Goal: Task Accomplishment & Management: Use online tool/utility

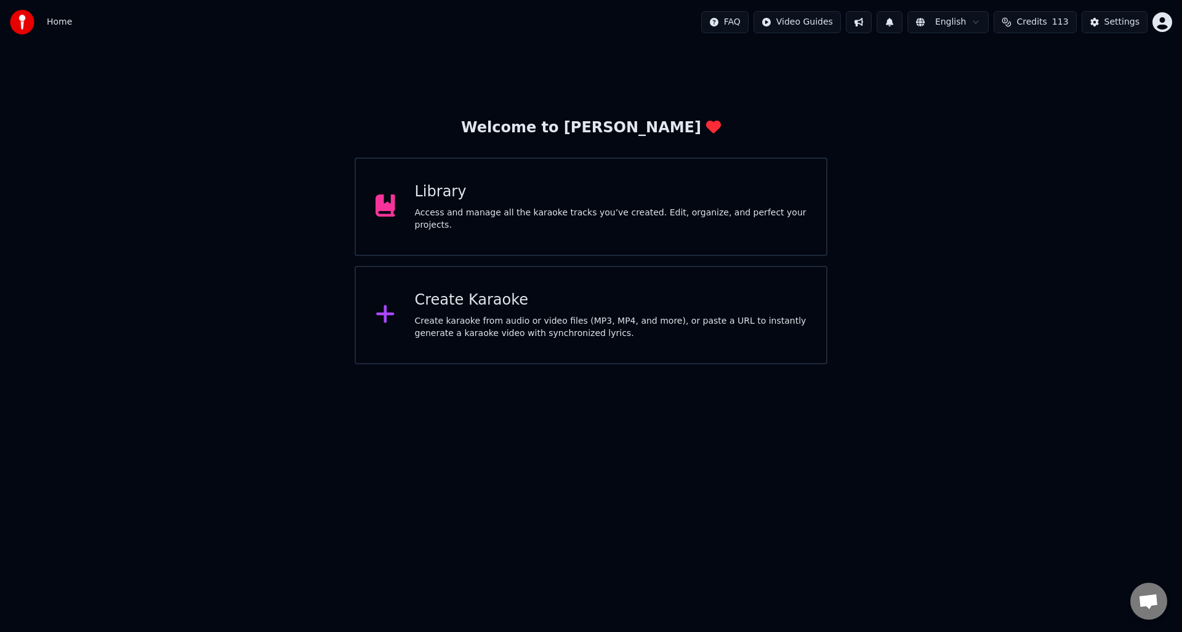
click at [534, 213] on div "Access and manage all the karaoke tracks you’ve created. Edit, organize, and pe…" at bounding box center [611, 219] width 392 height 25
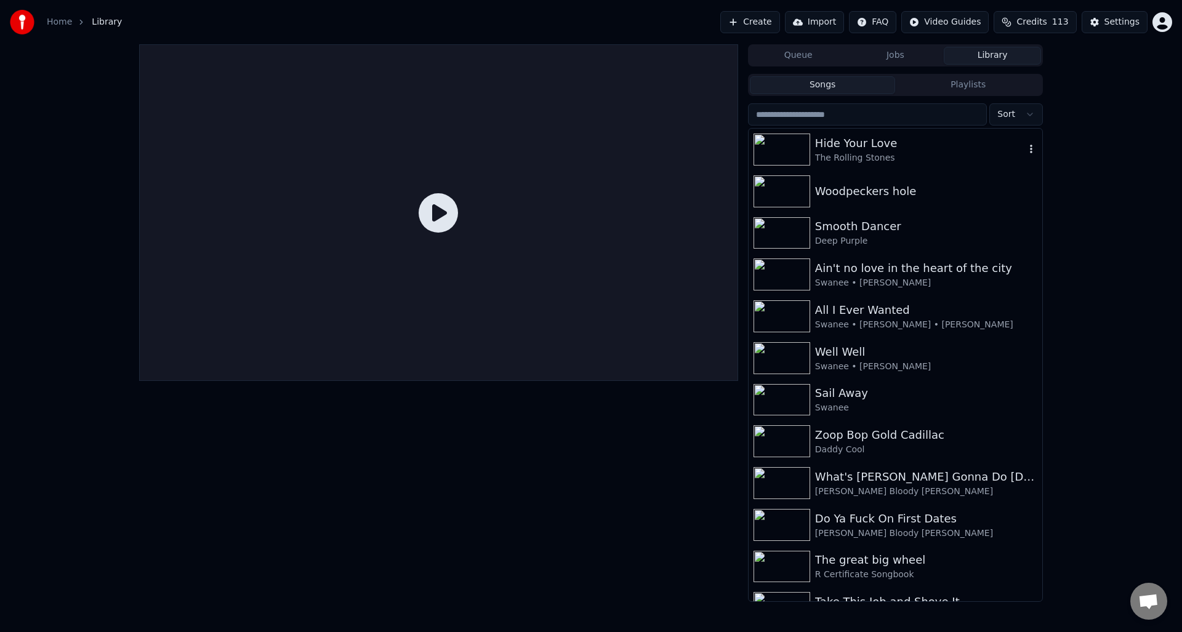
click at [875, 148] on div "Hide Your Love" at bounding box center [920, 143] width 210 height 17
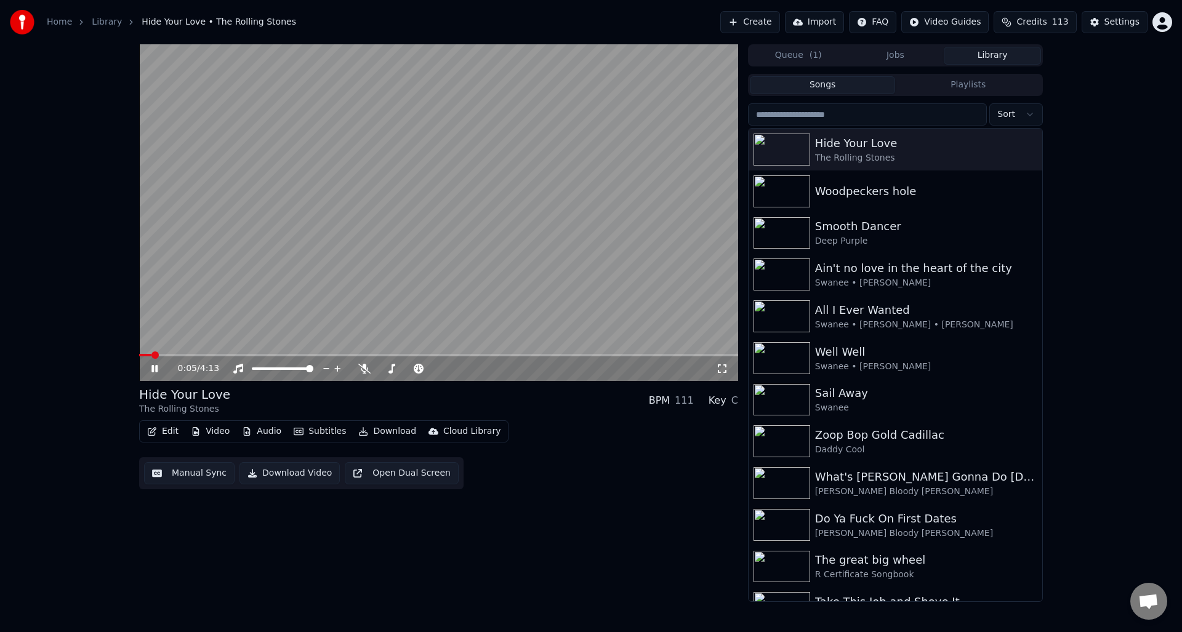
click at [152, 366] on icon at bounding box center [154, 368] width 6 height 7
click at [190, 473] on button "Manual Sync" at bounding box center [189, 473] width 91 height 22
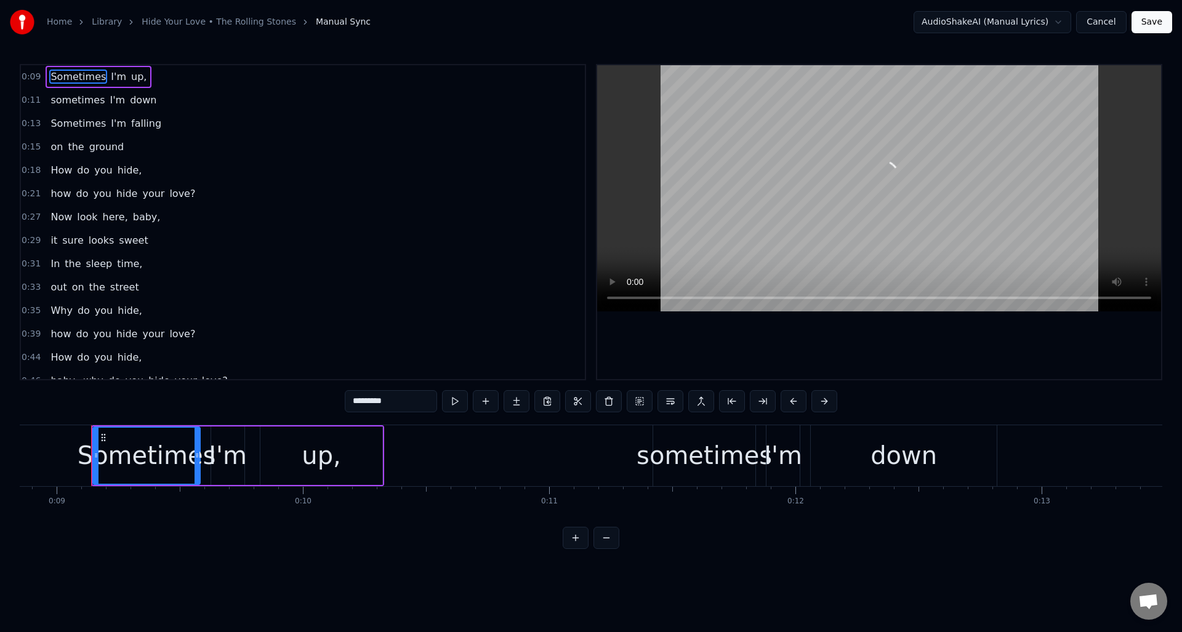
scroll to position [0, 2189]
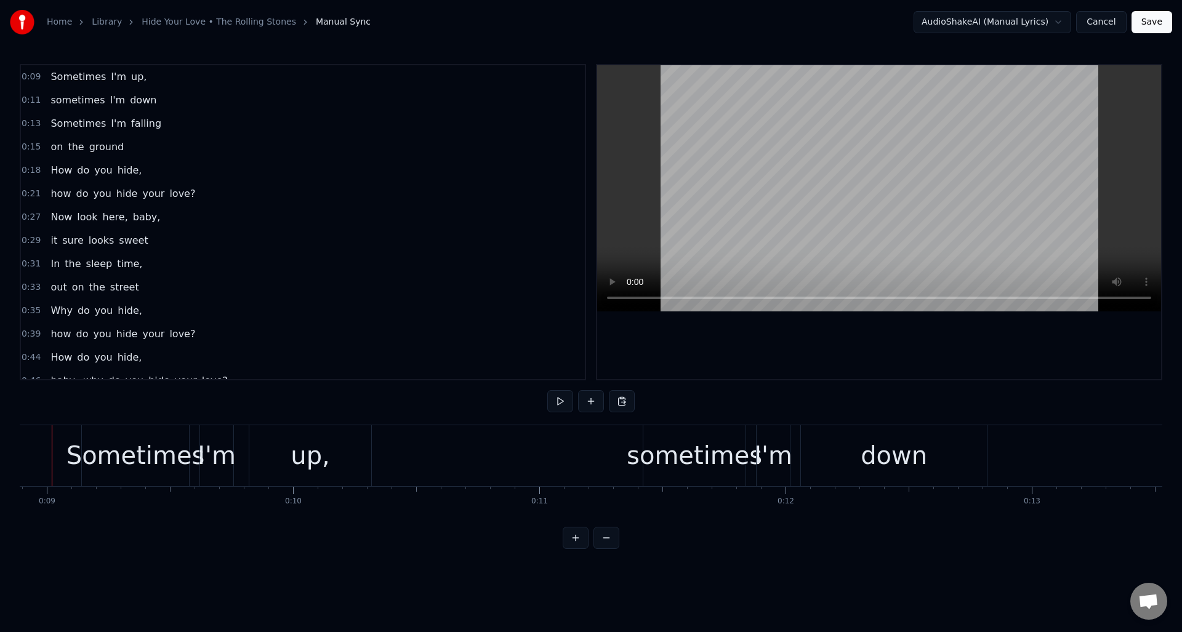
scroll to position [0, 2160]
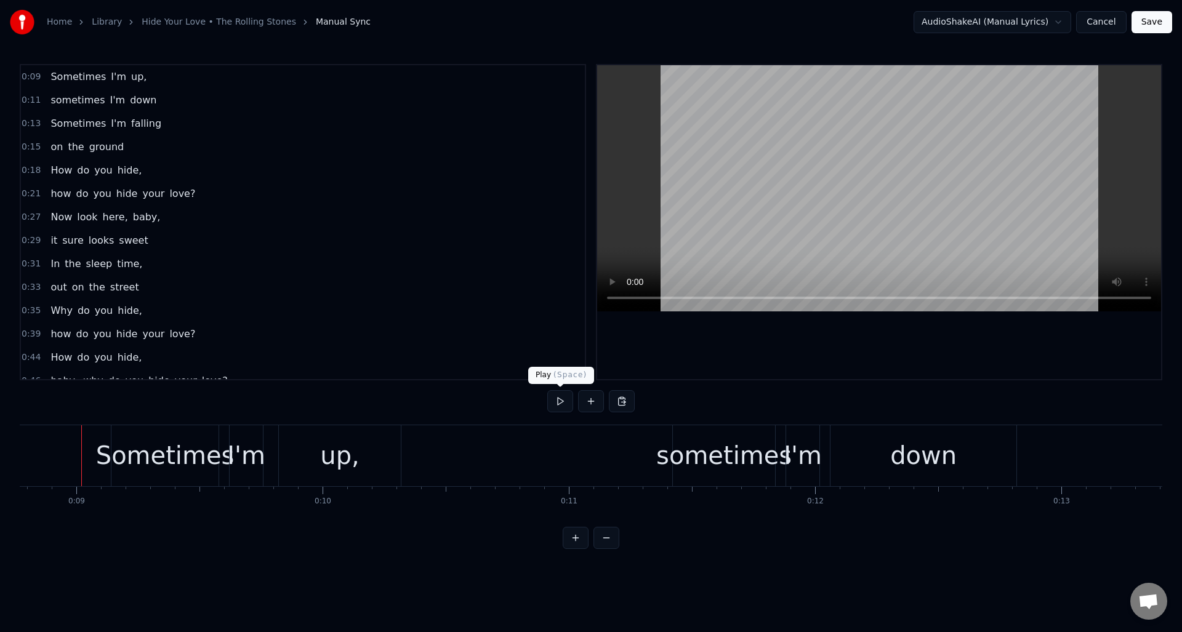
click at [563, 400] on button at bounding box center [560, 401] width 26 height 22
click at [346, 454] on div "up," at bounding box center [339, 455] width 39 height 37
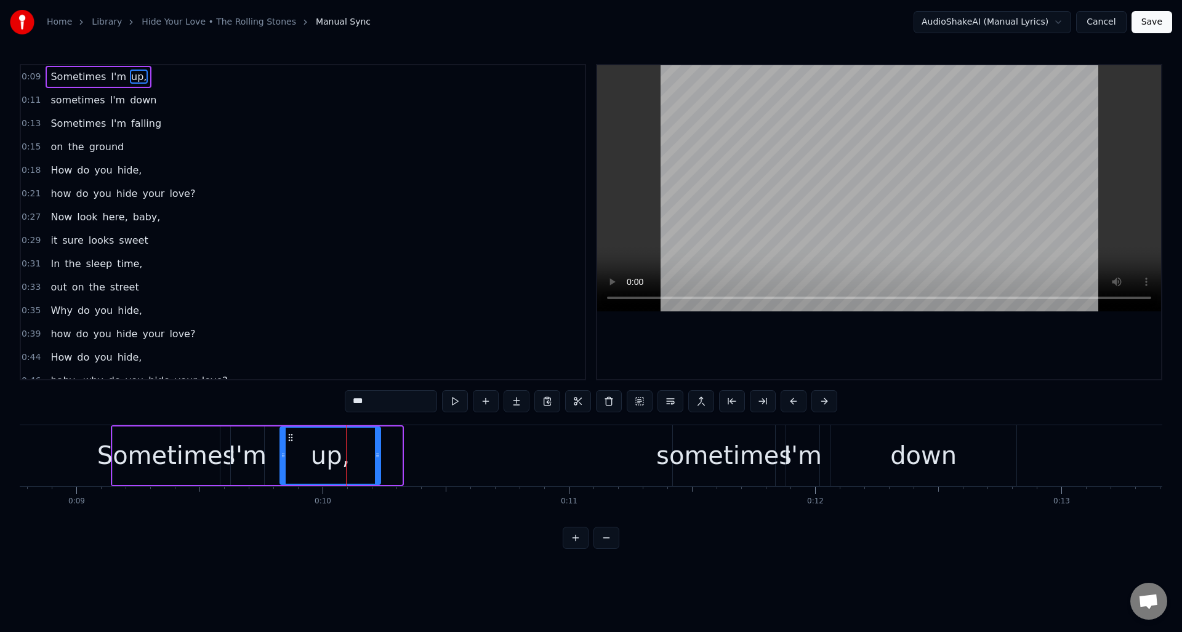
drag, startPoint x: 400, startPoint y: 449, endPoint x: 378, endPoint y: 449, distance: 21.5
click at [378, 449] on div at bounding box center [377, 456] width 5 height 56
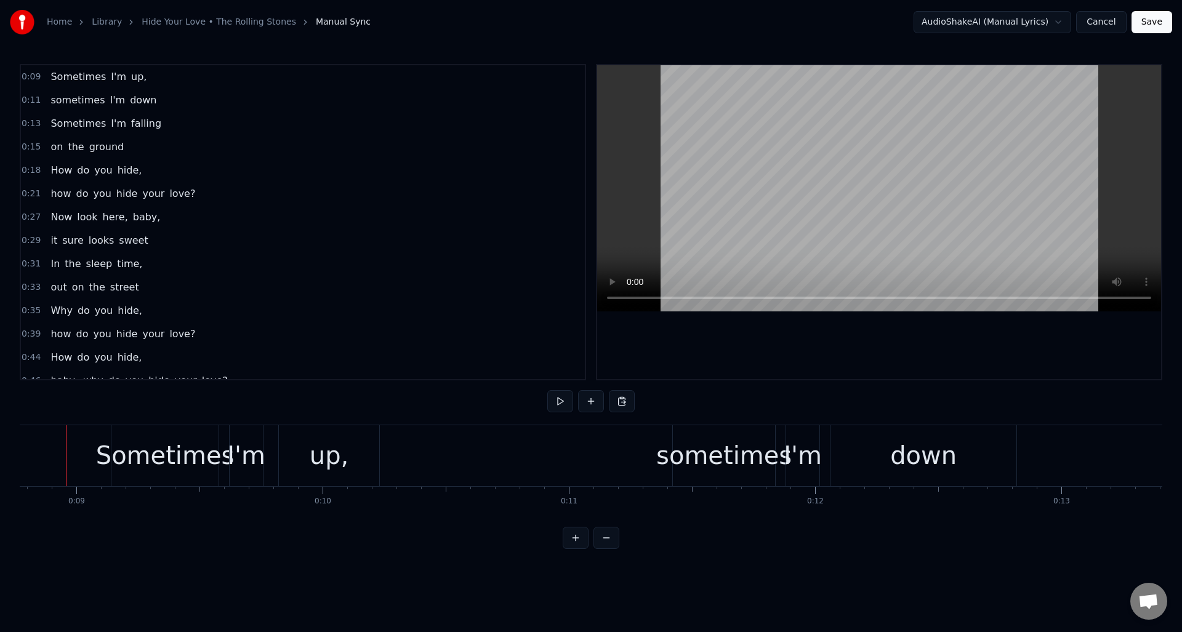
scroll to position [0, 2144]
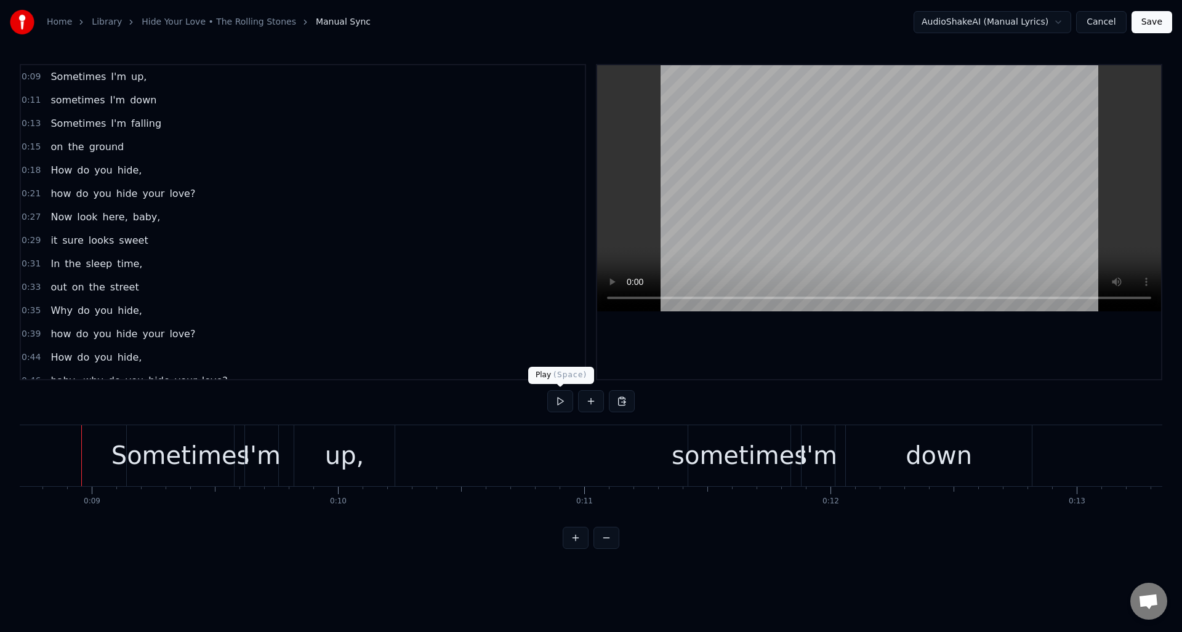
click at [559, 403] on button at bounding box center [560, 401] width 26 height 22
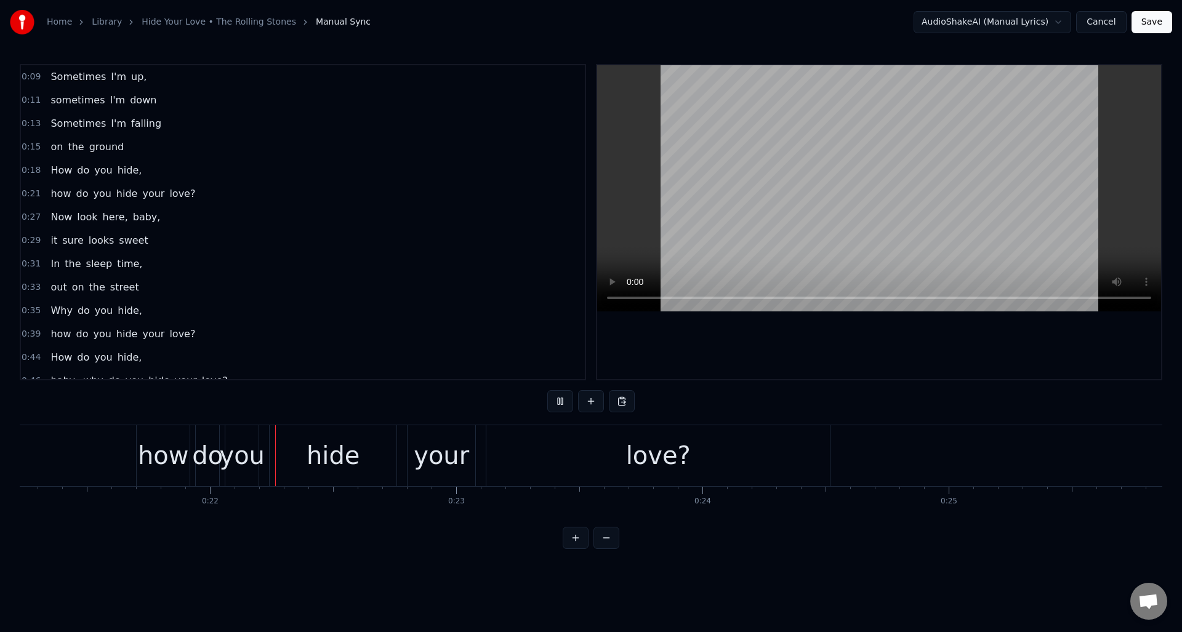
scroll to position [0, 5276]
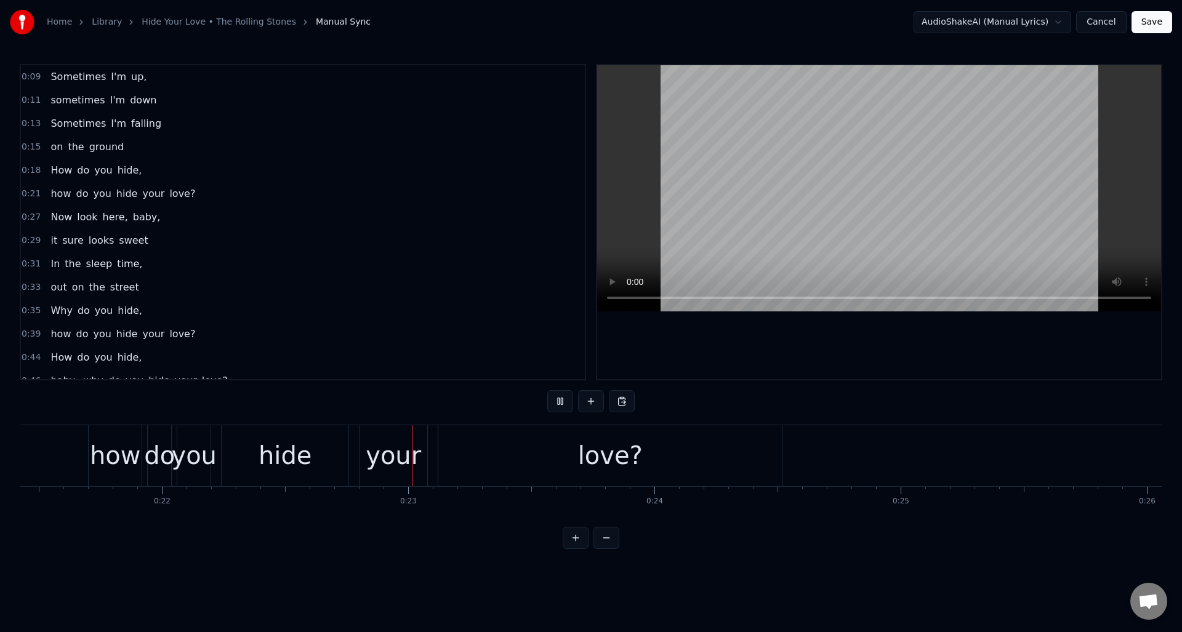
click at [557, 402] on button at bounding box center [560, 401] width 26 height 22
click at [112, 454] on div "how" at bounding box center [115, 455] width 51 height 37
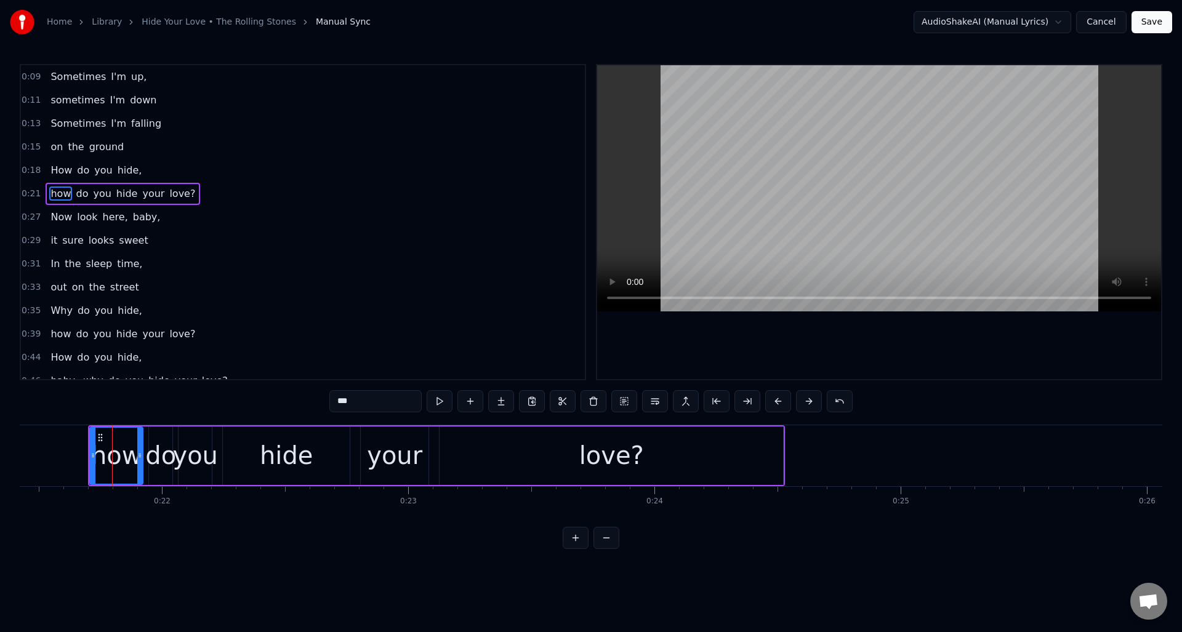
drag, startPoint x: 341, startPoint y: 401, endPoint x: 299, endPoint y: 401, distance: 41.9
click at [299, 401] on div "0:09 Sometimes I'm up, 0:11 sometimes I'm down 0:13 Sometimes I'm falling 0:15 …" at bounding box center [591, 306] width 1143 height 485
type input "***"
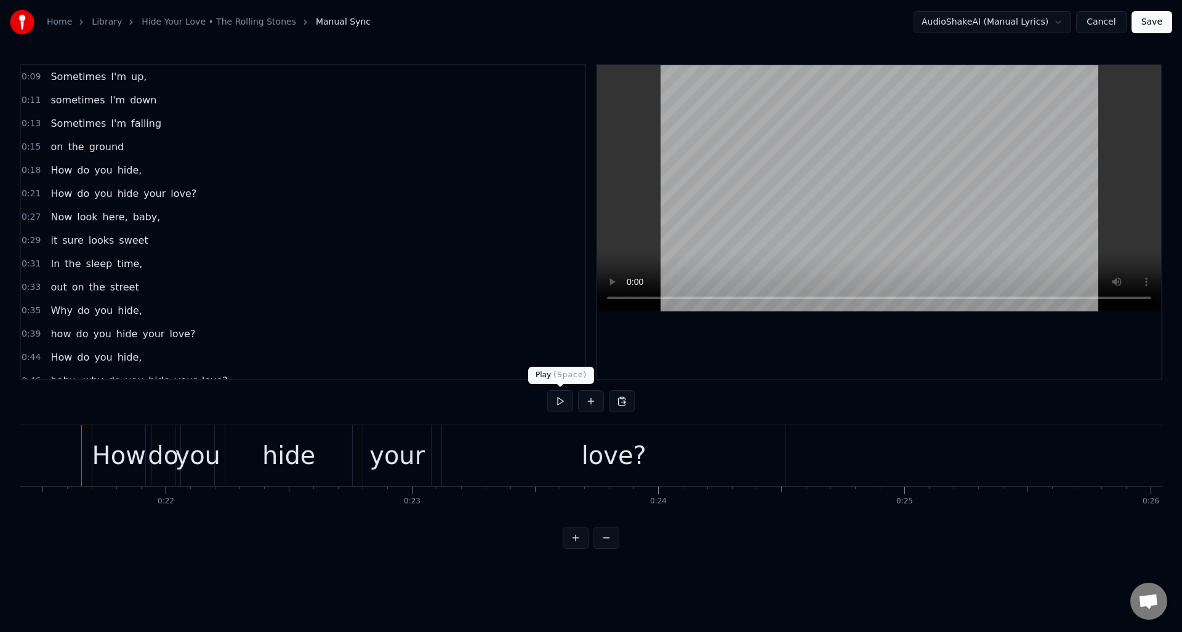
click at [557, 399] on button at bounding box center [560, 401] width 26 height 22
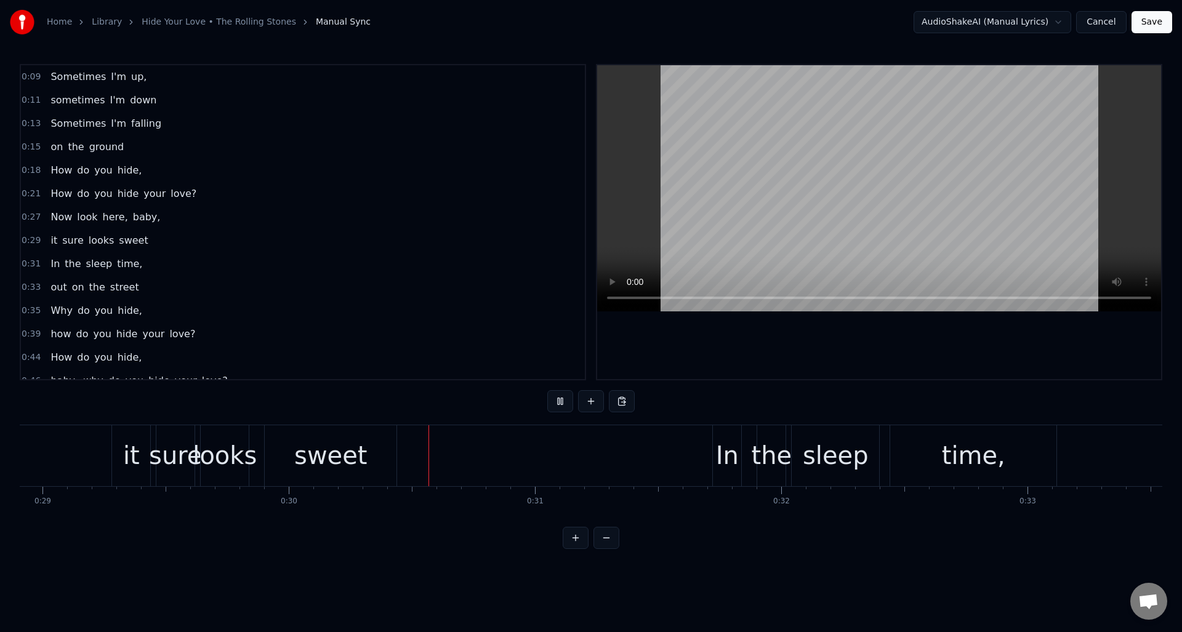
scroll to position [0, 7345]
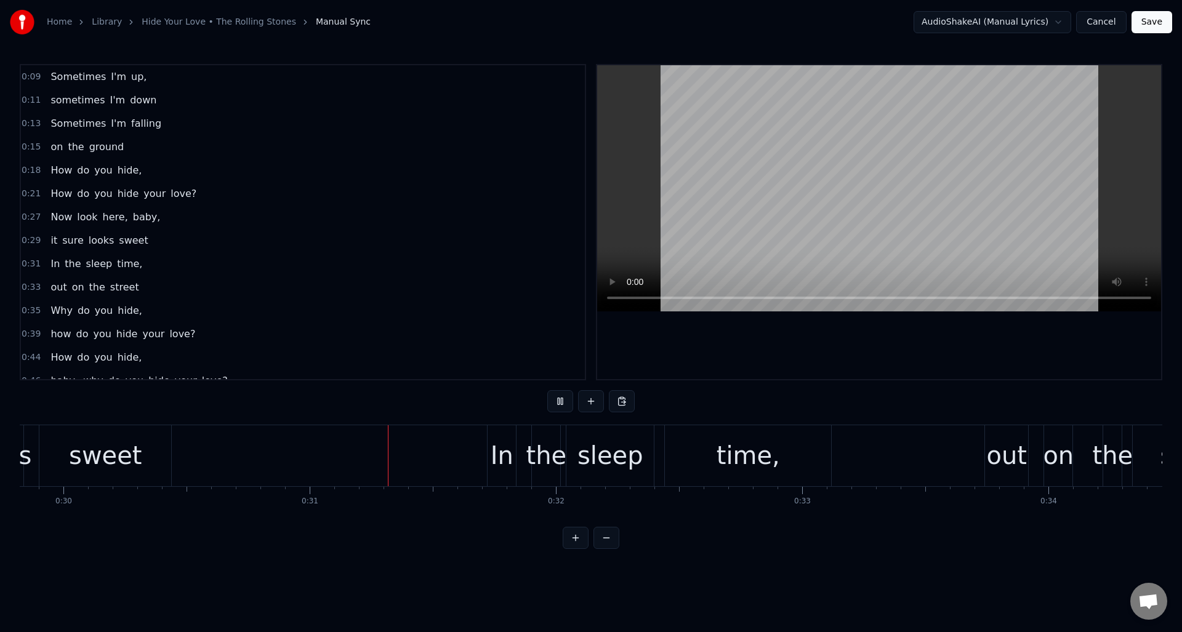
click at [557, 399] on button at bounding box center [560, 401] width 26 height 22
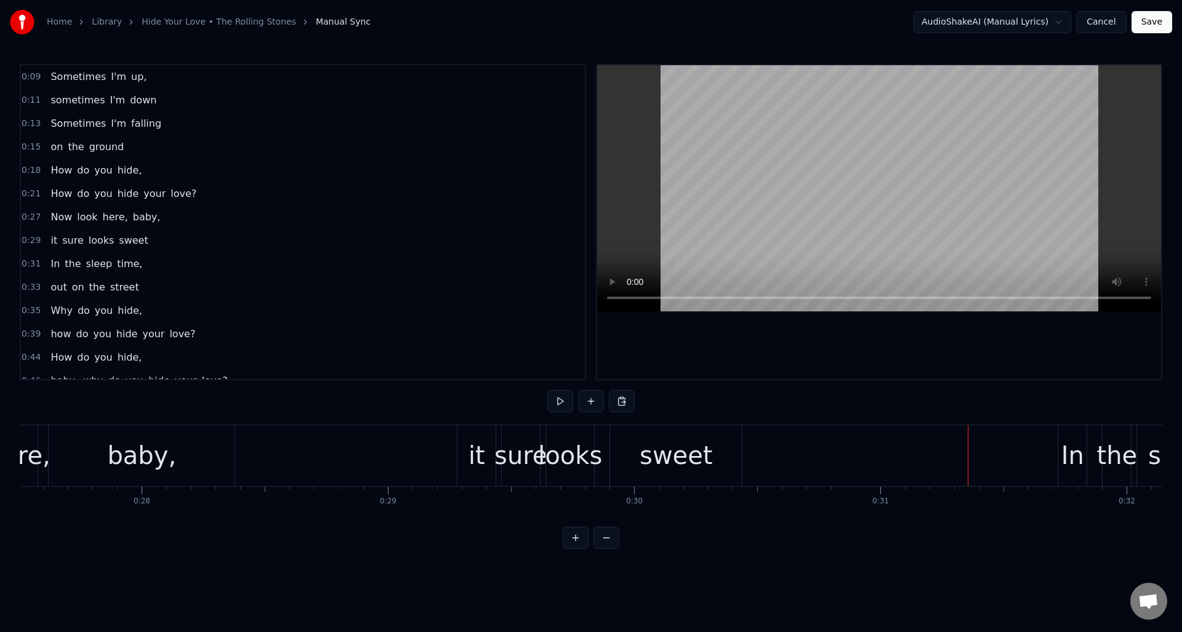
scroll to position [0, 6741]
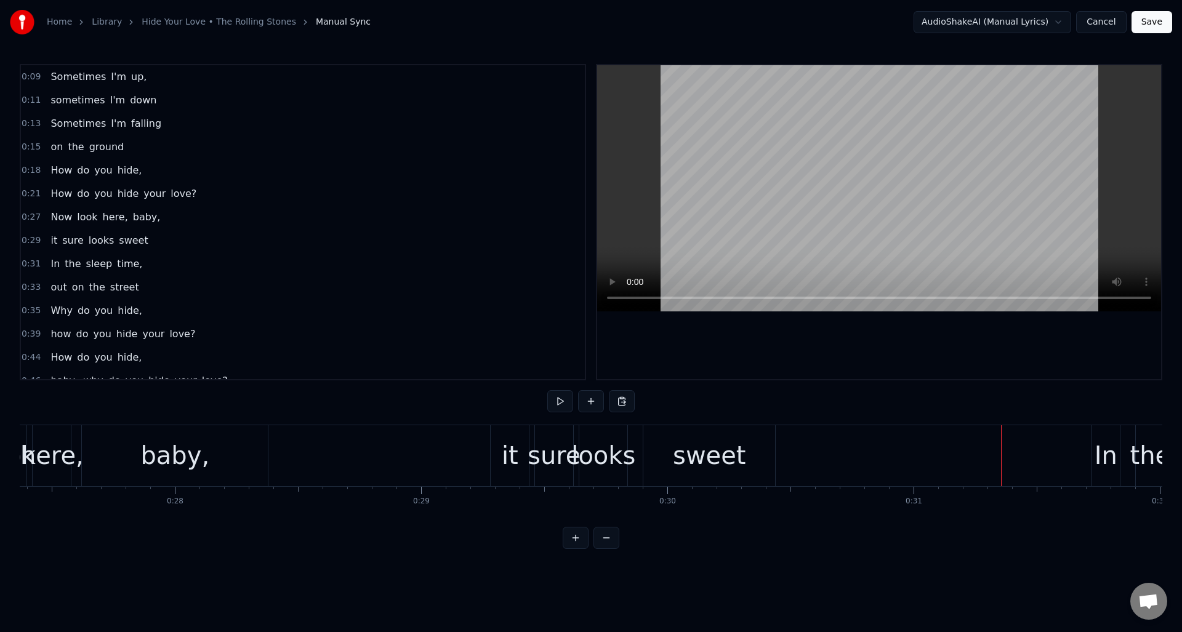
click at [686, 468] on div "sweet" at bounding box center [709, 455] width 73 height 37
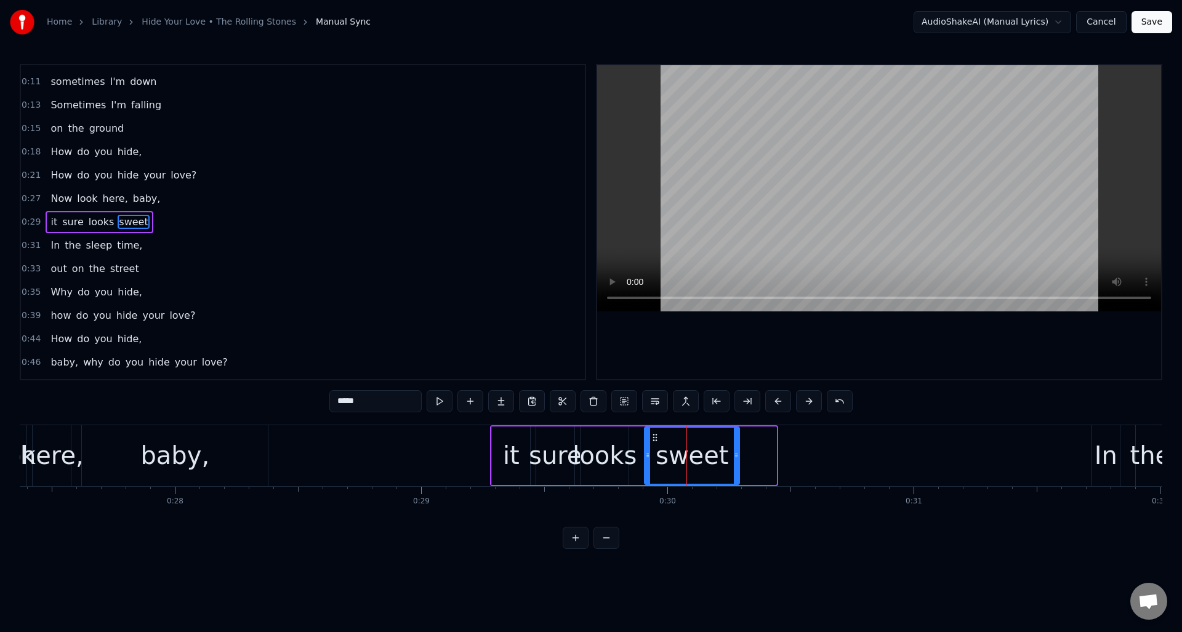
drag, startPoint x: 775, startPoint y: 456, endPoint x: 737, endPoint y: 459, distance: 37.7
click at [738, 459] on icon at bounding box center [736, 456] width 5 height 10
click at [177, 448] on div "baby," at bounding box center [174, 455] width 69 height 37
type input "*****"
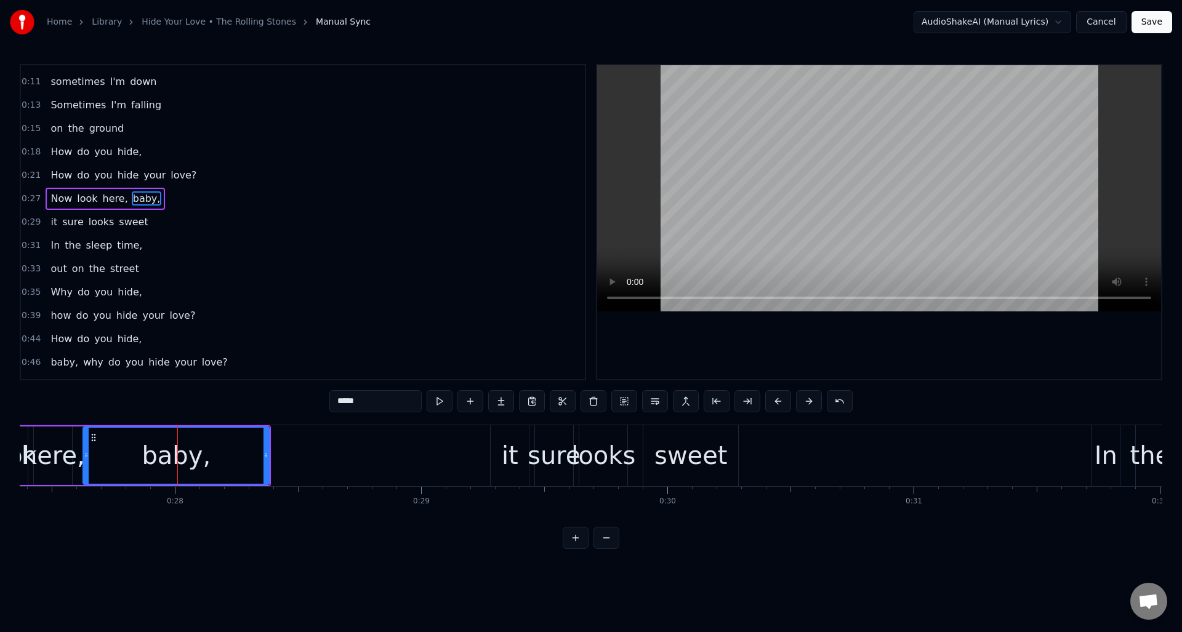
scroll to position [0, 0]
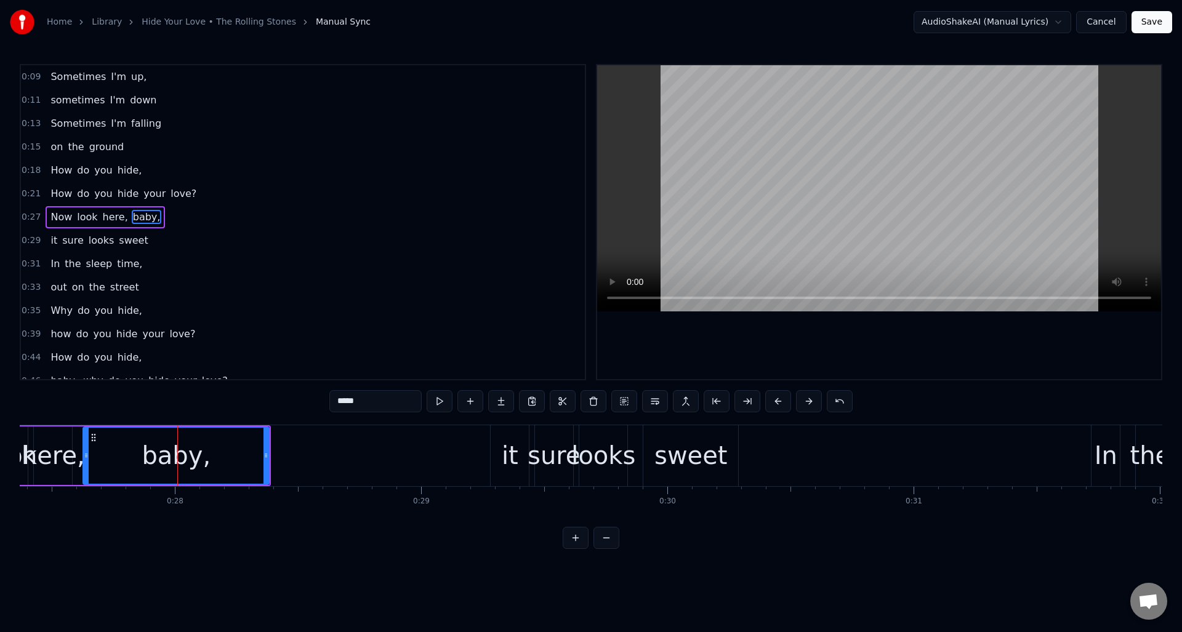
click at [247, 453] on div "baby," at bounding box center [176, 456] width 185 height 56
drag, startPoint x: 264, startPoint y: 448, endPoint x: 230, endPoint y: 452, distance: 33.5
click at [230, 452] on div "baby," at bounding box center [157, 456] width 149 height 58
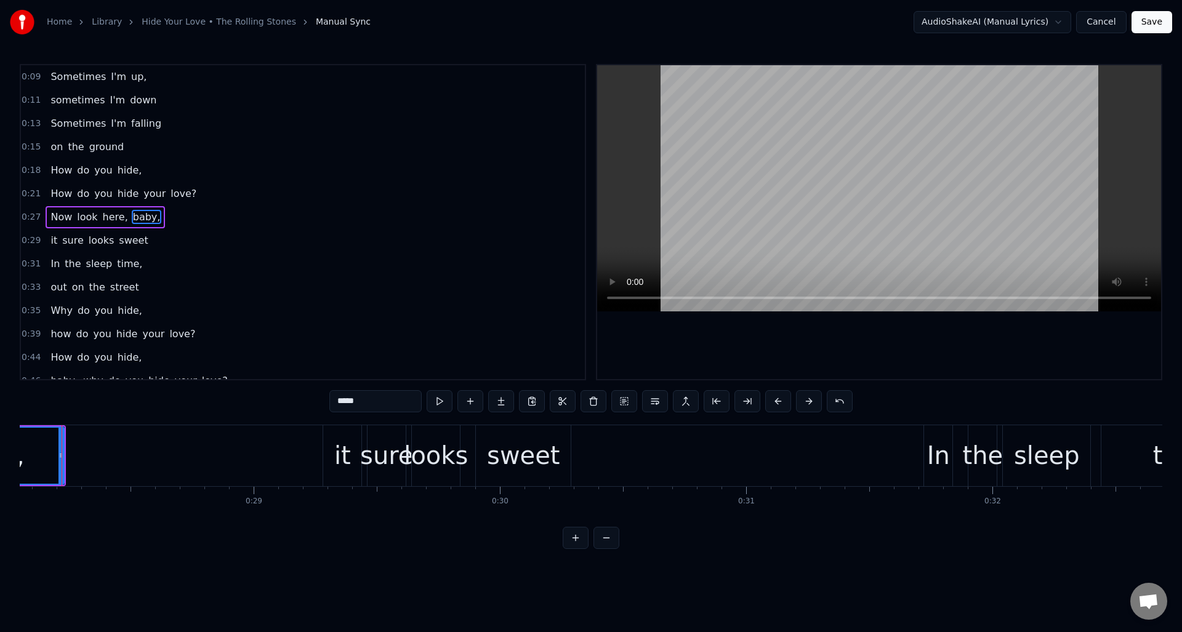
scroll to position [0, 6841]
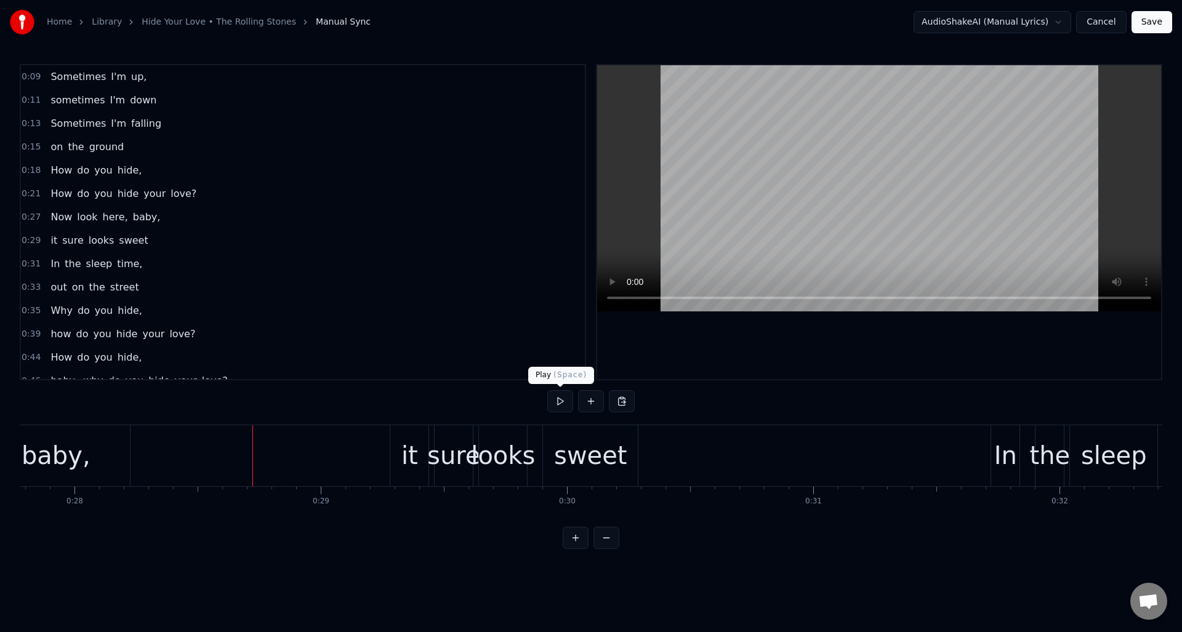
click at [560, 400] on button at bounding box center [560, 401] width 26 height 22
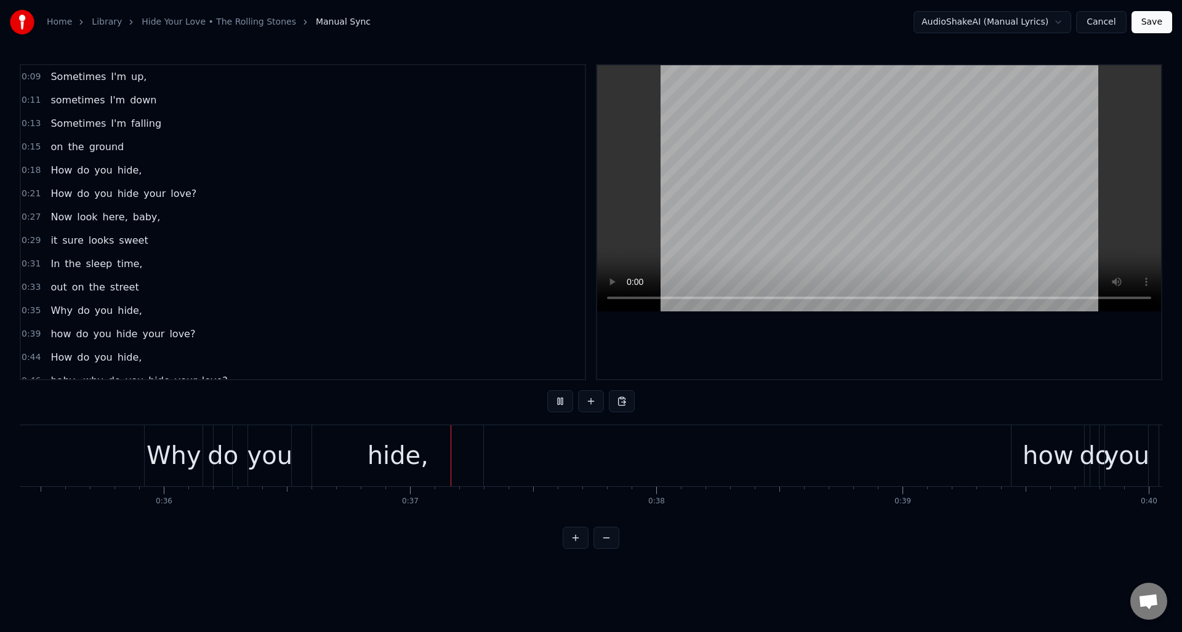
scroll to position [0, 8947]
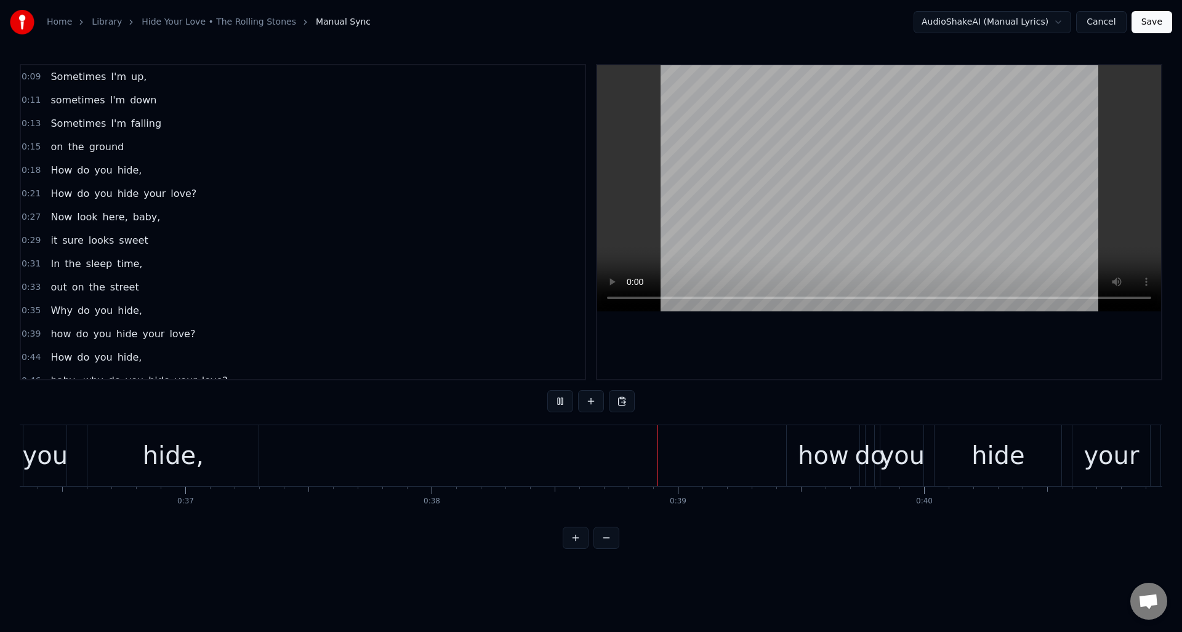
click at [560, 400] on button at bounding box center [560, 401] width 26 height 22
click at [808, 467] on div "how" at bounding box center [823, 455] width 51 height 37
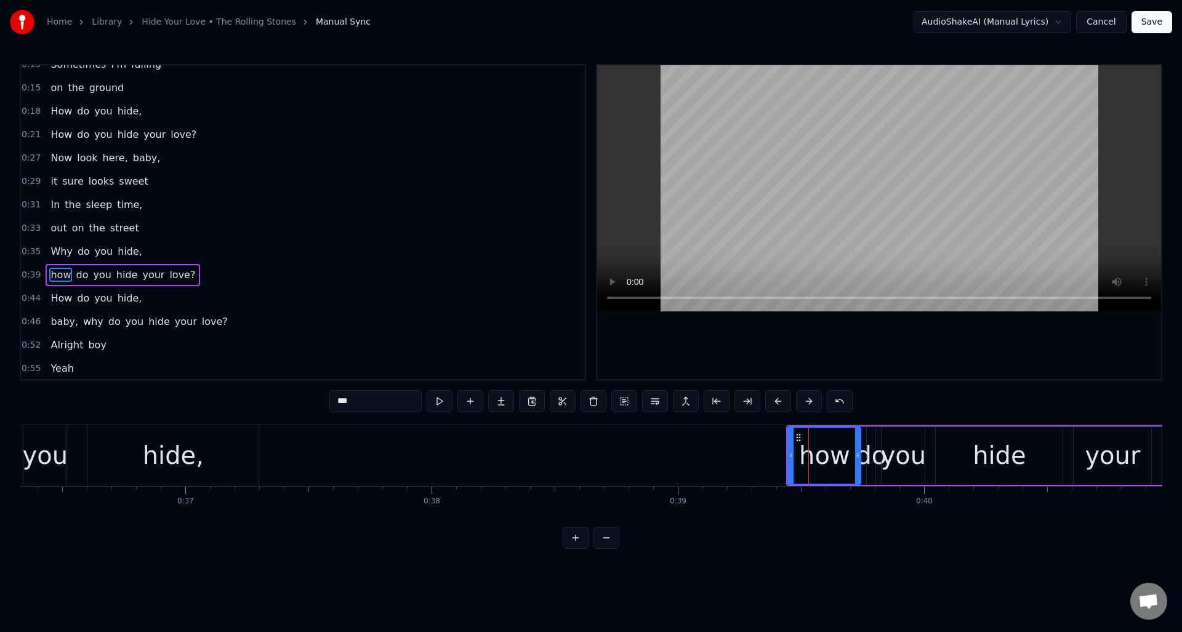
scroll to position [112, 0]
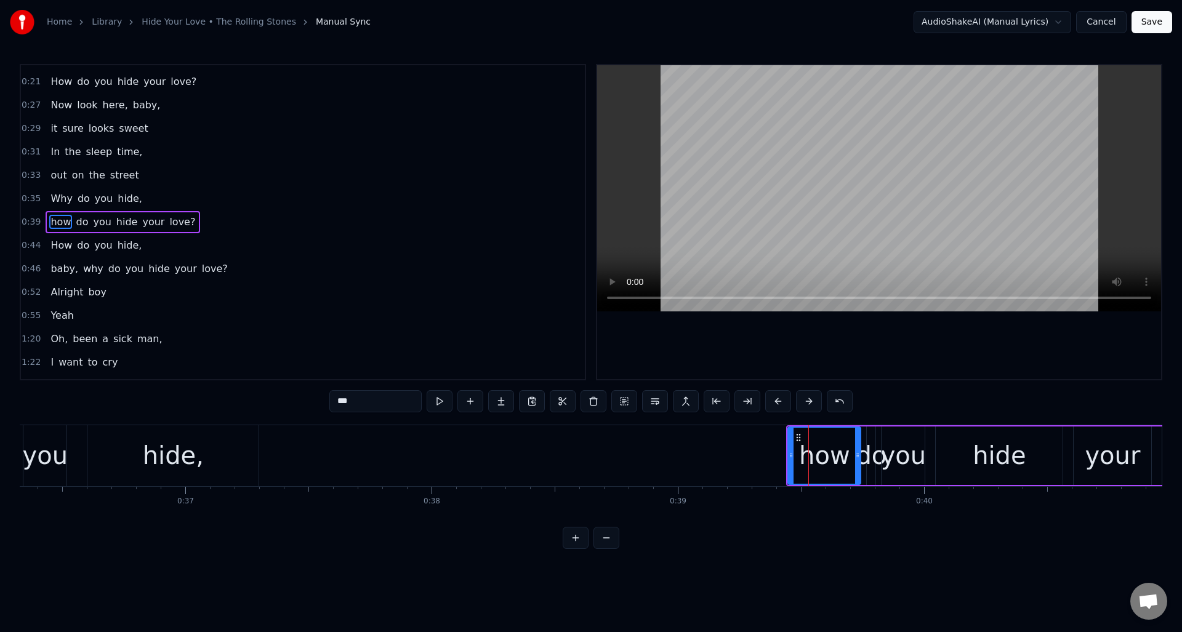
drag, startPoint x: 340, startPoint y: 403, endPoint x: 326, endPoint y: 402, distance: 14.2
click at [326, 402] on div "0:09 Sometimes I'm up, 0:11 sometimes I'm down 0:13 Sometimes I'm falling 0:15 …" at bounding box center [591, 306] width 1143 height 485
type input "***"
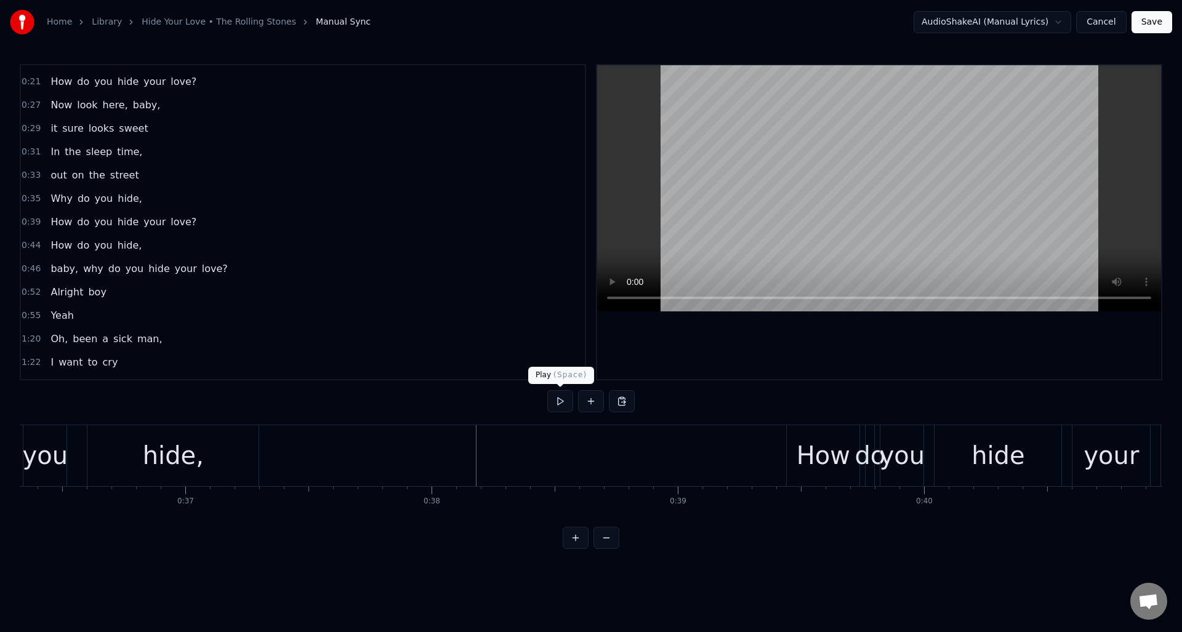
click at [561, 400] on button at bounding box center [560, 401] width 26 height 22
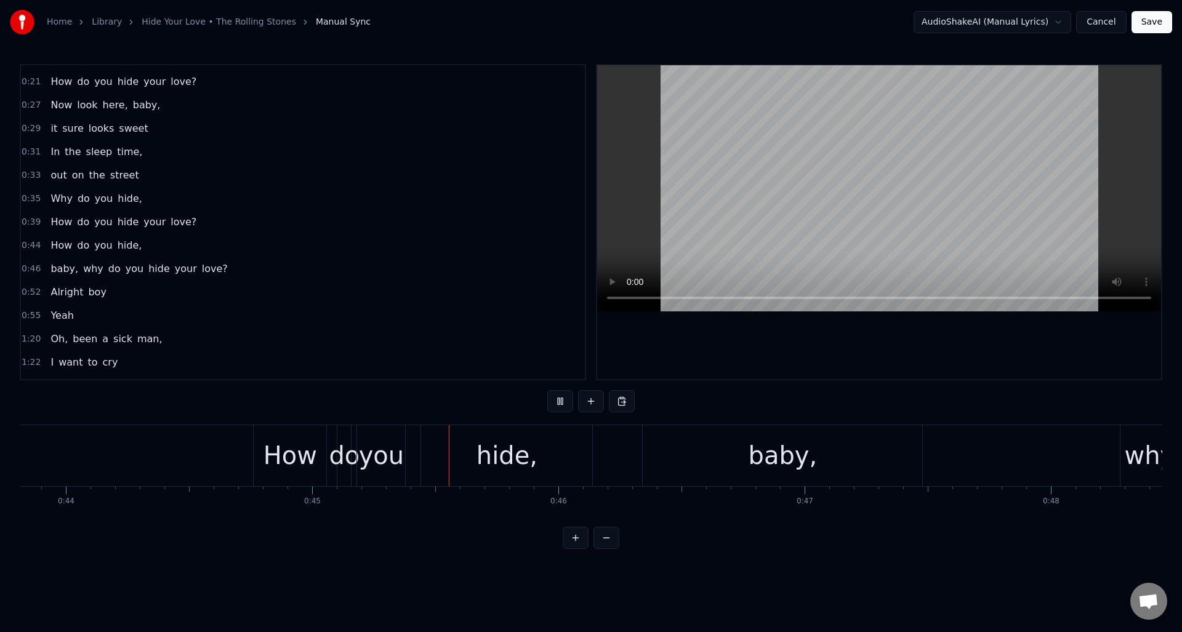
scroll to position [0, 11014]
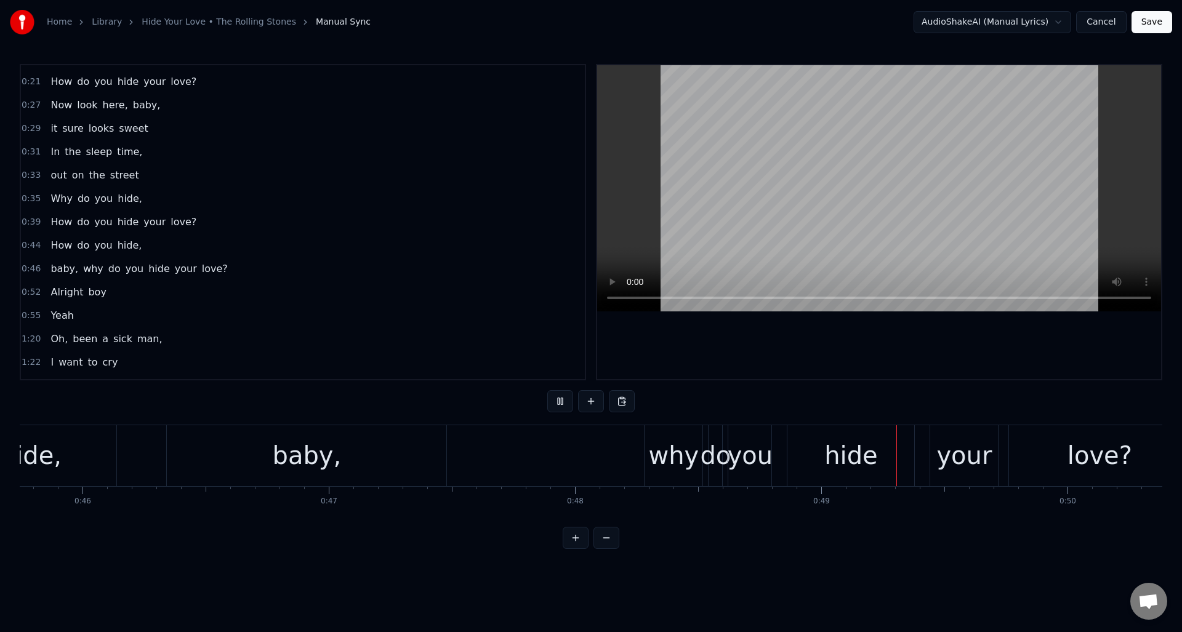
click at [561, 400] on button at bounding box center [560, 401] width 26 height 22
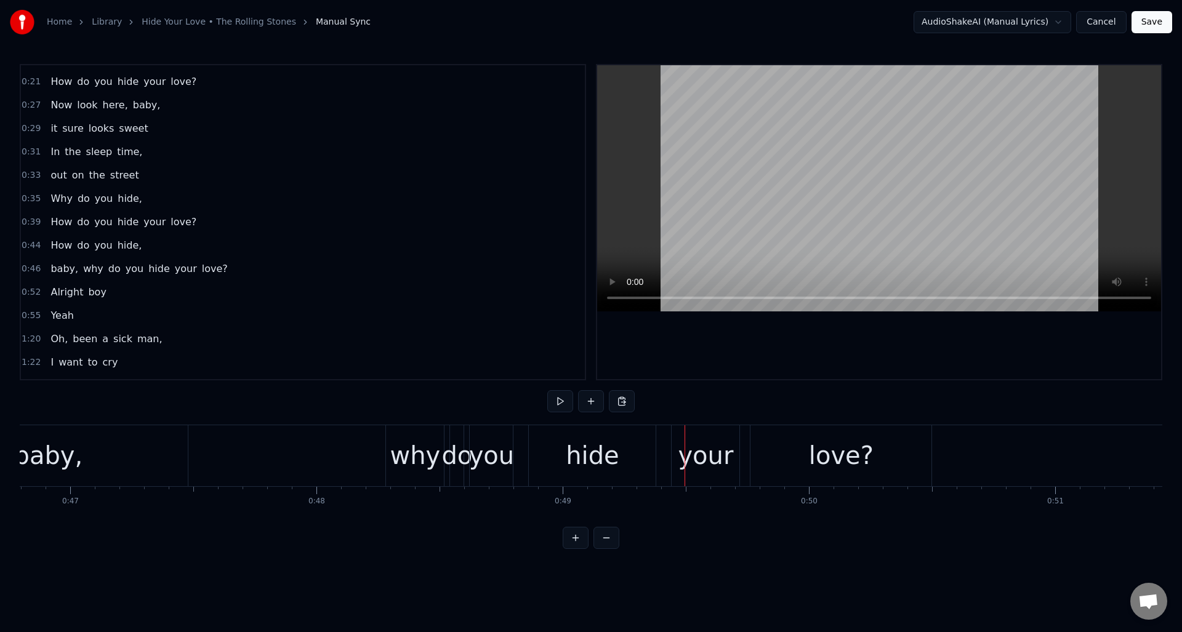
scroll to position [0, 11457]
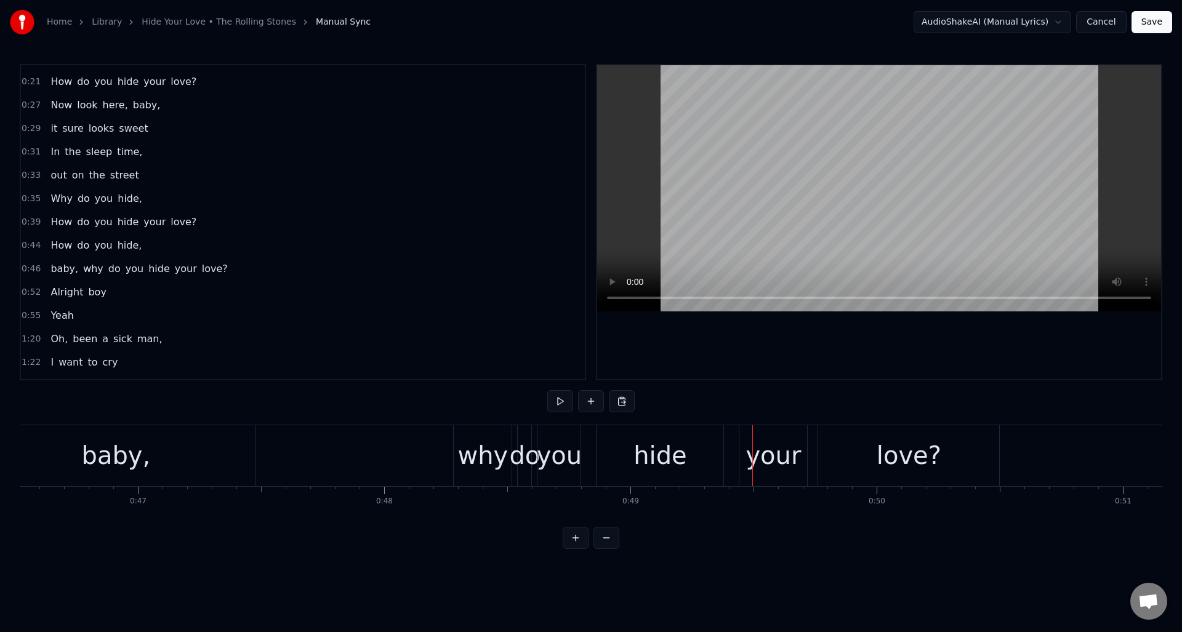
click at [471, 435] on div "why" at bounding box center [483, 455] width 58 height 61
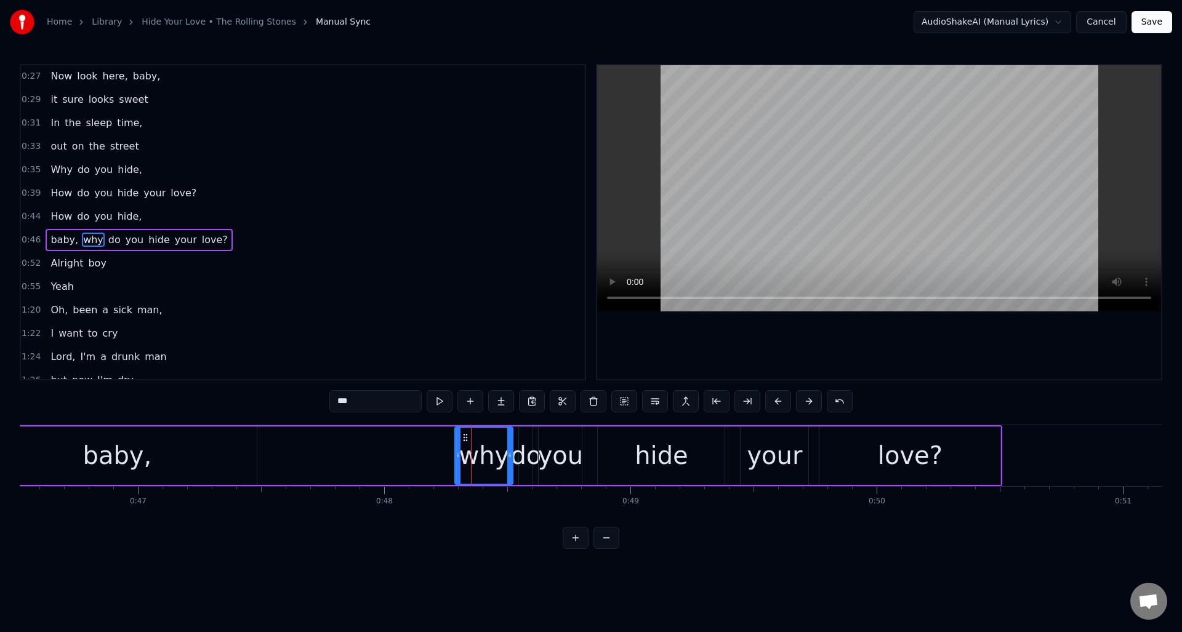
scroll to position [159, 0]
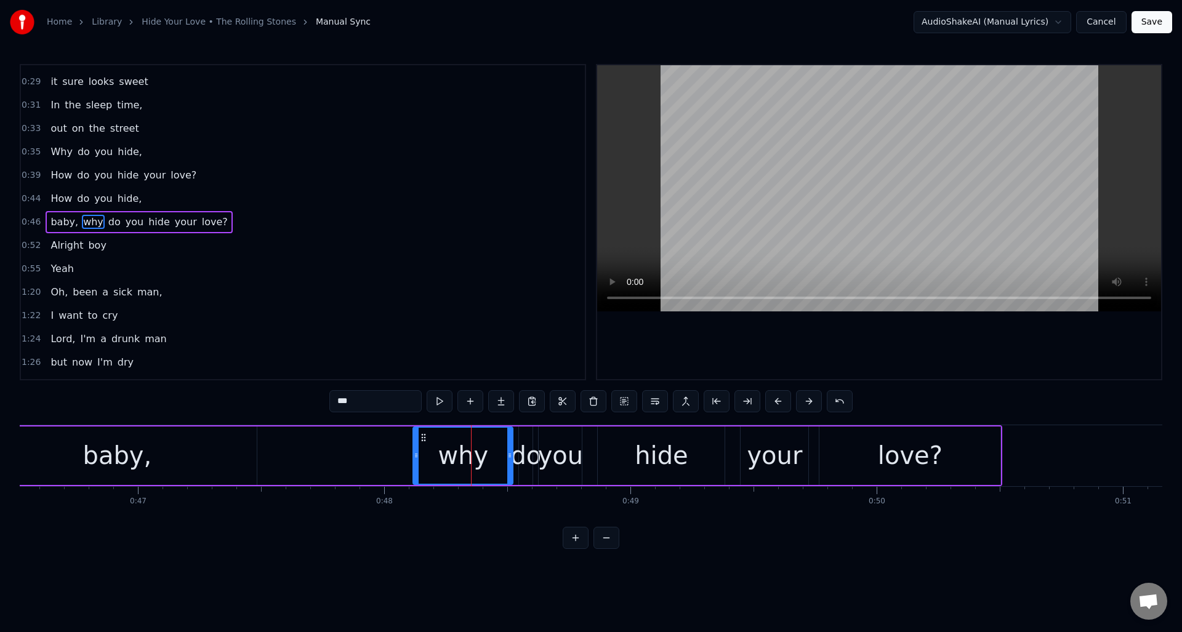
drag, startPoint x: 457, startPoint y: 444, endPoint x: 416, endPoint y: 448, distance: 42.1
click at [416, 448] on div at bounding box center [416, 456] width 5 height 56
drag, startPoint x: 342, startPoint y: 401, endPoint x: 320, endPoint y: 402, distance: 22.8
click at [320, 402] on div "0:09 Sometimes I'm up, 0:11 sometimes I'm down 0:13 Sometimes I'm falling 0:15 …" at bounding box center [591, 306] width 1143 height 485
type input "***"
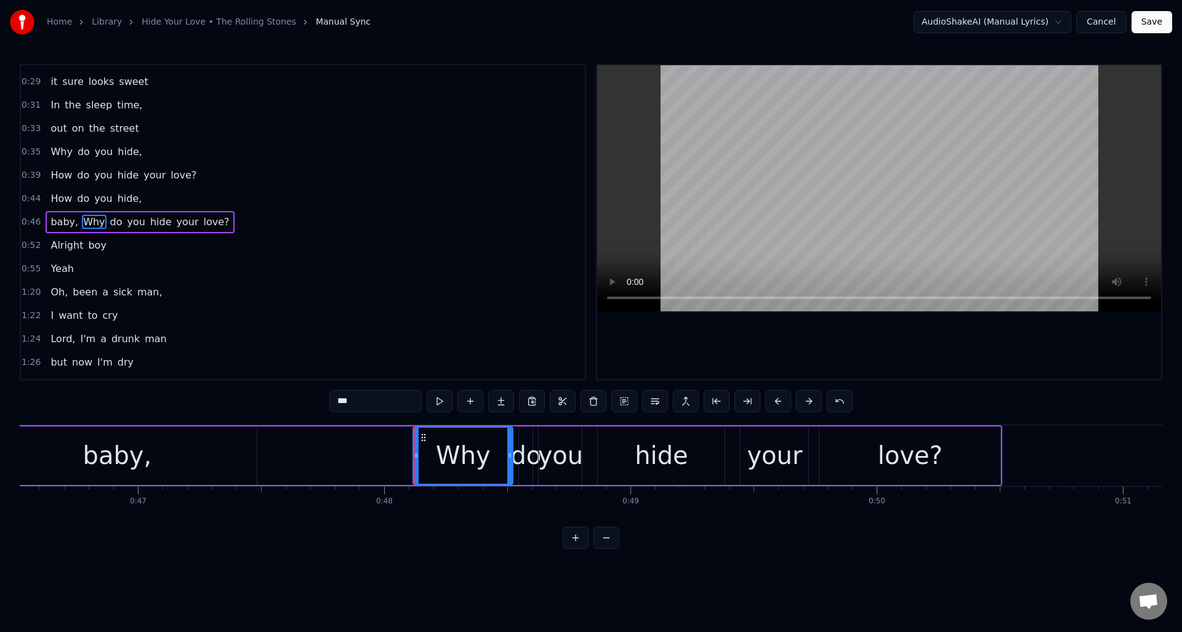
click at [262, 453] on div "baby, Why do you hide your love?" at bounding box center [488, 455] width 1027 height 61
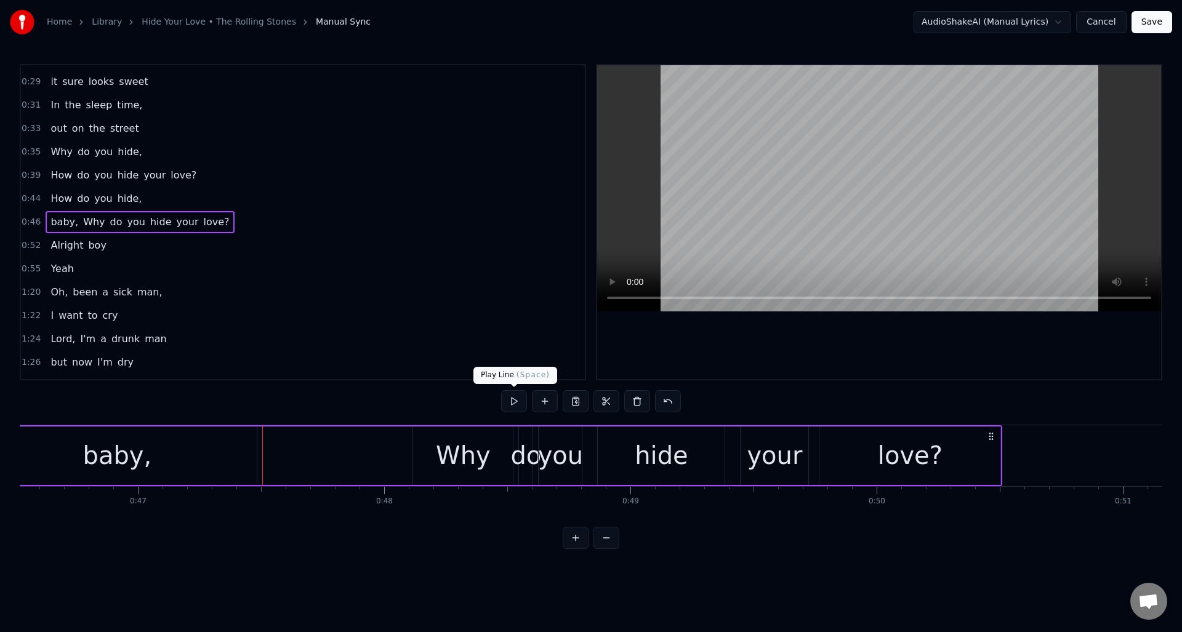
click at [517, 405] on button at bounding box center [514, 401] width 26 height 22
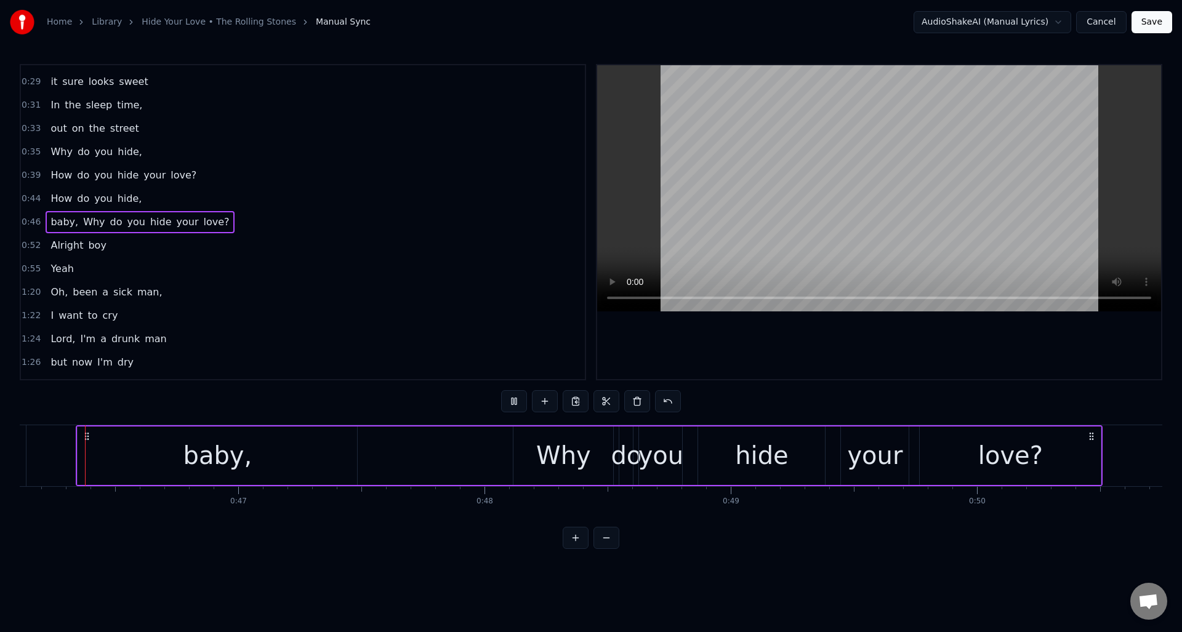
scroll to position [0, 11351]
click at [517, 405] on button at bounding box center [514, 401] width 26 height 22
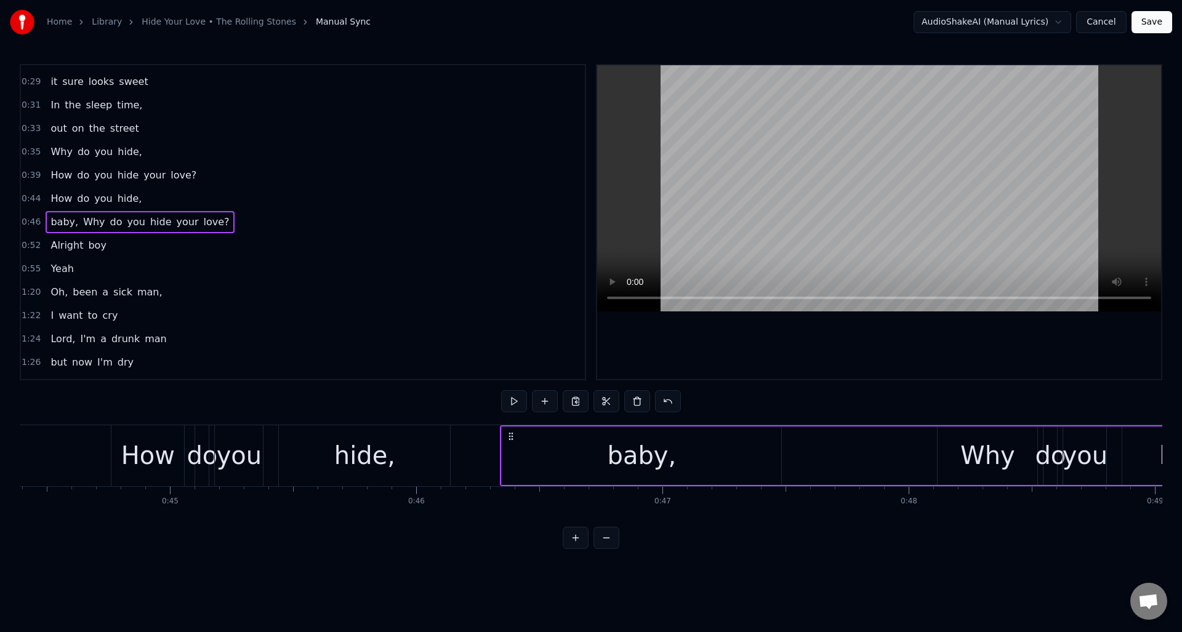
scroll to position [0, 10831]
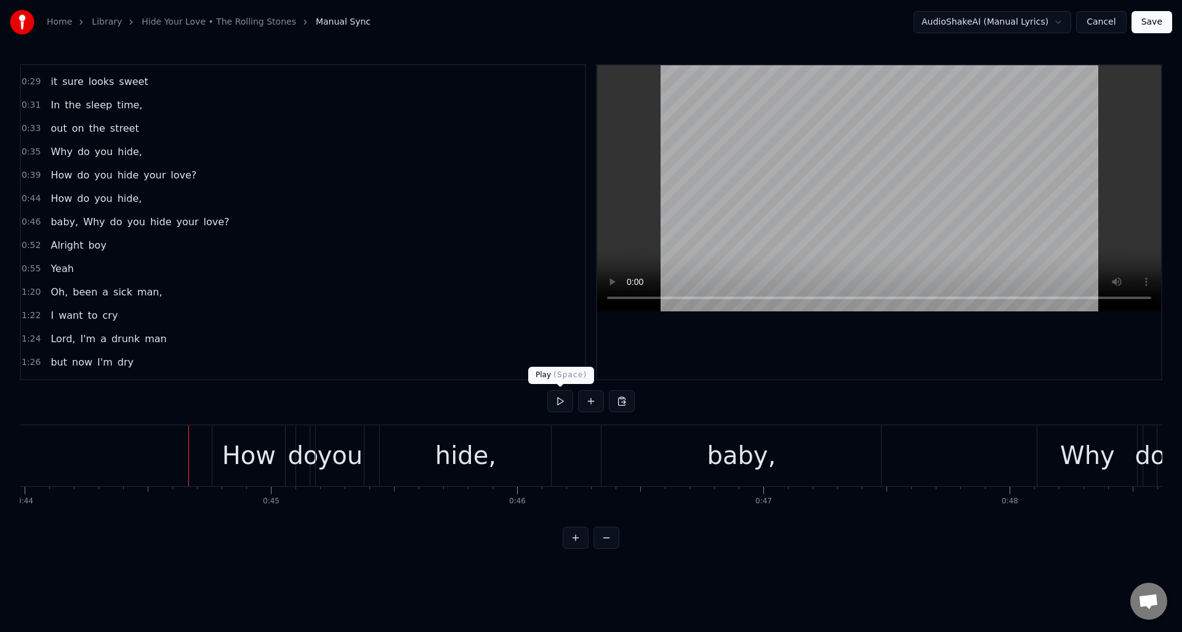
click at [559, 403] on button at bounding box center [560, 401] width 26 height 22
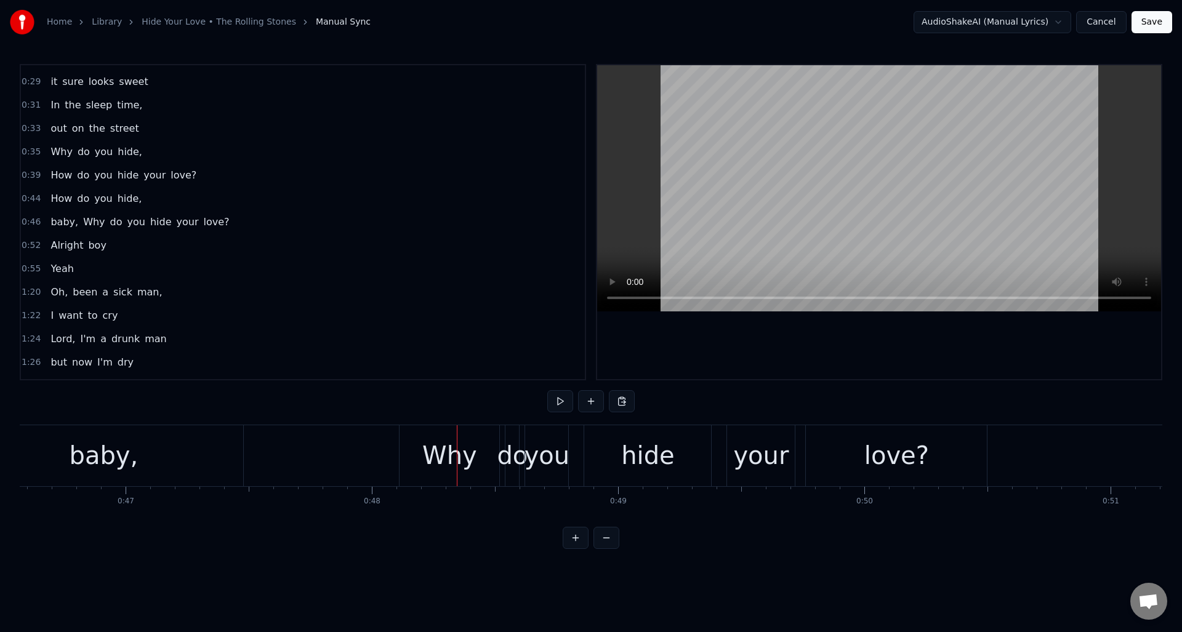
scroll to position [0, 11536]
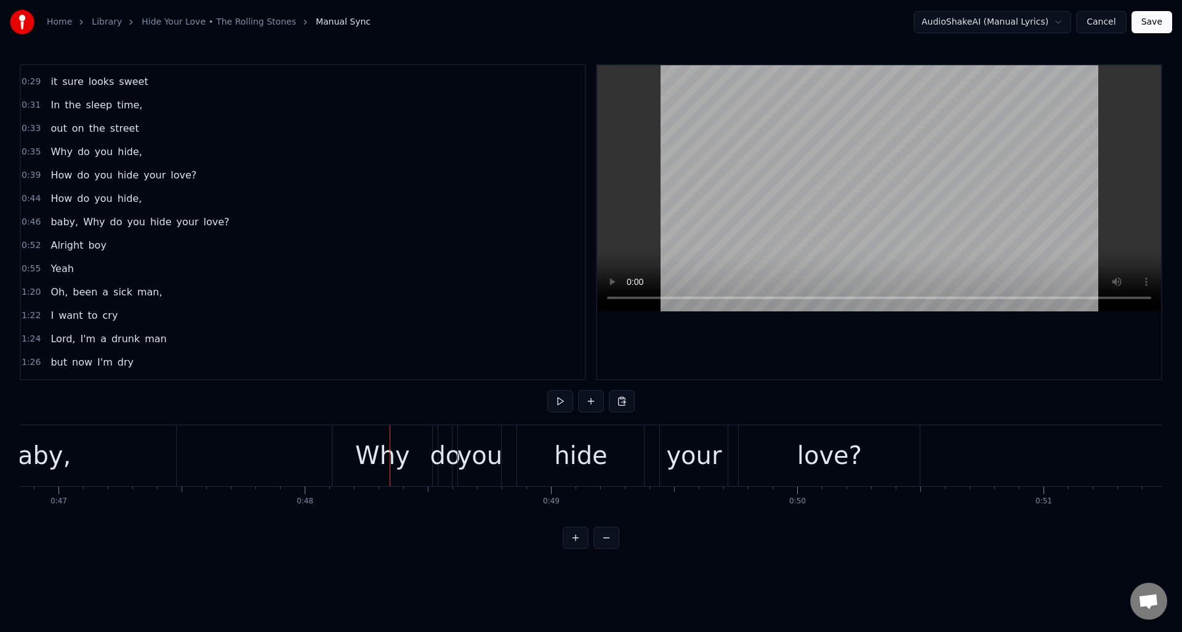
click at [484, 439] on div "you" at bounding box center [480, 455] width 46 height 37
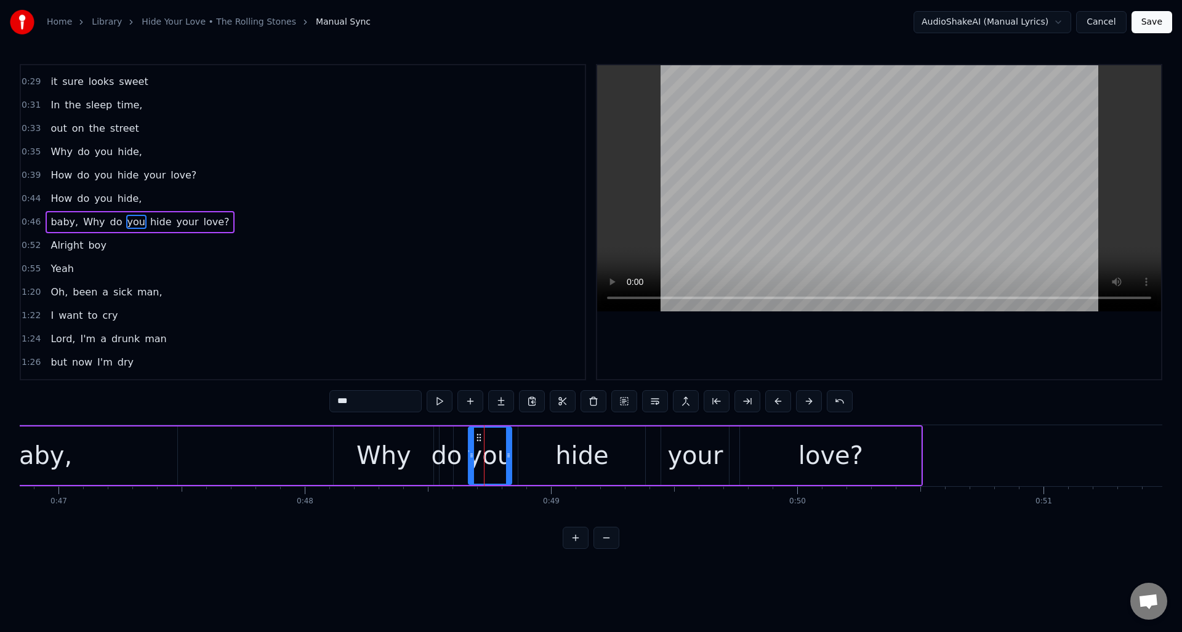
drag, startPoint x: 472, startPoint y: 435, endPoint x: 481, endPoint y: 435, distance: 9.3
click at [481, 435] on icon at bounding box center [479, 438] width 10 height 10
click at [445, 440] on div "do" at bounding box center [446, 455] width 31 height 37
type input "**"
drag, startPoint x: 449, startPoint y: 446, endPoint x: 457, endPoint y: 446, distance: 8.6
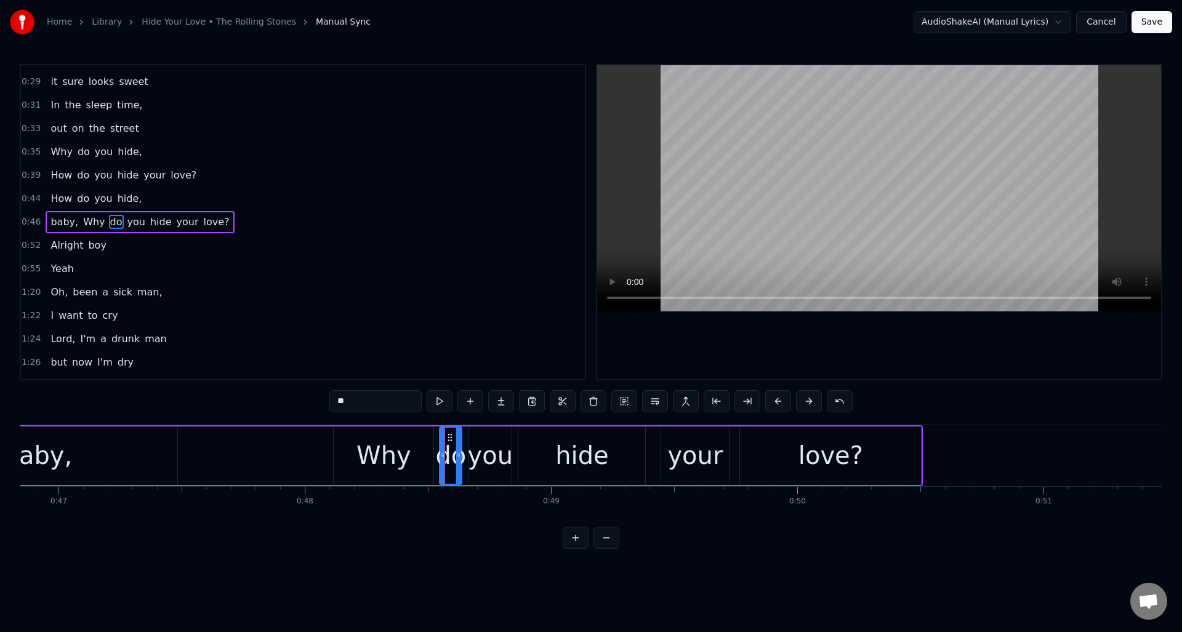
click at [457, 446] on div at bounding box center [458, 456] width 5 height 56
drag, startPoint x: 441, startPoint y: 445, endPoint x: 432, endPoint y: 445, distance: 8.6
click at [432, 445] on div at bounding box center [434, 456] width 5 height 56
click at [285, 449] on div "baby, Why do you hide your love?" at bounding box center [409, 455] width 1027 height 61
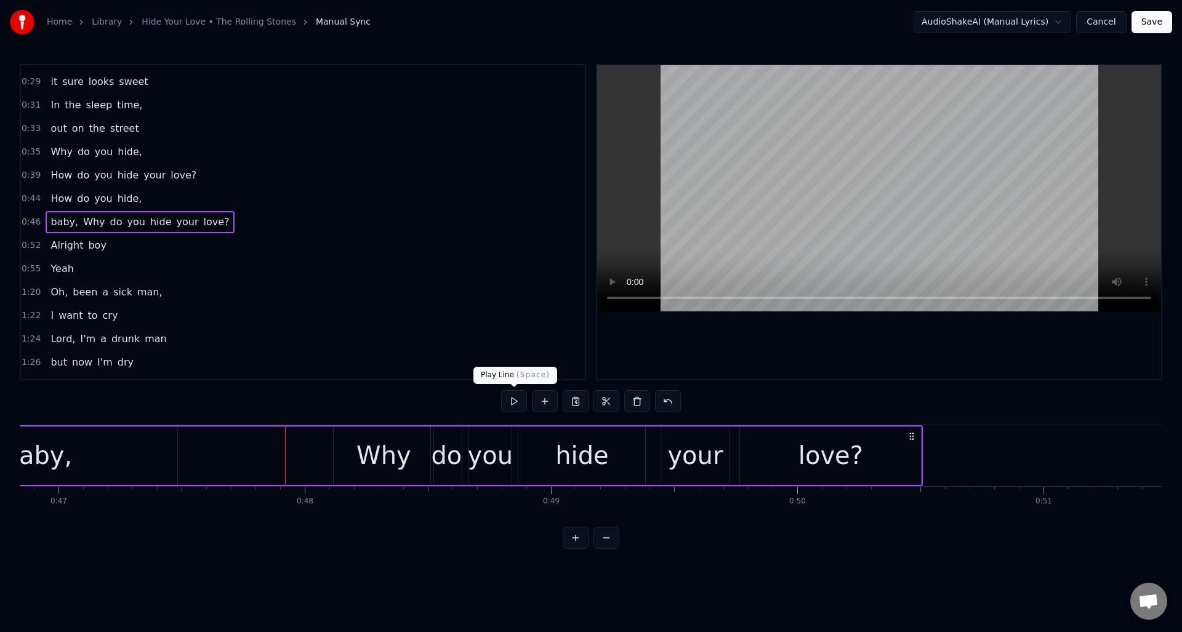
click at [515, 402] on button at bounding box center [514, 401] width 26 height 22
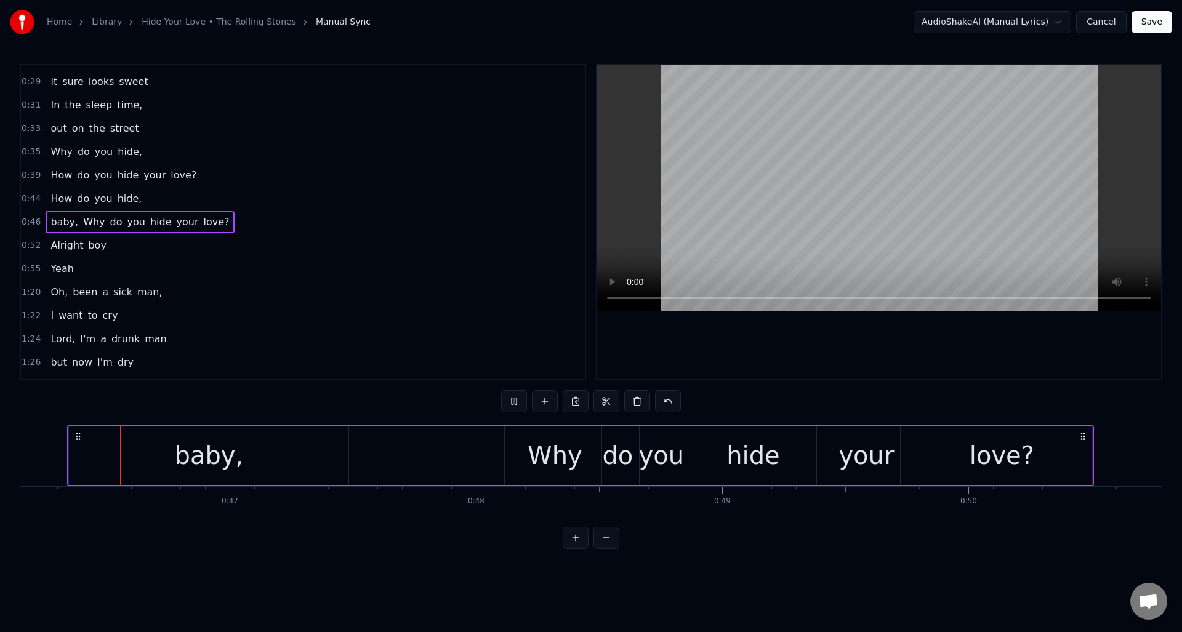
scroll to position [0, 11351]
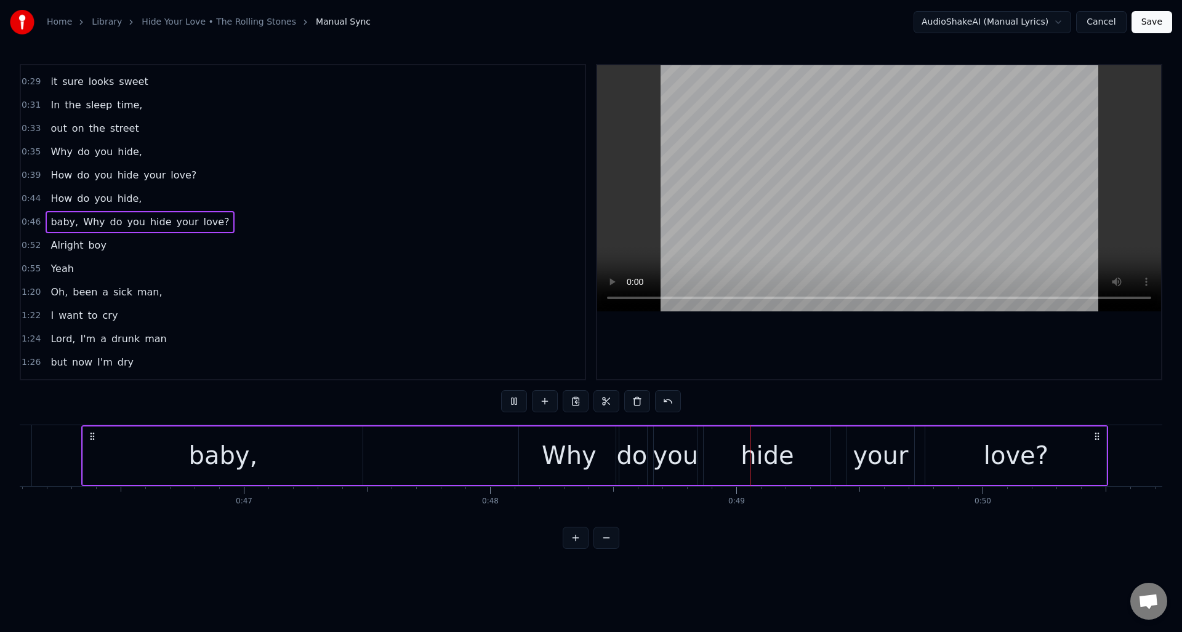
click at [515, 402] on button at bounding box center [514, 401] width 26 height 22
click at [63, 221] on span "baby," at bounding box center [64, 222] width 30 height 14
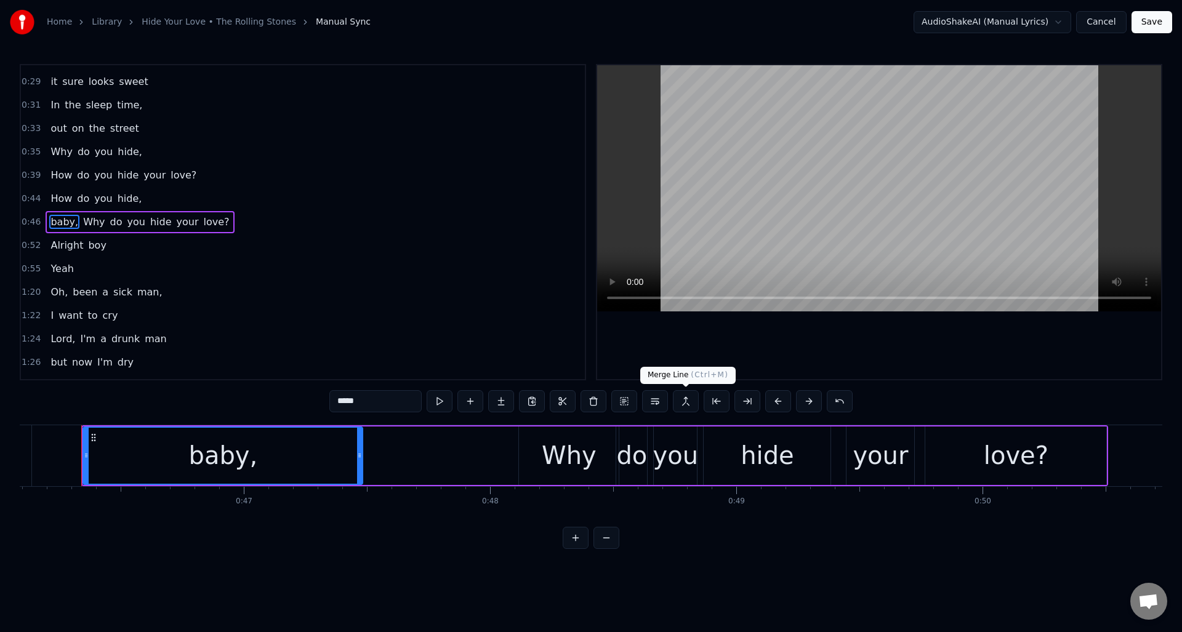
click at [689, 402] on button at bounding box center [686, 401] width 26 height 22
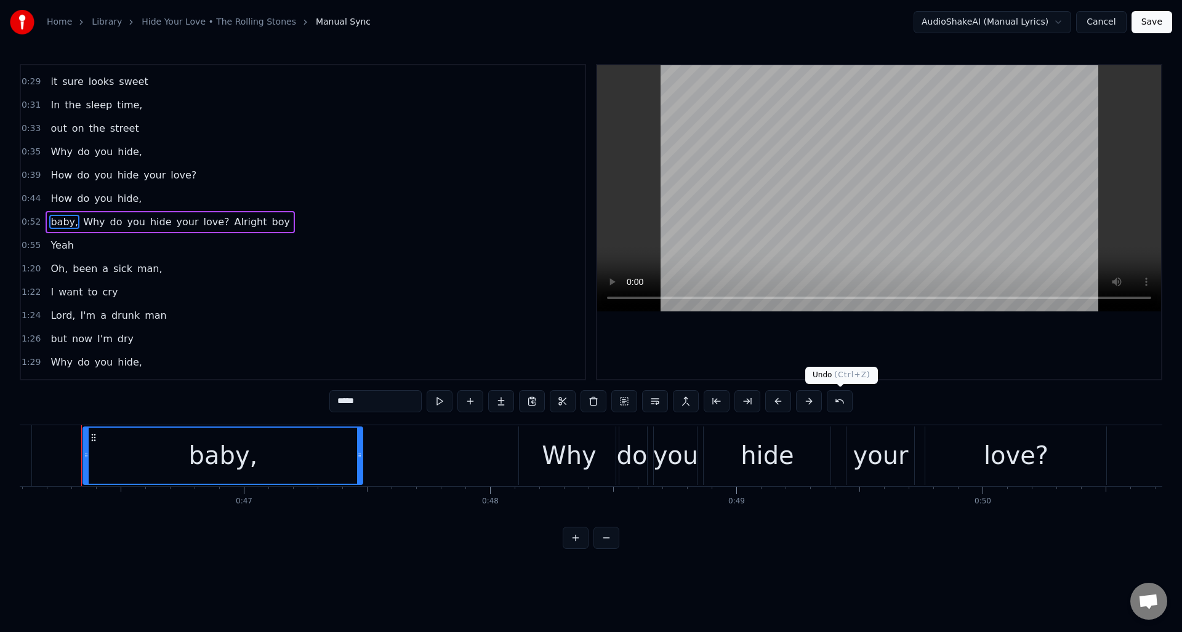
click at [838, 401] on button at bounding box center [840, 401] width 26 height 22
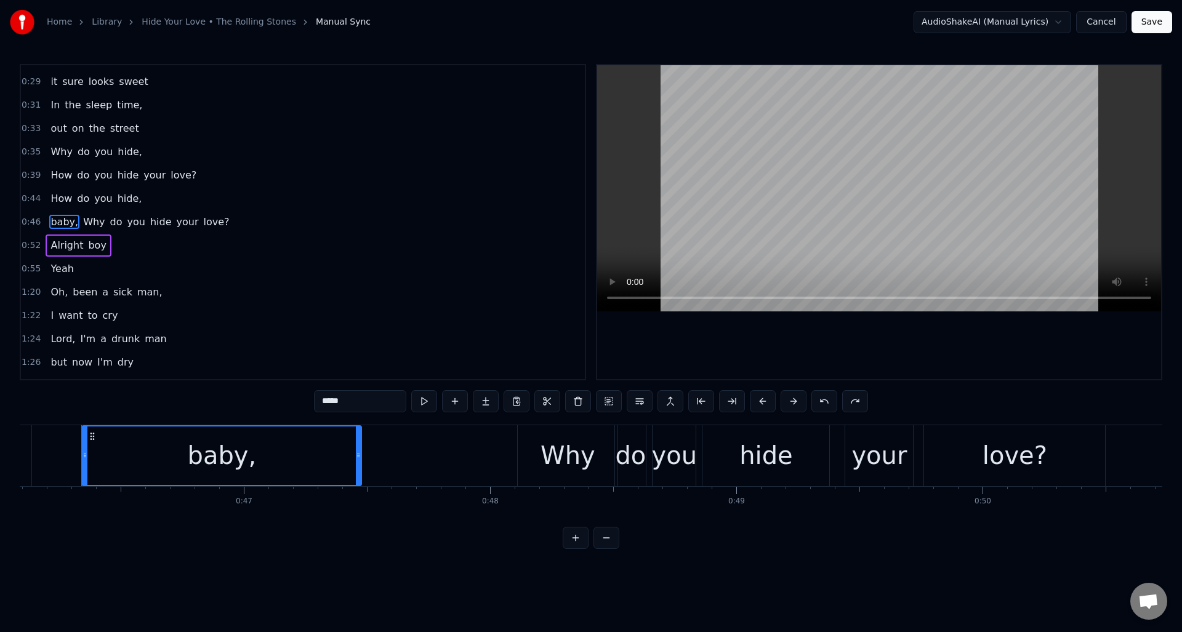
click at [120, 199] on span "hide," at bounding box center [129, 198] width 27 height 14
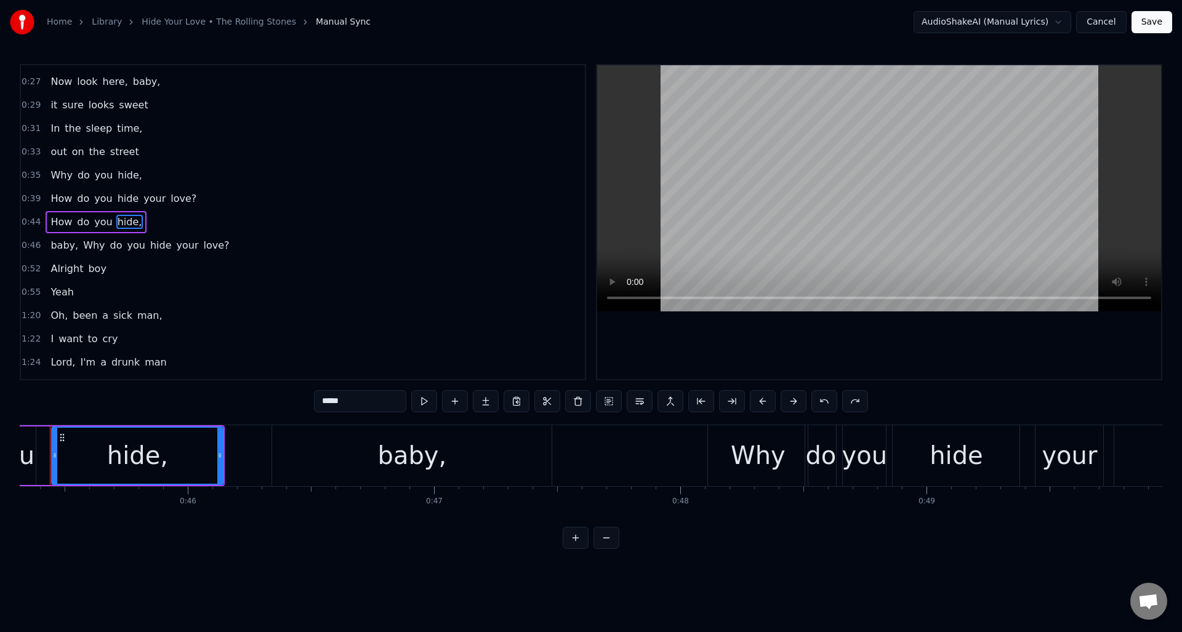
scroll to position [0, 11129]
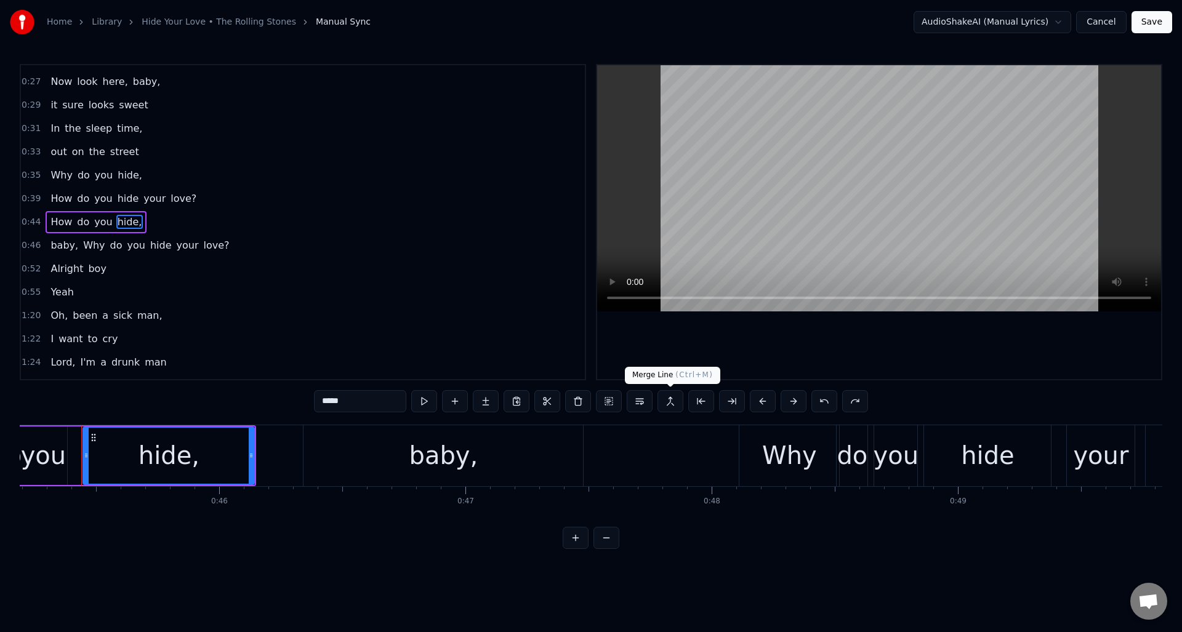
click at [662, 398] on button at bounding box center [671, 401] width 26 height 22
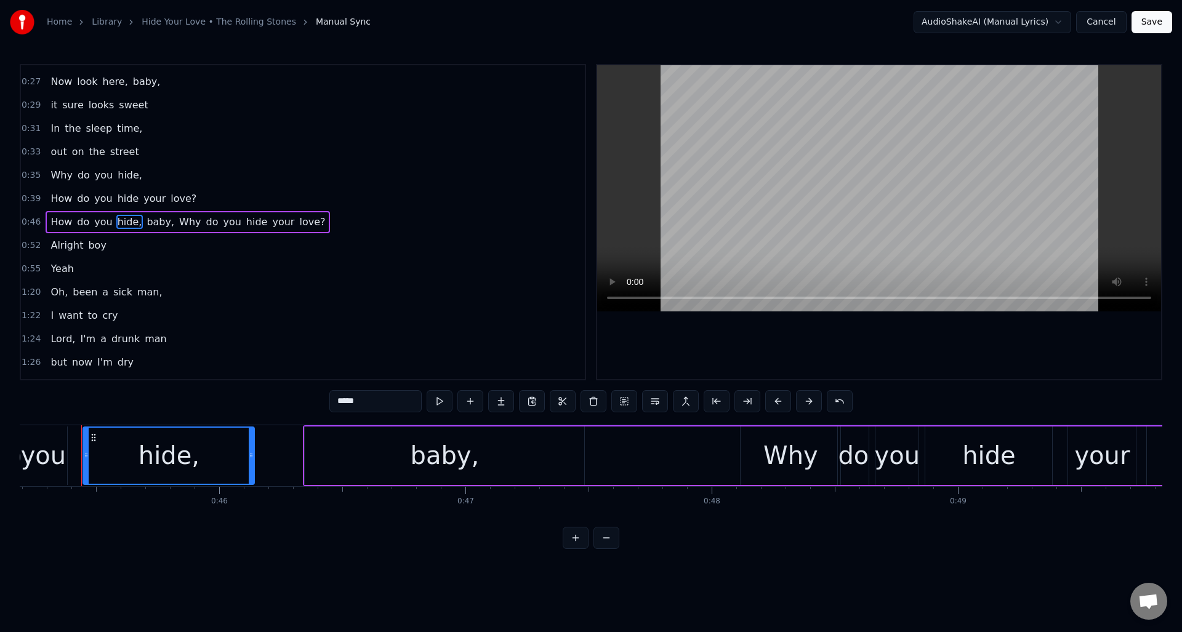
click at [178, 223] on span "Why" at bounding box center [190, 222] width 24 height 14
type input "***"
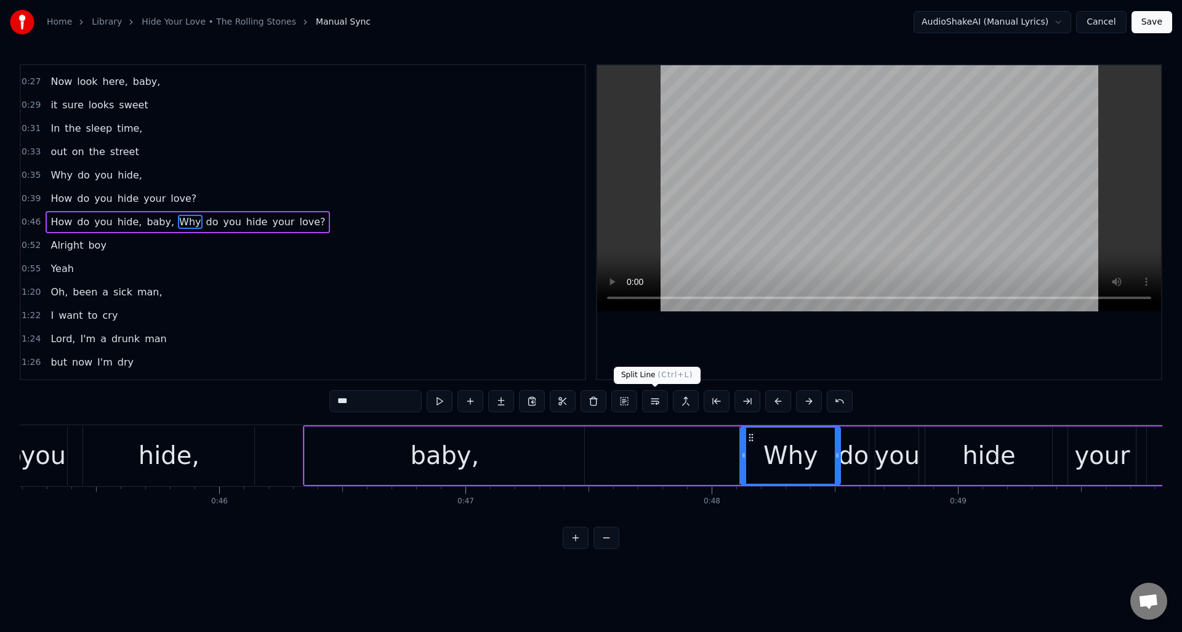
click at [653, 399] on button at bounding box center [655, 401] width 26 height 22
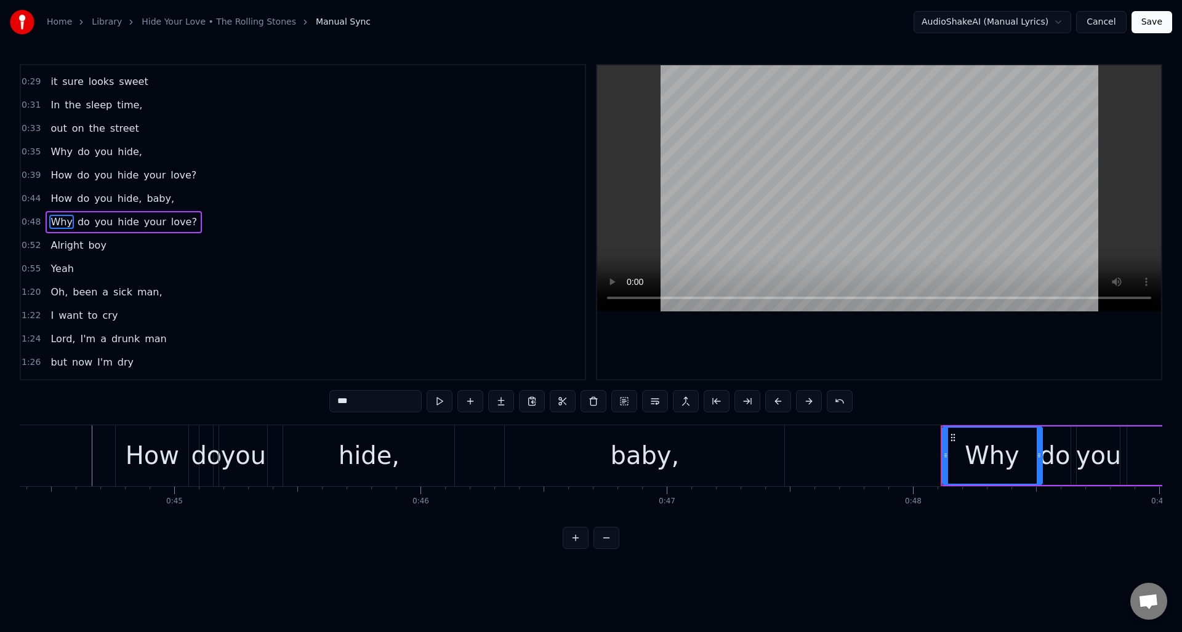
scroll to position [0, 10827]
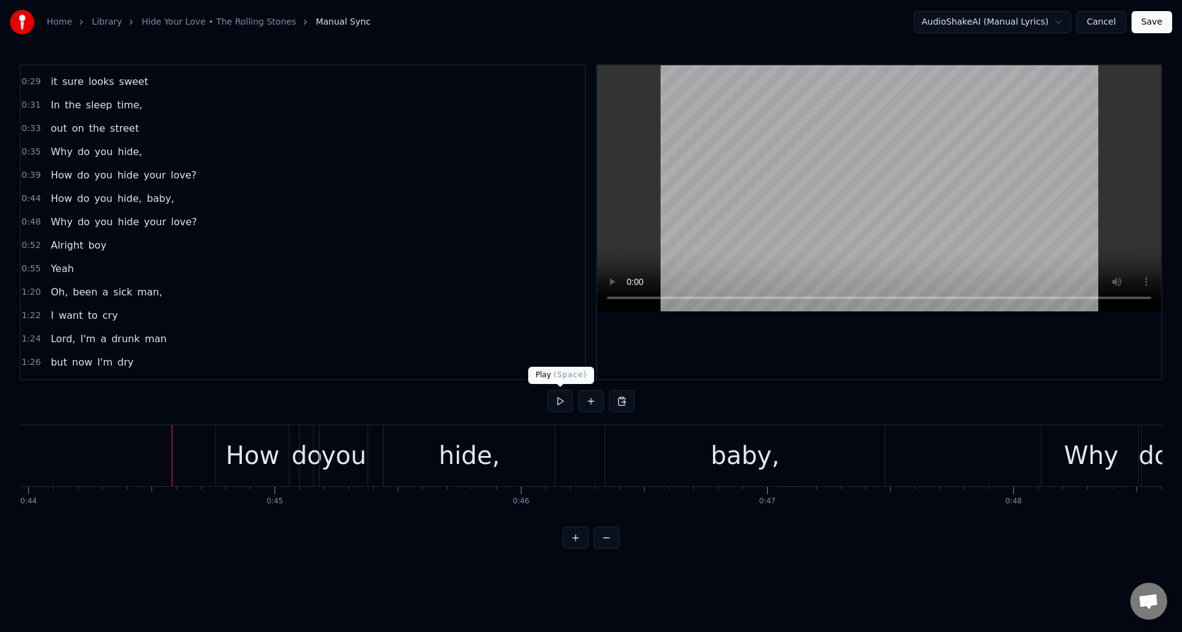
click at [567, 398] on button at bounding box center [560, 401] width 26 height 22
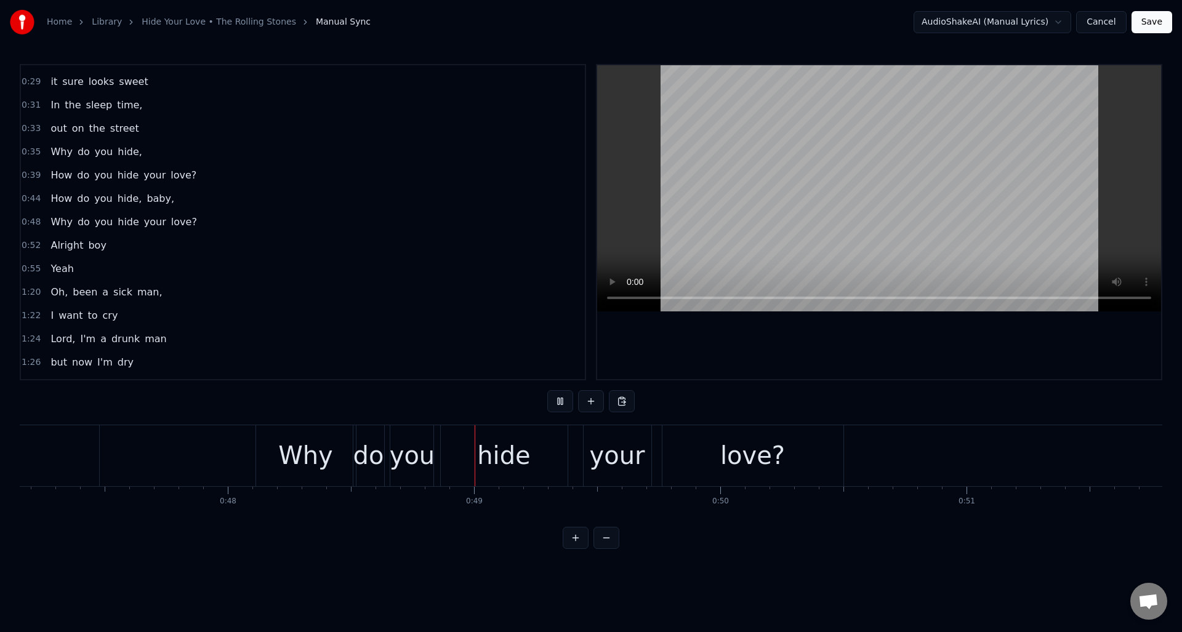
scroll to position [0, 11870]
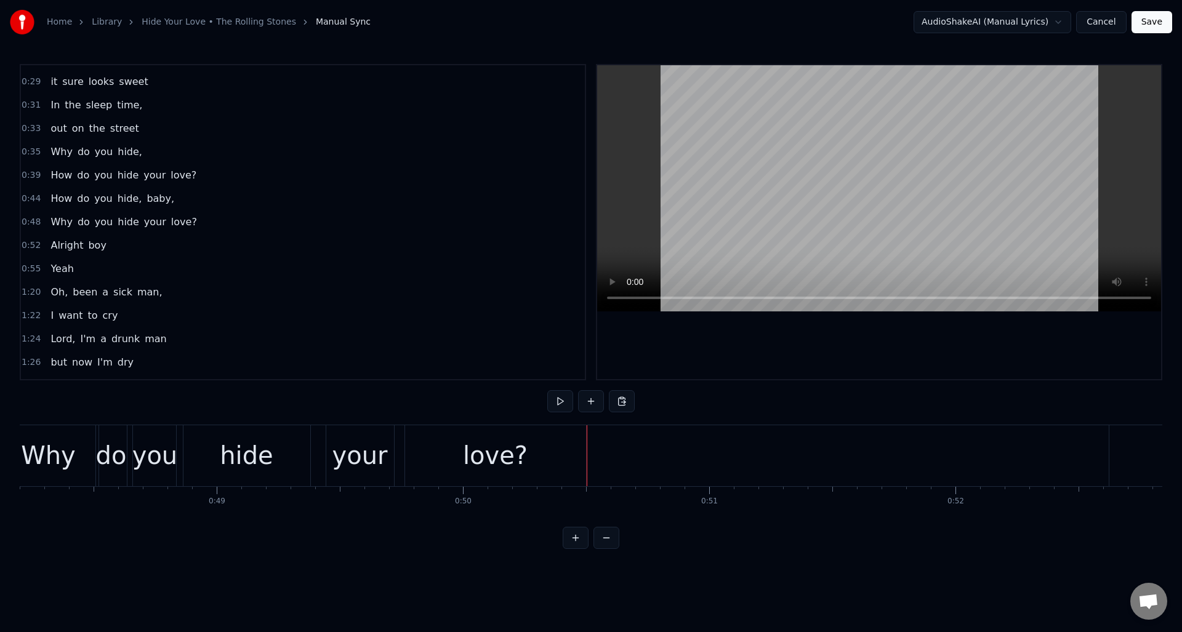
click at [562, 399] on button at bounding box center [560, 401] width 26 height 22
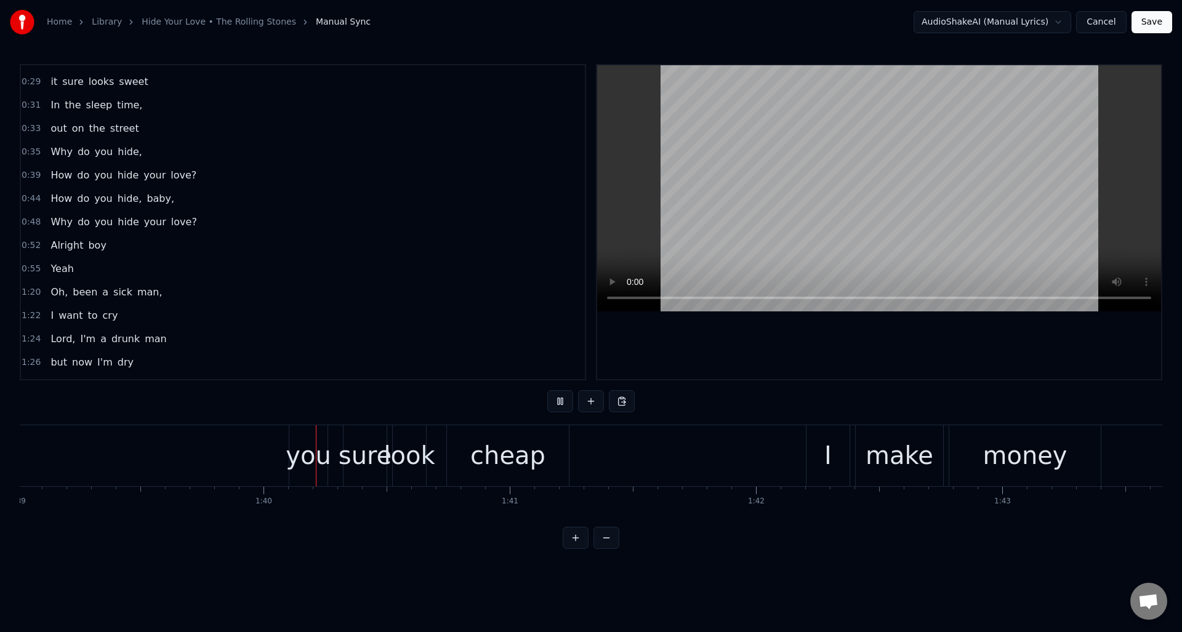
scroll to position [0, 24448]
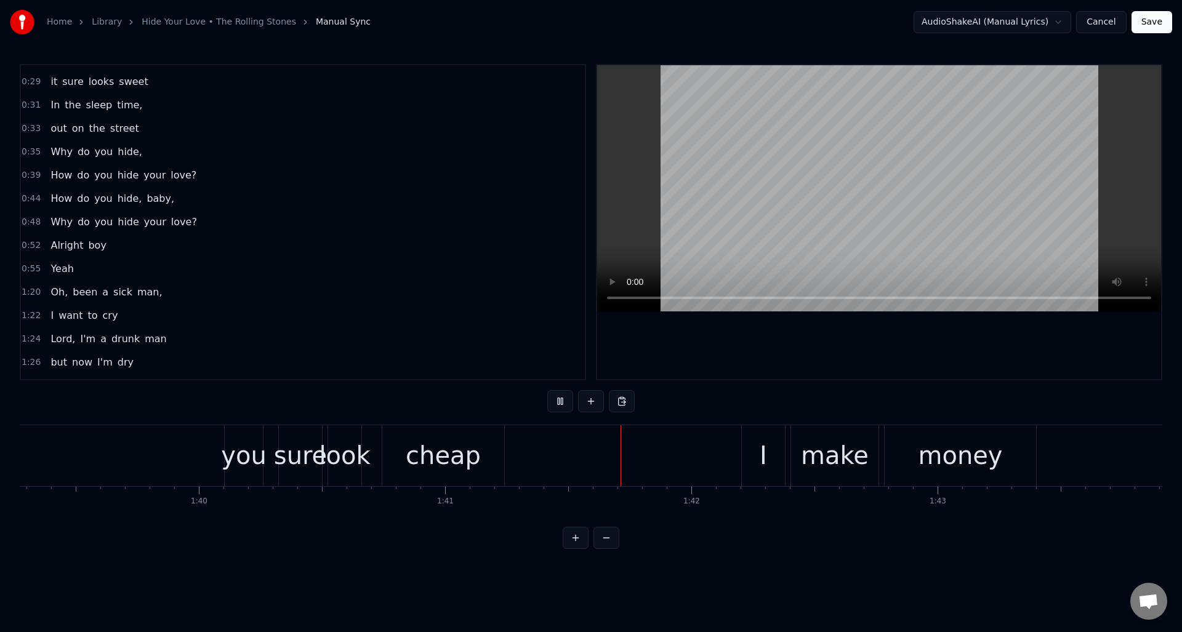
click at [560, 400] on button at bounding box center [560, 401] width 26 height 22
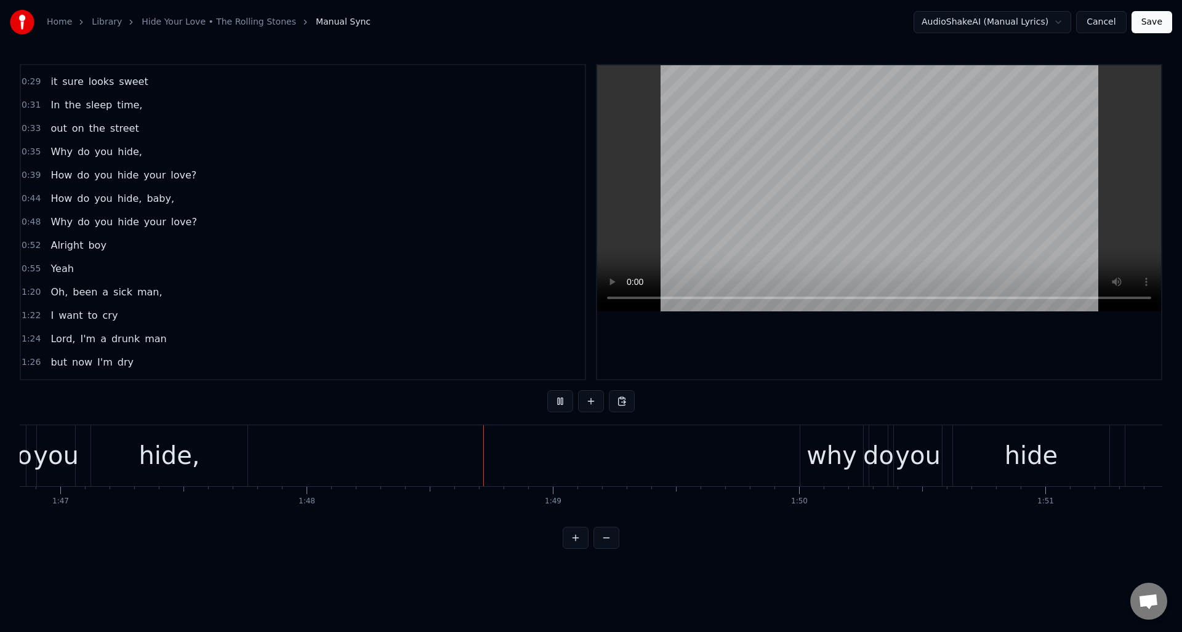
scroll to position [0, 26570]
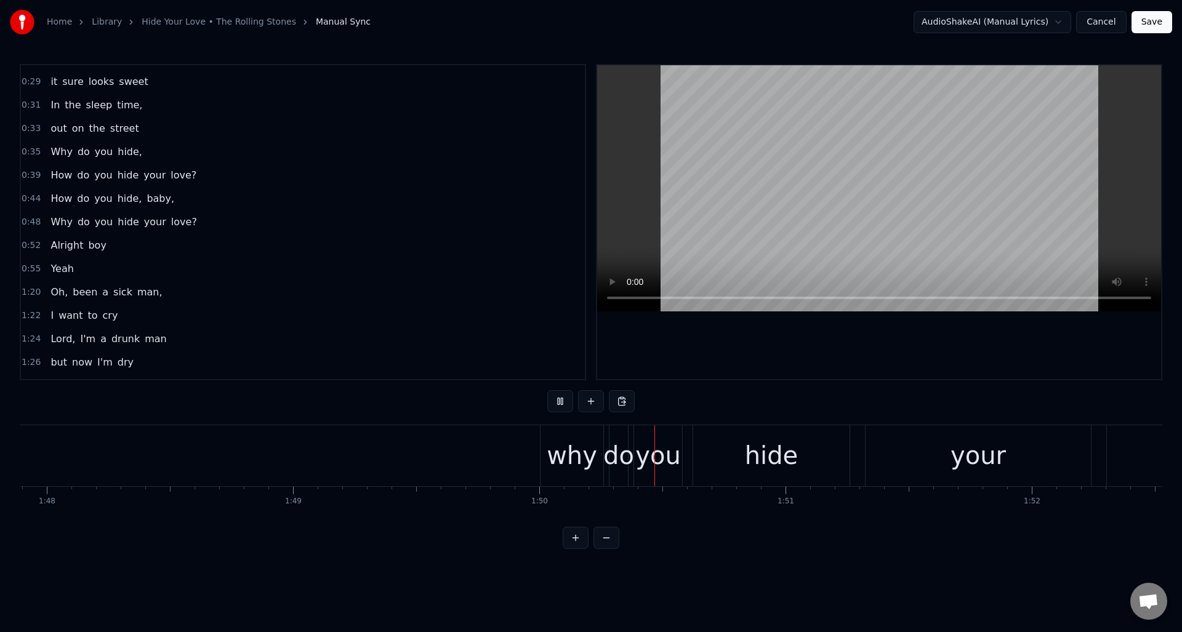
click at [560, 400] on button at bounding box center [560, 401] width 26 height 22
click at [574, 464] on div "why" at bounding box center [572, 455] width 50 height 37
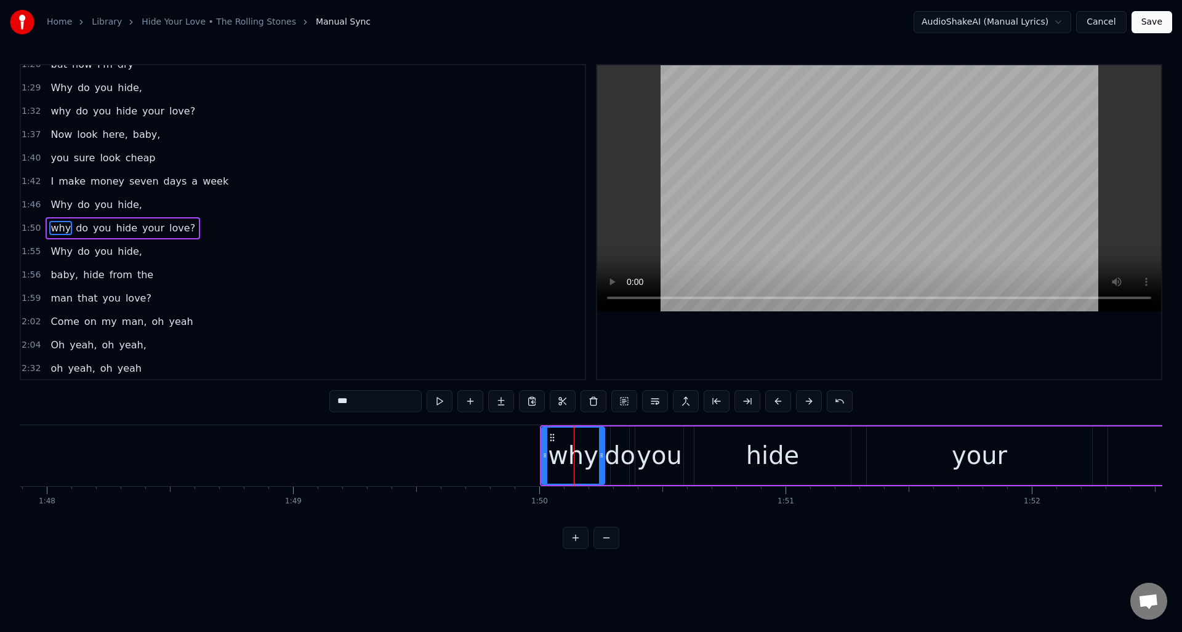
scroll to position [463, 0]
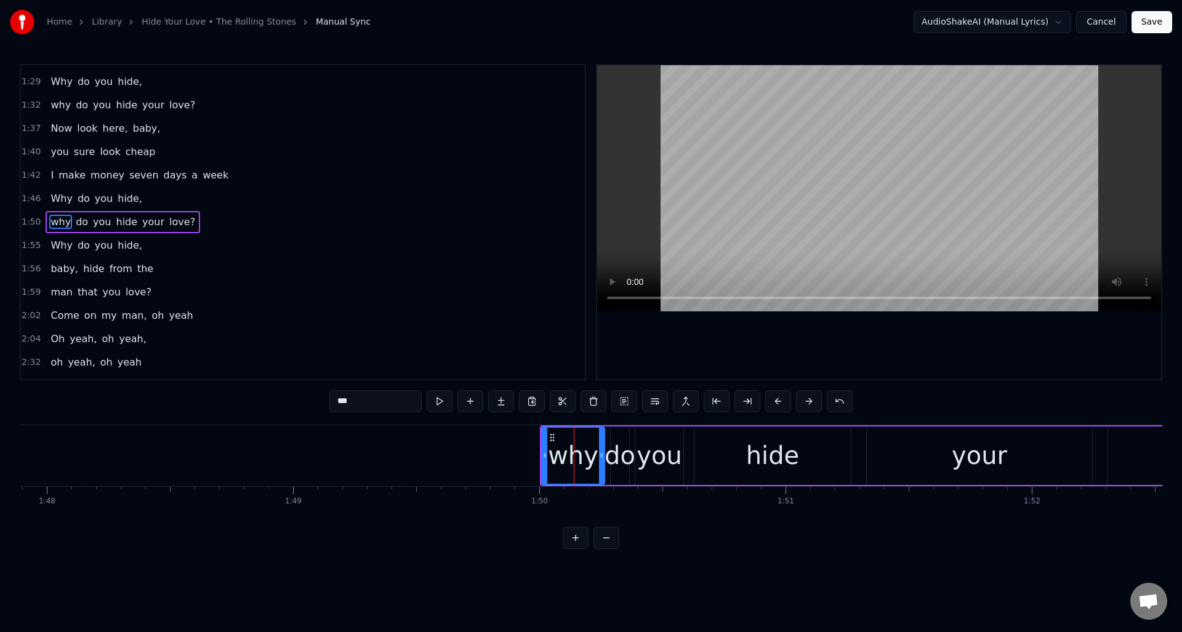
drag, startPoint x: 342, startPoint y: 403, endPoint x: 326, endPoint y: 402, distance: 16.1
click at [326, 402] on div "0:09 Sometimes I'm up, 0:11 sometimes I'm down 0:13 Sometimes I'm falling 0:15 …" at bounding box center [591, 306] width 1143 height 485
type input "***"
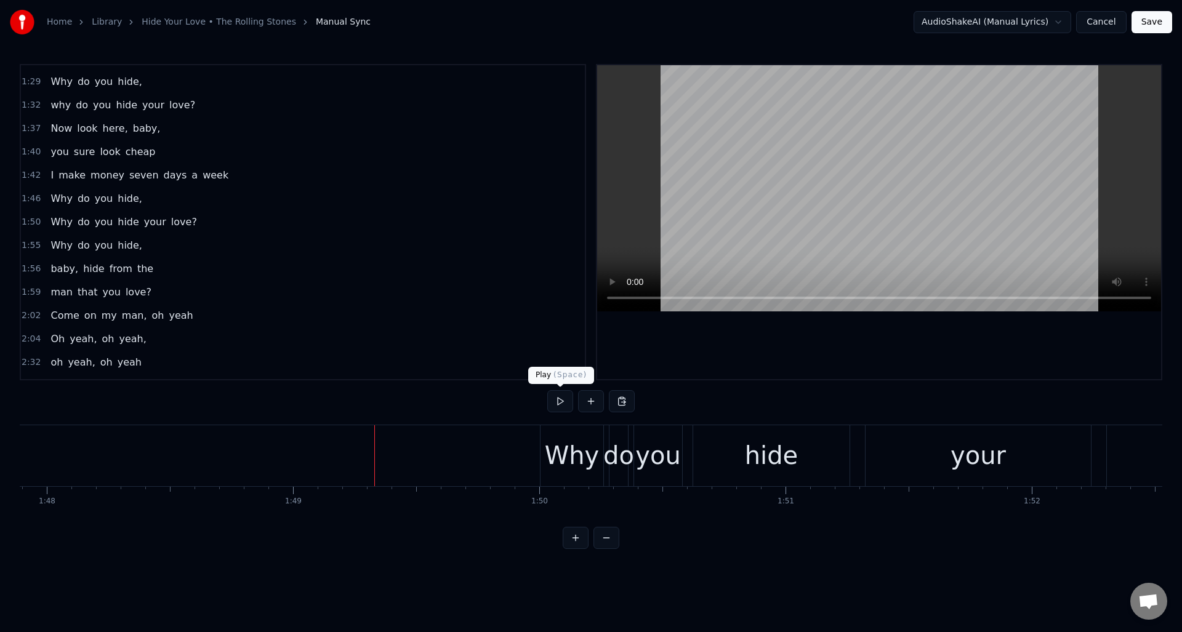
click at [561, 401] on button at bounding box center [560, 401] width 26 height 22
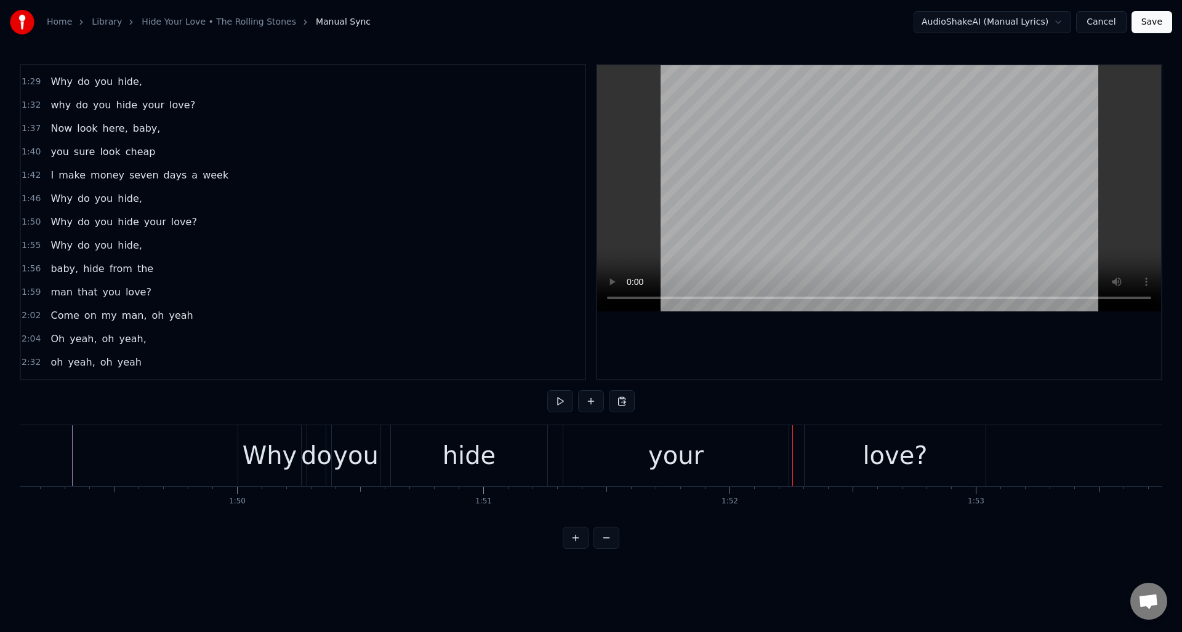
scroll to position [0, 26940]
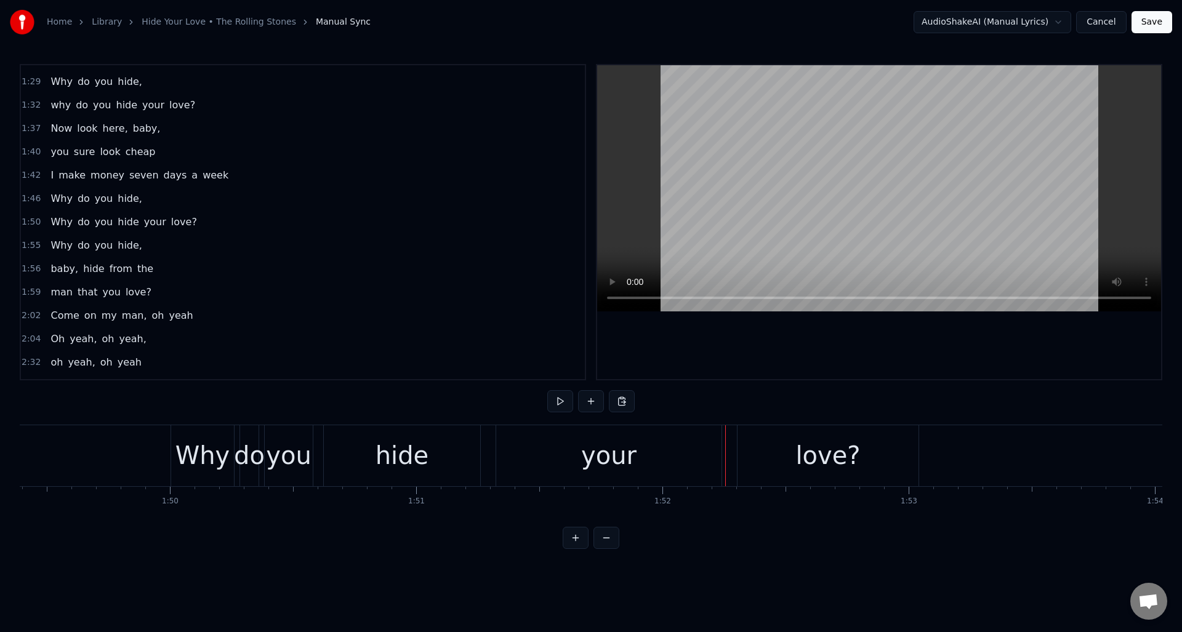
click at [594, 449] on div "your" at bounding box center [608, 455] width 55 height 37
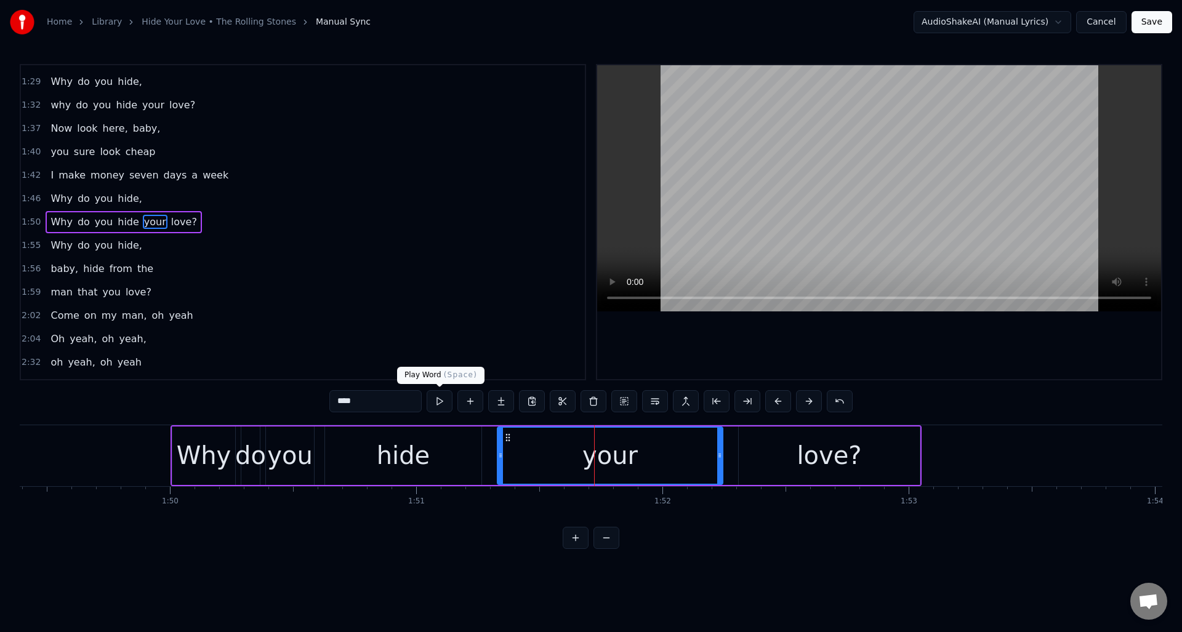
click at [437, 401] on button at bounding box center [440, 401] width 26 height 22
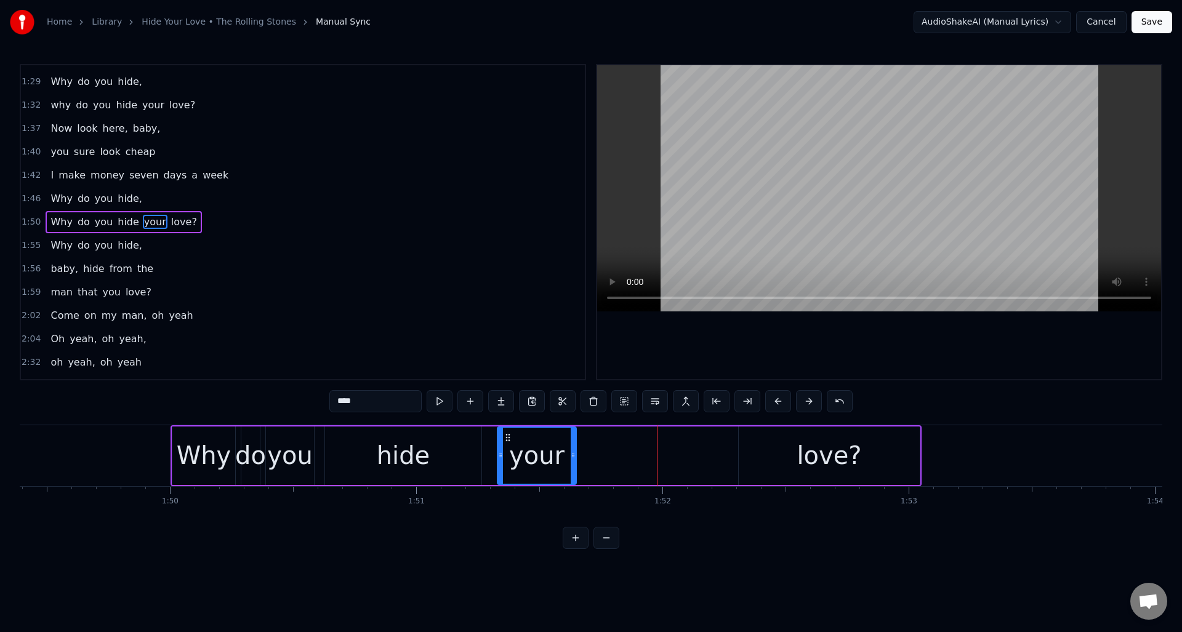
drag, startPoint x: 720, startPoint y: 443, endPoint x: 574, endPoint y: 440, distance: 146.6
click at [574, 440] on div at bounding box center [573, 456] width 5 height 56
click at [781, 442] on div "love?" at bounding box center [829, 456] width 181 height 58
type input "*****"
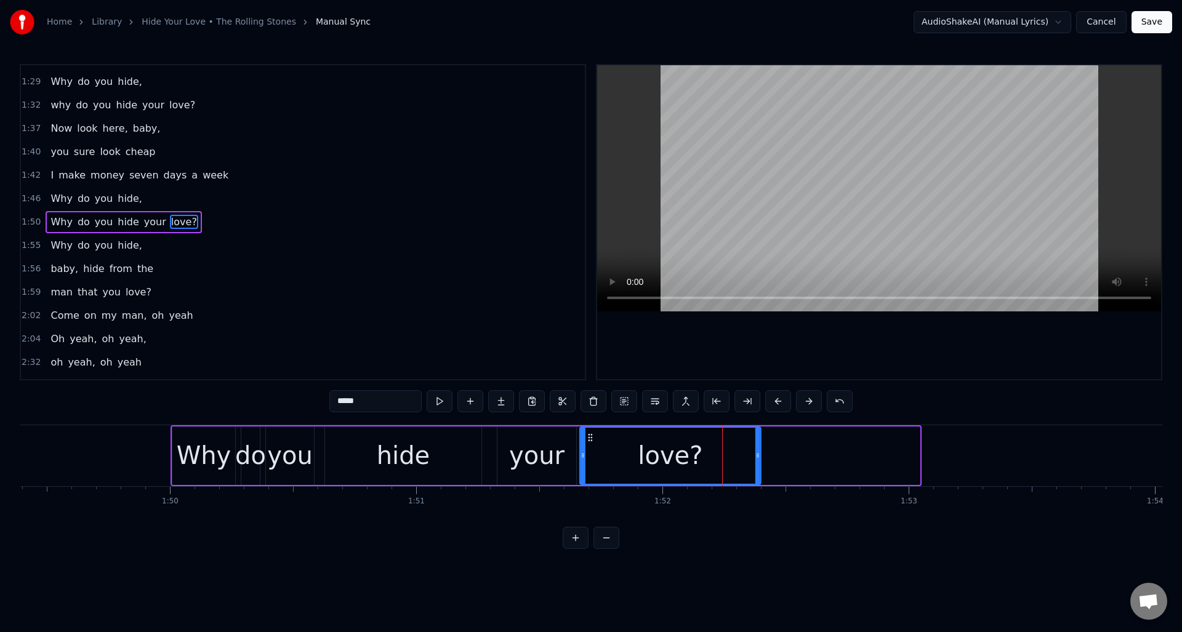
drag, startPoint x: 747, startPoint y: 436, endPoint x: 587, endPoint y: 439, distance: 159.5
click at [587, 439] on icon at bounding box center [591, 438] width 10 height 10
drag, startPoint x: 760, startPoint y: 456, endPoint x: 908, endPoint y: 459, distance: 148.4
click at [908, 459] on icon at bounding box center [906, 456] width 5 height 10
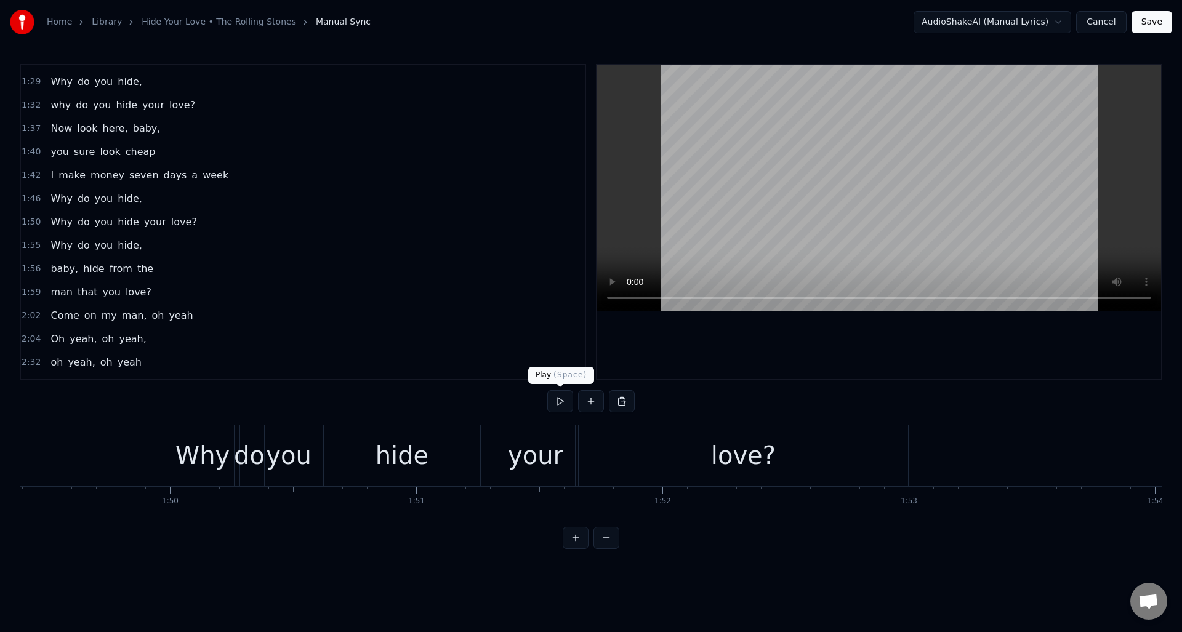
click at [562, 406] on button at bounding box center [560, 401] width 26 height 22
click at [542, 444] on div "your" at bounding box center [535, 455] width 55 height 37
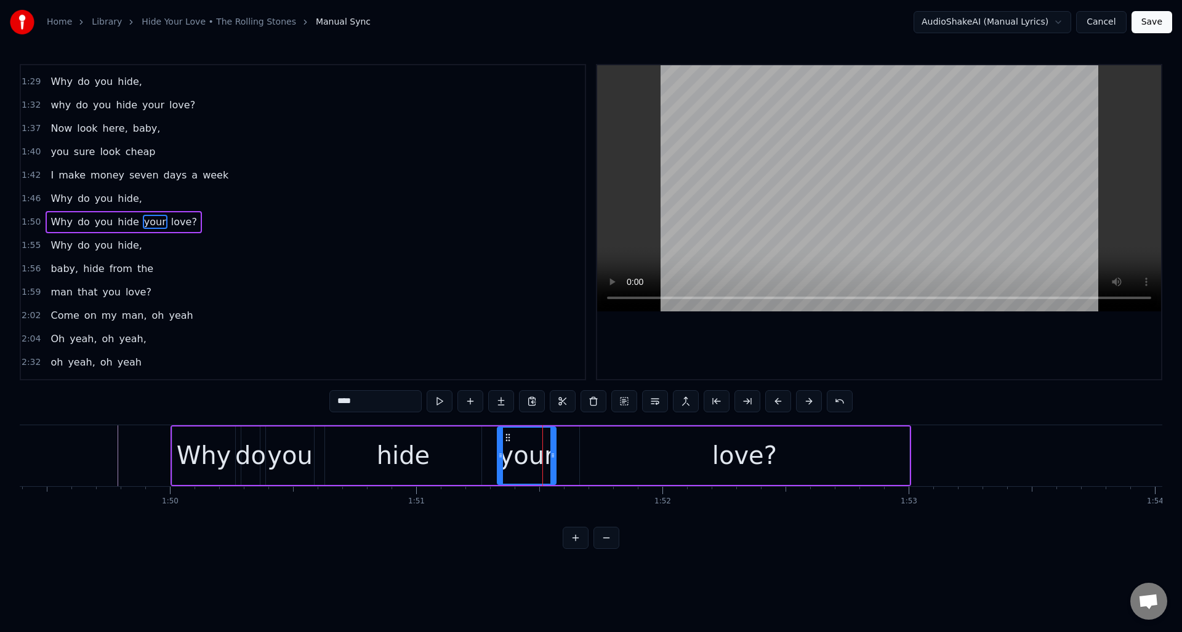
drag, startPoint x: 572, startPoint y: 446, endPoint x: 552, endPoint y: 447, distance: 20.4
click at [552, 447] on div at bounding box center [552, 456] width 5 height 56
click at [595, 443] on div "love?" at bounding box center [744, 456] width 329 height 58
type input "*****"
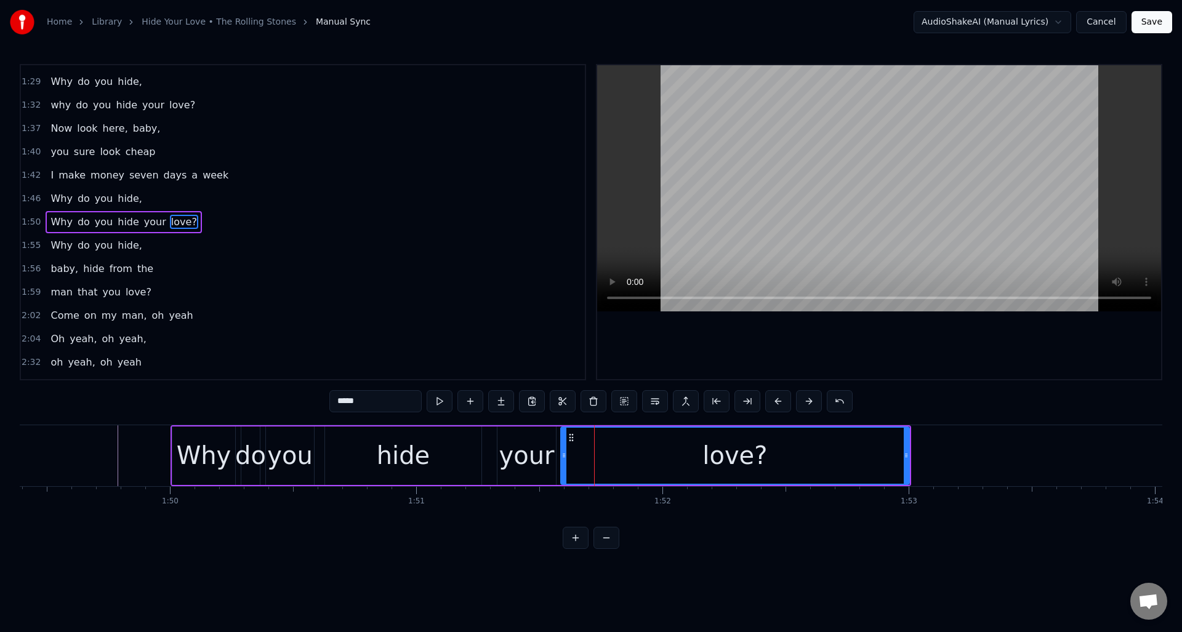
drag, startPoint x: 582, startPoint y: 442, endPoint x: 562, endPoint y: 443, distance: 20.4
click at [562, 443] on div at bounding box center [564, 456] width 5 height 56
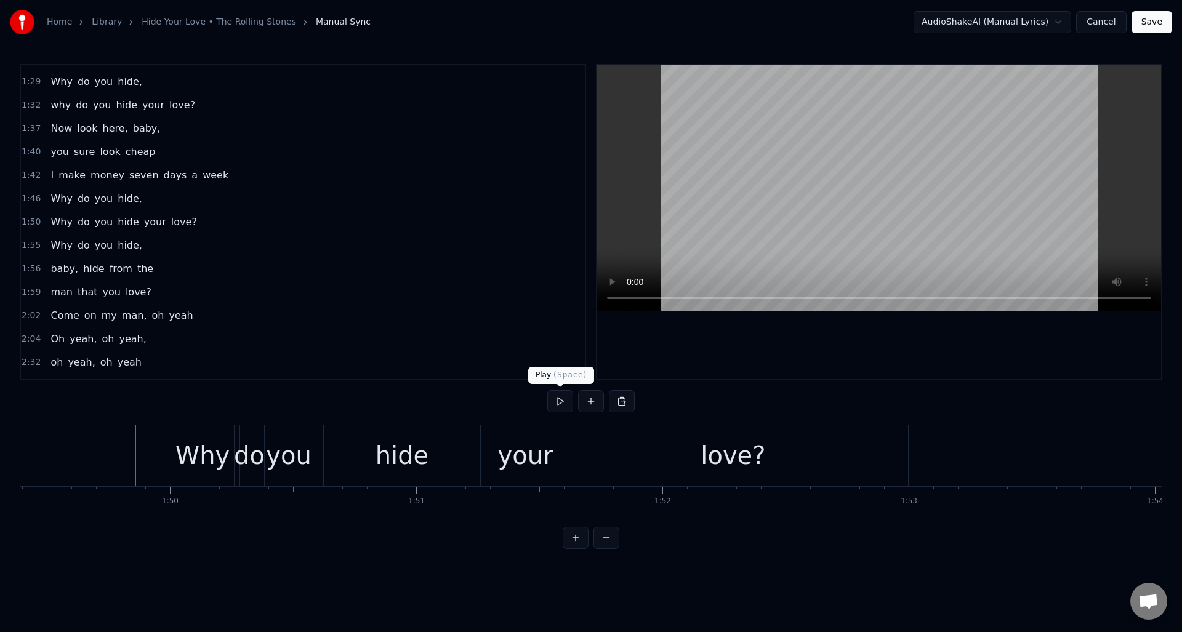
click at [561, 403] on button at bounding box center [560, 401] width 26 height 22
click at [399, 452] on div "hide" at bounding box center [402, 455] width 53 height 37
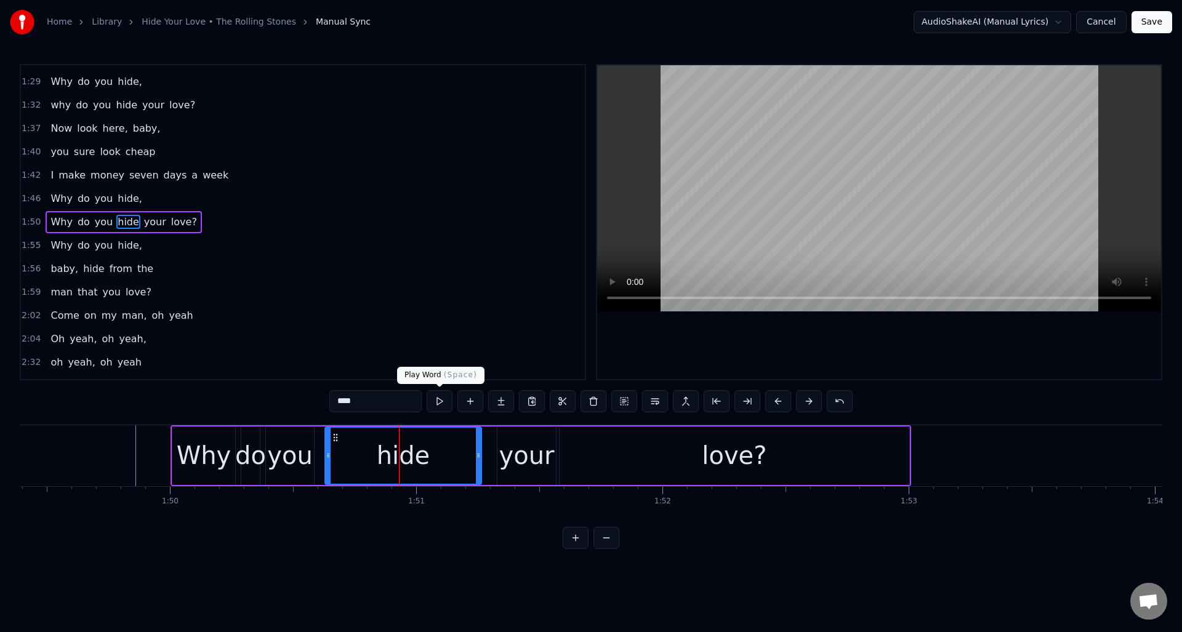
click at [441, 401] on button at bounding box center [440, 401] width 26 height 22
click at [302, 446] on div "you" at bounding box center [290, 455] width 46 height 37
type input "***"
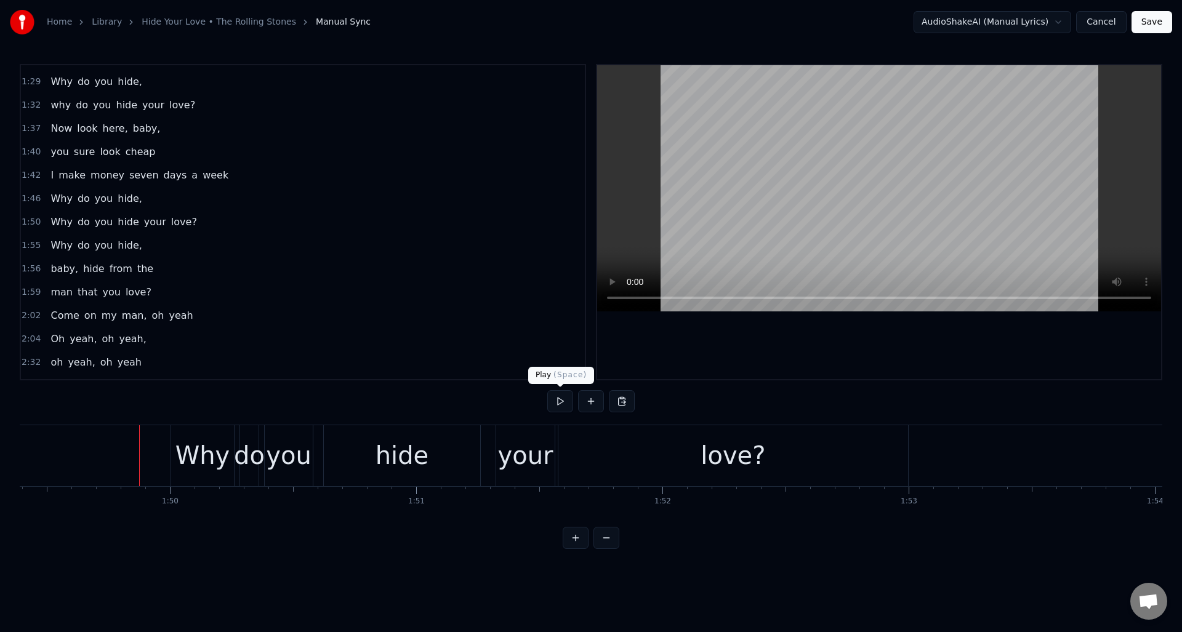
click at [562, 405] on button at bounding box center [560, 401] width 26 height 22
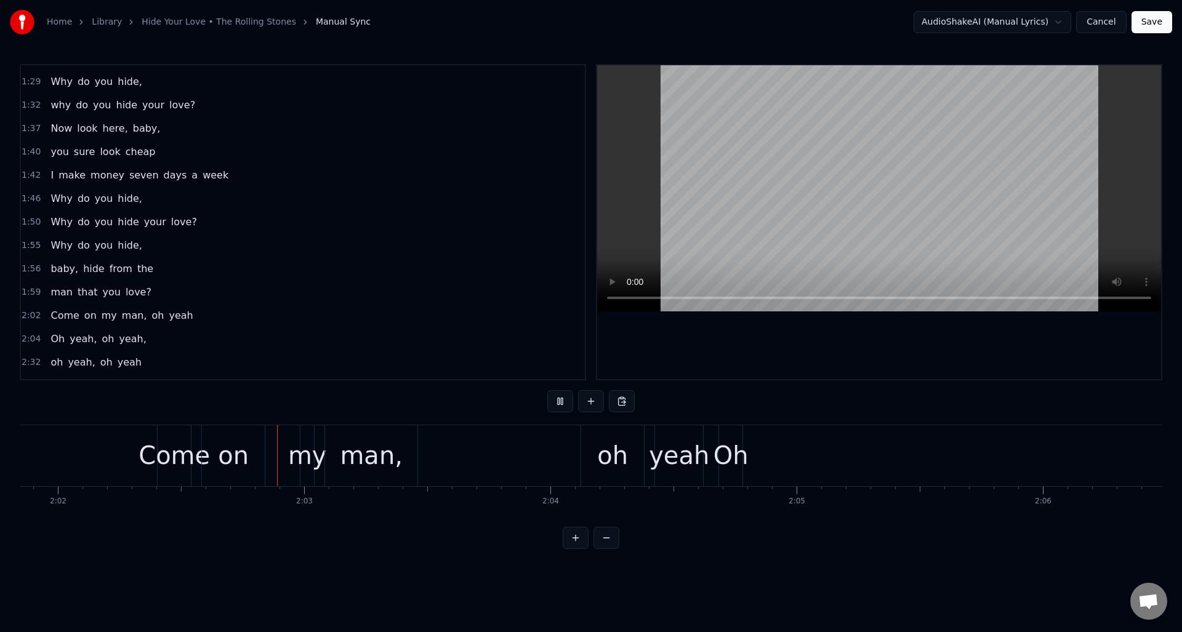
scroll to position [0, 30055]
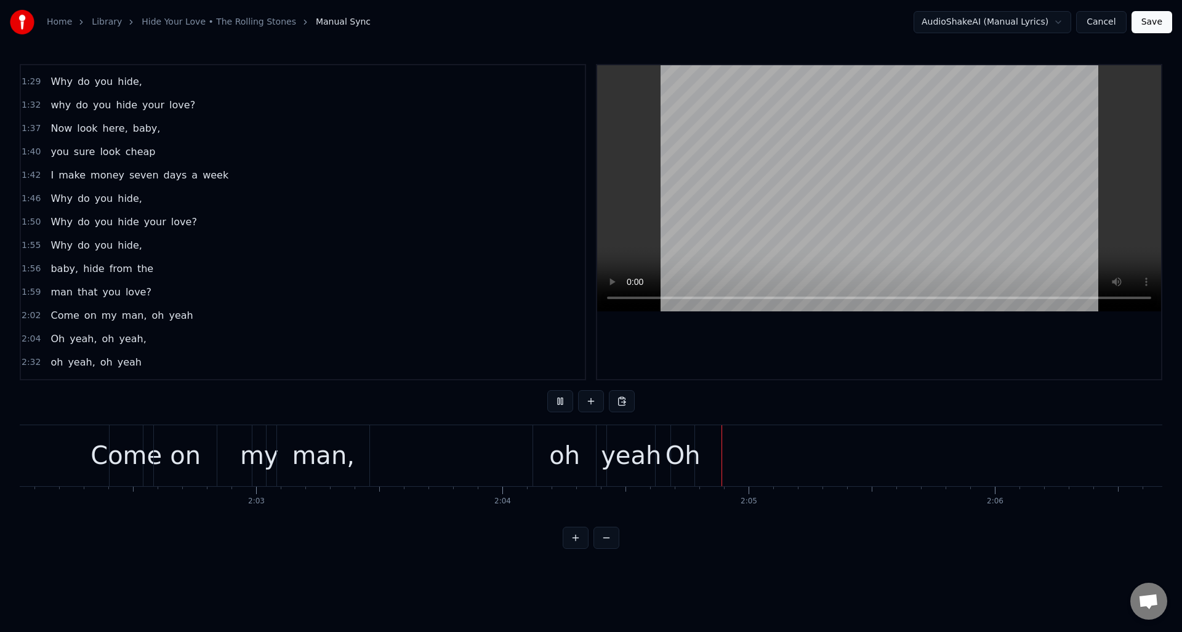
click at [559, 403] on button at bounding box center [560, 401] width 26 height 22
click at [560, 457] on div "oh" at bounding box center [564, 455] width 31 height 37
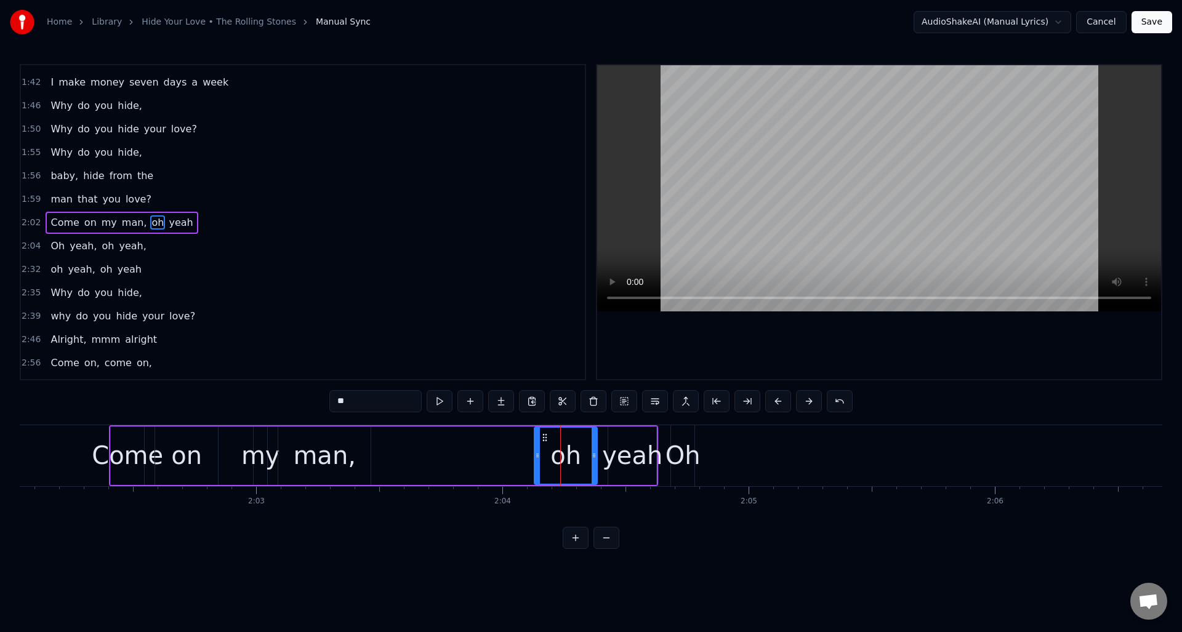
scroll to position [557, 0]
drag, startPoint x: 342, startPoint y: 401, endPoint x: 329, endPoint y: 400, distance: 13.0
click at [329, 400] on input "**" at bounding box center [375, 401] width 92 height 22
type input "**"
click at [678, 442] on div "Oh" at bounding box center [683, 455] width 35 height 37
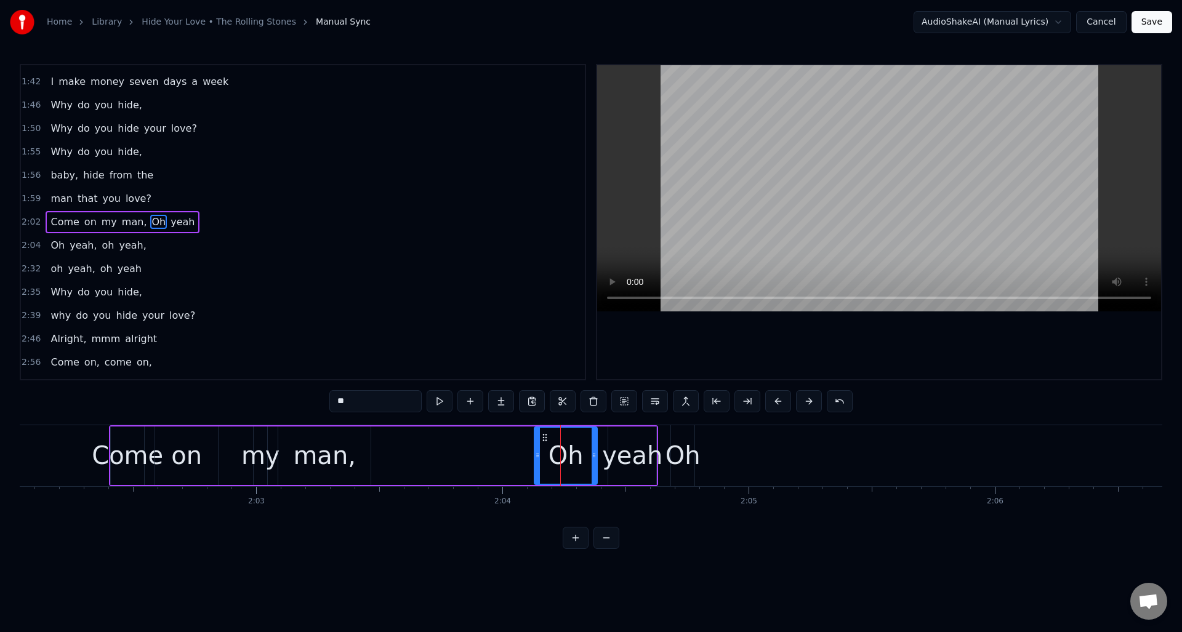
scroll to position [580, 0]
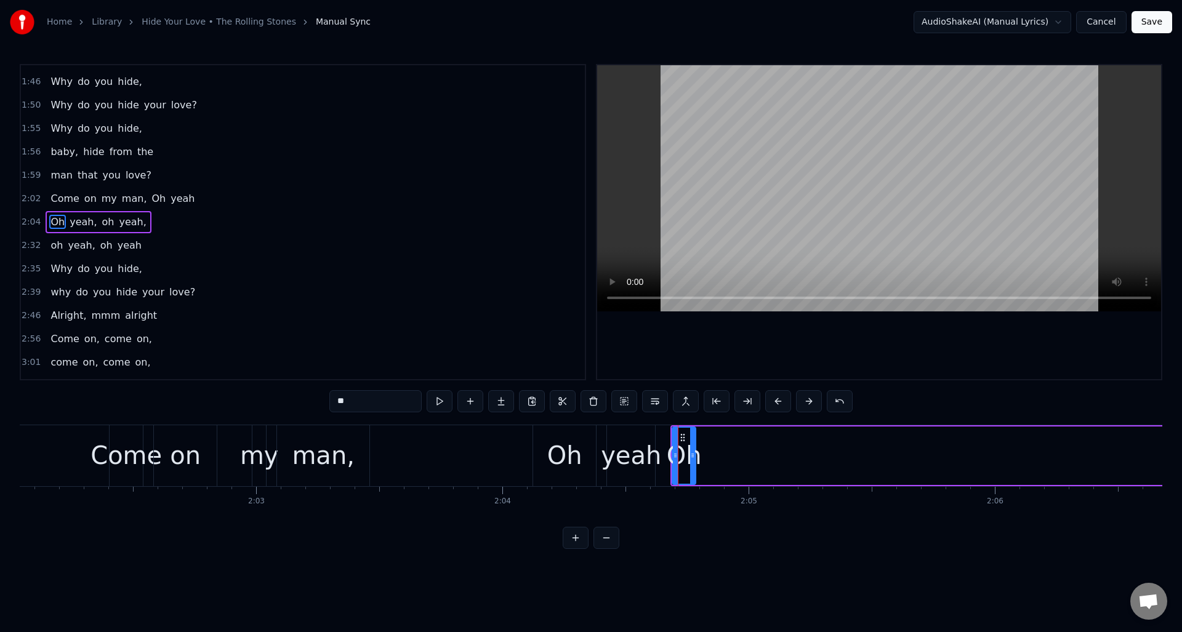
click at [523, 439] on div "Come on my man, Oh yeah" at bounding box center [383, 455] width 549 height 61
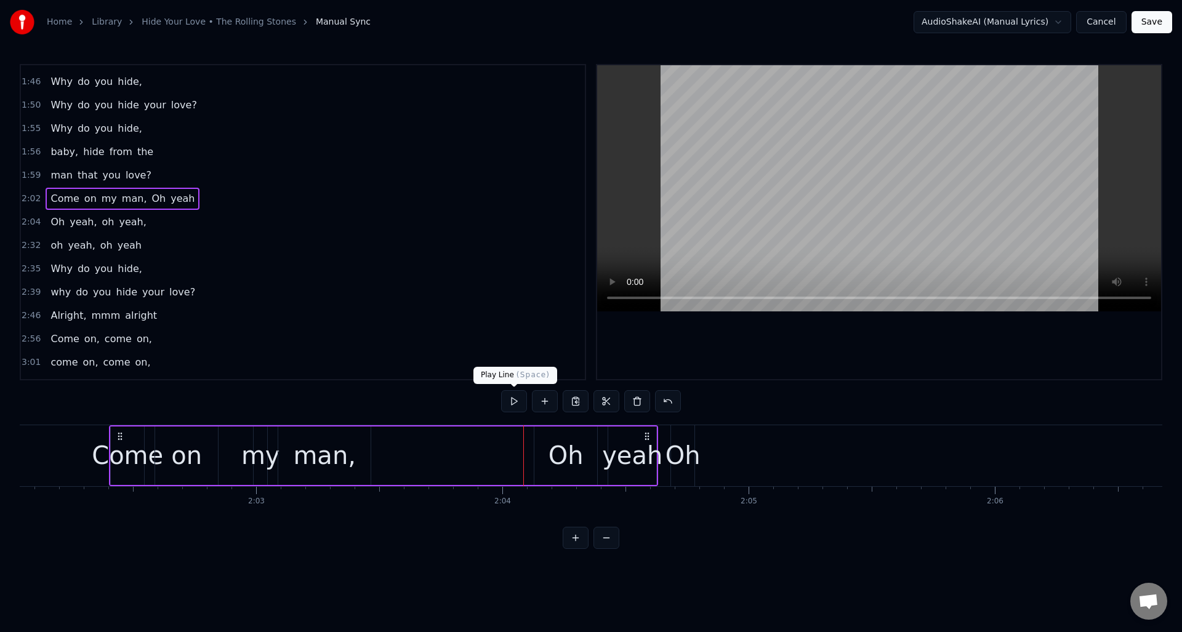
click at [517, 401] on button at bounding box center [514, 401] width 26 height 22
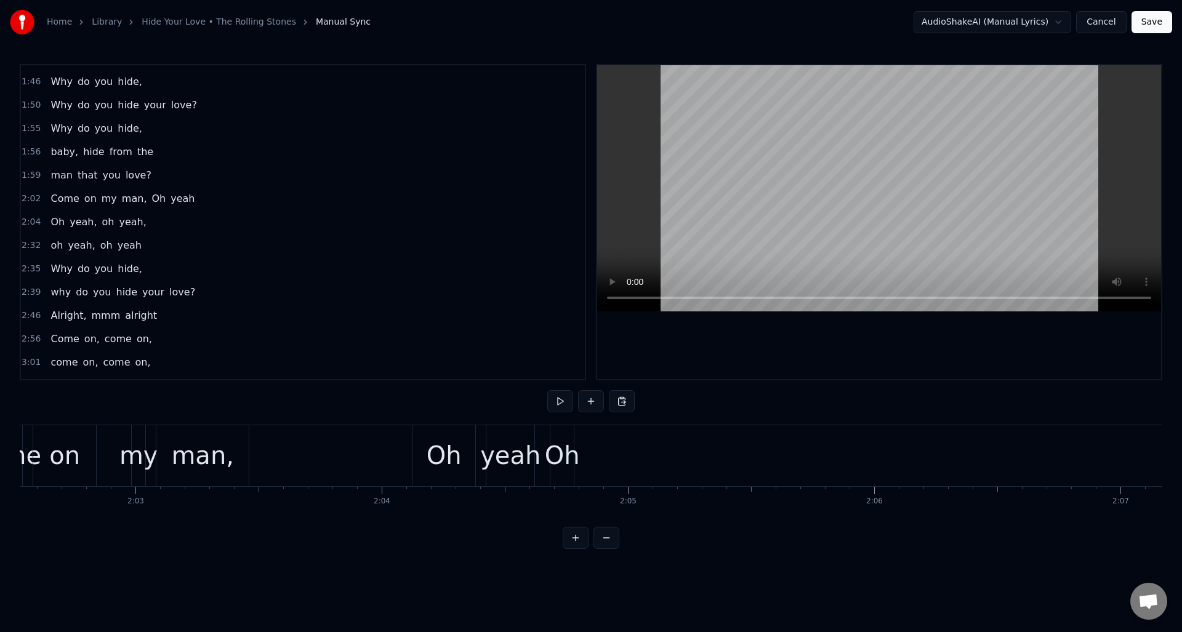
scroll to position [0, 30310]
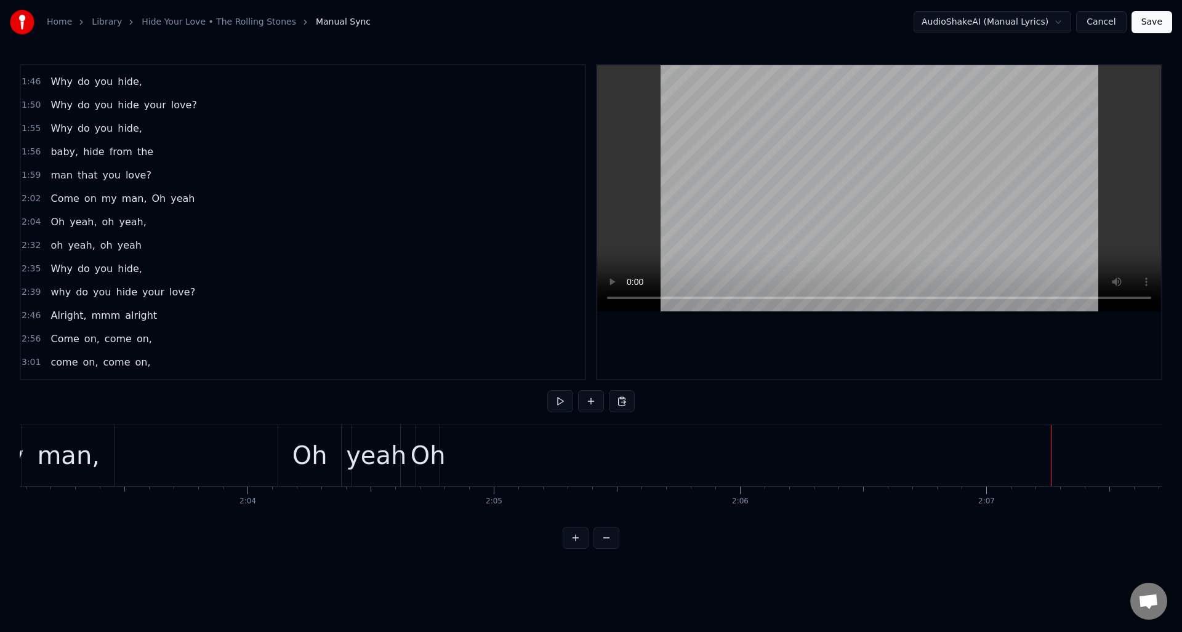
click at [429, 441] on div "Oh" at bounding box center [428, 455] width 35 height 37
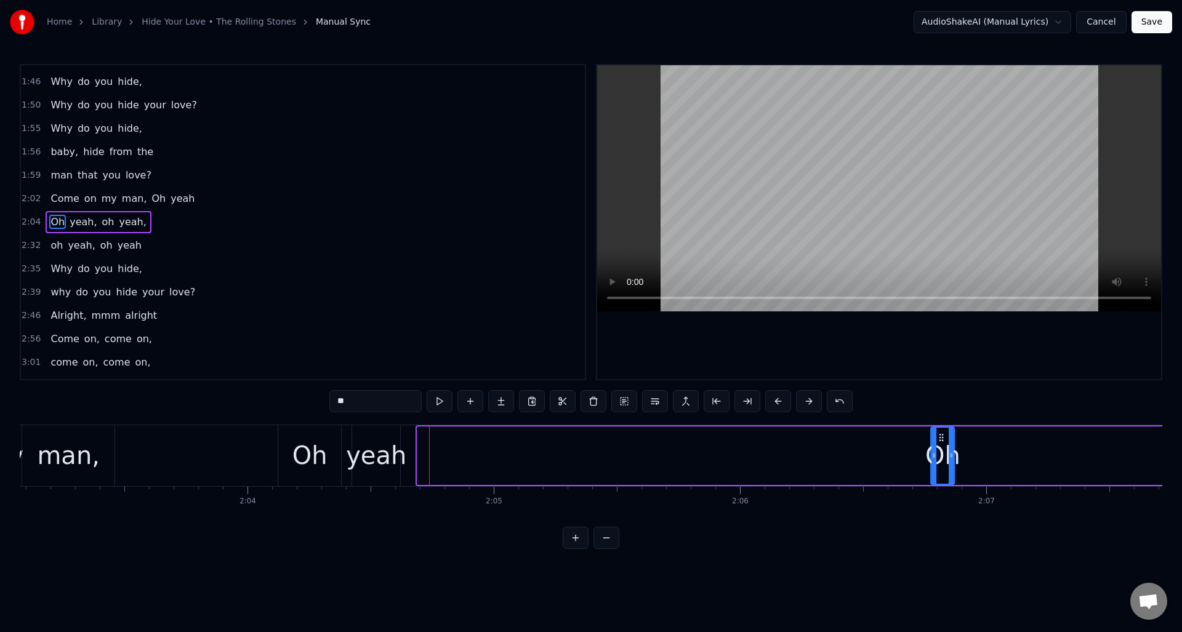
drag, startPoint x: 425, startPoint y: 435, endPoint x: 940, endPoint y: 461, distance: 515.3
click at [940, 461] on div "Oh" at bounding box center [943, 456] width 22 height 56
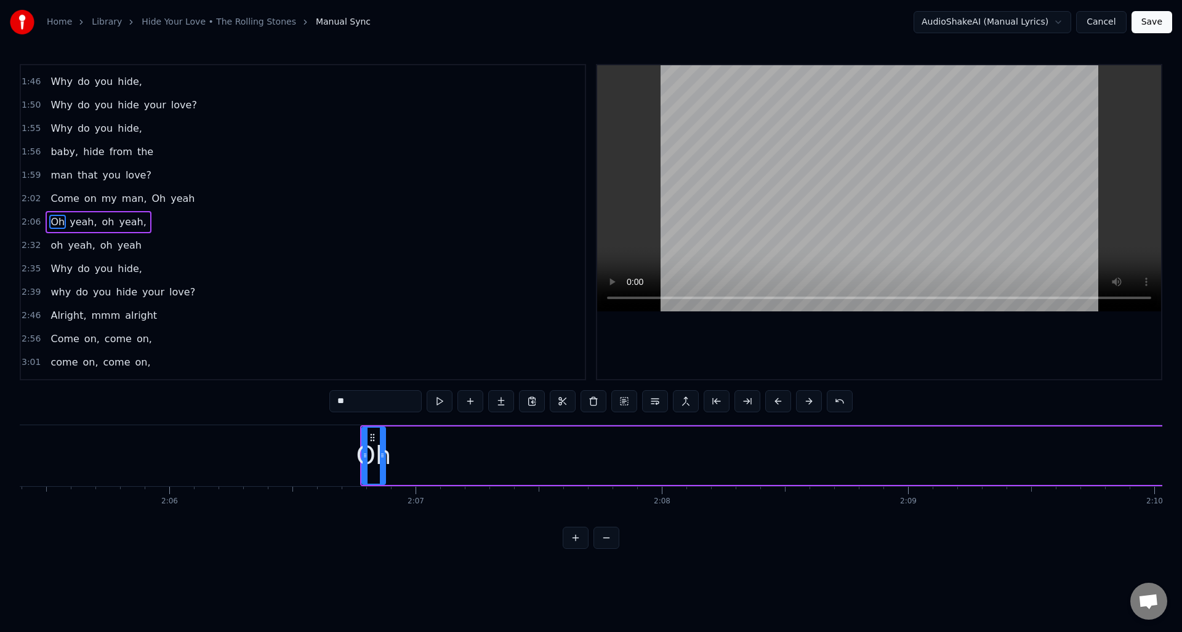
scroll to position [0, 30914]
drag, startPoint x: 338, startPoint y: 435, endPoint x: 942, endPoint y: 448, distance: 604.1
click at [942, 448] on div "Oh" at bounding box center [945, 456] width 22 height 56
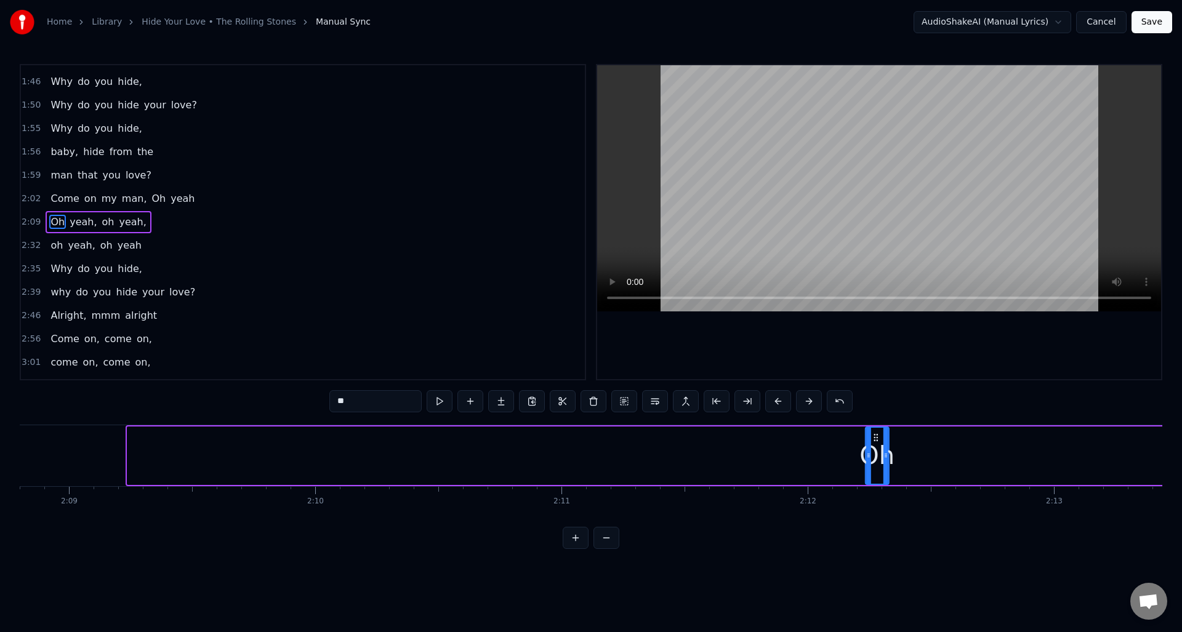
drag, startPoint x: 136, startPoint y: 437, endPoint x: 874, endPoint y: 449, distance: 738.3
click at [874, 449] on div "Oh" at bounding box center [877, 456] width 22 height 56
click at [602, 549] on button at bounding box center [607, 538] width 26 height 22
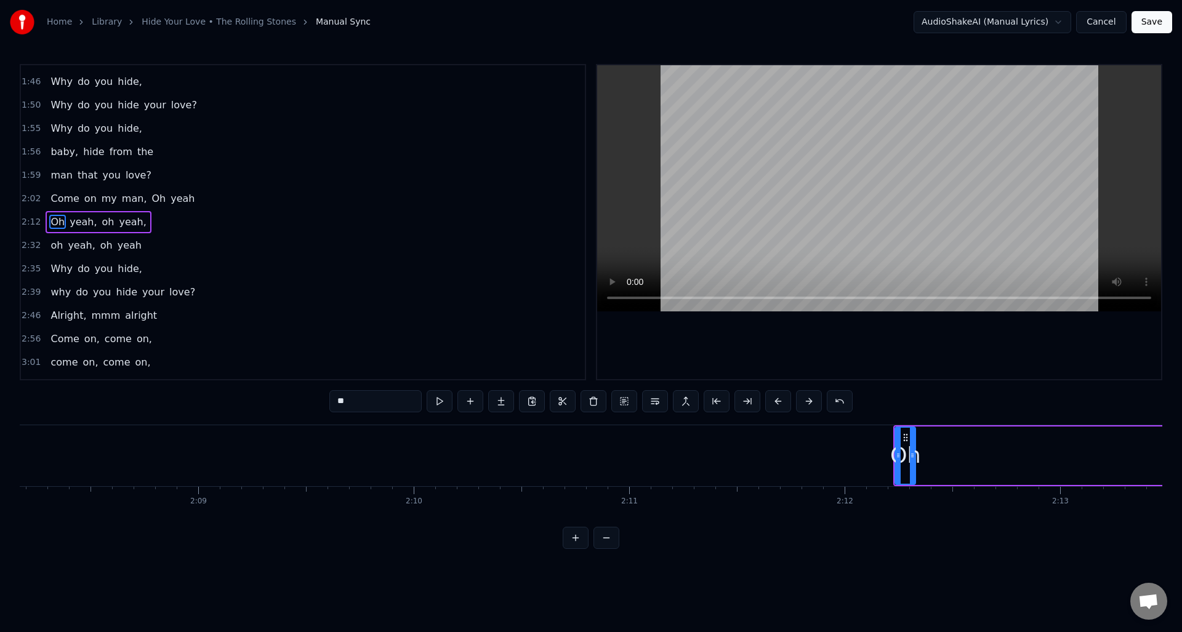
click at [609, 549] on button at bounding box center [607, 538] width 26 height 22
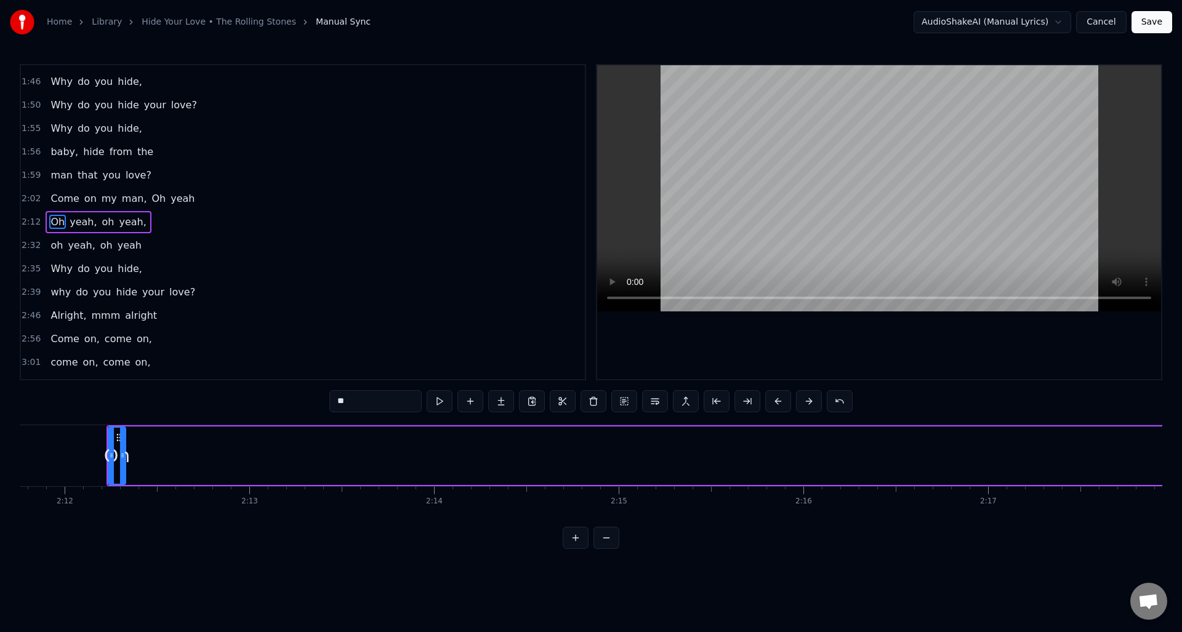
click at [609, 549] on button at bounding box center [607, 538] width 26 height 22
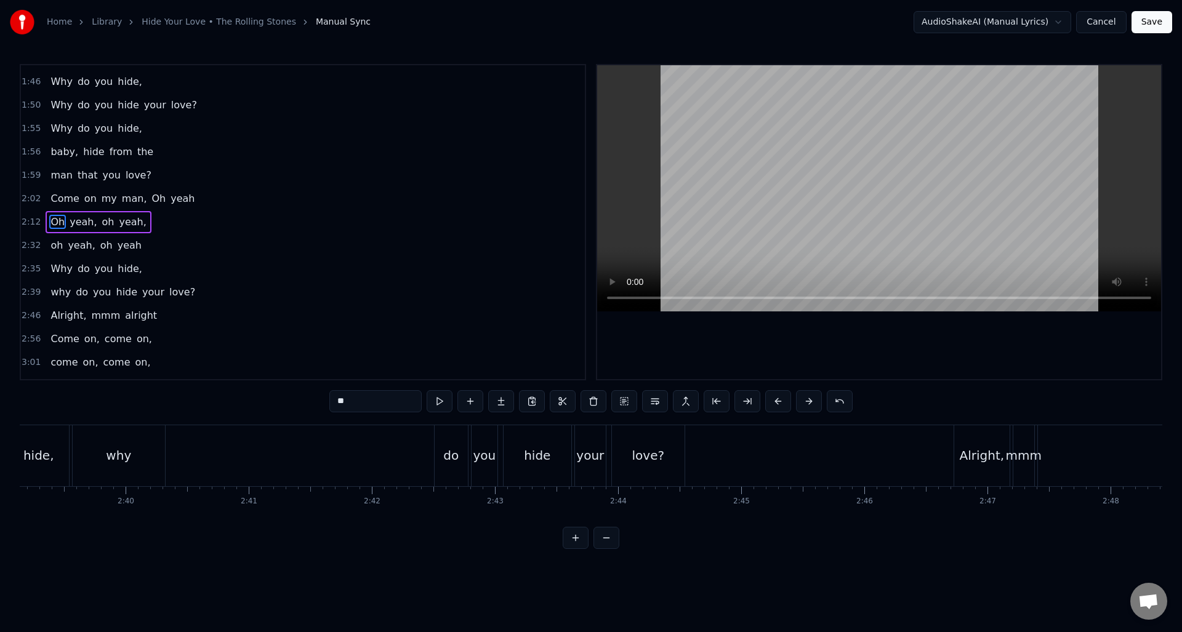
click at [609, 549] on button at bounding box center [607, 538] width 26 height 22
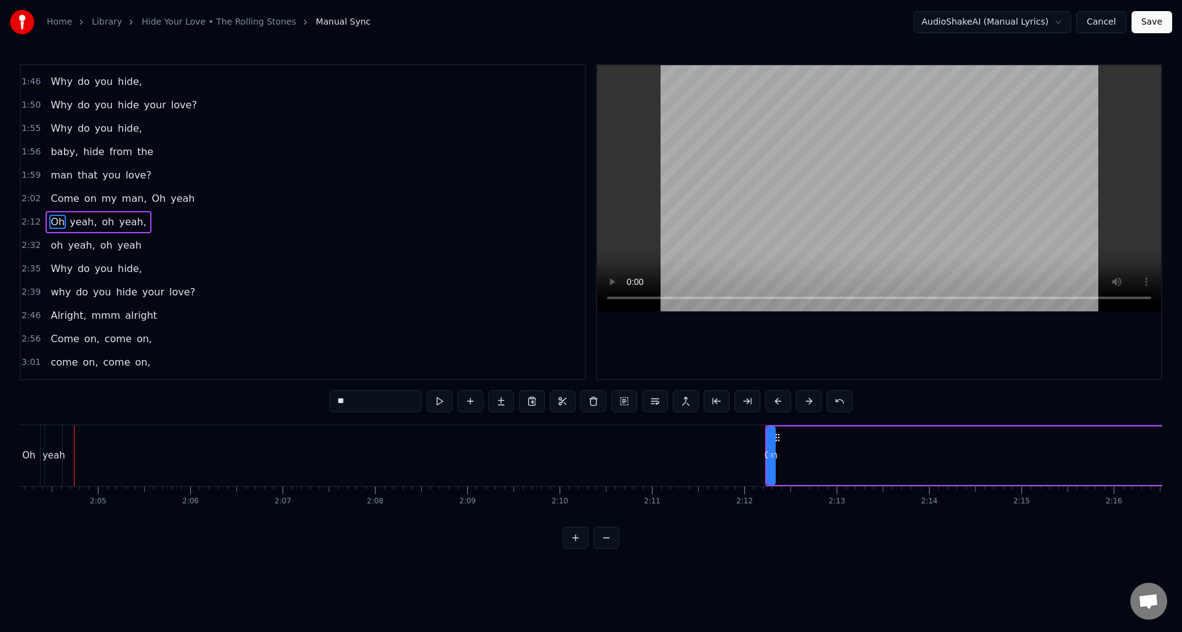
scroll to position [0, 11459]
drag, startPoint x: 781, startPoint y: 466, endPoint x: 806, endPoint y: 466, distance: 25.2
click at [806, 466] on div at bounding box center [804, 456] width 5 height 56
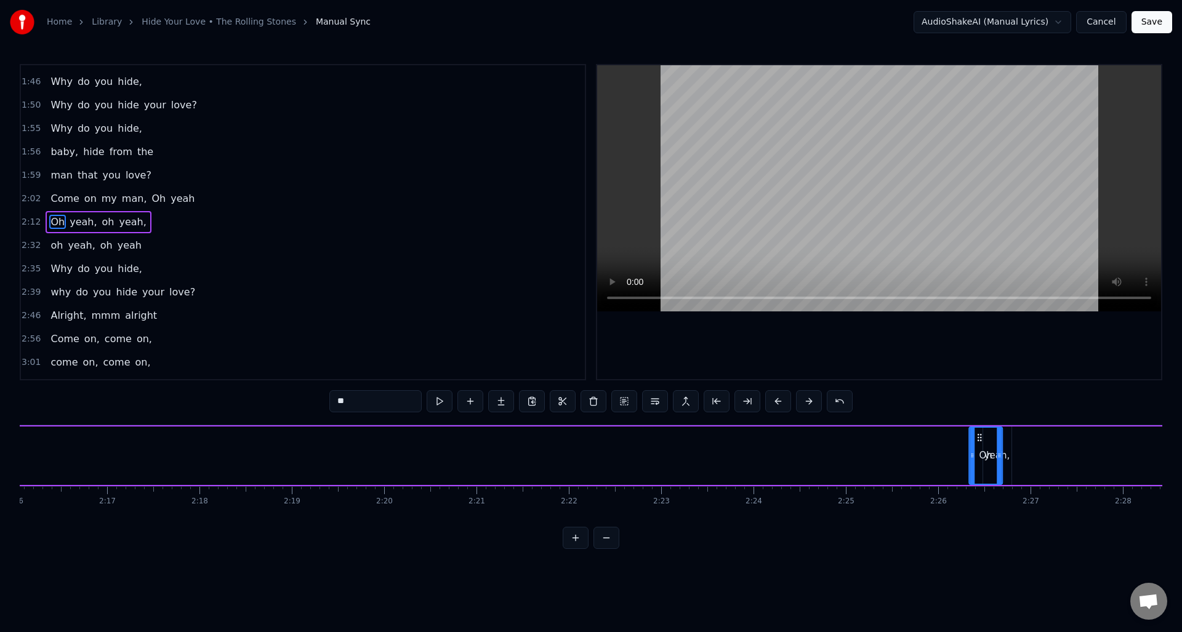
scroll to position [0, 12575]
drag, startPoint x: 785, startPoint y: 436, endPoint x: 946, endPoint y: 430, distance: 160.8
click at [946, 430] on div "Oh" at bounding box center [952, 456] width 32 height 56
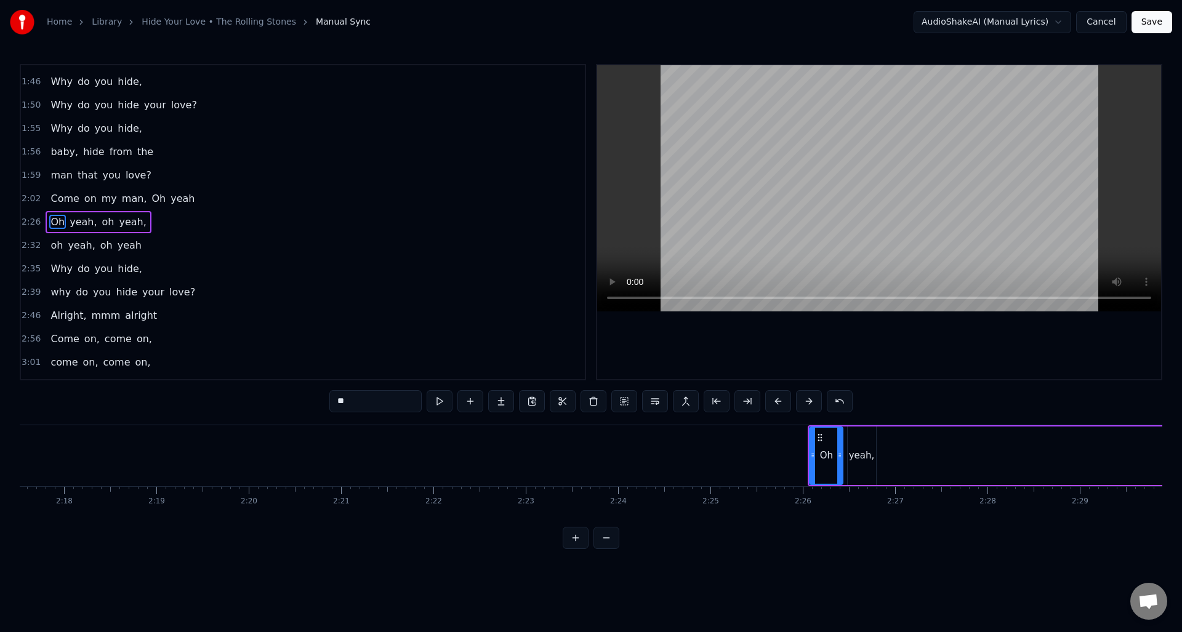
scroll to position [0, 12638]
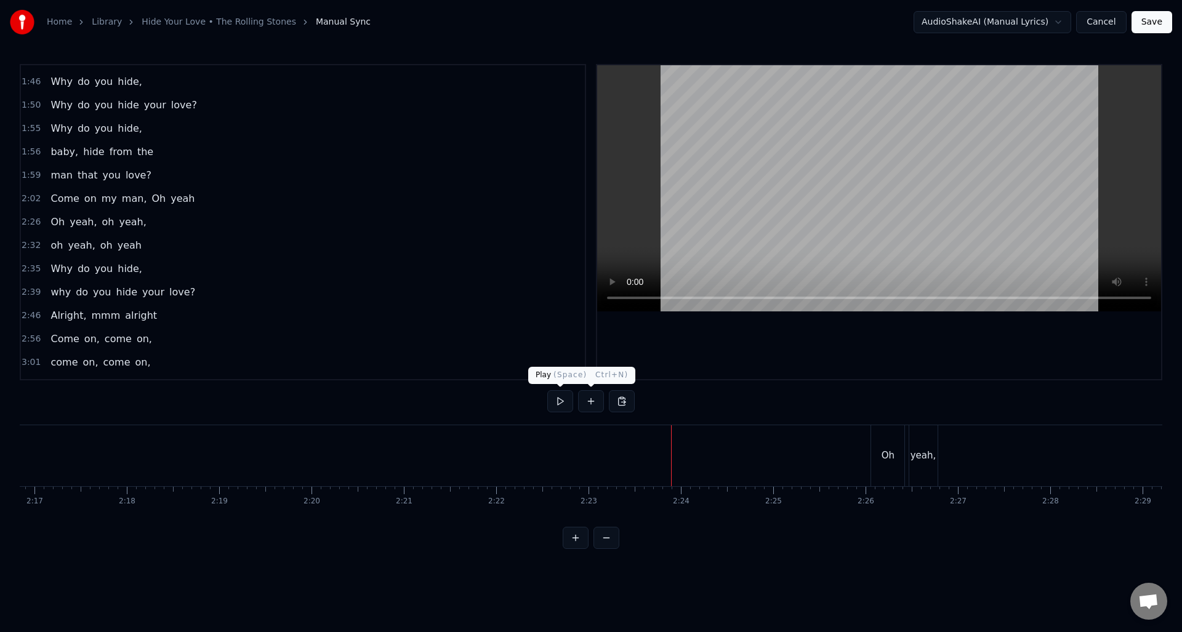
click at [565, 401] on button at bounding box center [560, 401] width 26 height 22
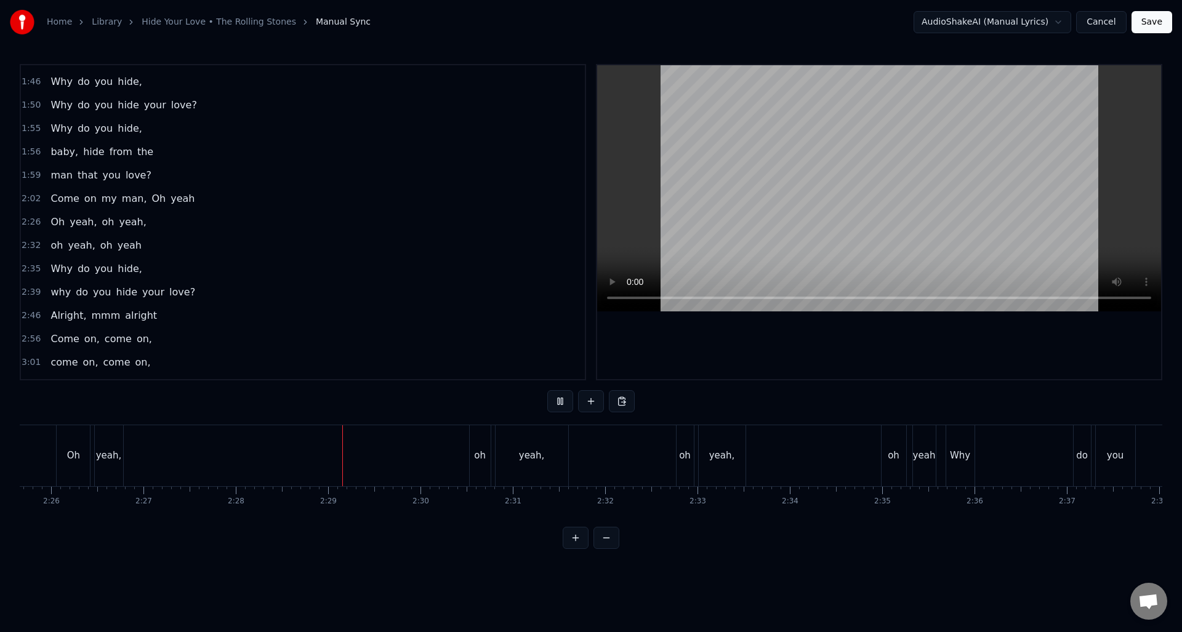
scroll to position [0, 13663]
click at [565, 401] on button at bounding box center [560, 401] width 26 height 22
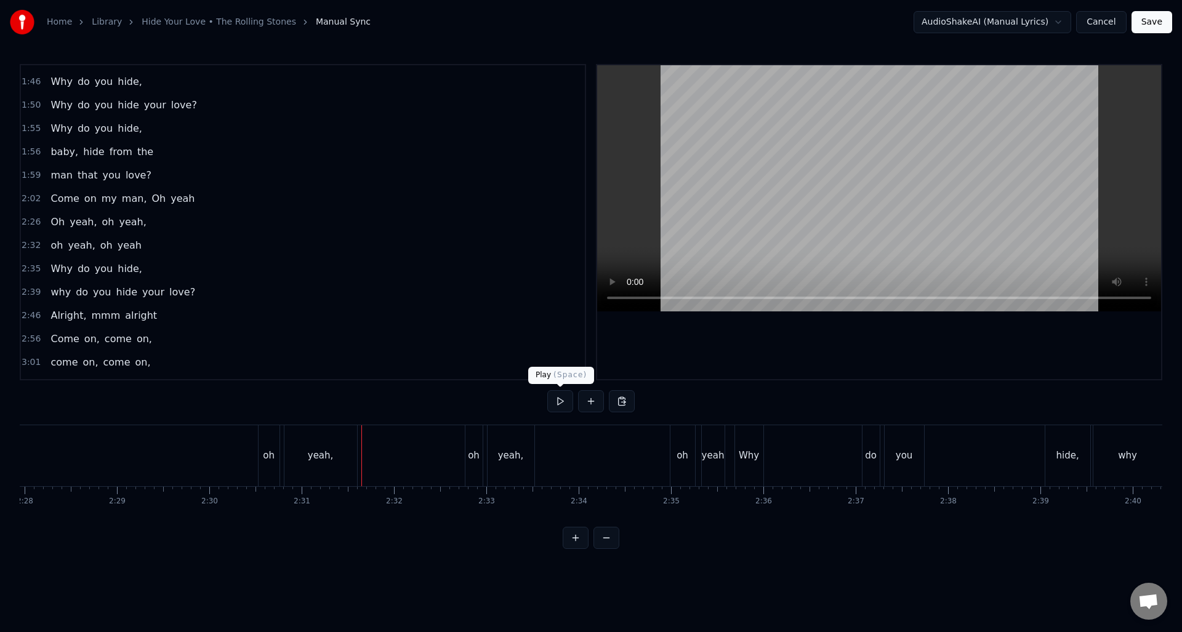
click at [556, 402] on button at bounding box center [560, 401] width 26 height 22
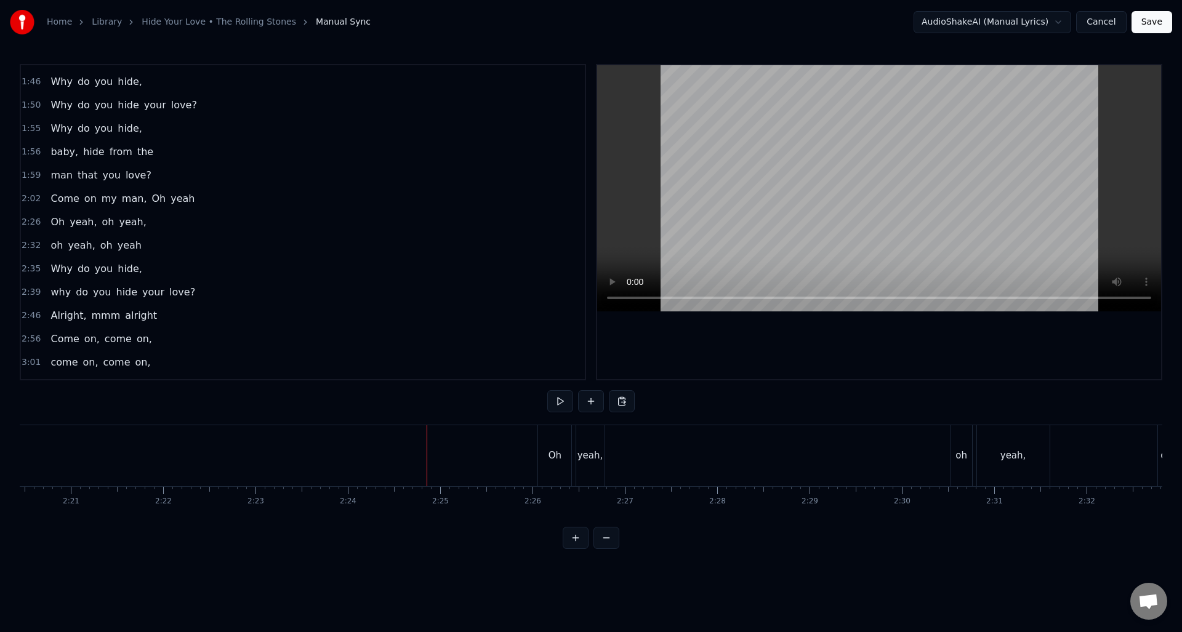
click at [557, 456] on div "Oh" at bounding box center [555, 456] width 13 height 14
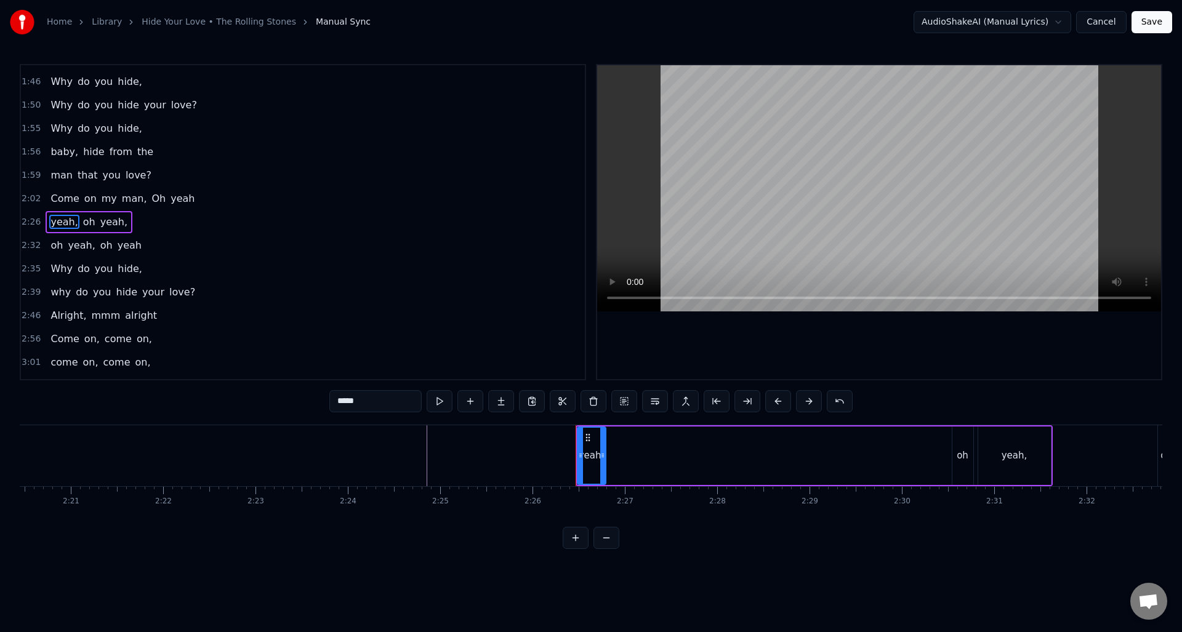
click at [597, 464] on div "yeah," at bounding box center [591, 456] width 27 height 56
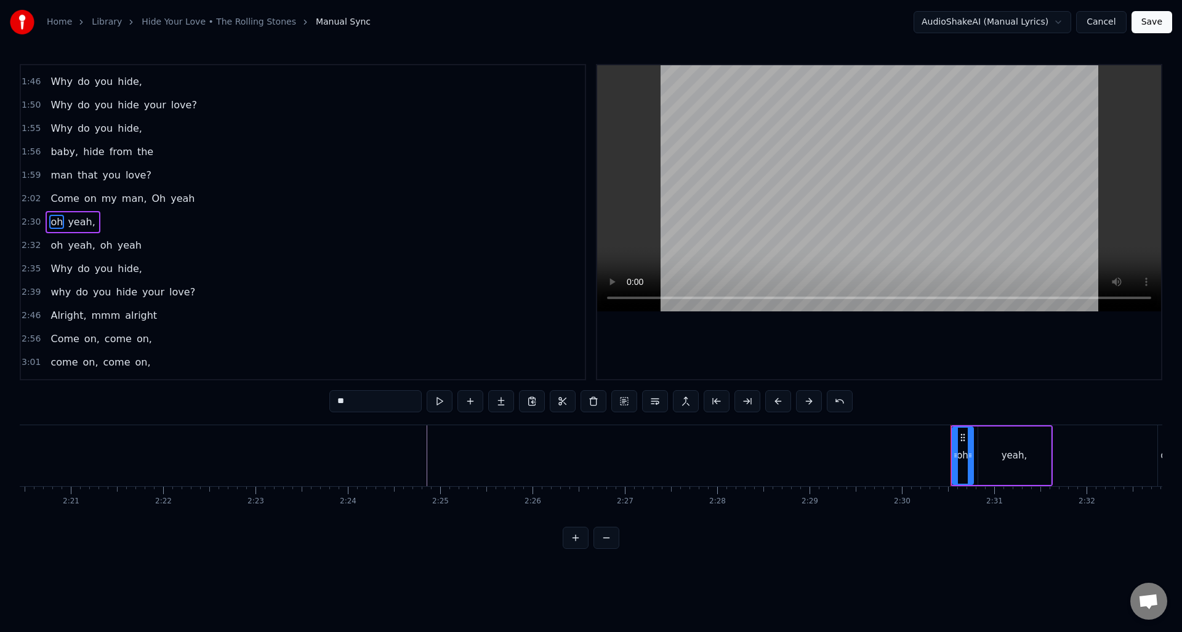
drag, startPoint x: 342, startPoint y: 402, endPoint x: 329, endPoint y: 401, distance: 13.6
click at [329, 401] on input "**" at bounding box center [375, 401] width 92 height 22
type input "**"
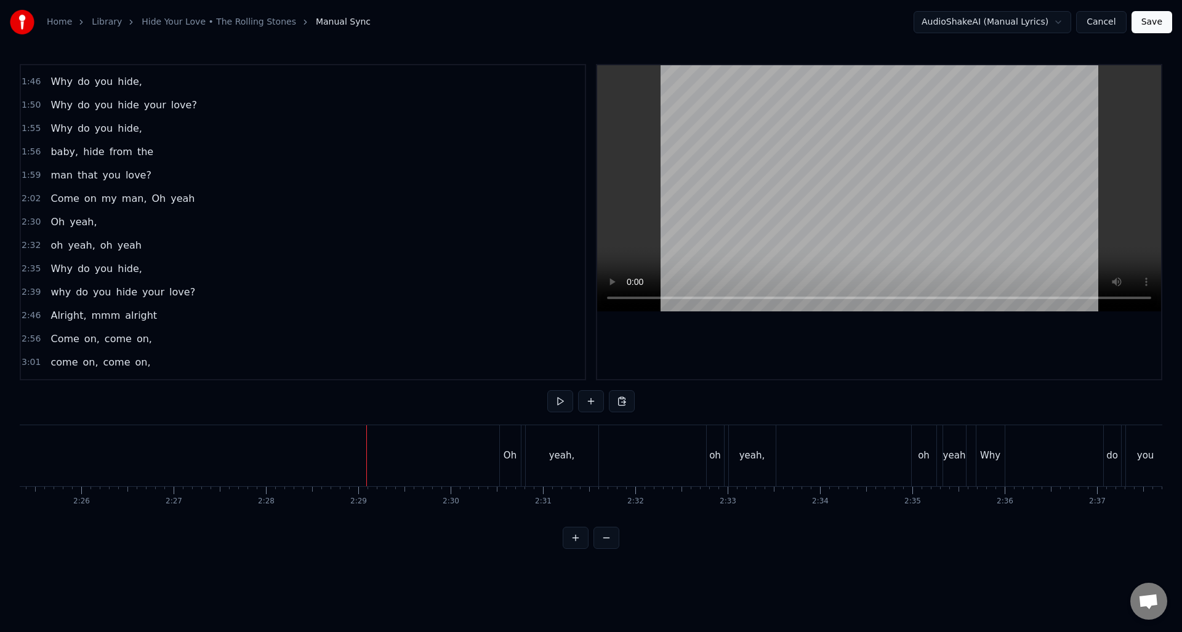
scroll to position [0, 13522]
click at [613, 445] on div "oh" at bounding box center [614, 455] width 17 height 61
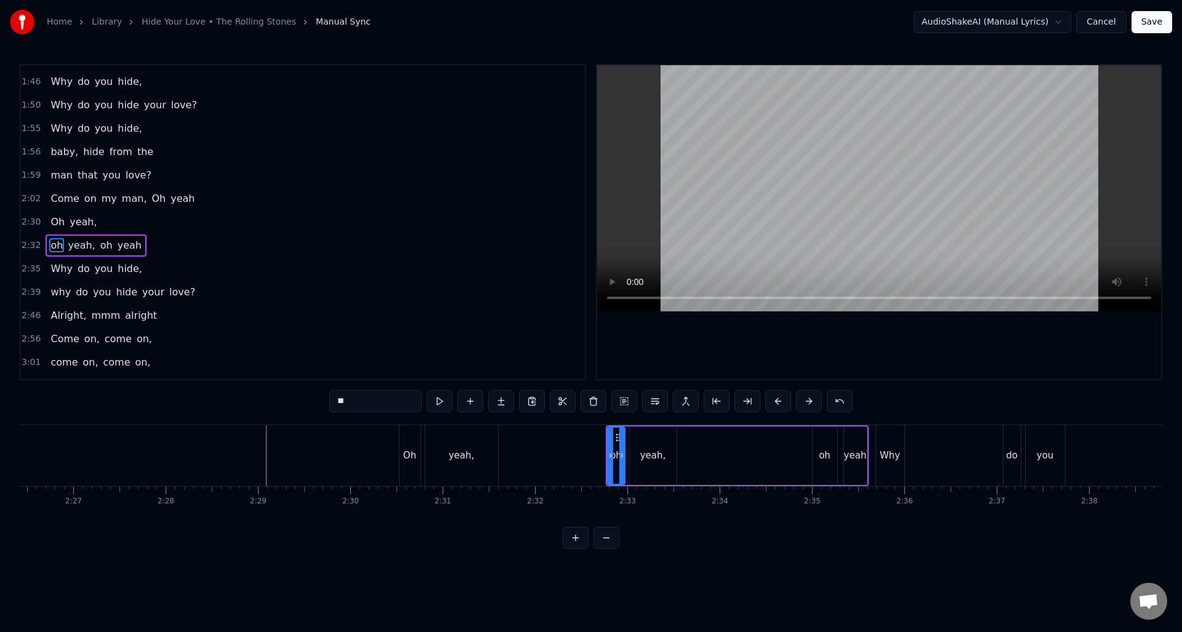
scroll to position [603, 0]
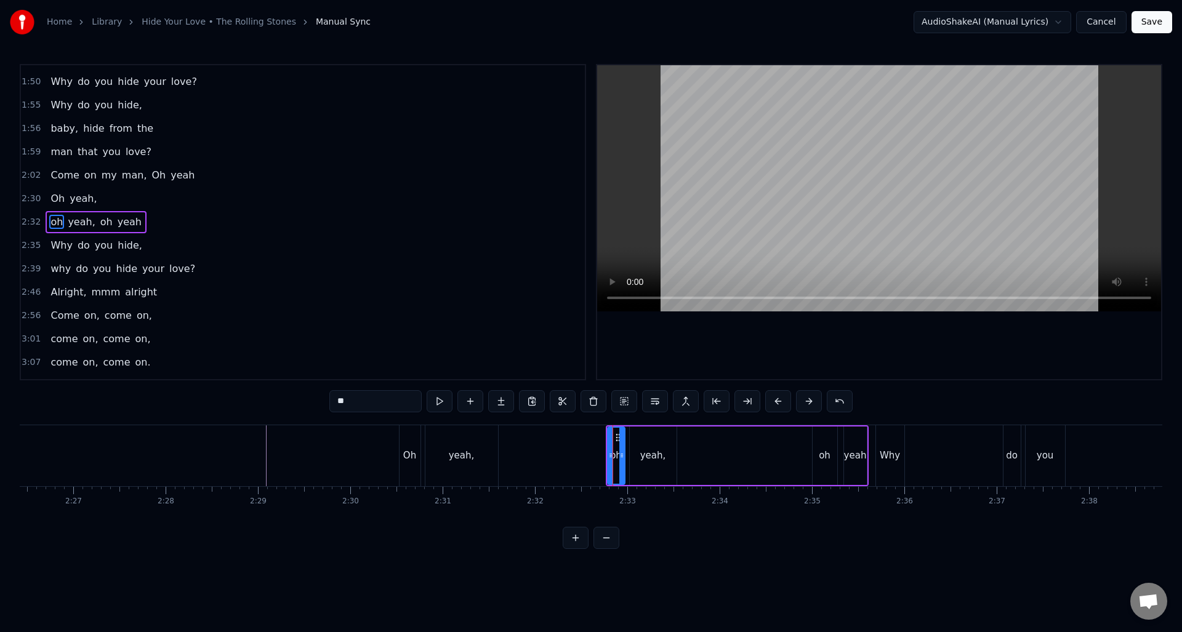
drag, startPoint x: 342, startPoint y: 403, endPoint x: 324, endPoint y: 402, distance: 17.3
click at [324, 402] on div "0:09 Sometimes I'm up, 0:11 sometimes I'm down 0:13 Sometimes I'm falling 0:15 …" at bounding box center [591, 306] width 1143 height 485
click at [830, 460] on div "oh" at bounding box center [825, 456] width 25 height 58
click at [342, 401] on input "**" at bounding box center [375, 401] width 92 height 22
drag, startPoint x: 342, startPoint y: 401, endPoint x: 332, endPoint y: 401, distance: 9.9
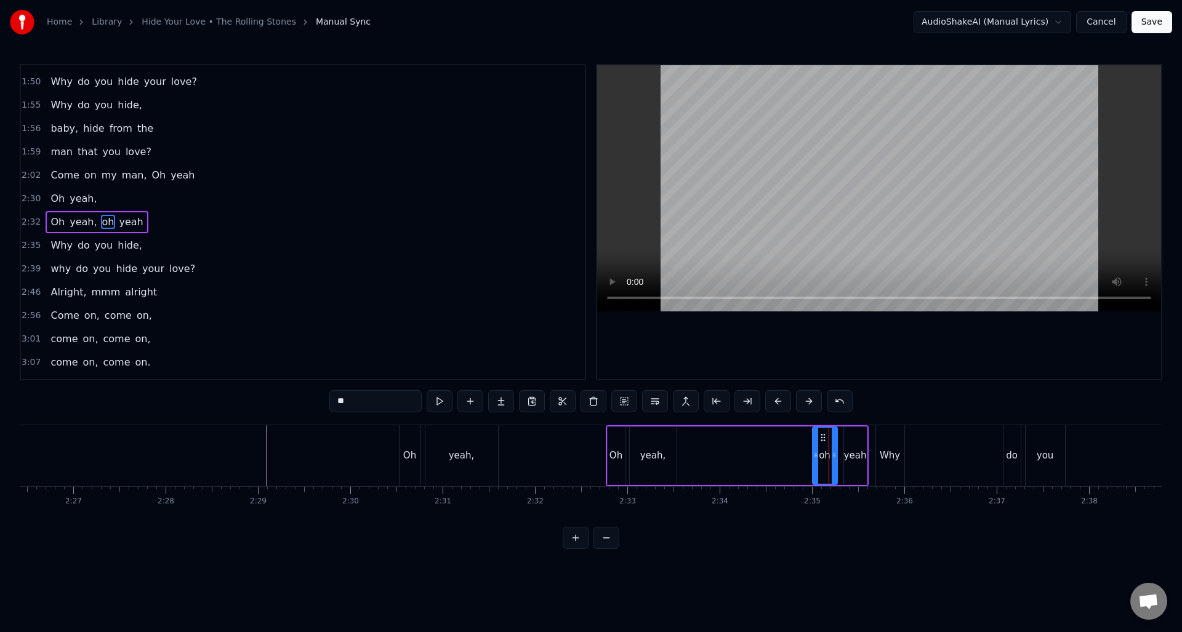
click at [332, 401] on input "**" at bounding box center [375, 401] width 92 height 22
type input "**"
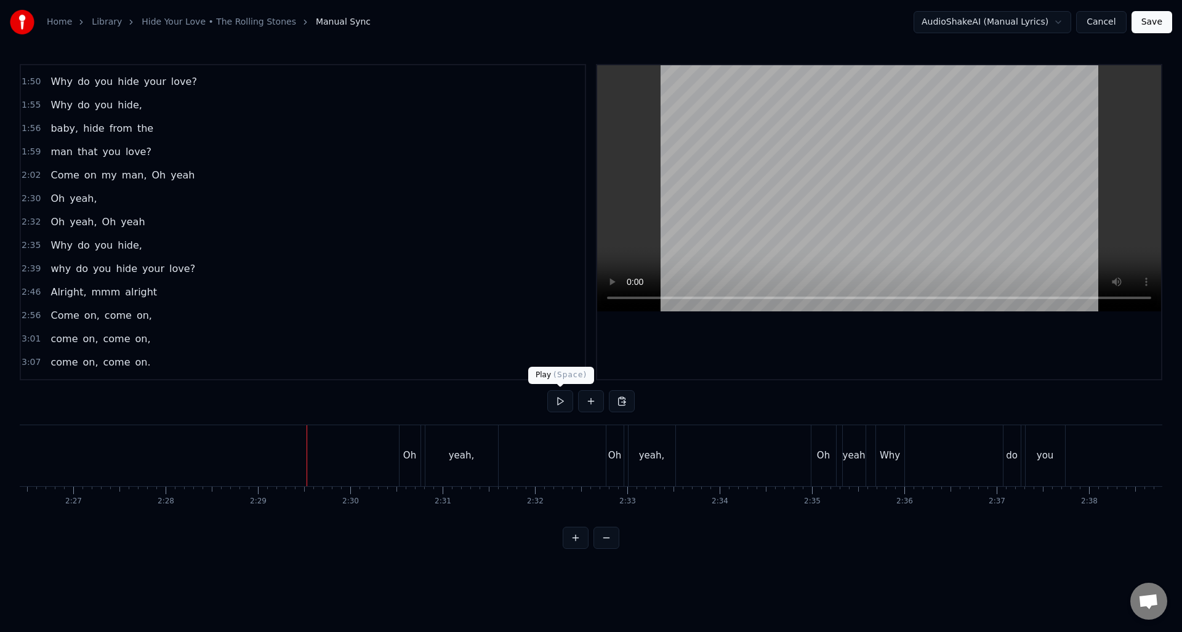
click at [562, 400] on button at bounding box center [560, 401] width 26 height 22
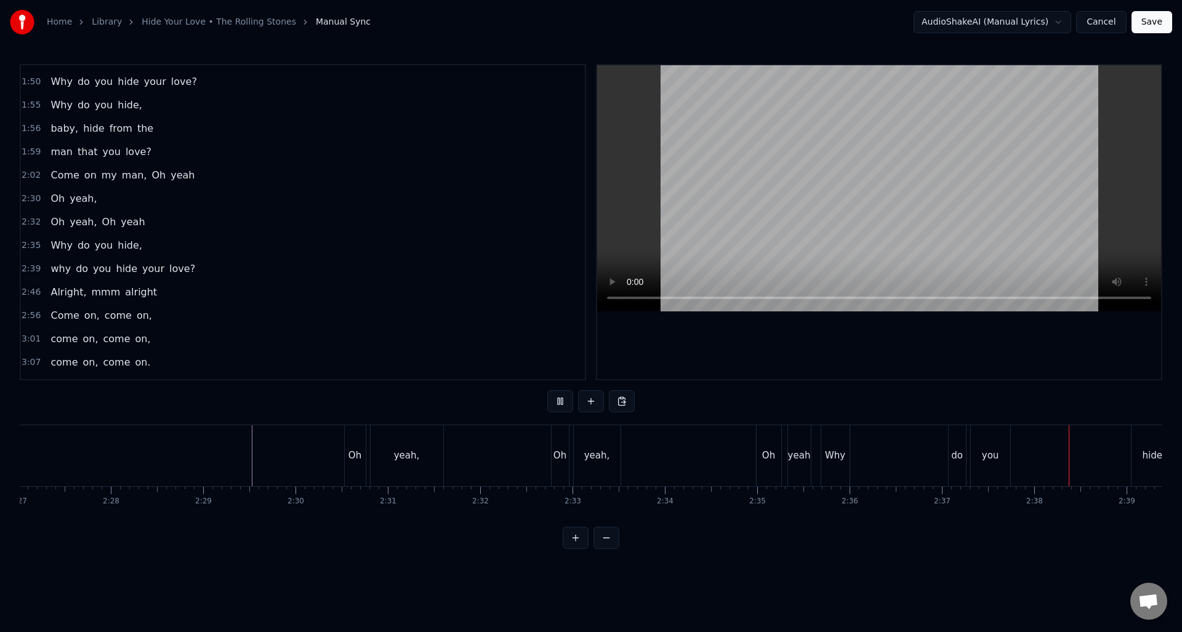
click at [562, 400] on button at bounding box center [560, 401] width 26 height 22
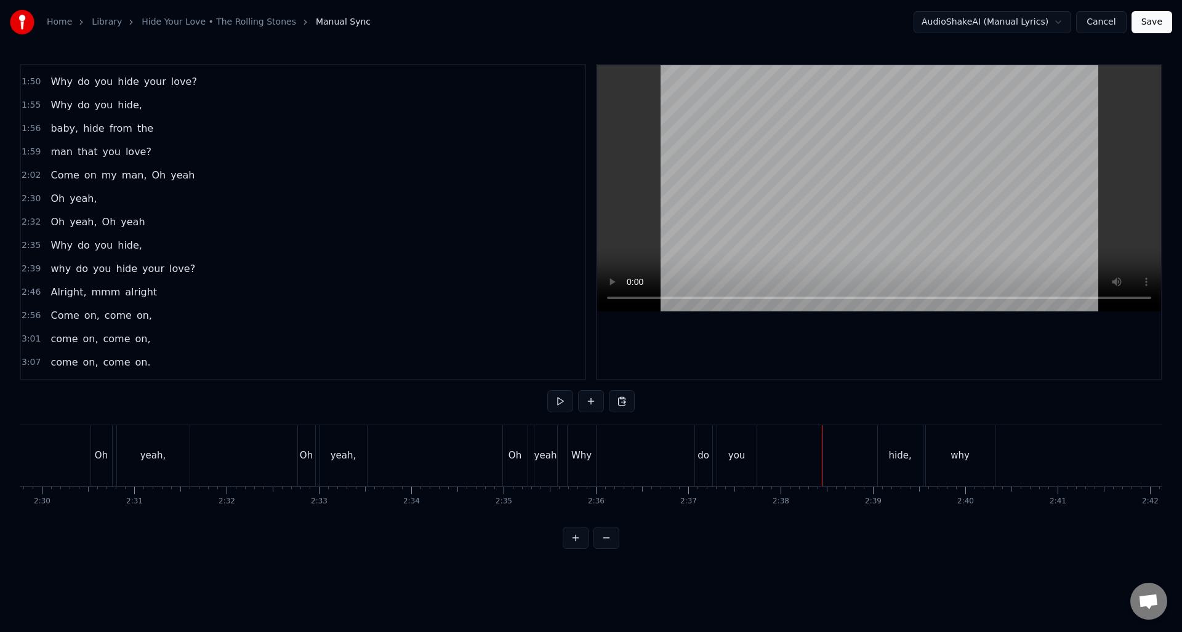
scroll to position [0, 13818]
click at [593, 435] on div "Why" at bounding box center [594, 455] width 28 height 61
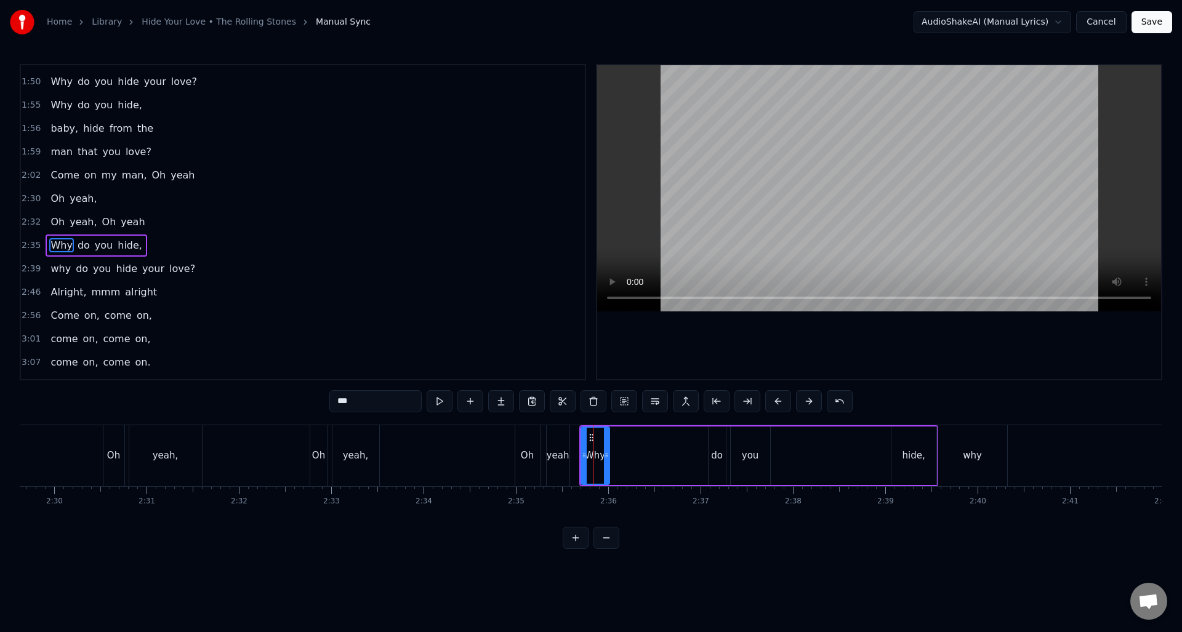
scroll to position [627, 0]
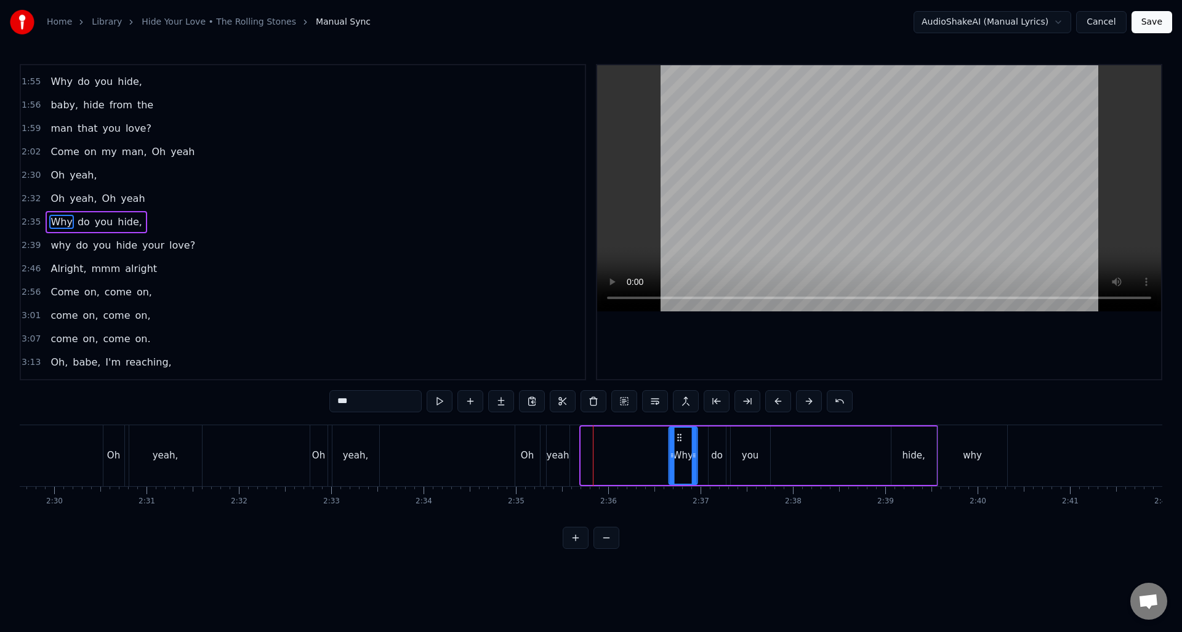
drag, startPoint x: 591, startPoint y: 435, endPoint x: 679, endPoint y: 442, distance: 88.3
click at [679, 442] on div "Why" at bounding box center [682, 456] width 27 height 56
click at [562, 441] on div "yeah" at bounding box center [558, 455] width 23 height 61
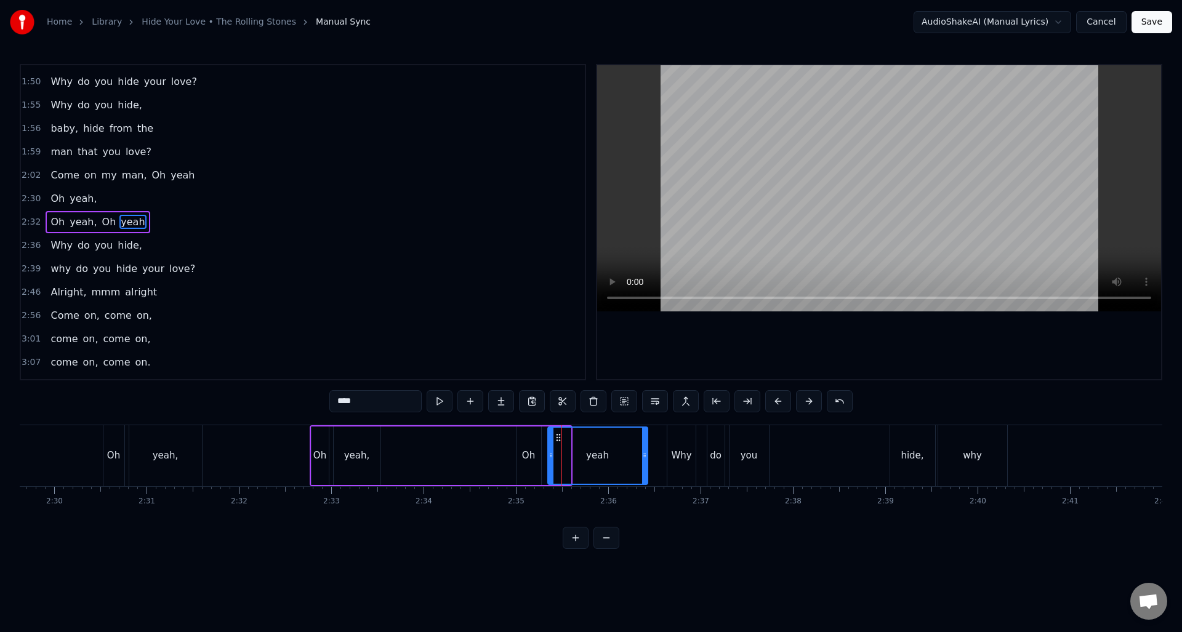
click at [645, 448] on div at bounding box center [644, 456] width 5 height 56
click at [439, 399] on button at bounding box center [440, 401] width 26 height 22
drag, startPoint x: 645, startPoint y: 459, endPoint x: 618, endPoint y: 457, distance: 27.7
click at [614, 458] on icon at bounding box center [612, 456] width 5 height 10
click at [437, 398] on button at bounding box center [440, 401] width 26 height 22
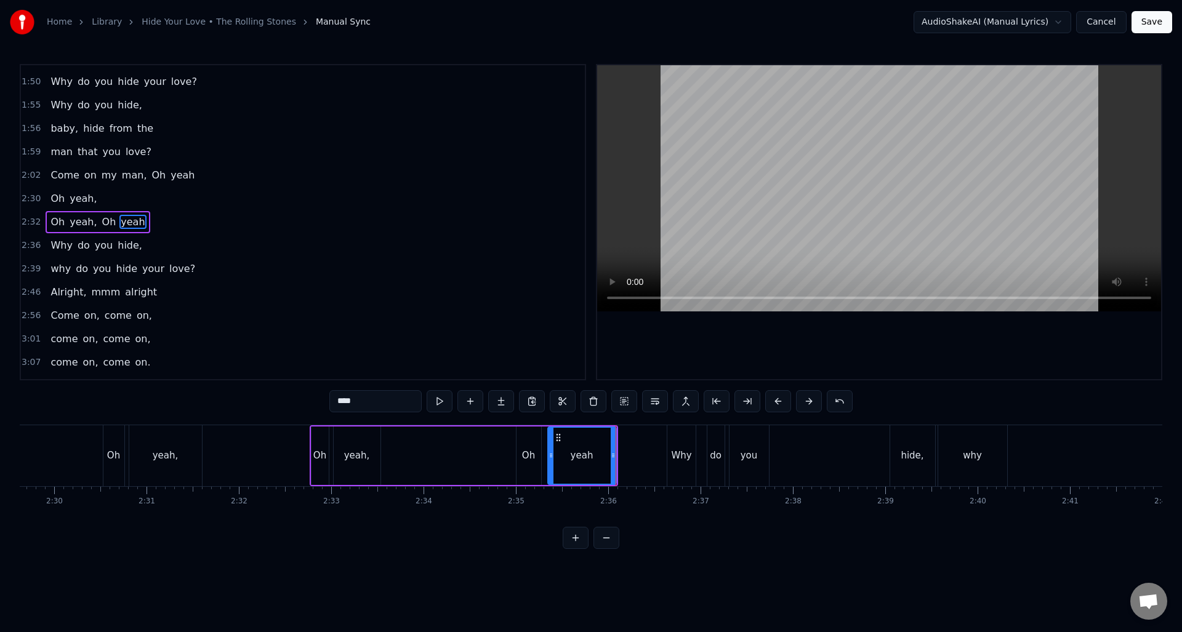
drag, startPoint x: 365, startPoint y: 442, endPoint x: 406, endPoint y: 427, distance: 43.5
click at [365, 442] on div "yeah," at bounding box center [357, 456] width 47 height 58
type input "*****"
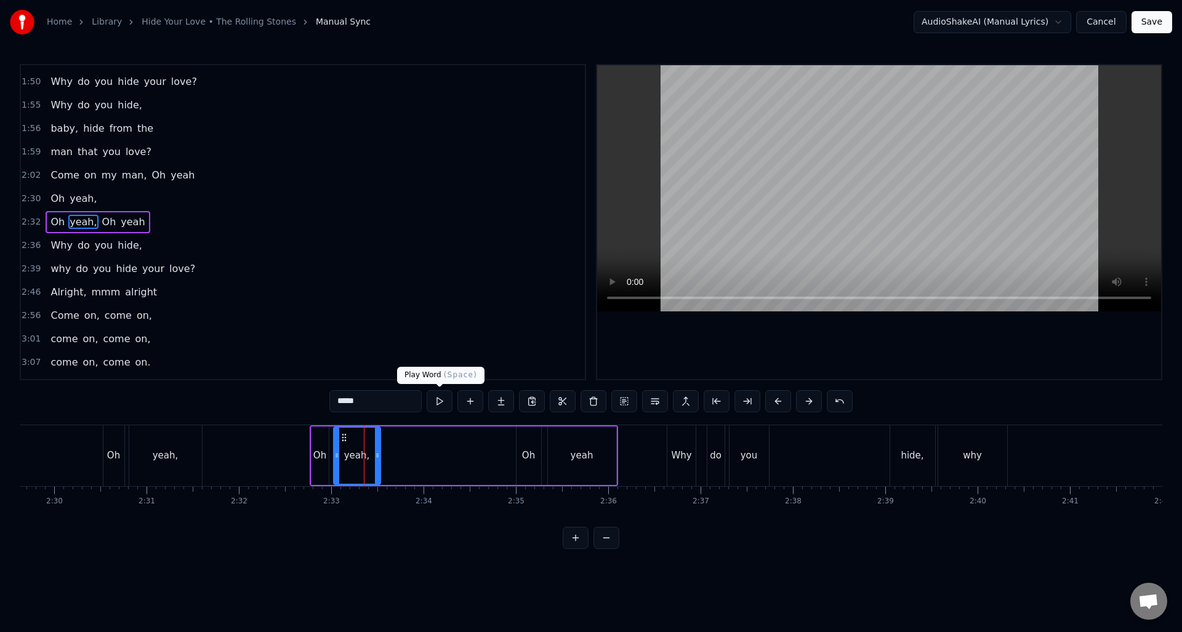
click at [435, 401] on button at bounding box center [440, 401] width 26 height 22
drag, startPoint x: 376, startPoint y: 447, endPoint x: 394, endPoint y: 444, distance: 18.7
click at [393, 448] on div at bounding box center [394, 456] width 5 height 56
click at [440, 405] on button at bounding box center [440, 401] width 26 height 22
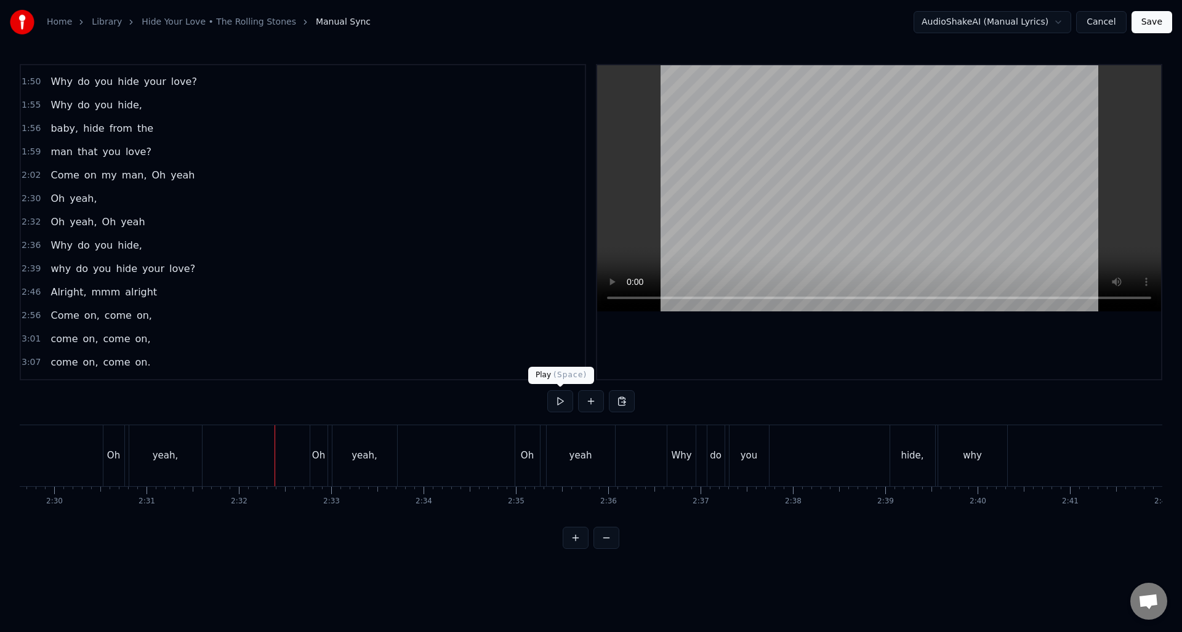
click at [558, 403] on button at bounding box center [560, 401] width 26 height 22
click at [751, 436] on div "you" at bounding box center [749, 455] width 39 height 61
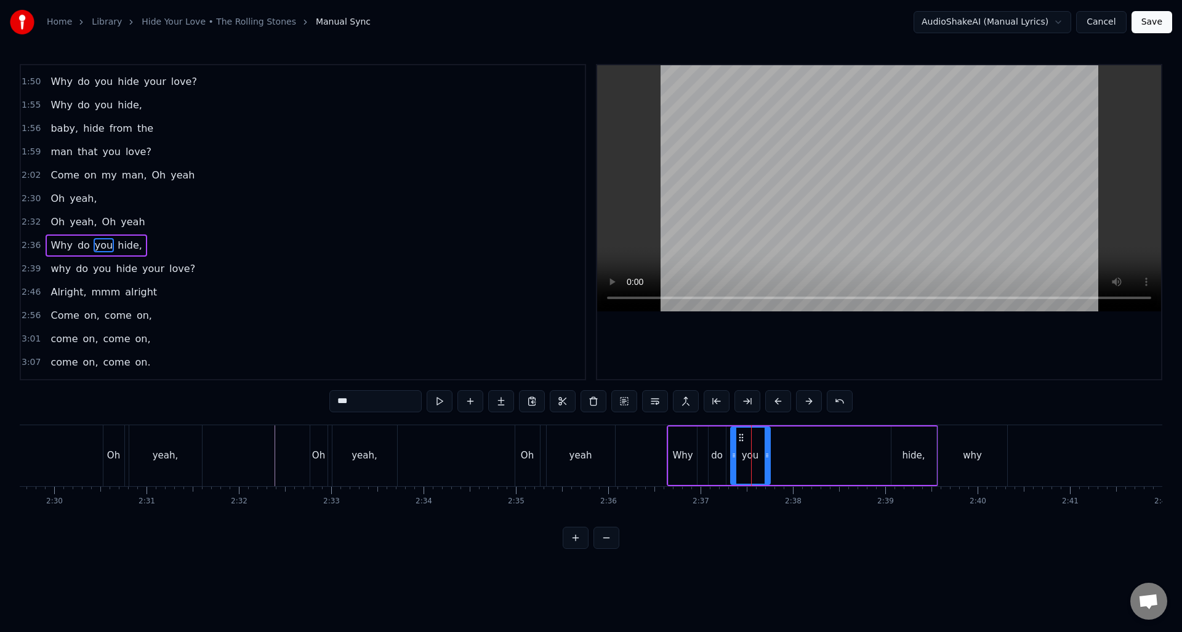
scroll to position [627, 0]
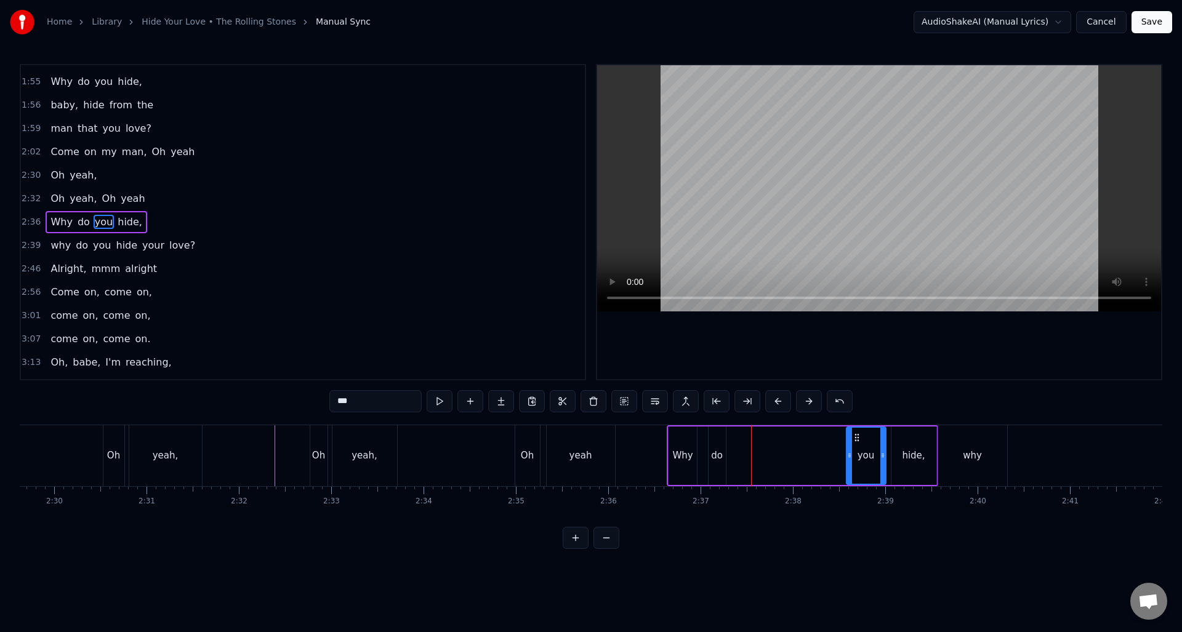
drag, startPoint x: 742, startPoint y: 436, endPoint x: 858, endPoint y: 439, distance: 115.8
click at [858, 439] on icon at bounding box center [856, 438] width 10 height 10
click at [712, 439] on div "do" at bounding box center [717, 456] width 17 height 58
drag, startPoint x: 722, startPoint y: 438, endPoint x: 734, endPoint y: 438, distance: 11.7
click at [734, 438] on div at bounding box center [734, 456] width 5 height 56
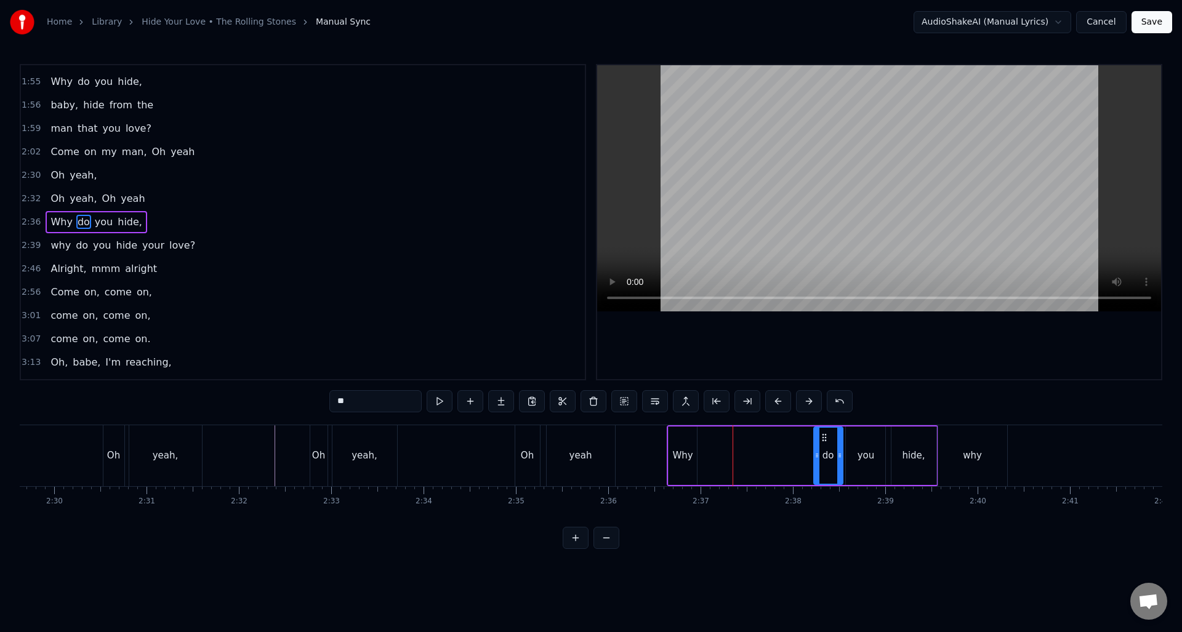
drag, startPoint x: 719, startPoint y: 437, endPoint x: 824, endPoint y: 443, distance: 105.5
click at [824, 443] on div "do" at bounding box center [829, 456] width 28 height 56
click at [689, 438] on div "Why" at bounding box center [683, 456] width 28 height 58
type input "***"
drag, startPoint x: 679, startPoint y: 437, endPoint x: 794, endPoint y: 444, distance: 114.8
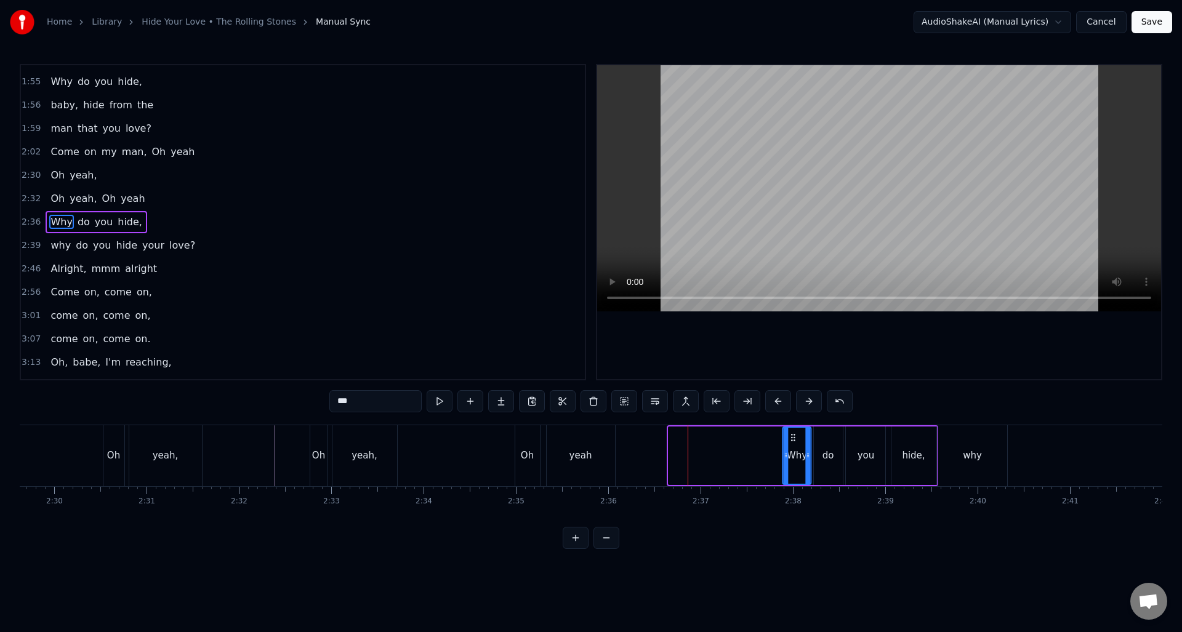
click at [794, 444] on div "Why" at bounding box center [796, 456] width 27 height 56
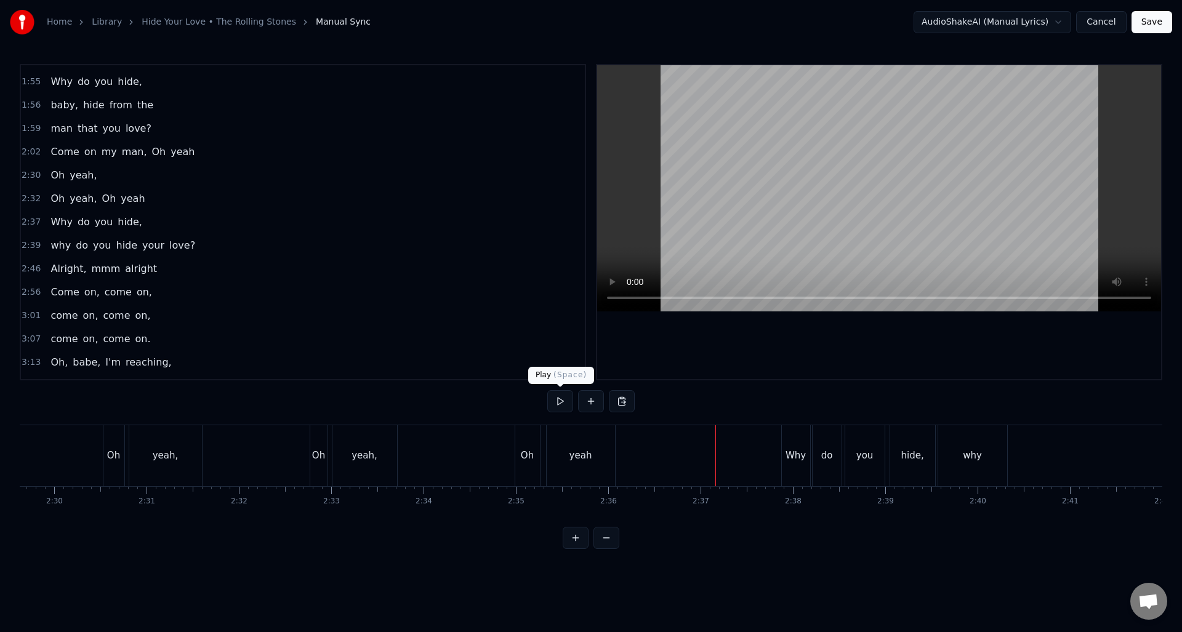
click at [562, 403] on button at bounding box center [560, 401] width 26 height 22
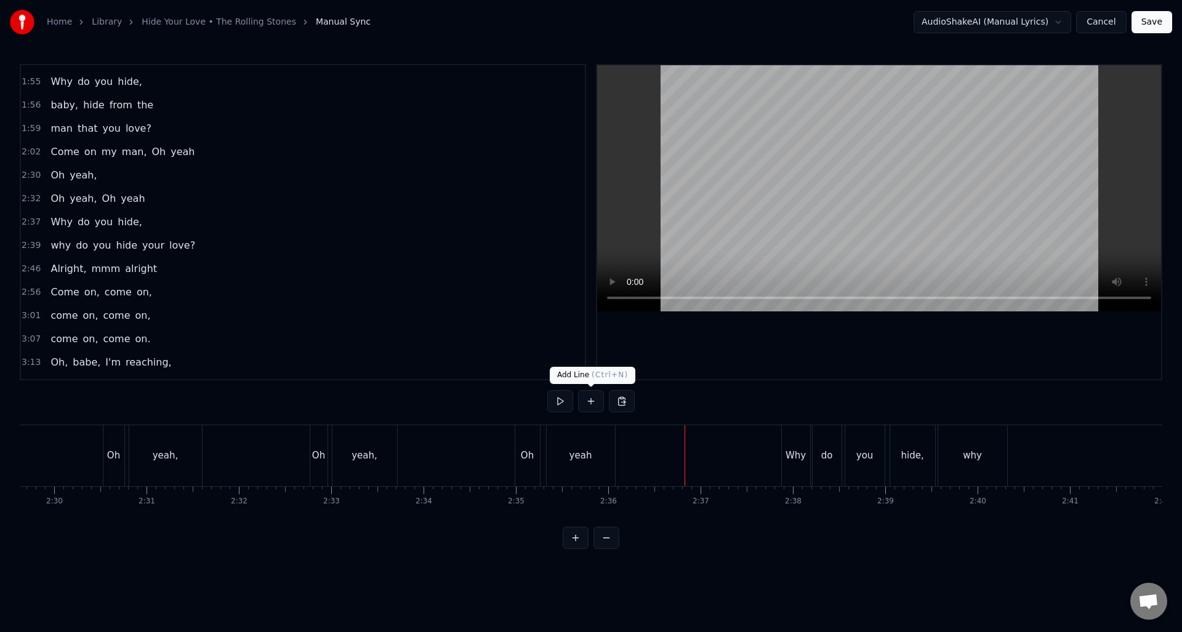
click at [594, 398] on button at bounding box center [591, 401] width 26 height 22
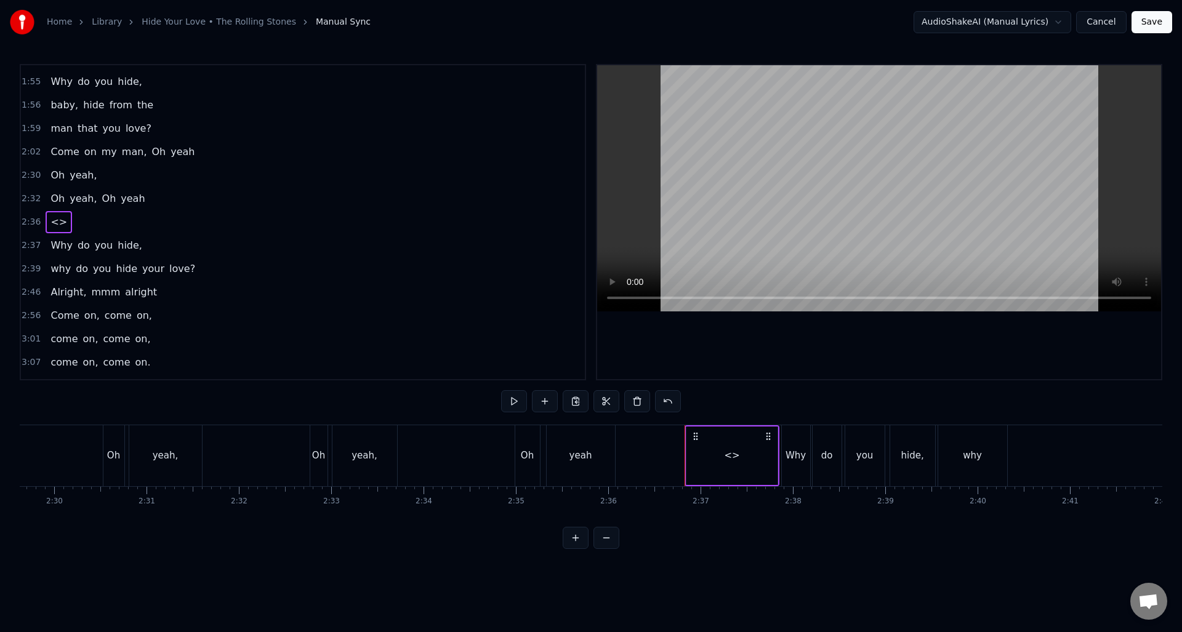
click at [755, 460] on div "<>" at bounding box center [731, 456] width 91 height 58
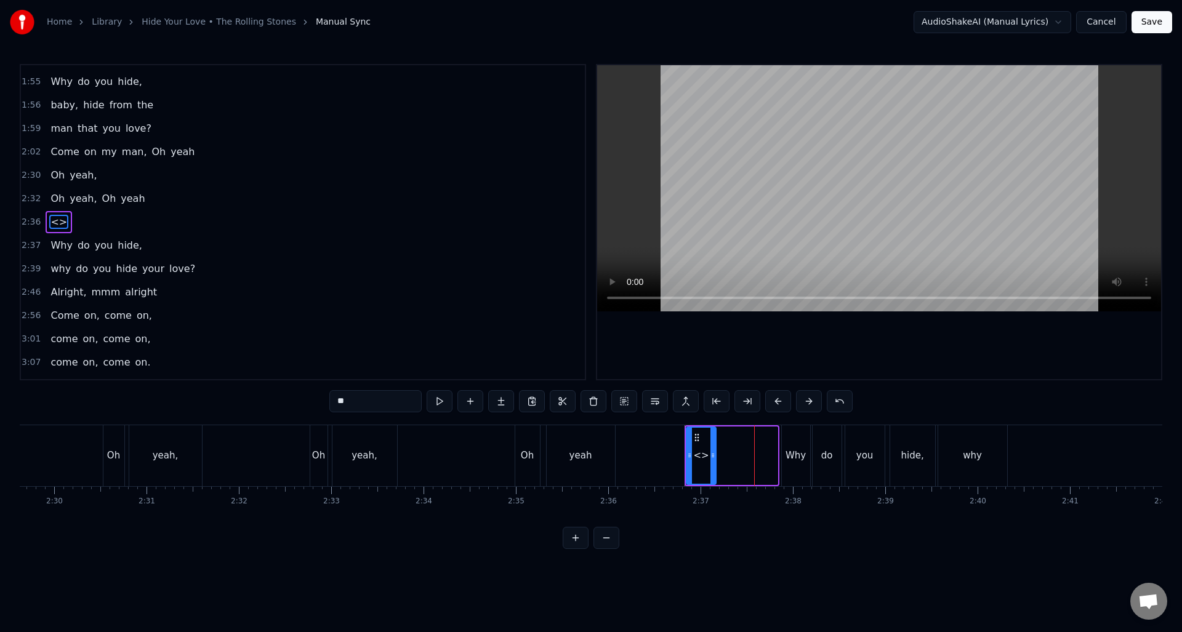
drag, startPoint x: 775, startPoint y: 457, endPoint x: 714, endPoint y: 458, distance: 61.0
click at [714, 458] on icon at bounding box center [712, 456] width 5 height 10
click at [700, 451] on div "<>" at bounding box center [701, 456] width 15 height 14
drag, startPoint x: 346, startPoint y: 407, endPoint x: 333, endPoint y: 403, distance: 13.4
click at [333, 403] on input "**" at bounding box center [375, 401] width 92 height 22
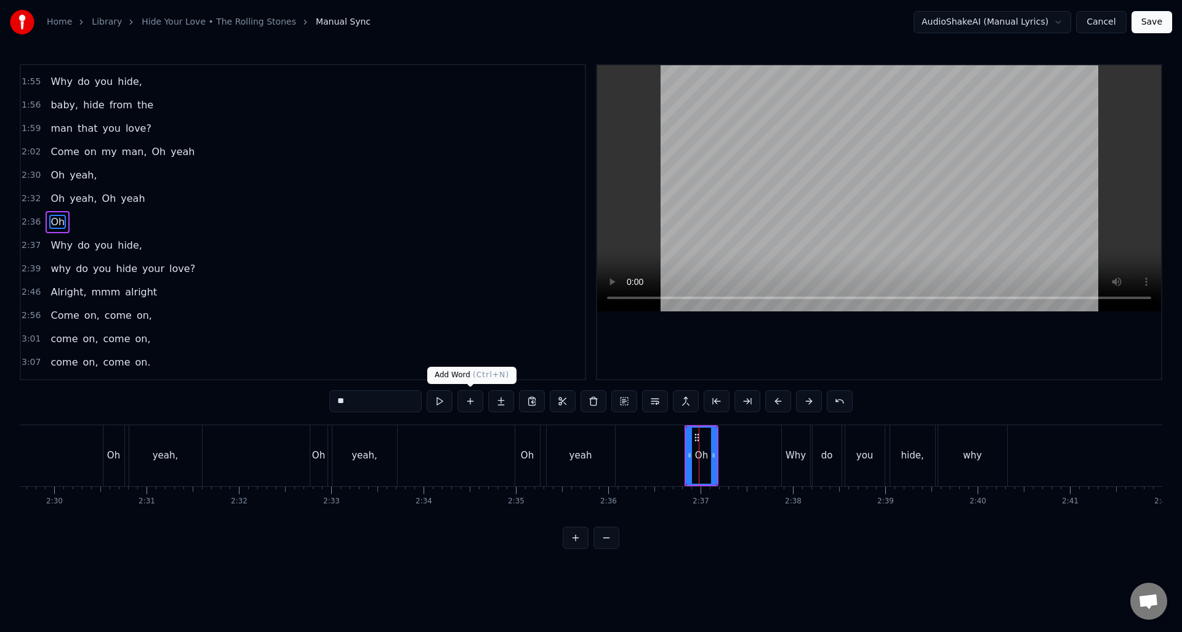
type input "**"
click at [468, 401] on button at bounding box center [470, 401] width 26 height 22
drag, startPoint x: 369, startPoint y: 401, endPoint x: 325, endPoint y: 402, distance: 44.3
click at [325, 402] on div "0:09 Sometimes I'm up, 0:11 sometimes I'm down 0:13 Sometimes I'm falling 0:15 …" at bounding box center [591, 306] width 1143 height 485
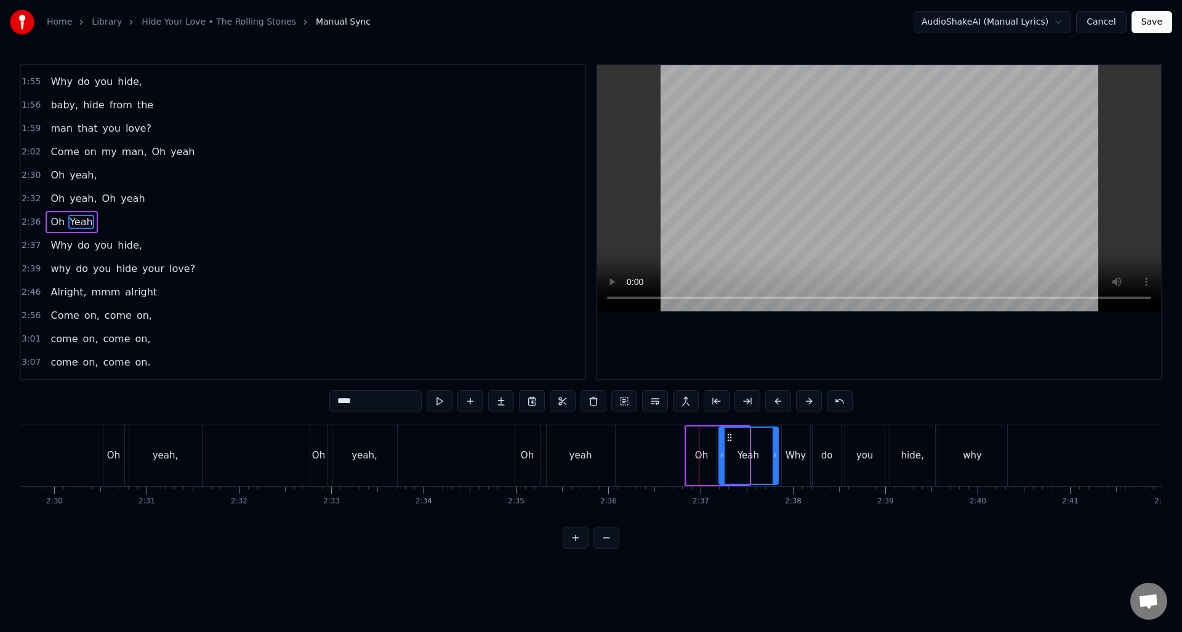
drag, startPoint x: 747, startPoint y: 472, endPoint x: 776, endPoint y: 472, distance: 28.9
click at [776, 472] on div at bounding box center [775, 456] width 5 height 56
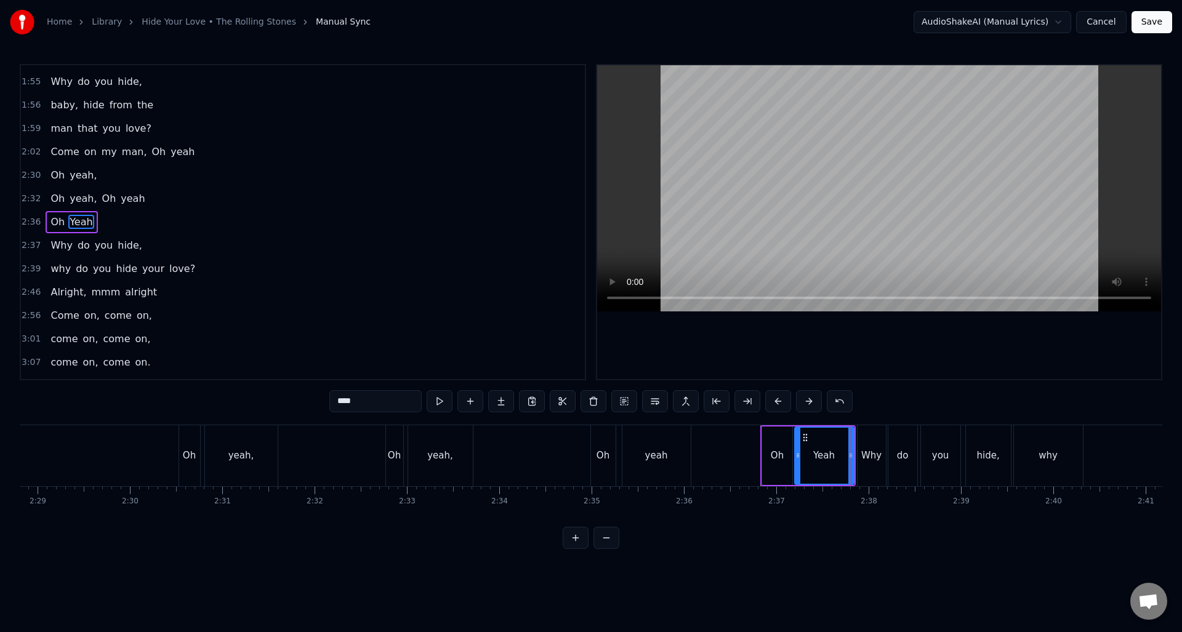
scroll to position [0, 13869]
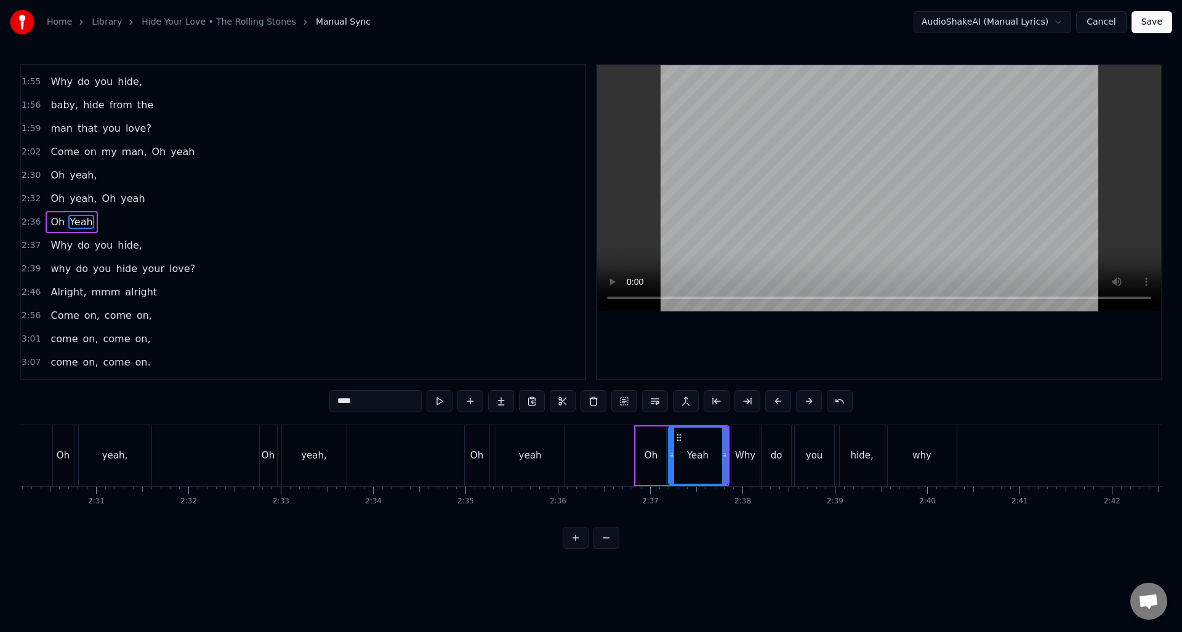
click at [932, 450] on div "why" at bounding box center [922, 455] width 69 height 61
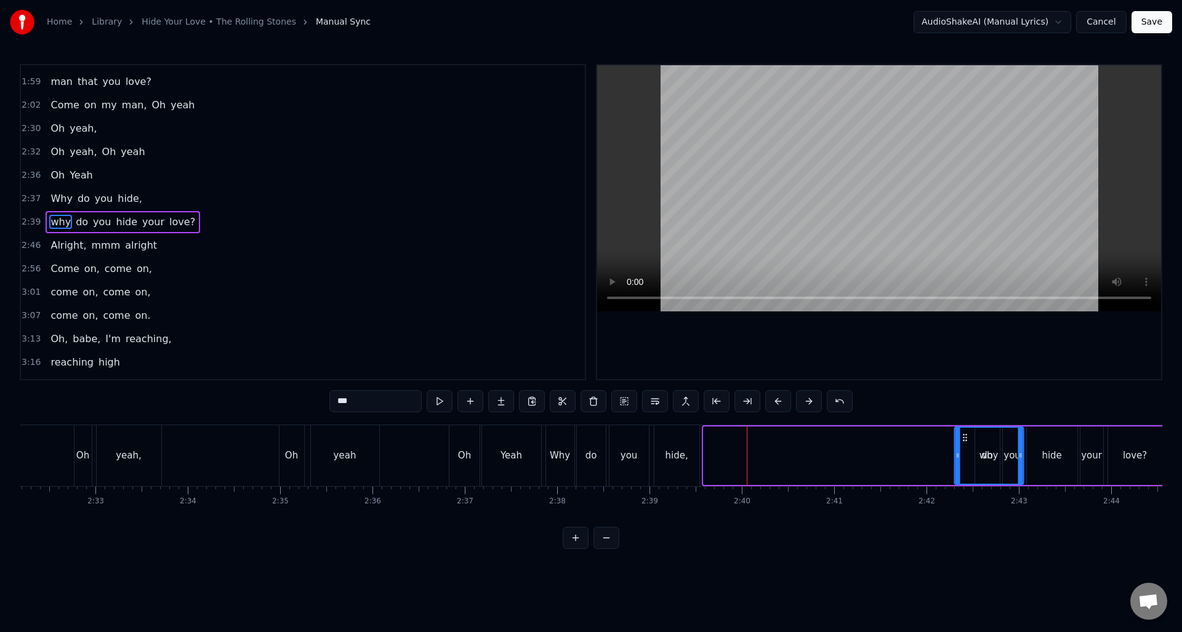
scroll to position [0, 14055]
drag, startPoint x: 901, startPoint y: 438, endPoint x: 911, endPoint y: 443, distance: 11.6
click at [911, 443] on div "why" at bounding box center [934, 456] width 68 height 56
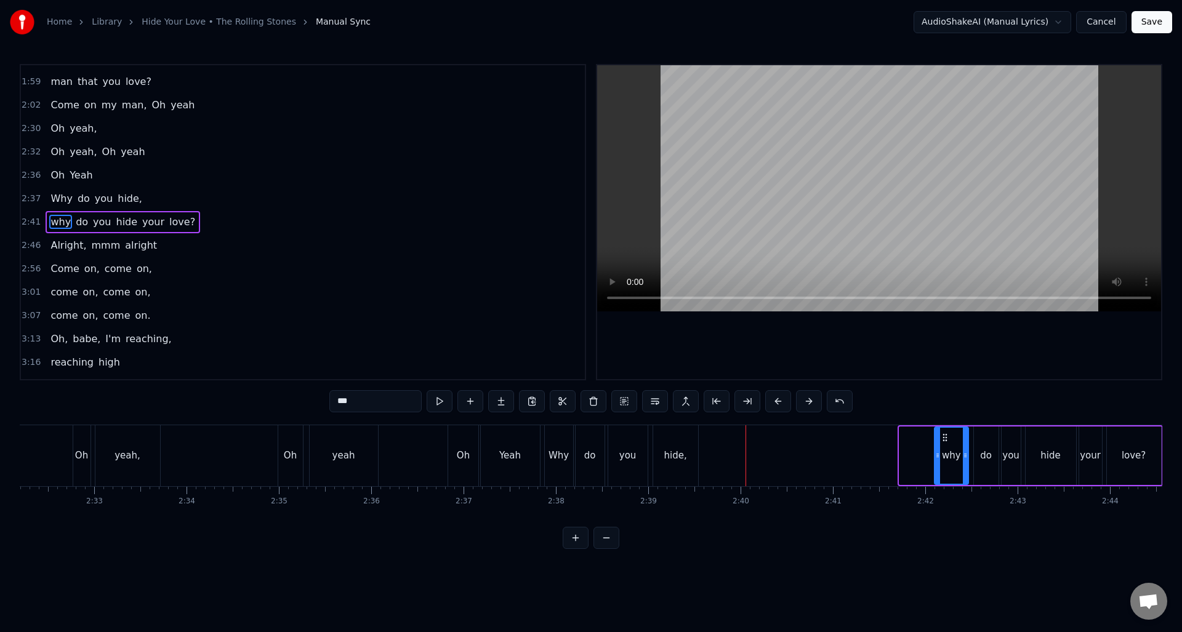
drag, startPoint x: 903, startPoint y: 464, endPoint x: 938, endPoint y: 464, distance: 35.1
click at [938, 464] on div at bounding box center [937, 456] width 5 height 56
click at [688, 438] on div "hide," at bounding box center [675, 455] width 45 height 61
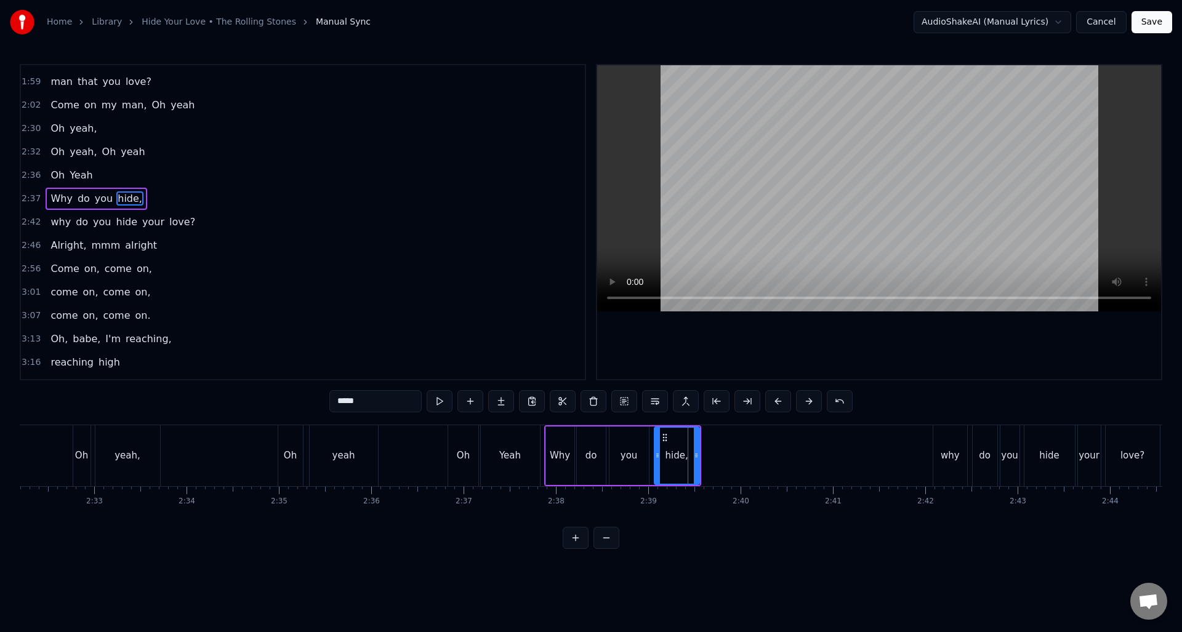
scroll to position [650, 0]
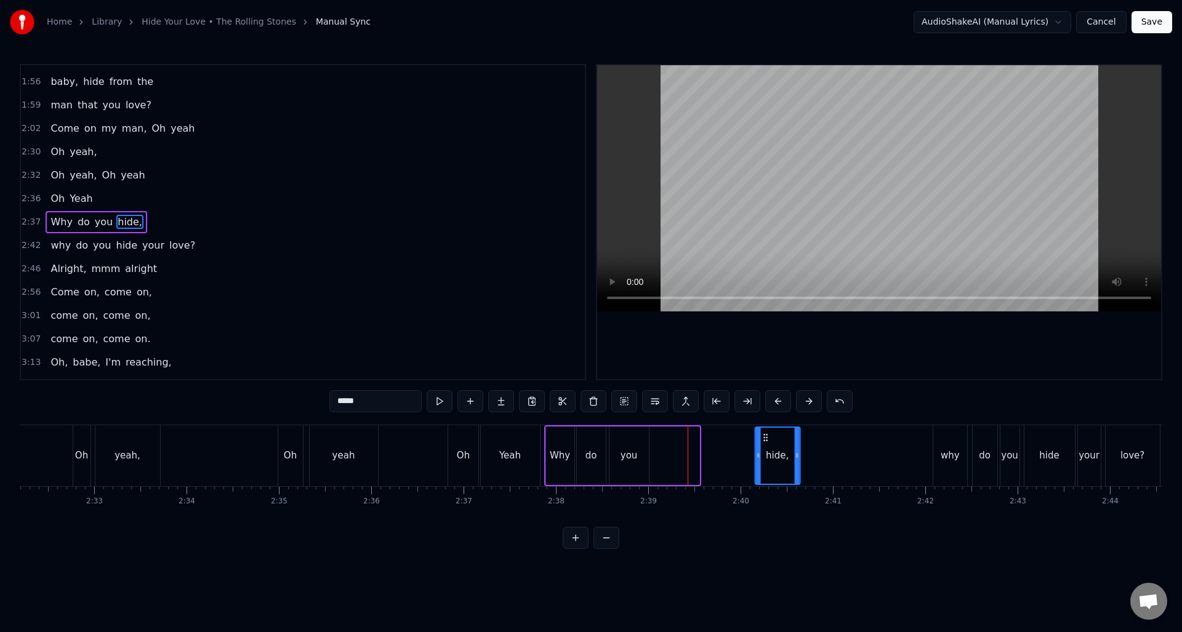
drag, startPoint x: 666, startPoint y: 436, endPoint x: 767, endPoint y: 444, distance: 101.3
click at [767, 444] on div "hide," at bounding box center [777, 456] width 44 height 56
click at [638, 440] on div "you" at bounding box center [629, 456] width 39 height 58
drag, startPoint x: 622, startPoint y: 437, endPoint x: 722, endPoint y: 446, distance: 100.2
click at [722, 446] on div "you" at bounding box center [728, 456] width 38 height 56
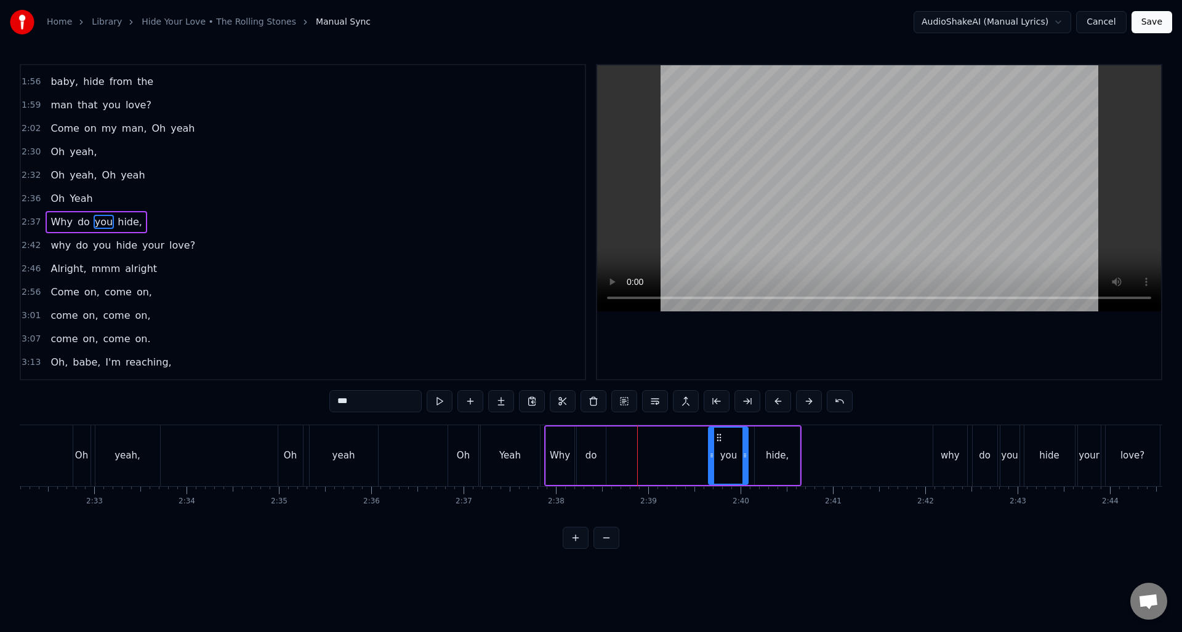
click at [598, 438] on div "do" at bounding box center [591, 456] width 29 height 58
drag, startPoint x: 587, startPoint y: 435, endPoint x: 685, endPoint y: 446, distance: 98.5
click at [685, 446] on div "do" at bounding box center [689, 456] width 28 height 56
click at [570, 438] on div "Why" at bounding box center [560, 456] width 28 height 58
drag, startPoint x: 556, startPoint y: 435, endPoint x: 653, endPoint y: 445, distance: 97.8
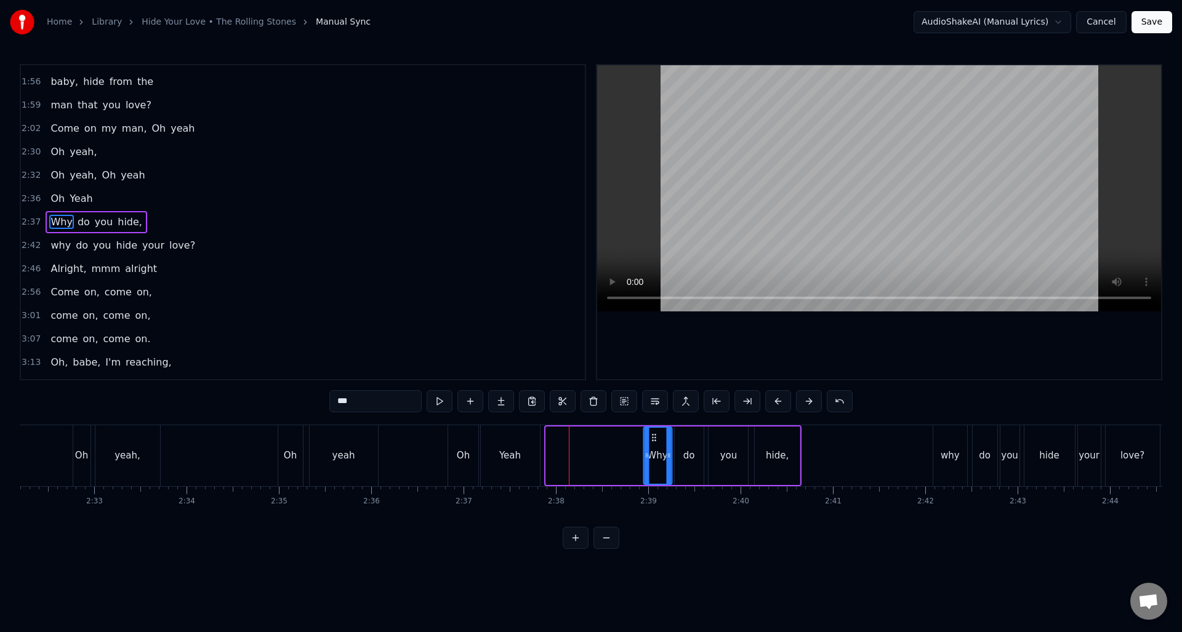
click at [653, 445] on div "Why" at bounding box center [657, 456] width 27 height 56
click at [514, 437] on div "Yeah" at bounding box center [510, 455] width 59 height 61
type input "****"
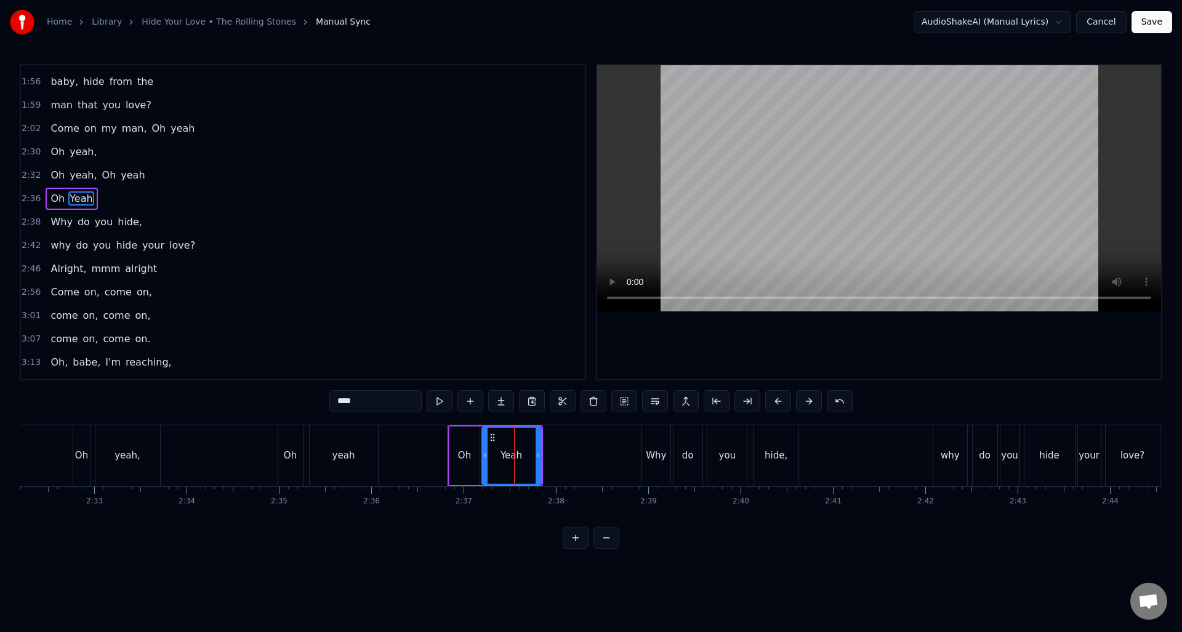
scroll to position [627, 0]
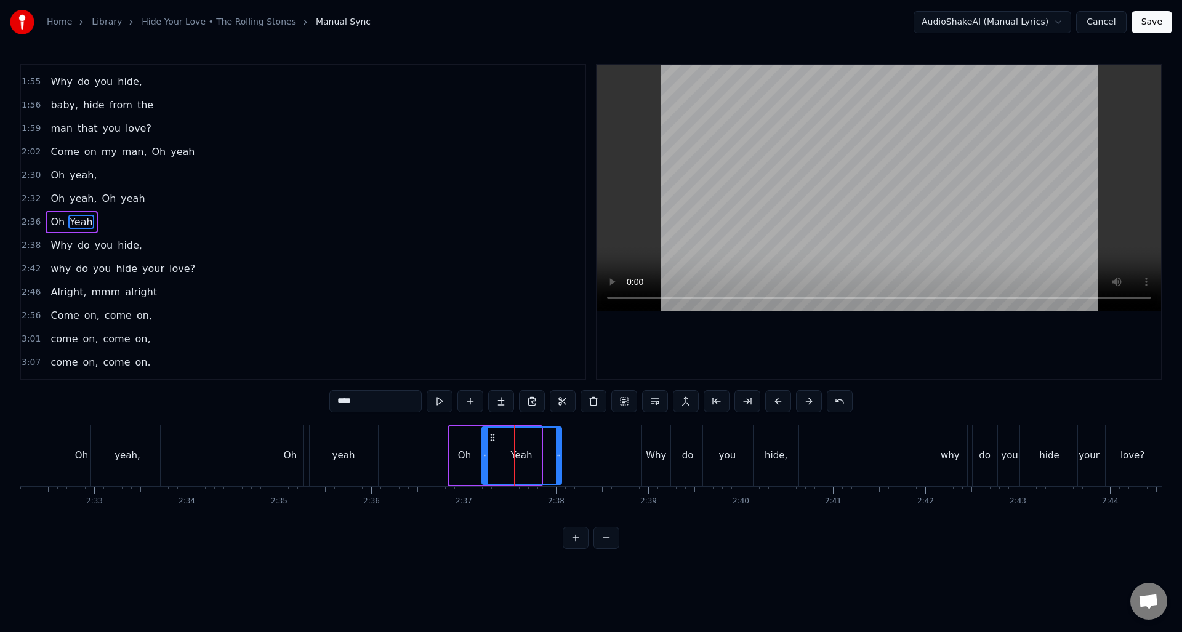
drag, startPoint x: 537, startPoint y: 445, endPoint x: 559, endPoint y: 446, distance: 21.6
click at [558, 446] on div at bounding box center [558, 456] width 5 height 56
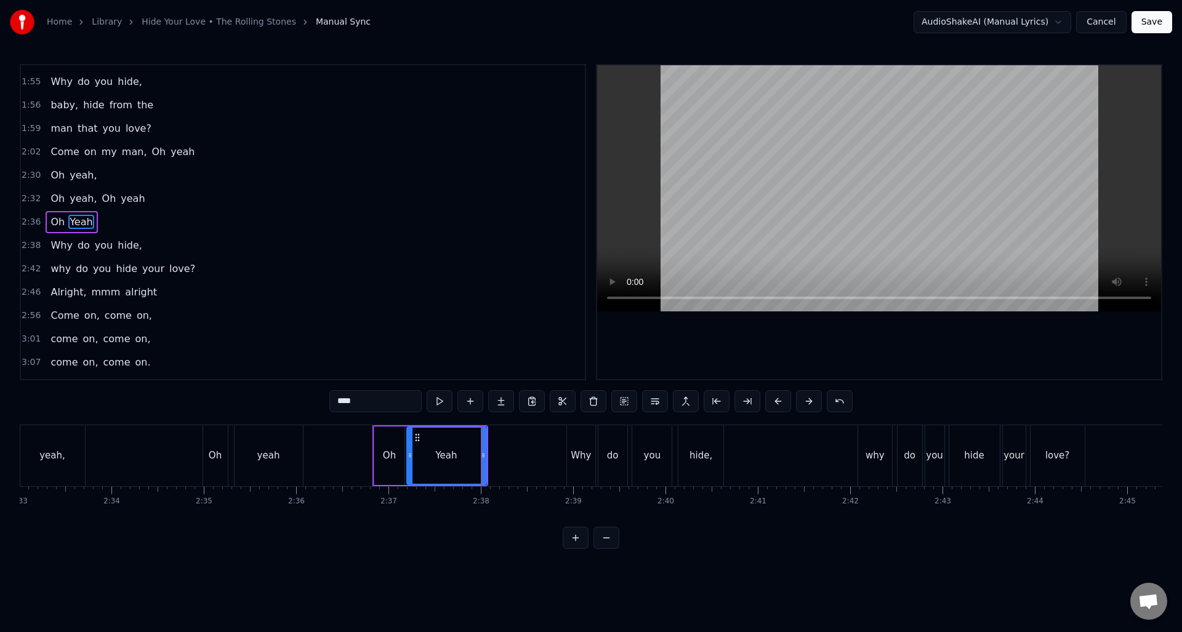
scroll to position [0, 13967]
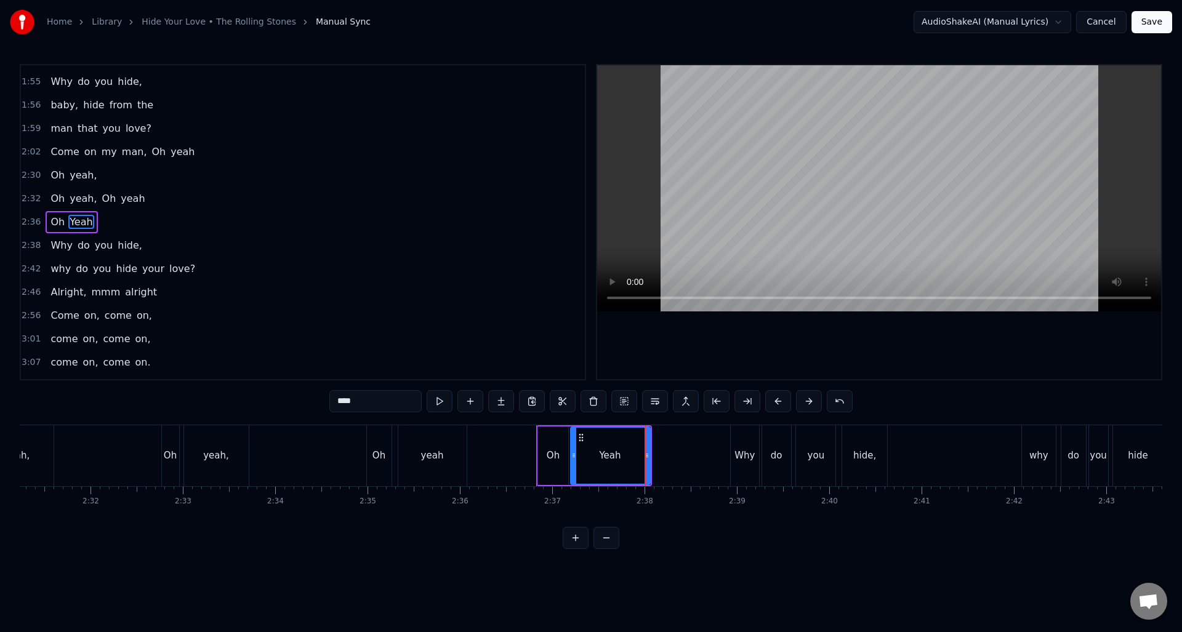
click at [326, 443] on div "Oh yeah, Oh yeah" at bounding box center [315, 455] width 308 height 61
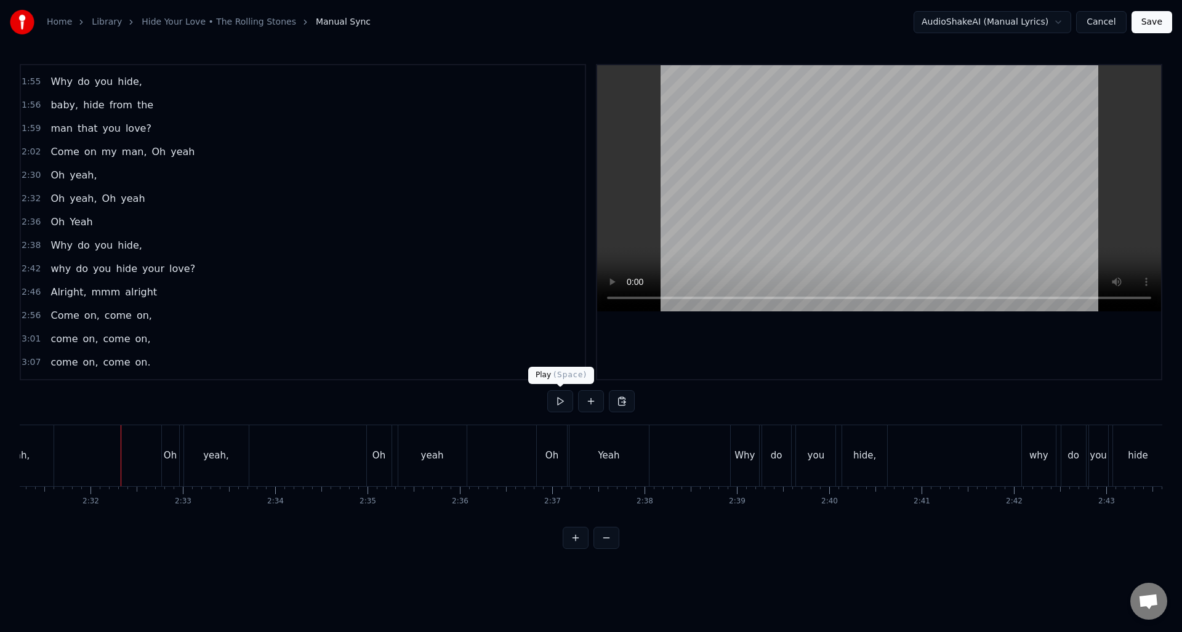
click at [557, 401] on button at bounding box center [560, 401] width 26 height 22
click at [597, 437] on div "Yeah" at bounding box center [609, 455] width 79 height 61
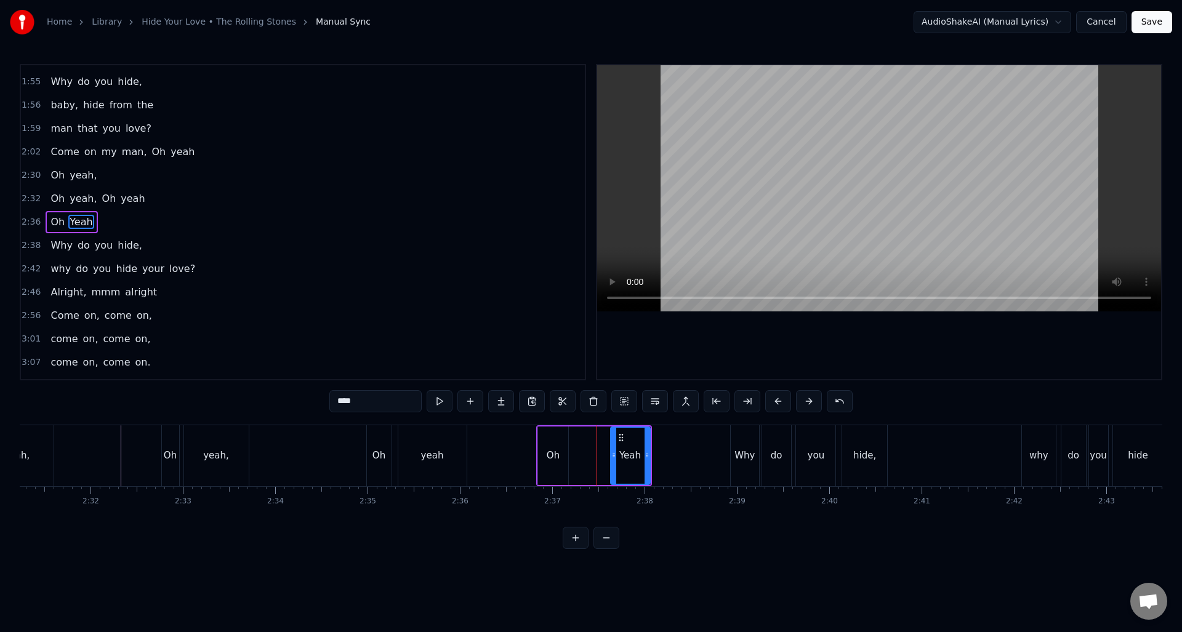
drag, startPoint x: 573, startPoint y: 454, endPoint x: 613, endPoint y: 454, distance: 40.0
click at [613, 454] on circle at bounding box center [613, 454] width 1 height 1
click at [550, 444] on div "Oh" at bounding box center [553, 456] width 30 height 58
type input "**"
drag, startPoint x: 548, startPoint y: 437, endPoint x: 587, endPoint y: 438, distance: 39.4
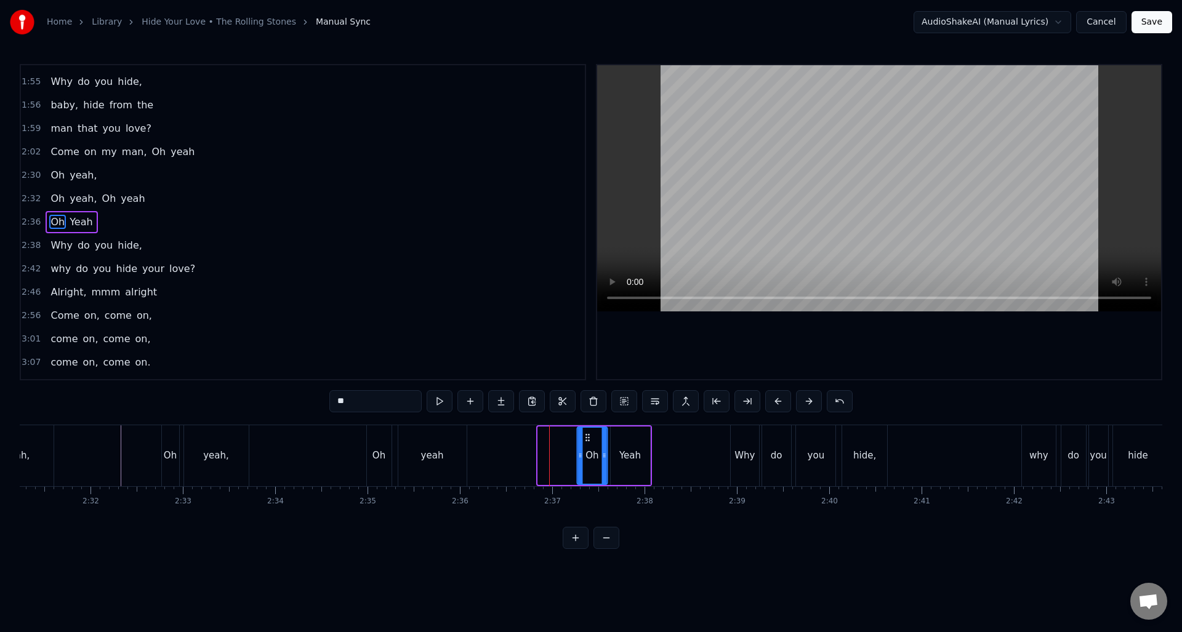
click at [587, 438] on icon at bounding box center [587, 438] width 10 height 10
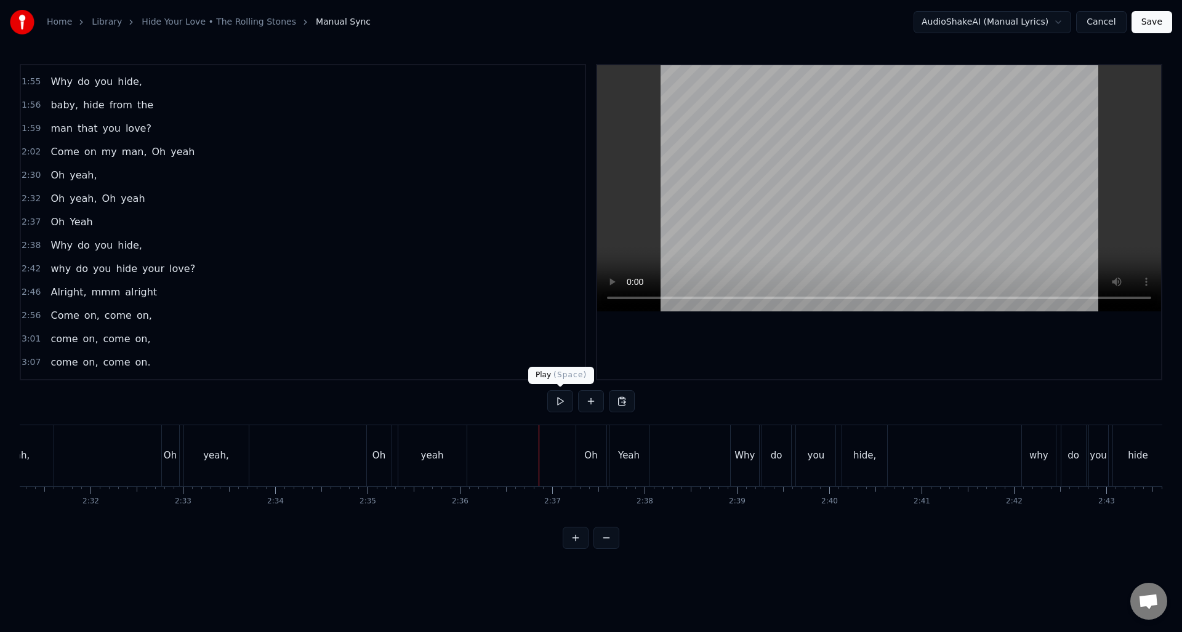
click at [561, 400] on button at bounding box center [560, 401] width 26 height 22
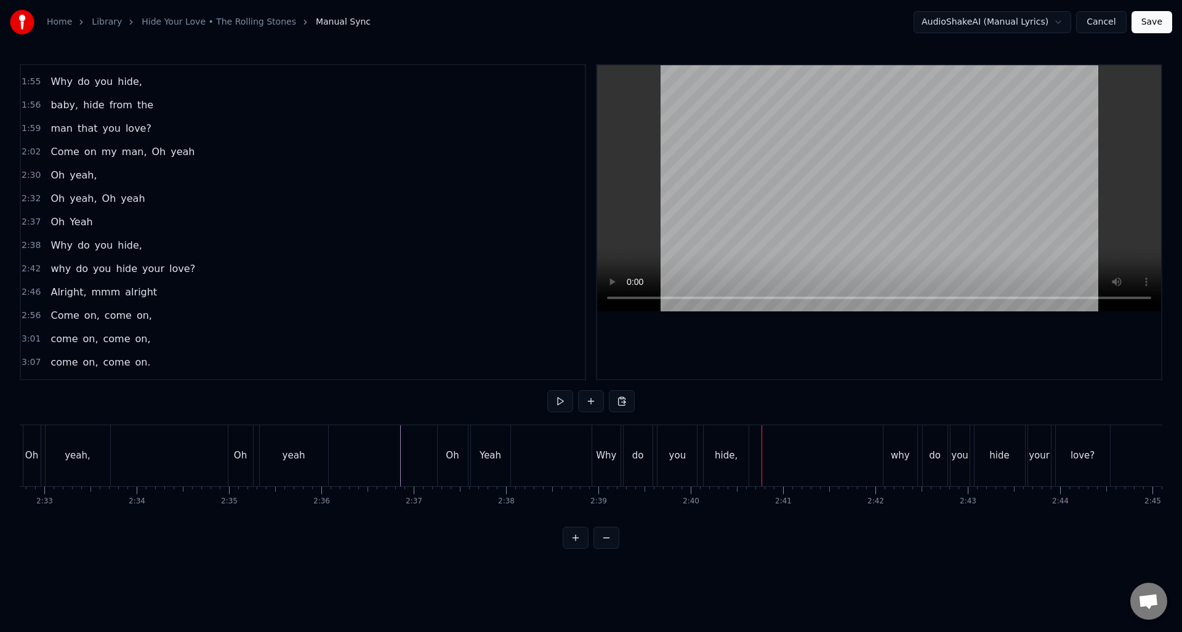
scroll to position [0, 14118]
click at [178, 249] on div "2:38 Why do you hide," at bounding box center [303, 245] width 564 height 23
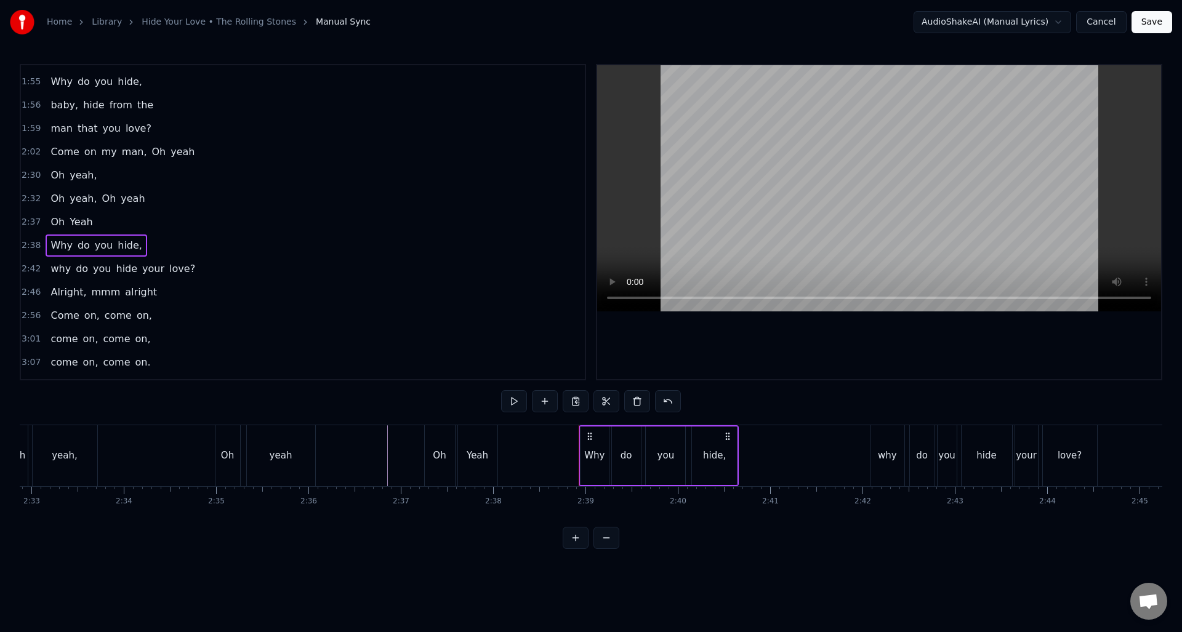
click at [576, 544] on button at bounding box center [576, 538] width 26 height 22
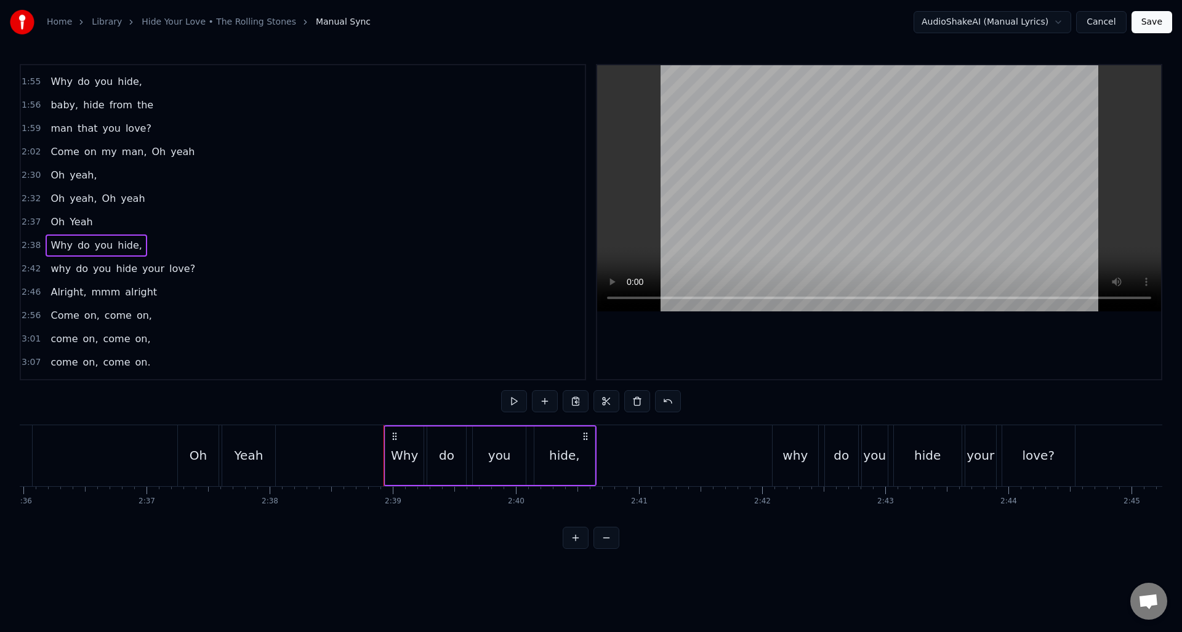
click at [576, 544] on button at bounding box center [576, 538] width 26 height 22
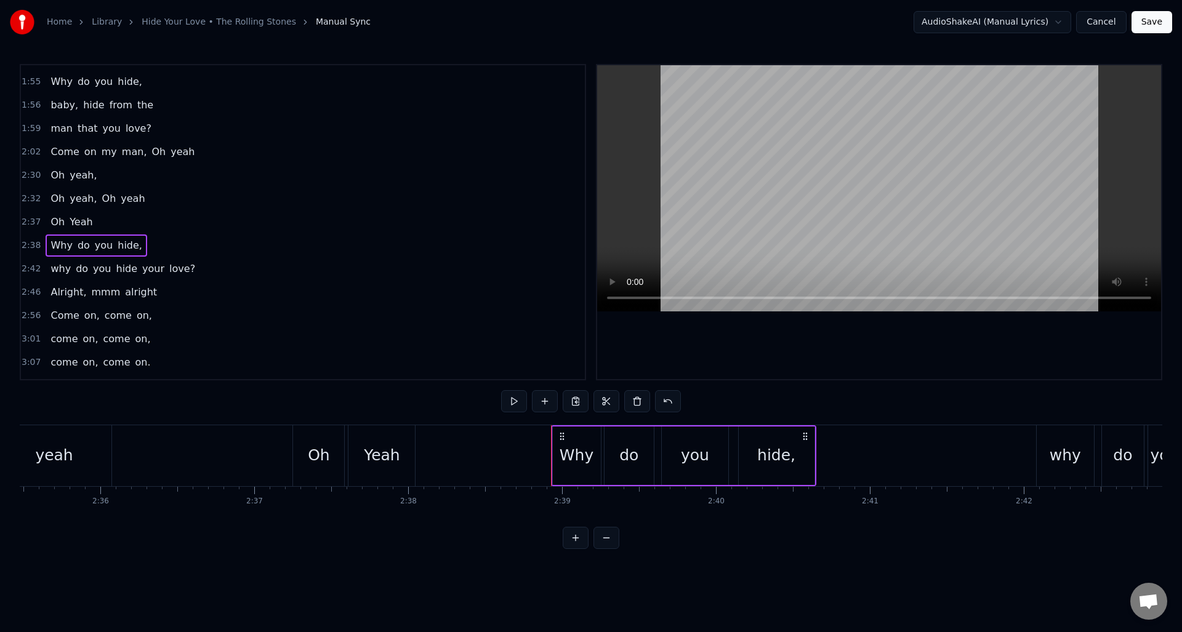
click at [576, 544] on button at bounding box center [576, 538] width 26 height 22
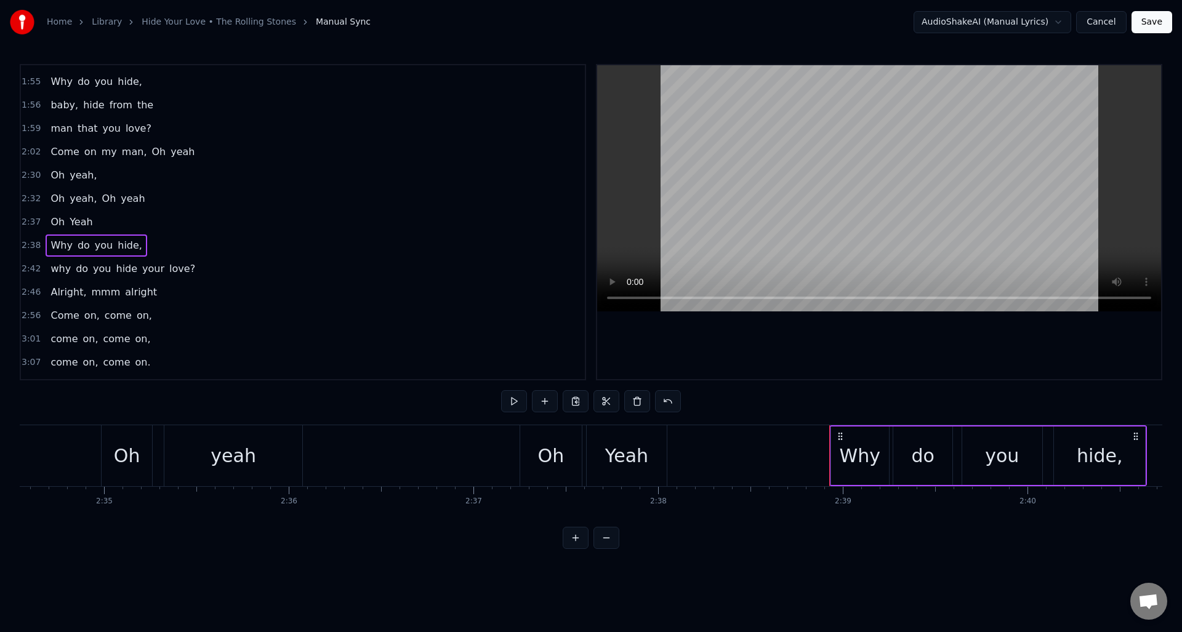
click at [576, 544] on button at bounding box center [576, 538] width 26 height 22
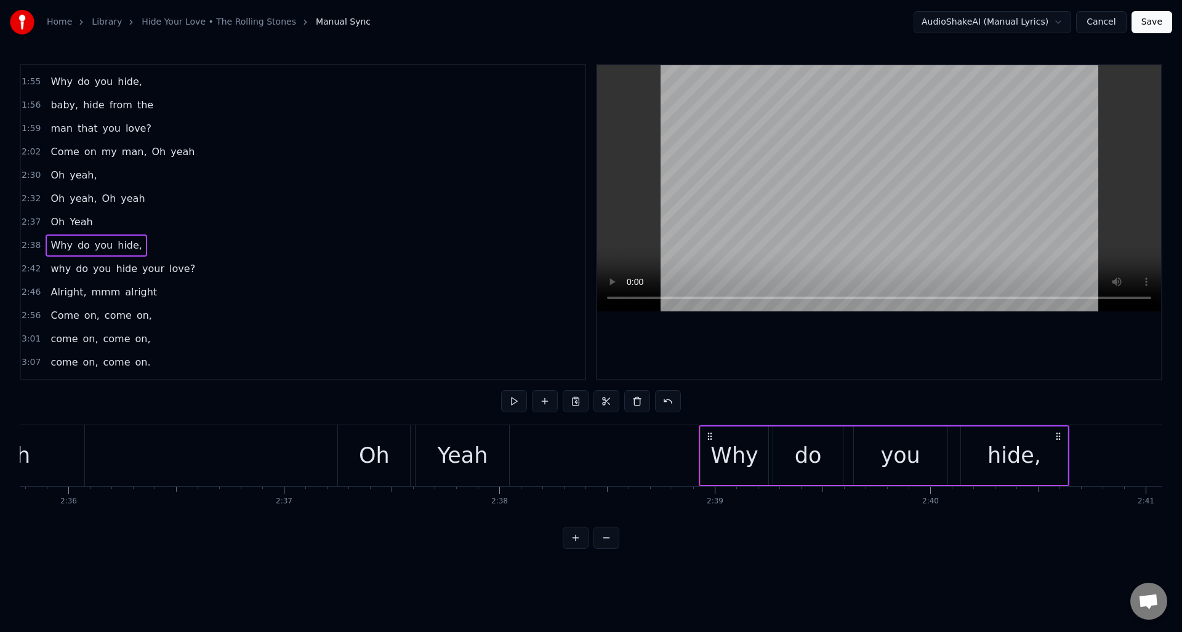
click at [576, 544] on button at bounding box center [576, 538] width 26 height 22
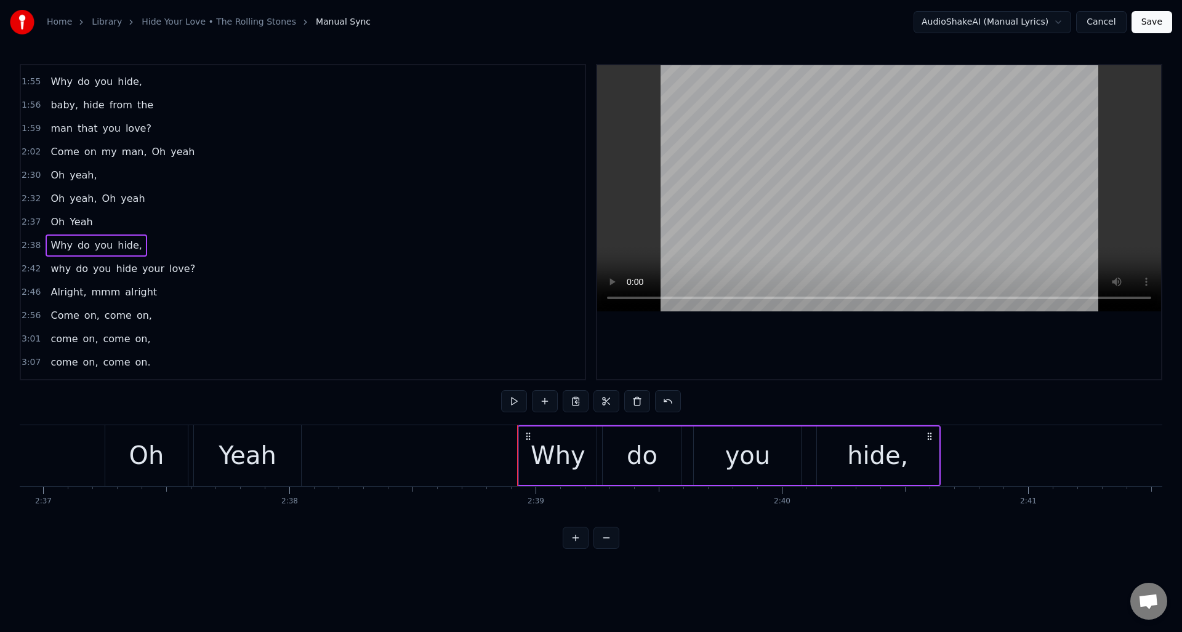
scroll to position [0, 38742]
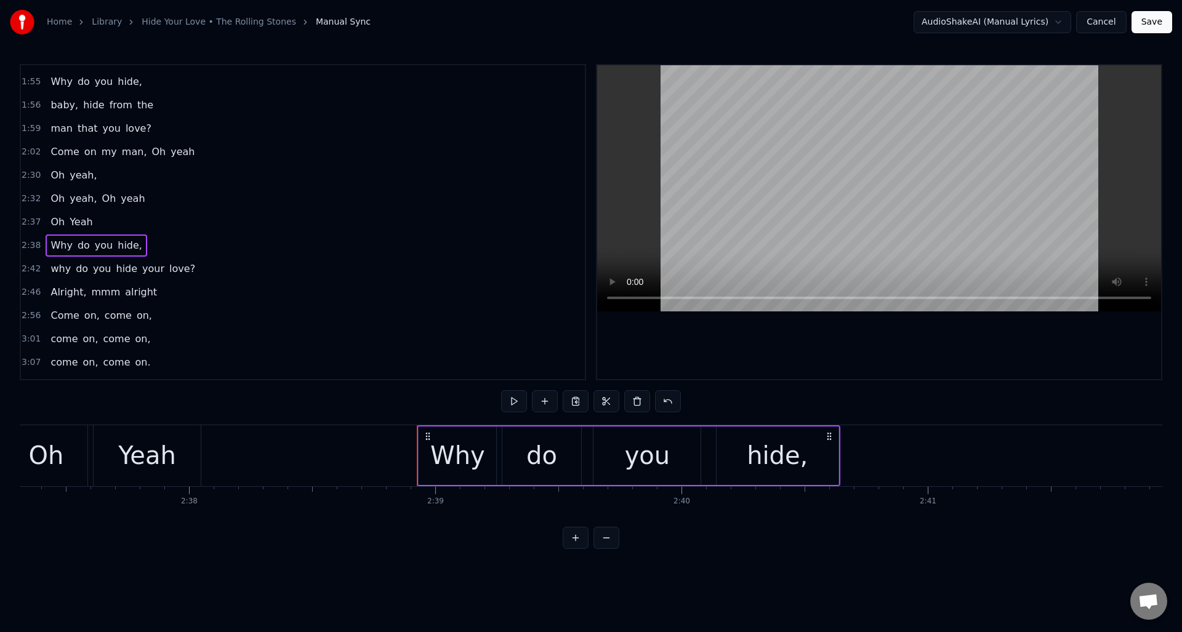
click at [750, 436] on div "hide," at bounding box center [778, 456] width 122 height 58
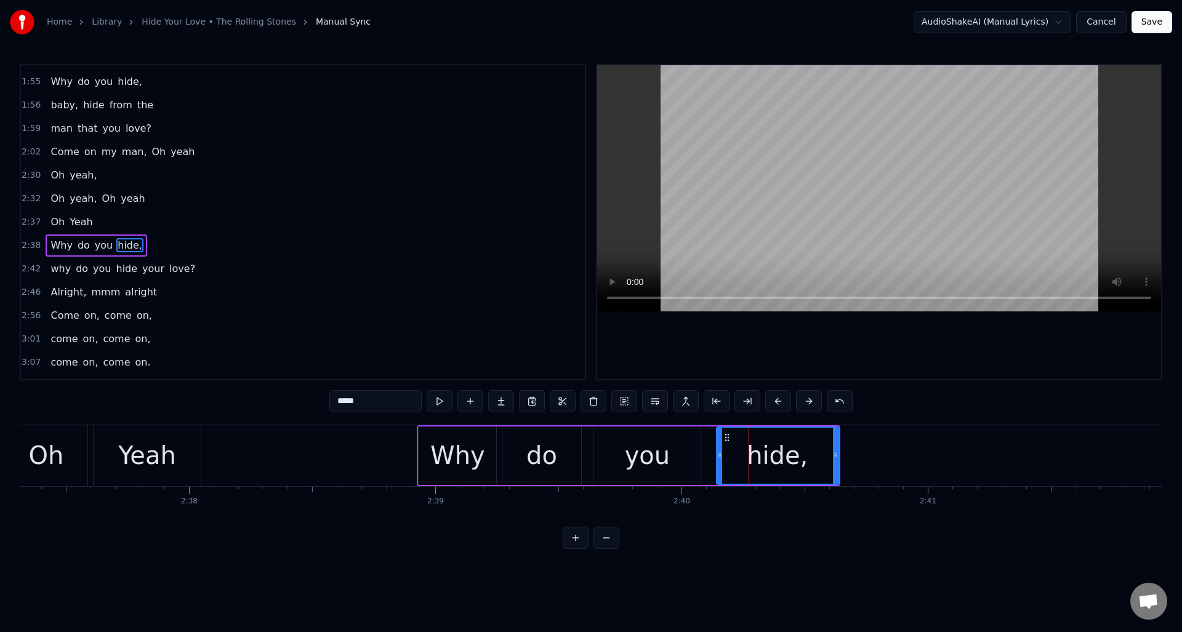
scroll to position [650, 0]
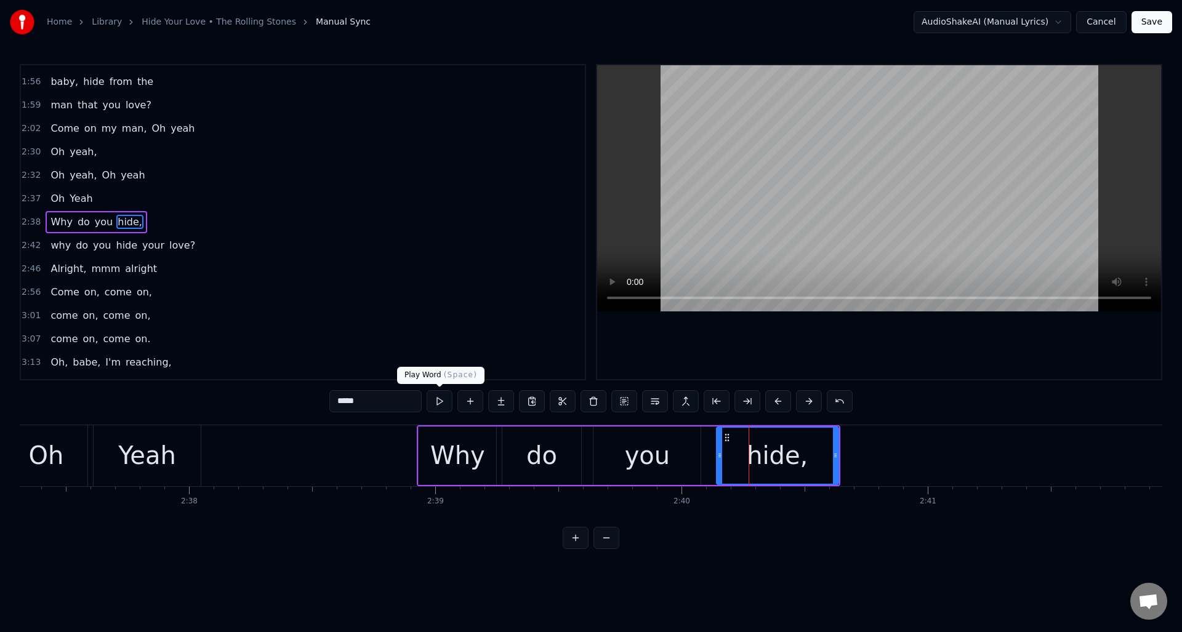
click at [441, 400] on button at bounding box center [440, 401] width 26 height 22
click at [649, 444] on div "you" at bounding box center [648, 455] width 46 height 37
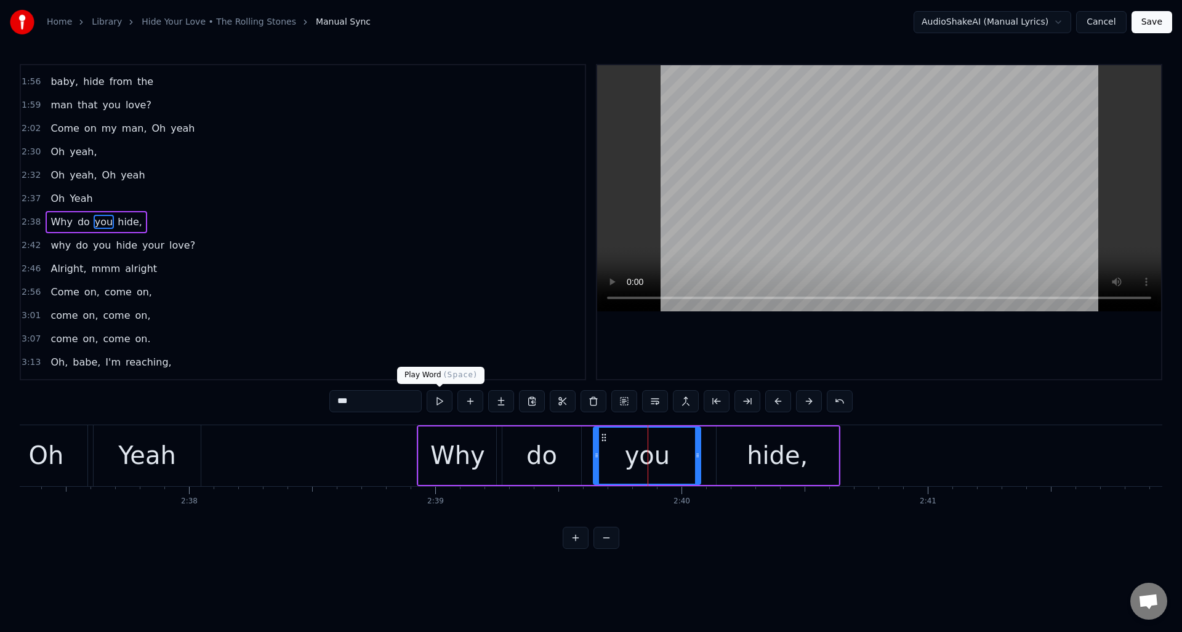
click at [442, 401] on button at bounding box center [440, 401] width 26 height 22
click at [528, 439] on div "do" at bounding box center [541, 455] width 31 height 37
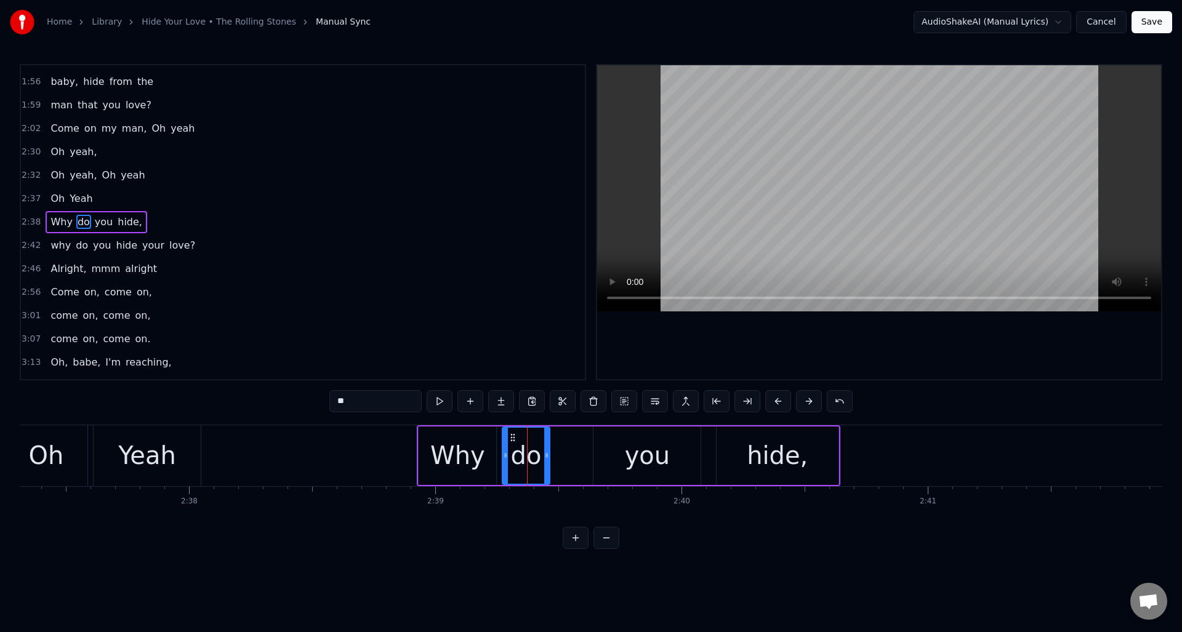
drag, startPoint x: 578, startPoint y: 441, endPoint x: 547, endPoint y: 442, distance: 31.4
click at [547, 442] on div at bounding box center [546, 456] width 5 height 56
click at [439, 405] on button at bounding box center [440, 401] width 26 height 22
click at [469, 442] on div "Why" at bounding box center [457, 455] width 55 height 37
drag, startPoint x: 422, startPoint y: 451, endPoint x: 457, endPoint y: 454, distance: 35.2
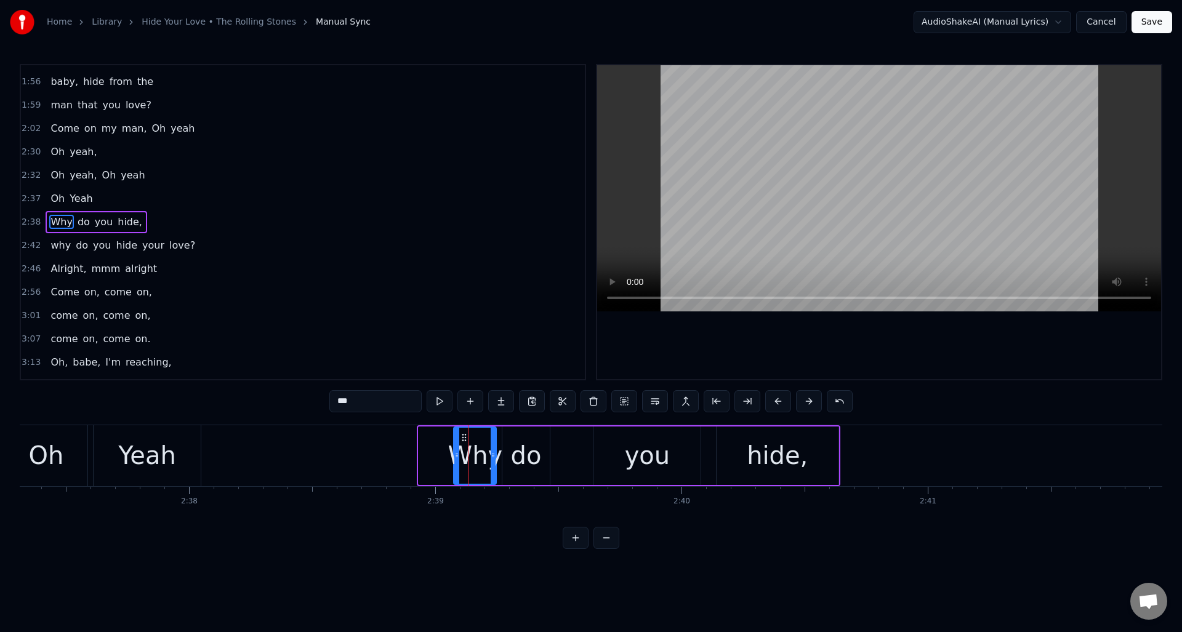
click at [457, 454] on icon at bounding box center [456, 456] width 5 height 10
click at [624, 446] on div "you" at bounding box center [647, 456] width 107 height 58
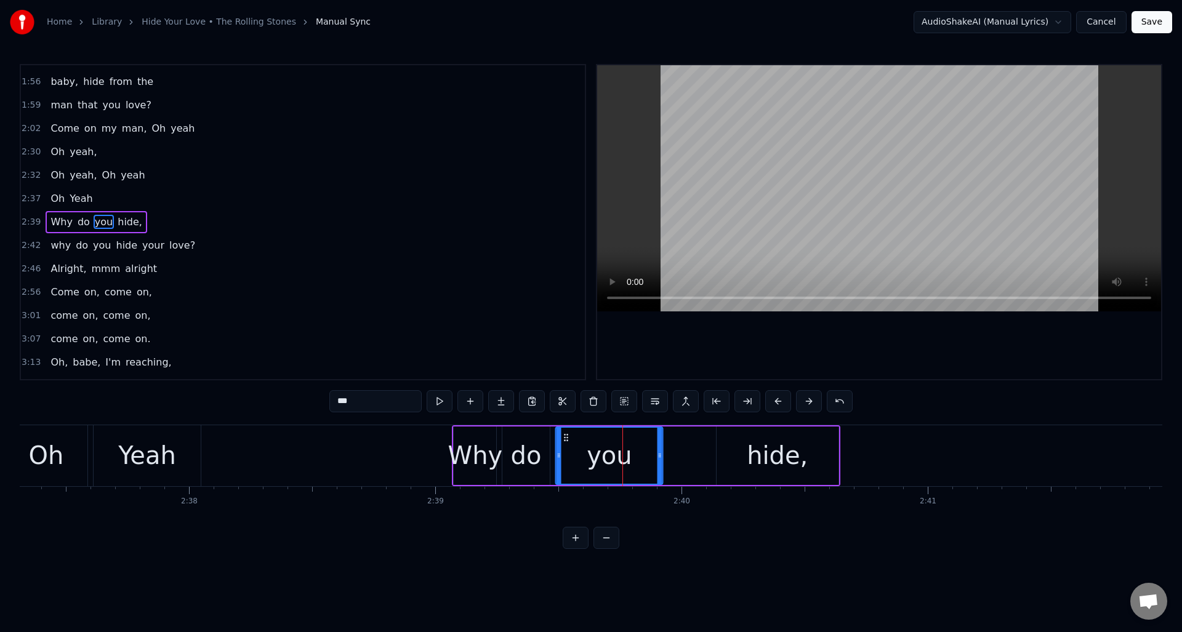
drag, startPoint x: 601, startPoint y: 437, endPoint x: 563, endPoint y: 440, distance: 37.6
click at [563, 440] on icon at bounding box center [567, 438] width 10 height 10
drag, startPoint x: 659, startPoint y: 441, endPoint x: 589, endPoint y: 444, distance: 70.2
click at [589, 444] on div at bounding box center [589, 456] width 5 height 56
click at [732, 446] on div "hide," at bounding box center [778, 456] width 122 height 58
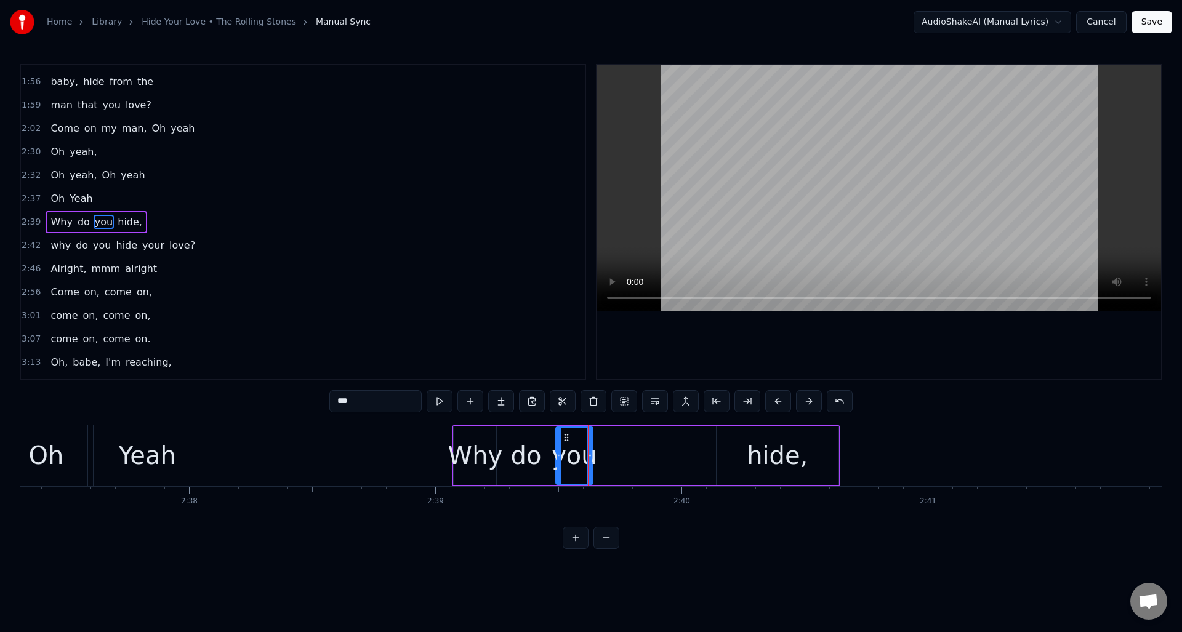
type input "*****"
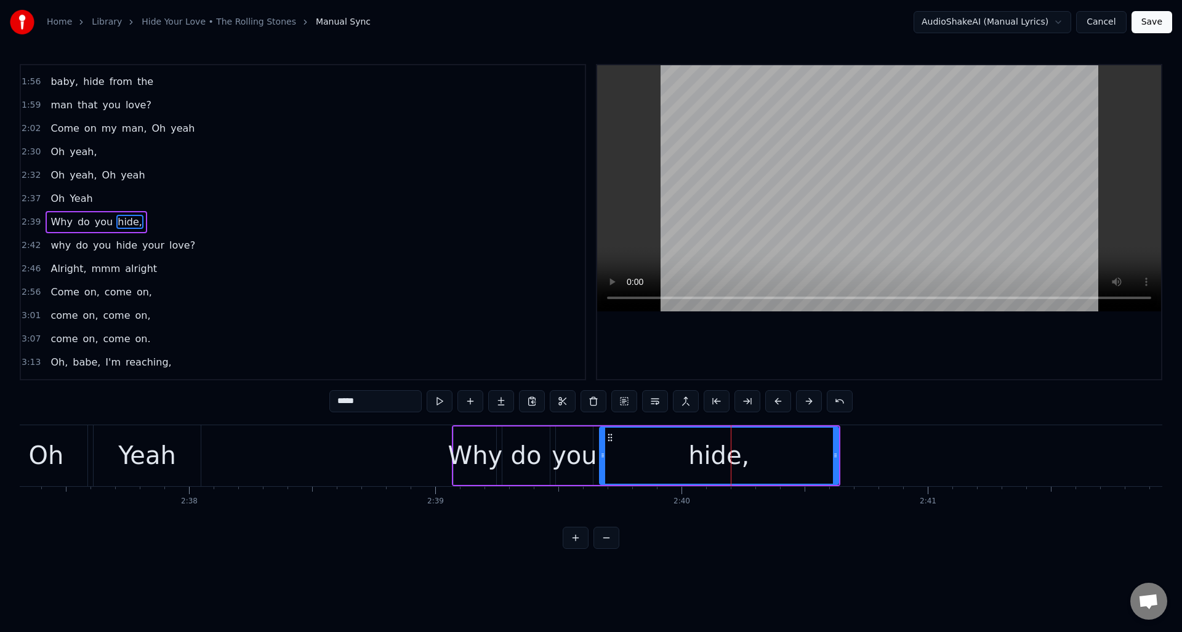
drag, startPoint x: 720, startPoint y: 446, endPoint x: 603, endPoint y: 446, distance: 117.0
click at [603, 446] on div at bounding box center [602, 456] width 5 height 56
click at [438, 402] on button at bounding box center [440, 401] width 26 height 22
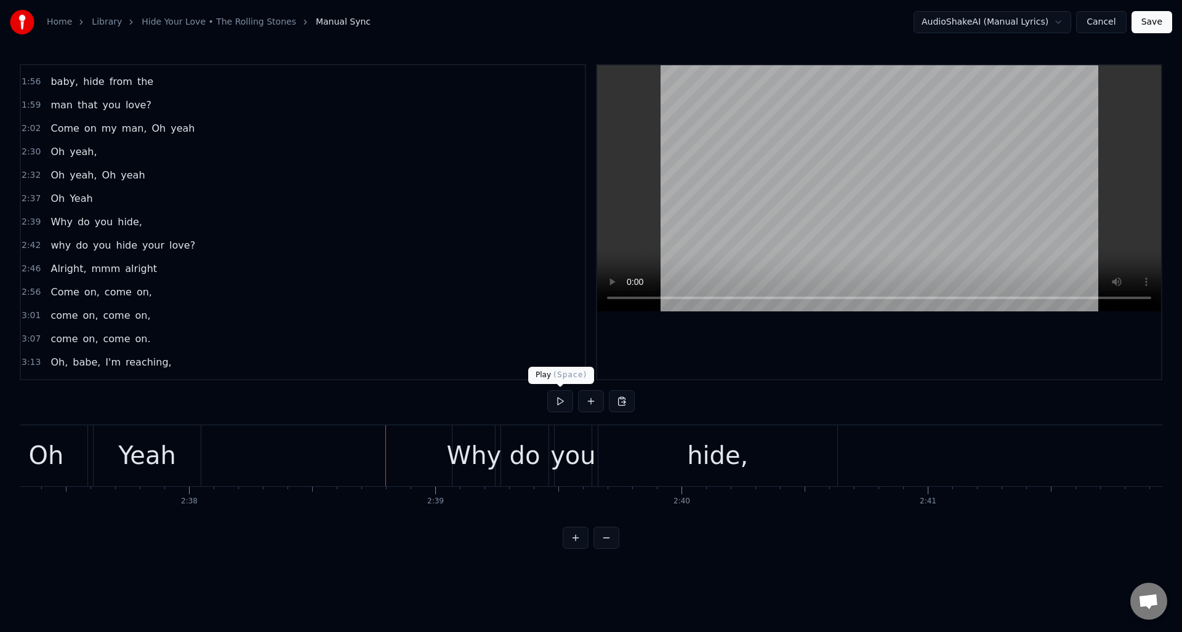
click at [562, 402] on button at bounding box center [560, 401] width 26 height 22
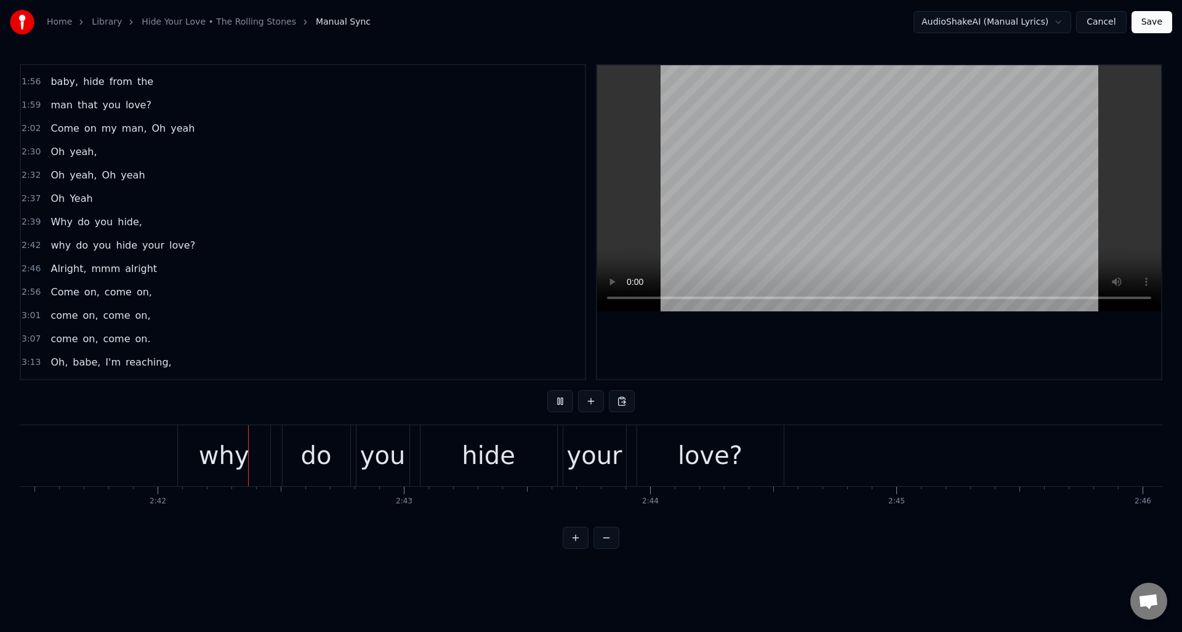
click at [562, 402] on button at bounding box center [560, 401] width 26 height 22
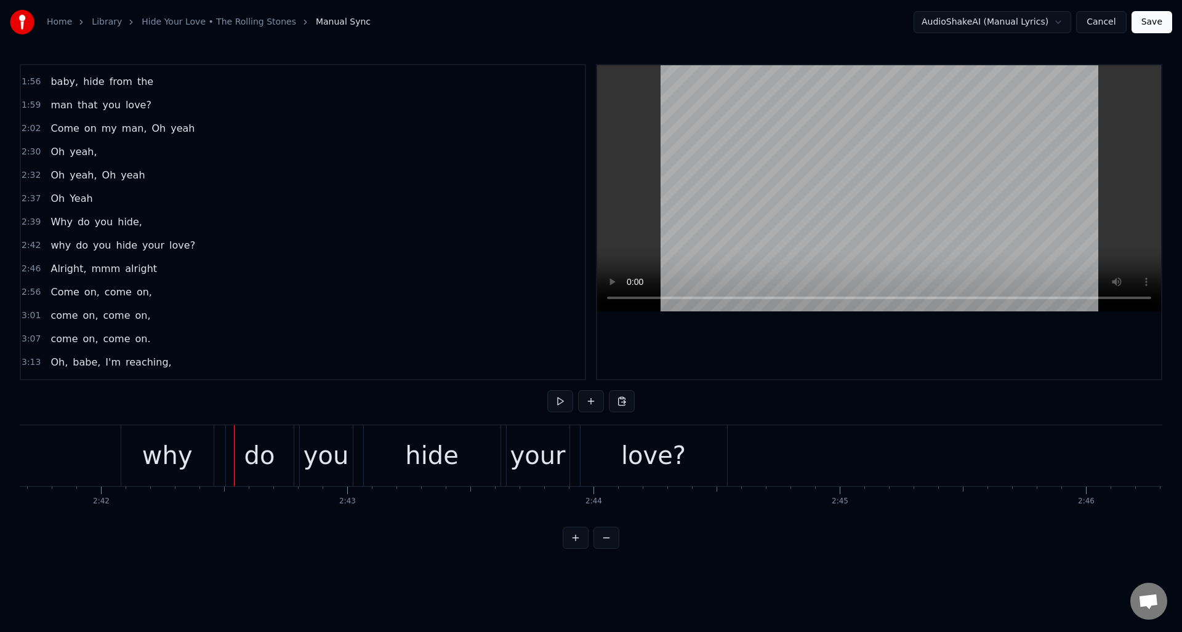
click at [187, 437] on div "why" at bounding box center [167, 455] width 50 height 37
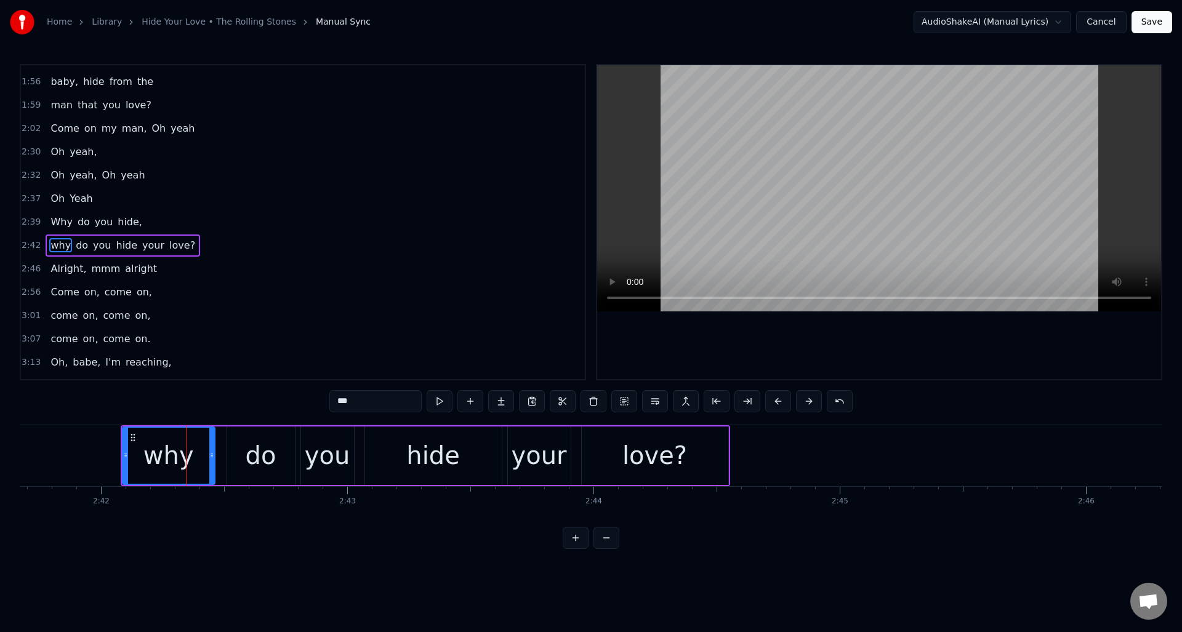
scroll to position [674, 0]
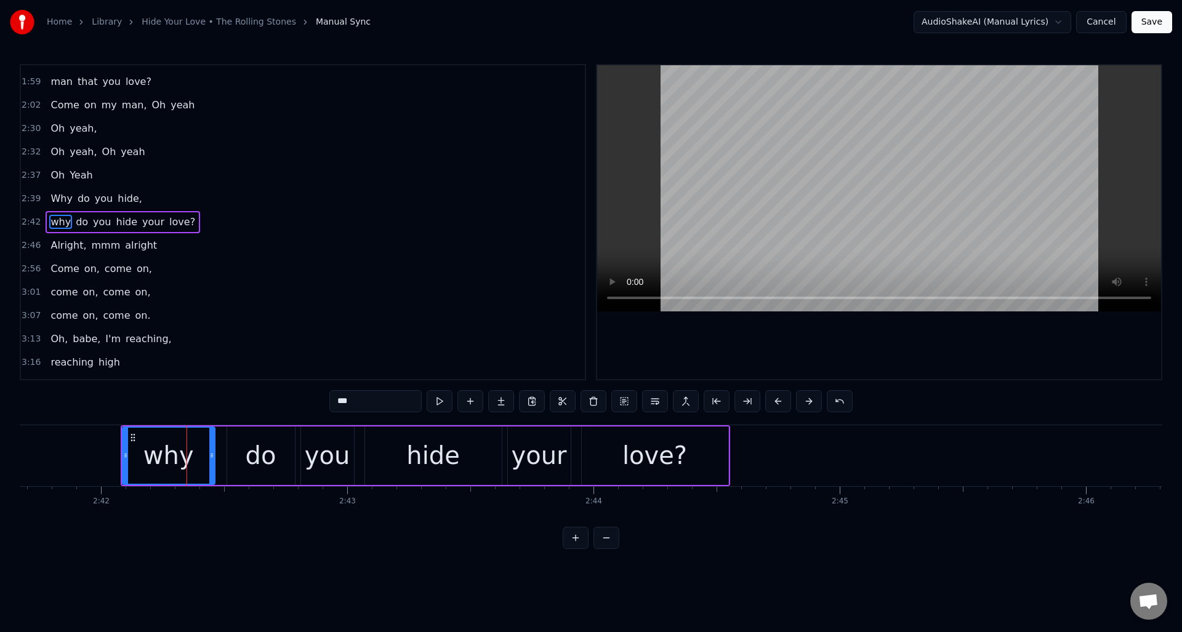
drag, startPoint x: 342, startPoint y: 403, endPoint x: 329, endPoint y: 403, distance: 12.9
click at [329, 403] on input "***" at bounding box center [375, 401] width 92 height 22
click at [663, 446] on div "love?" at bounding box center [654, 455] width 65 height 37
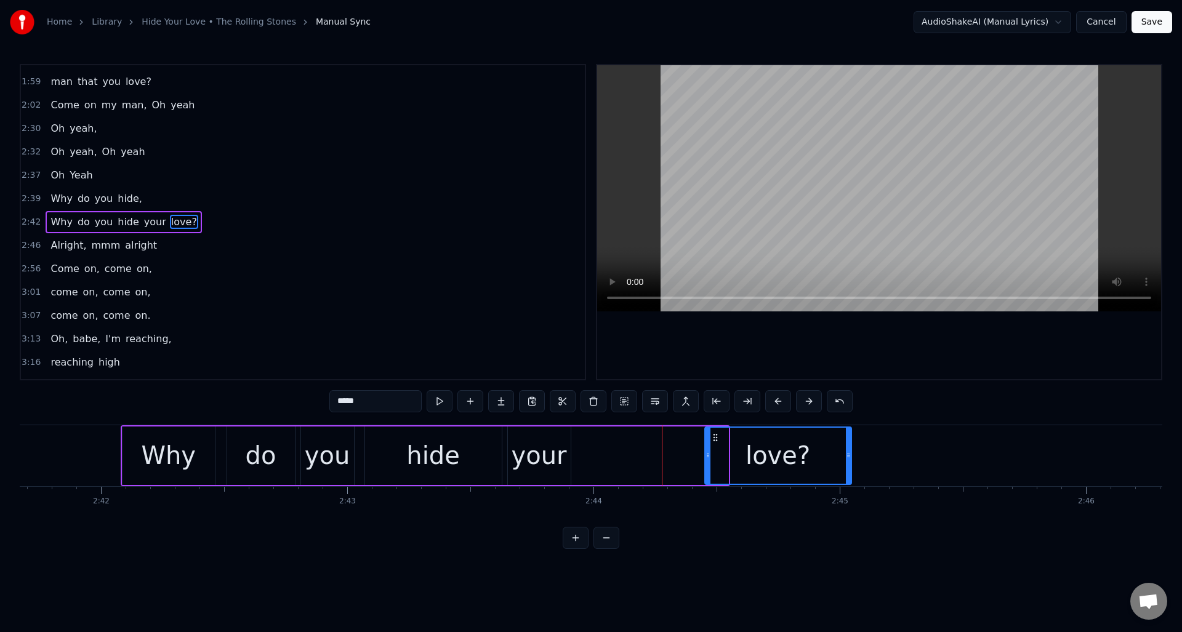
drag, startPoint x: 591, startPoint y: 437, endPoint x: 722, endPoint y: 451, distance: 131.3
click at [714, 449] on div "love?" at bounding box center [778, 456] width 145 height 56
drag, startPoint x: 849, startPoint y: 465, endPoint x: 882, endPoint y: 462, distance: 32.8
click at [882, 462] on div at bounding box center [881, 456] width 5 height 56
click at [549, 438] on div "your" at bounding box center [539, 455] width 55 height 37
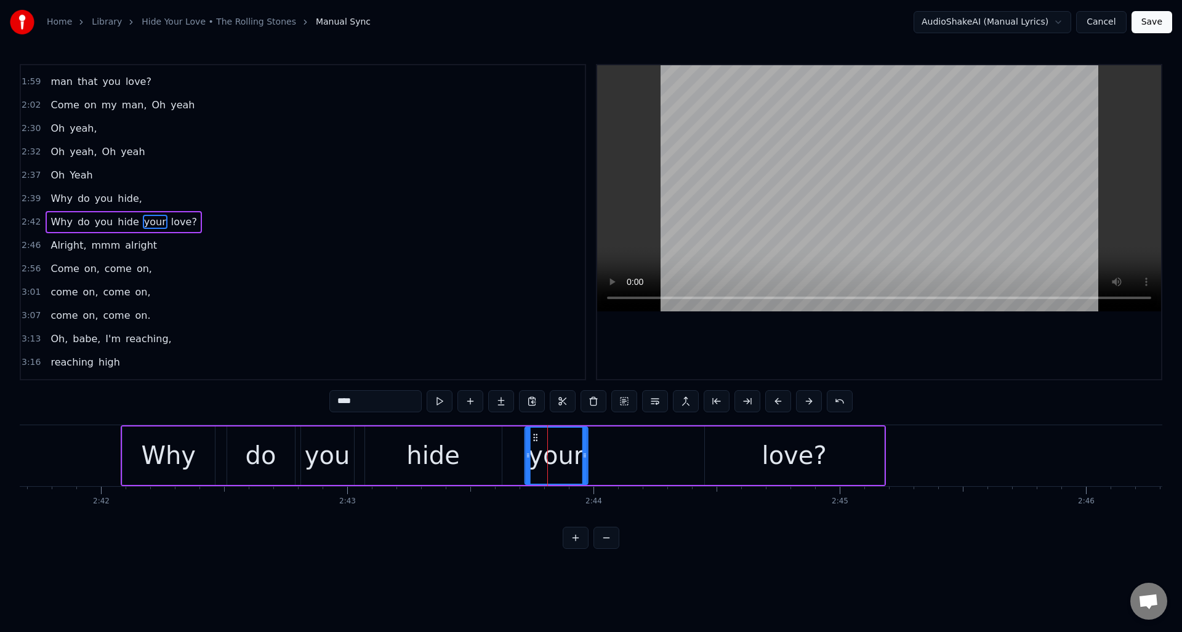
drag, startPoint x: 517, startPoint y: 436, endPoint x: 603, endPoint y: 447, distance: 87.5
click at [534, 444] on div "your" at bounding box center [556, 456] width 62 height 56
click at [752, 451] on div "love?" at bounding box center [794, 456] width 179 height 58
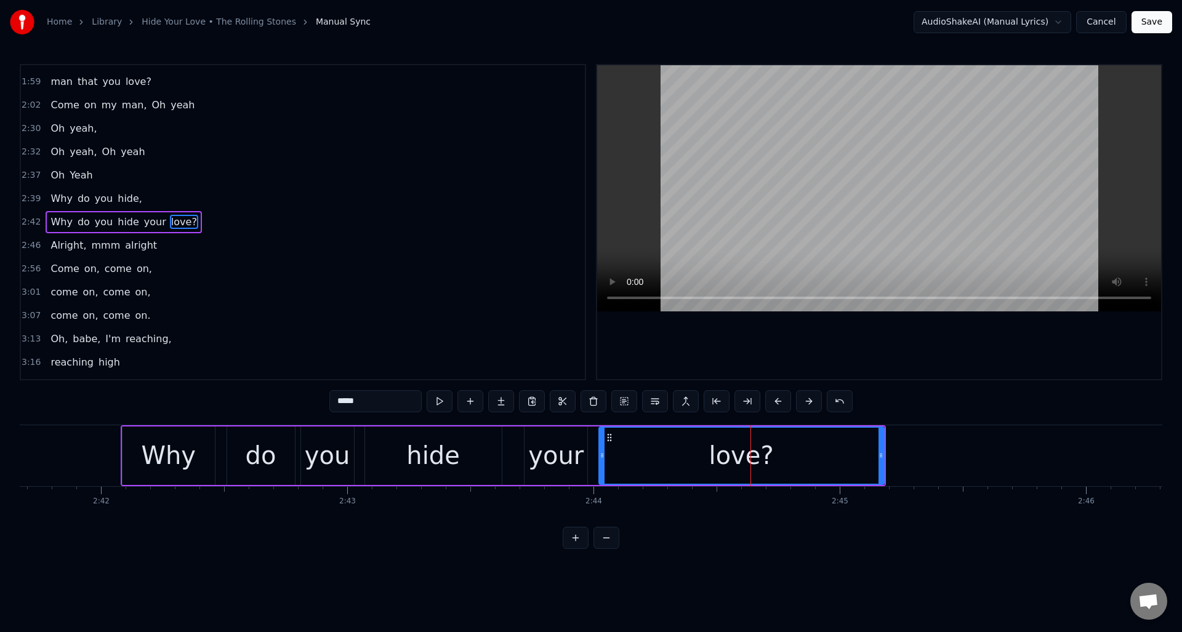
drag, startPoint x: 709, startPoint y: 450, endPoint x: 603, endPoint y: 453, distance: 105.9
click at [603, 453] on icon at bounding box center [602, 456] width 5 height 10
click at [443, 403] on button at bounding box center [440, 401] width 26 height 22
click at [540, 455] on div "your" at bounding box center [555, 455] width 55 height 37
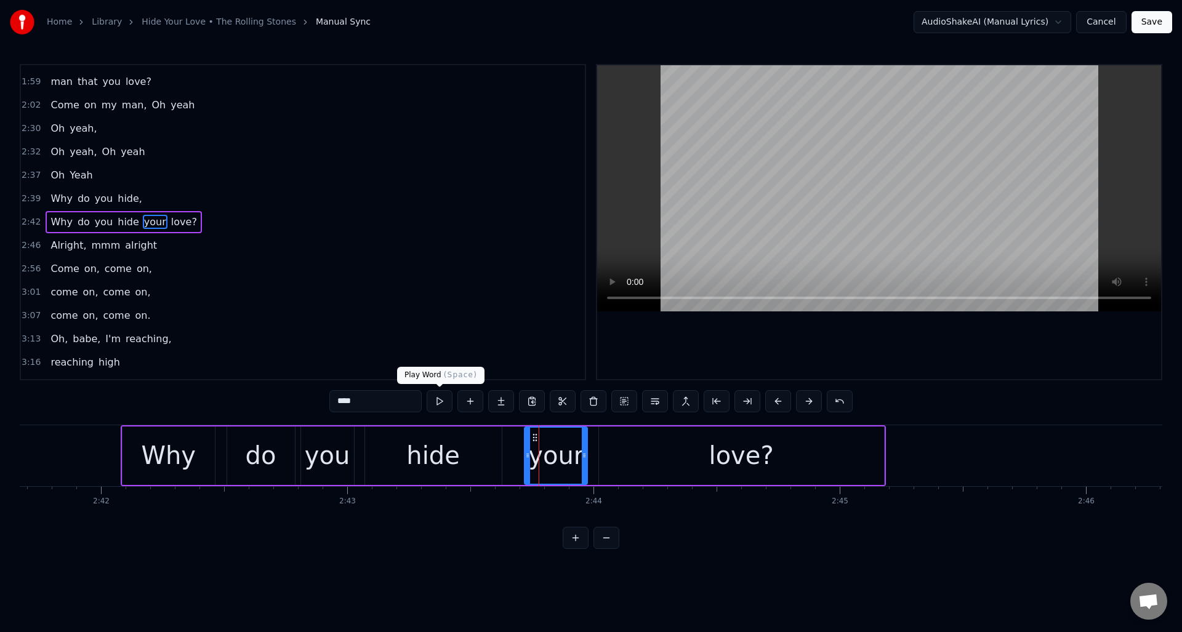
click at [444, 405] on button at bounding box center [440, 401] width 26 height 22
click at [549, 444] on div "your" at bounding box center [555, 455] width 55 height 37
click at [562, 448] on div at bounding box center [560, 456] width 5 height 56
click at [610, 445] on div "love?" at bounding box center [741, 456] width 285 height 58
type input "*****"
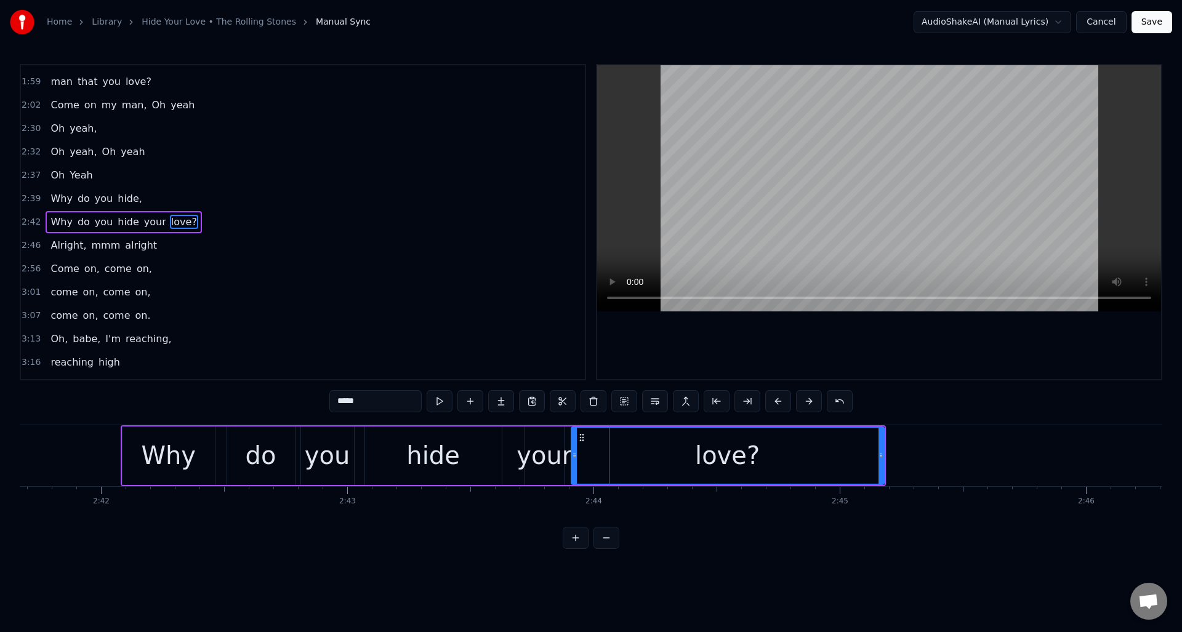
click at [573, 449] on div at bounding box center [574, 456] width 5 height 56
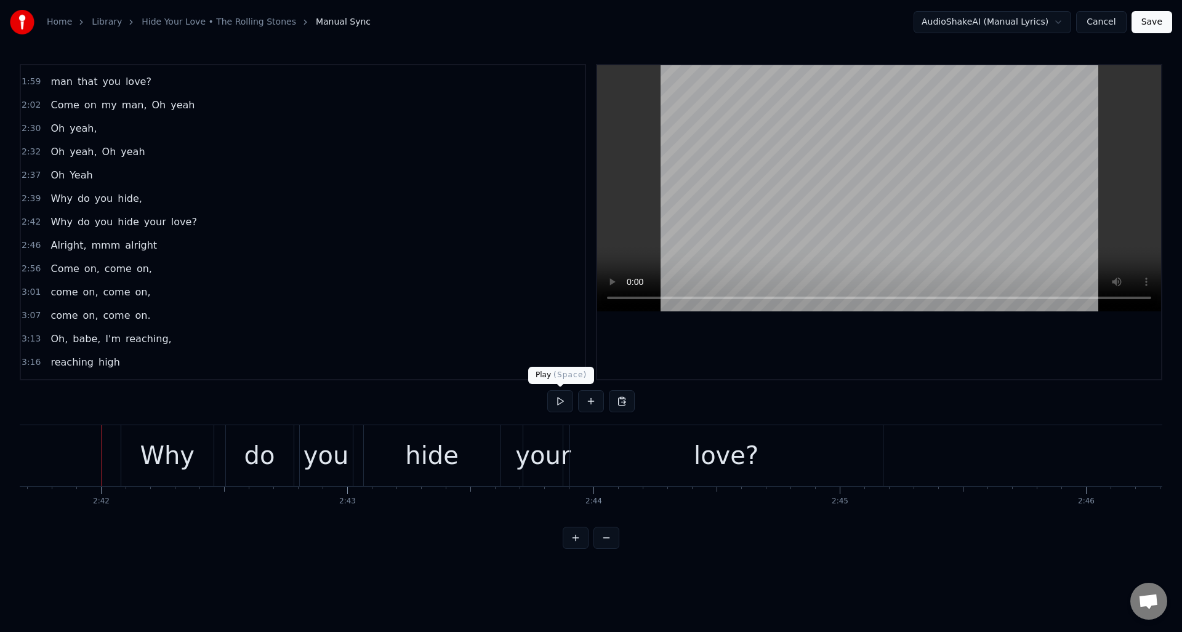
click at [561, 405] on button at bounding box center [560, 401] width 26 height 22
click at [391, 456] on div "hide" at bounding box center [432, 455] width 137 height 61
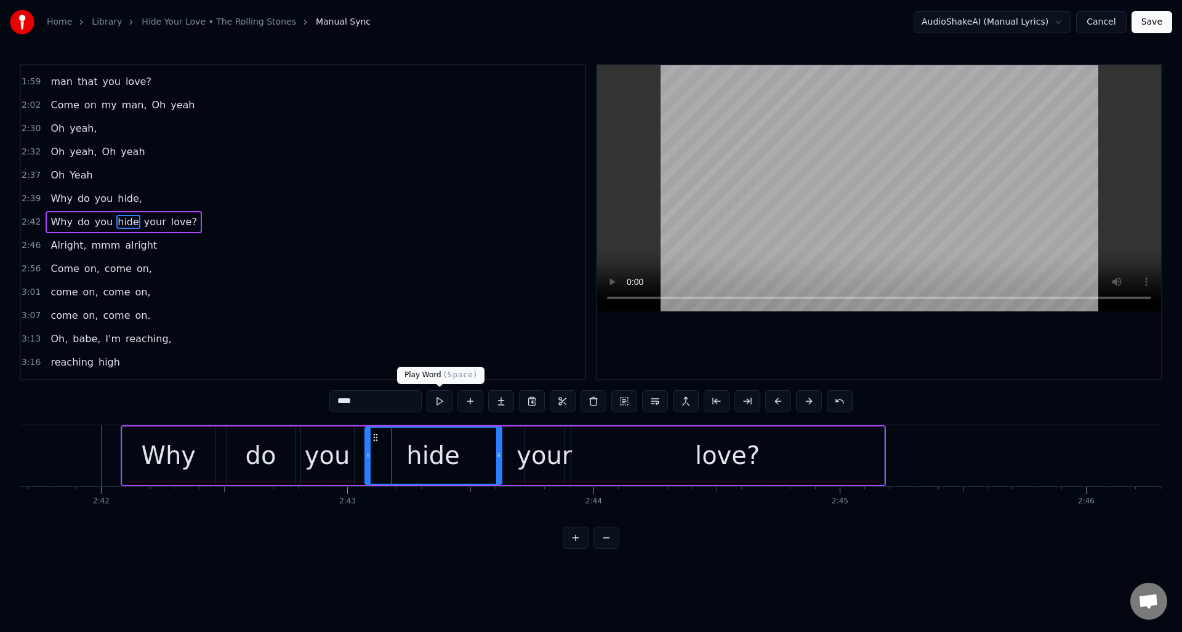
click at [439, 405] on button at bounding box center [440, 401] width 26 height 22
drag, startPoint x: 497, startPoint y: 447, endPoint x: 518, endPoint y: 445, distance: 21.0
click at [481, 447] on div at bounding box center [483, 456] width 5 height 56
click at [533, 441] on div "your" at bounding box center [544, 455] width 55 height 37
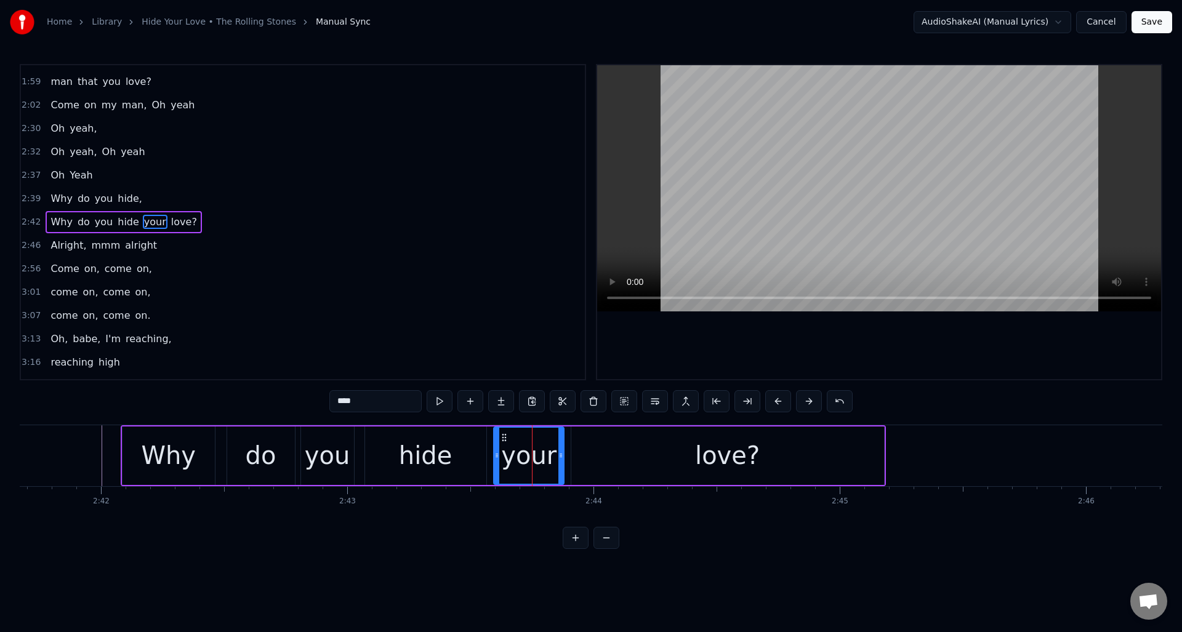
drag, startPoint x: 526, startPoint y: 443, endPoint x: 516, endPoint y: 453, distance: 14.0
click at [496, 448] on div at bounding box center [496, 456] width 5 height 56
click at [329, 443] on div "you" at bounding box center [328, 455] width 46 height 37
type input "***"
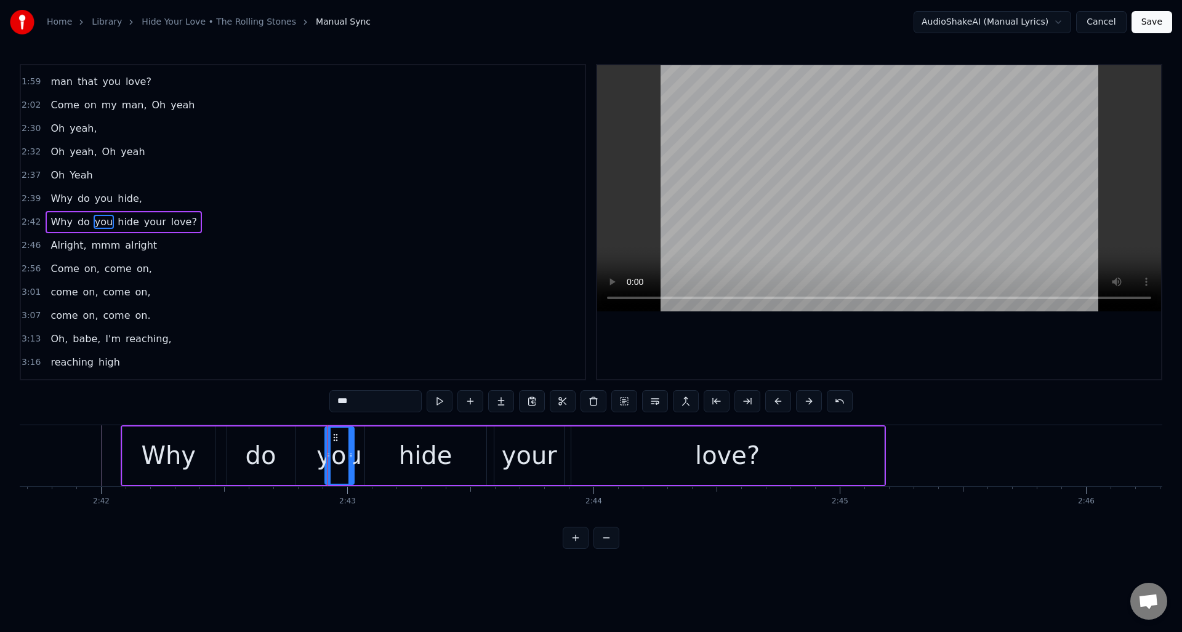
drag, startPoint x: 304, startPoint y: 448, endPoint x: 328, endPoint y: 450, distance: 24.1
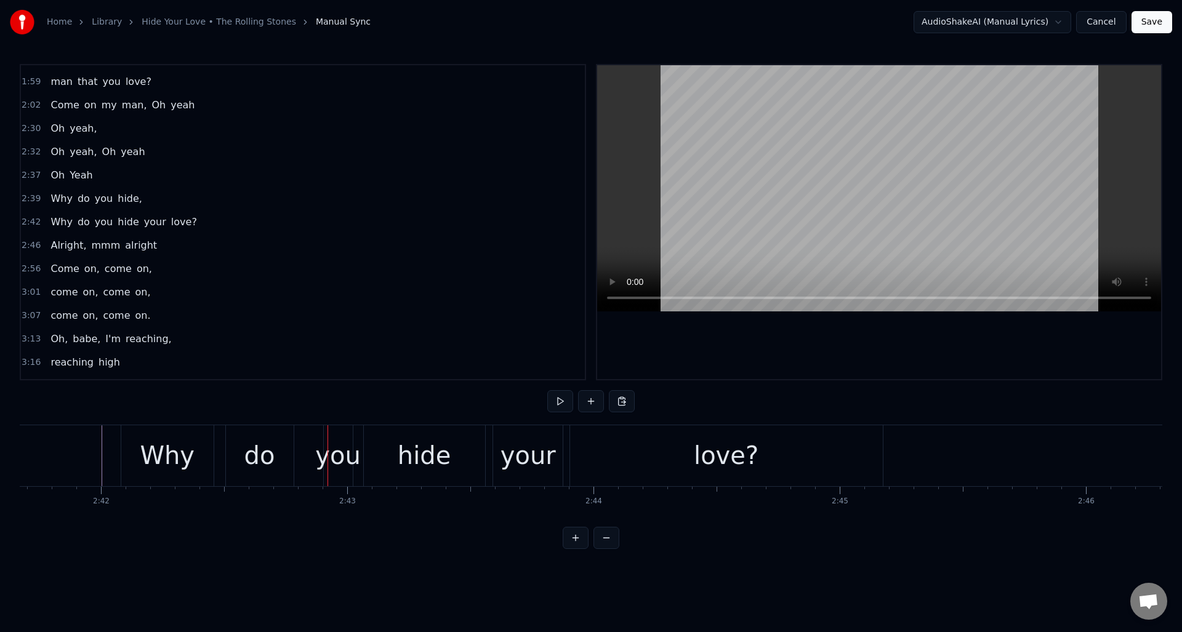
click at [336, 442] on div "you" at bounding box center [338, 455] width 46 height 37
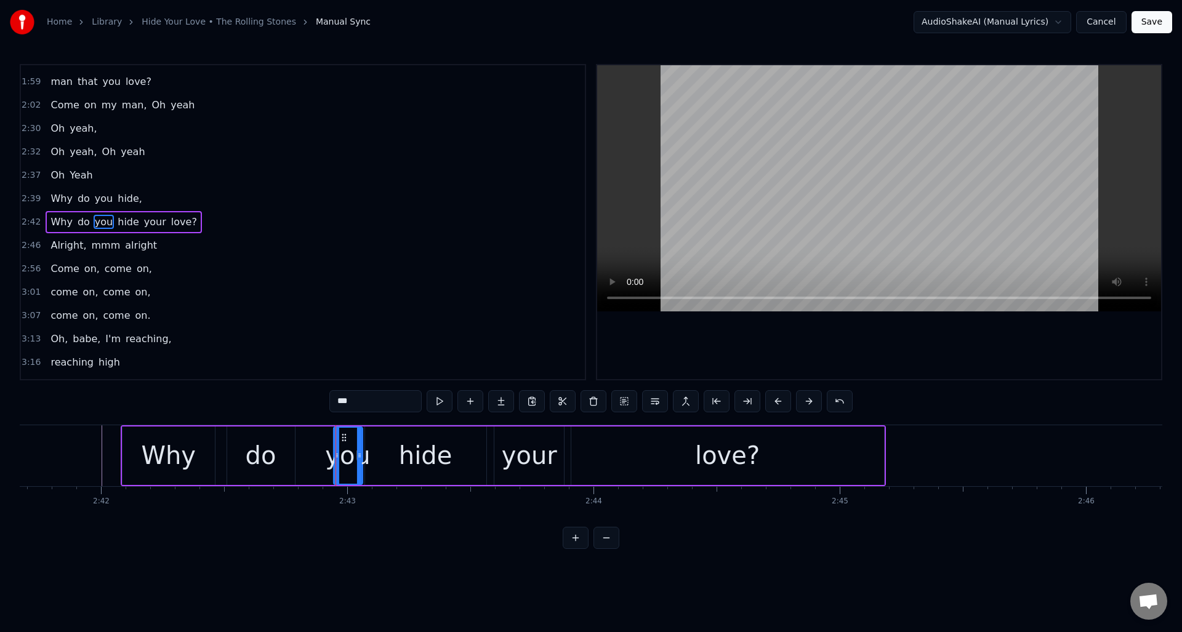
drag, startPoint x: 334, startPoint y: 436, endPoint x: 341, endPoint y: 438, distance: 7.6
click at [342, 438] on icon at bounding box center [344, 438] width 10 height 10
click at [271, 438] on div "do" at bounding box center [261, 455] width 31 height 37
drag, startPoint x: 230, startPoint y: 446, endPoint x: 270, endPoint y: 449, distance: 40.1
click at [268, 451] on div at bounding box center [268, 456] width 5 height 56
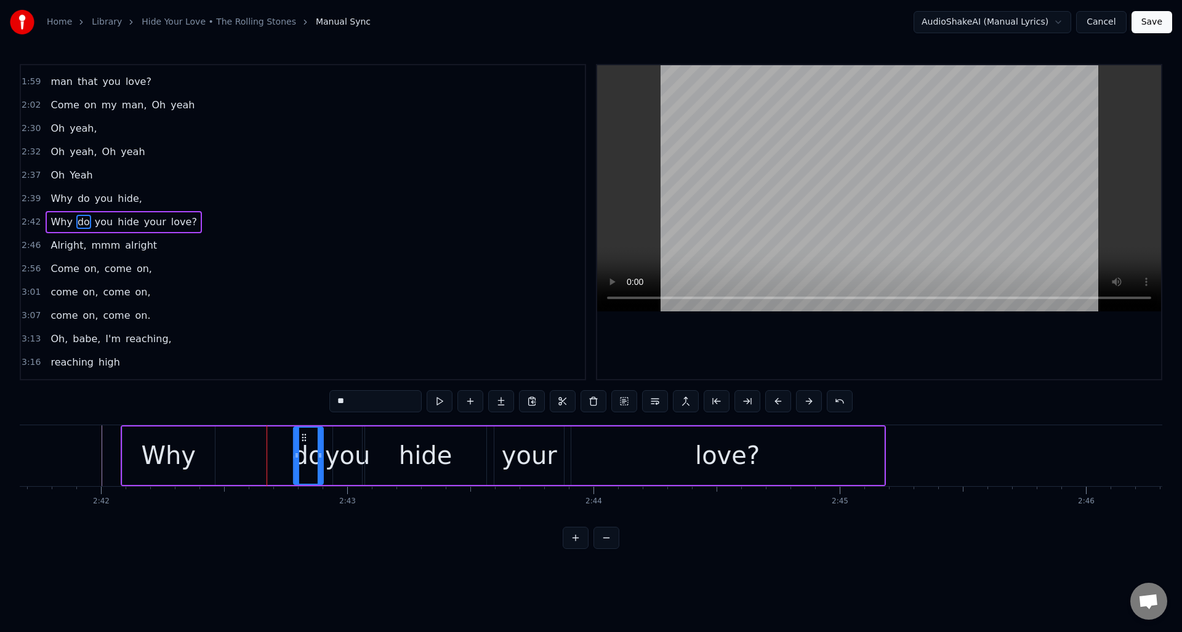
drag, startPoint x: 277, startPoint y: 438, endPoint x: 305, endPoint y: 441, distance: 28.6
click at [305, 441] on icon at bounding box center [304, 438] width 10 height 10
click at [163, 446] on div "Why" at bounding box center [168, 455] width 55 height 37
type input "***"
drag, startPoint x: 126, startPoint y: 448, endPoint x: 198, endPoint y: 436, distance: 73.7
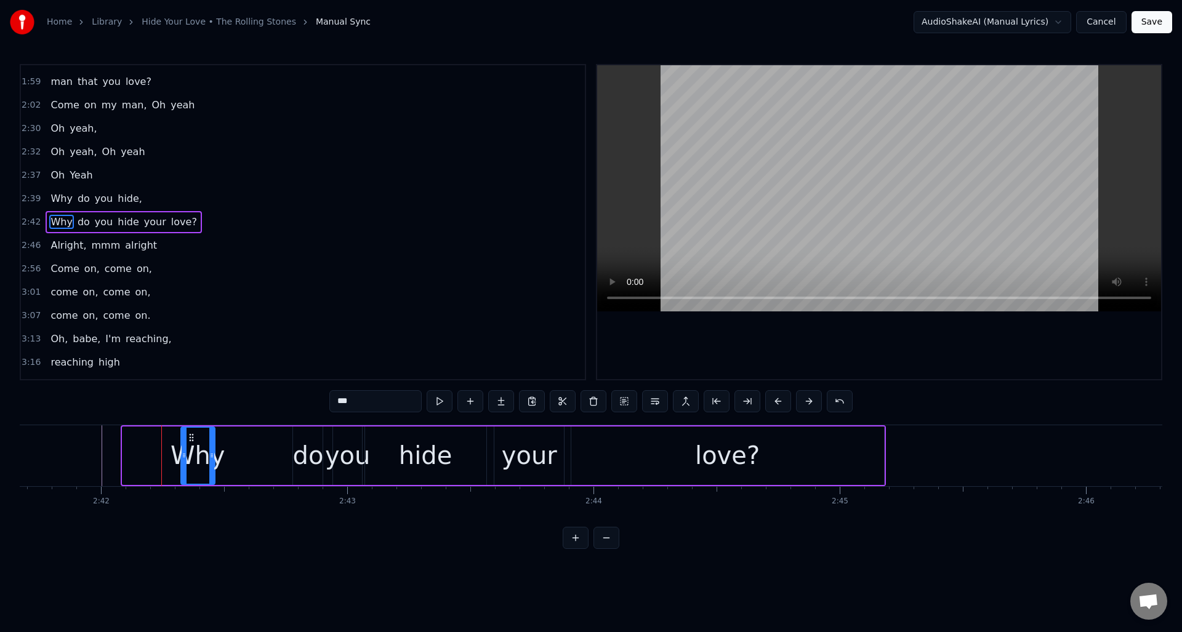
click at [185, 451] on div at bounding box center [184, 456] width 5 height 56
drag, startPoint x: 191, startPoint y: 435, endPoint x: 262, endPoint y: 443, distance: 71.3
click at [260, 443] on div "Why" at bounding box center [267, 456] width 32 height 56
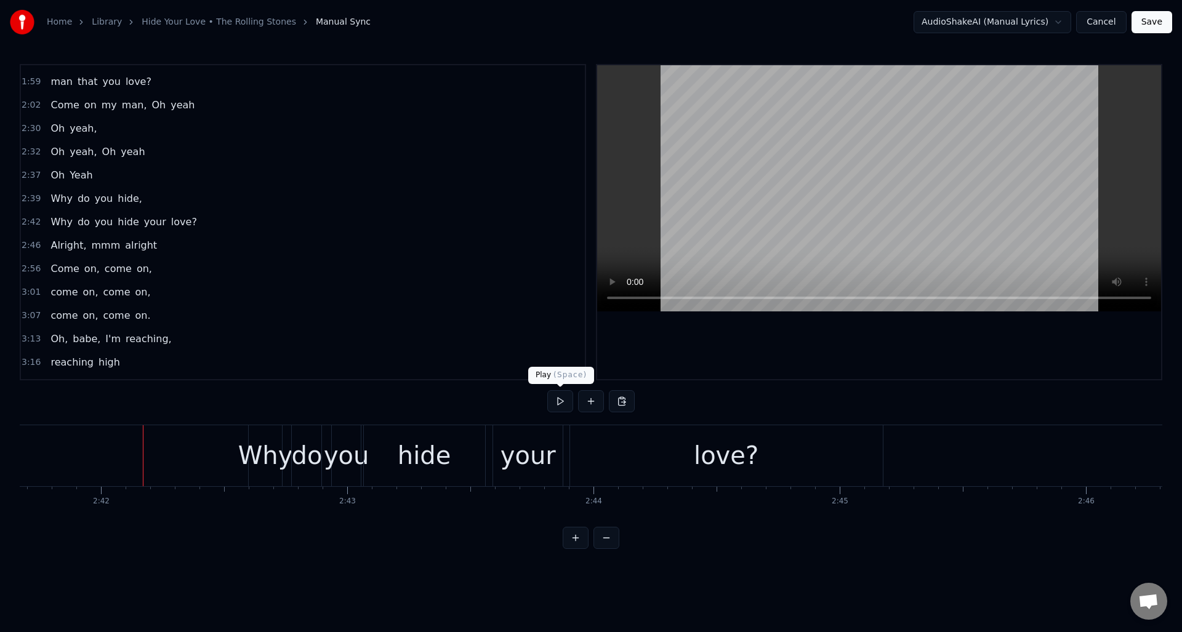
click at [559, 404] on button at bounding box center [560, 401] width 26 height 22
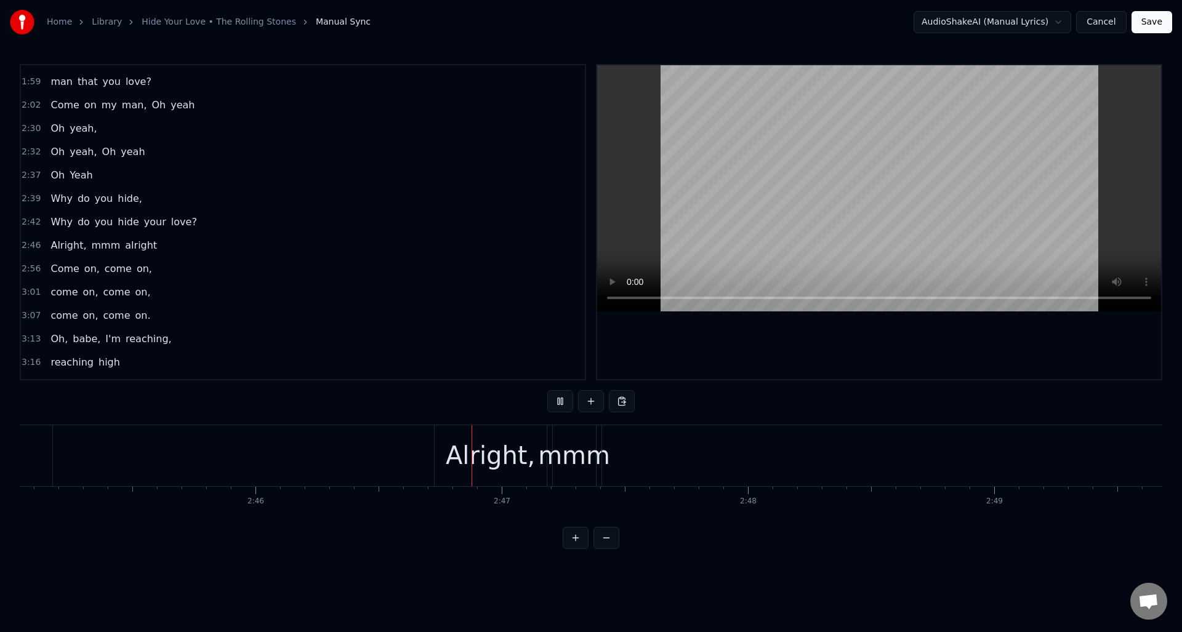
scroll to position [0, 40894]
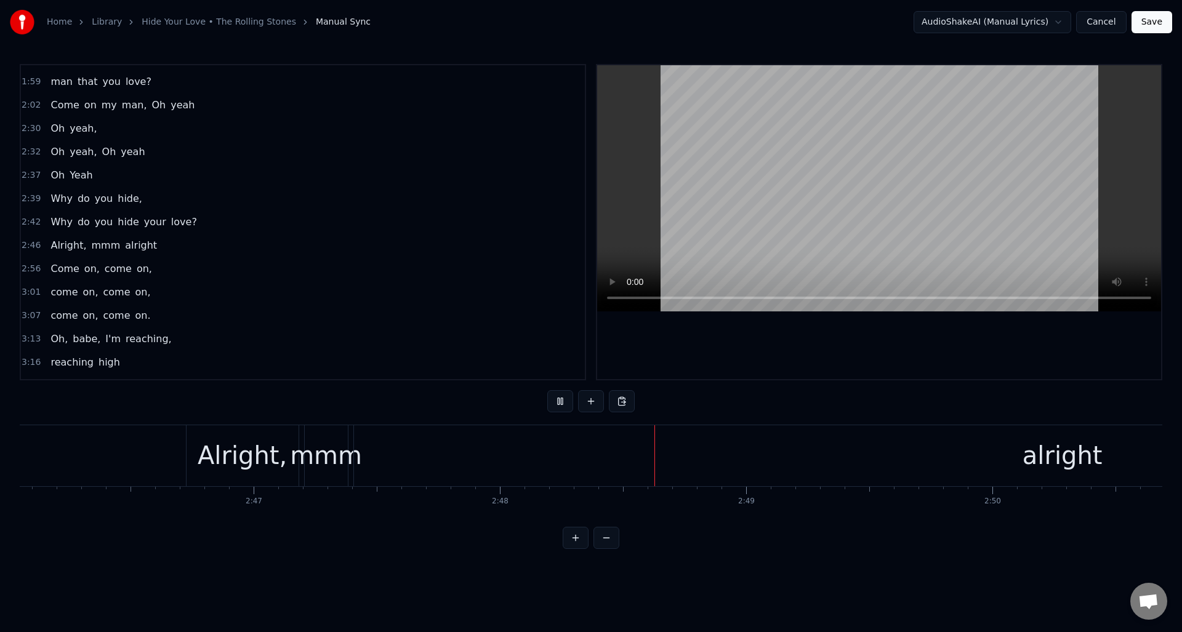
click at [559, 404] on button at bounding box center [560, 401] width 26 height 22
click at [332, 453] on div "mmm" at bounding box center [326, 455] width 72 height 37
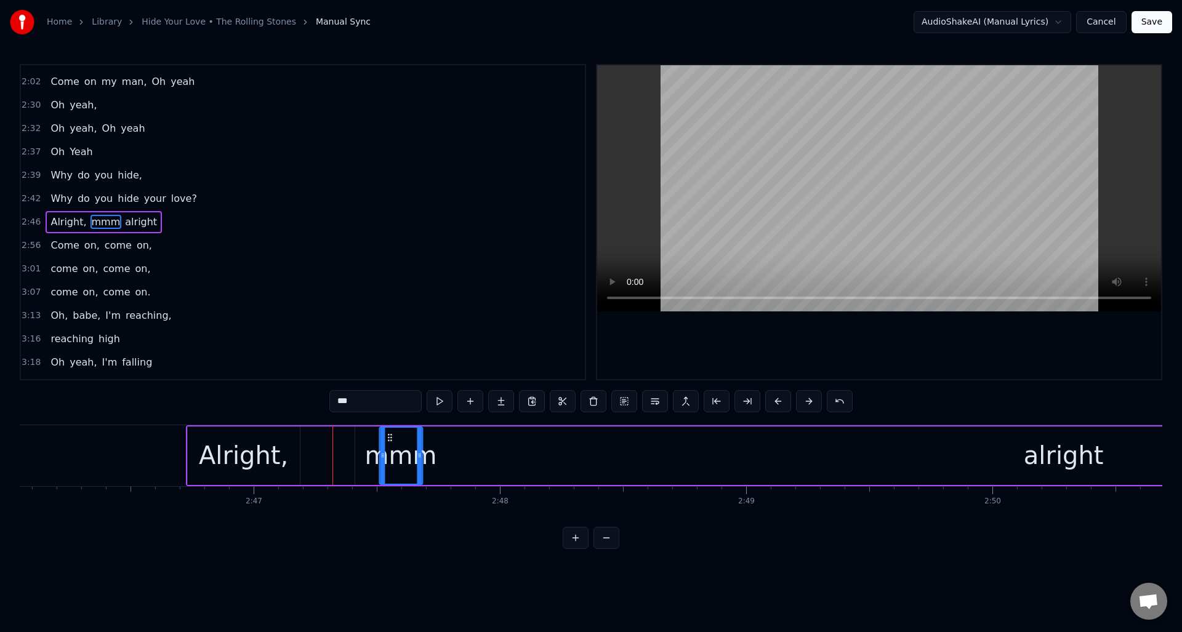
drag, startPoint x: 315, startPoint y: 437, endPoint x: 388, endPoint y: 451, distance: 74.6
click at [268, 443] on div "Alright," at bounding box center [243, 455] width 89 height 37
type input "********"
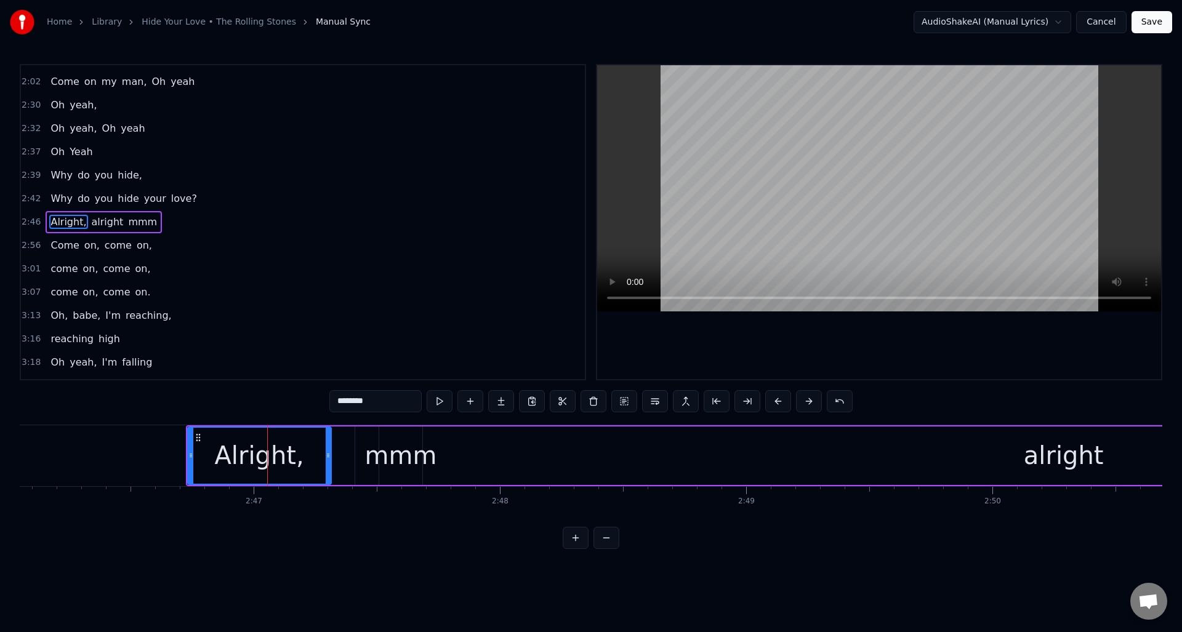
drag, startPoint x: 297, startPoint y: 445, endPoint x: 329, endPoint y: 449, distance: 31.7
click at [329, 449] on div at bounding box center [328, 456] width 5 height 56
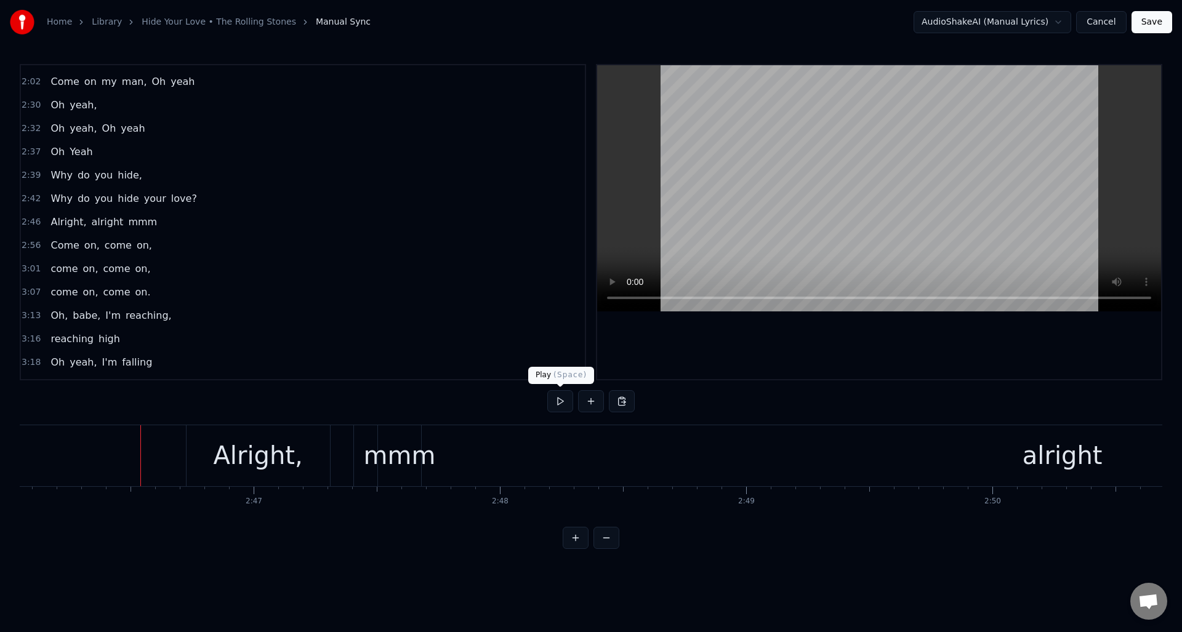
click at [560, 404] on button at bounding box center [560, 401] width 26 height 22
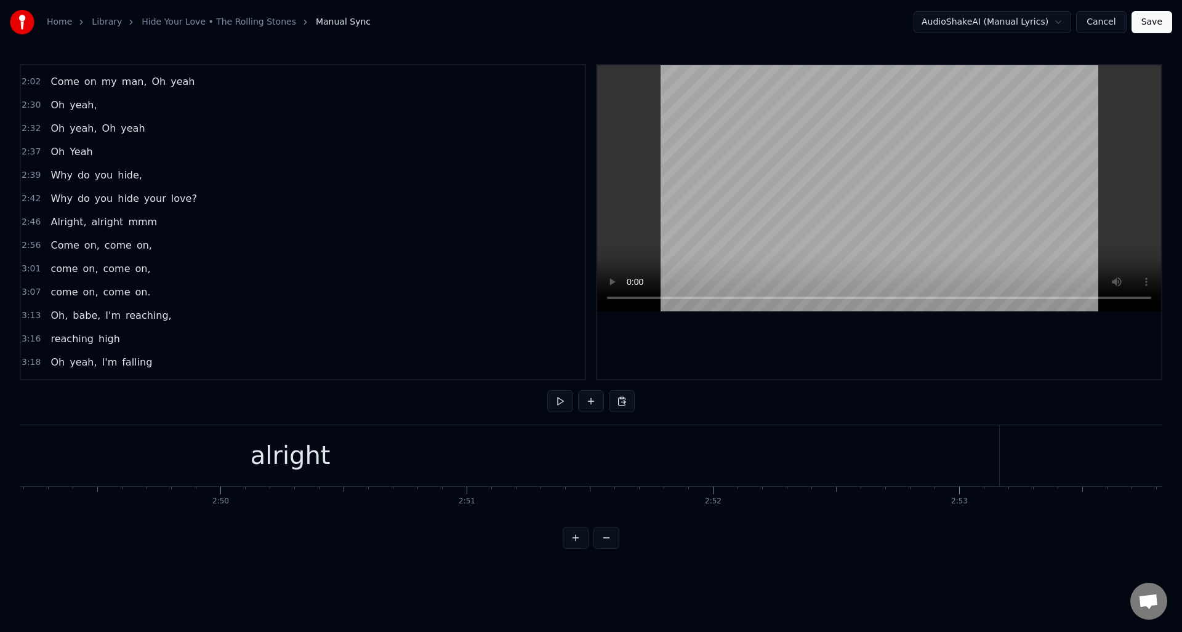
scroll to position [0, 41700]
click at [575, 447] on div "alright" at bounding box center [256, 455] width 1417 height 61
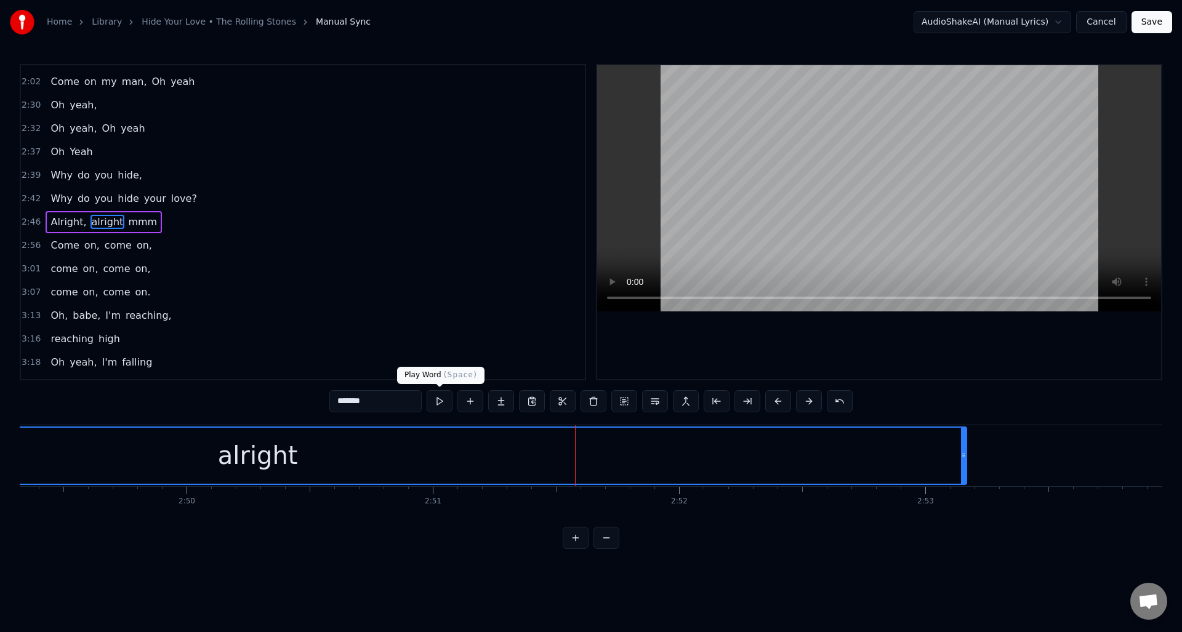
click at [440, 402] on button at bounding box center [440, 401] width 26 height 22
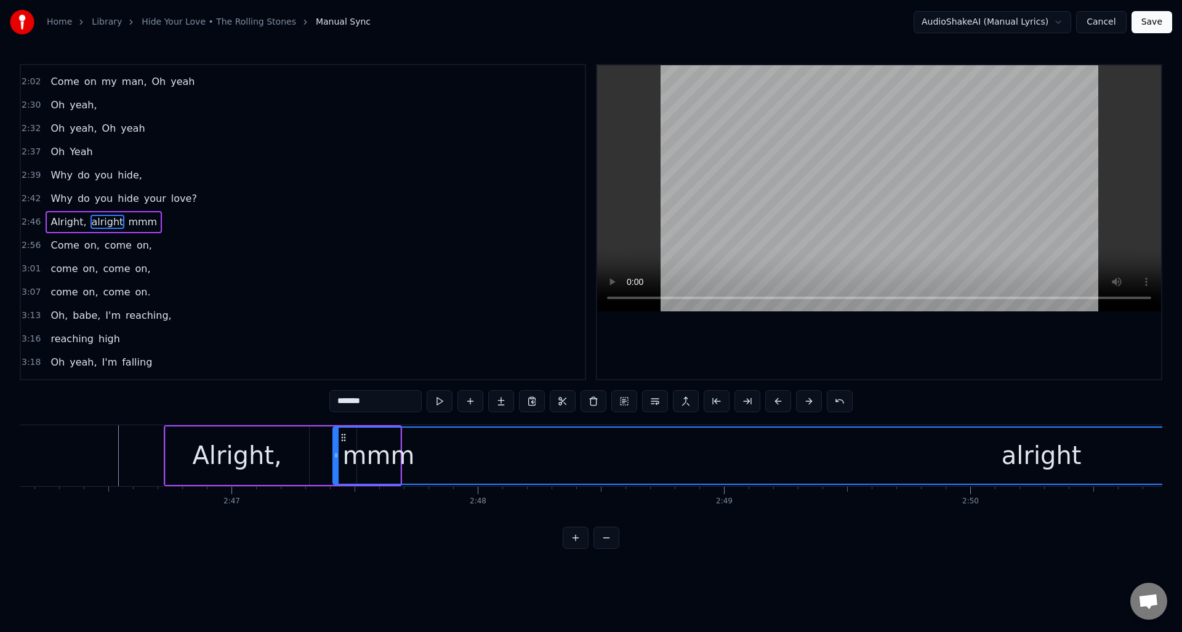
scroll to position [0, 40882]
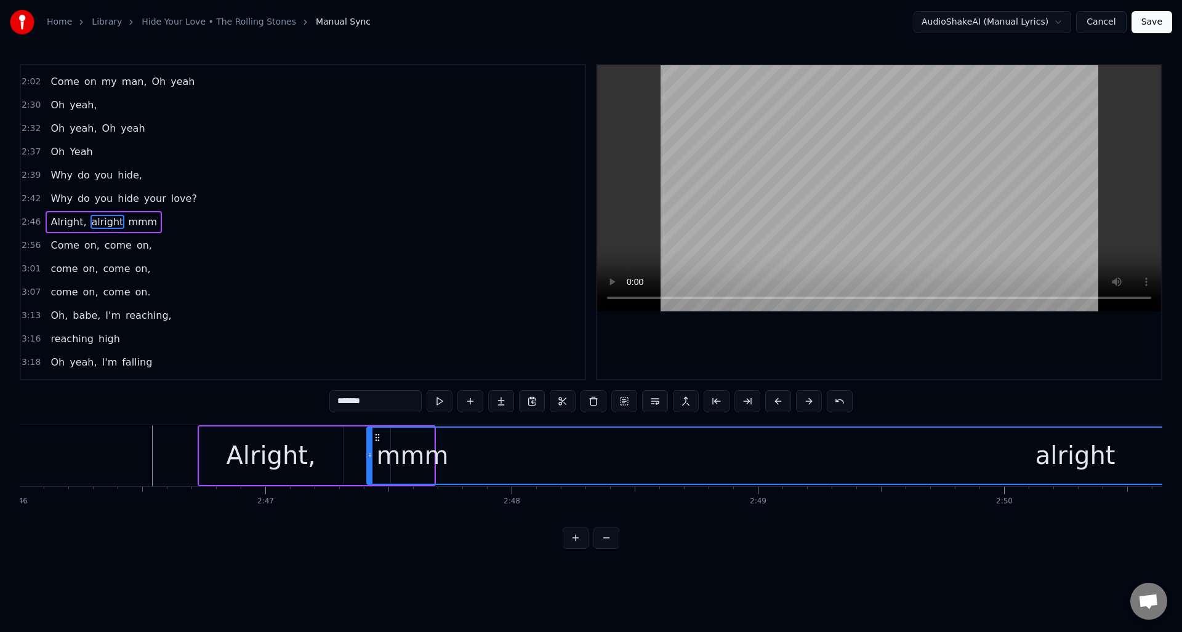
click at [779, 517] on div "Sometimes I'm up, sometimes I'm down Sometimes I'm falling on the ground How do…" at bounding box center [591, 471] width 1143 height 92
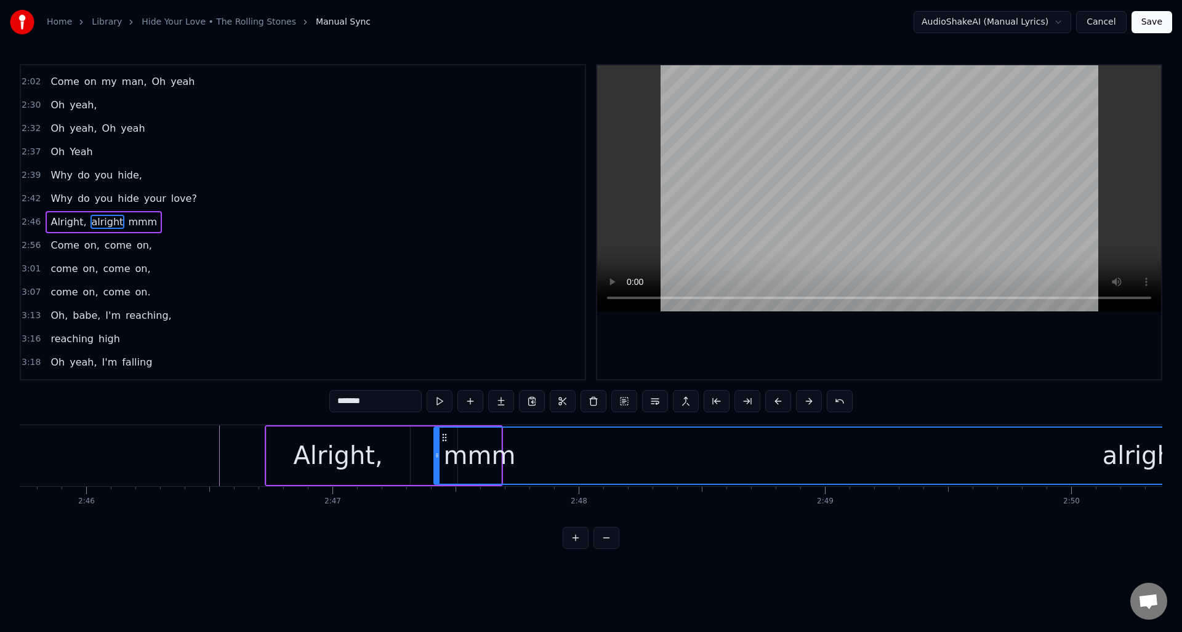
scroll to position [0, 40748]
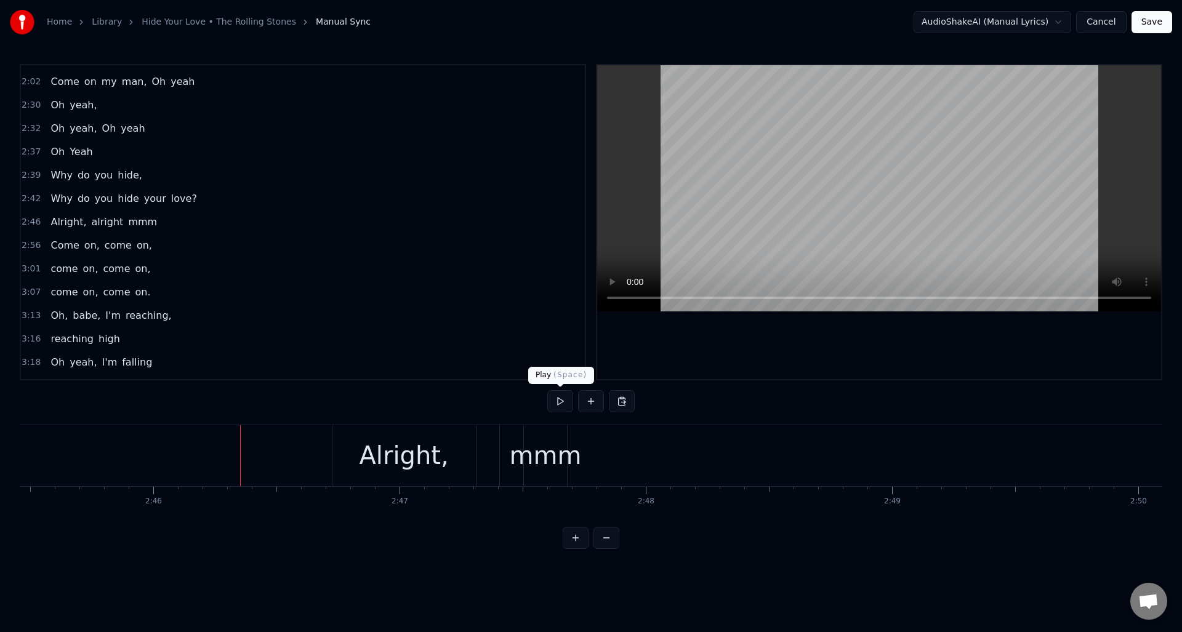
click at [561, 403] on button at bounding box center [560, 401] width 26 height 22
click at [534, 448] on div "mmm" at bounding box center [546, 455] width 72 height 37
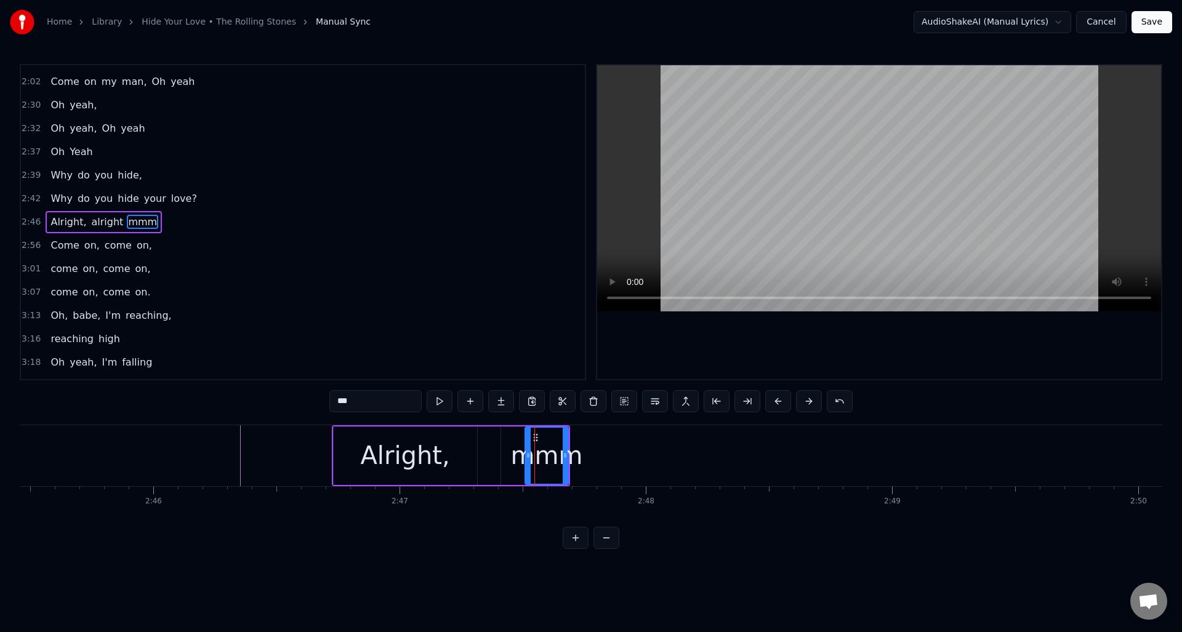
drag, startPoint x: 380, startPoint y: 405, endPoint x: 324, endPoint y: 403, distance: 55.4
click at [324, 403] on div "0:09 Sometimes I'm up, 0:11 sometimes I'm down 0:13 Sometimes I'm falling 0:15 …" at bounding box center [591, 306] width 1143 height 485
drag, startPoint x: 567, startPoint y: 444, endPoint x: 607, endPoint y: 443, distance: 40.0
click at [607, 443] on div at bounding box center [605, 456] width 5 height 56
type input "*******"
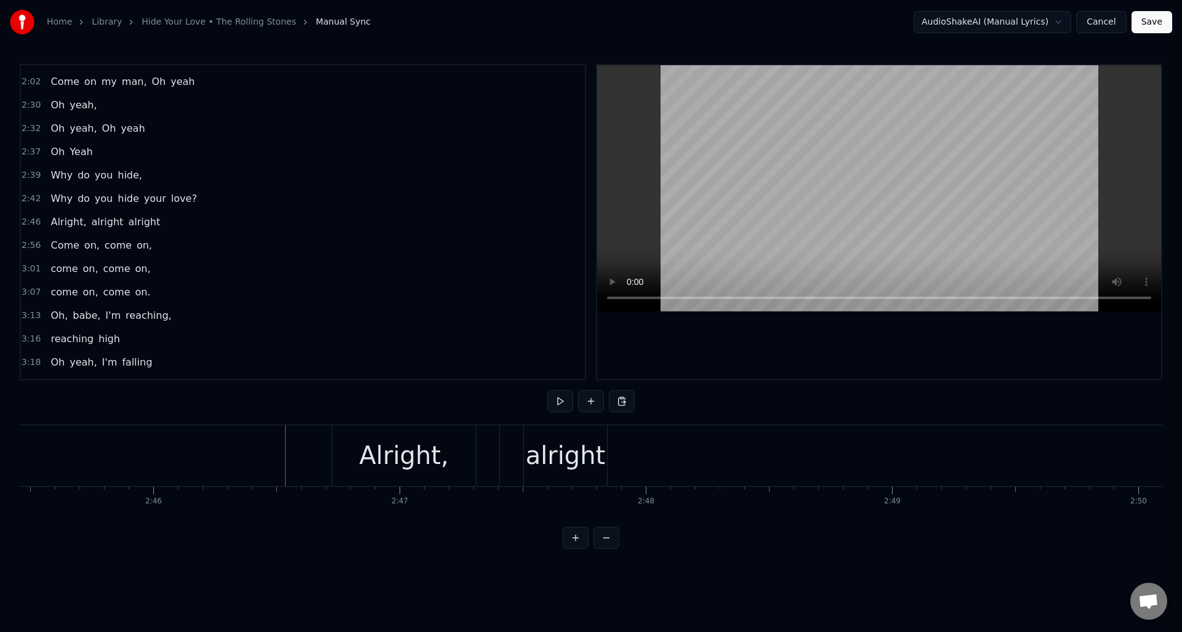
click at [562, 439] on div "alright" at bounding box center [566, 455] width 80 height 37
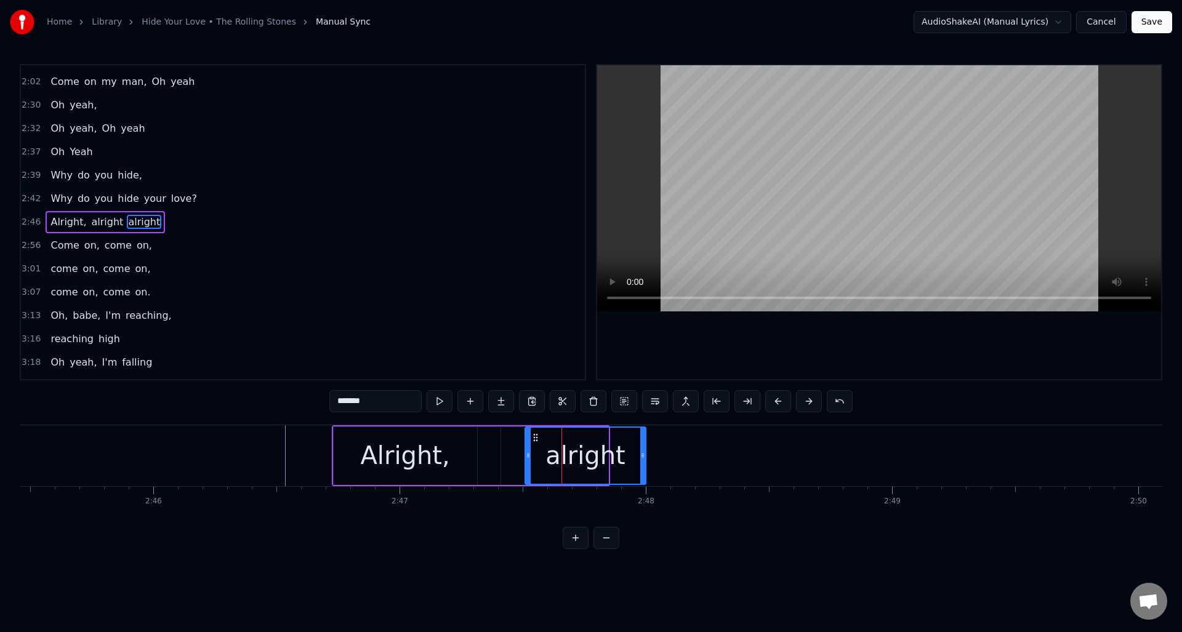
drag, startPoint x: 603, startPoint y: 439, endPoint x: 641, endPoint y: 439, distance: 37.6
click at [641, 439] on div at bounding box center [642, 456] width 5 height 56
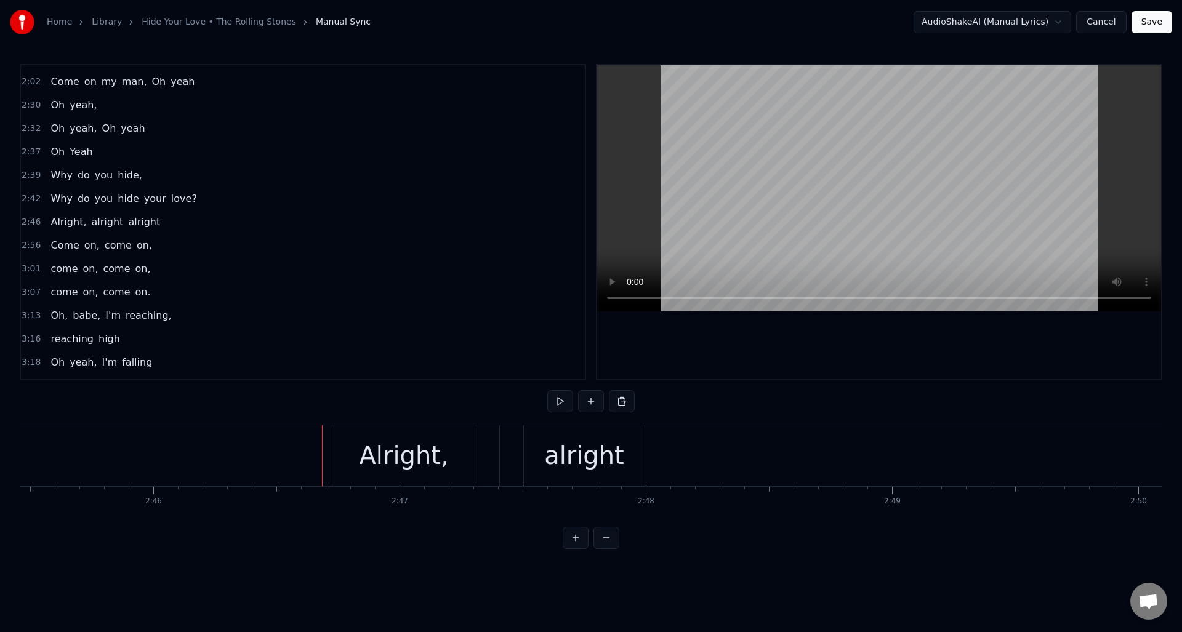
click at [347, 457] on div "Alright," at bounding box center [403, 455] width 143 height 61
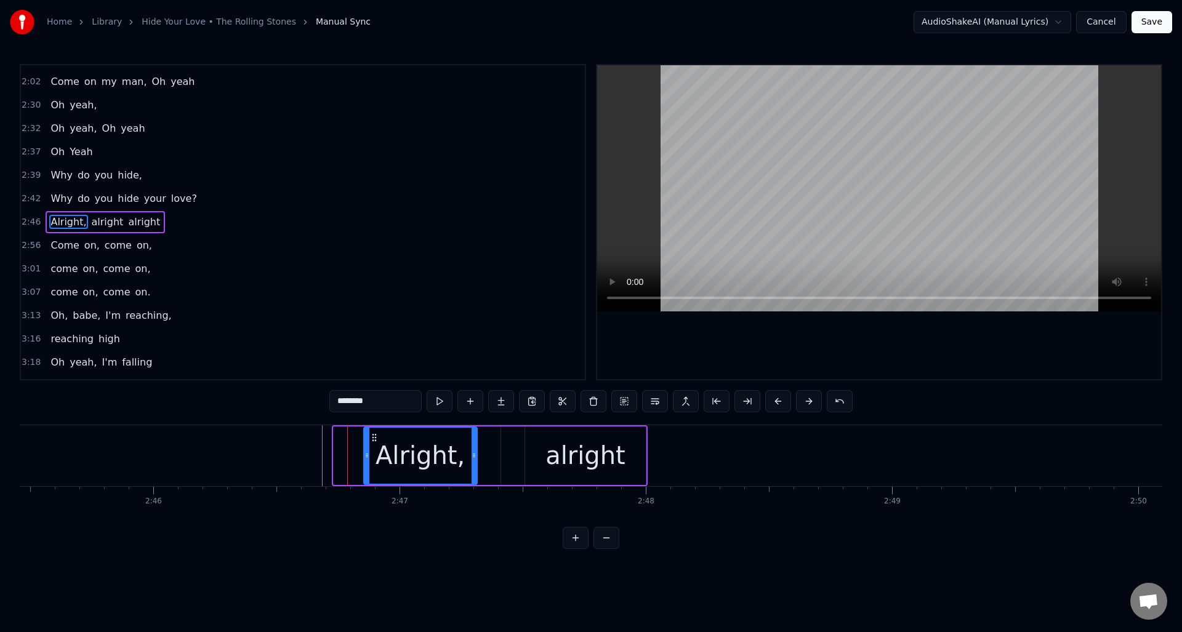
drag, startPoint x: 334, startPoint y: 464, endPoint x: 364, endPoint y: 462, distance: 30.2
click at [364, 462] on div at bounding box center [366, 456] width 5 height 56
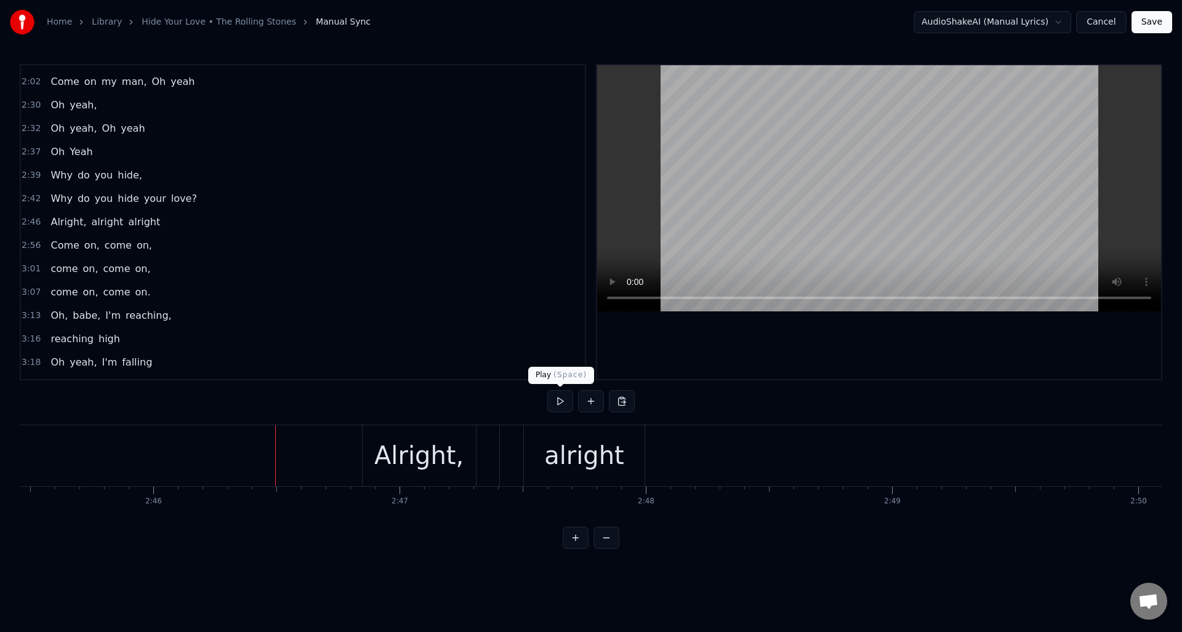
click at [560, 402] on button at bounding box center [560, 401] width 26 height 22
click at [565, 452] on div "alright" at bounding box center [584, 455] width 80 height 37
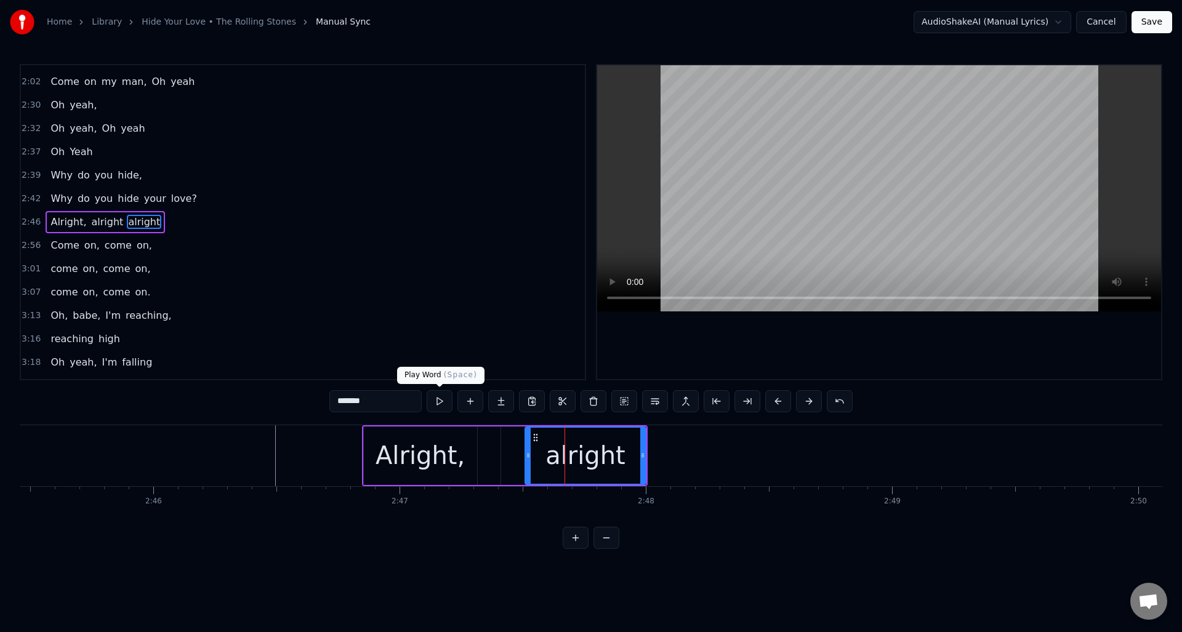
click at [440, 400] on button at bounding box center [440, 401] width 26 height 22
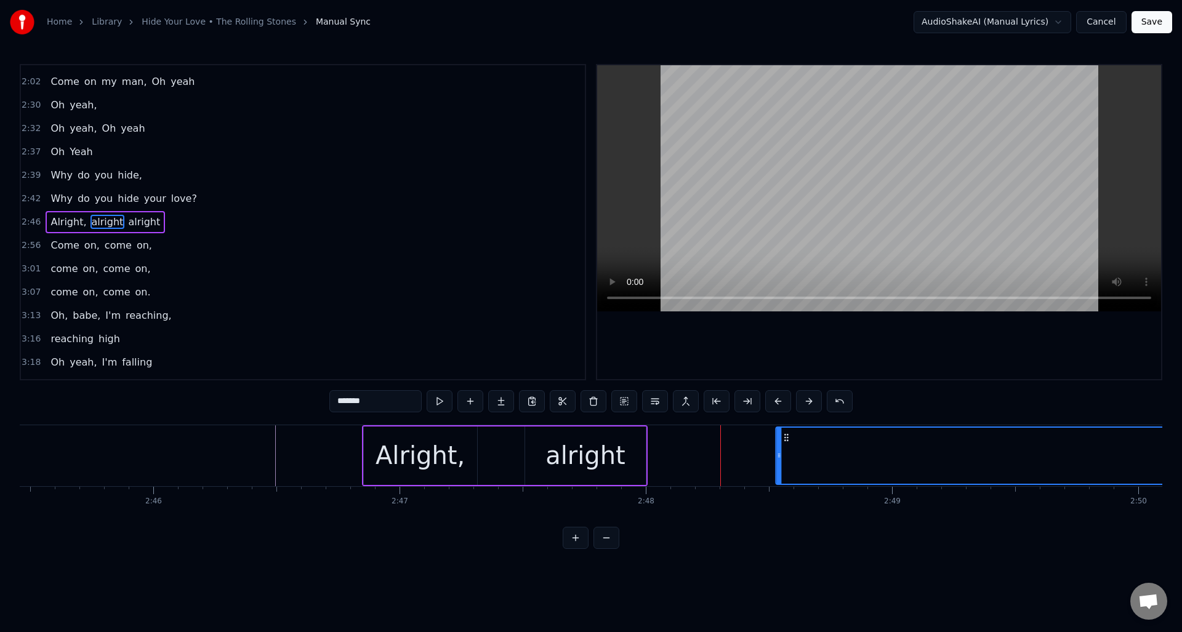
drag, startPoint x: 510, startPoint y: 438, endPoint x: 785, endPoint y: 454, distance: 275.1
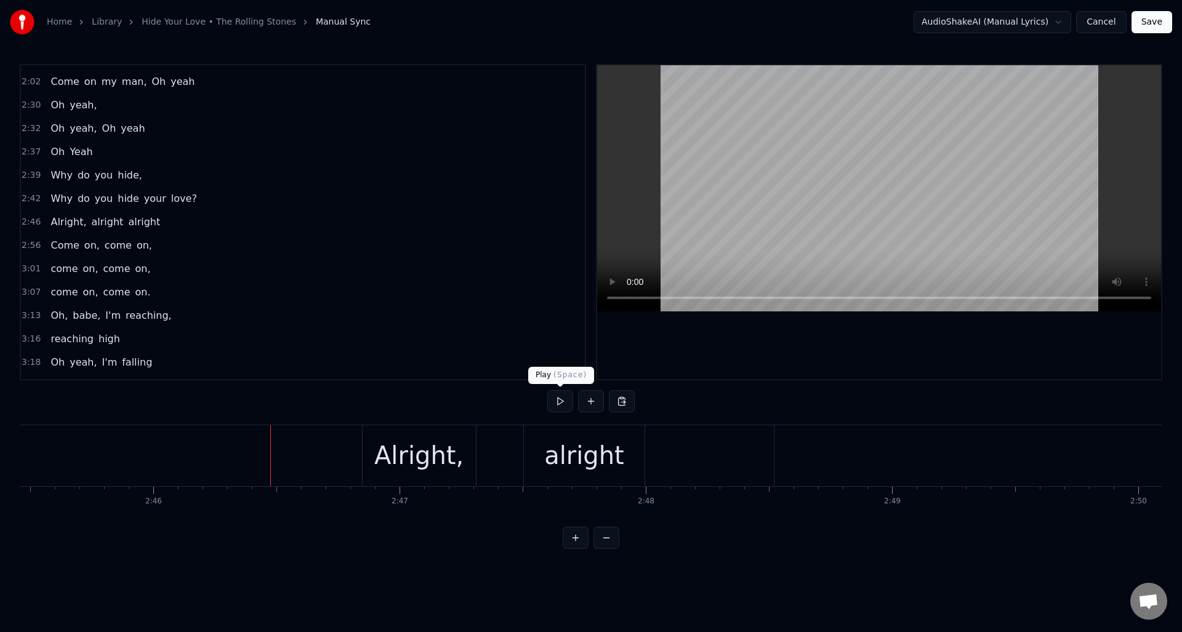
click at [566, 405] on button at bounding box center [560, 401] width 26 height 22
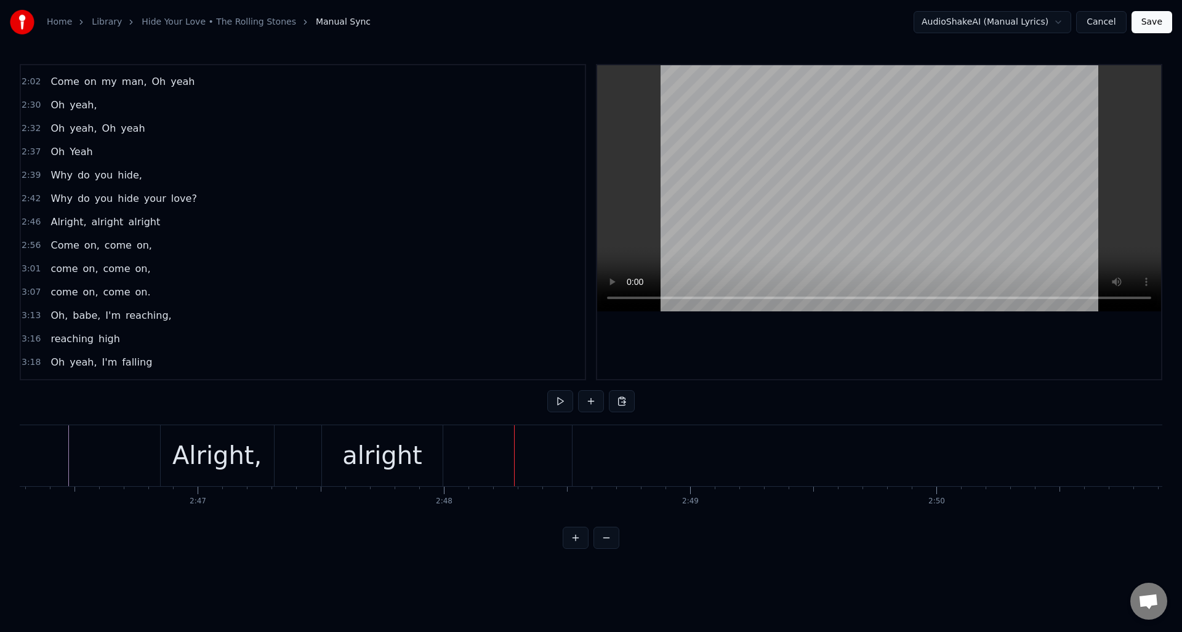
scroll to position [0, 41017]
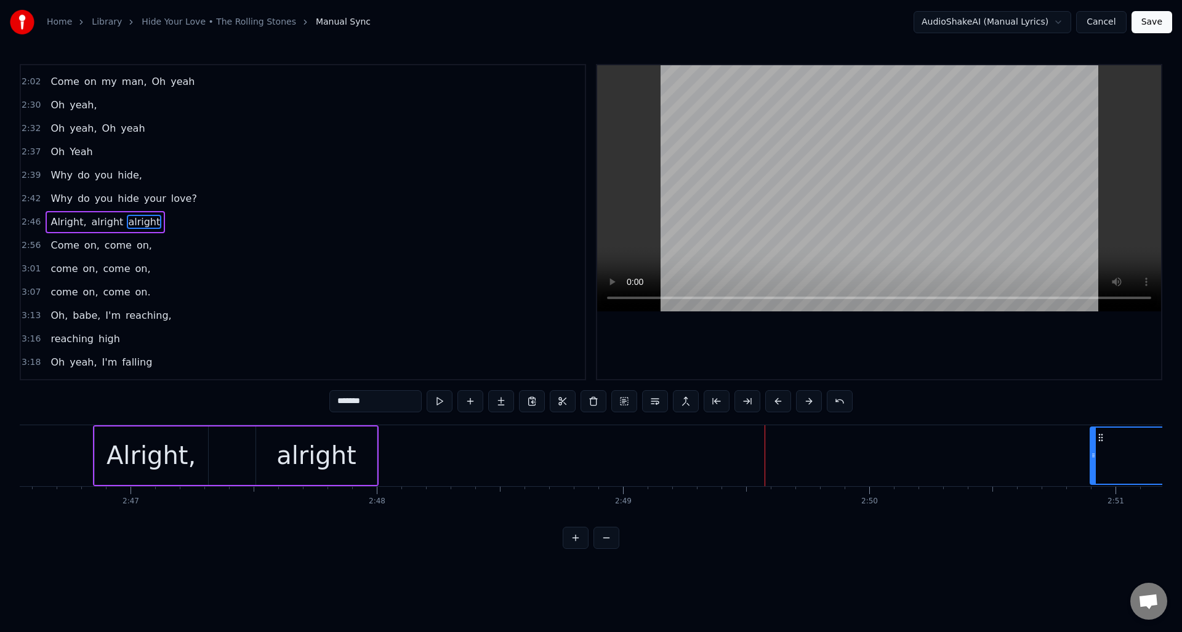
drag, startPoint x: 510, startPoint y: 461, endPoint x: 1093, endPoint y: 454, distance: 583.7
click at [1093, 454] on div at bounding box center [1093, 456] width 5 height 56
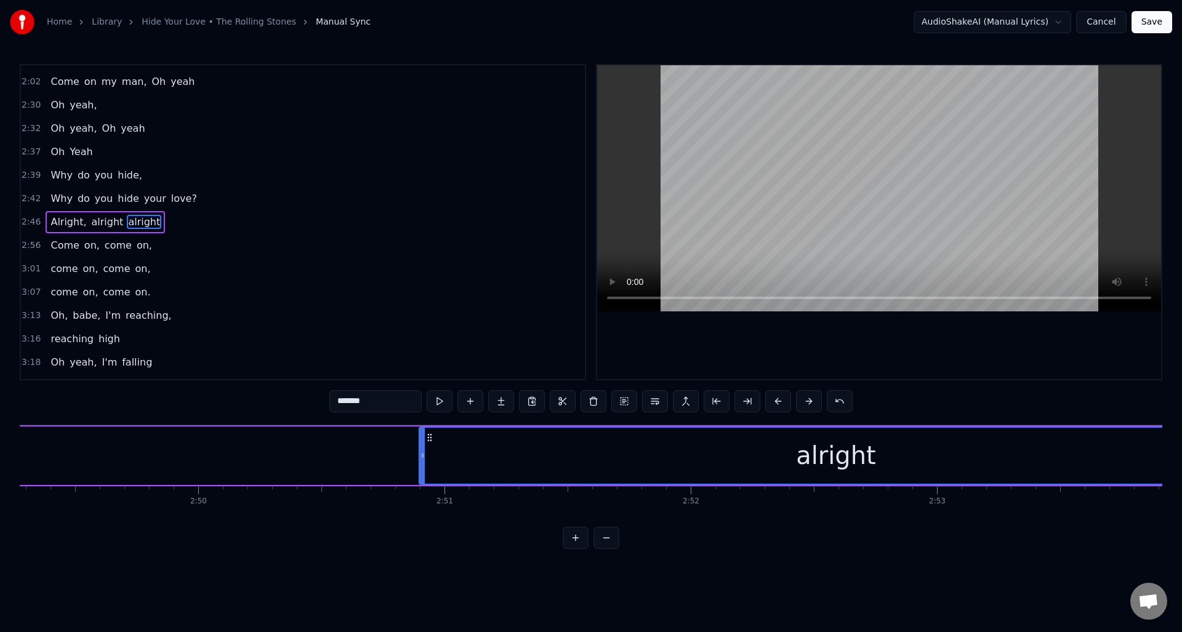
scroll to position [0, 41822]
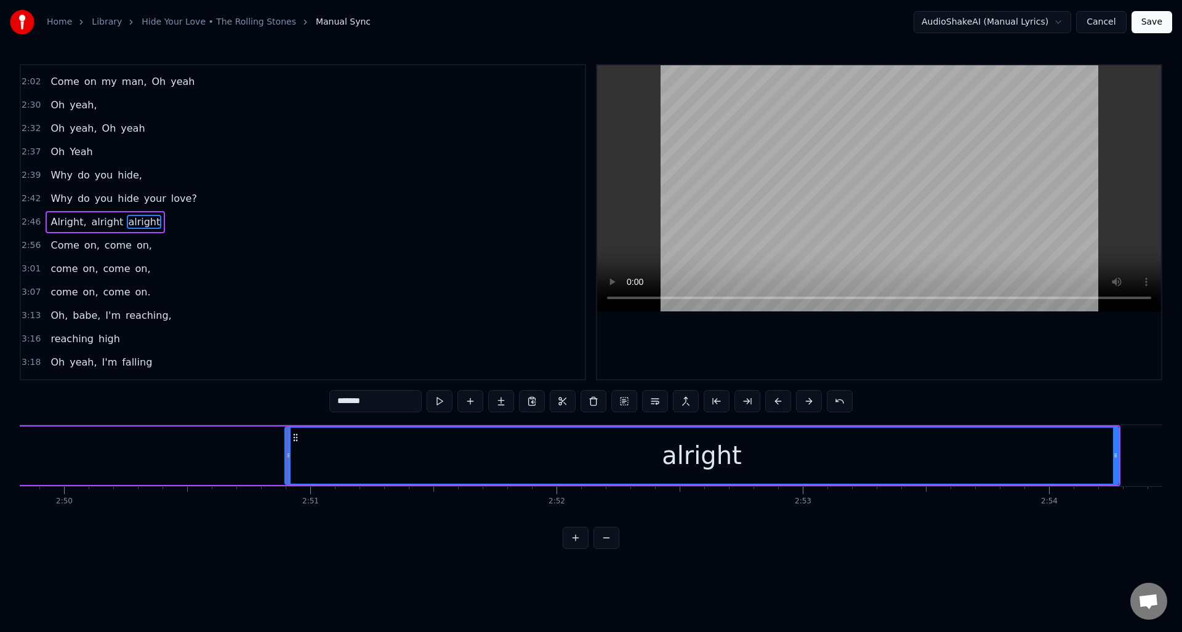
click at [288, 469] on div at bounding box center [288, 456] width 5 height 56
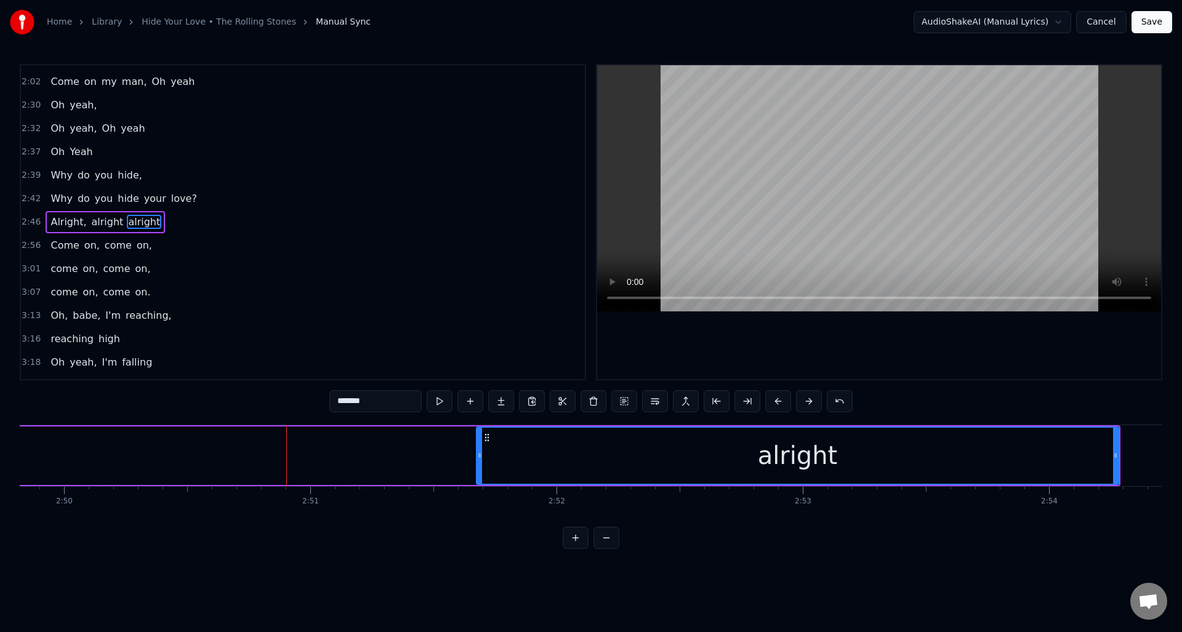
drag, startPoint x: 287, startPoint y: 467, endPoint x: 478, endPoint y: 470, distance: 191.5
click at [478, 470] on div at bounding box center [479, 456] width 5 height 56
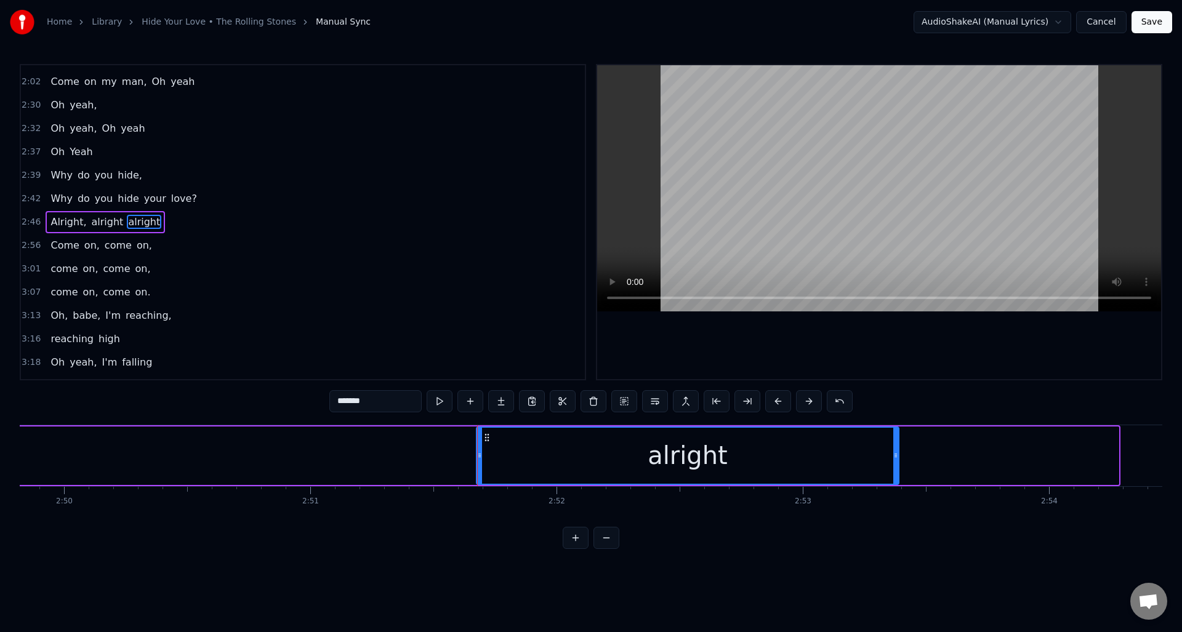
drag, startPoint x: 1116, startPoint y: 459, endPoint x: 896, endPoint y: 462, distance: 219.2
click at [896, 462] on div at bounding box center [895, 456] width 5 height 56
click at [309, 443] on div "Alright, alright alright" at bounding box center [95, 455] width 1614 height 61
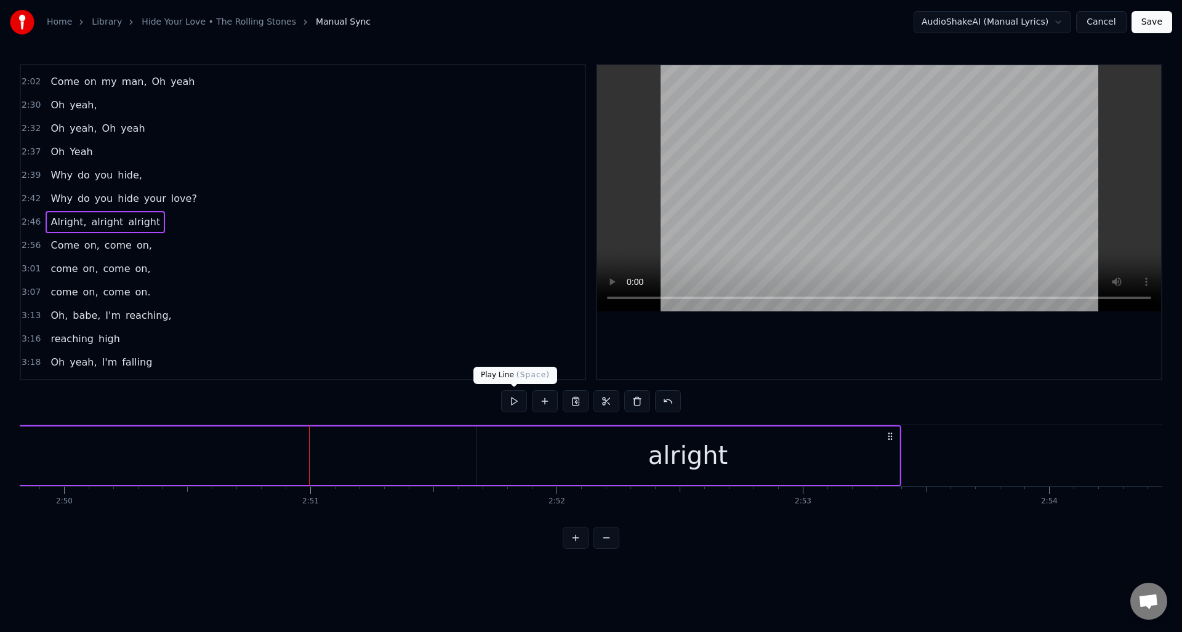
click at [515, 403] on button at bounding box center [514, 401] width 26 height 22
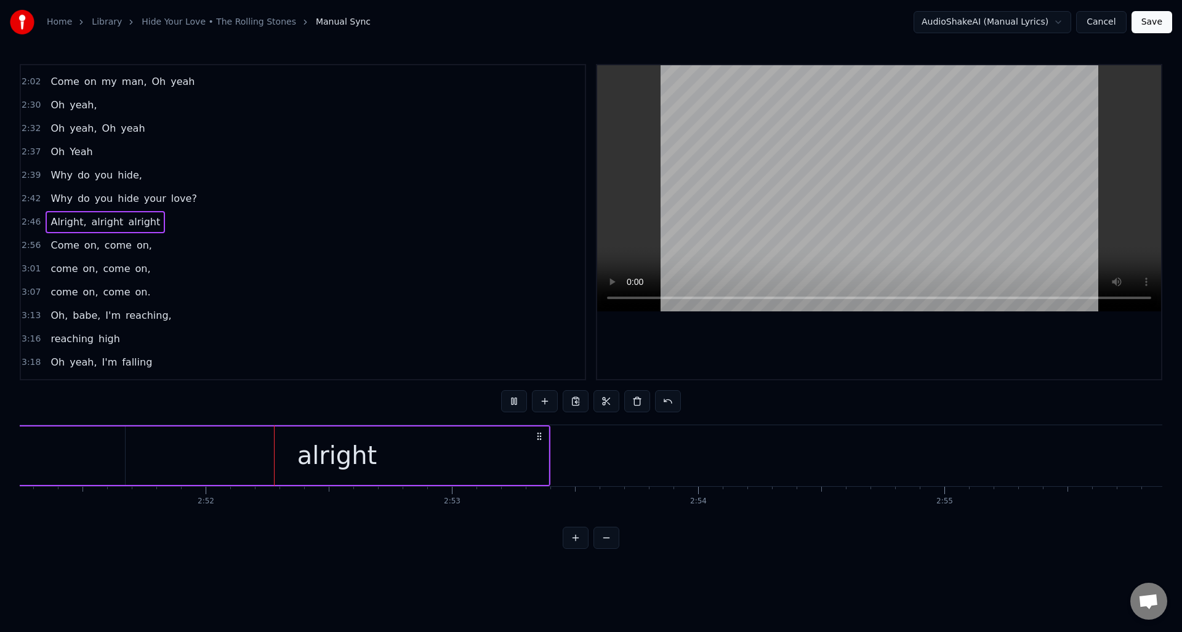
scroll to position [0, 42175]
click at [531, 459] on div "alright" at bounding box center [335, 456] width 423 height 58
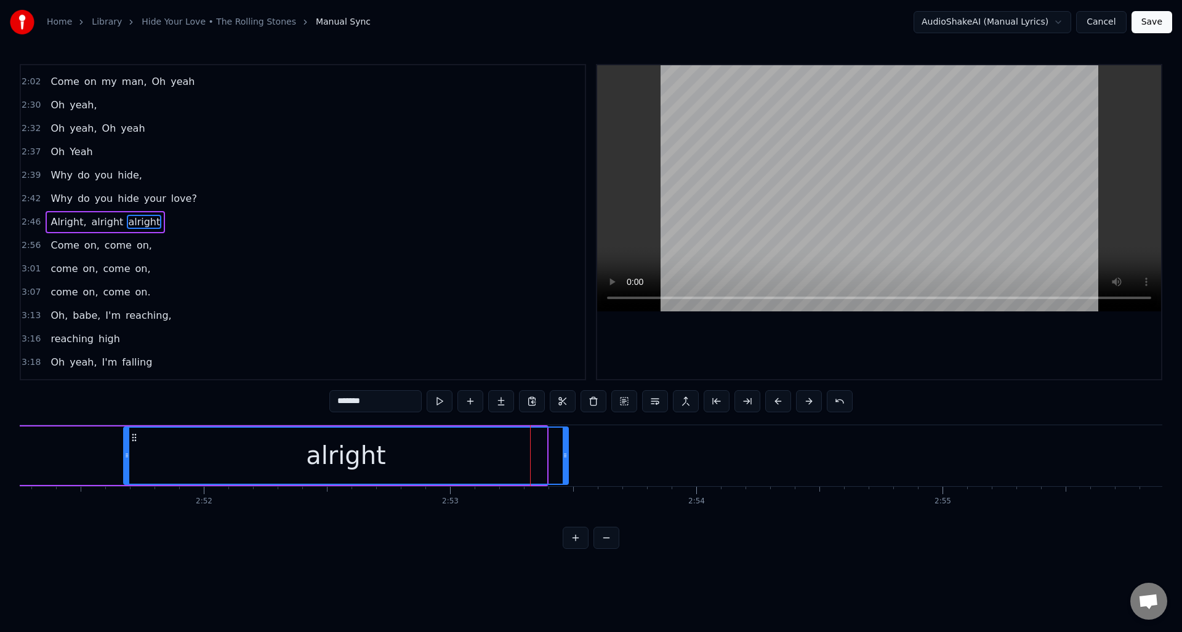
drag, startPoint x: 544, startPoint y: 461, endPoint x: 567, endPoint y: 459, distance: 23.4
click at [565, 460] on div at bounding box center [565, 456] width 5 height 56
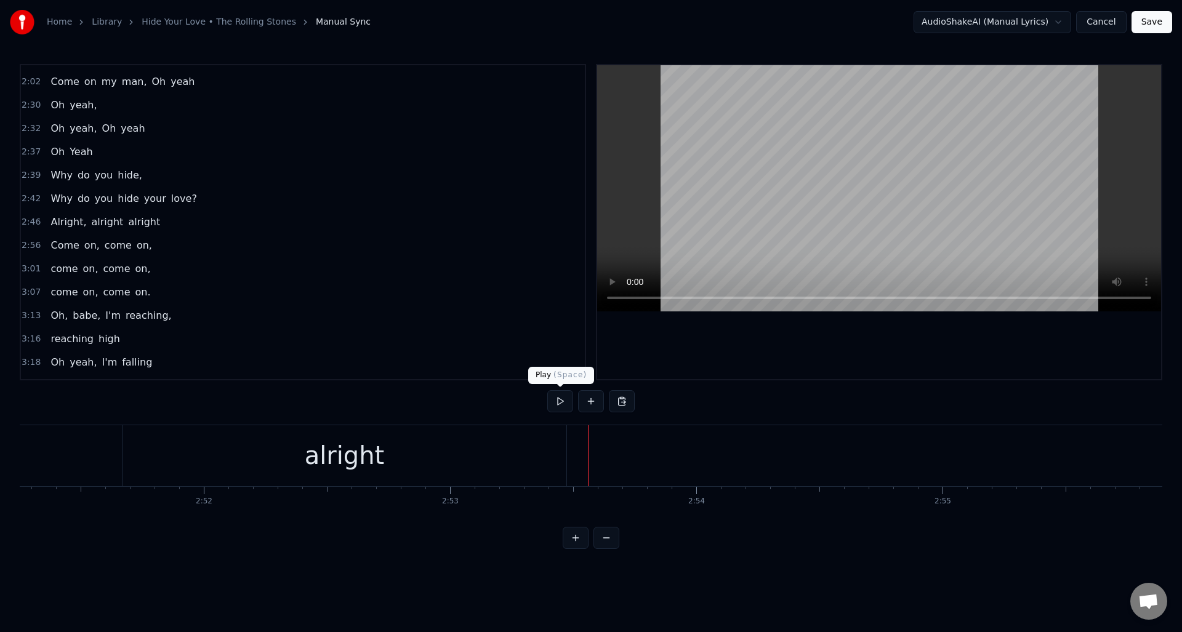
click at [563, 404] on button at bounding box center [560, 401] width 26 height 22
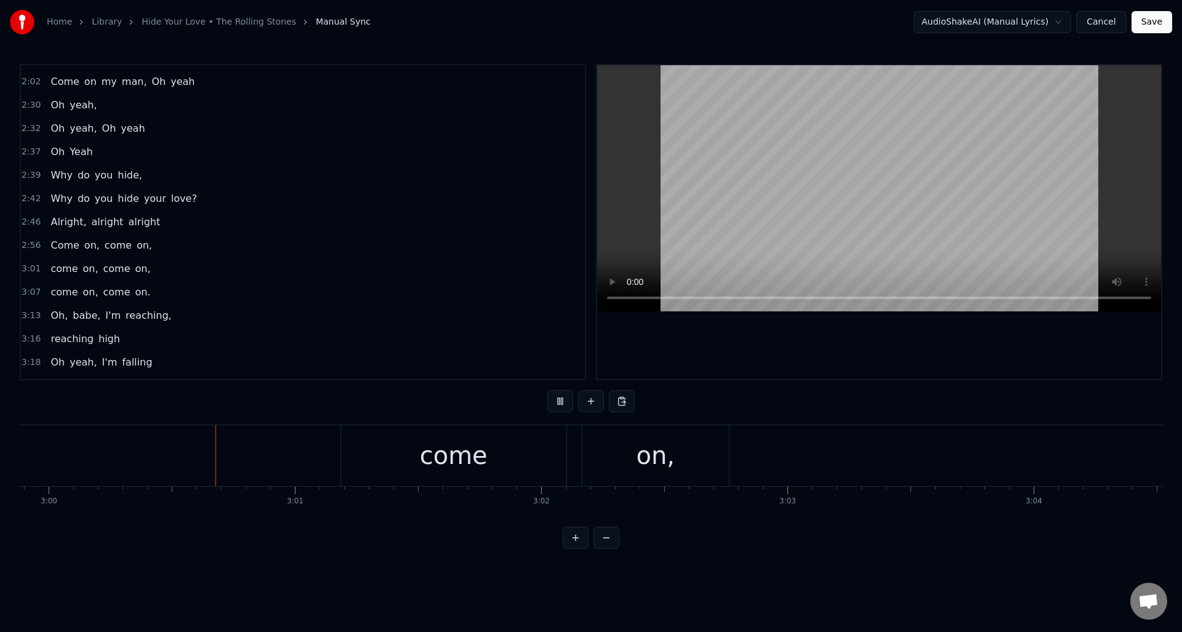
scroll to position [0, 44302]
click at [562, 403] on button at bounding box center [560, 401] width 26 height 22
click at [396, 463] on div "come" at bounding box center [452, 455] width 225 height 61
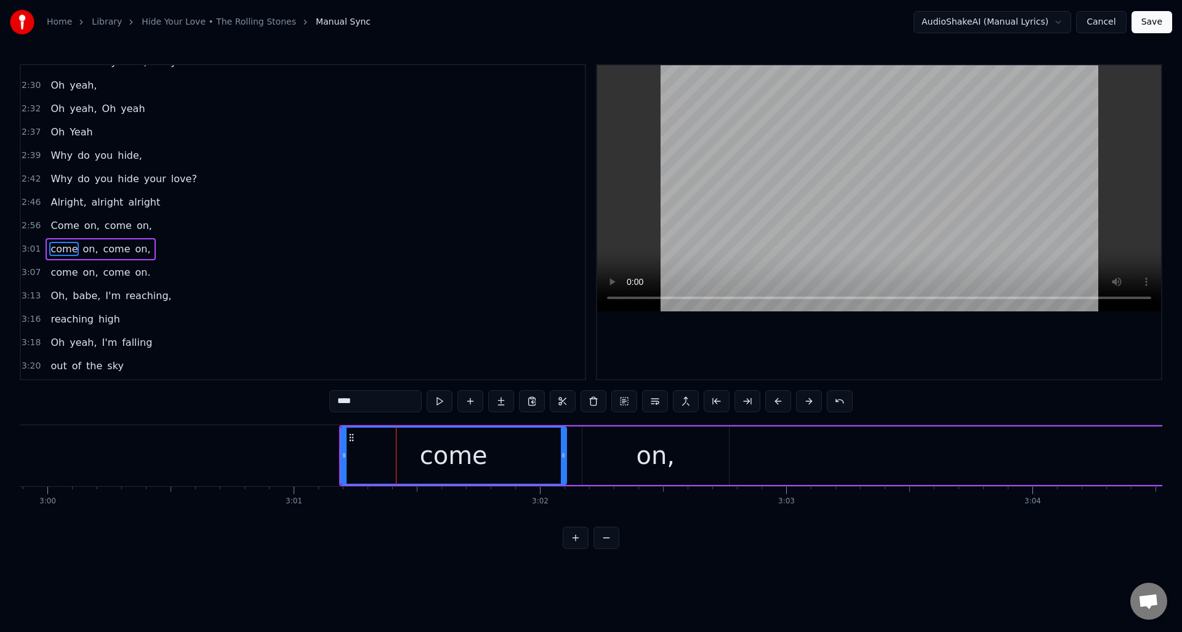
scroll to position [744, 0]
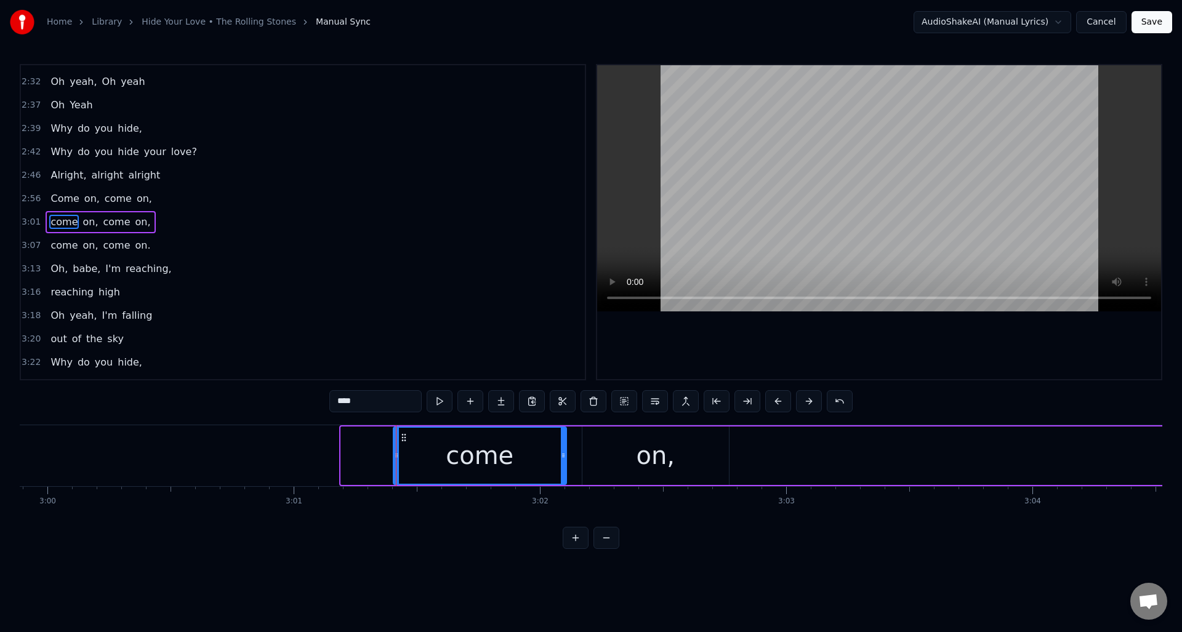
drag, startPoint x: 342, startPoint y: 461, endPoint x: 395, endPoint y: 461, distance: 52.3
click at [395, 461] on div at bounding box center [396, 456] width 5 height 56
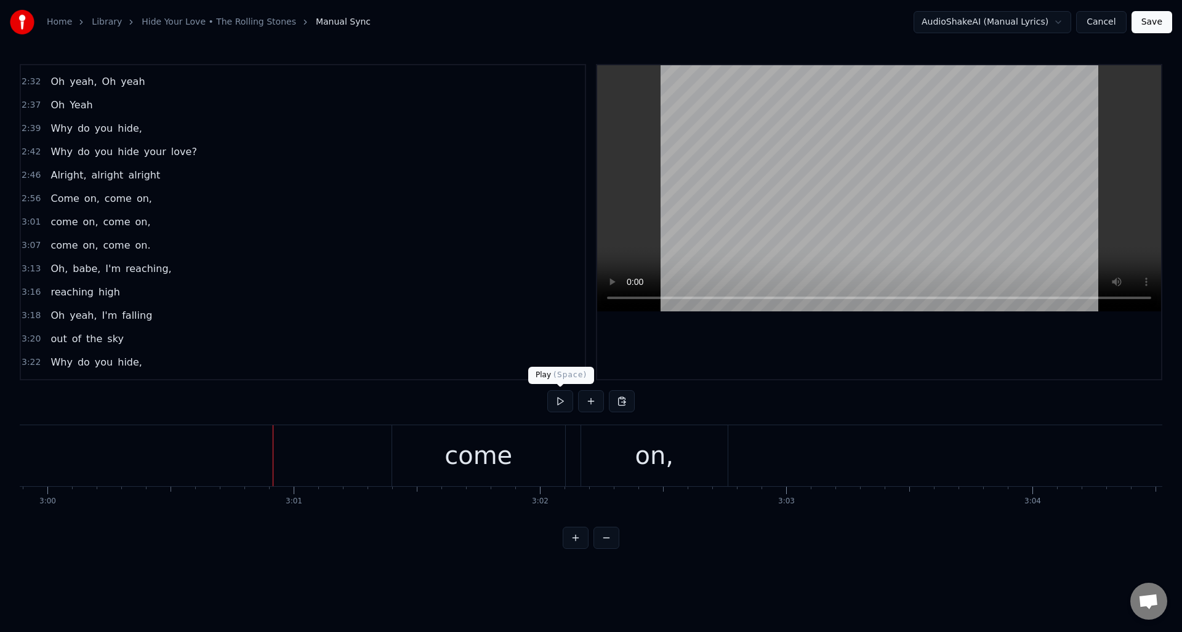
click at [561, 401] on button at bounding box center [560, 401] width 26 height 22
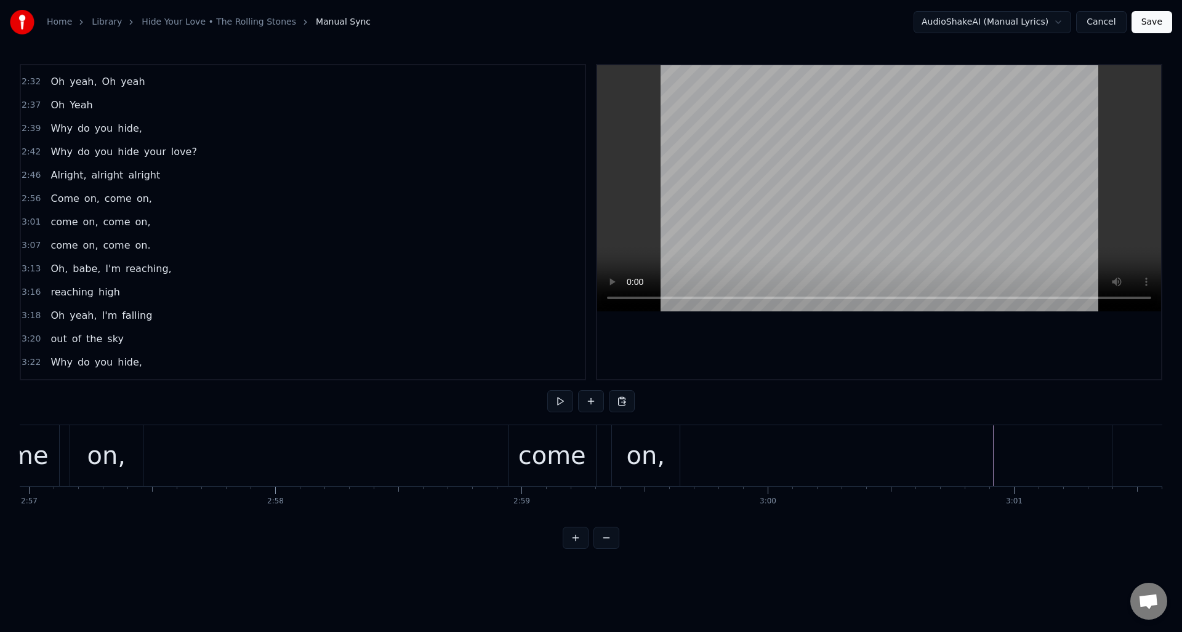
click at [538, 451] on div "come" at bounding box center [552, 455] width 68 height 37
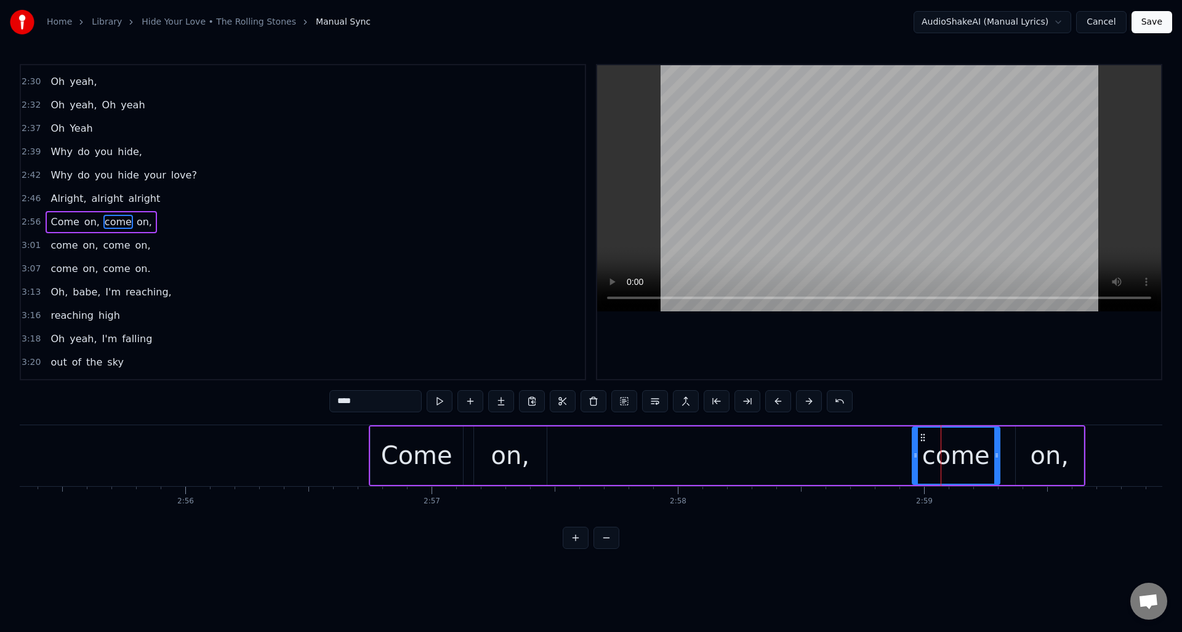
scroll to position [0, 43212]
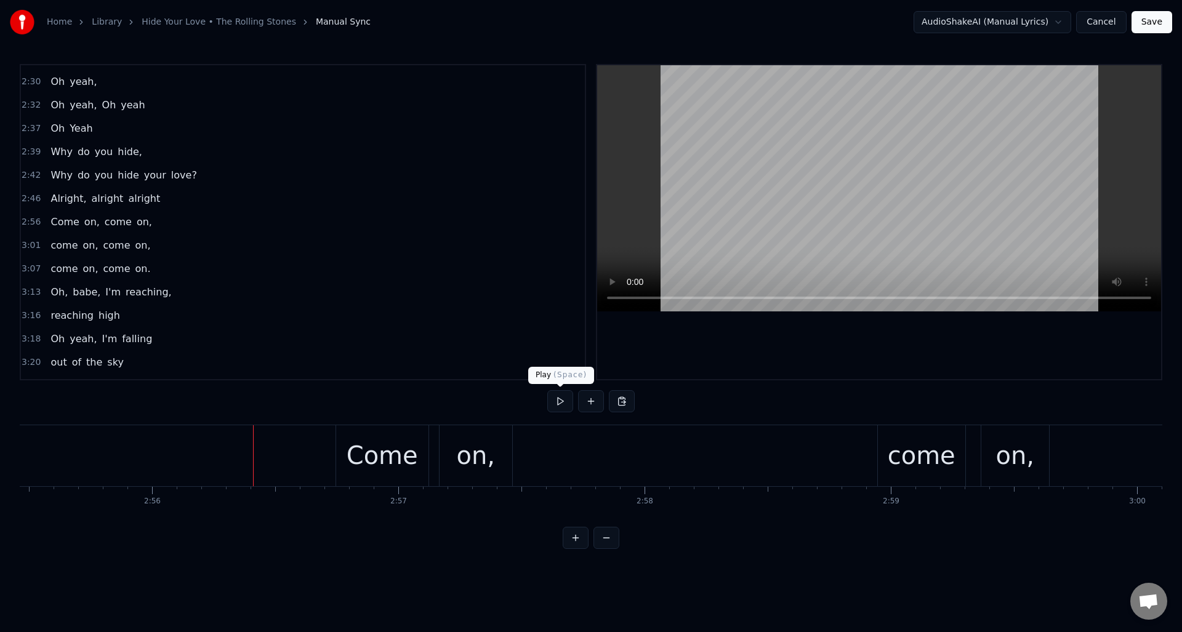
click at [560, 405] on button at bounding box center [560, 401] width 26 height 22
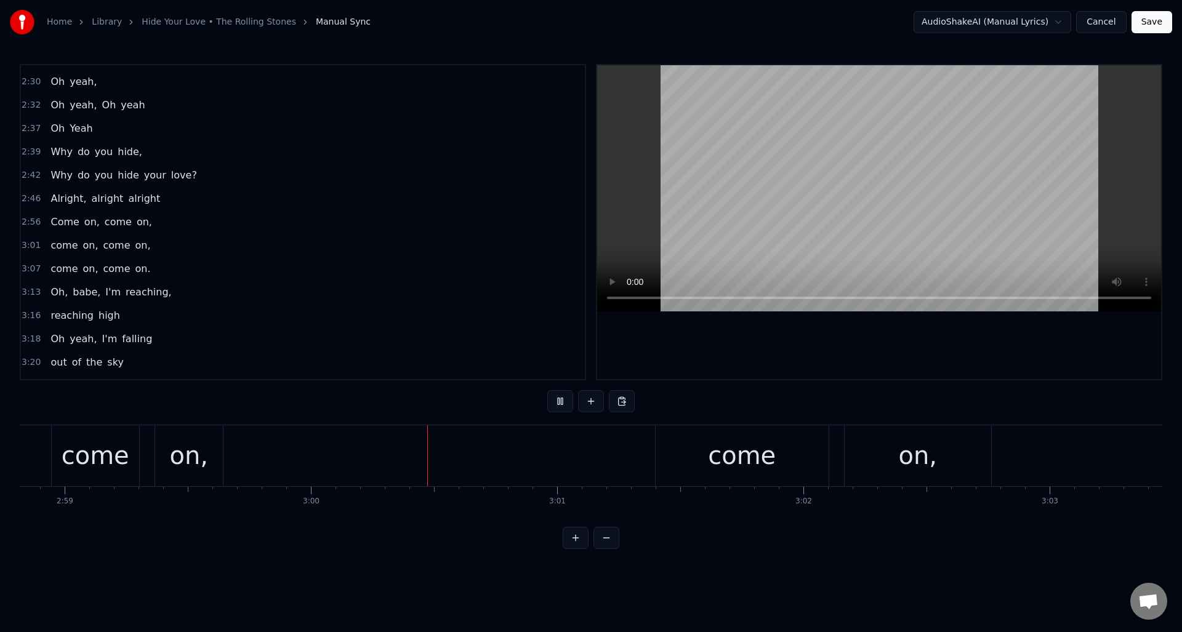
scroll to position [0, 44272]
click at [560, 405] on button at bounding box center [560, 401] width 26 height 22
click at [513, 453] on div "come" at bounding box center [508, 455] width 68 height 37
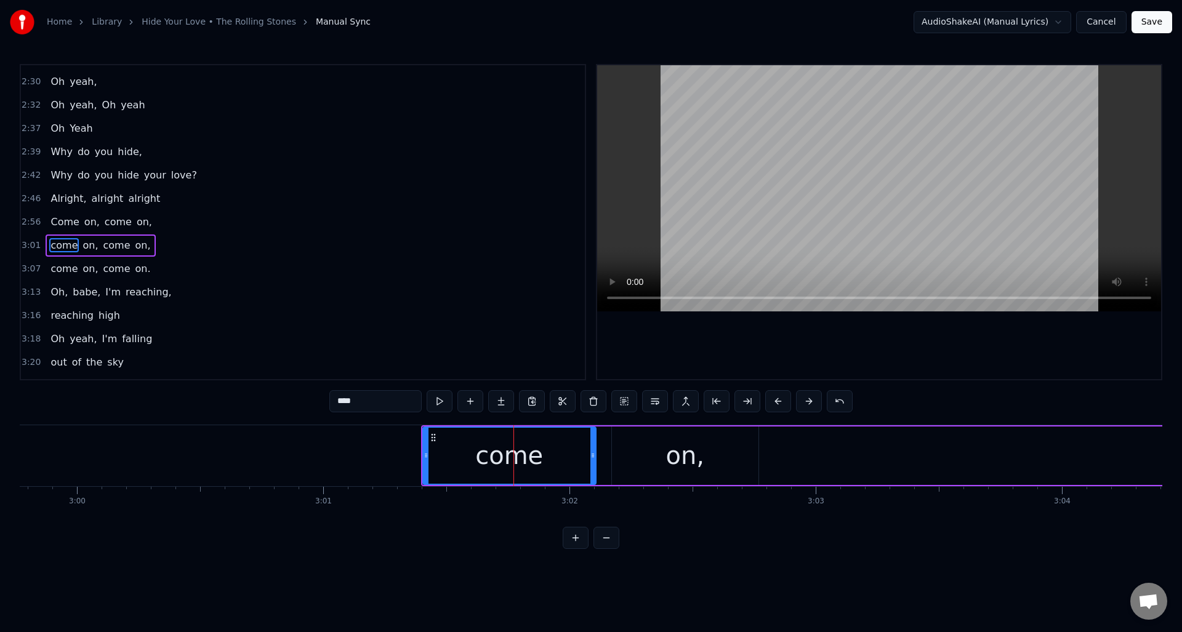
scroll to position [744, 0]
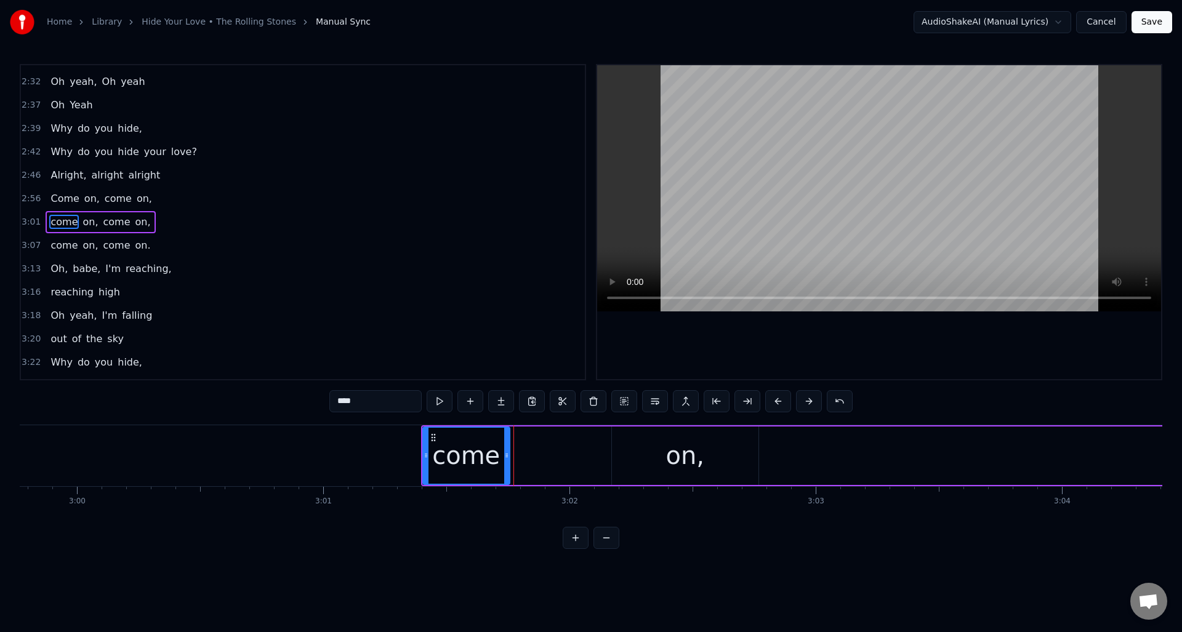
drag, startPoint x: 592, startPoint y: 445, endPoint x: 506, endPoint y: 445, distance: 86.2
click at [506, 445] on div at bounding box center [506, 456] width 5 height 56
click at [629, 440] on div "on," at bounding box center [685, 456] width 147 height 58
type input "***"
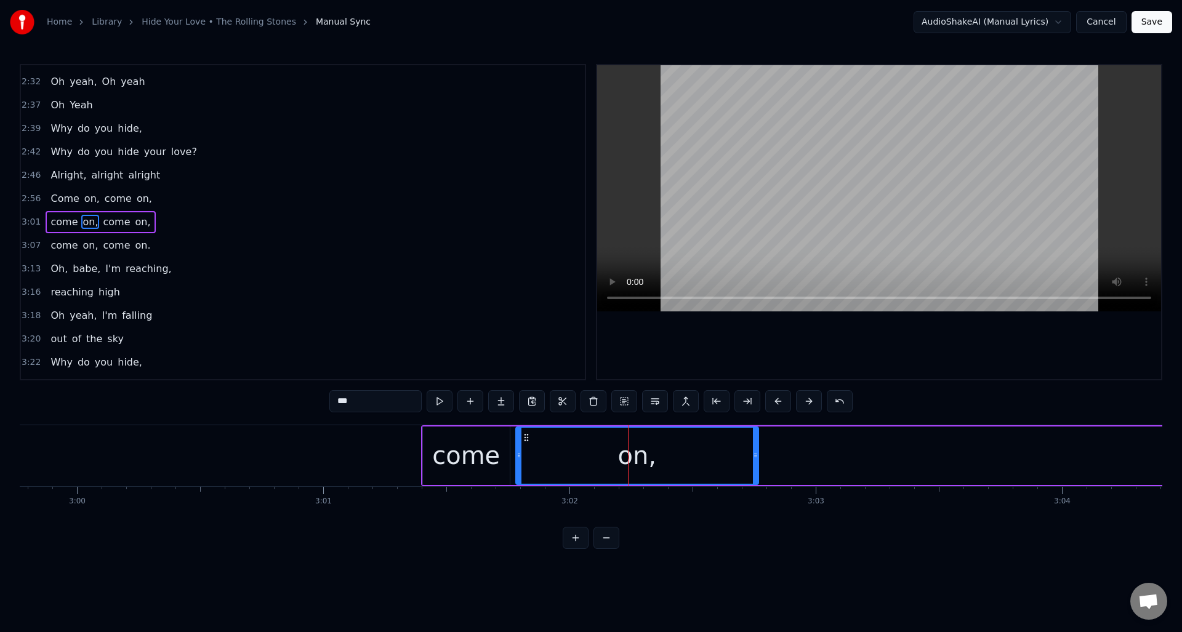
drag, startPoint x: 613, startPoint y: 441, endPoint x: 517, endPoint y: 443, distance: 96.1
click at [517, 443] on div at bounding box center [519, 456] width 5 height 56
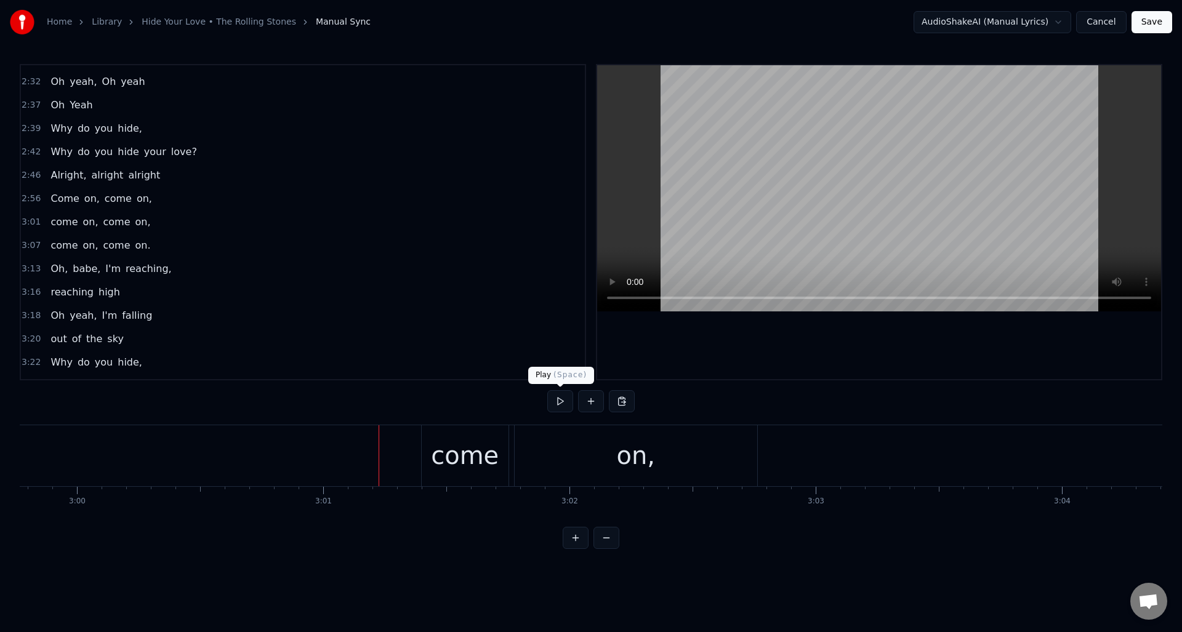
click at [565, 405] on button at bounding box center [560, 401] width 26 height 22
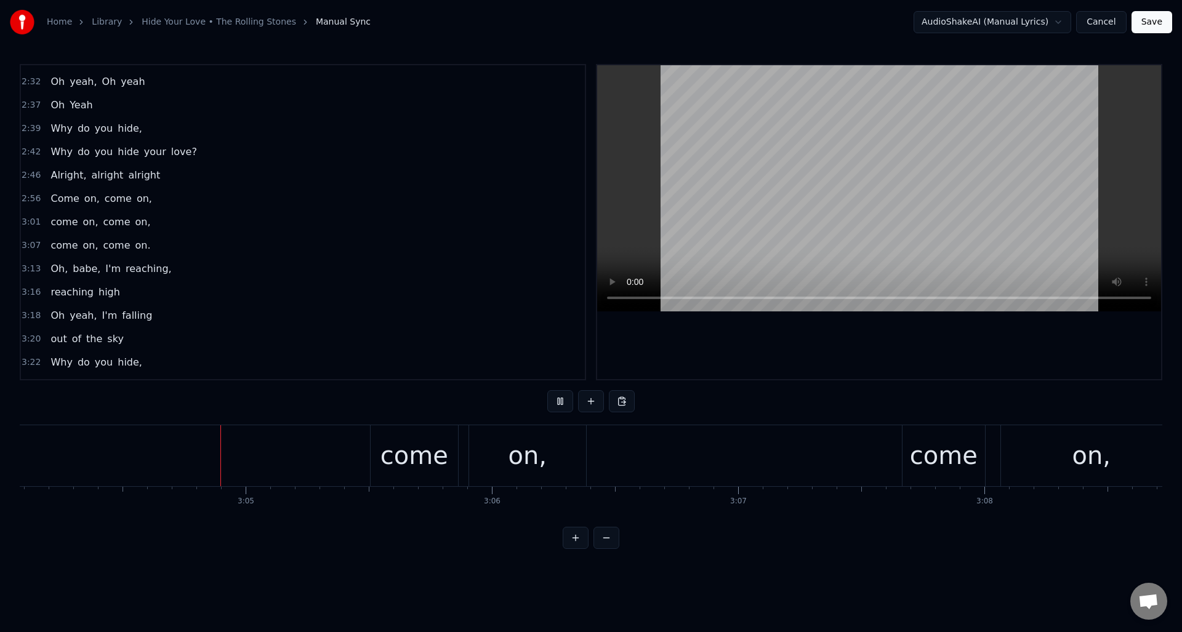
scroll to position [0, 45335]
click at [565, 405] on button at bounding box center [560, 401] width 26 height 22
click at [561, 400] on button at bounding box center [560, 401] width 26 height 22
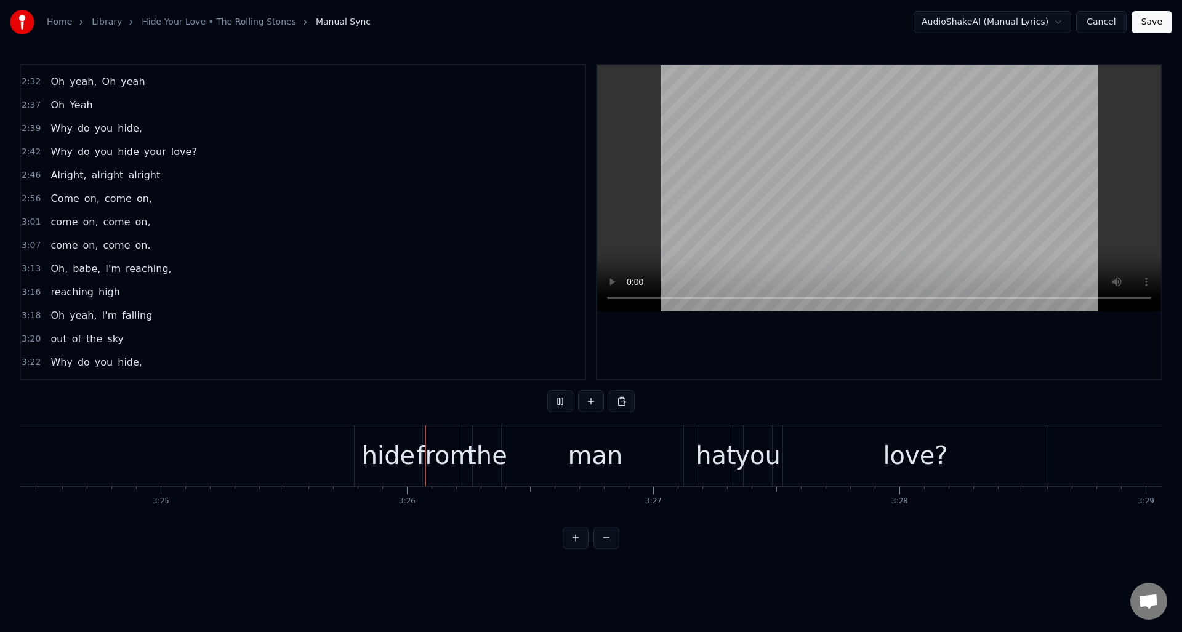
scroll to position [0, 50570]
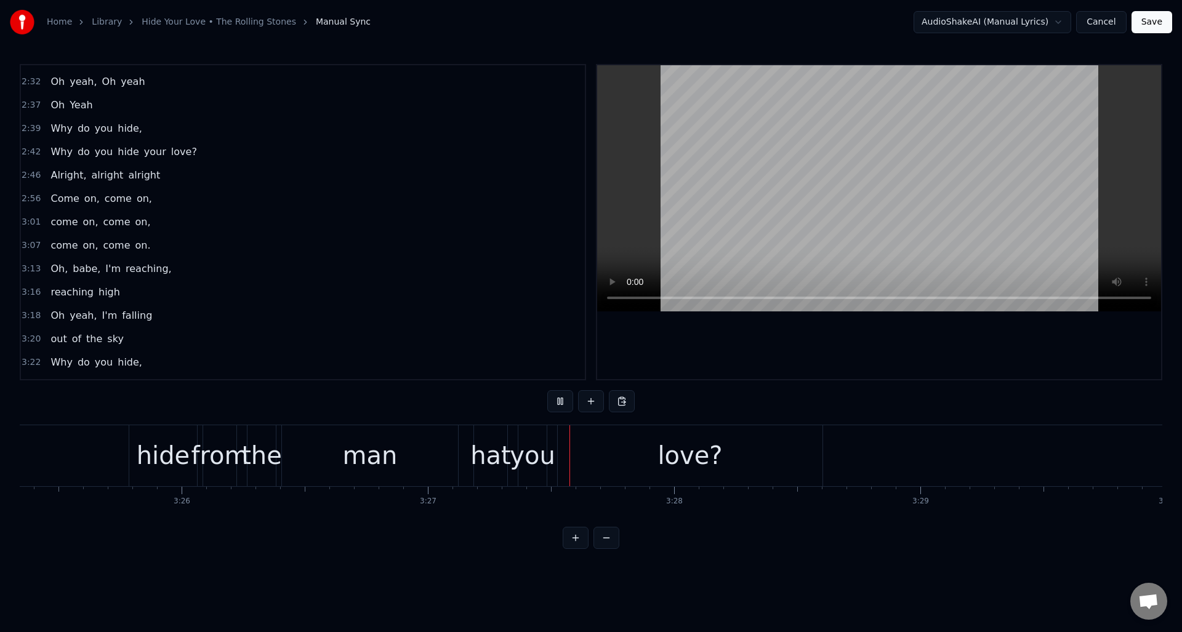
click at [562, 400] on button at bounding box center [560, 401] width 26 height 22
click at [494, 452] on div "hat" at bounding box center [490, 455] width 41 height 37
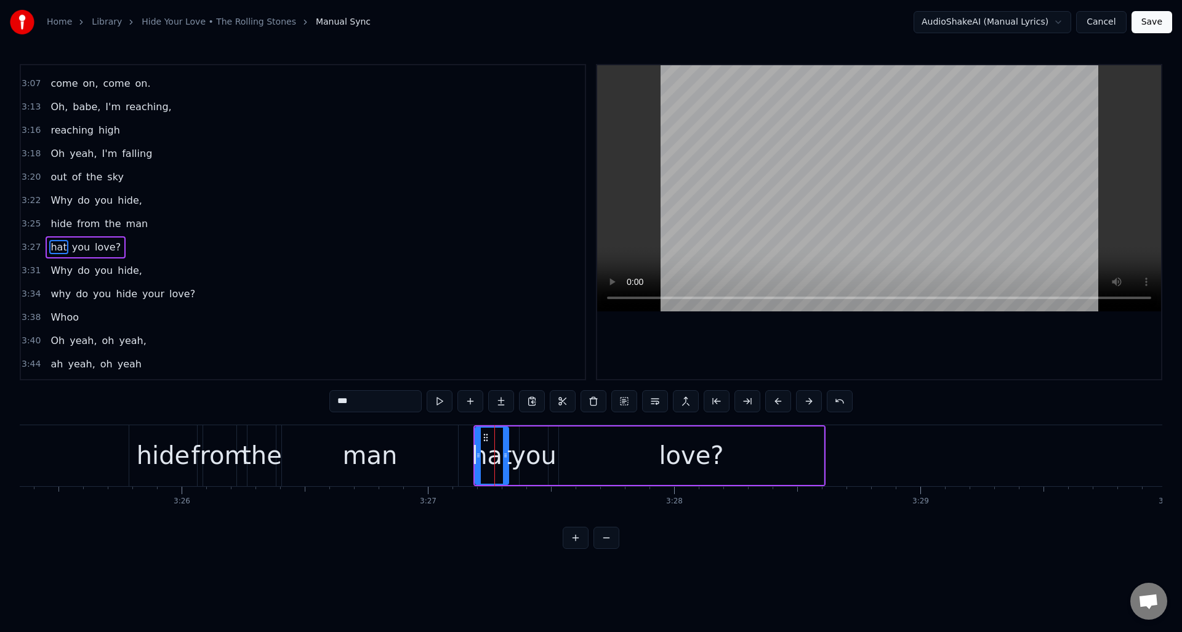
scroll to position [931, 0]
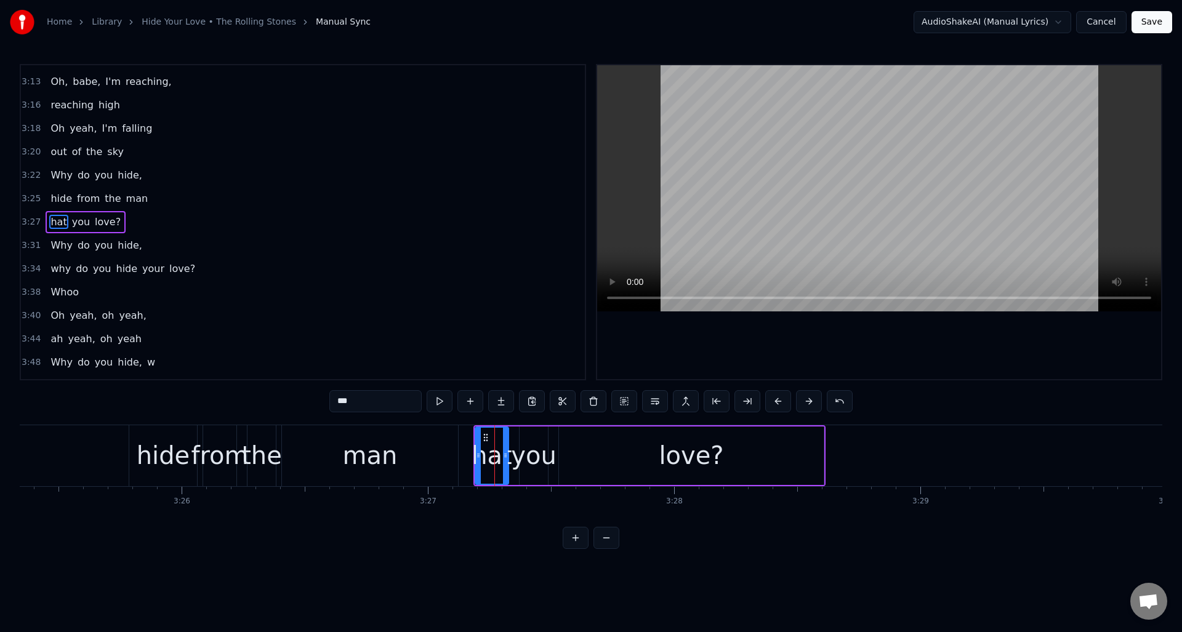
click at [336, 405] on input "***" at bounding box center [375, 401] width 92 height 22
type input "****"
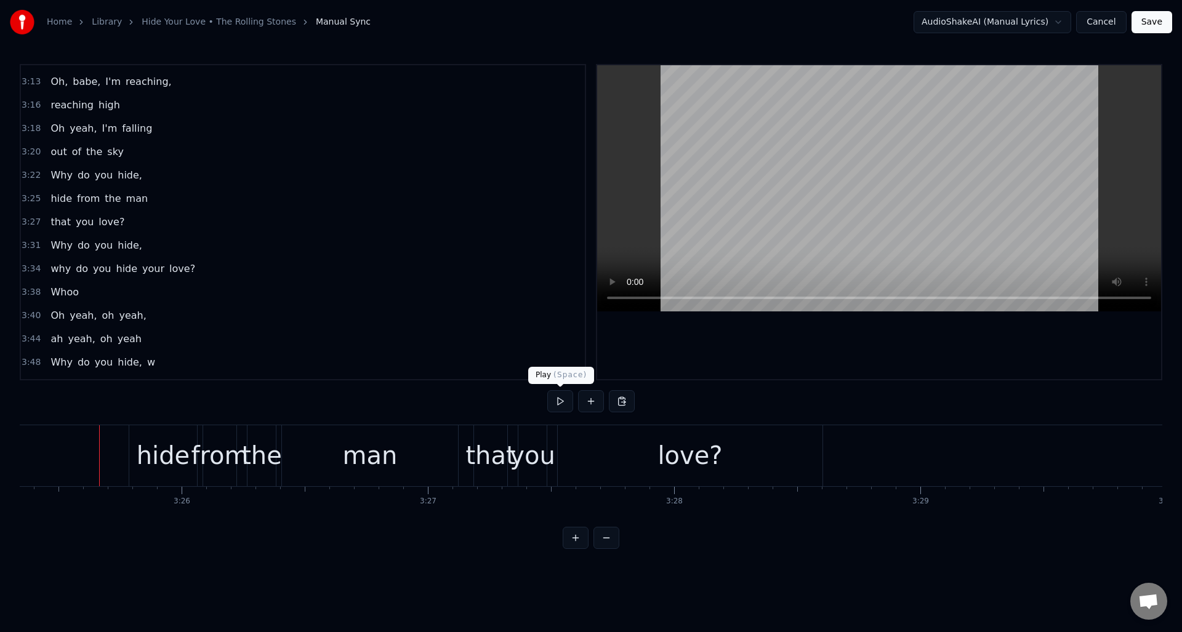
click at [562, 401] on button at bounding box center [560, 401] width 26 height 22
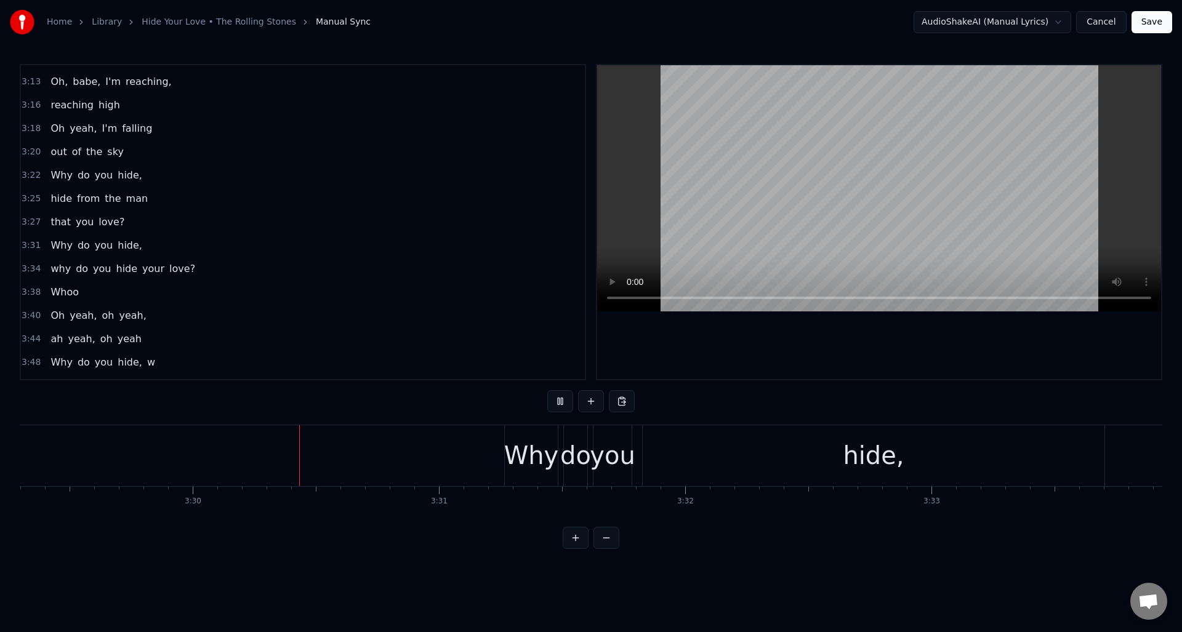
scroll to position [0, 51605]
click at [562, 401] on button at bounding box center [560, 401] width 26 height 22
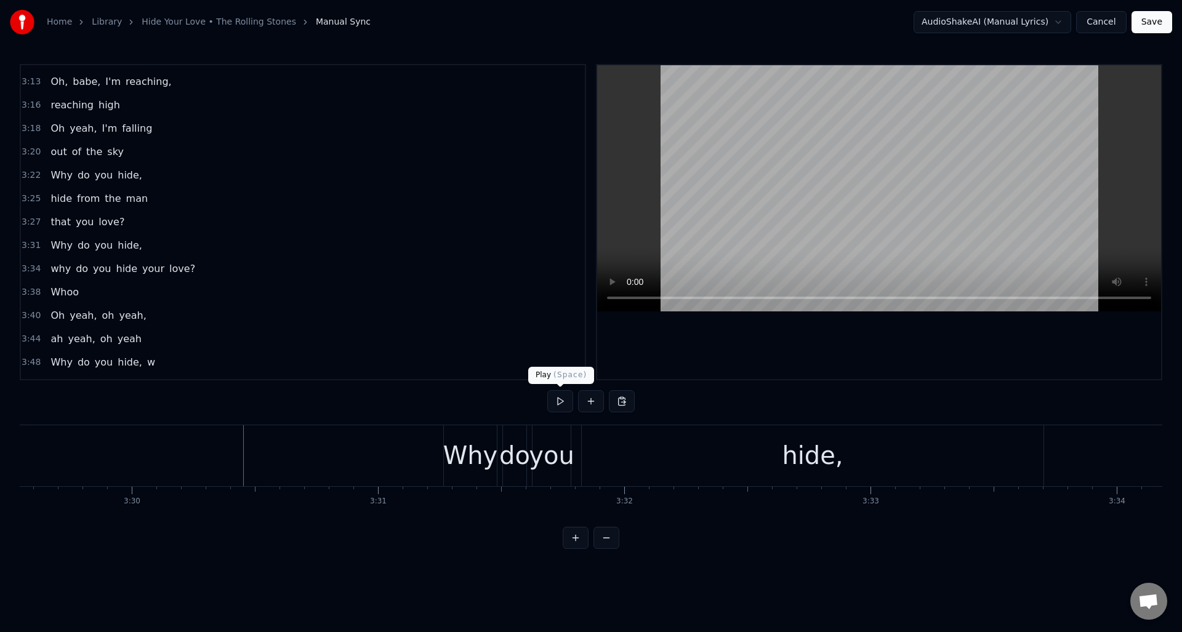
click at [561, 401] on button at bounding box center [560, 401] width 26 height 22
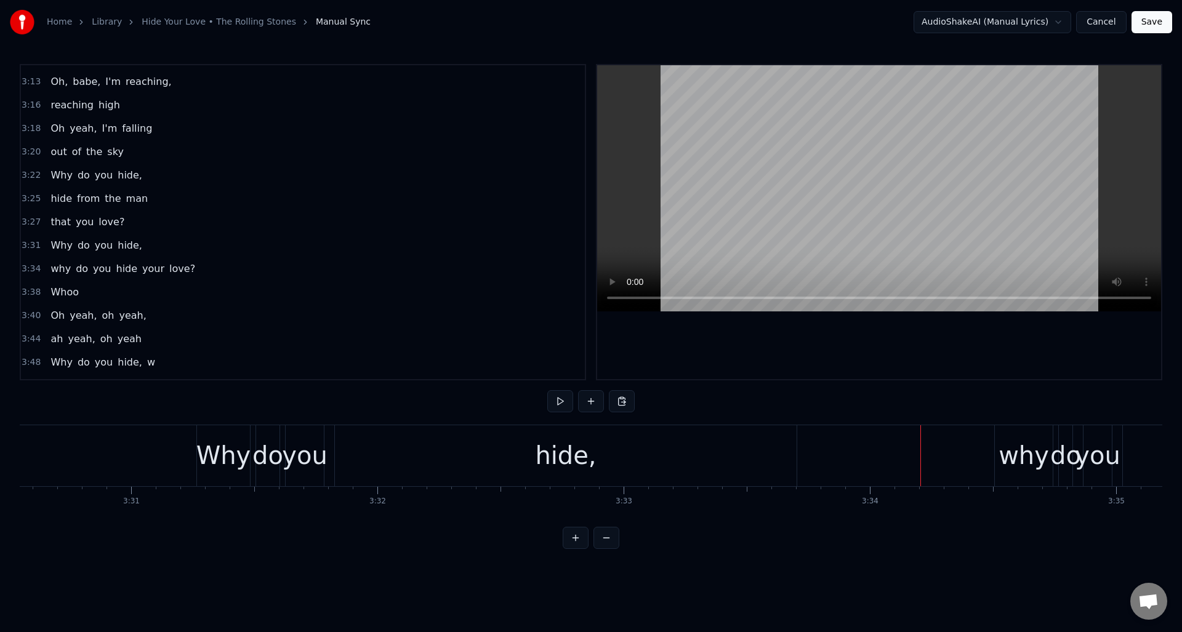
scroll to position [0, 51818]
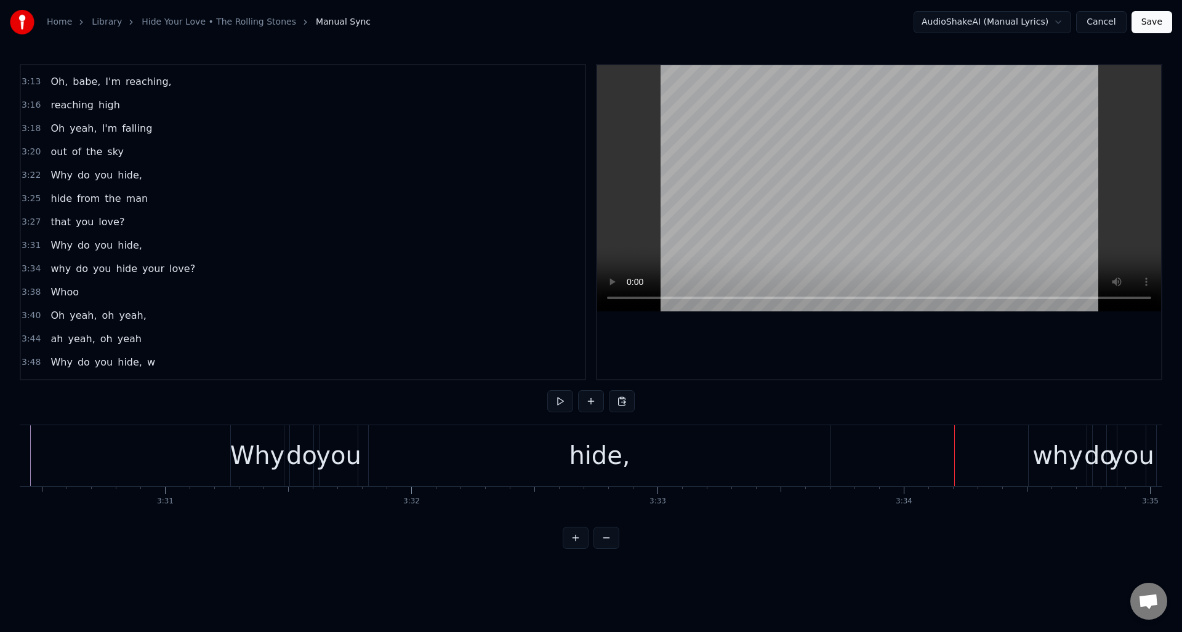
click at [504, 454] on div "hide," at bounding box center [600, 455] width 462 height 61
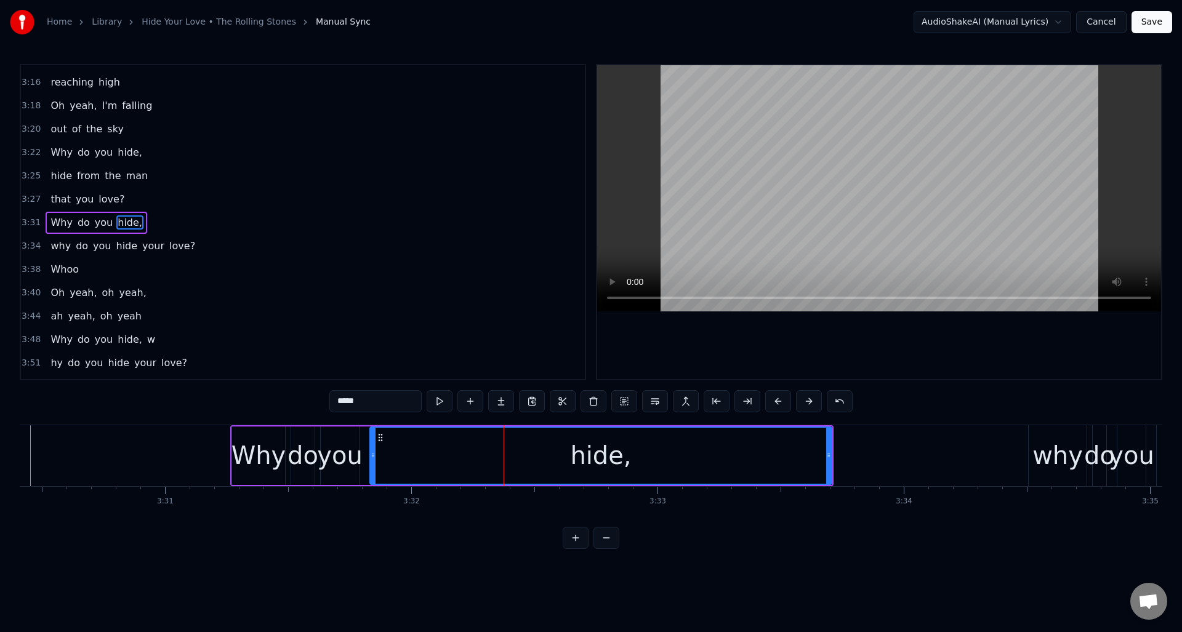
scroll to position [954, 0]
click at [440, 405] on button at bounding box center [440, 401] width 26 height 22
drag, startPoint x: 831, startPoint y: 459, endPoint x: 719, endPoint y: 457, distance: 112.1
click at [686, 459] on div "hide," at bounding box center [600, 456] width 463 height 58
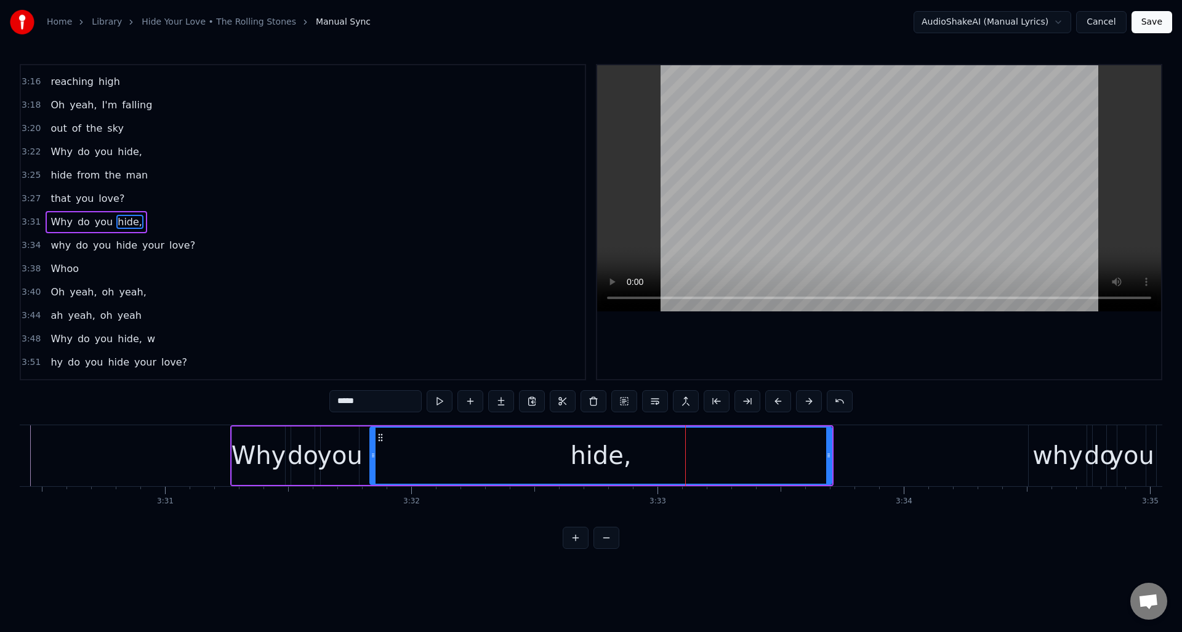
click at [791, 457] on div "hide," at bounding box center [601, 456] width 461 height 56
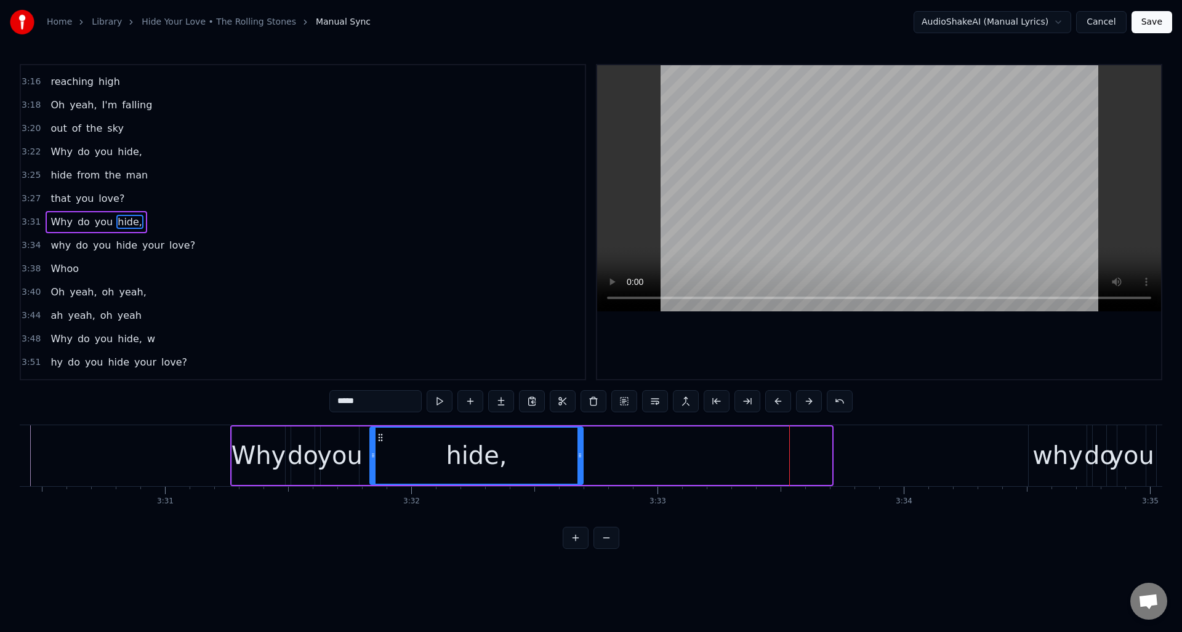
drag, startPoint x: 829, startPoint y: 455, endPoint x: 580, endPoint y: 454, distance: 248.7
click at [580, 454] on icon at bounding box center [580, 456] width 5 height 10
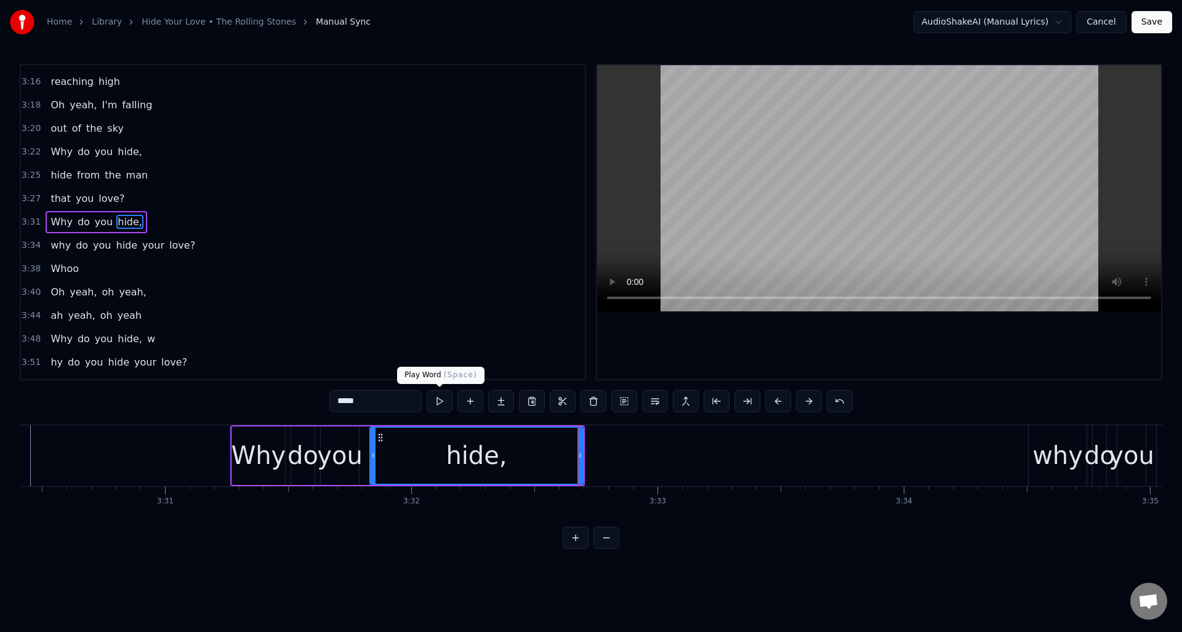
click at [433, 400] on button at bounding box center [440, 401] width 26 height 22
click at [476, 403] on button at bounding box center [470, 401] width 26 height 22
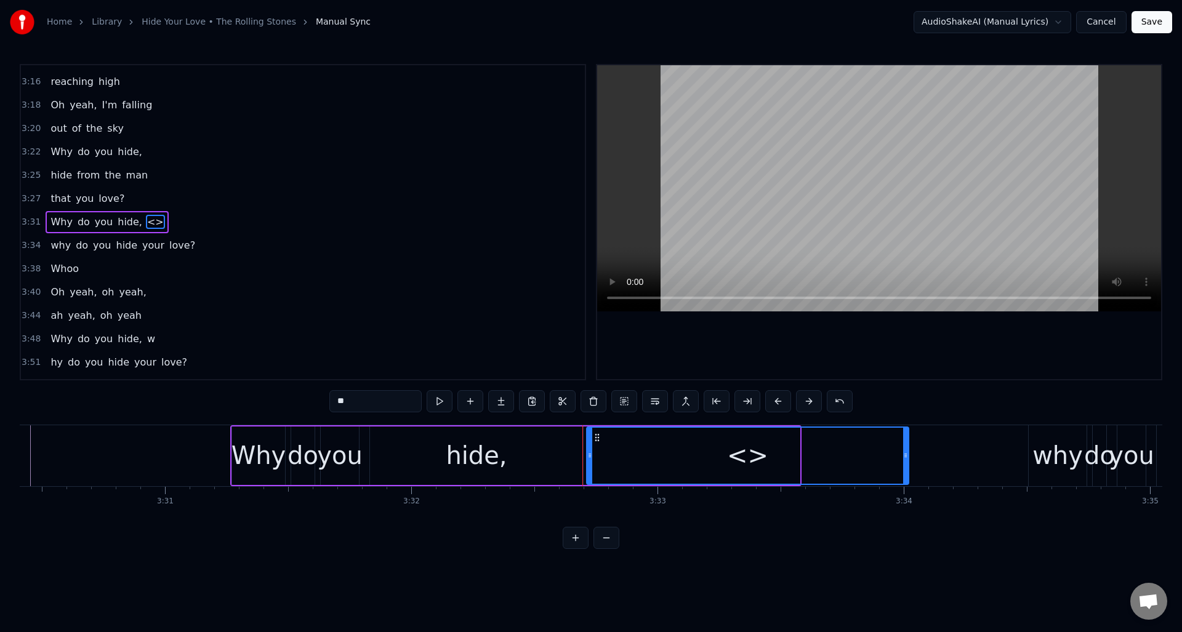
drag, startPoint x: 797, startPoint y: 471, endPoint x: 906, endPoint y: 470, distance: 109.0
click at [906, 470] on div at bounding box center [905, 456] width 5 height 56
click at [754, 462] on div "<>" at bounding box center [747, 455] width 41 height 37
drag, startPoint x: 358, startPoint y: 404, endPoint x: 330, endPoint y: 398, distance: 28.3
click at [330, 398] on input "**" at bounding box center [375, 401] width 92 height 22
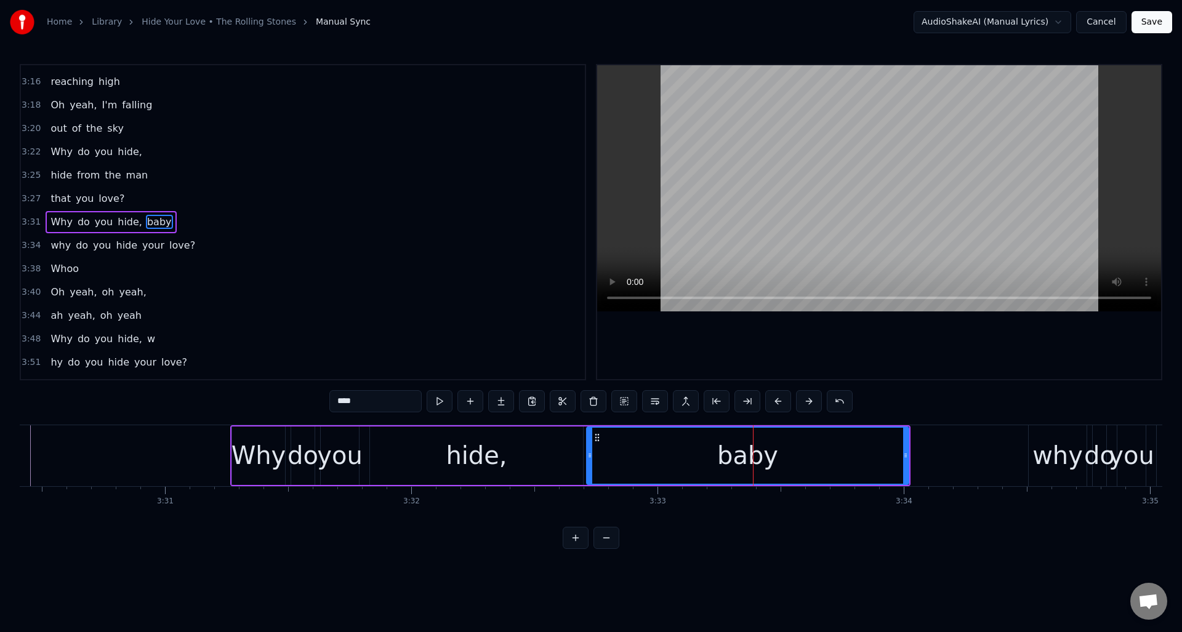
click at [473, 455] on div "hide," at bounding box center [476, 455] width 61 height 37
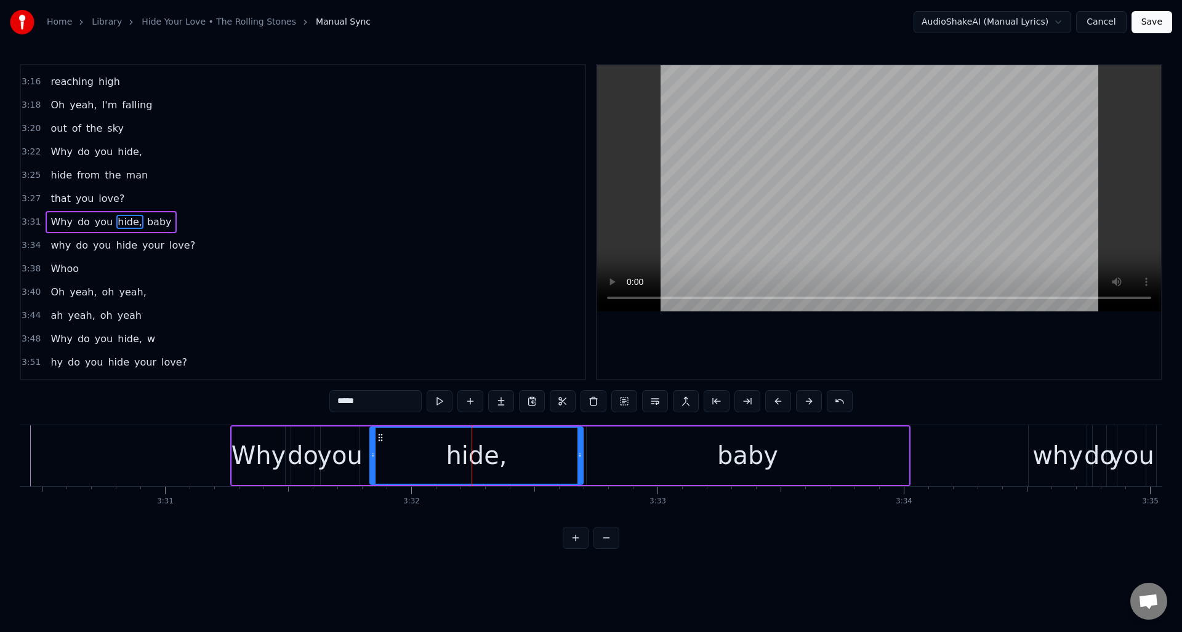
click at [364, 403] on input "*****" at bounding box center [375, 401] width 92 height 22
type input "****"
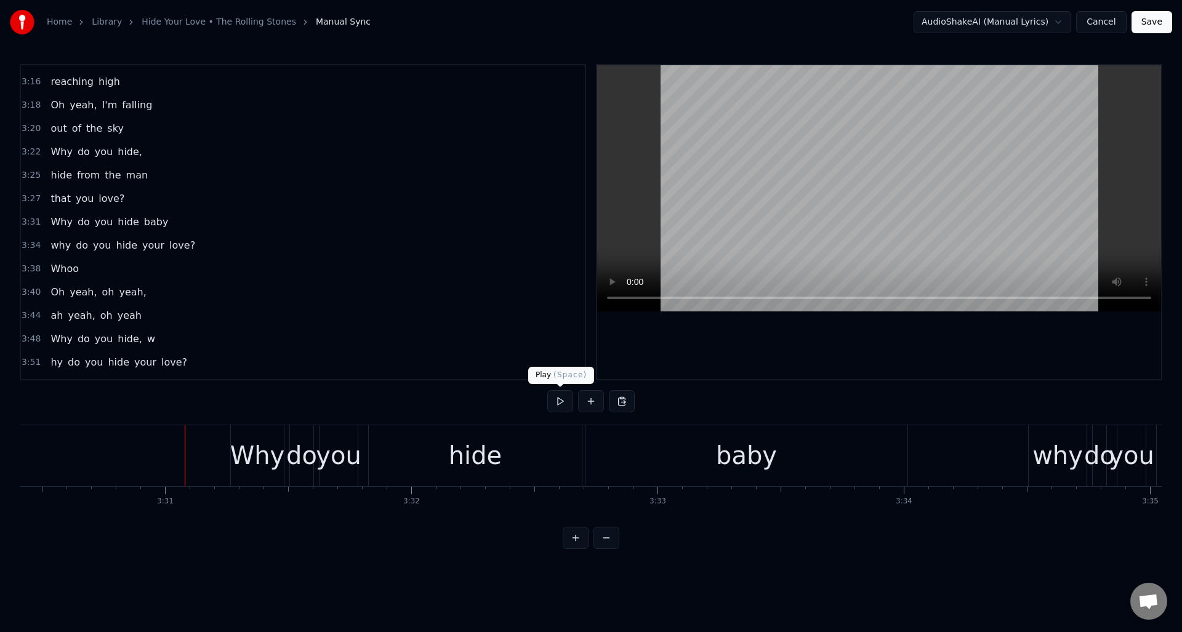
click at [563, 402] on button at bounding box center [560, 401] width 26 height 22
click at [739, 469] on div "baby" at bounding box center [746, 455] width 61 height 37
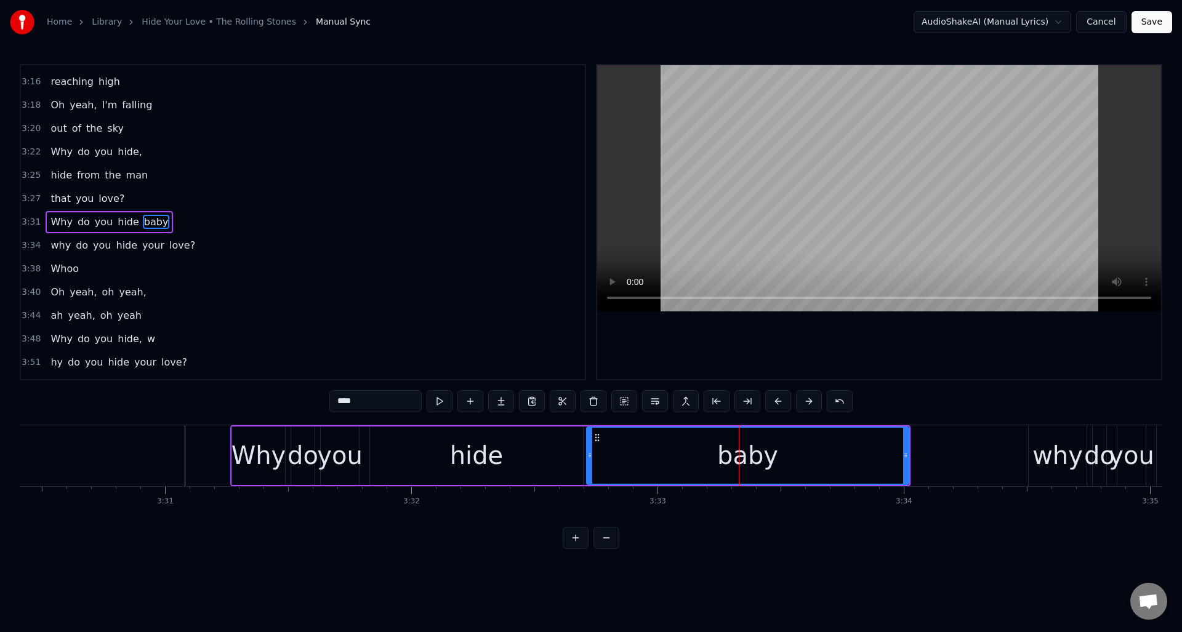
click at [366, 403] on input "****" at bounding box center [375, 401] width 92 height 22
type input "*****"
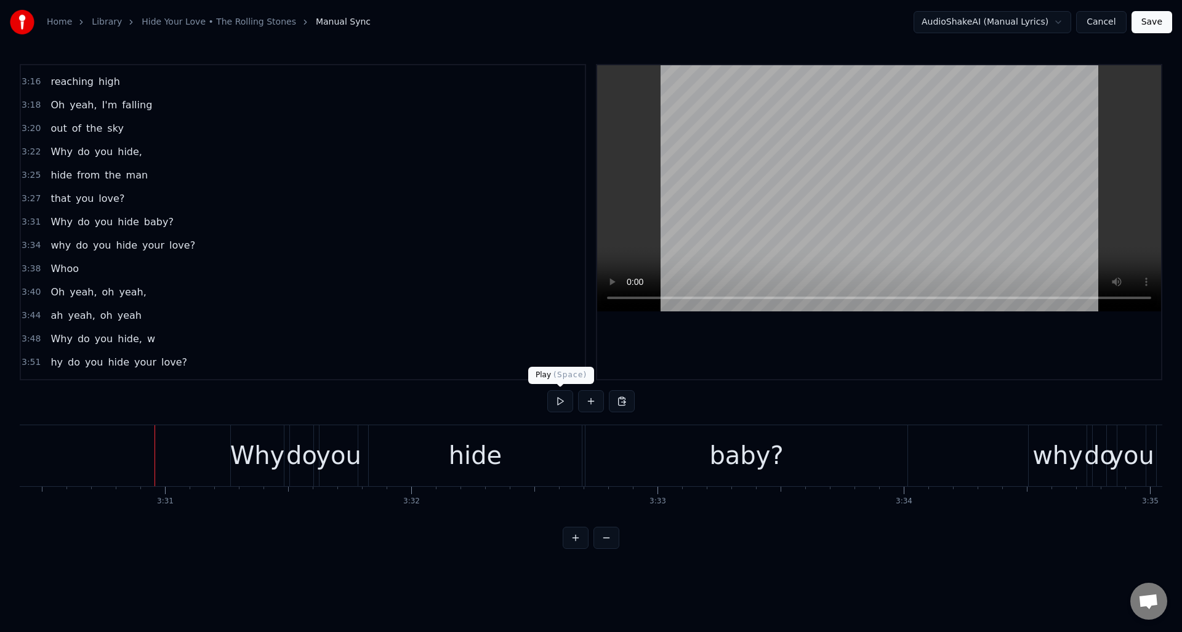
click at [558, 399] on button at bounding box center [560, 401] width 26 height 22
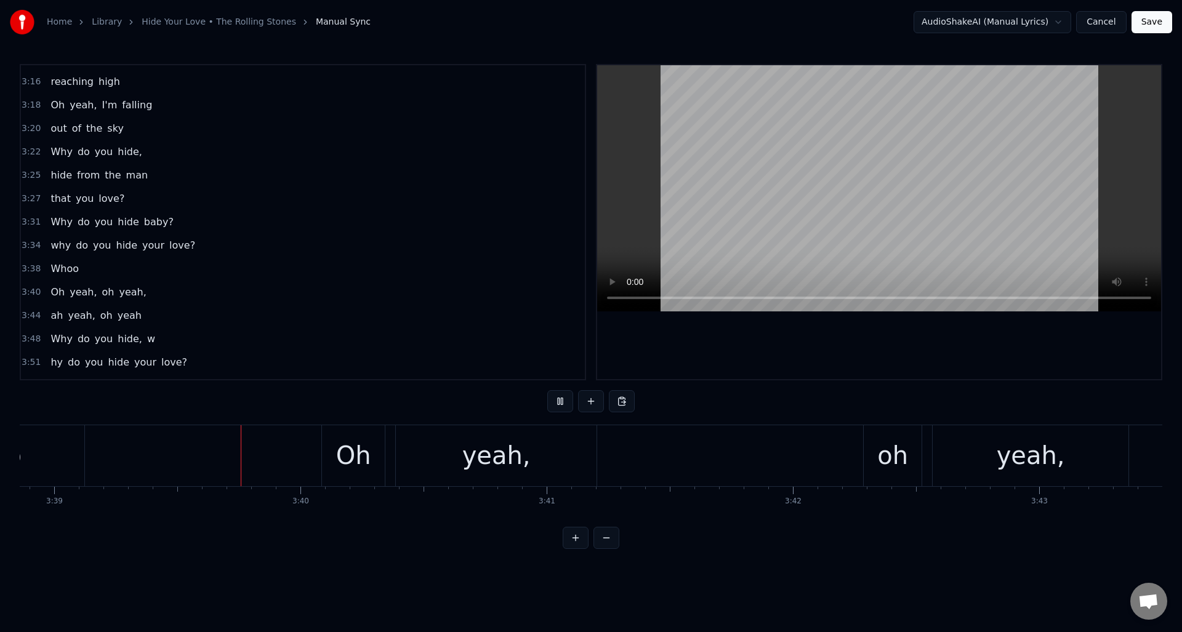
scroll to position [0, 53901]
click at [558, 399] on button at bounding box center [560, 401] width 26 height 22
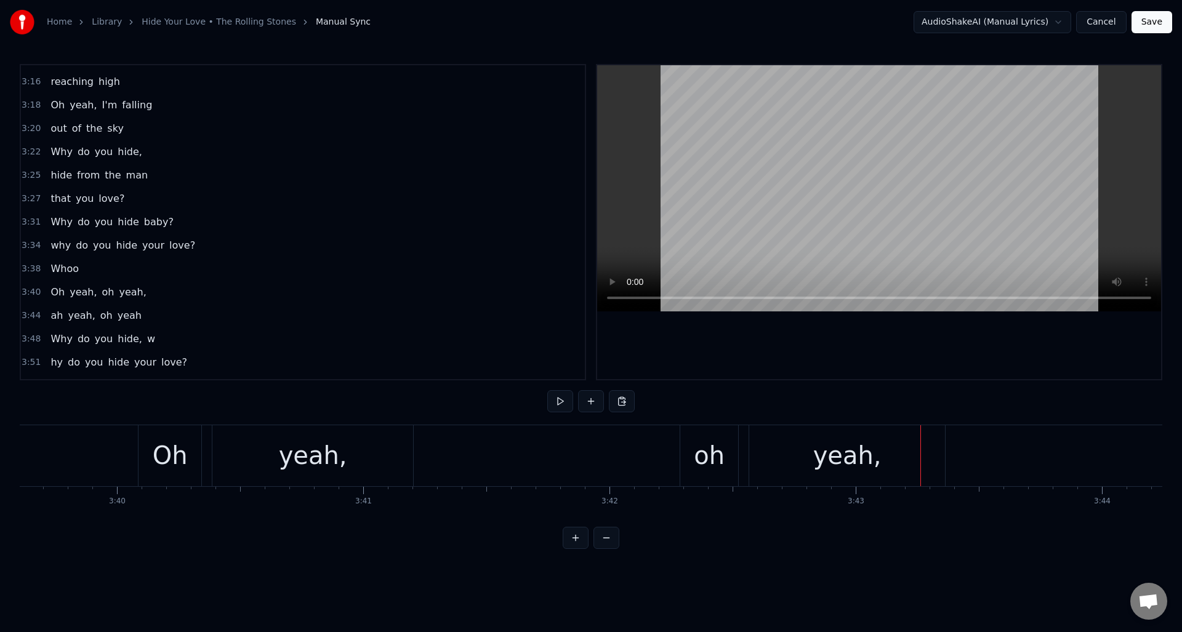
scroll to position [0, 54050]
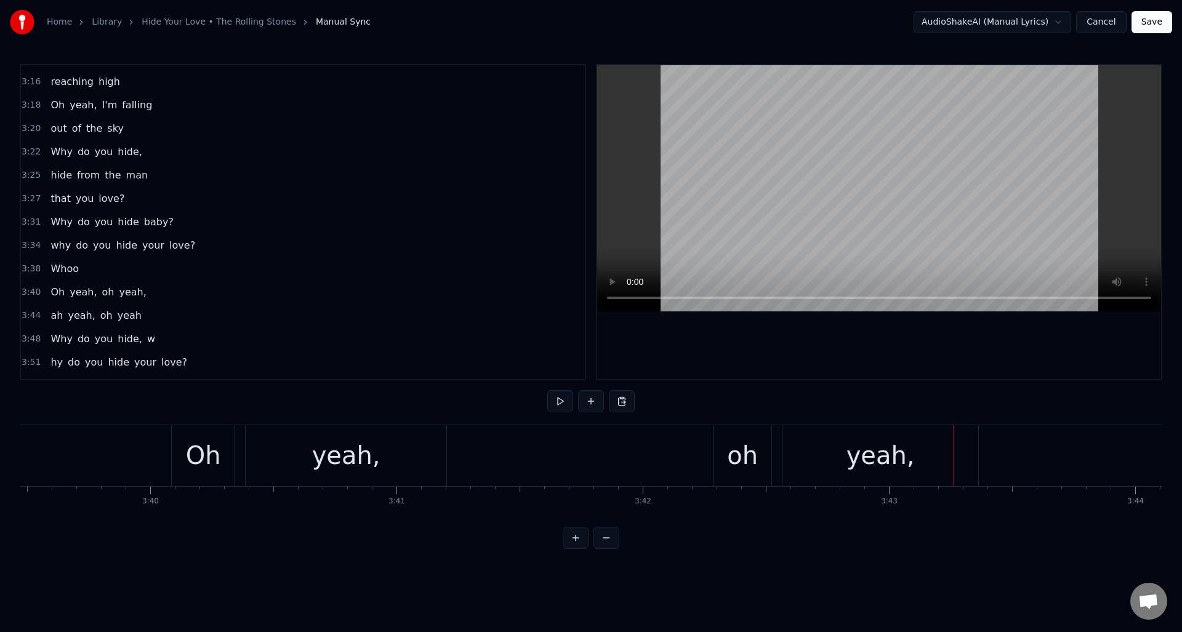
click at [751, 454] on div "oh" at bounding box center [742, 455] width 31 height 37
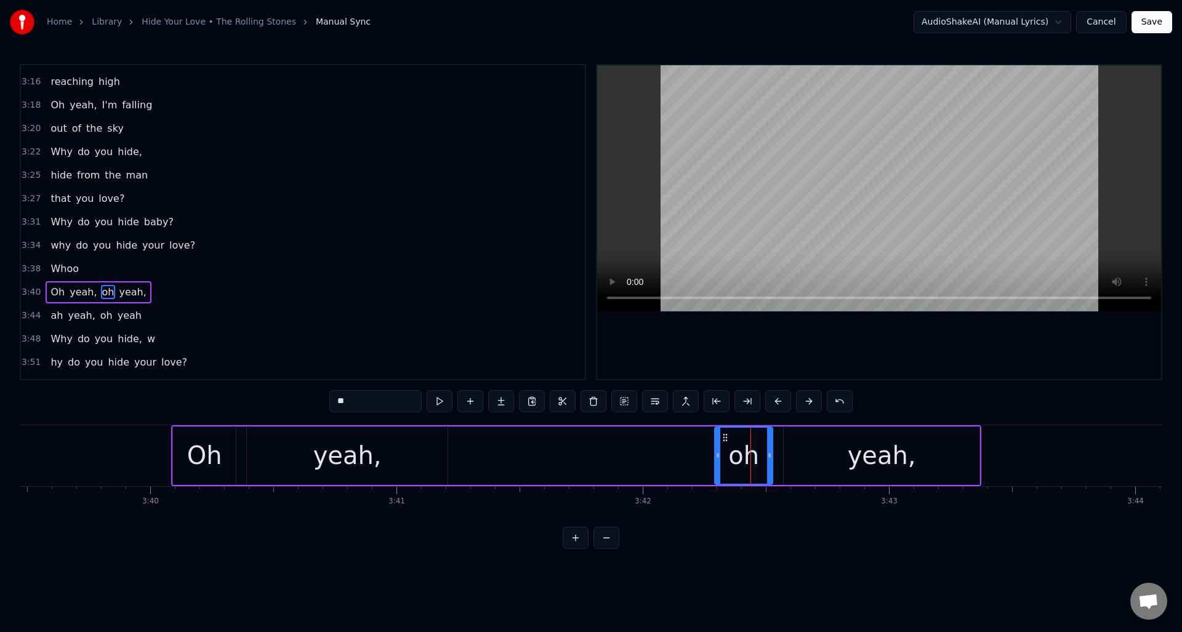
scroll to position [1024, 0]
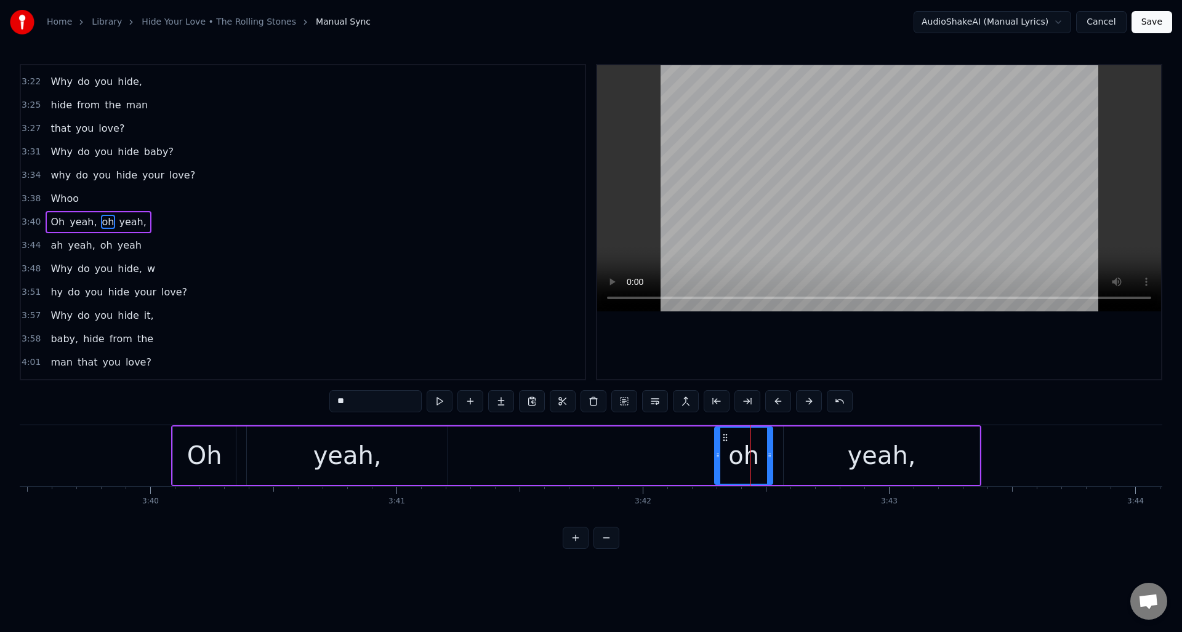
drag, startPoint x: 342, startPoint y: 401, endPoint x: 328, endPoint y: 401, distance: 14.8
click at [328, 401] on div "0:09 Sometimes I'm up, 0:11 sometimes I'm down 0:13 Sometimes I'm falling 0:15 …" at bounding box center [591, 306] width 1143 height 485
type input "**"
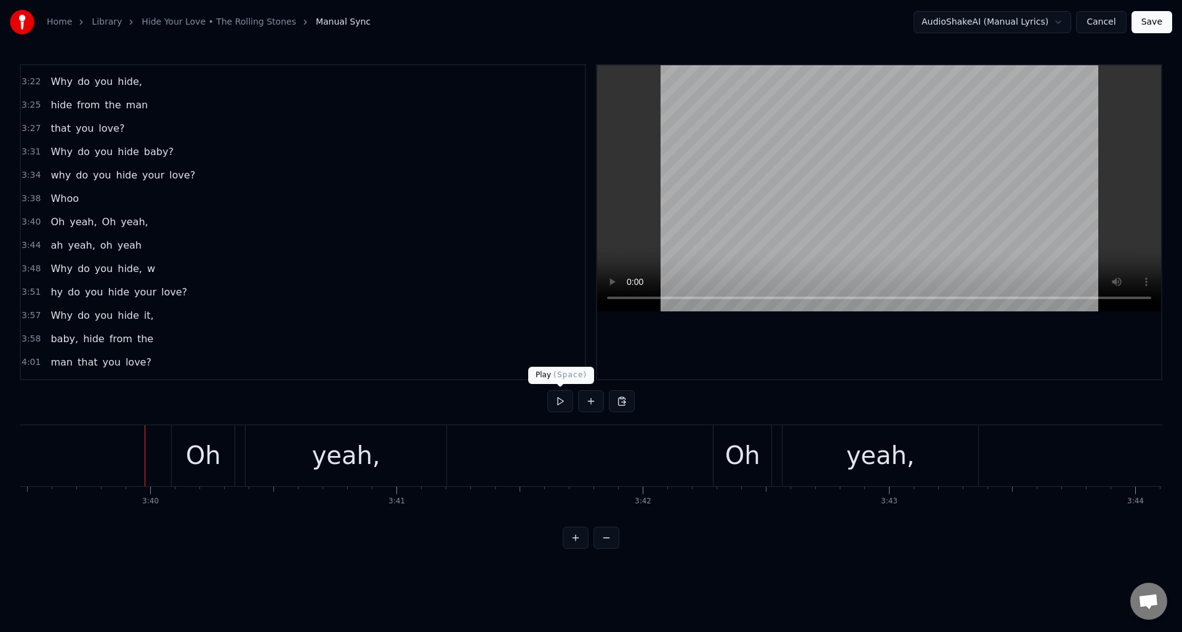
click at [558, 401] on button at bounding box center [560, 401] width 26 height 22
click at [560, 401] on button at bounding box center [560, 401] width 26 height 22
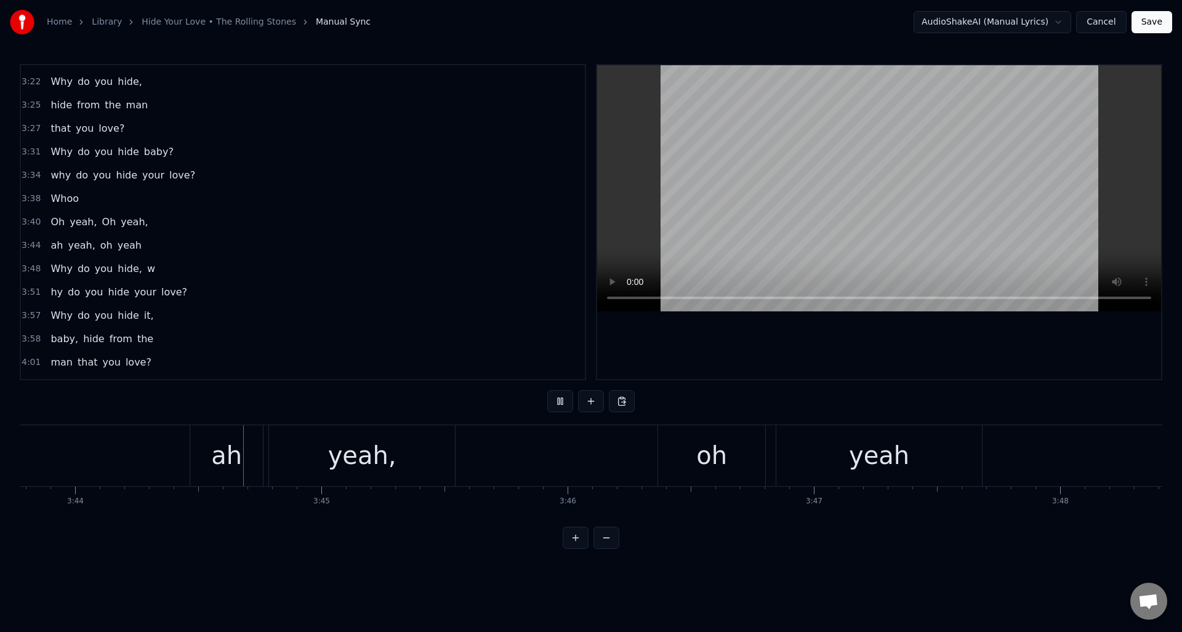
scroll to position [0, 55112]
click at [560, 401] on button at bounding box center [560, 401] width 26 height 22
click at [214, 459] on div "ah" at bounding box center [224, 455] width 31 height 37
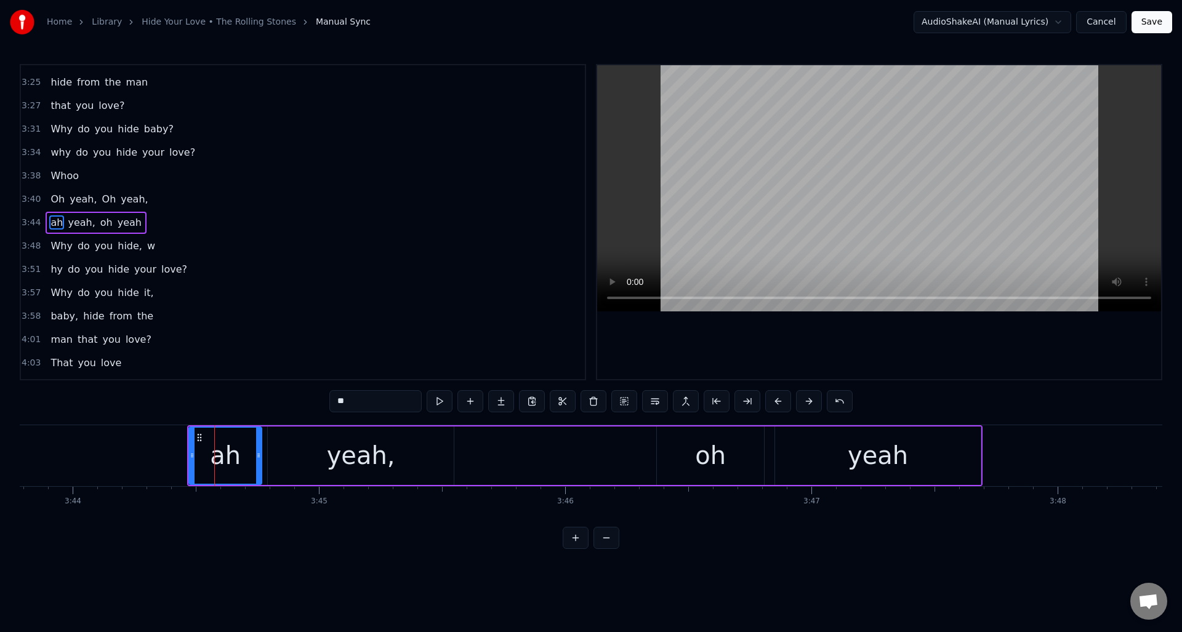
scroll to position [1048, 0]
drag, startPoint x: 341, startPoint y: 402, endPoint x: 323, endPoint y: 401, distance: 17.9
click at [323, 401] on div "0:09 Sometimes I'm up, 0:11 sometimes I'm down 0:13 Sometimes I'm falling 0:15 …" at bounding box center [591, 306] width 1143 height 485
click at [735, 455] on div "oh" at bounding box center [710, 456] width 107 height 58
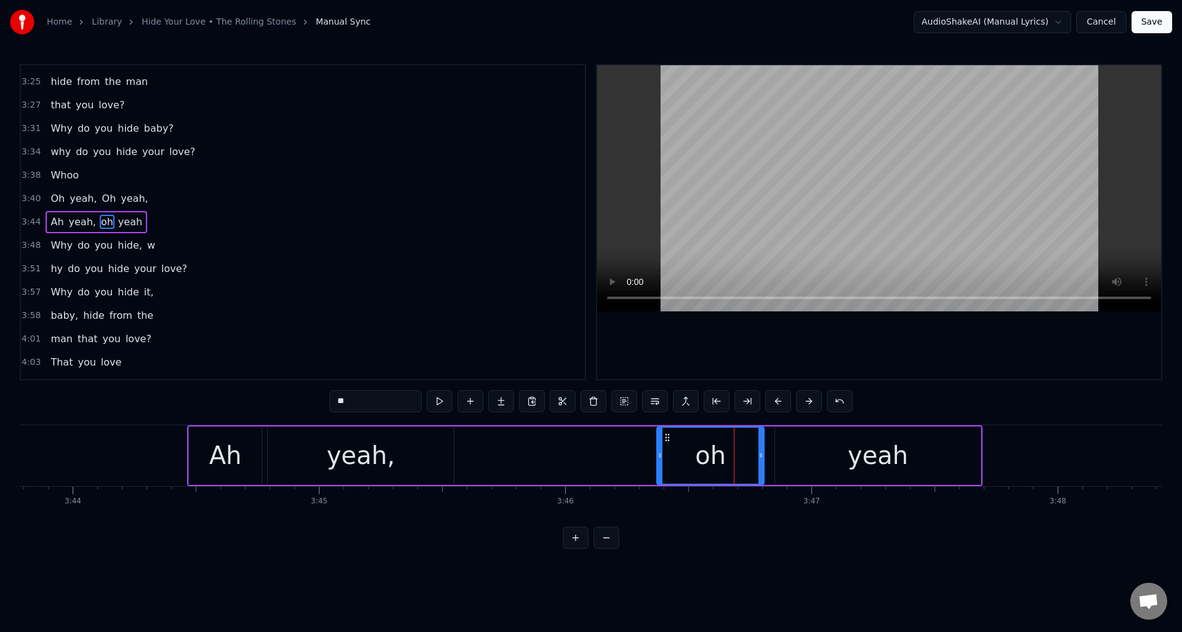
drag, startPoint x: 342, startPoint y: 401, endPoint x: 331, endPoint y: 402, distance: 11.1
click at [331, 402] on input "**" at bounding box center [375, 401] width 92 height 22
type input "**"
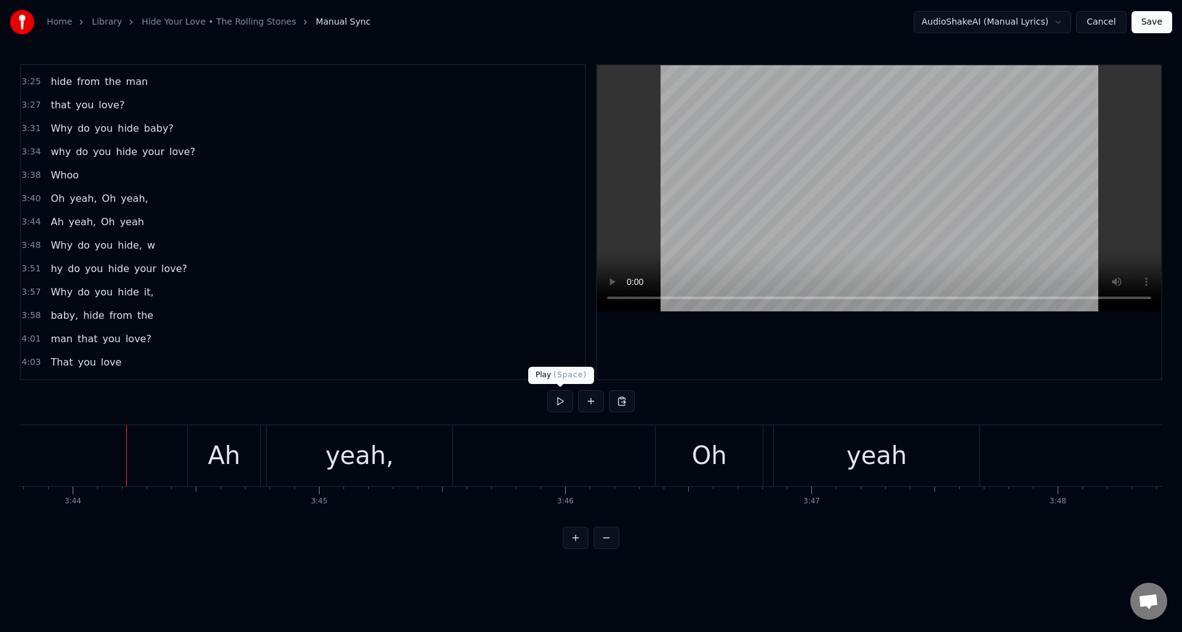
click at [560, 402] on button at bounding box center [560, 401] width 26 height 22
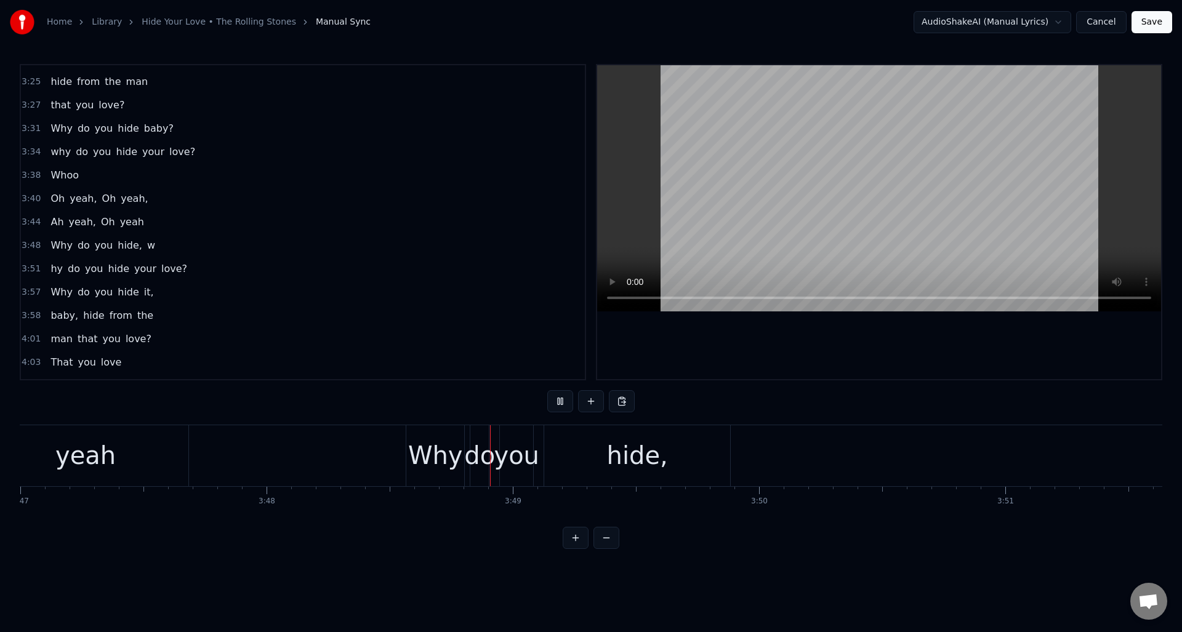
scroll to position [0, 56174]
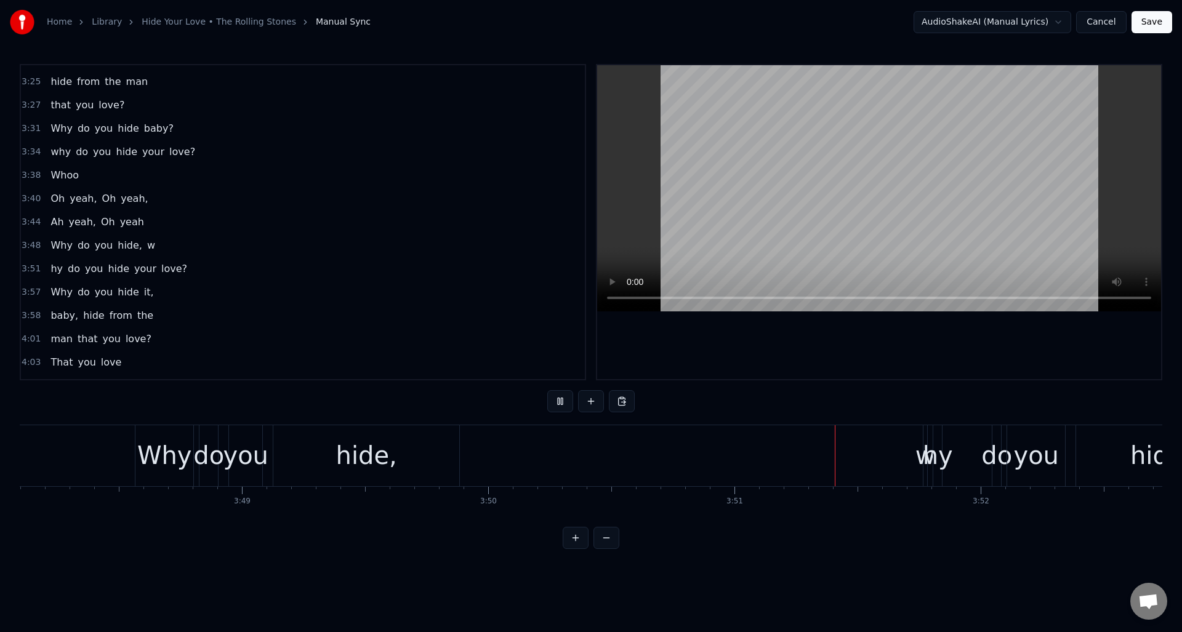
click at [560, 402] on button at bounding box center [560, 401] width 26 height 22
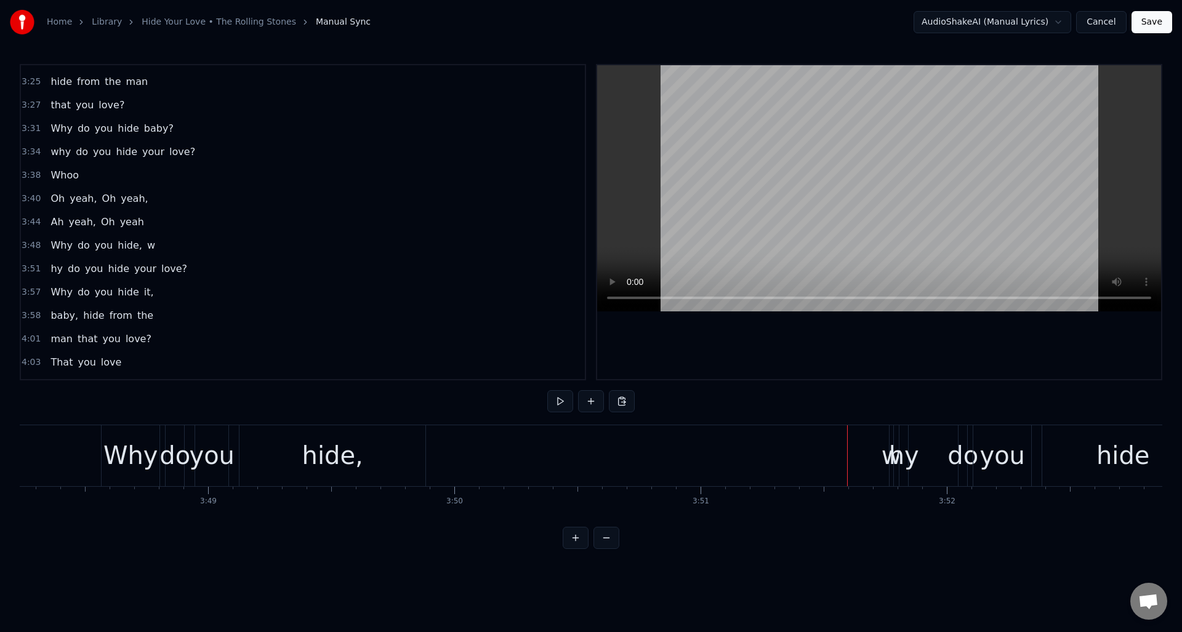
scroll to position [0, 56376]
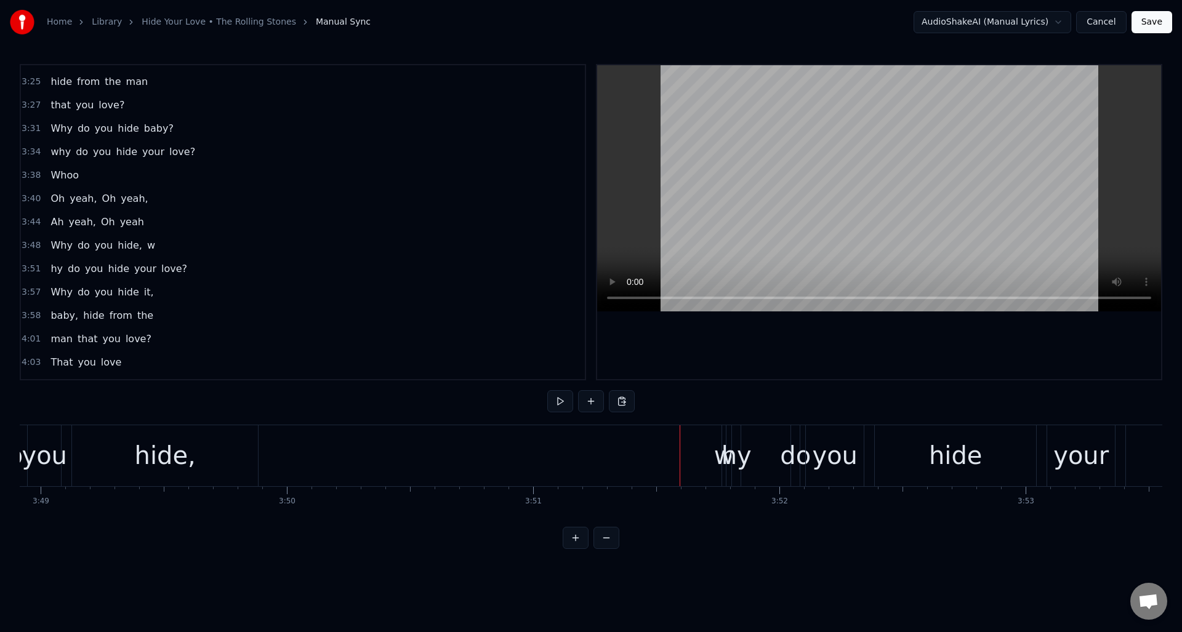
click at [735, 466] on div "hy" at bounding box center [737, 455] width 30 height 37
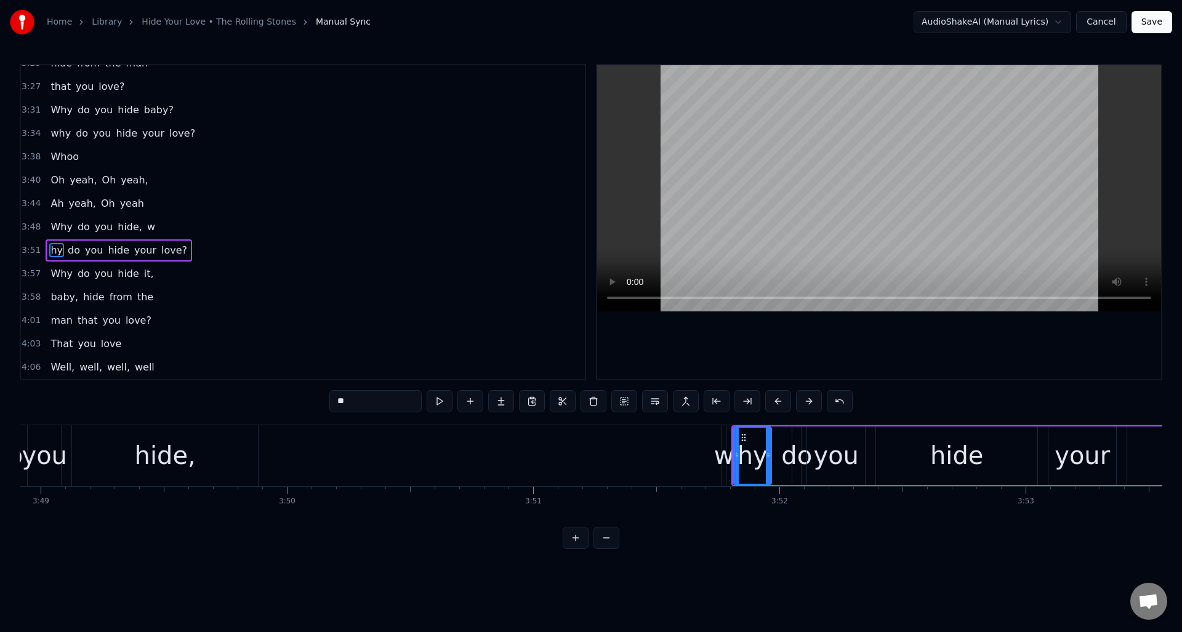
drag, startPoint x: 741, startPoint y: 469, endPoint x: 770, endPoint y: 469, distance: 29.6
click at [770, 469] on div at bounding box center [768, 456] width 5 height 56
click at [722, 458] on div "w" at bounding box center [724, 455] width 20 height 37
drag, startPoint x: 736, startPoint y: 466, endPoint x: 722, endPoint y: 465, distance: 14.2
click at [709, 467] on div at bounding box center [709, 456] width 5 height 56
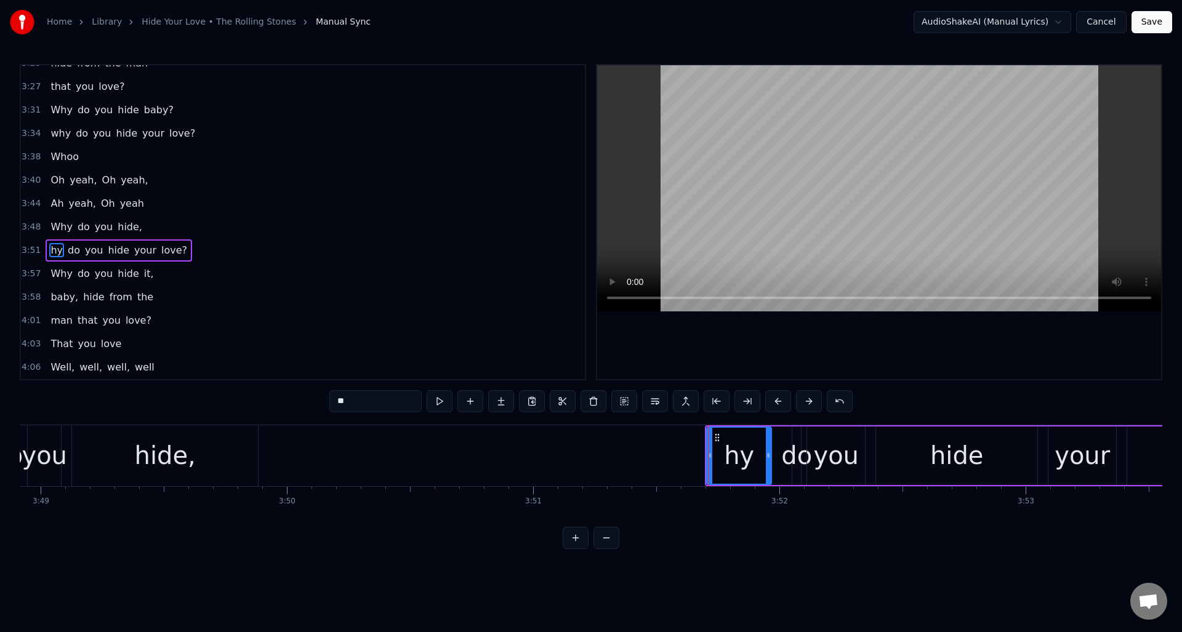
click at [336, 402] on input "**" at bounding box center [375, 401] width 92 height 22
type input "***"
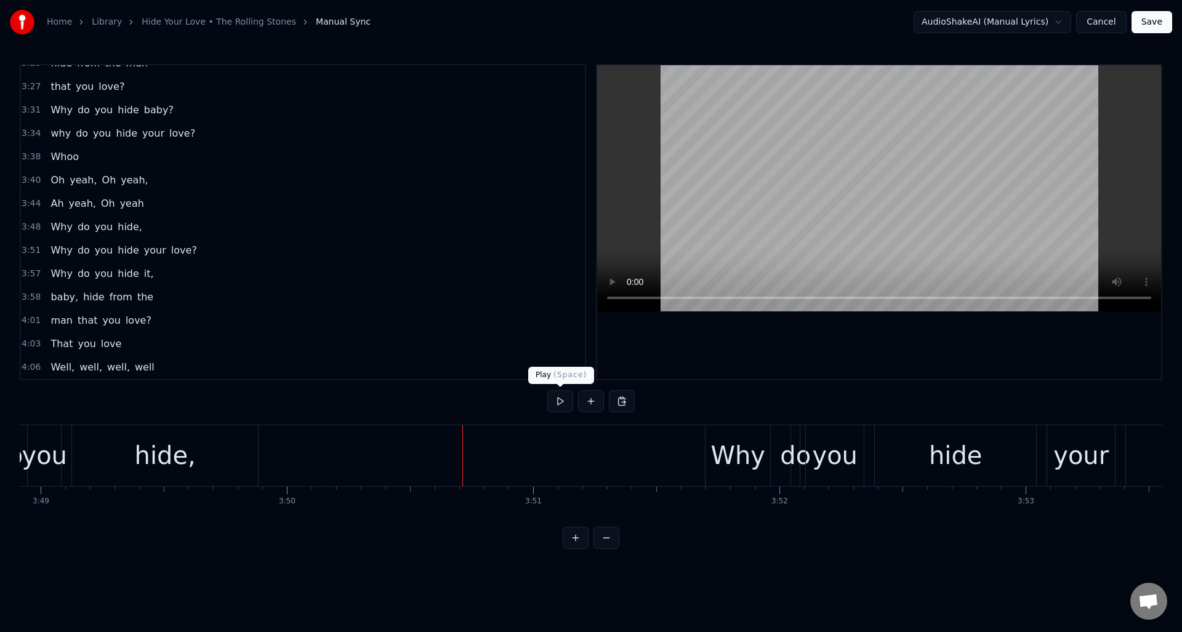
click at [557, 400] on button at bounding box center [560, 401] width 26 height 22
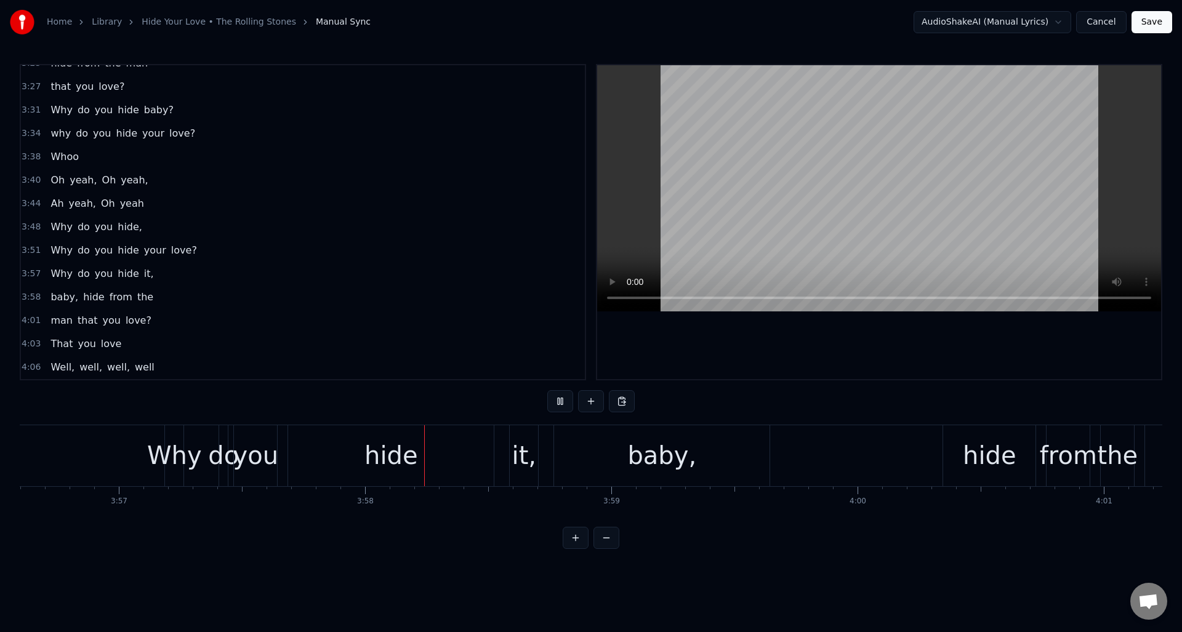
scroll to position [0, 58492]
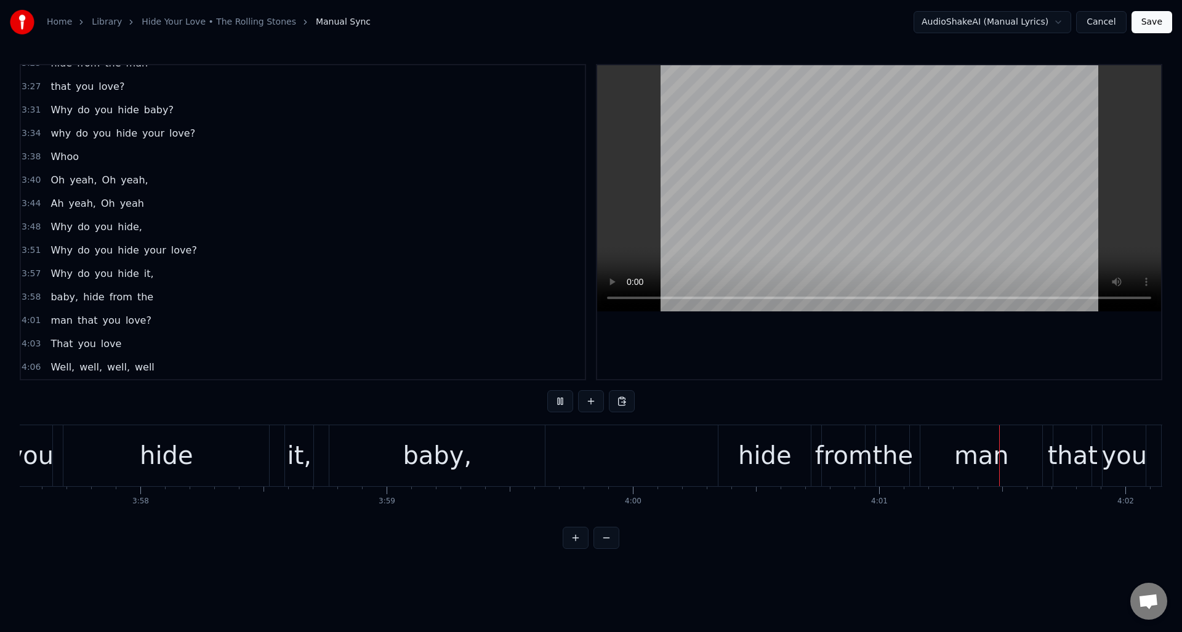
click at [557, 400] on button at bounding box center [560, 401] width 26 height 22
click at [64, 297] on span "baby," at bounding box center [64, 297] width 30 height 14
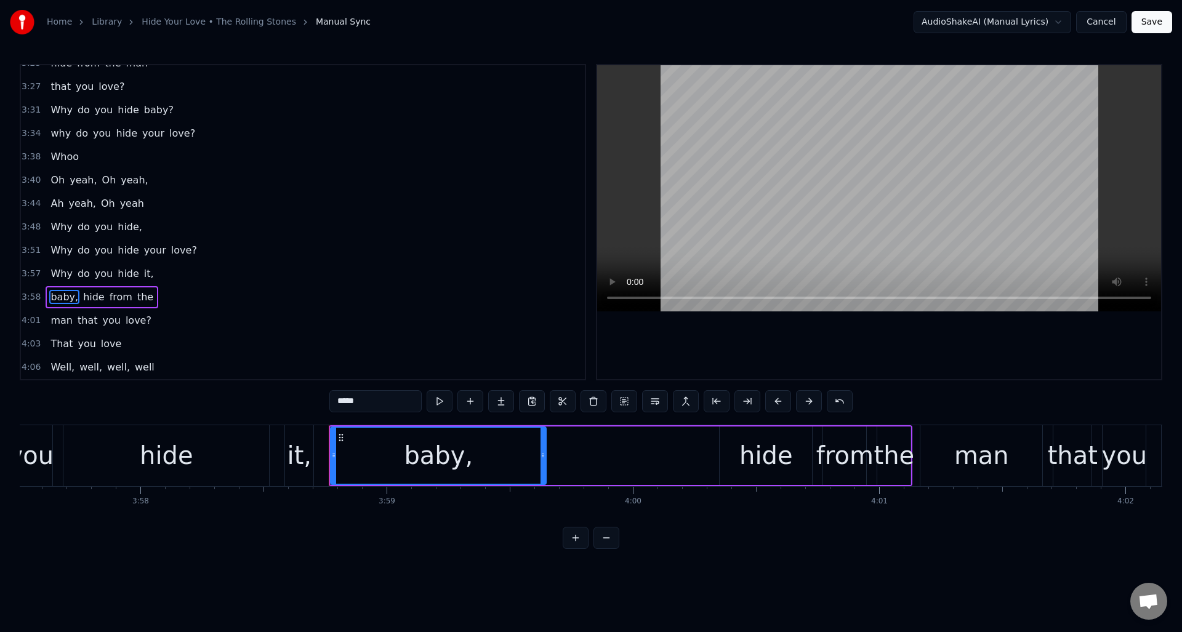
drag, startPoint x: 137, startPoint y: 277, endPoint x: 196, endPoint y: 282, distance: 59.3
click at [143, 277] on span "it," at bounding box center [149, 274] width 12 height 14
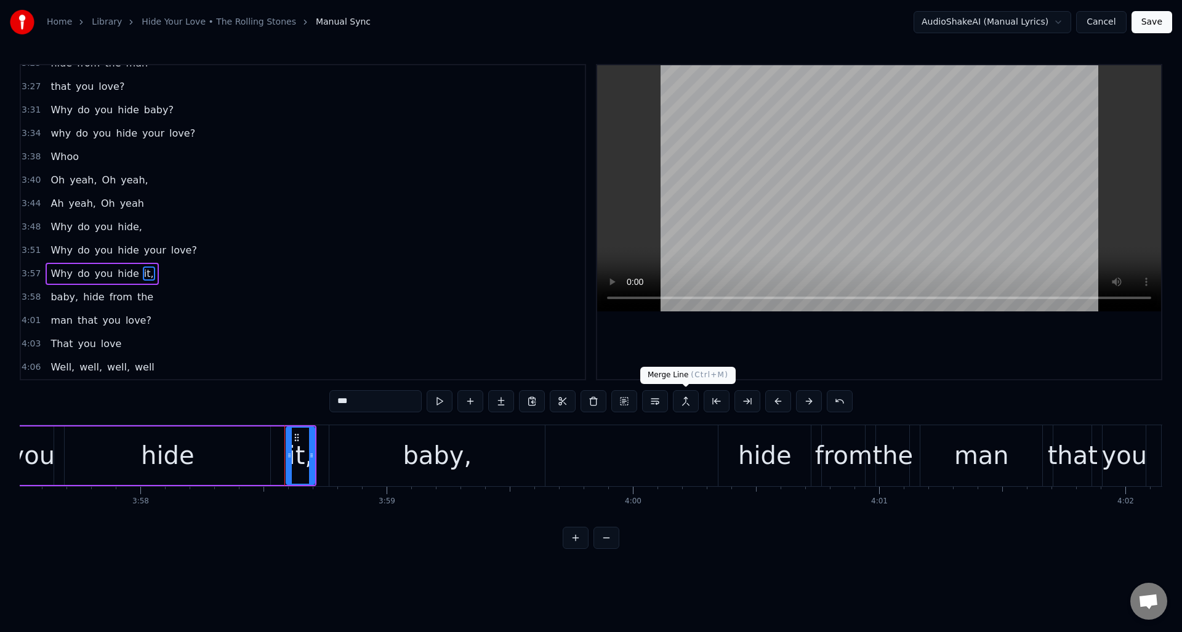
click at [686, 400] on button at bounding box center [686, 401] width 26 height 22
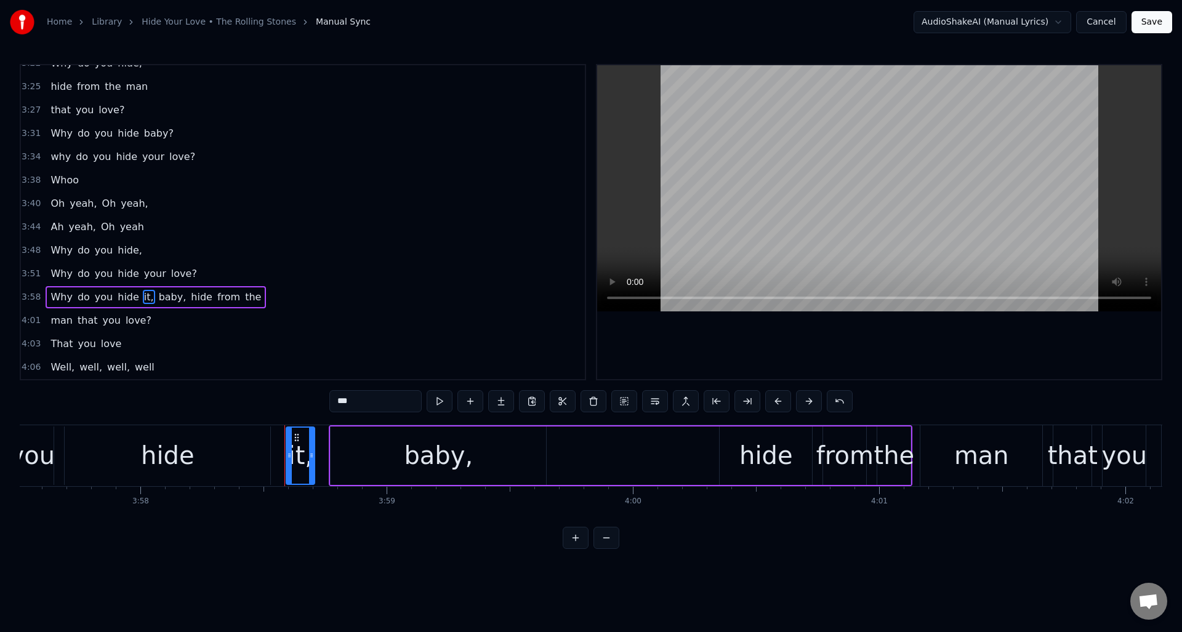
click at [158, 295] on span "baby," at bounding box center [173, 297] width 30 height 14
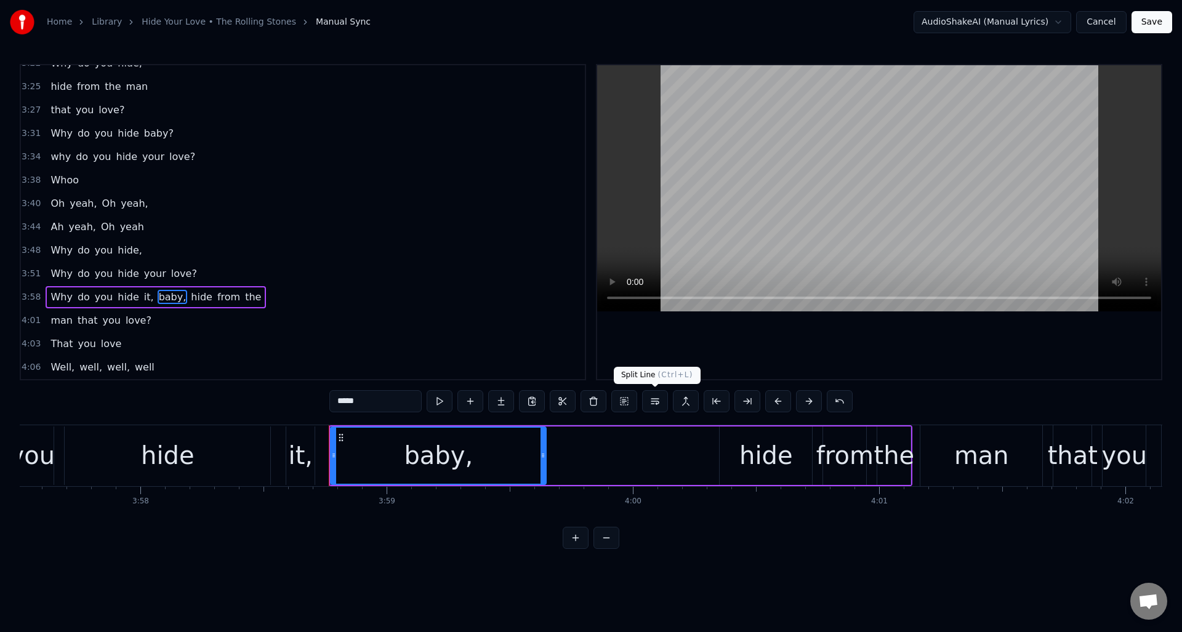
click at [656, 398] on button at bounding box center [655, 401] width 26 height 22
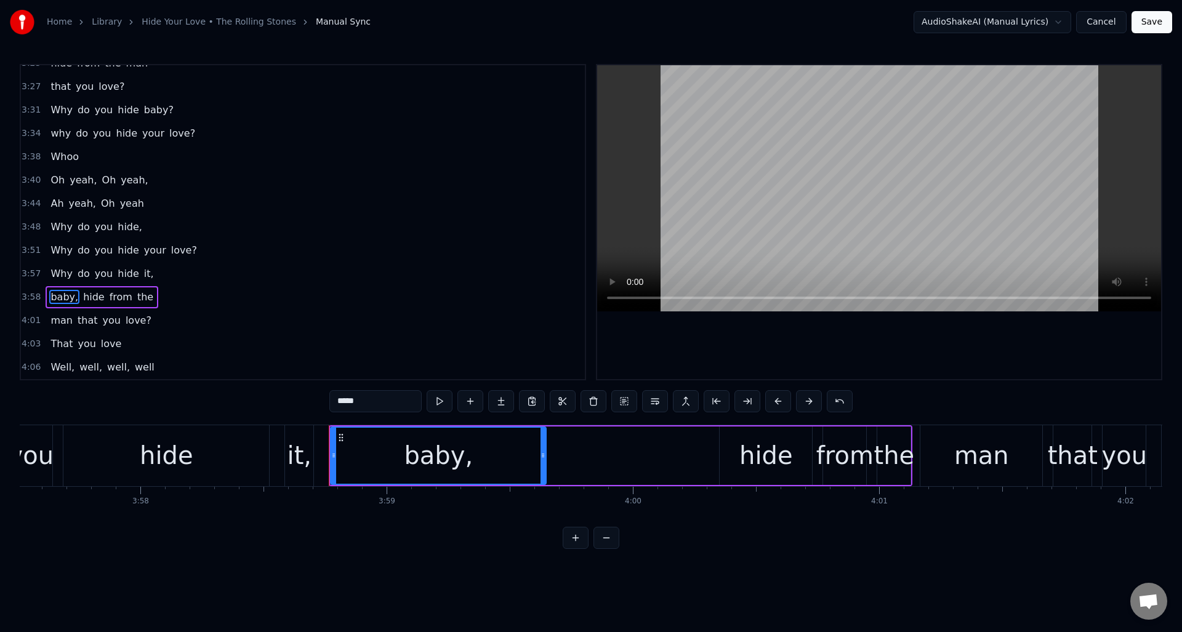
click at [109, 446] on div "hide" at bounding box center [166, 455] width 206 height 61
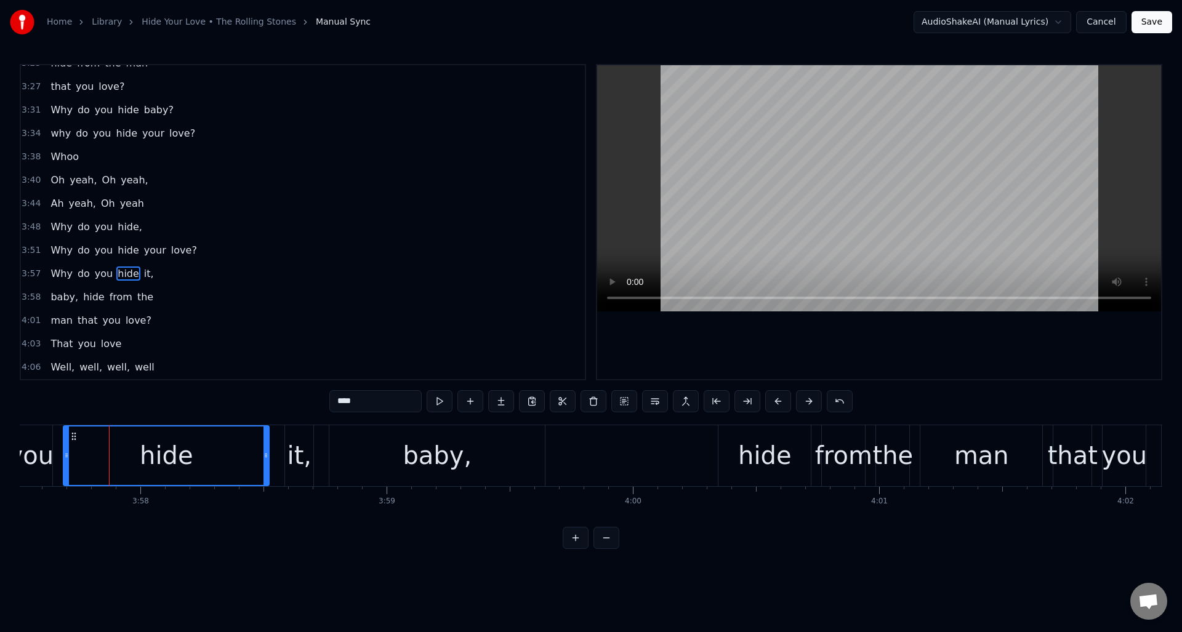
click at [139, 298] on span "the" at bounding box center [145, 297] width 18 height 14
type input "***"
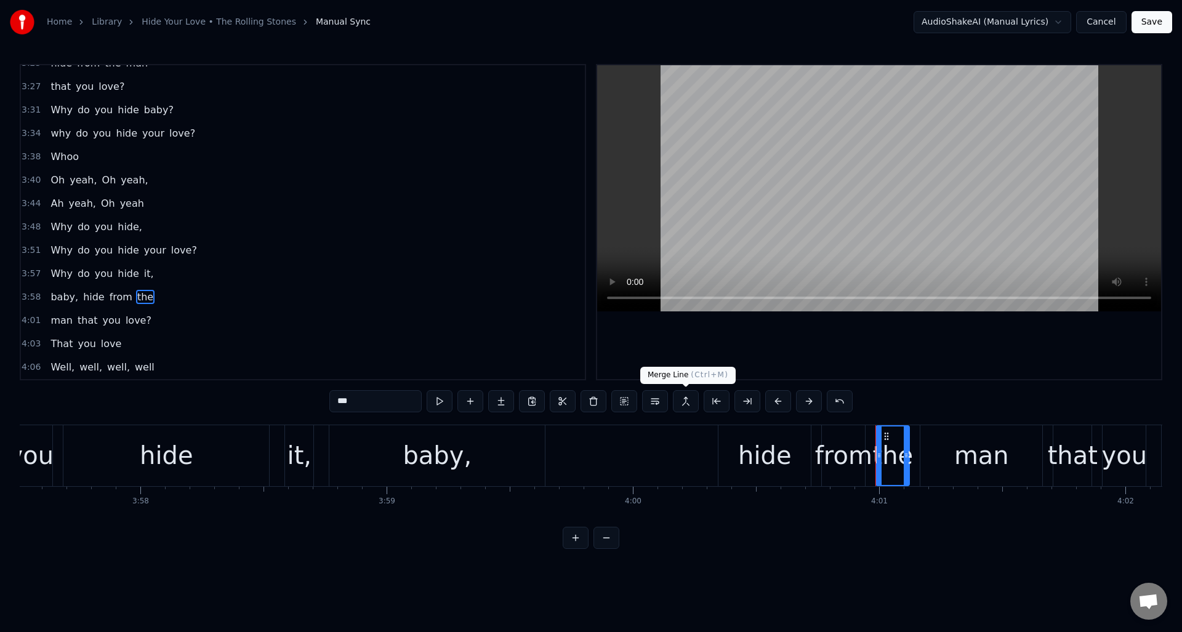
click at [685, 400] on button at bounding box center [686, 401] width 26 height 22
click at [685, 401] on button at bounding box center [686, 401] width 26 height 22
click at [137, 296] on span "the" at bounding box center [145, 297] width 18 height 14
click at [683, 401] on button at bounding box center [686, 401] width 26 height 22
click at [573, 439] on div "baby, hide from the" at bounding box center [621, 455] width 584 height 61
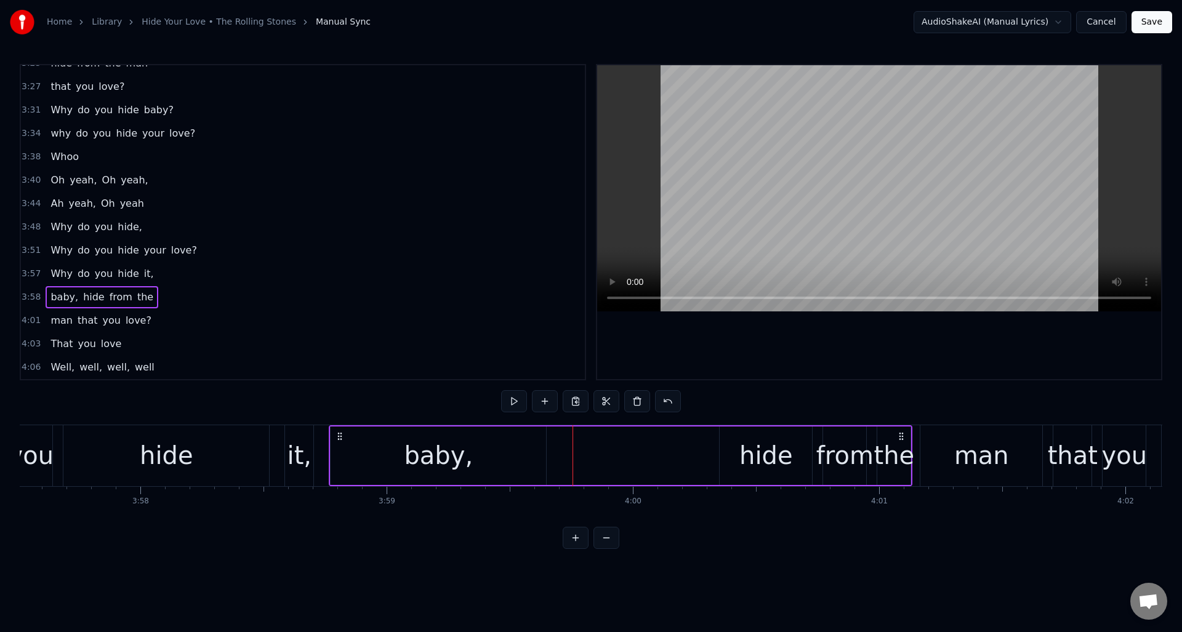
click at [55, 321] on span "man" at bounding box center [61, 320] width 25 height 14
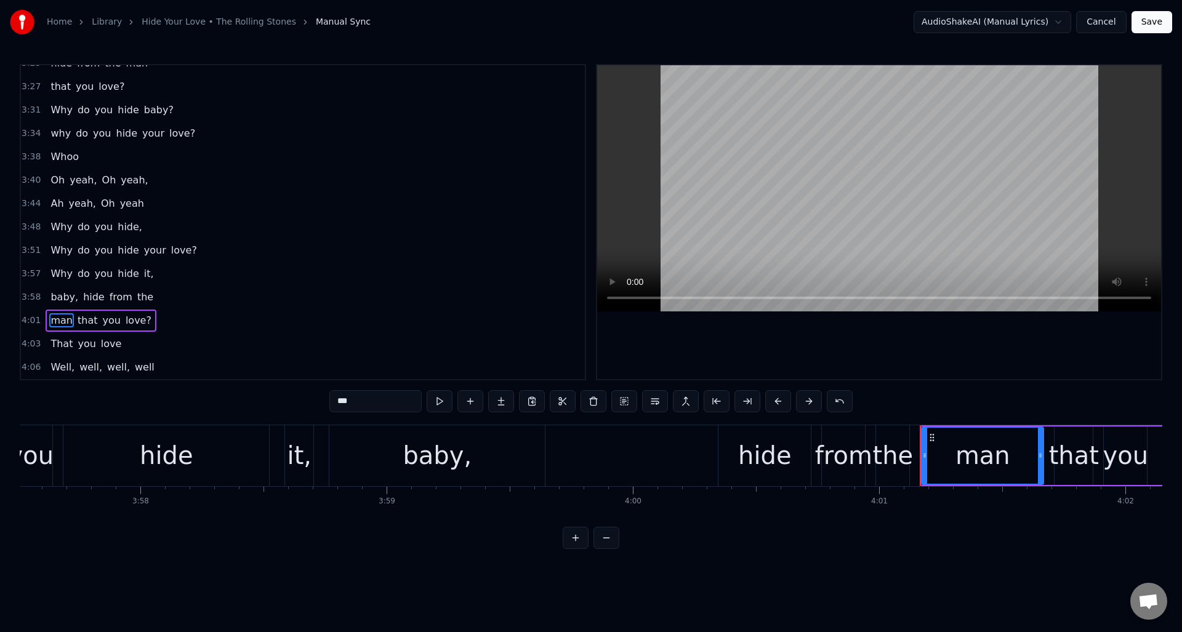
click at [136, 298] on span "the" at bounding box center [145, 297] width 18 height 14
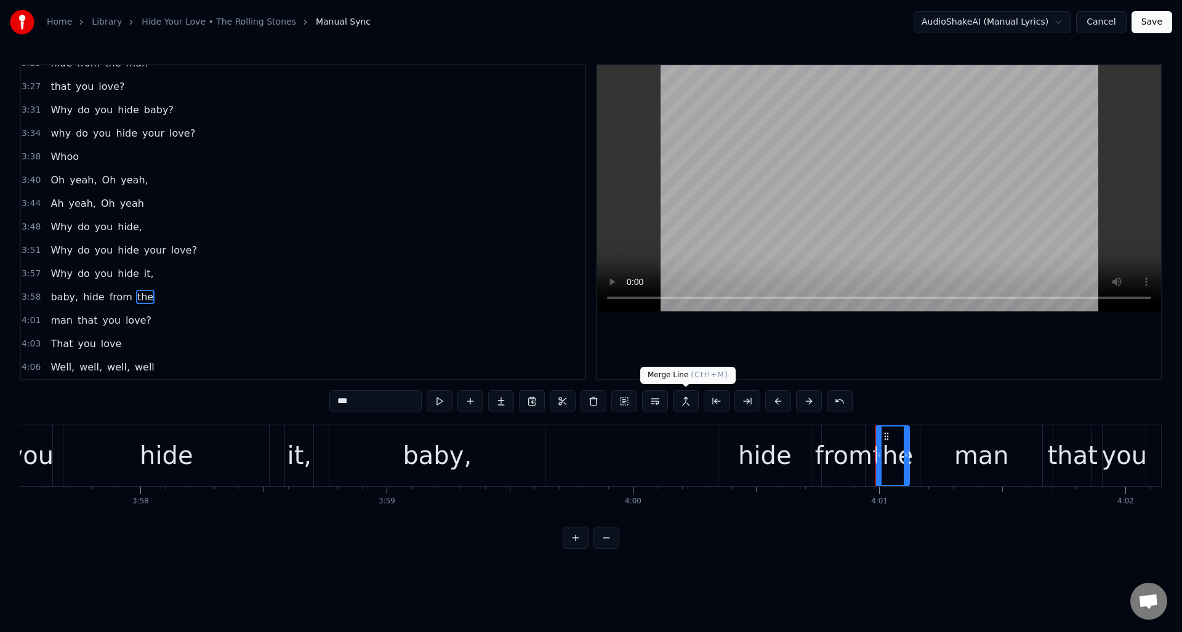
click at [685, 398] on button at bounding box center [686, 401] width 26 height 22
click at [54, 323] on span "man" at bounding box center [61, 320] width 25 height 14
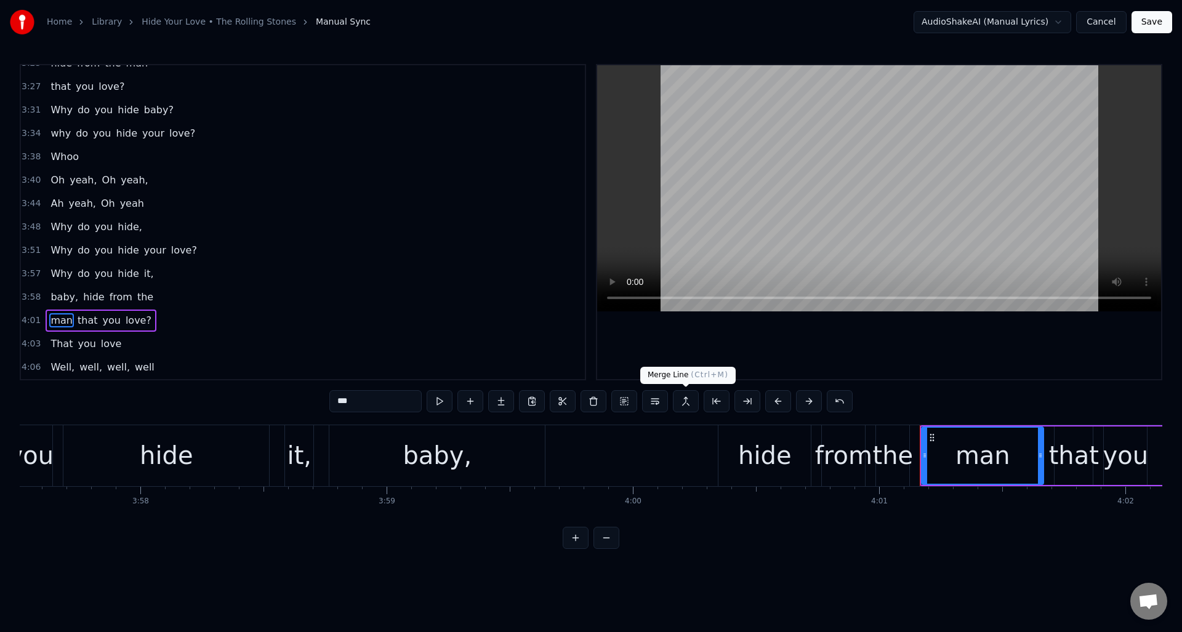
click at [683, 403] on button at bounding box center [686, 401] width 26 height 22
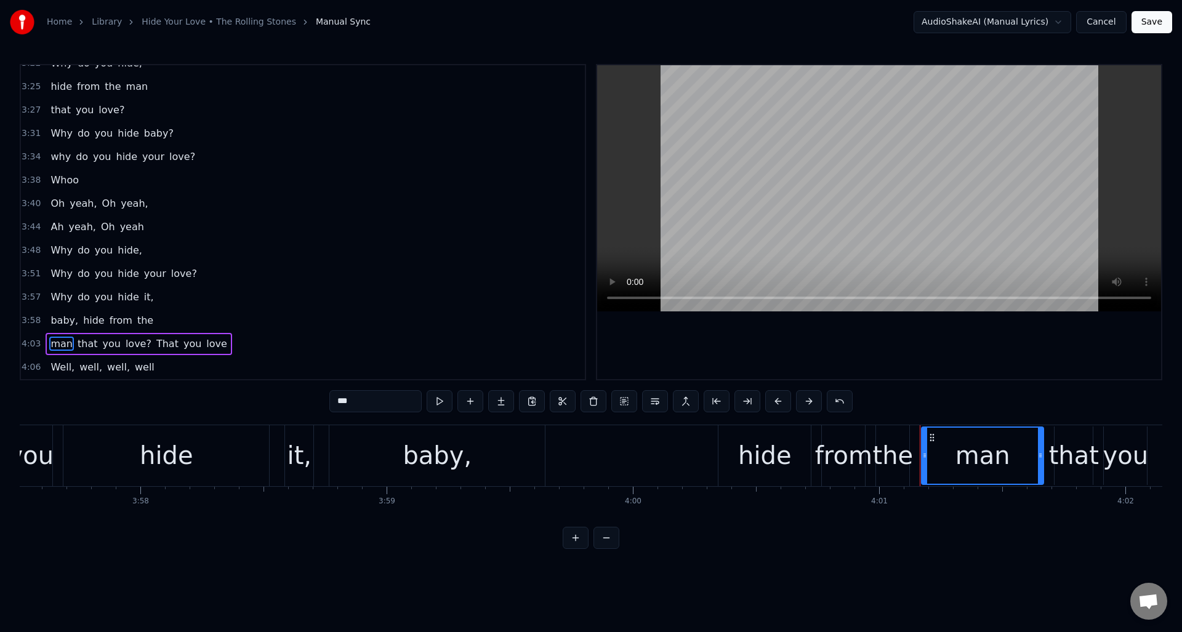
scroll to position [1043, 0]
drag, startPoint x: 158, startPoint y: 345, endPoint x: 172, endPoint y: 345, distance: 13.6
click at [158, 345] on span "That" at bounding box center [167, 344] width 25 height 14
type input "****"
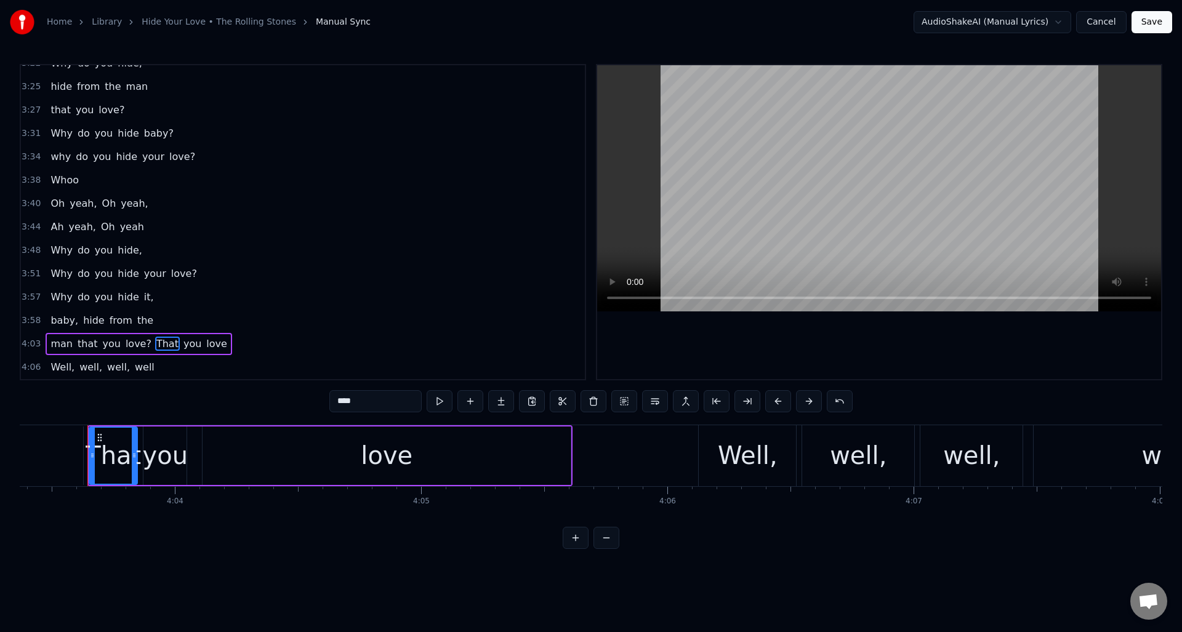
scroll to position [0, 59942]
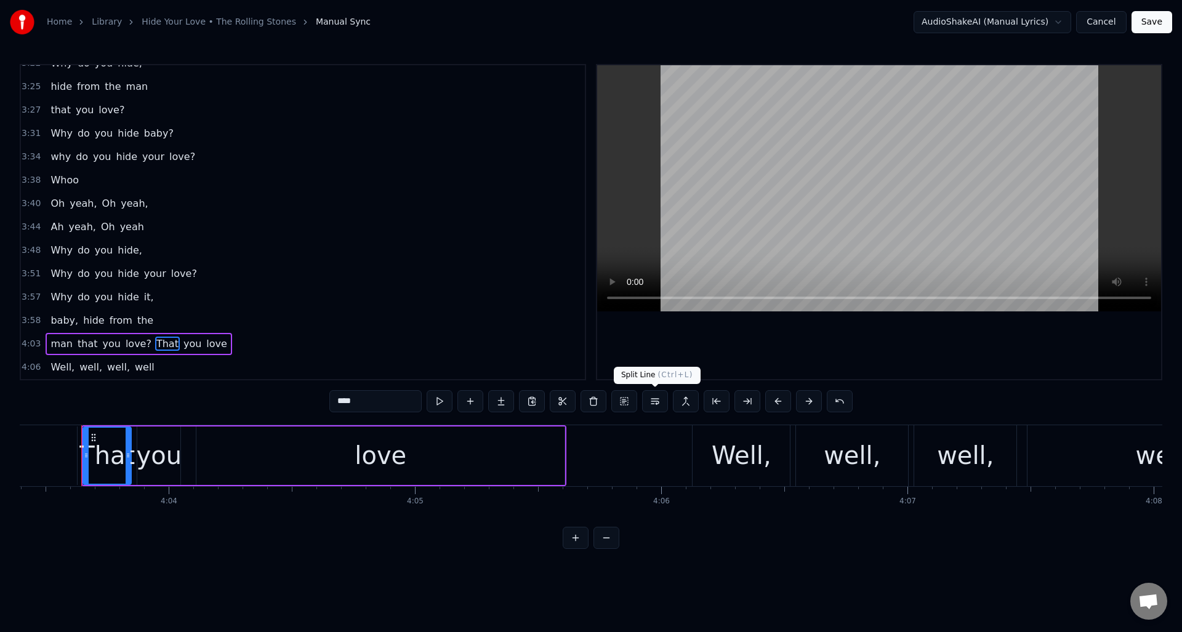
click at [653, 401] on button at bounding box center [655, 401] width 26 height 22
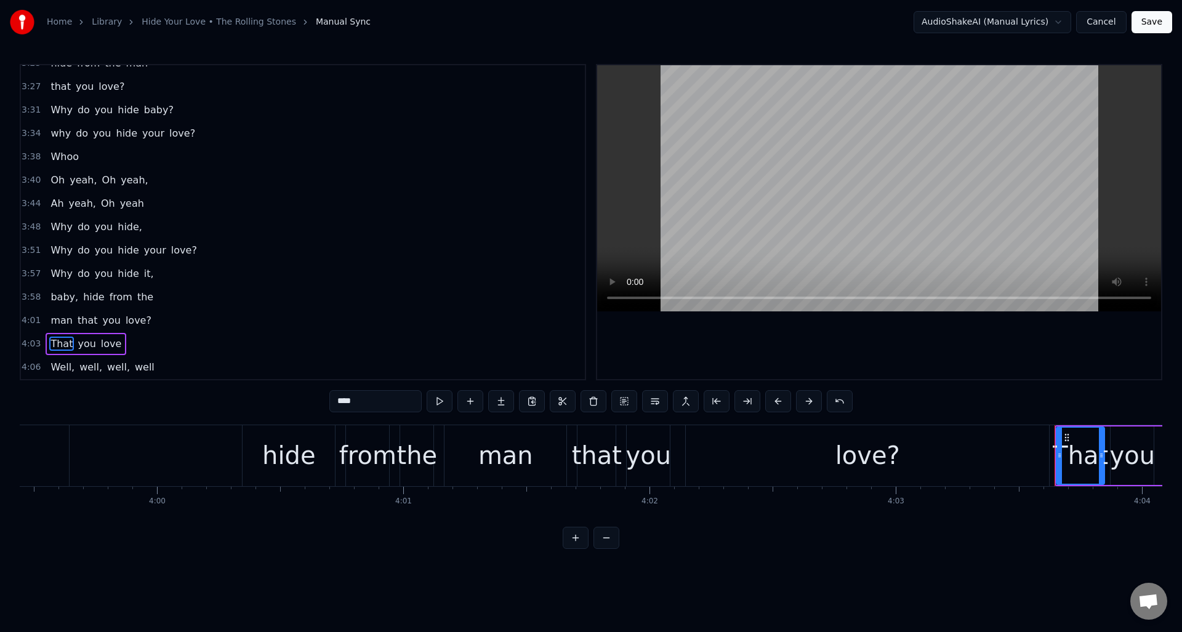
scroll to position [0, 58868]
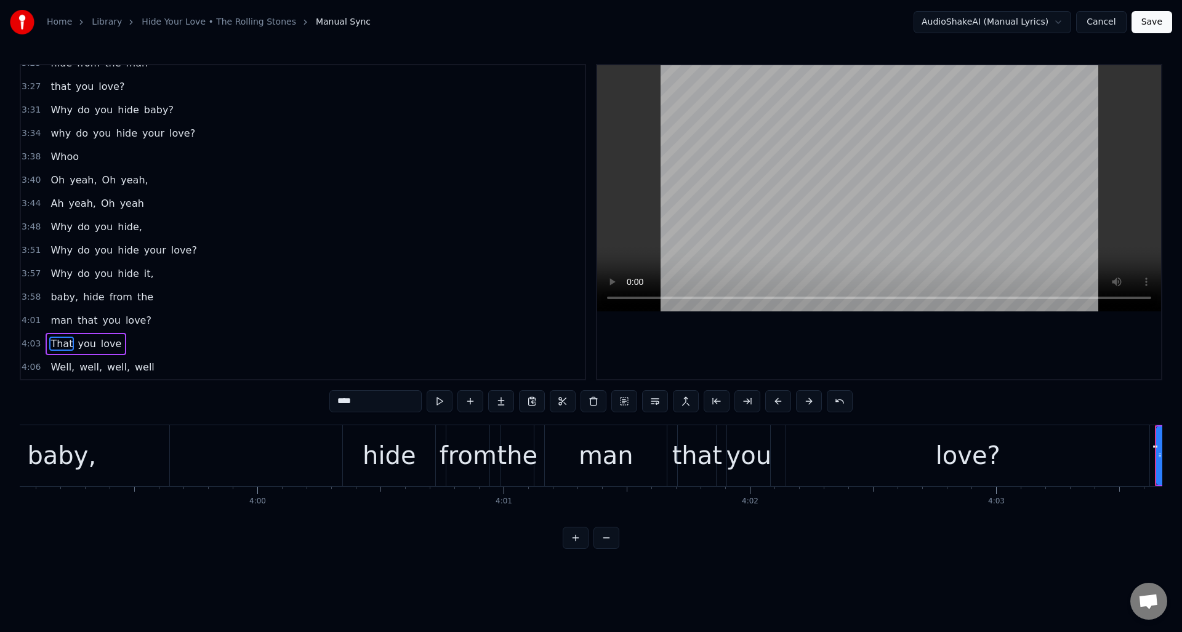
click at [305, 439] on div "baby, hide from the" at bounding box center [245, 455] width 584 height 61
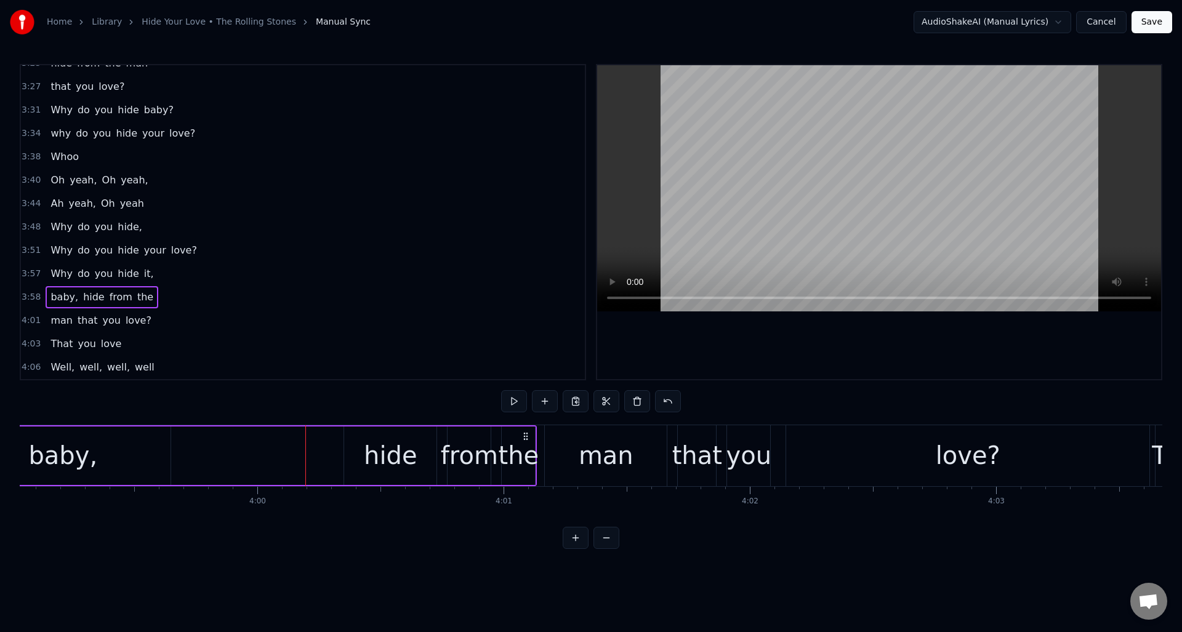
click at [161, 445] on div "baby," at bounding box center [62, 456] width 215 height 58
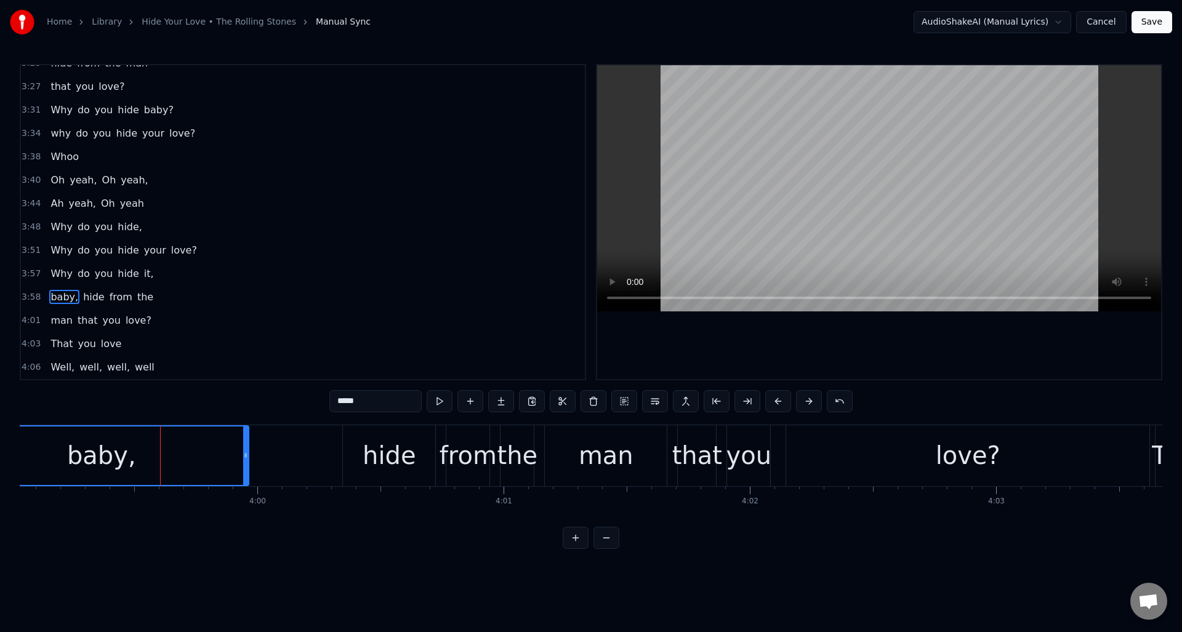
drag, startPoint x: 166, startPoint y: 444, endPoint x: 245, endPoint y: 446, distance: 79.4
click at [245, 446] on div at bounding box center [245, 456] width 5 height 58
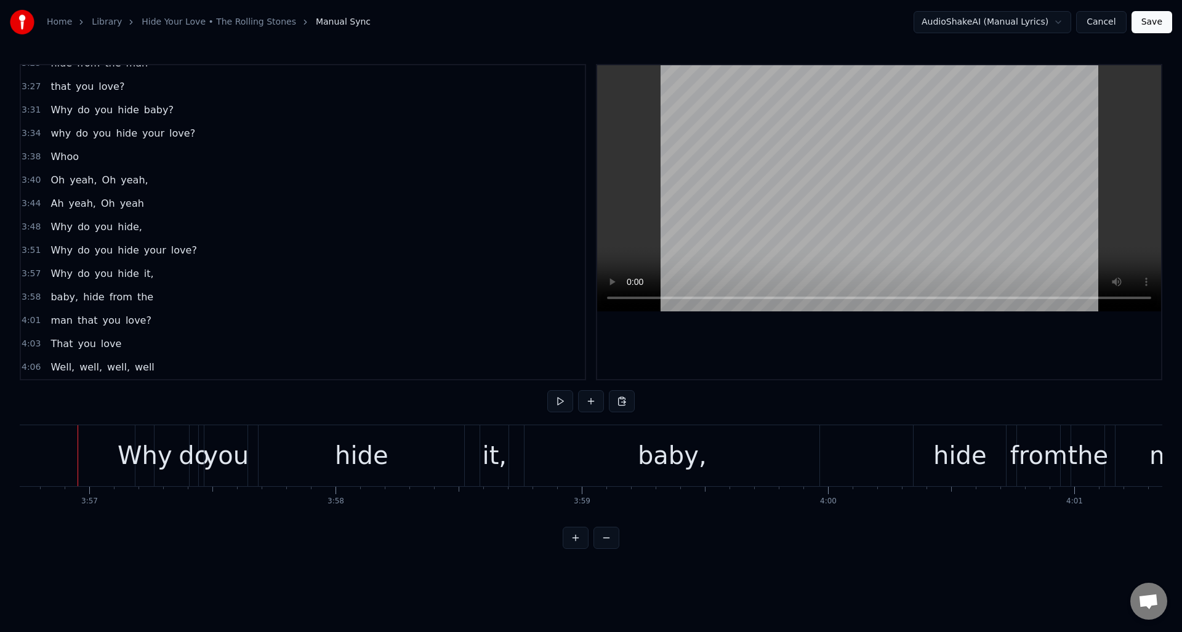
scroll to position [0, 58294]
drag, startPoint x: 150, startPoint y: 437, endPoint x: 157, endPoint y: 436, distance: 6.8
click at [150, 437] on div "Why" at bounding box center [148, 455] width 55 height 37
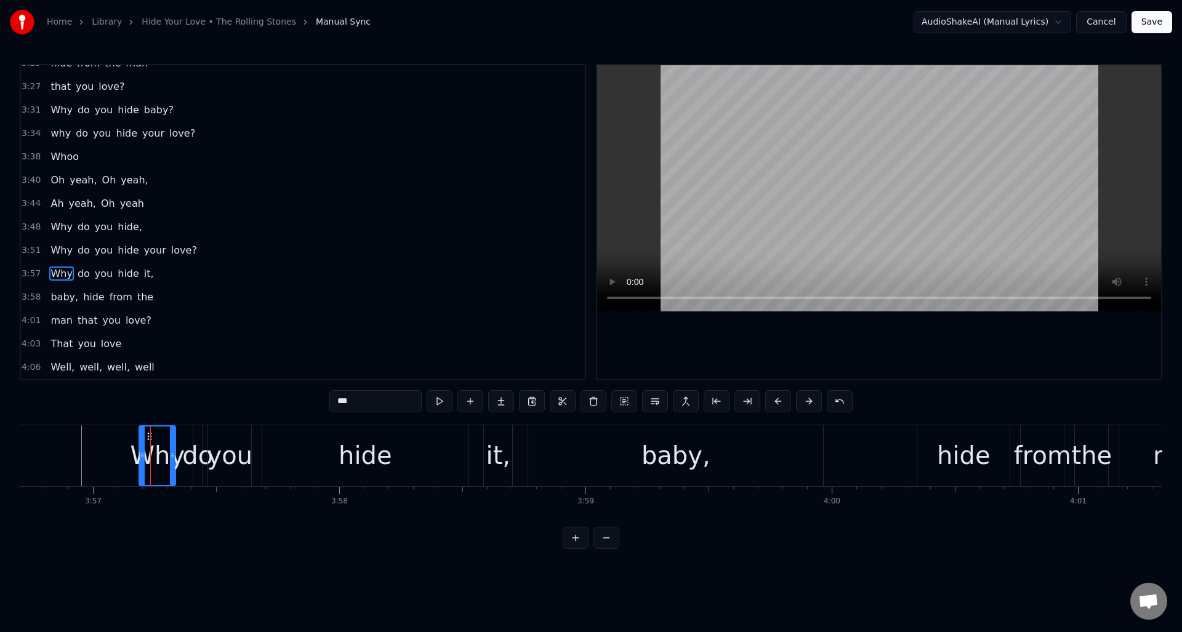
drag, startPoint x: 155, startPoint y: 437, endPoint x: 189, endPoint y: 437, distance: 33.9
click at [173, 438] on div at bounding box center [172, 456] width 5 height 58
click at [195, 436] on div "do" at bounding box center [197, 455] width 9 height 61
type input "**"
click at [209, 441] on div at bounding box center [206, 456] width 5 height 58
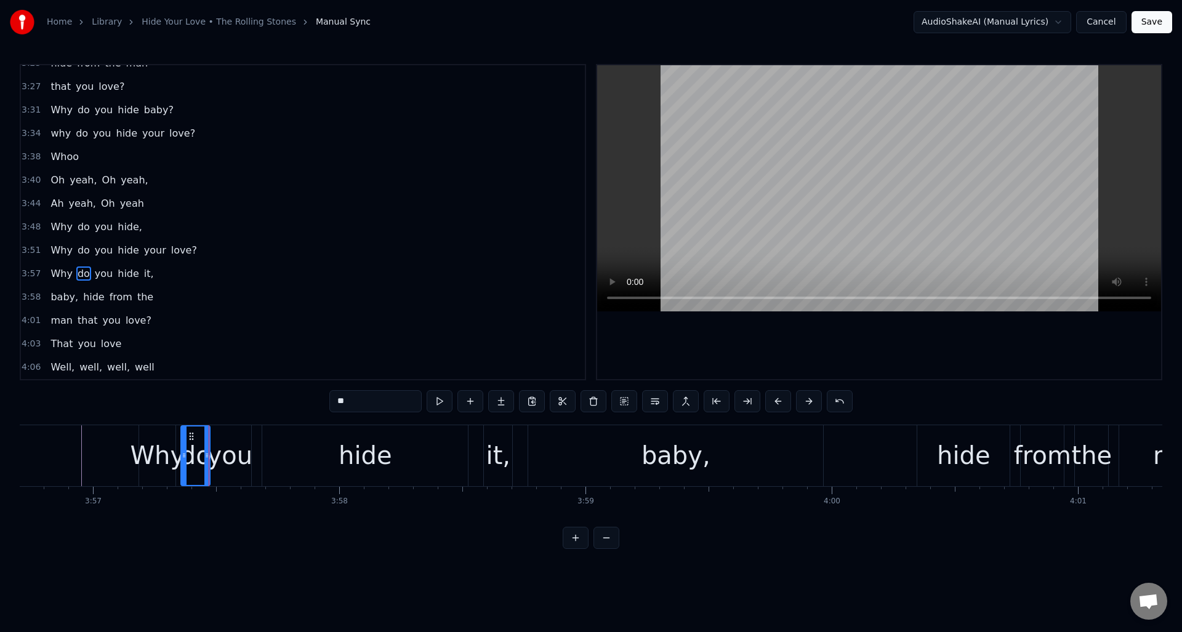
drag, startPoint x: 196, startPoint y: 440, endPoint x: 183, endPoint y: 441, distance: 12.3
click at [183, 441] on div at bounding box center [184, 456] width 5 height 58
drag, startPoint x: 208, startPoint y: 440, endPoint x: 225, endPoint y: 437, distance: 17.4
click at [205, 440] on div at bounding box center [203, 456] width 5 height 58
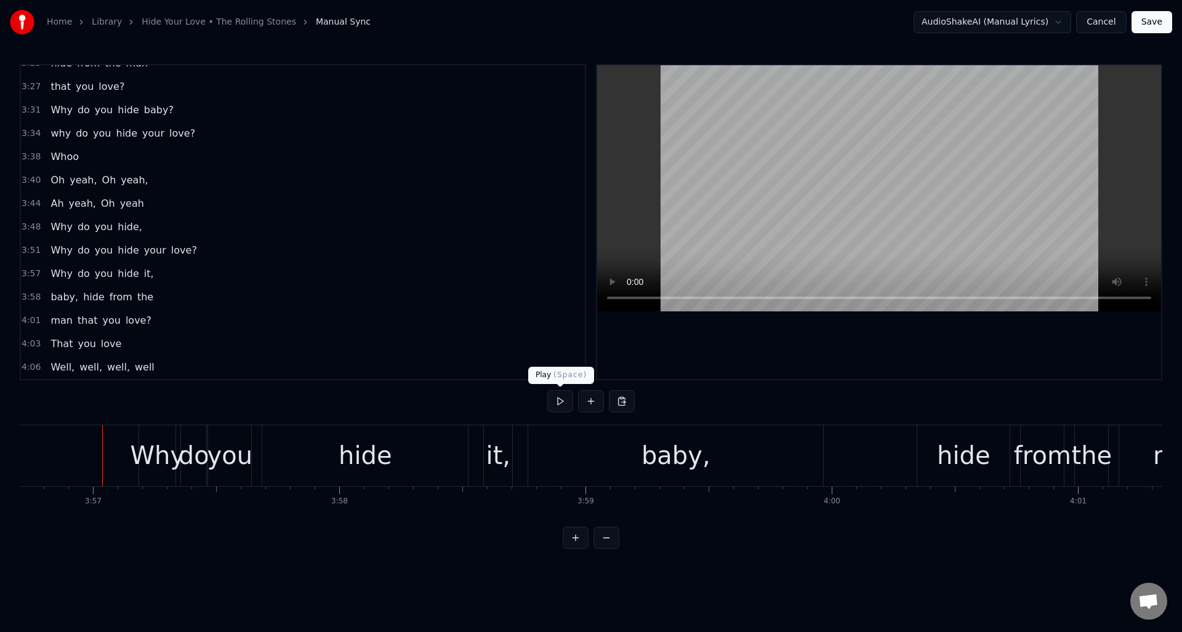
click at [560, 403] on button at bounding box center [560, 401] width 26 height 22
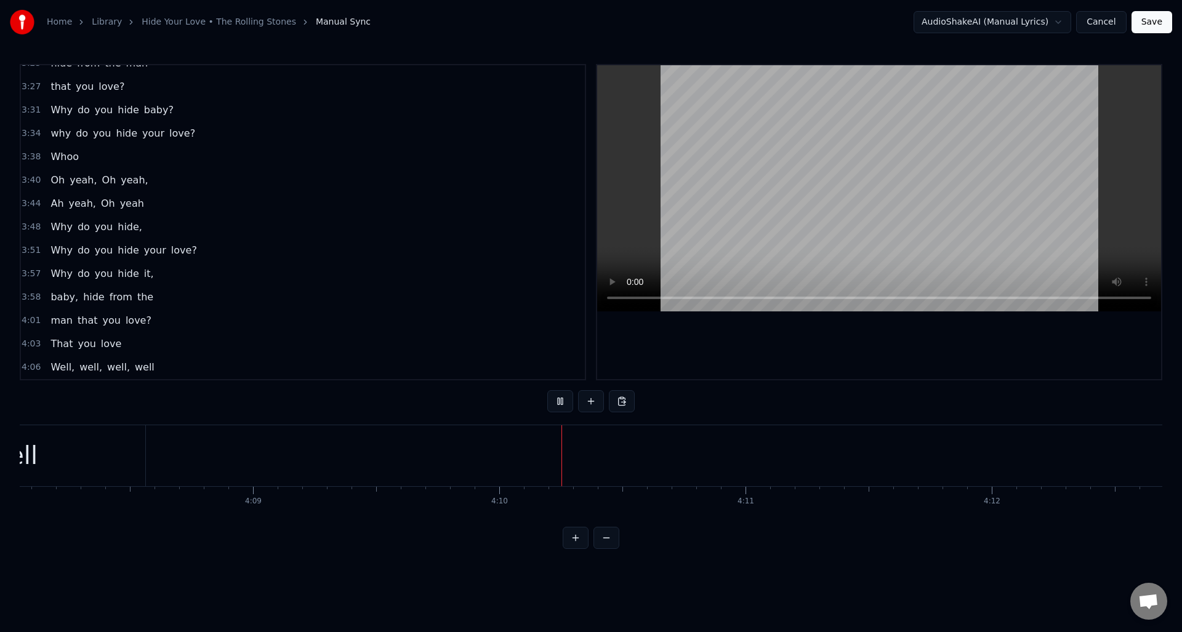
scroll to position [0, 61165]
click at [560, 403] on button at bounding box center [560, 401] width 26 height 22
click at [1145, 19] on button "Save" at bounding box center [1152, 22] width 41 height 22
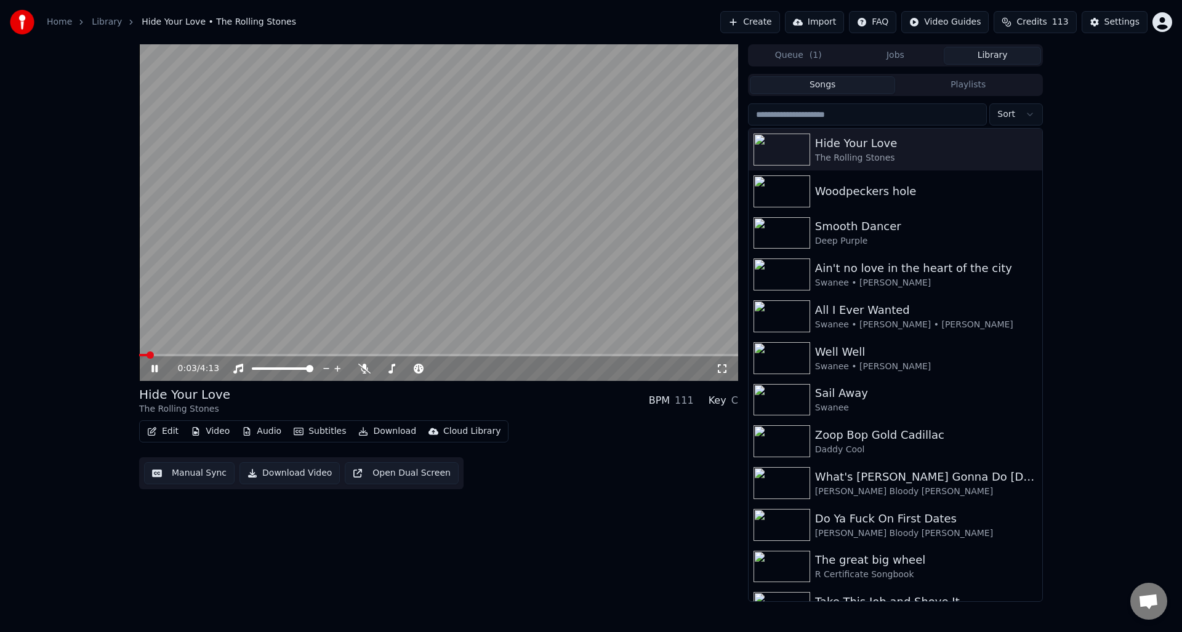
drag, startPoint x: 151, startPoint y: 369, endPoint x: 209, endPoint y: 375, distance: 57.6
click at [151, 368] on icon at bounding box center [154, 368] width 6 height 7
click at [190, 473] on button "Manual Sync" at bounding box center [189, 473] width 91 height 22
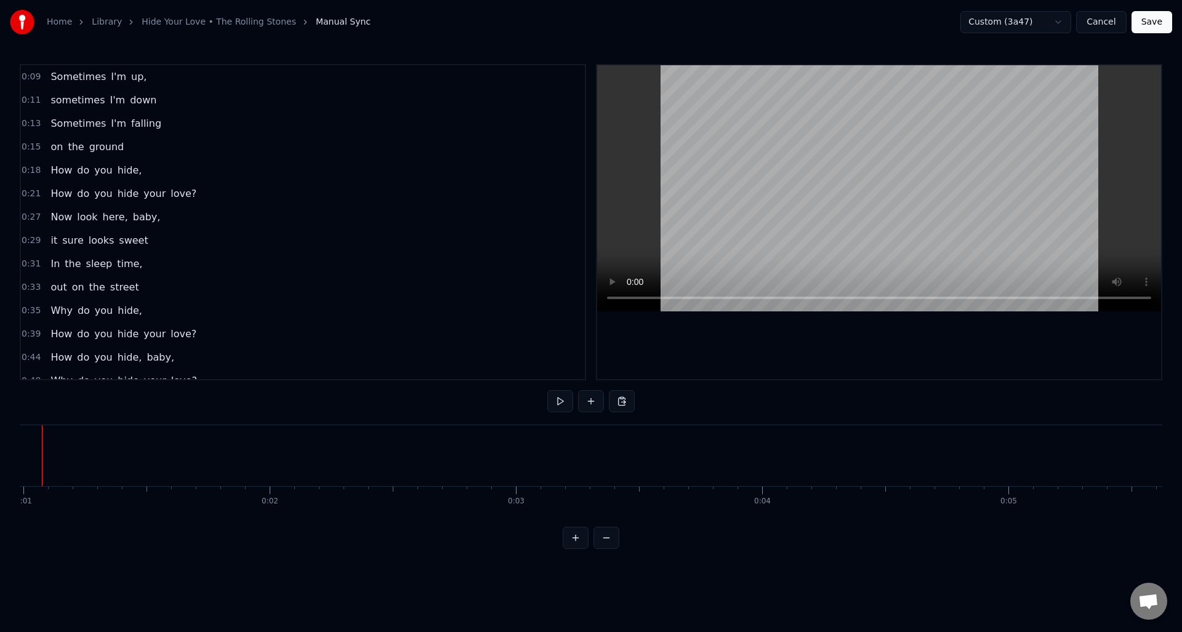
scroll to position [0, 203]
click at [559, 404] on button at bounding box center [560, 401] width 26 height 22
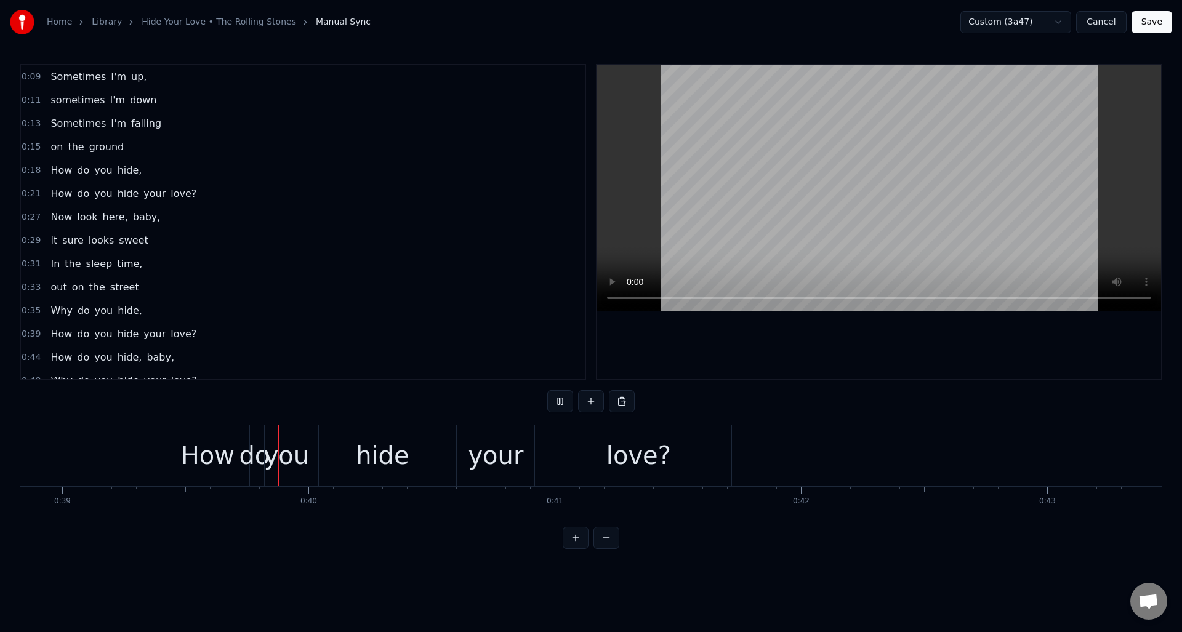
scroll to position [0, 9610]
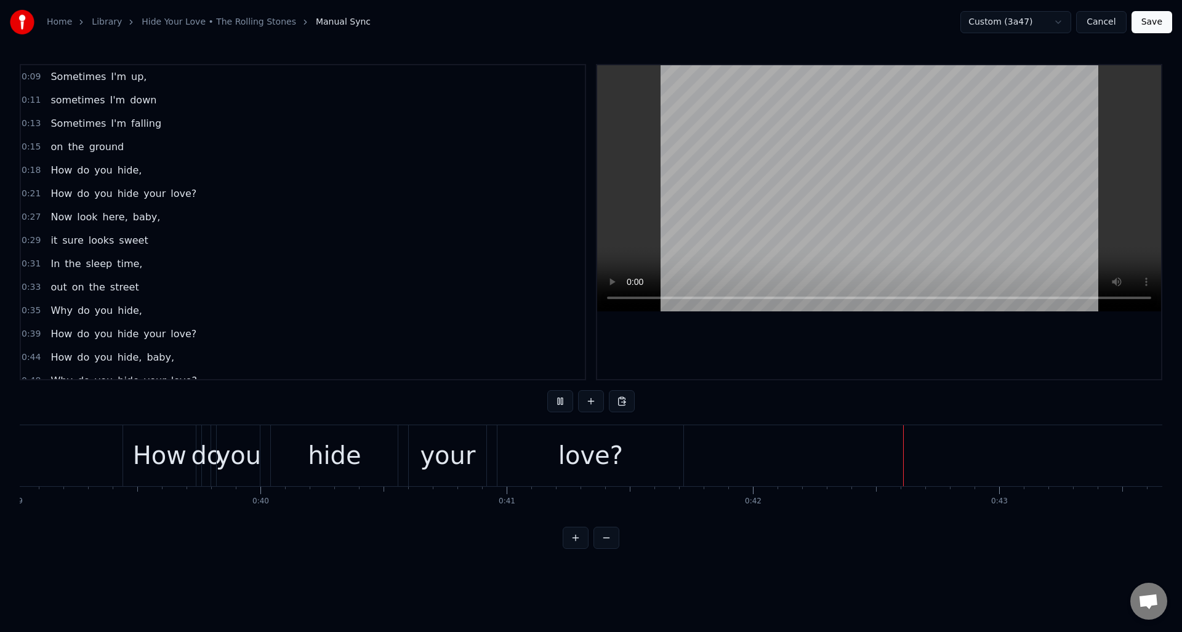
click at [559, 404] on button at bounding box center [560, 401] width 26 height 22
click at [603, 462] on div "love?" at bounding box center [590, 455] width 65 height 37
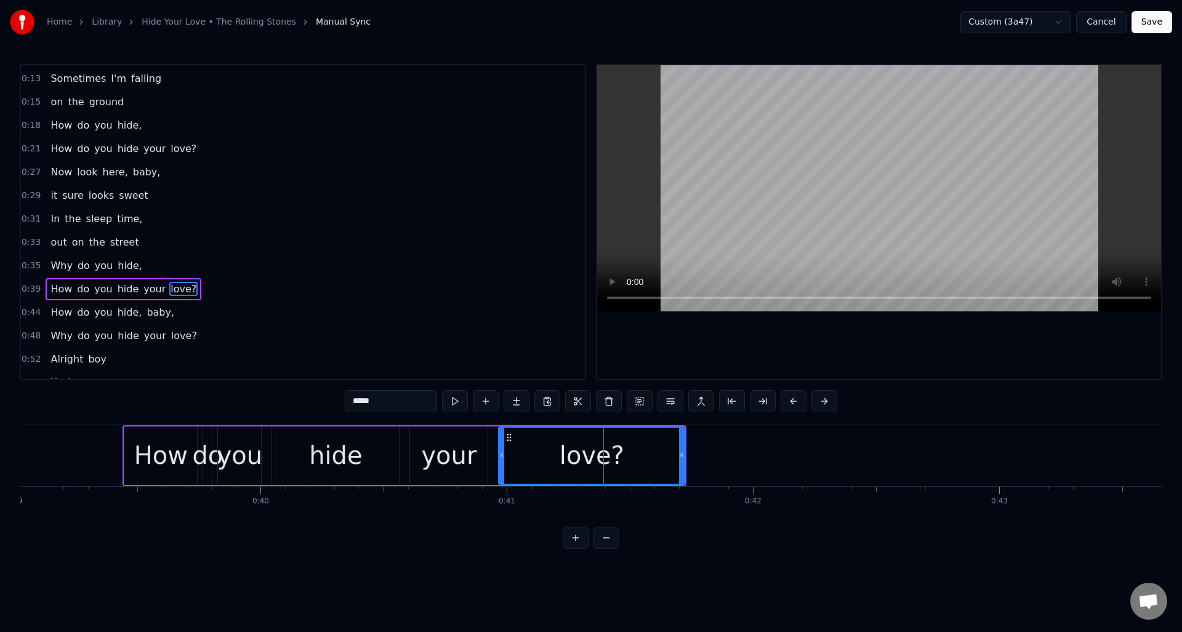
scroll to position [112, 0]
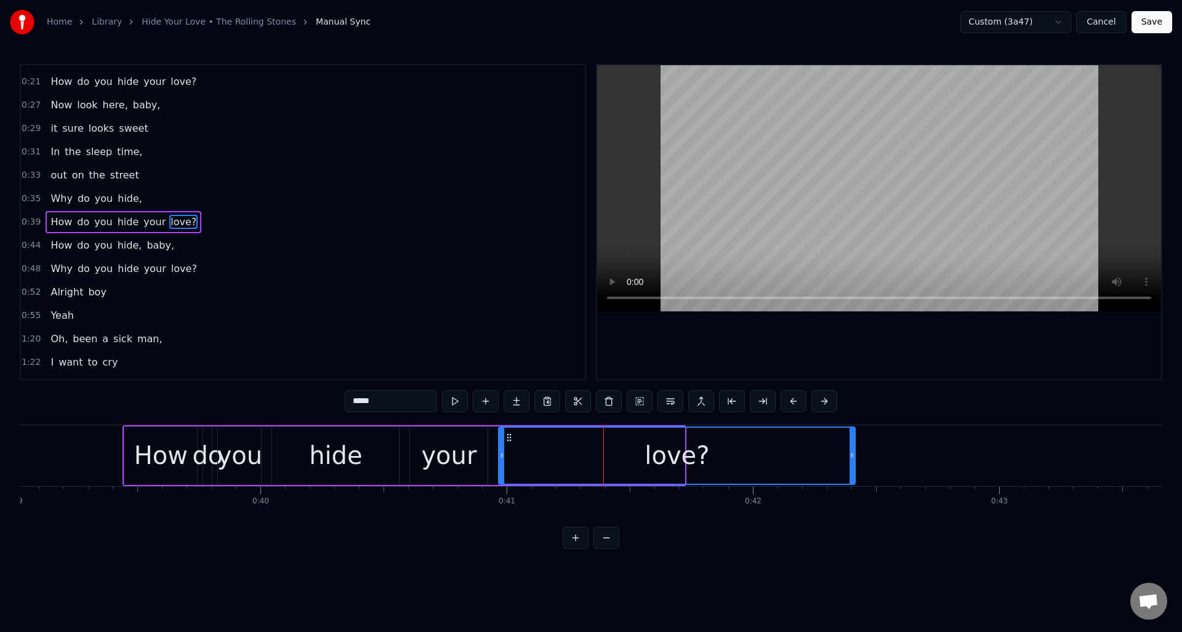
drag, startPoint x: 680, startPoint y: 461, endPoint x: 851, endPoint y: 459, distance: 170.5
click at [851, 459] on div at bounding box center [852, 456] width 5 height 56
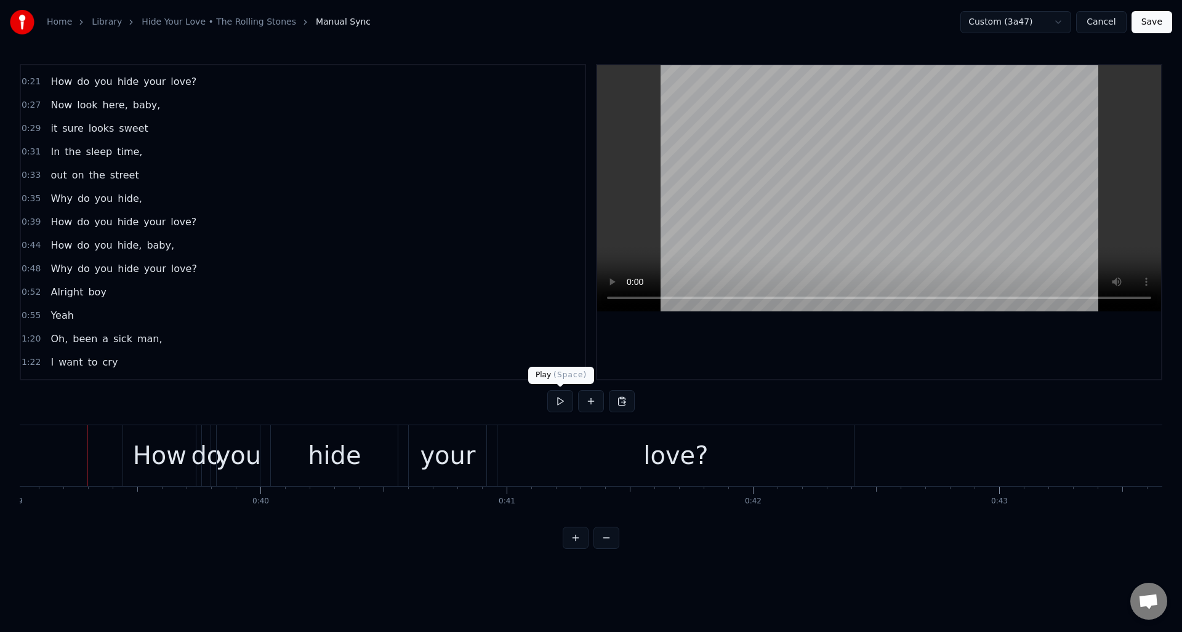
click at [561, 401] on button at bounding box center [560, 401] width 26 height 22
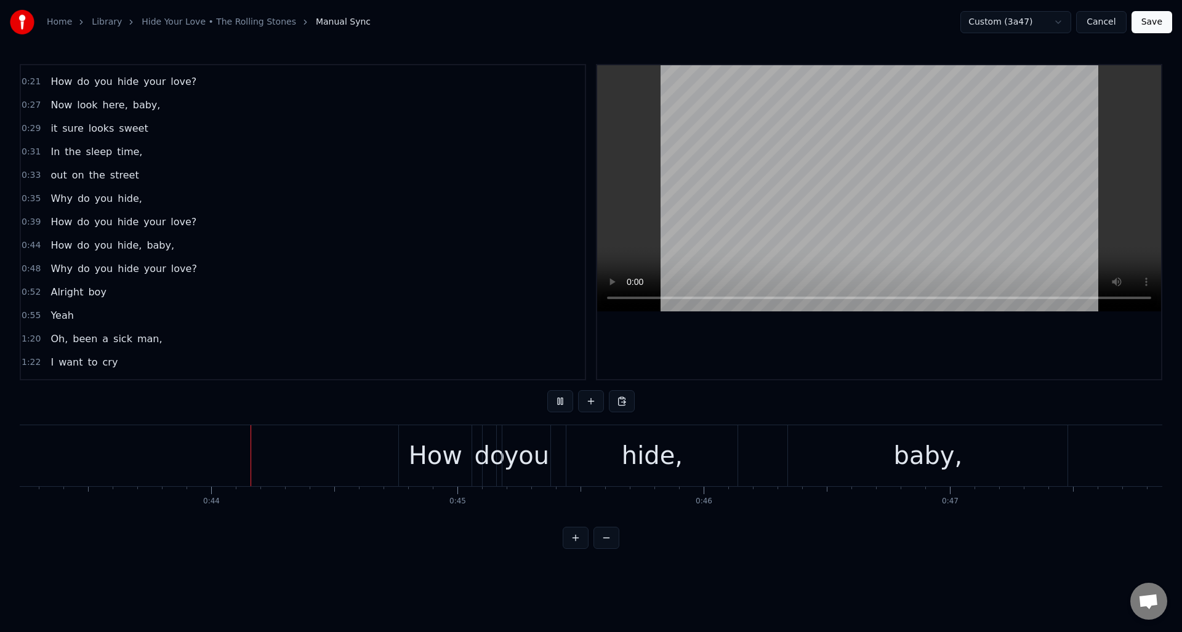
scroll to position [0, 10646]
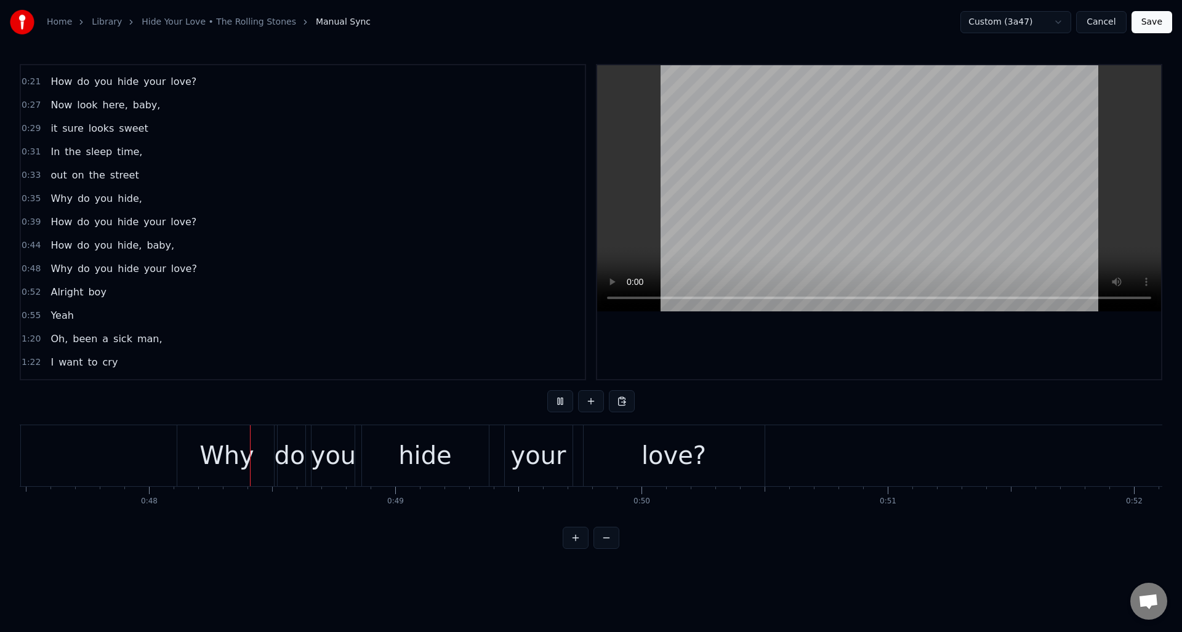
click at [561, 401] on button at bounding box center [560, 401] width 26 height 22
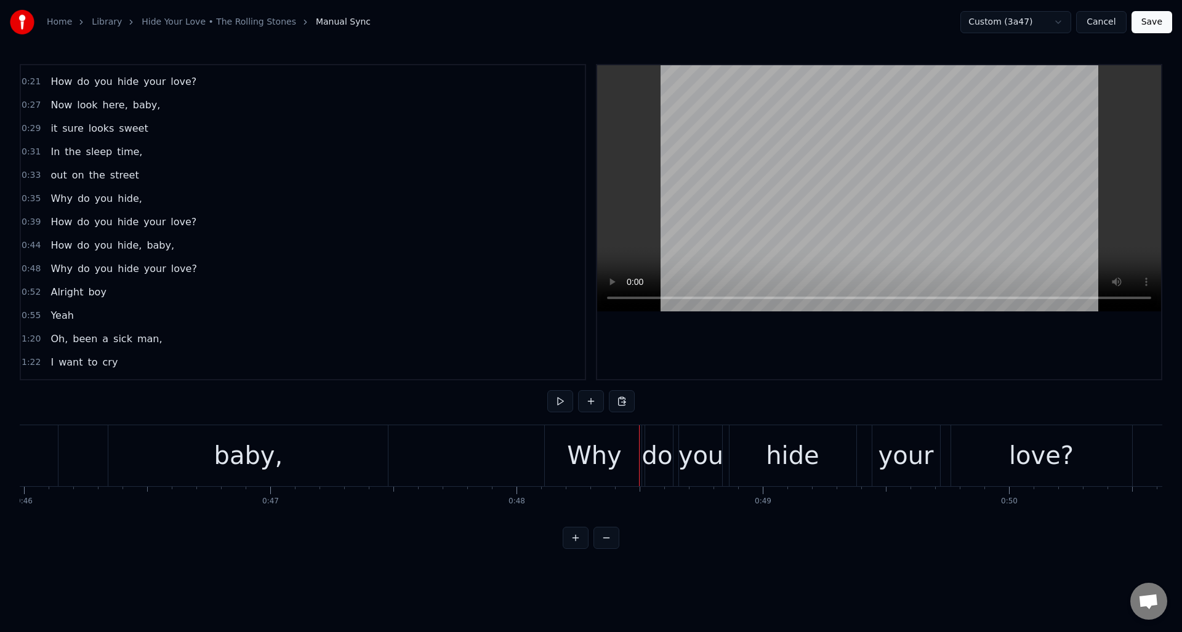
scroll to position [0, 11358]
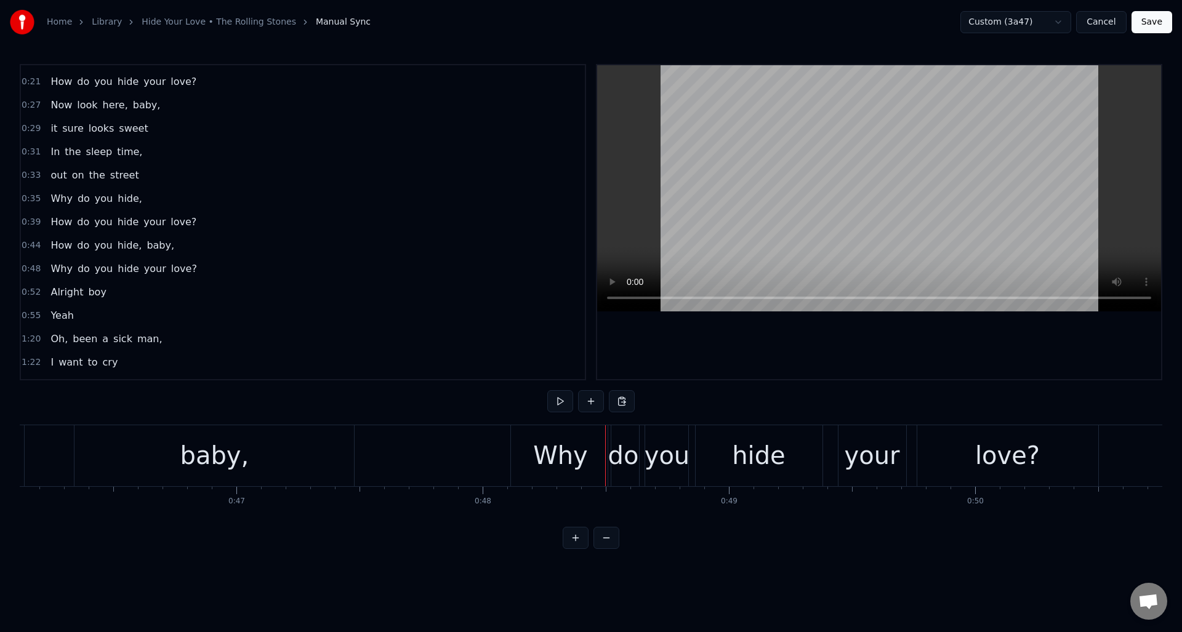
click at [294, 462] on div "baby," at bounding box center [214, 455] width 280 height 61
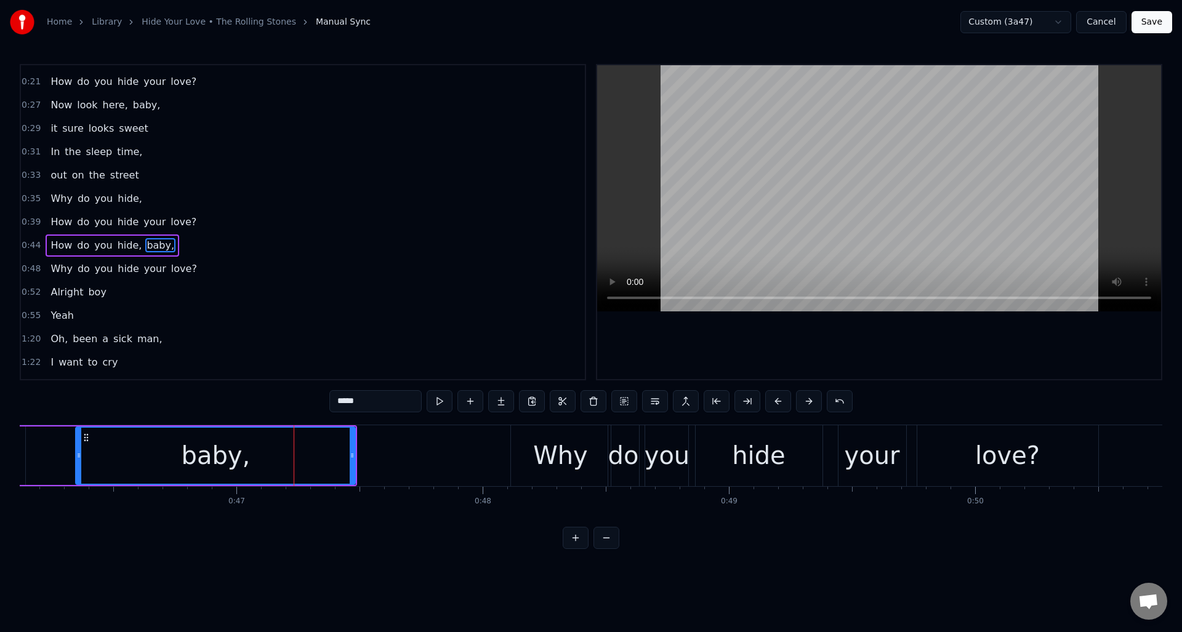
scroll to position [135, 0]
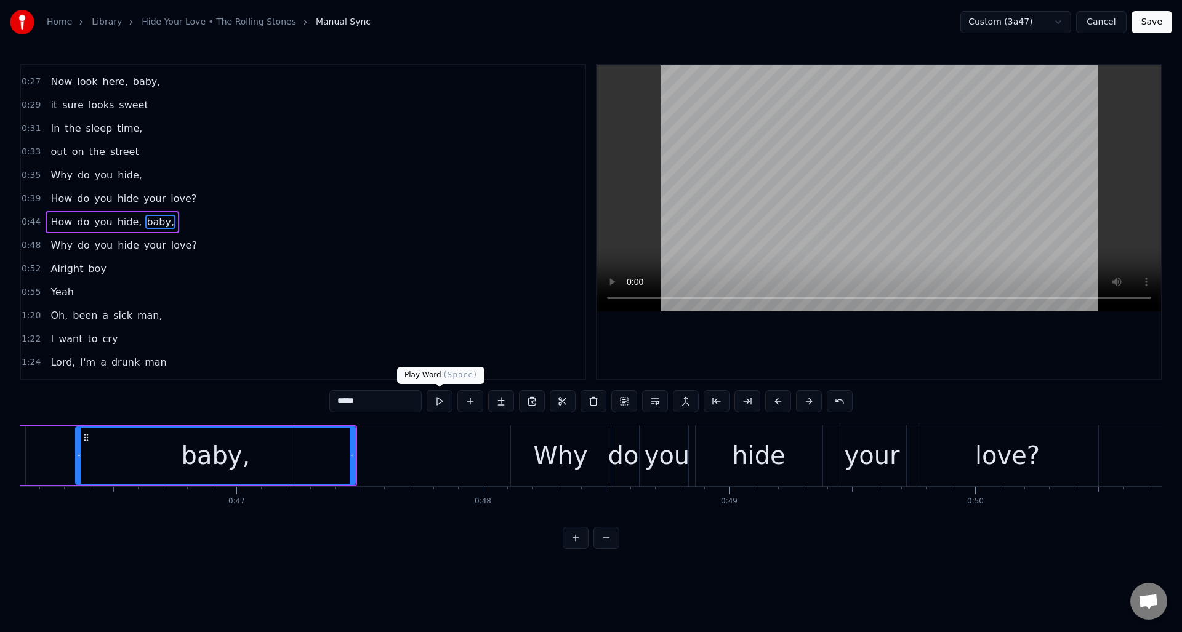
click at [440, 403] on button at bounding box center [440, 401] width 26 height 22
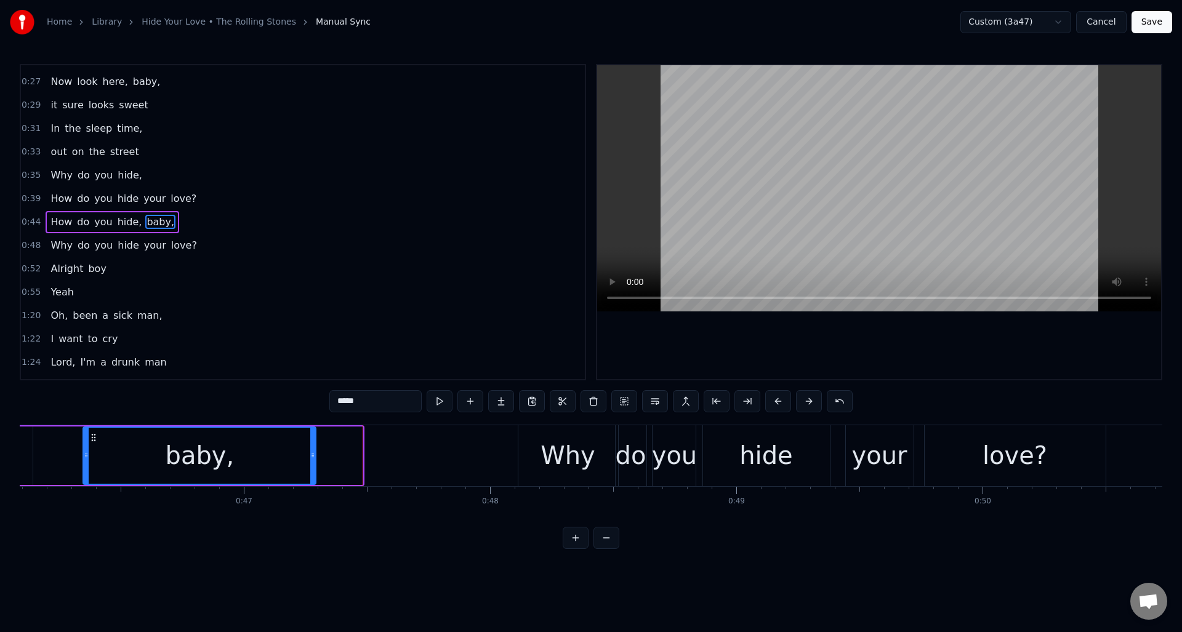
drag, startPoint x: 358, startPoint y: 447, endPoint x: 312, endPoint y: 448, distance: 46.2
click at [312, 448] on div at bounding box center [312, 456] width 5 height 56
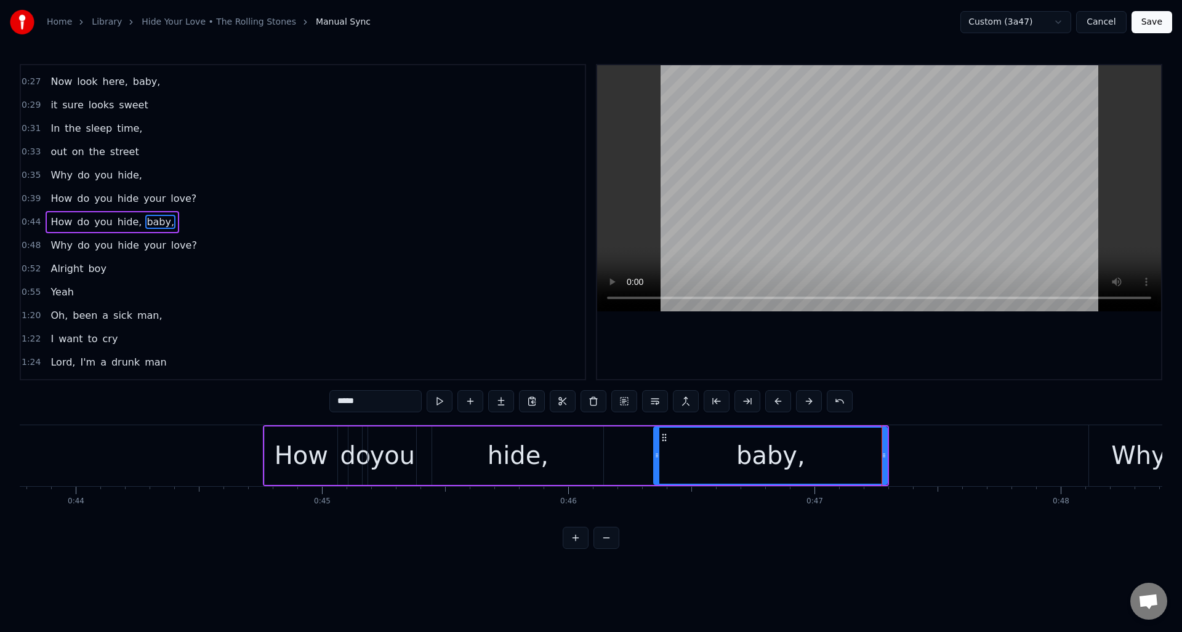
scroll to position [0, 10579]
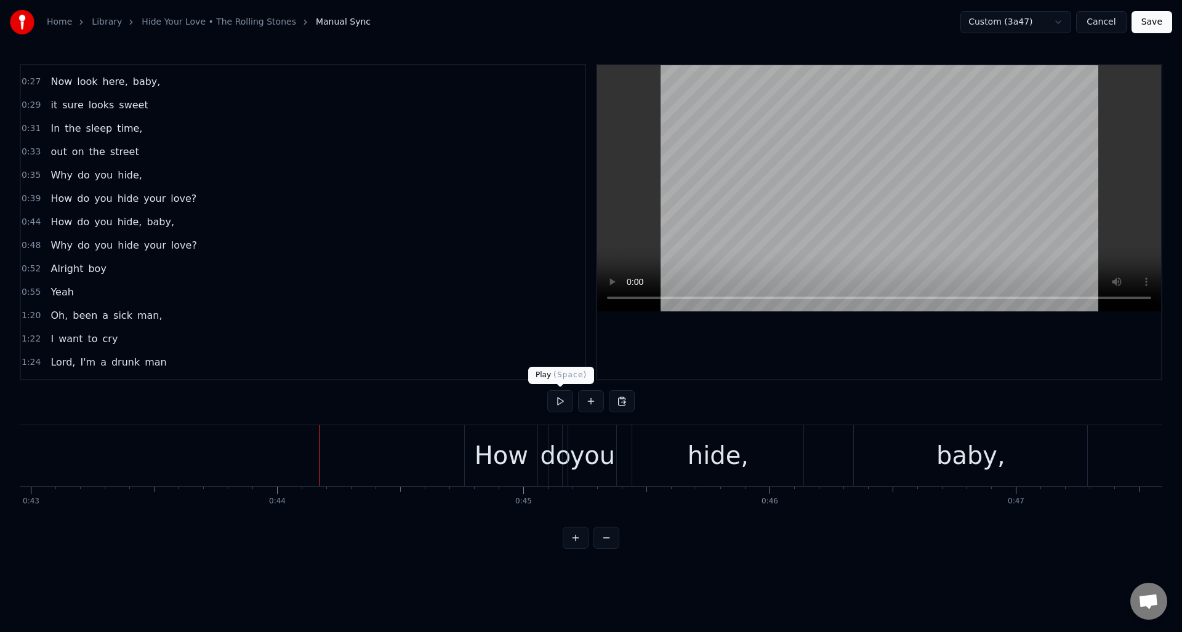
click at [567, 403] on button at bounding box center [560, 401] width 26 height 22
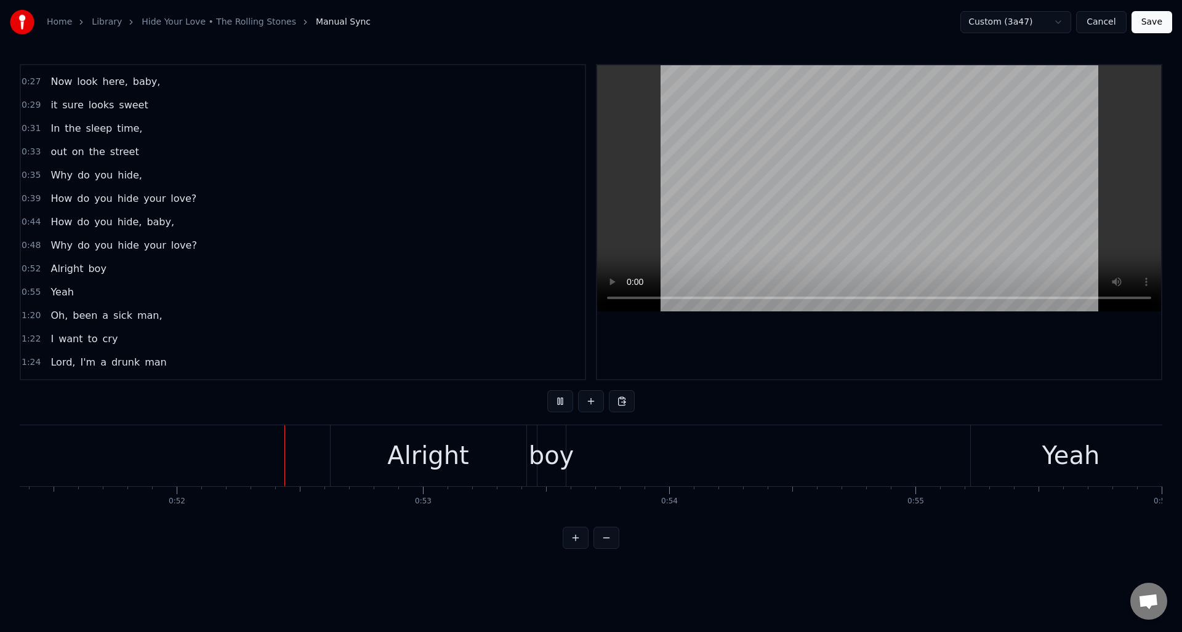
scroll to position [0, 12697]
click at [567, 403] on button at bounding box center [560, 401] width 26 height 22
click at [425, 441] on div "Alright" at bounding box center [381, 455] width 196 height 61
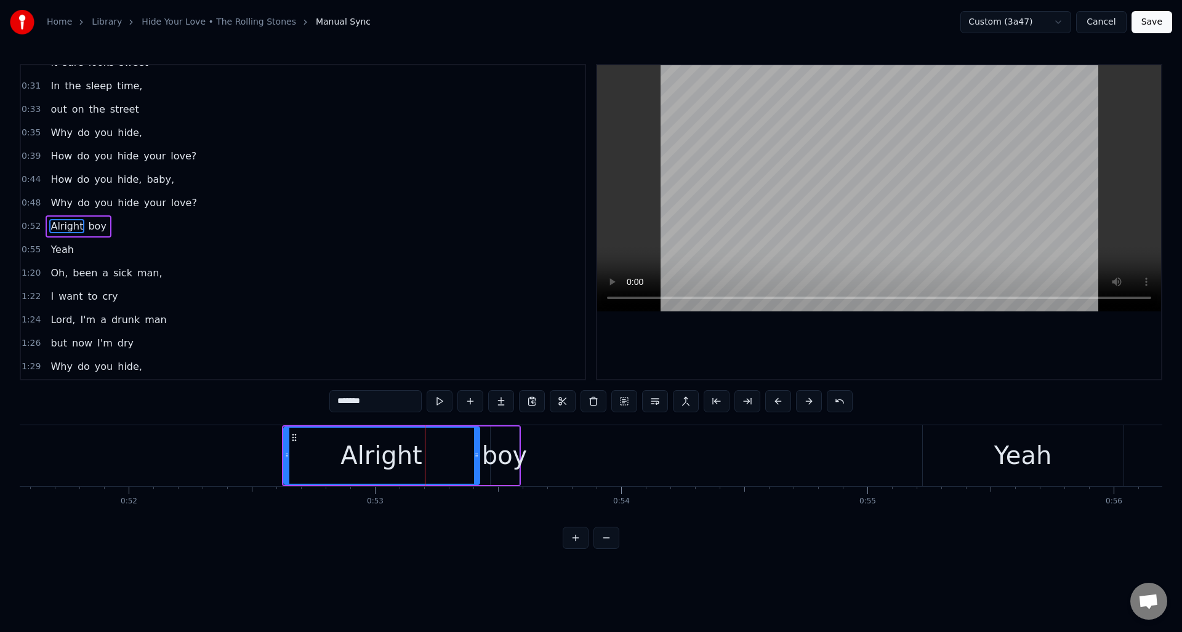
scroll to position [182, 0]
click at [440, 400] on button at bounding box center [440, 401] width 26 height 22
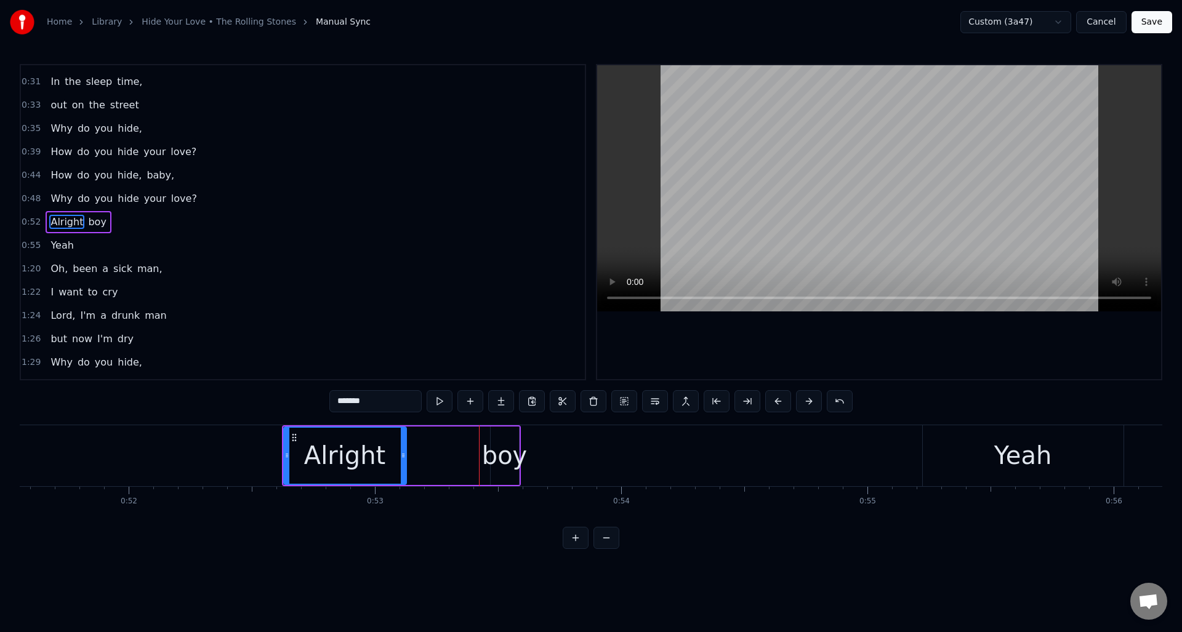
drag, startPoint x: 475, startPoint y: 439, endPoint x: 451, endPoint y: 440, distance: 24.0
click at [402, 443] on div at bounding box center [403, 456] width 5 height 56
click at [503, 440] on div "boy" at bounding box center [505, 455] width 46 height 37
type input "***"
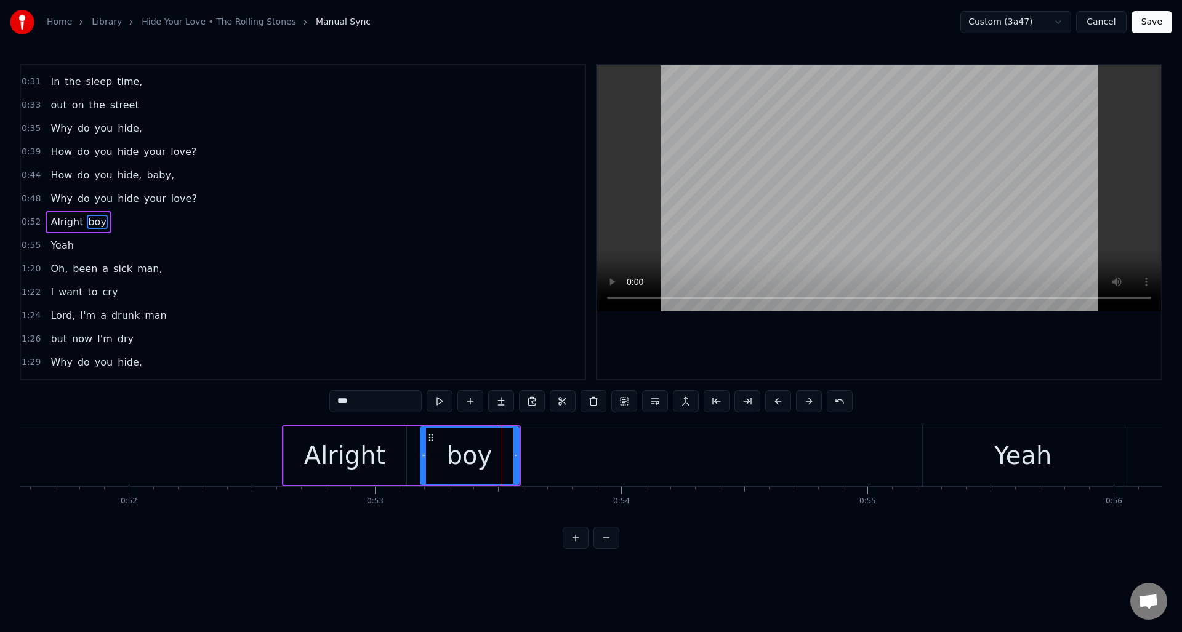
drag, startPoint x: 494, startPoint y: 441, endPoint x: 471, endPoint y: 447, distance: 23.6
click at [424, 446] on div at bounding box center [423, 456] width 5 height 56
drag, startPoint x: 515, startPoint y: 445, endPoint x: 488, endPoint y: 446, distance: 26.5
click at [483, 448] on div at bounding box center [484, 456] width 5 height 56
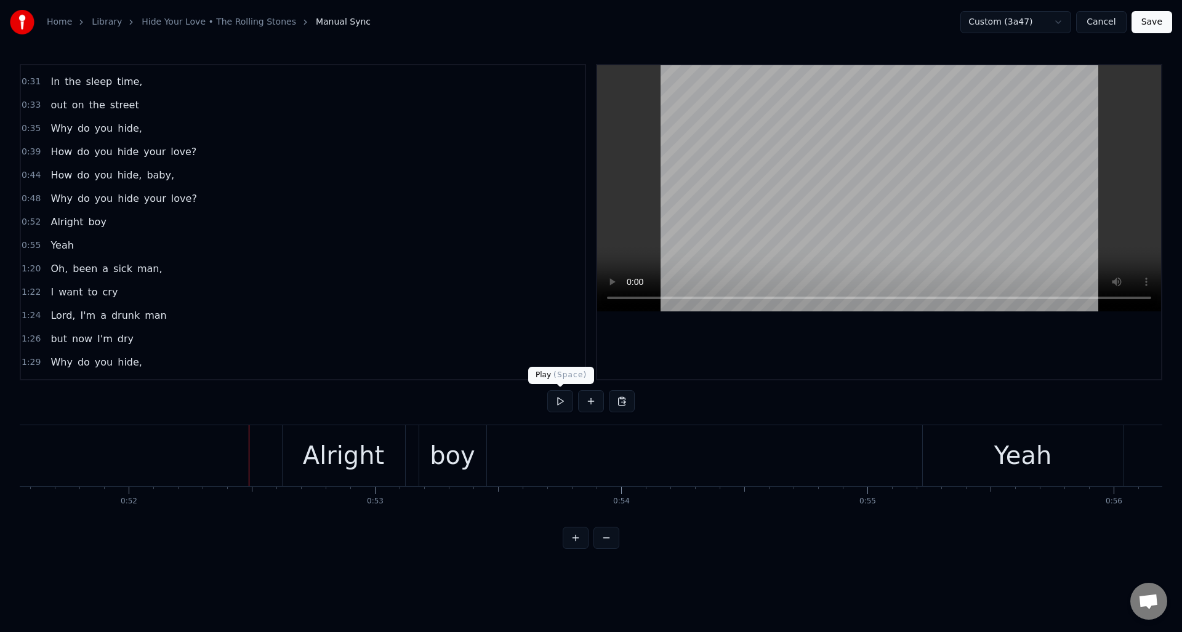
click at [563, 405] on button at bounding box center [560, 401] width 26 height 22
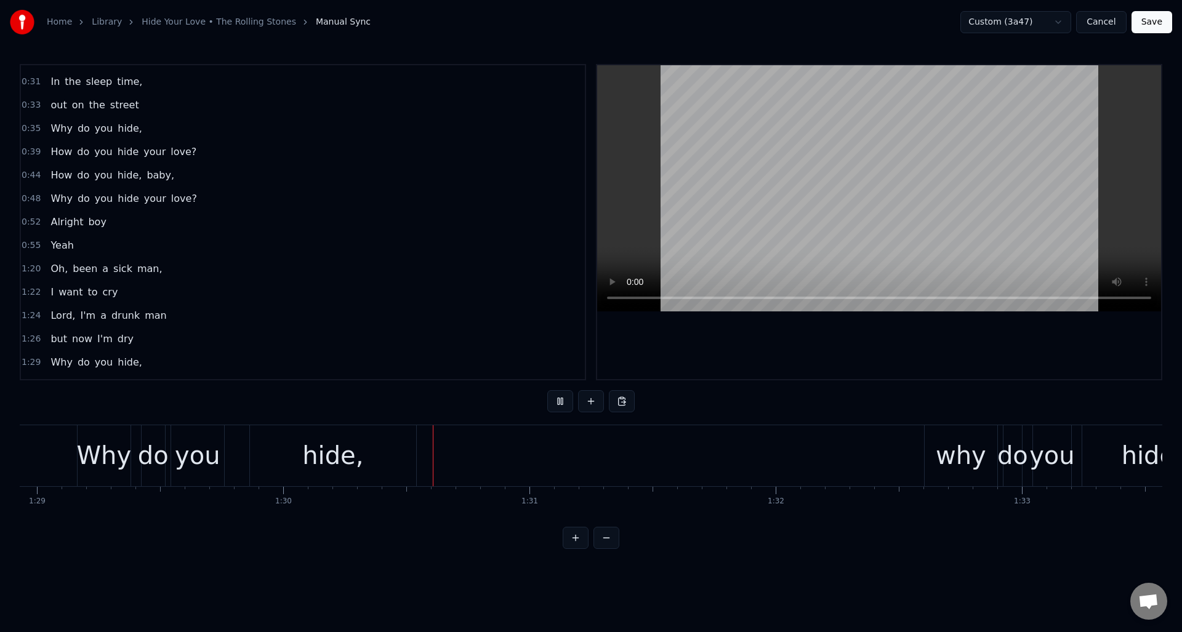
scroll to position [0, 22126]
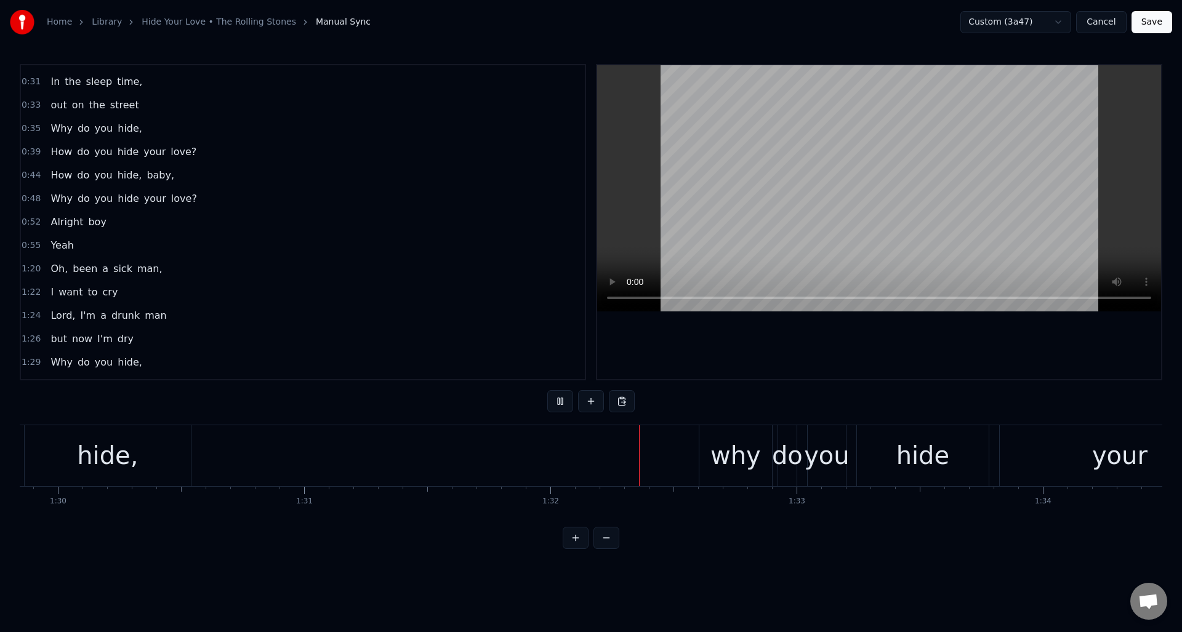
click at [558, 397] on button at bounding box center [560, 401] width 26 height 22
click at [720, 468] on div "why" at bounding box center [735, 455] width 50 height 37
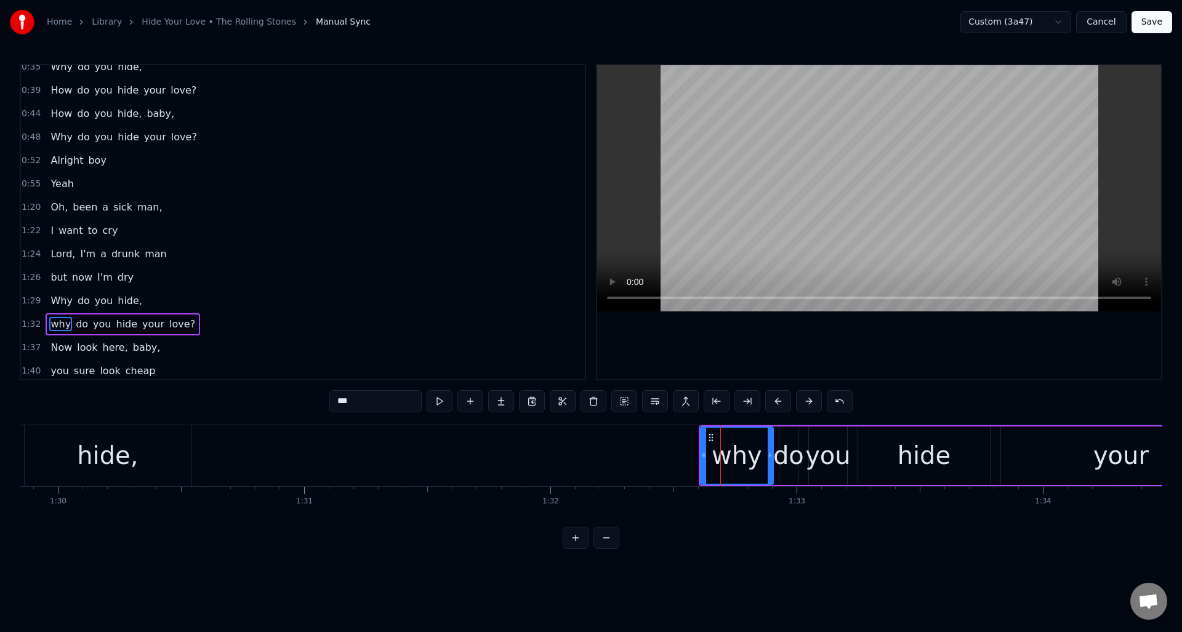
scroll to position [346, 0]
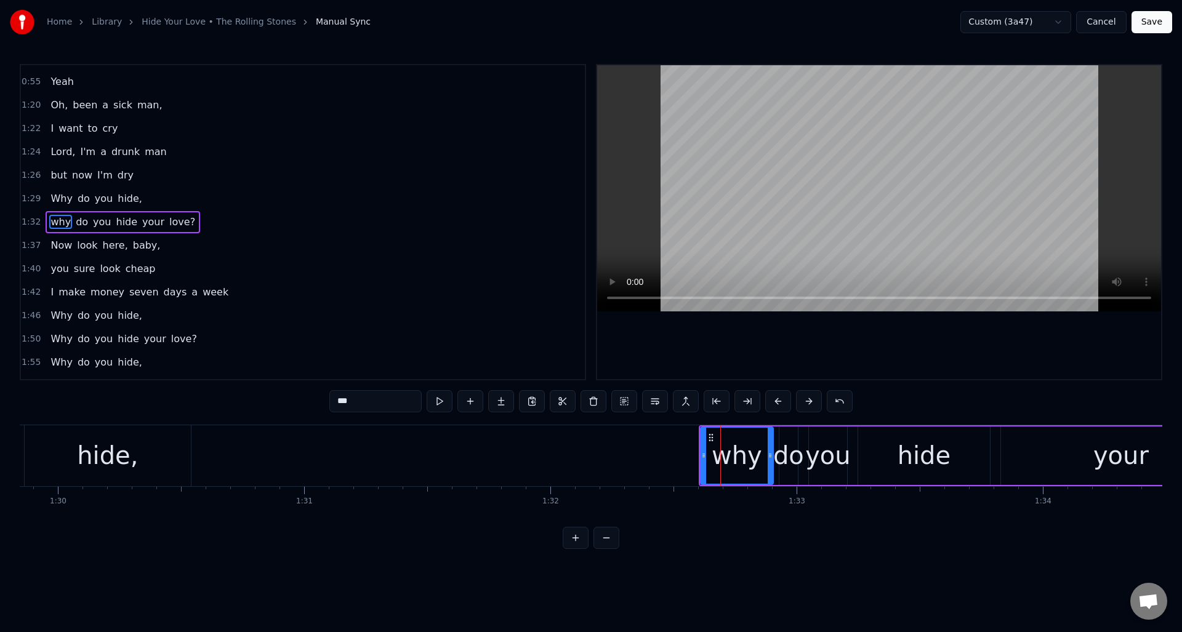
drag, startPoint x: 342, startPoint y: 403, endPoint x: 329, endPoint y: 403, distance: 12.9
click at [329, 403] on input "***" at bounding box center [375, 401] width 92 height 22
type input "***"
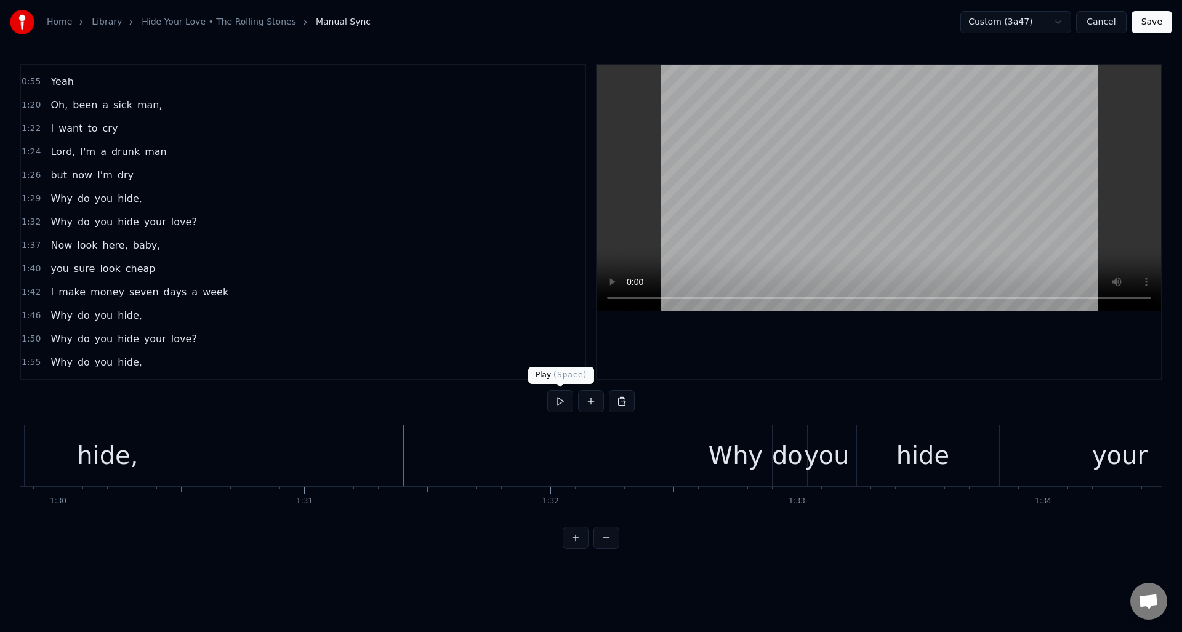
click at [557, 401] on button at bounding box center [560, 401] width 26 height 22
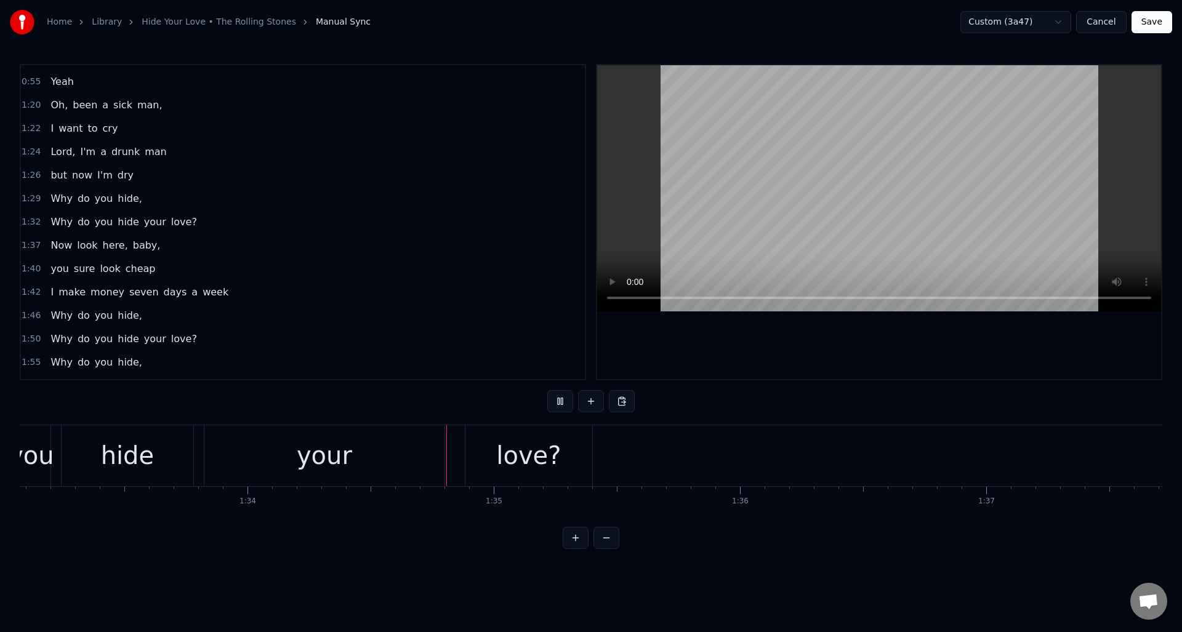
click at [557, 401] on button at bounding box center [560, 401] width 26 height 22
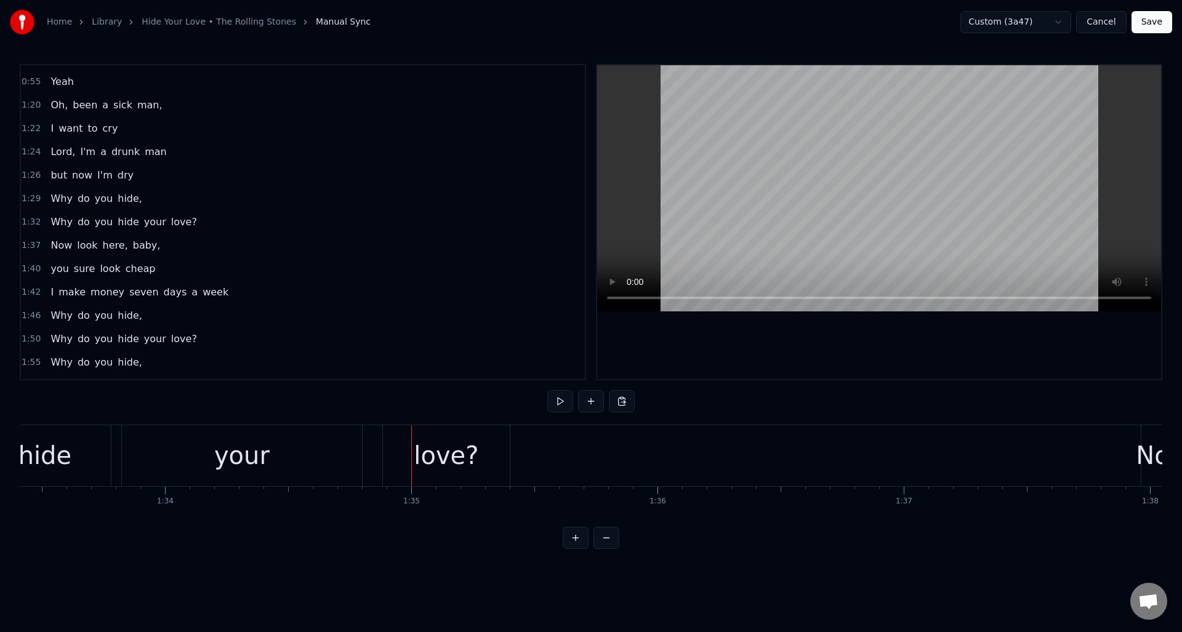
scroll to position [0, 22736]
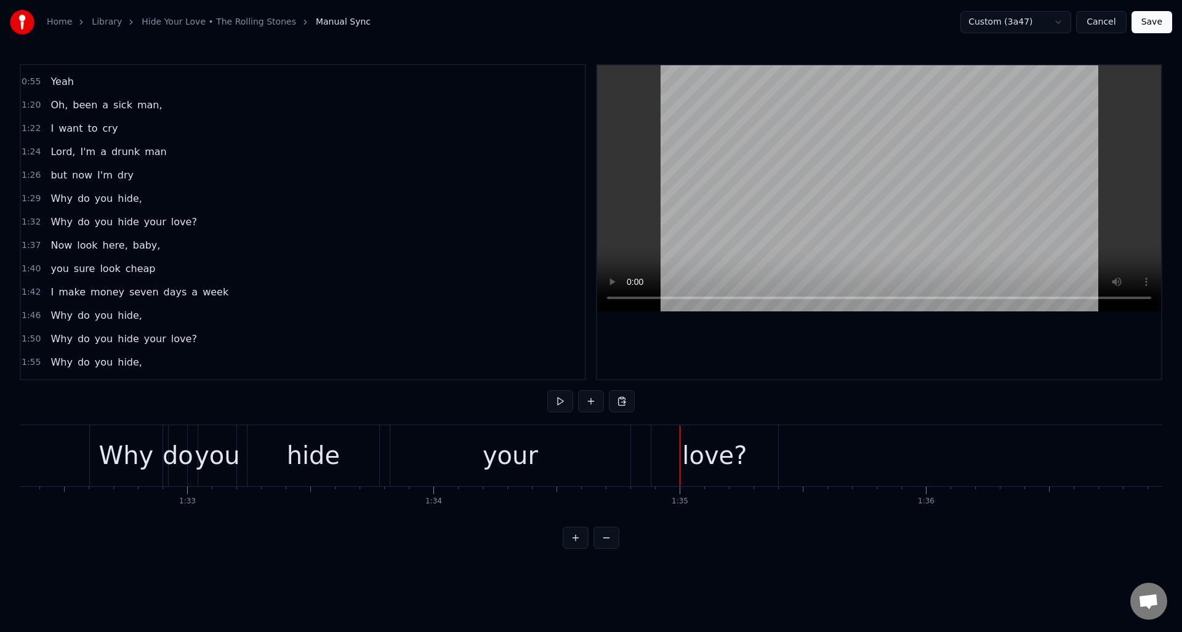
click at [526, 460] on div "your" at bounding box center [510, 455] width 55 height 37
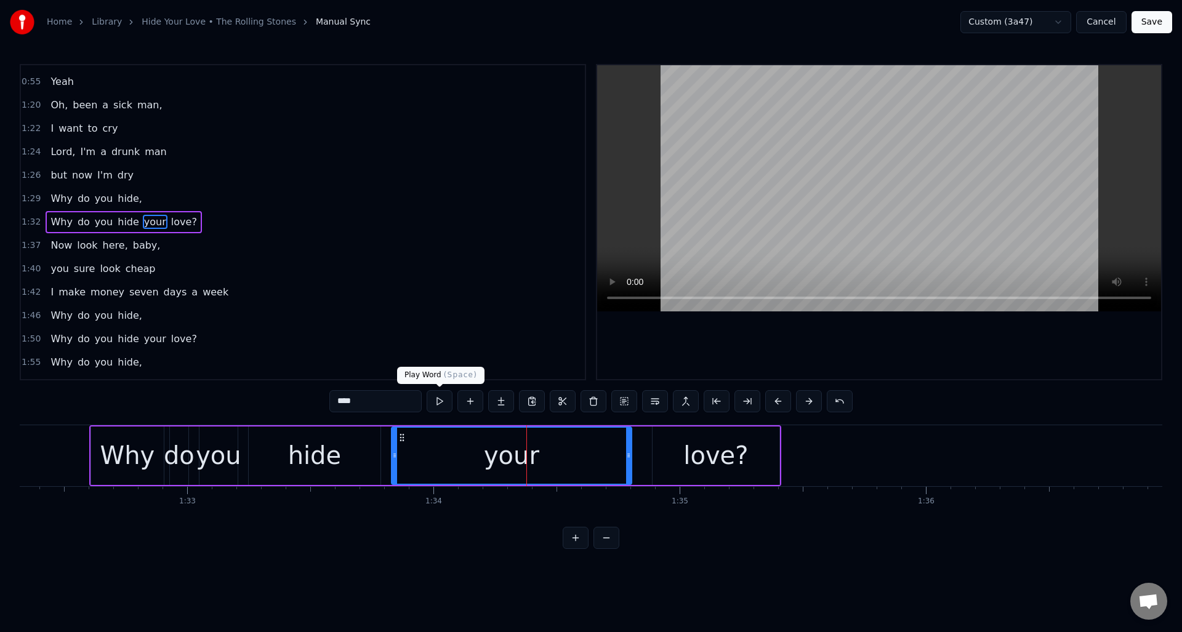
click at [438, 402] on button at bounding box center [440, 401] width 26 height 22
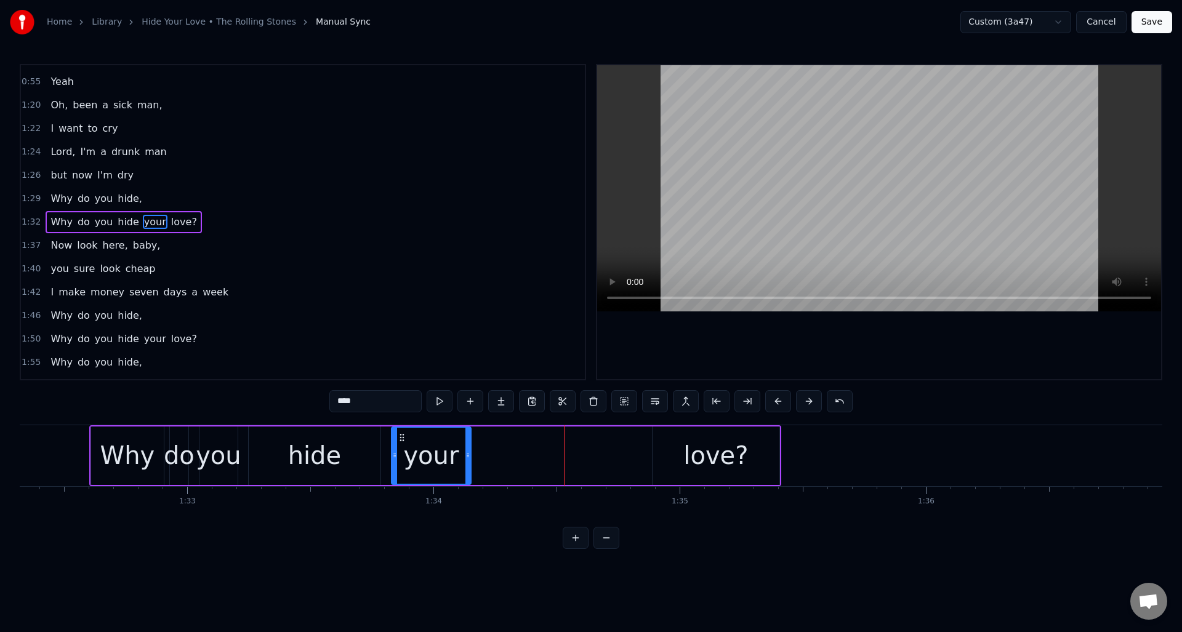
drag, startPoint x: 627, startPoint y: 451, endPoint x: 478, endPoint y: 447, distance: 149.1
click at [467, 447] on div at bounding box center [467, 456] width 5 height 56
click at [686, 441] on div "love?" at bounding box center [716, 456] width 127 height 58
type input "*****"
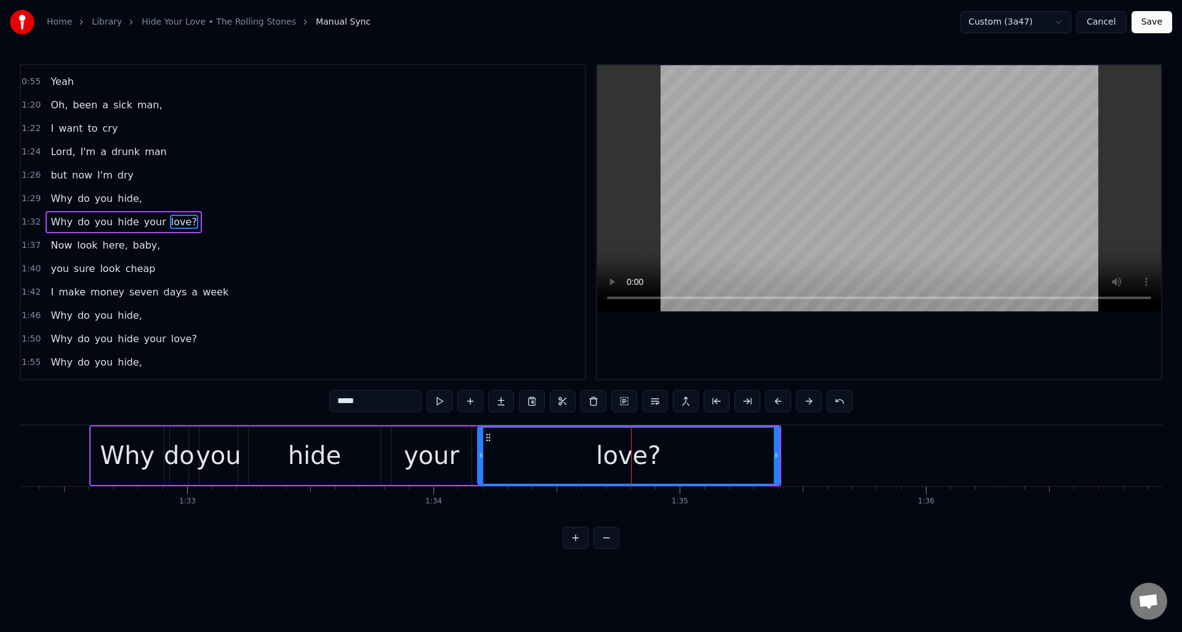
drag, startPoint x: 655, startPoint y: 442, endPoint x: 496, endPoint y: 443, distance: 159.5
click at [480, 439] on div at bounding box center [480, 456] width 5 height 56
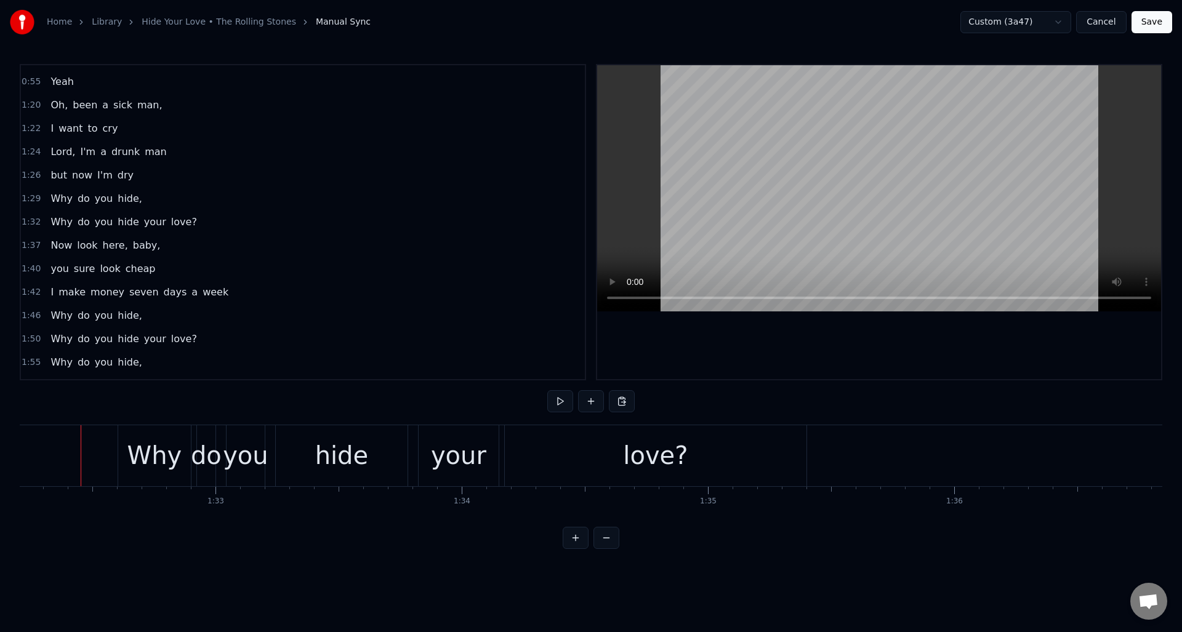
scroll to position [0, 22707]
click at [556, 405] on button at bounding box center [560, 401] width 26 height 22
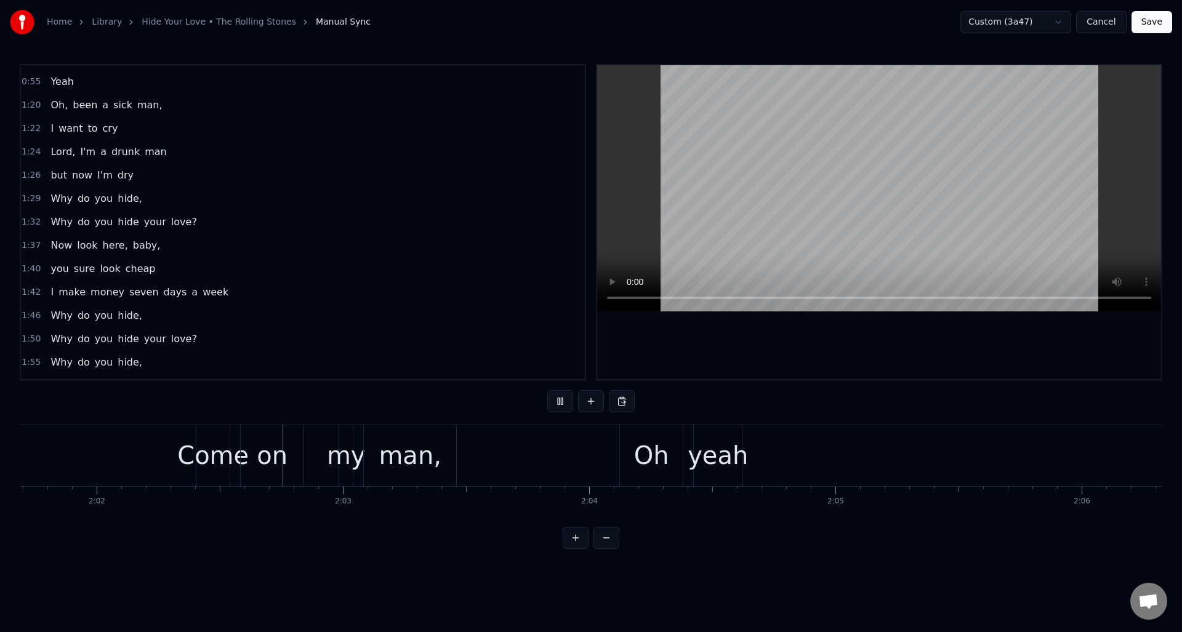
scroll to position [0, 30016]
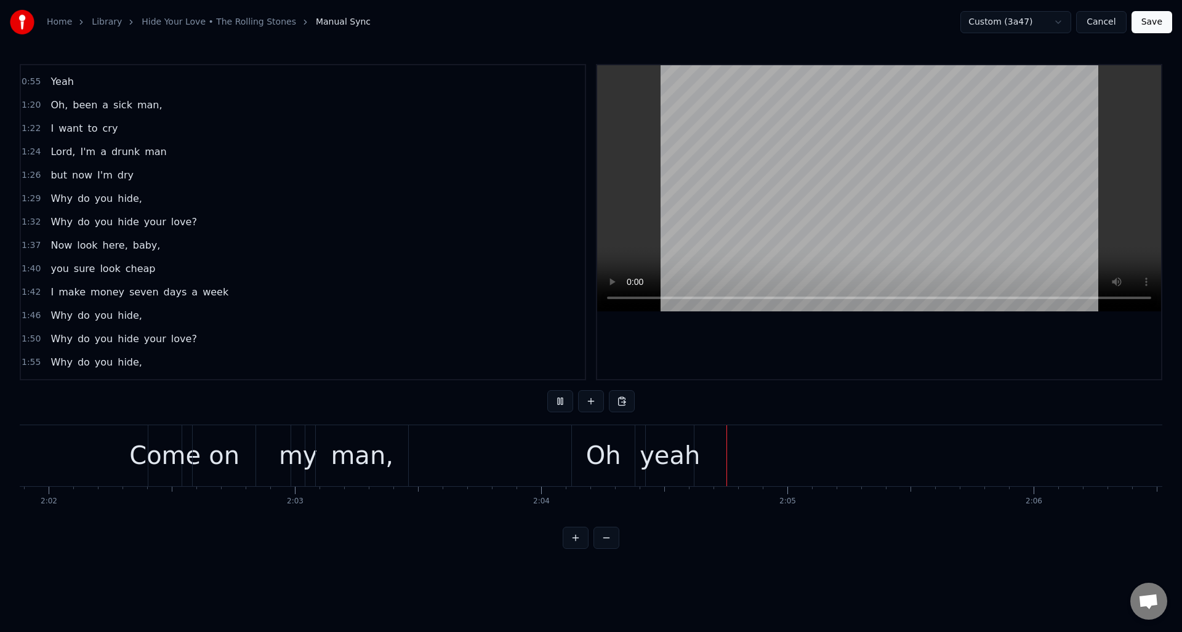
click at [556, 405] on button at bounding box center [560, 401] width 26 height 22
click at [299, 440] on div "my" at bounding box center [298, 455] width 39 height 37
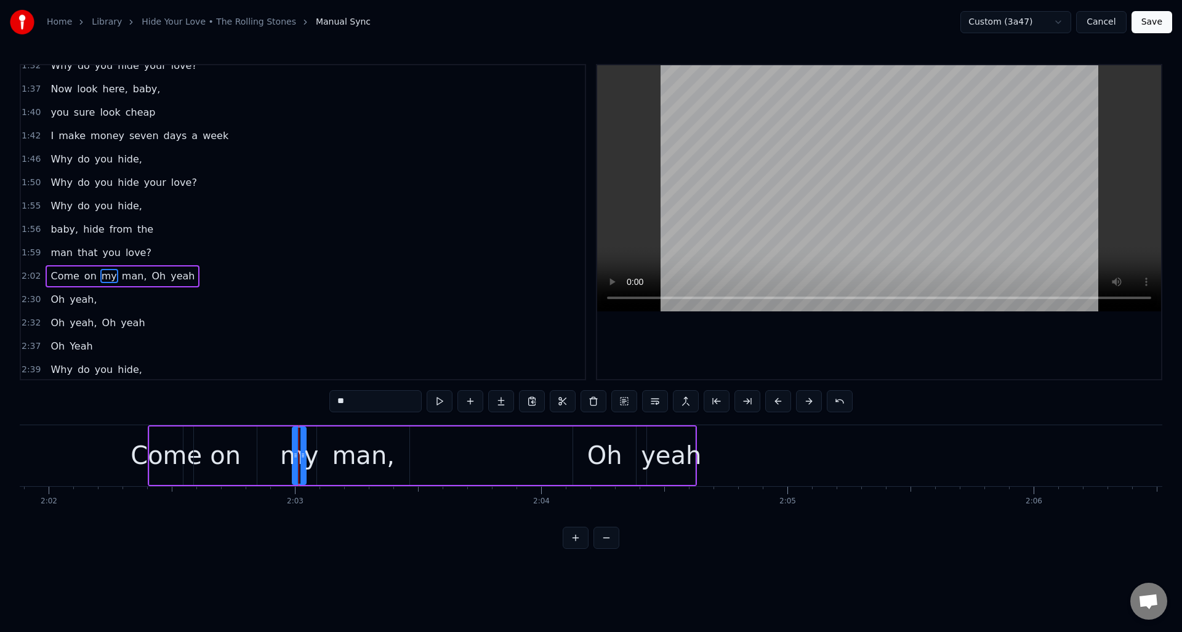
scroll to position [557, 0]
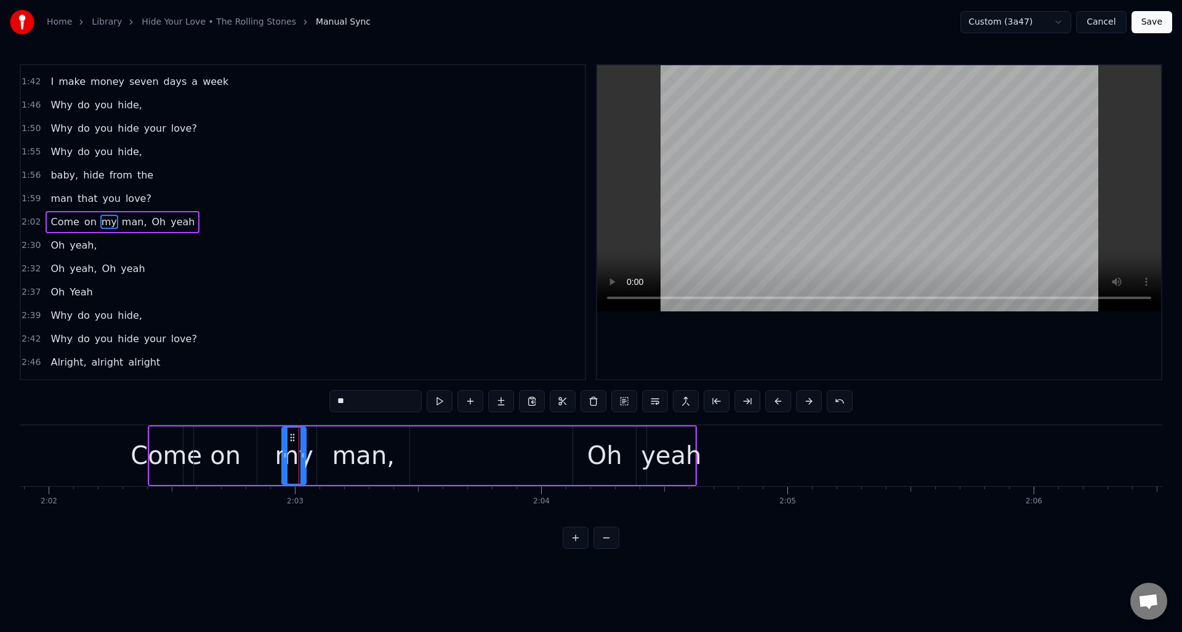
drag, startPoint x: 293, startPoint y: 442, endPoint x: 283, endPoint y: 442, distance: 10.5
click at [283, 442] on div at bounding box center [285, 456] width 5 height 56
click at [241, 442] on div "on" at bounding box center [225, 456] width 63 height 58
drag, startPoint x: 252, startPoint y: 441, endPoint x: 269, endPoint y: 441, distance: 16.6
click at [269, 441] on div at bounding box center [269, 456] width 5 height 56
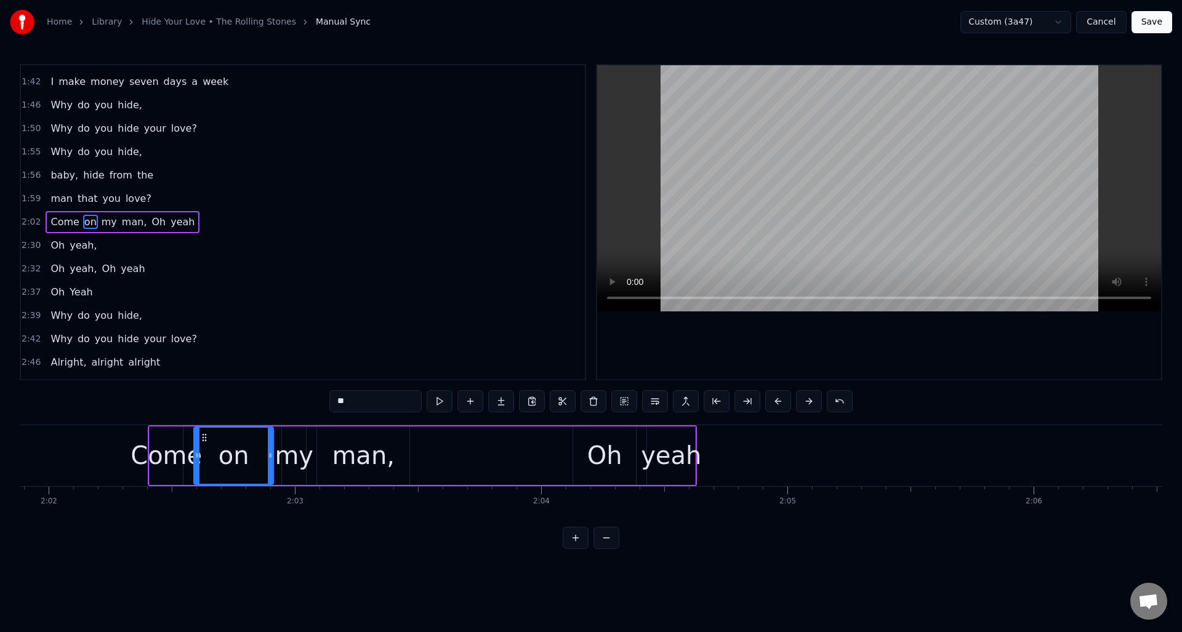
click at [175, 438] on div "Come" at bounding box center [166, 455] width 71 height 37
type input "****"
click at [182, 439] on div "Come" at bounding box center [166, 455] width 71 height 37
click at [183, 438] on div at bounding box center [183, 456] width 5 height 56
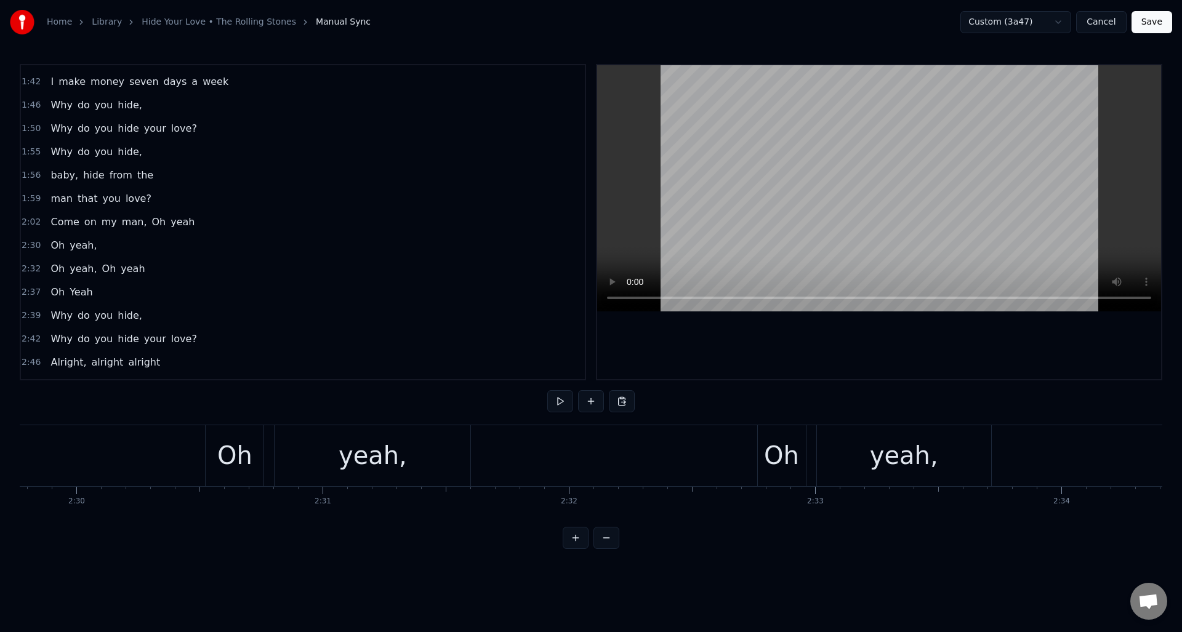
scroll to position [0, 36851]
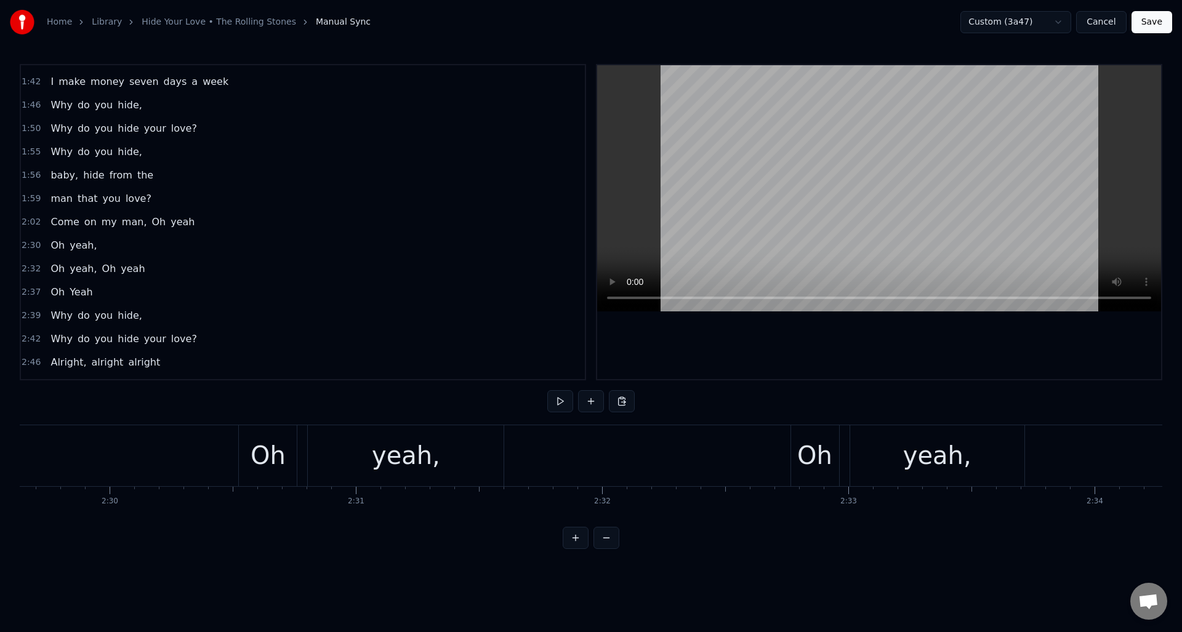
click at [797, 431] on div "Oh" at bounding box center [815, 455] width 48 height 61
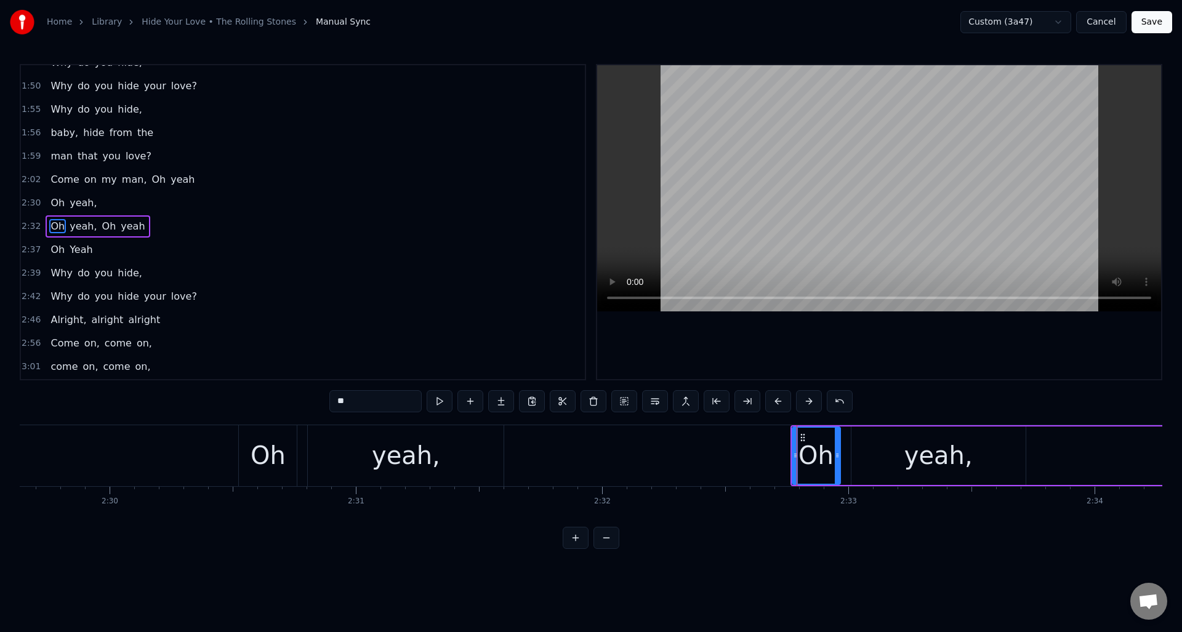
scroll to position [603, 0]
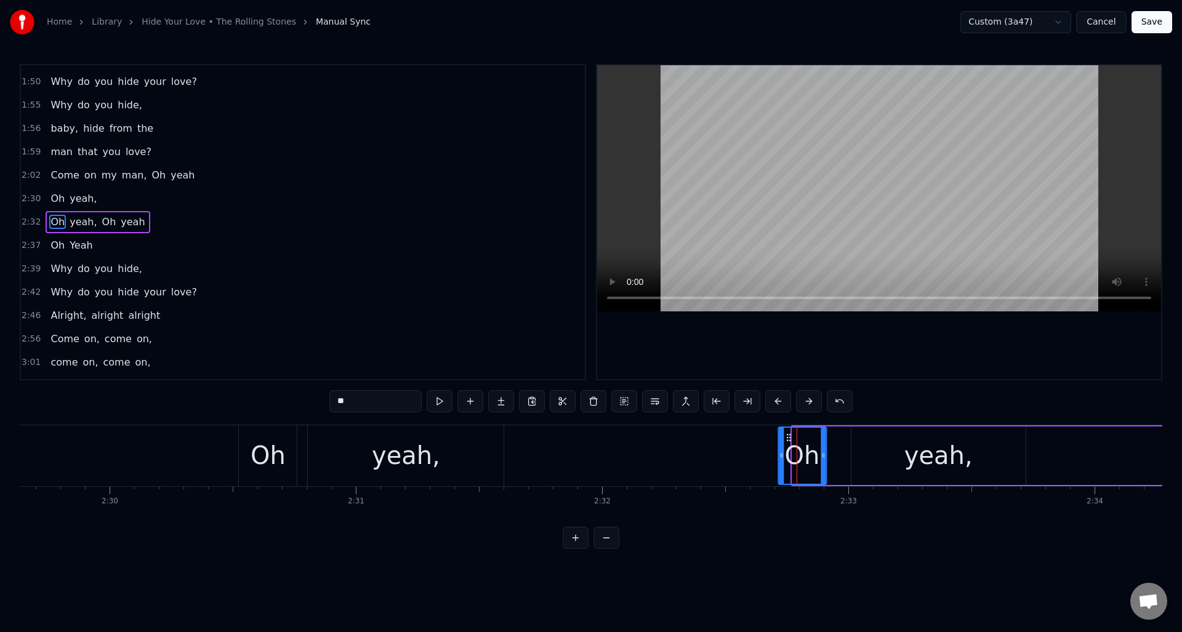
drag, startPoint x: 801, startPoint y: 437, endPoint x: 797, endPoint y: 451, distance: 14.0
click at [789, 438] on icon at bounding box center [789, 438] width 10 height 10
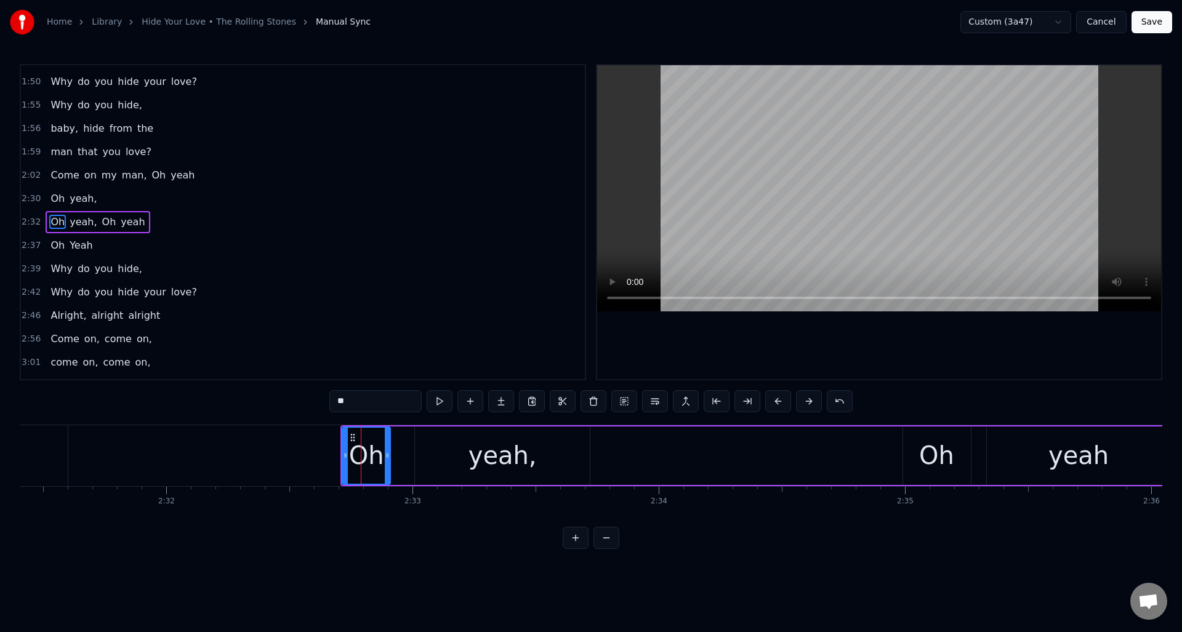
scroll to position [0, 37354]
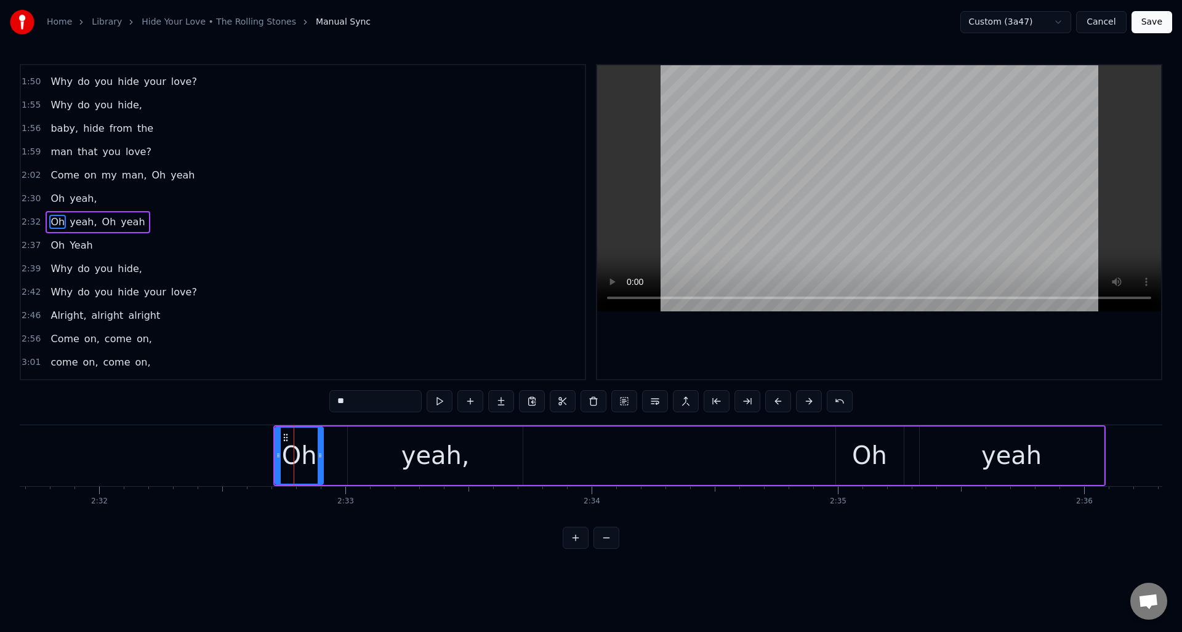
click at [866, 435] on div "Oh" at bounding box center [870, 456] width 68 height 58
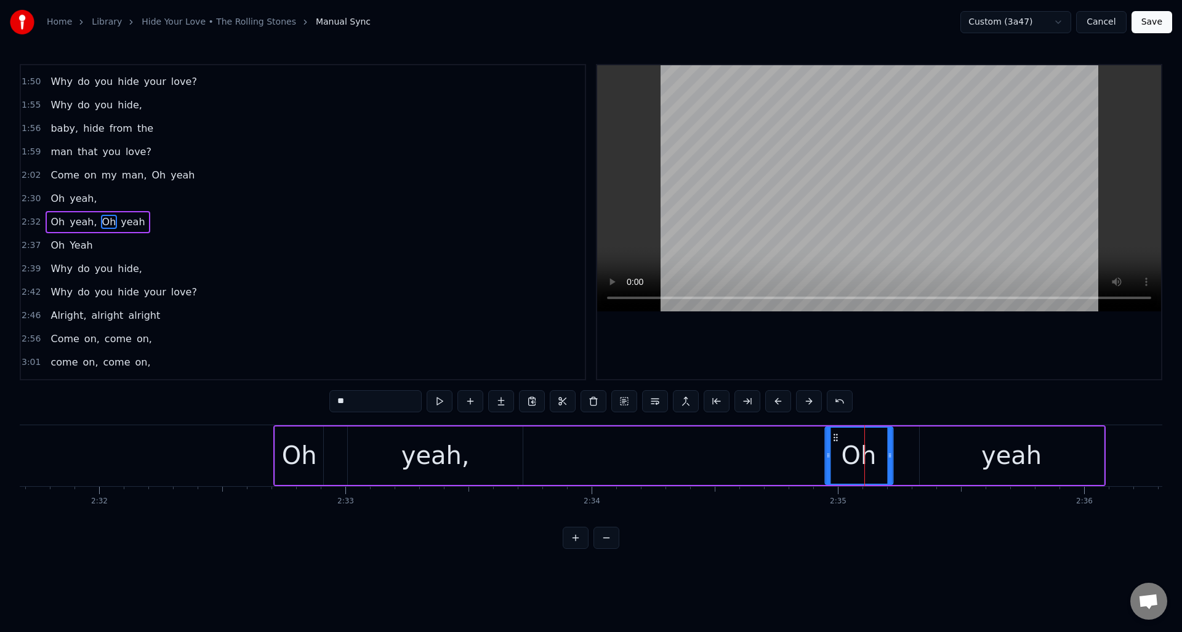
drag, startPoint x: 846, startPoint y: 436, endPoint x: 835, endPoint y: 437, distance: 10.5
click at [835, 437] on icon at bounding box center [836, 438] width 10 height 10
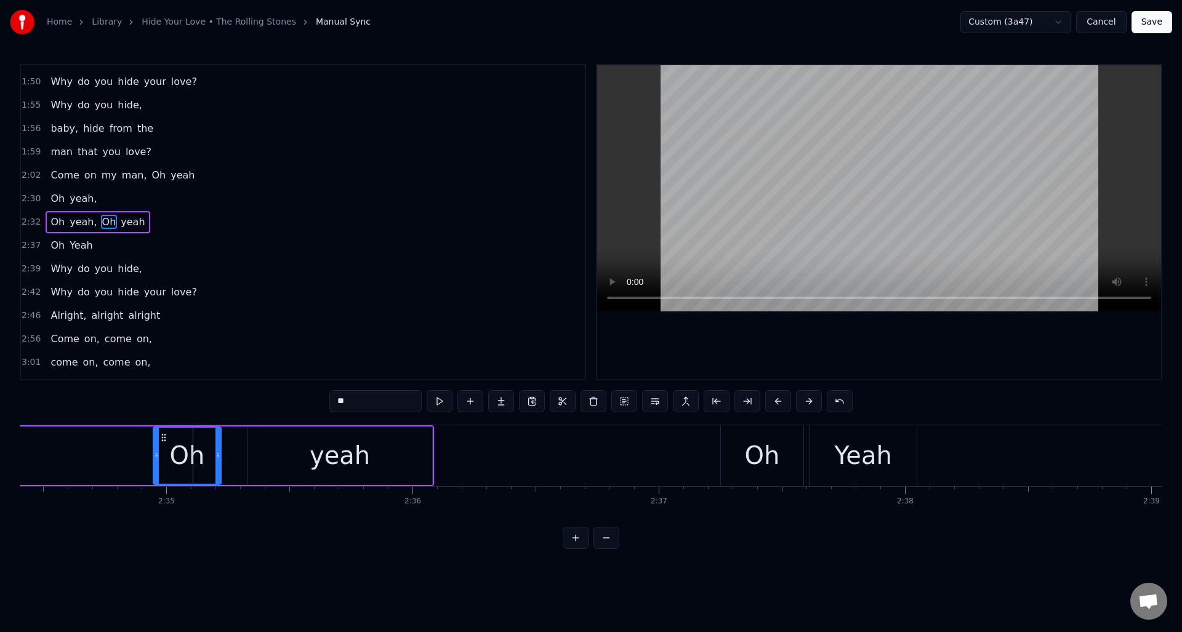
scroll to position [0, 38160]
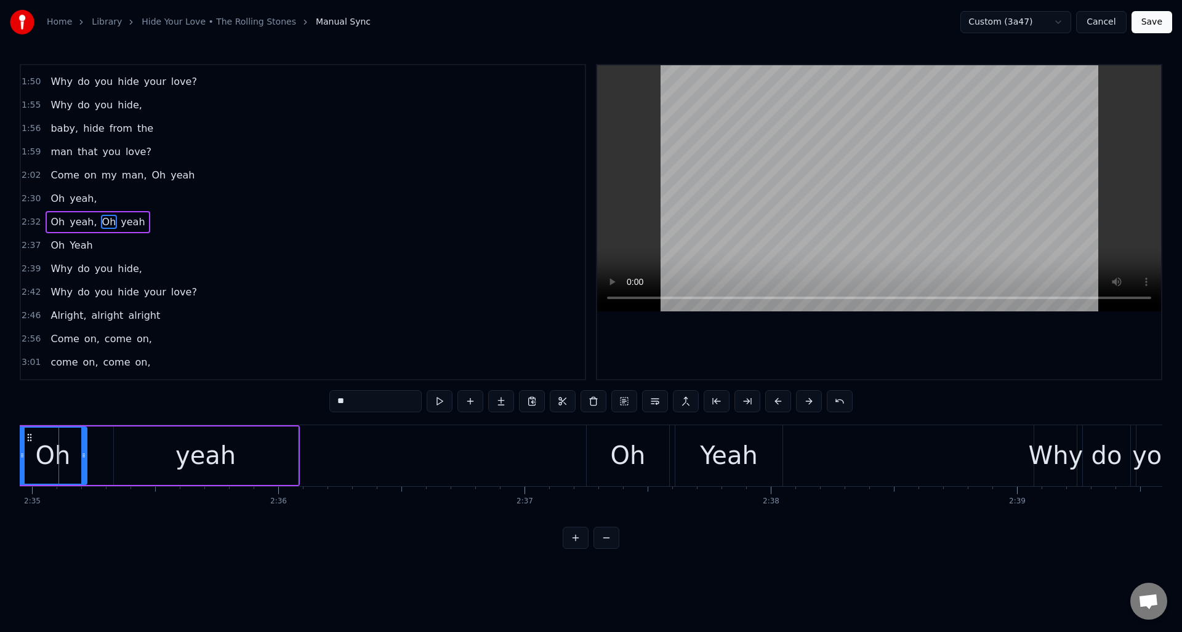
click at [624, 441] on div "Oh" at bounding box center [627, 455] width 35 height 37
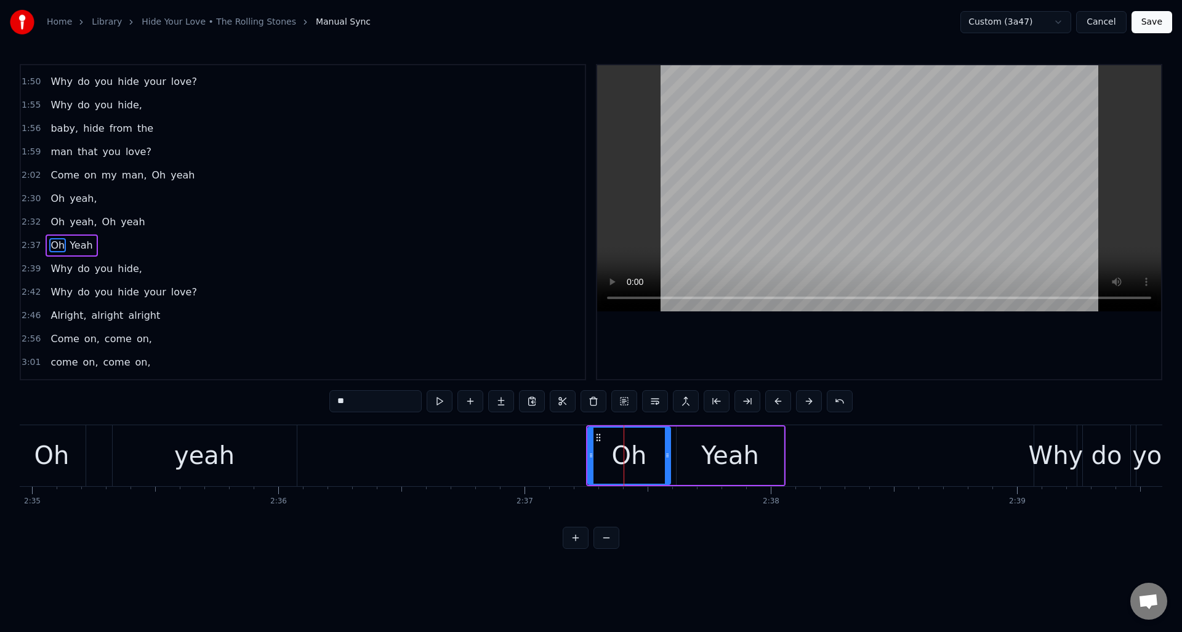
scroll to position [627, 0]
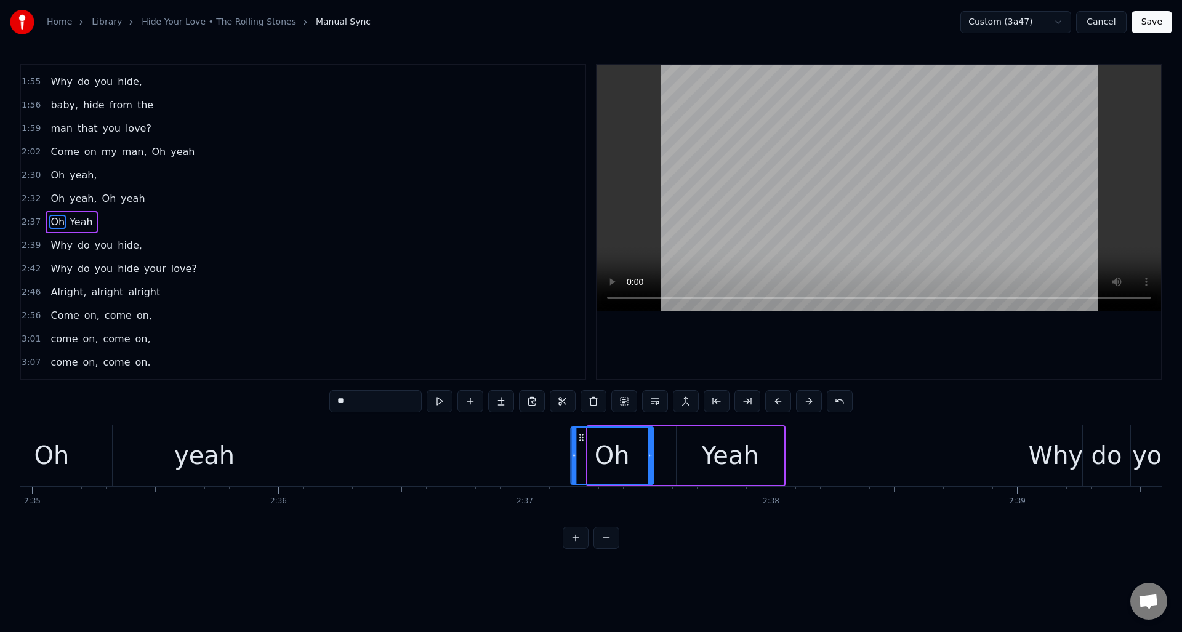
drag, startPoint x: 598, startPoint y: 436, endPoint x: 581, endPoint y: 434, distance: 17.3
click at [581, 436] on icon at bounding box center [581, 438] width 10 height 10
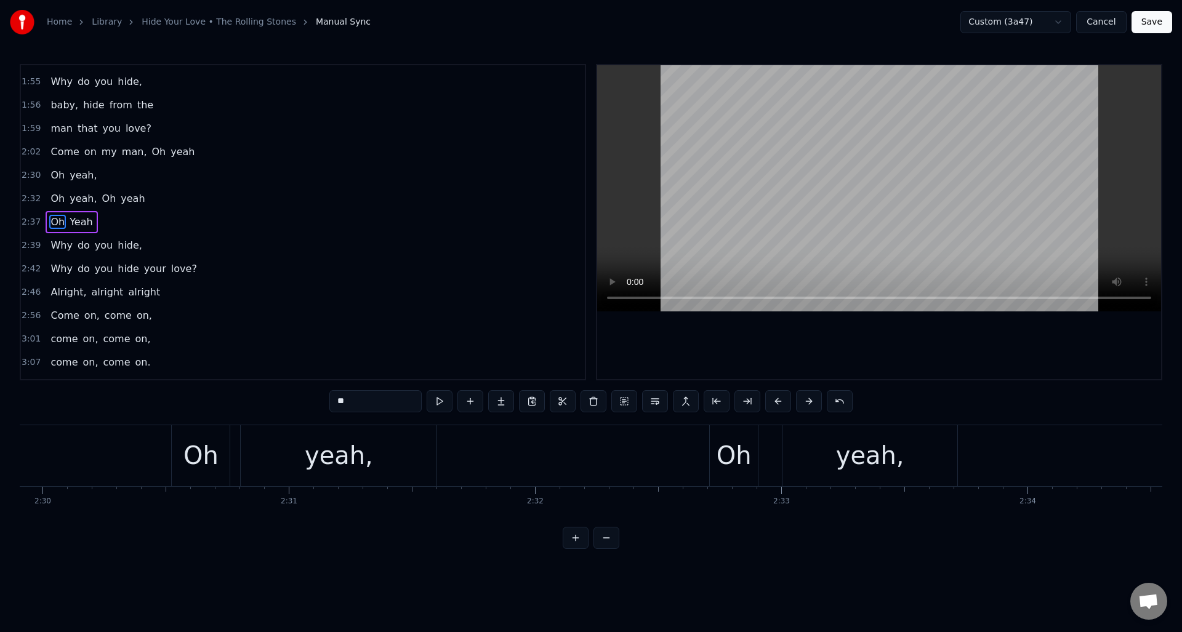
scroll to position [0, 36784]
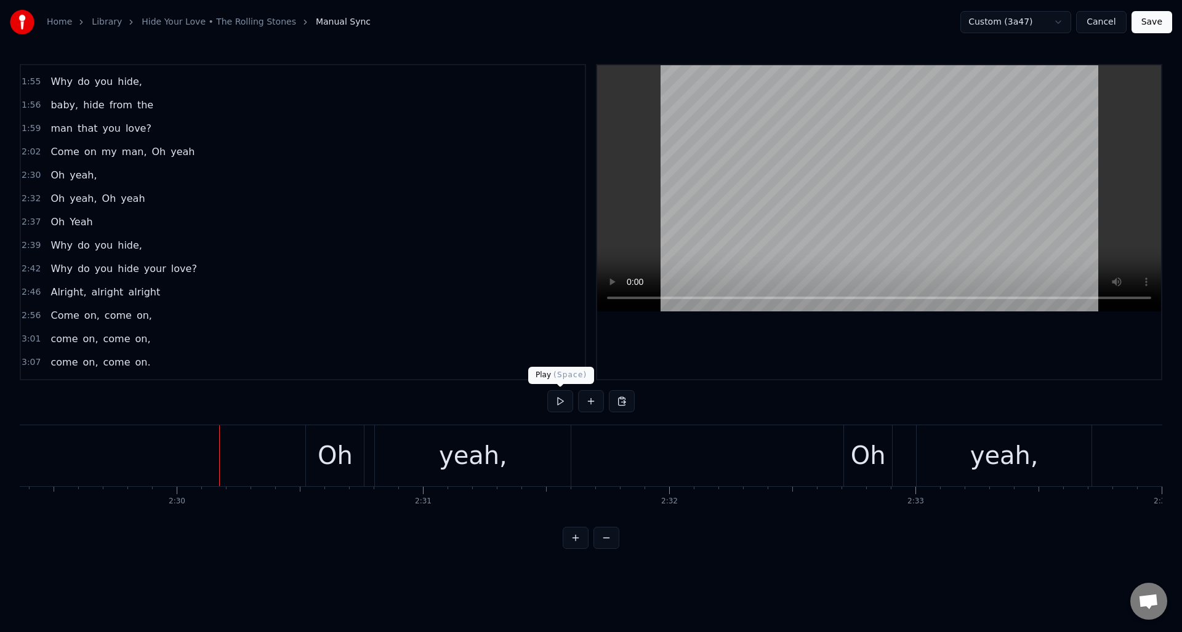
click at [563, 400] on button at bounding box center [560, 401] width 26 height 22
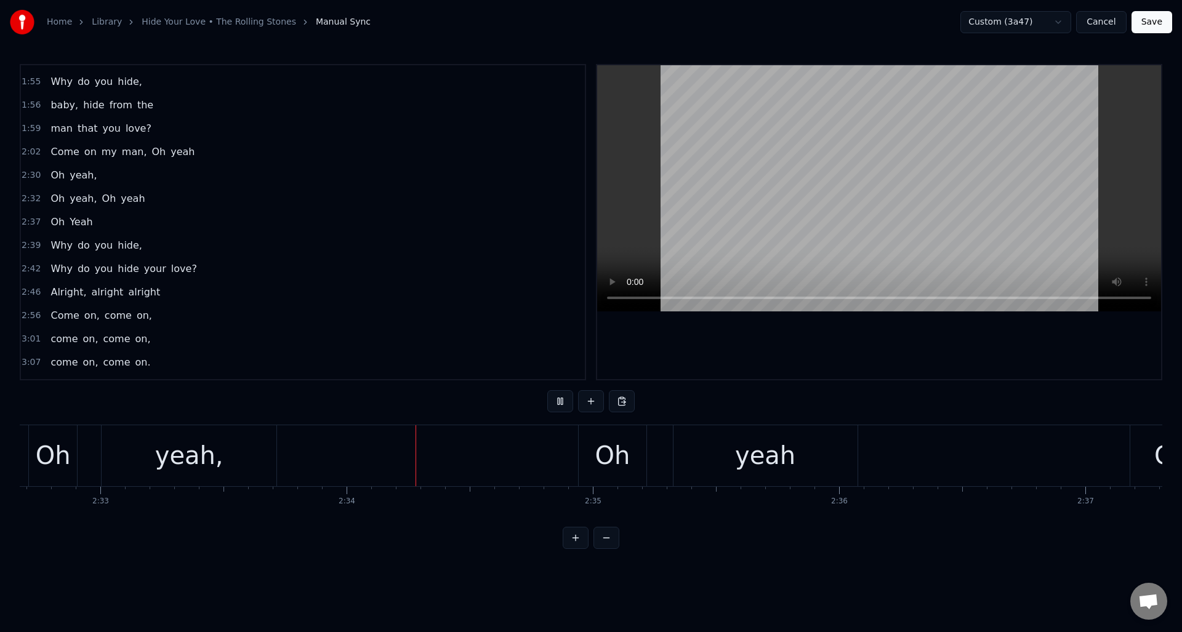
scroll to position [0, 37810]
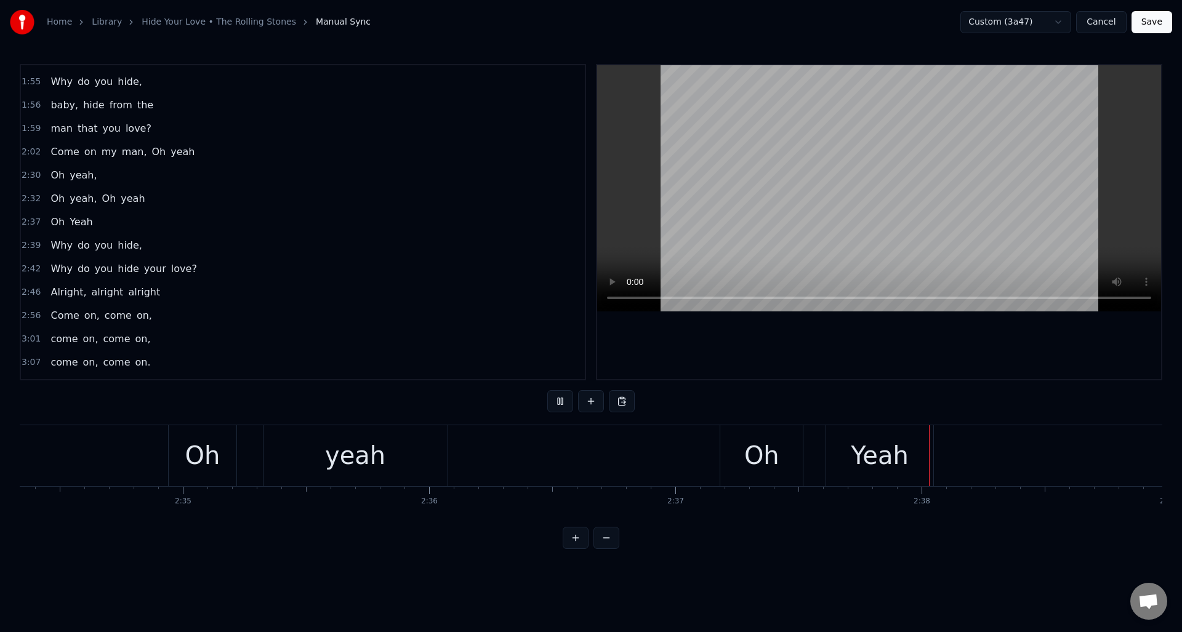
click at [563, 400] on button at bounding box center [560, 401] width 26 height 22
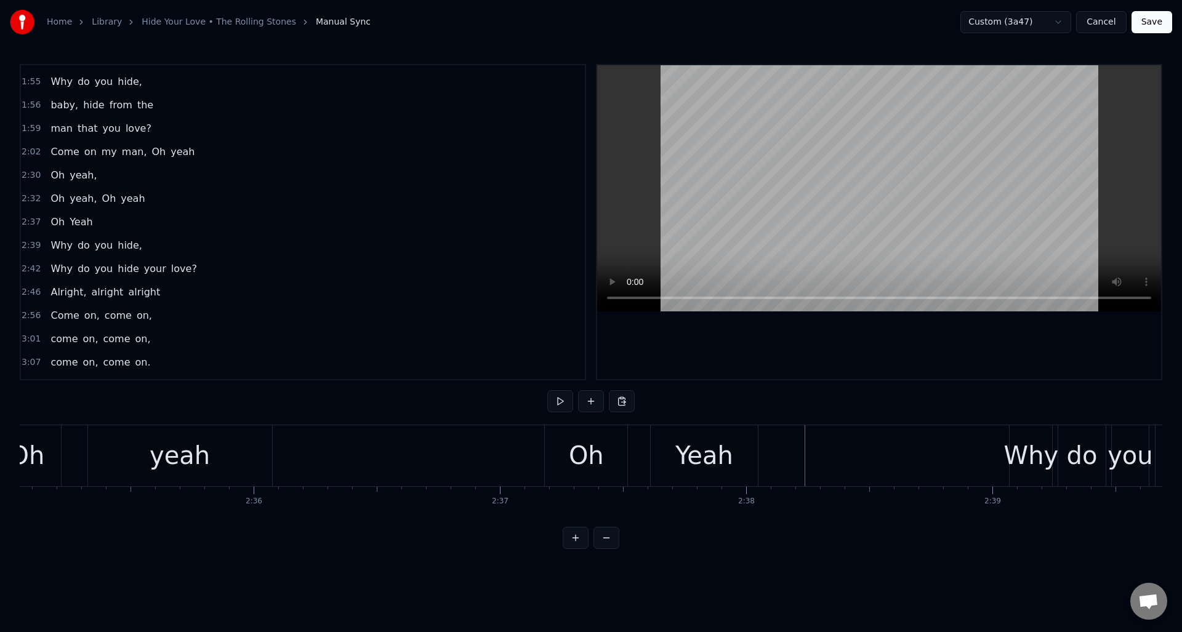
scroll to position [0, 38218]
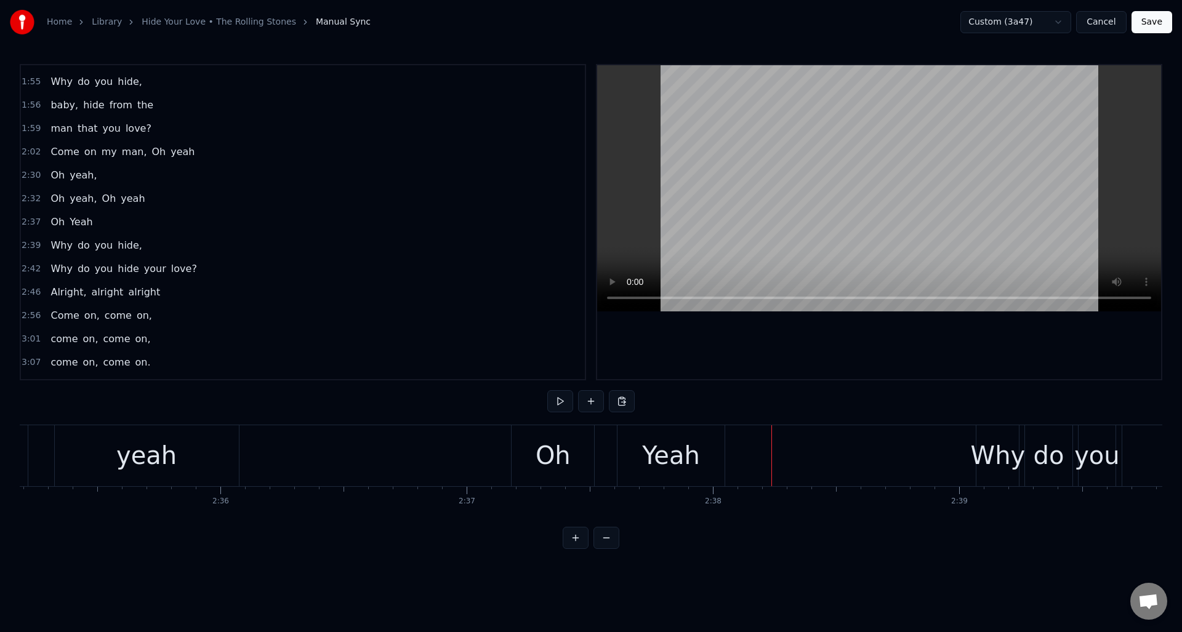
click at [560, 437] on div "Oh" at bounding box center [553, 455] width 35 height 37
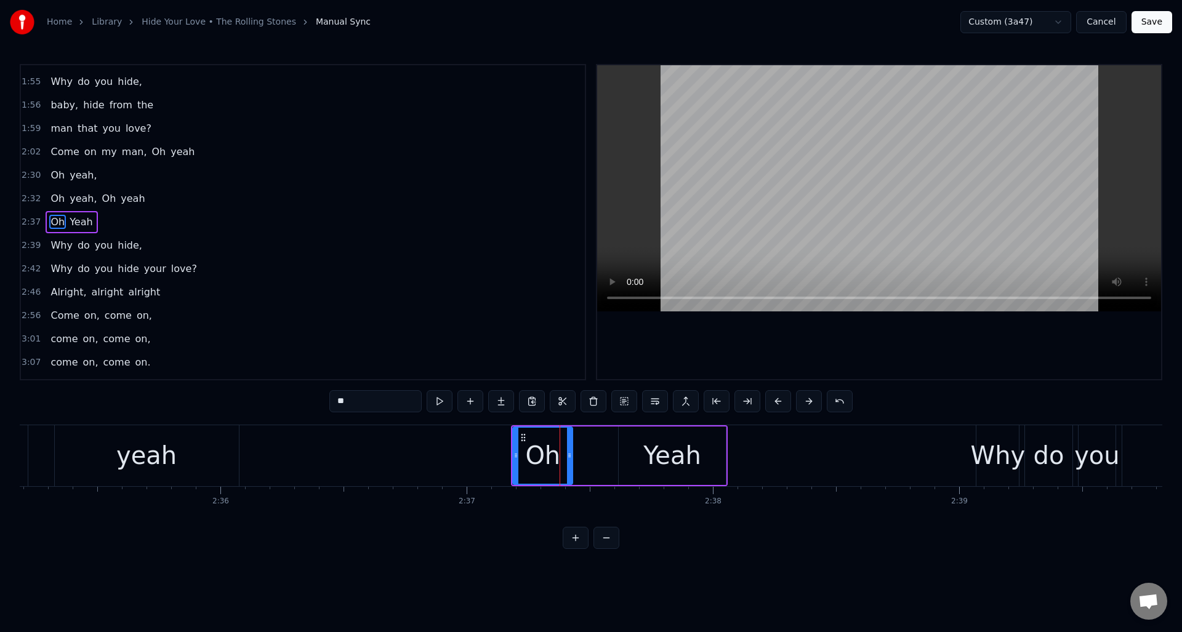
click at [571, 442] on div at bounding box center [569, 456] width 5 height 56
click at [636, 443] on div "Yeah" at bounding box center [672, 456] width 107 height 58
type input "****"
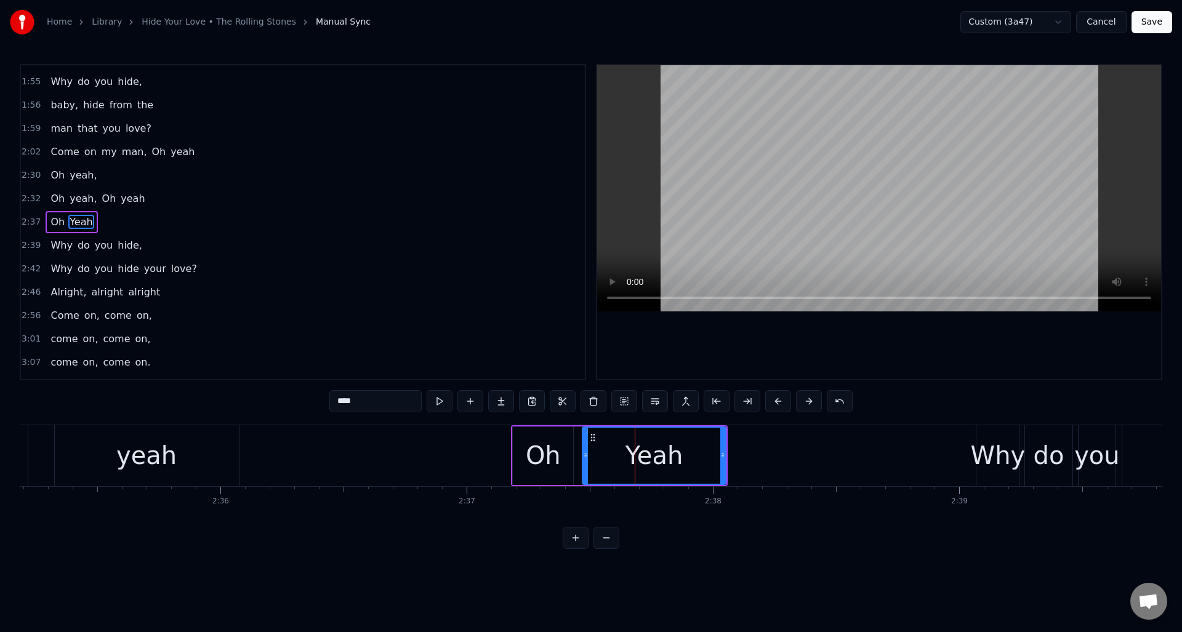
drag, startPoint x: 621, startPoint y: 444, endPoint x: 585, endPoint y: 447, distance: 35.8
click at [585, 447] on div at bounding box center [585, 456] width 5 height 56
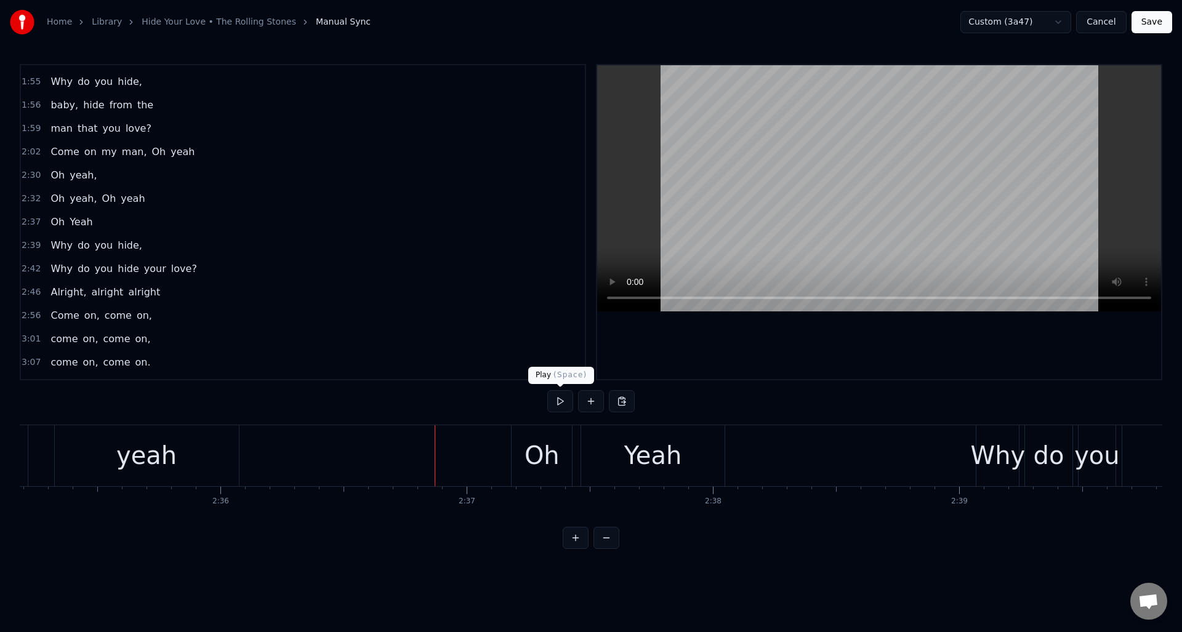
click at [557, 407] on button at bounding box center [560, 401] width 26 height 22
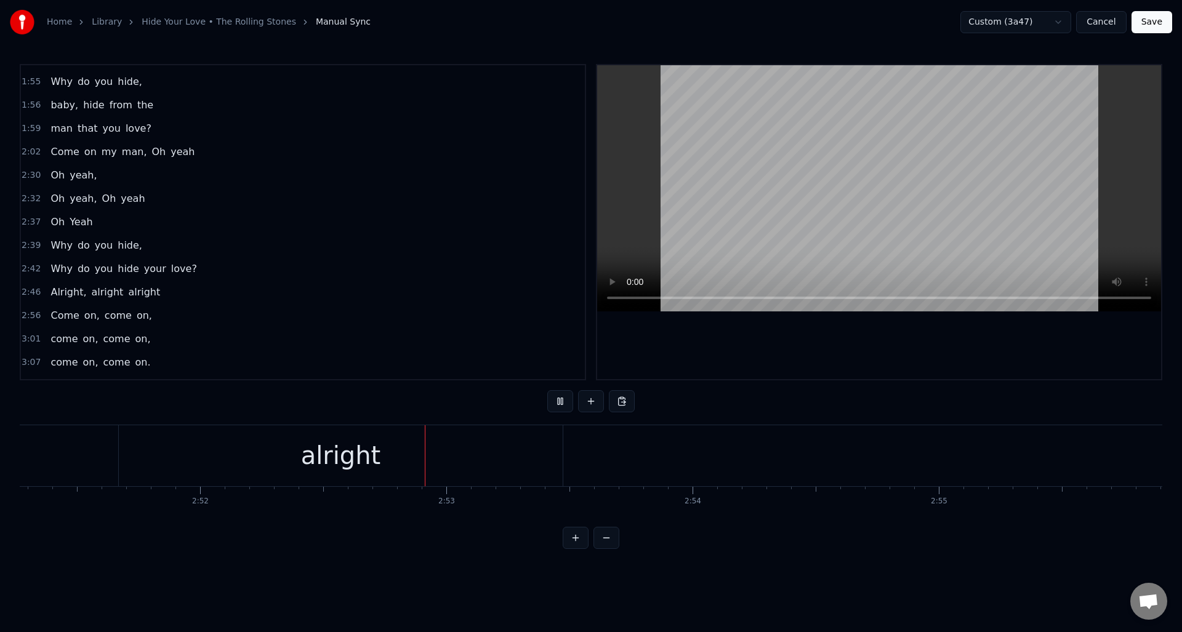
scroll to position [0, 42403]
click at [557, 407] on button at bounding box center [560, 401] width 26 height 22
click at [419, 459] on div "alright" at bounding box center [452, 455] width 80 height 37
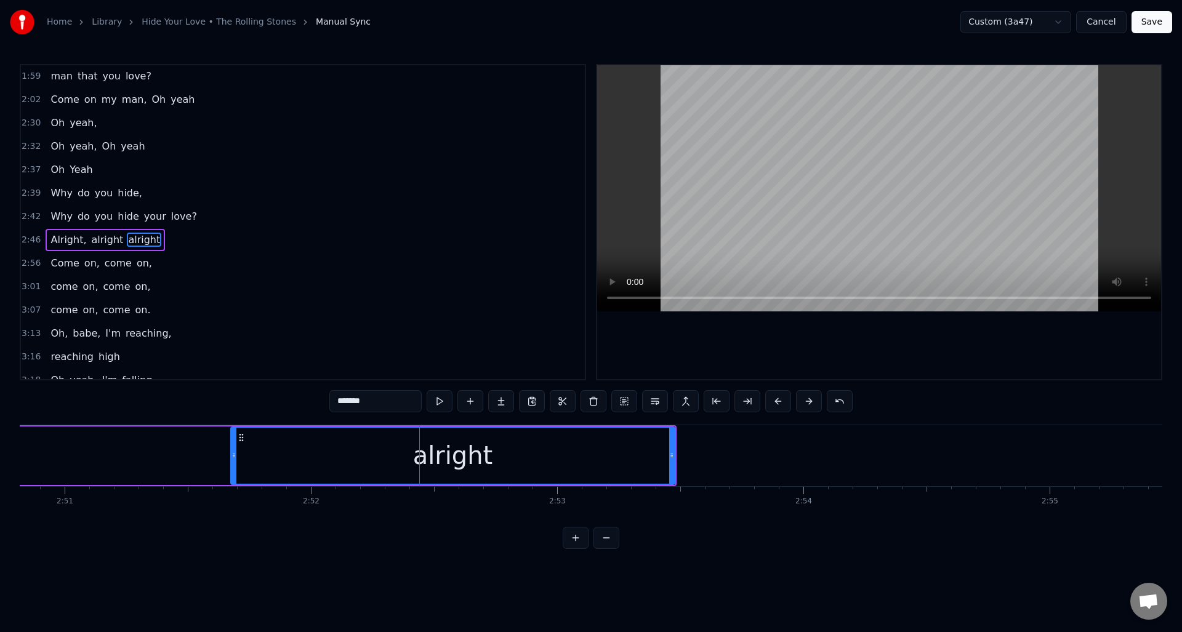
scroll to position [697, 0]
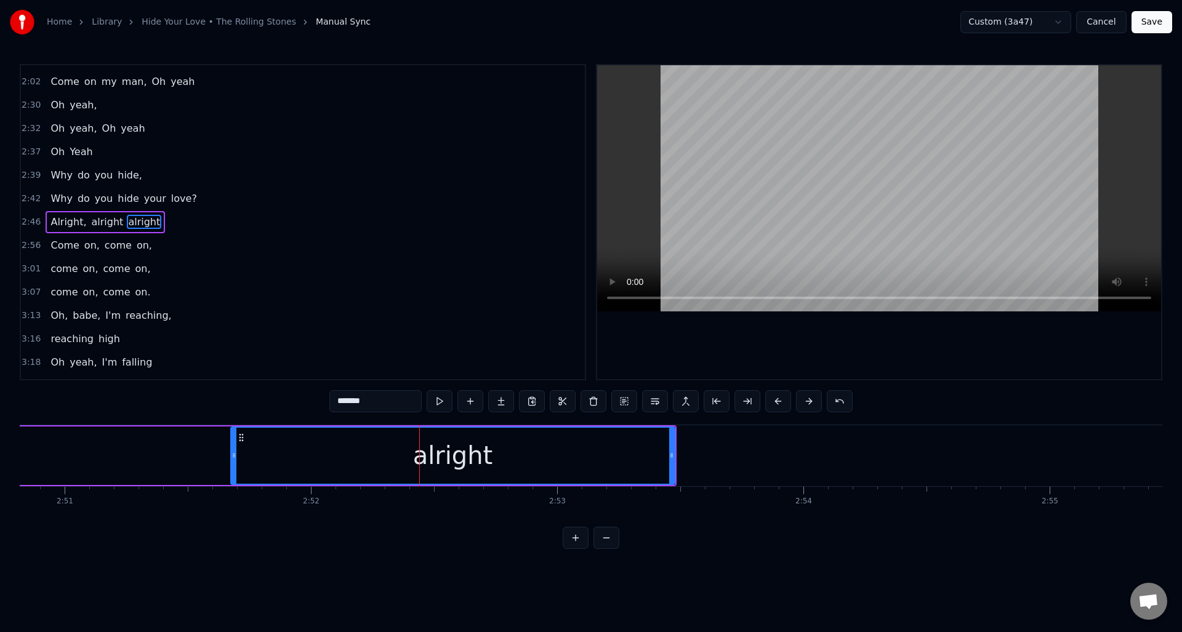
drag, startPoint x: 342, startPoint y: 401, endPoint x: 330, endPoint y: 400, distance: 12.4
click at [330, 400] on input "*******" at bounding box center [375, 401] width 92 height 22
type input "*******"
drag, startPoint x: 195, startPoint y: 445, endPoint x: 252, endPoint y: 438, distance: 57.7
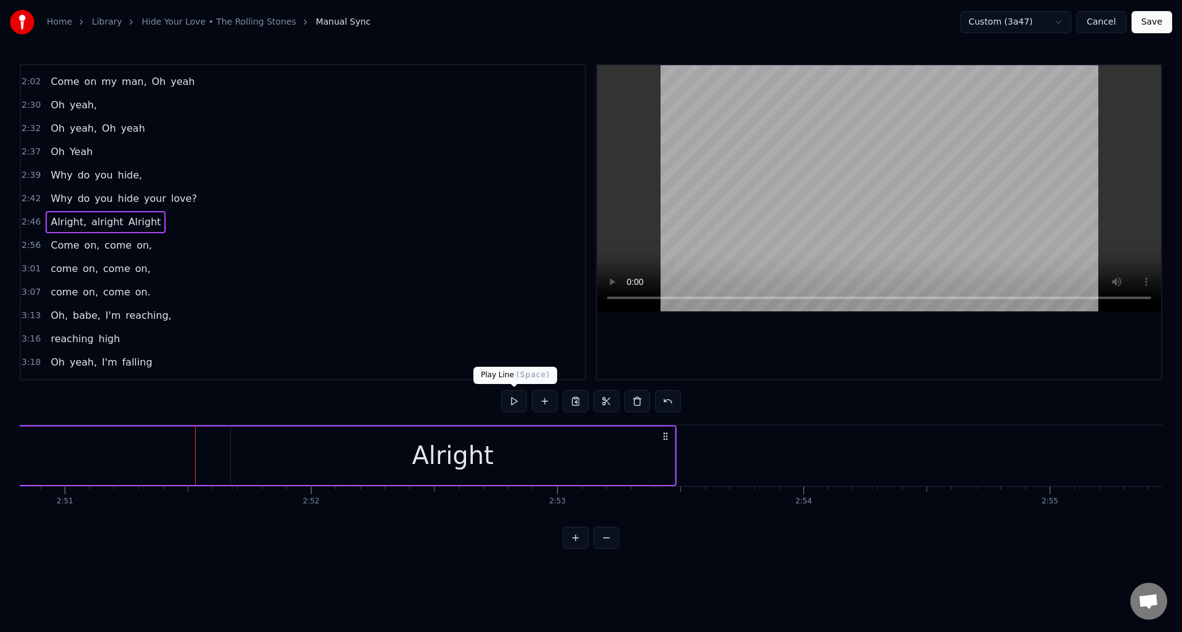
click at [517, 403] on button at bounding box center [514, 401] width 26 height 22
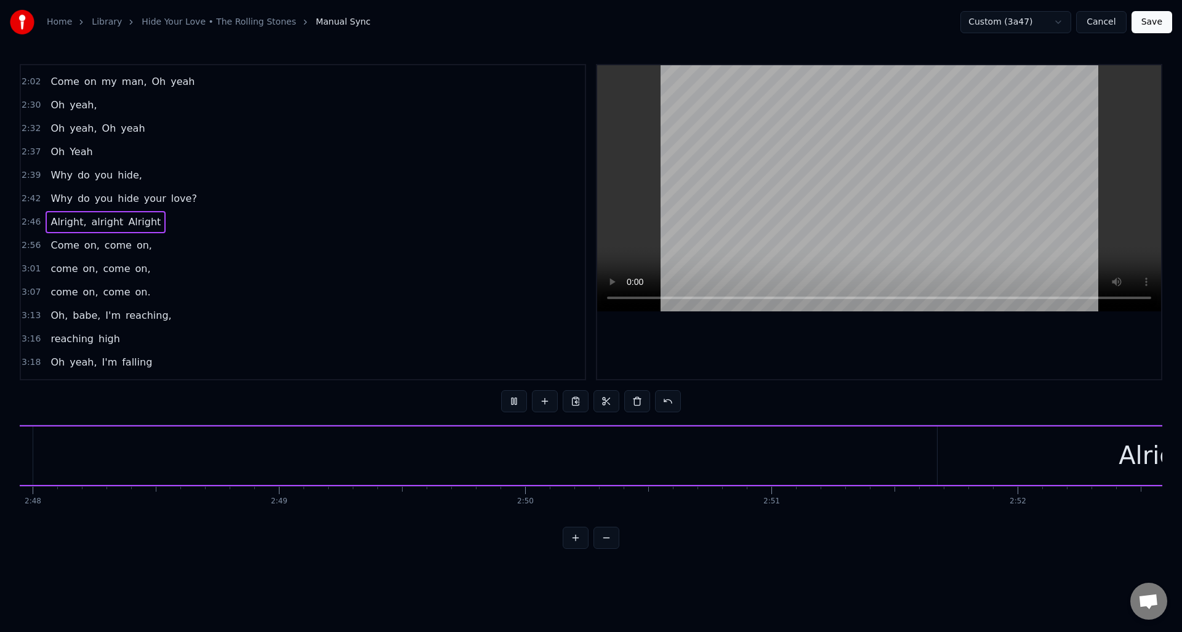
click at [517, 403] on button at bounding box center [514, 401] width 26 height 22
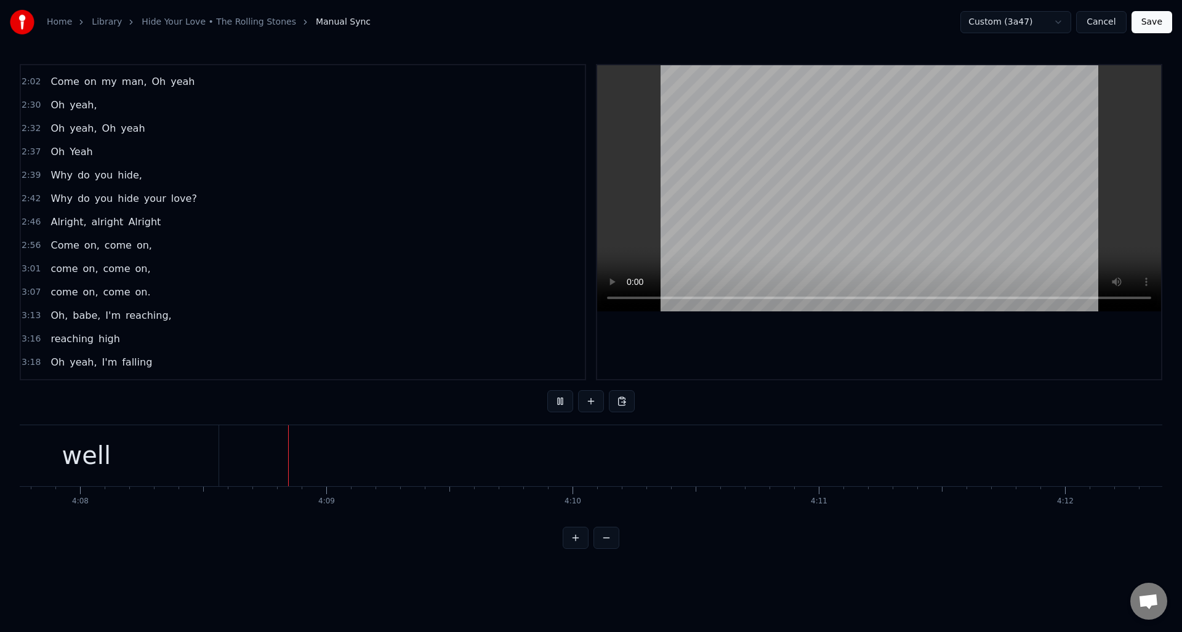
scroll to position [0, 61064]
click at [99, 447] on div "well" at bounding box center [38, 455] width 265 height 61
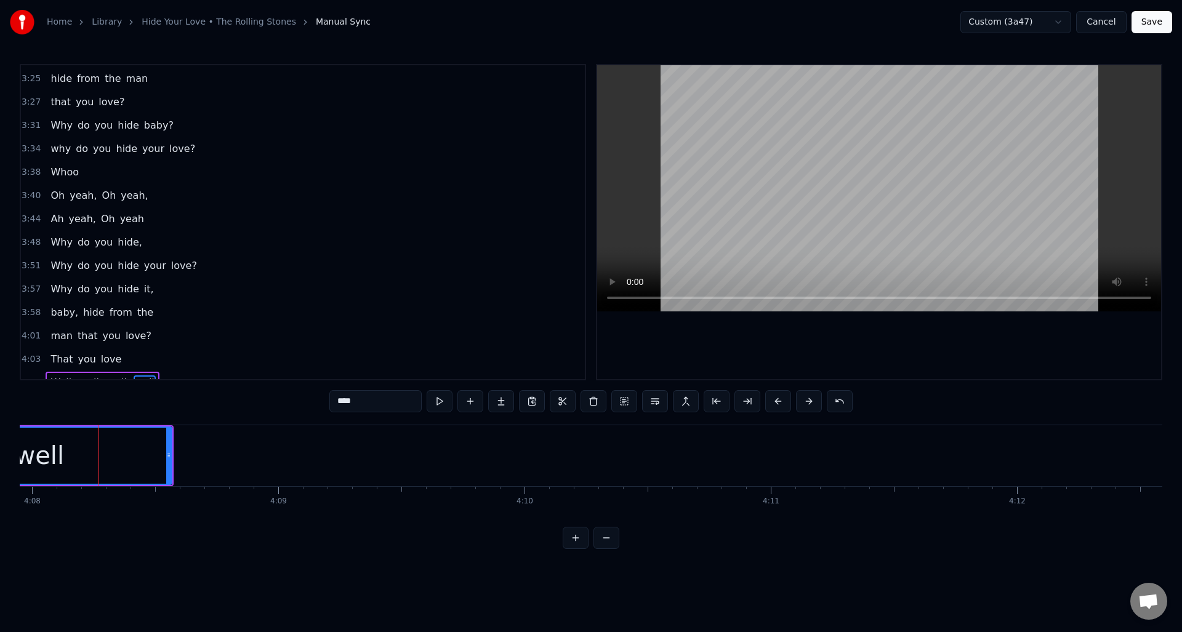
scroll to position [1066, 0]
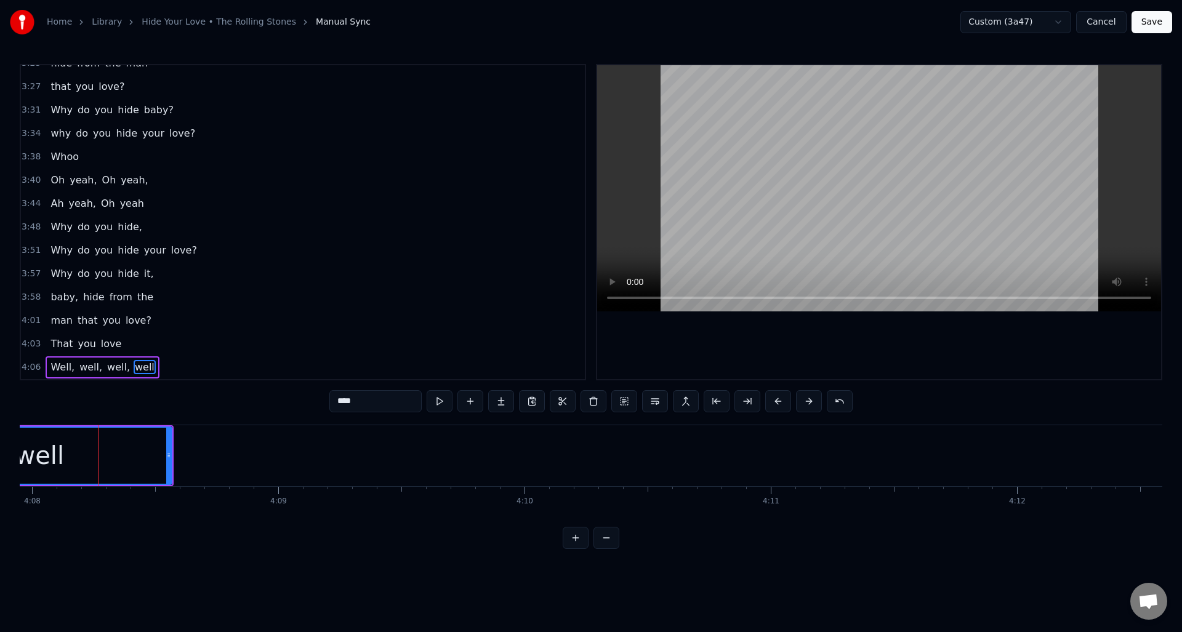
click at [365, 401] on input "****" at bounding box center [375, 401] width 92 height 22
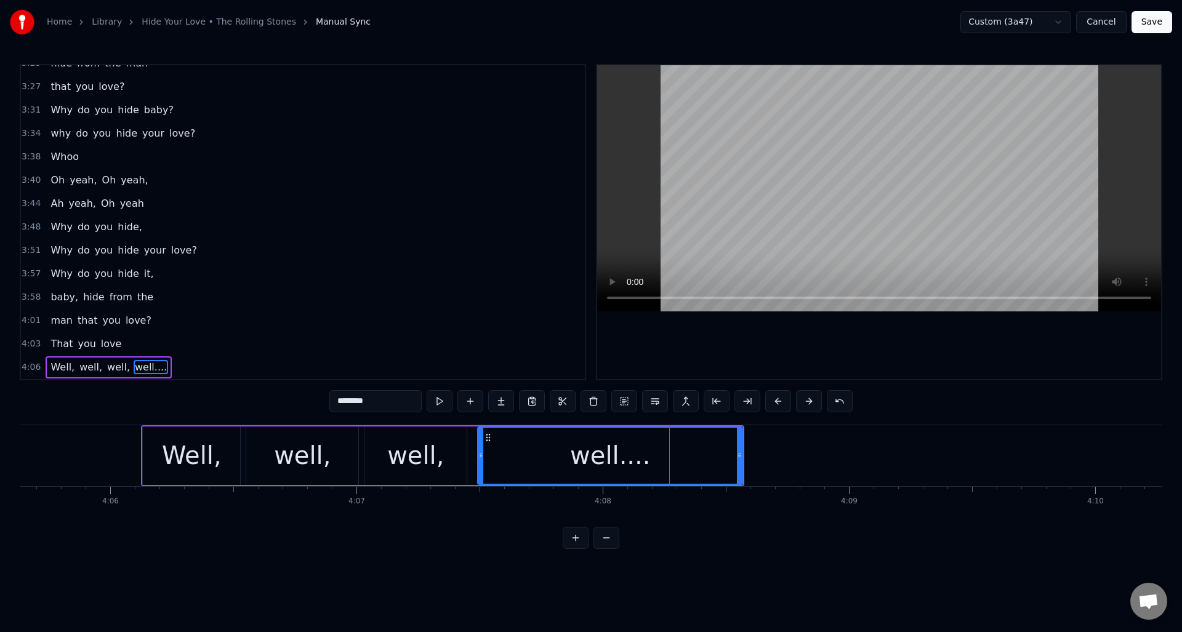
scroll to position [0, 60359]
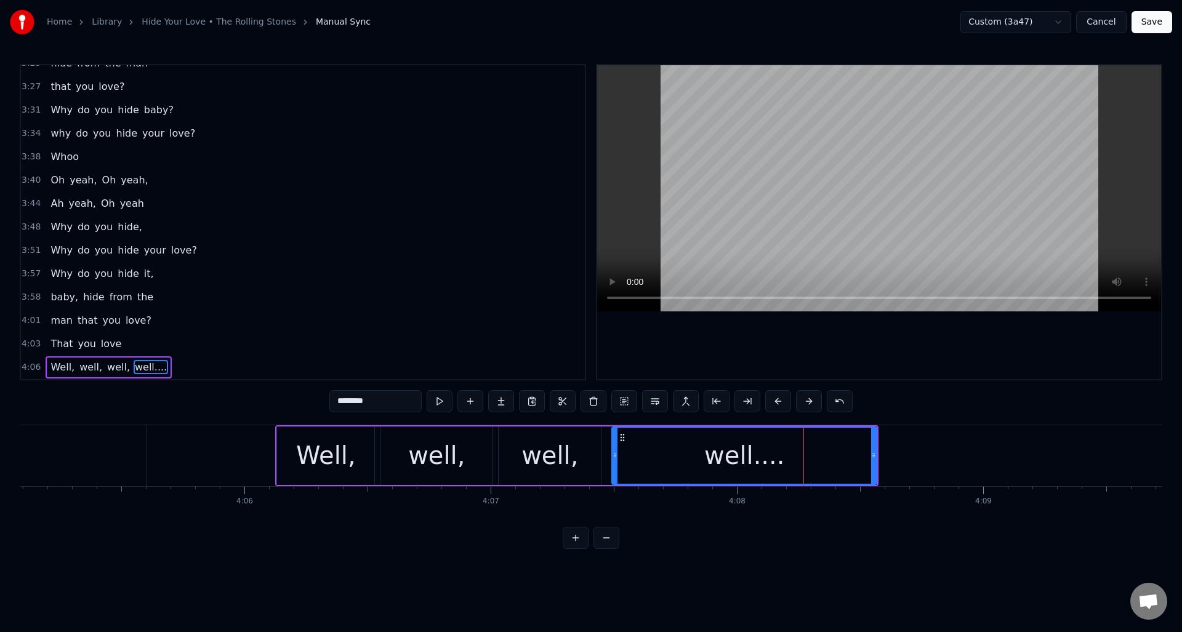
type input "********"
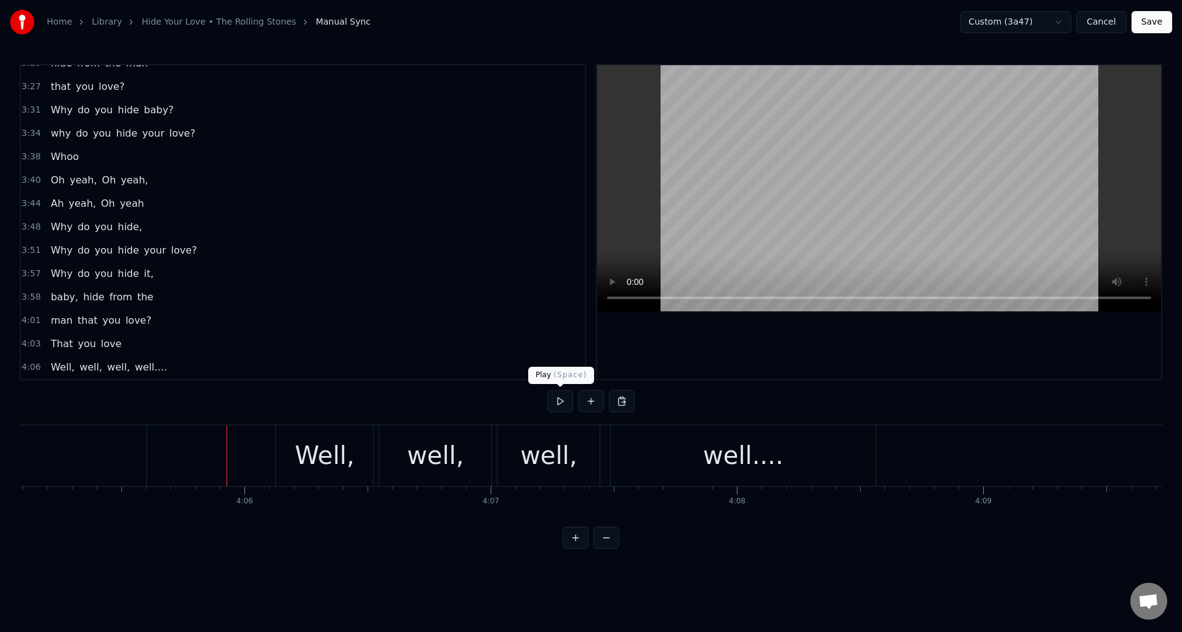
click at [561, 403] on button at bounding box center [560, 401] width 26 height 22
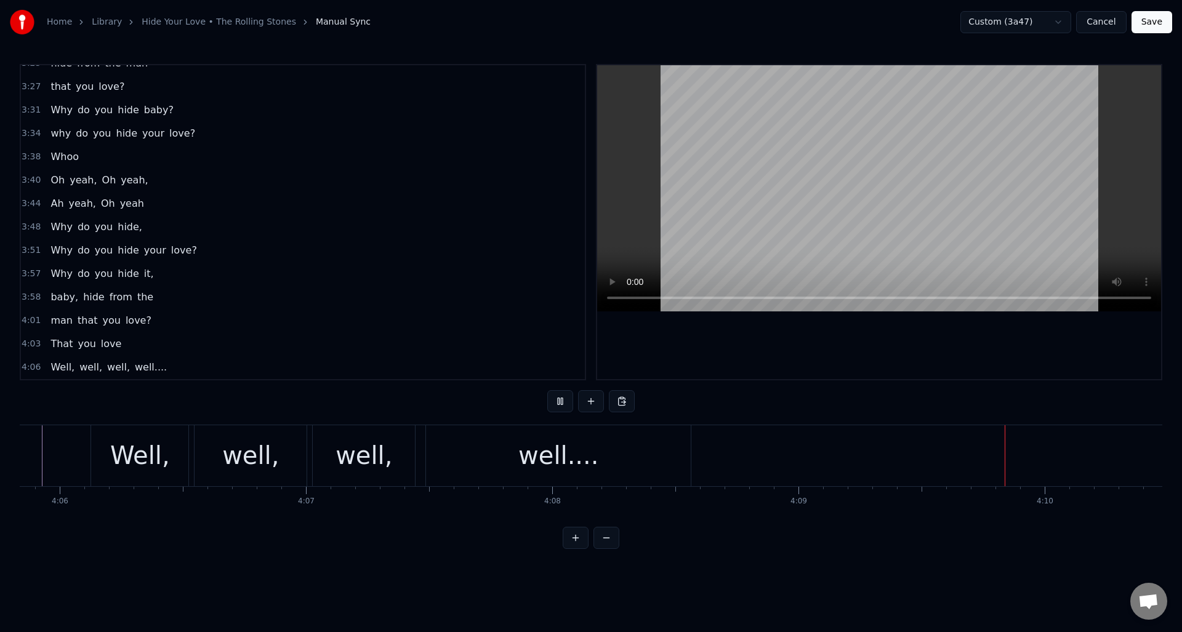
click at [561, 403] on button at bounding box center [560, 401] width 26 height 22
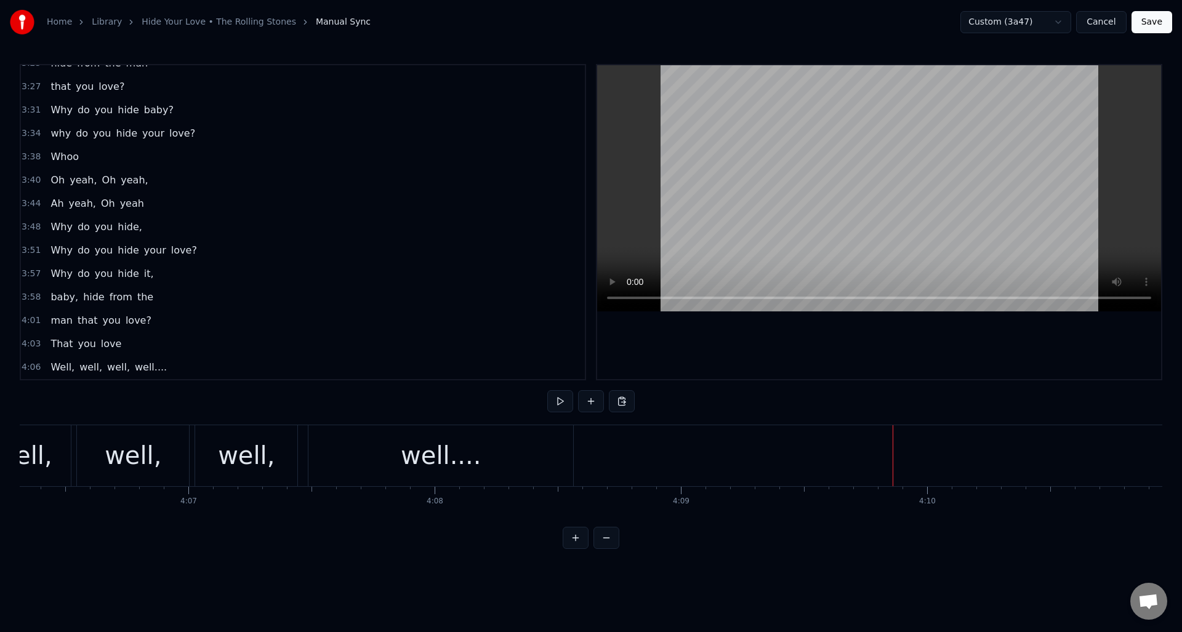
scroll to position [0, 60594]
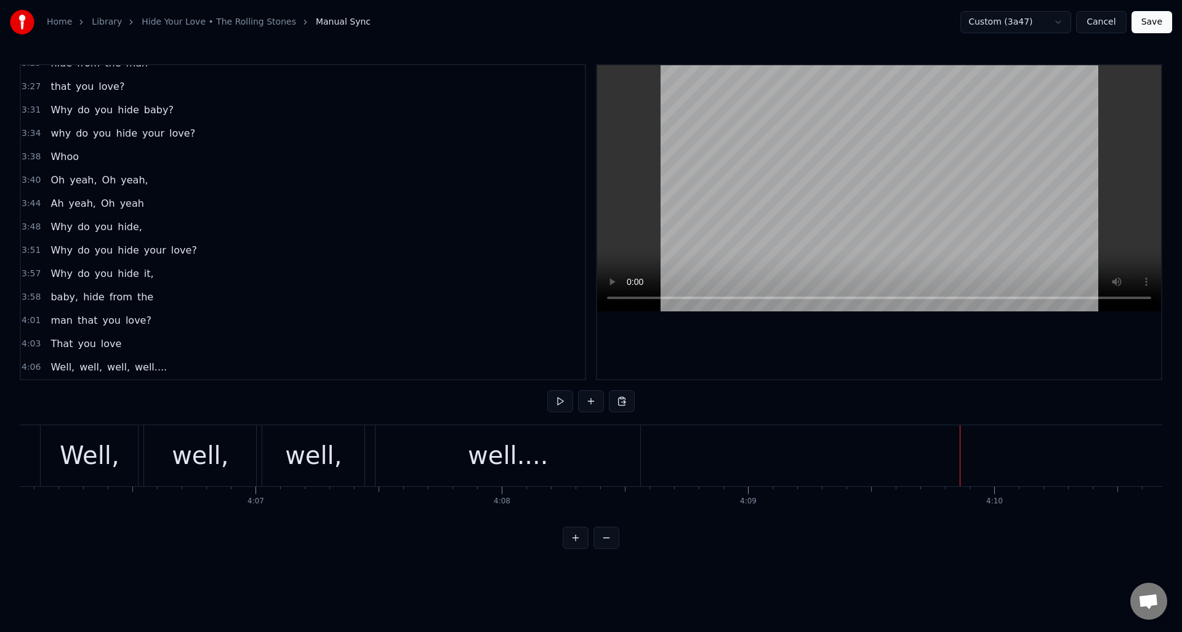
click at [614, 446] on div "well...." at bounding box center [508, 455] width 265 height 61
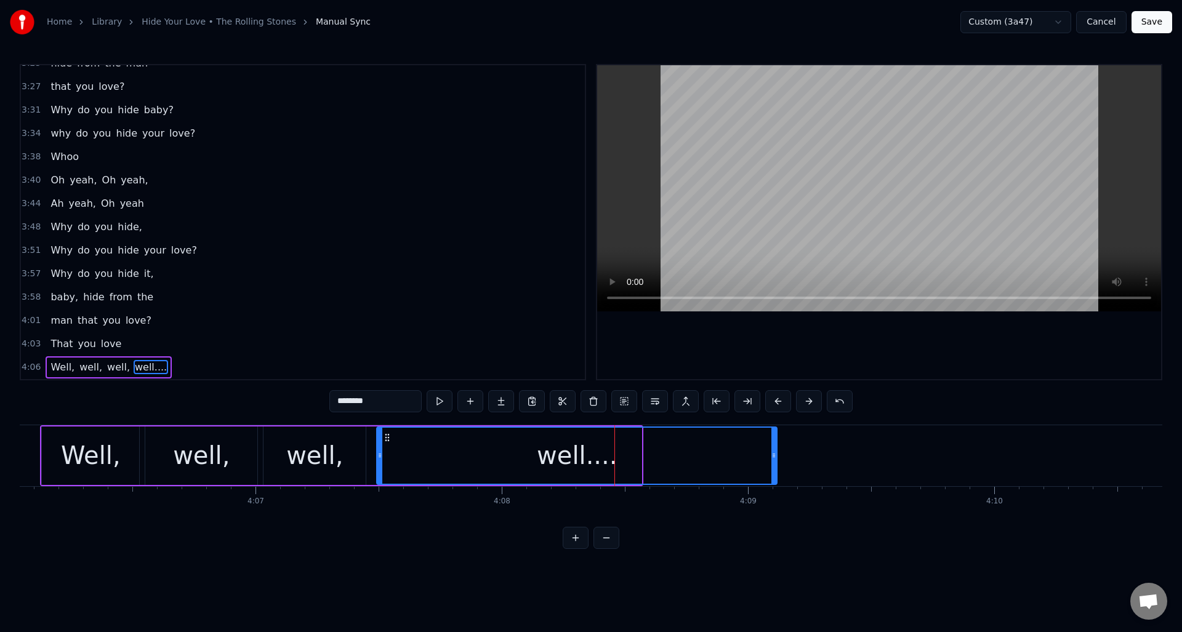
drag, startPoint x: 638, startPoint y: 446, endPoint x: 774, endPoint y: 456, distance: 135.8
click at [774, 456] on div at bounding box center [773, 456] width 5 height 56
click at [442, 400] on button at bounding box center [440, 401] width 26 height 22
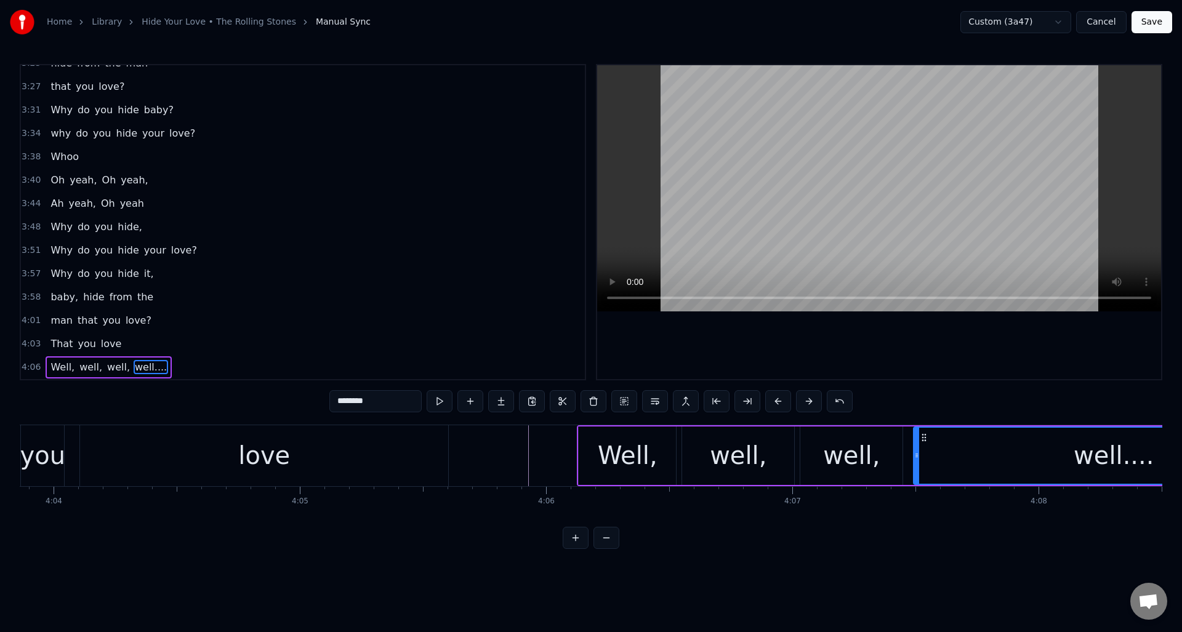
scroll to position [0, 59923]
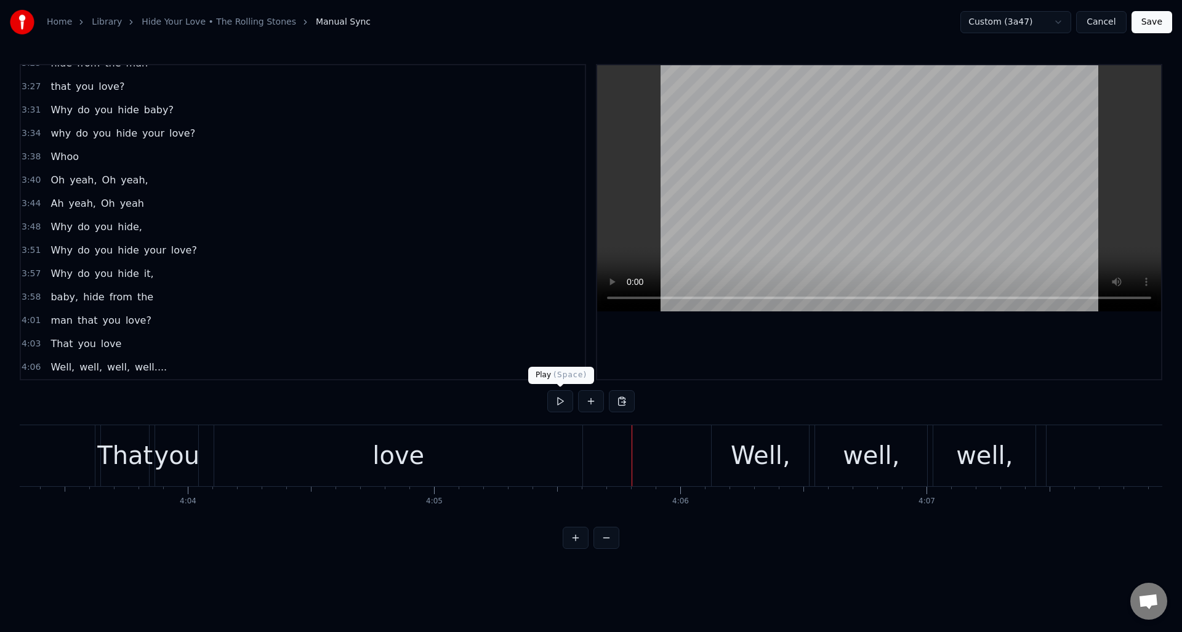
click at [558, 401] on button at bounding box center [560, 401] width 26 height 22
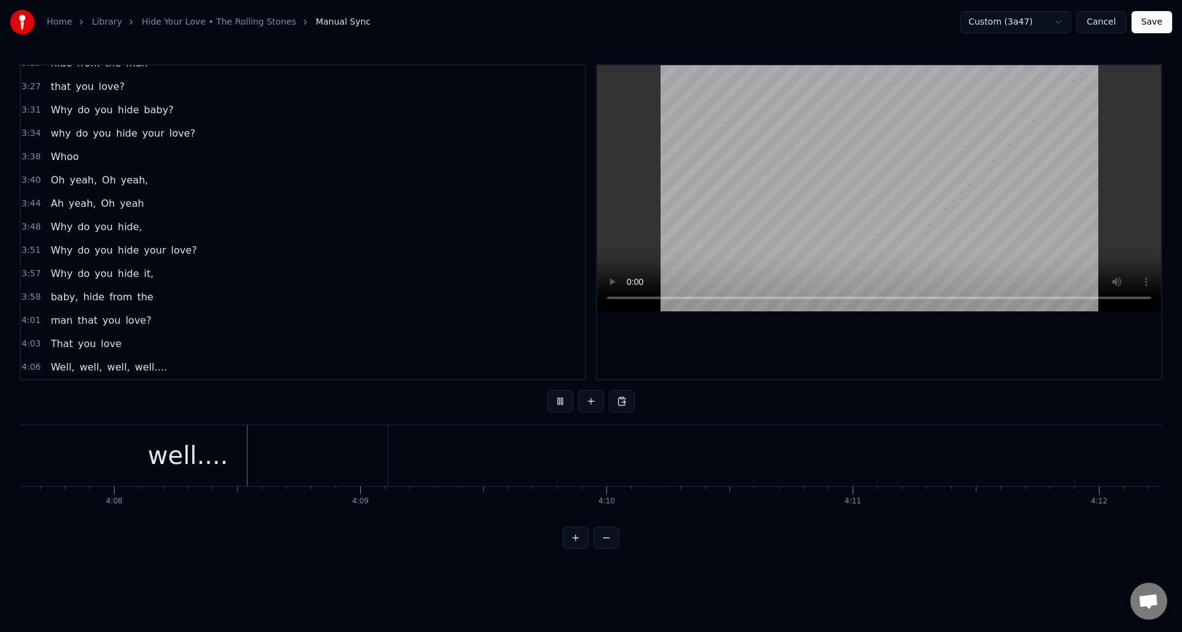
scroll to position [0, 60982]
click at [558, 401] on button at bounding box center [560, 401] width 26 height 22
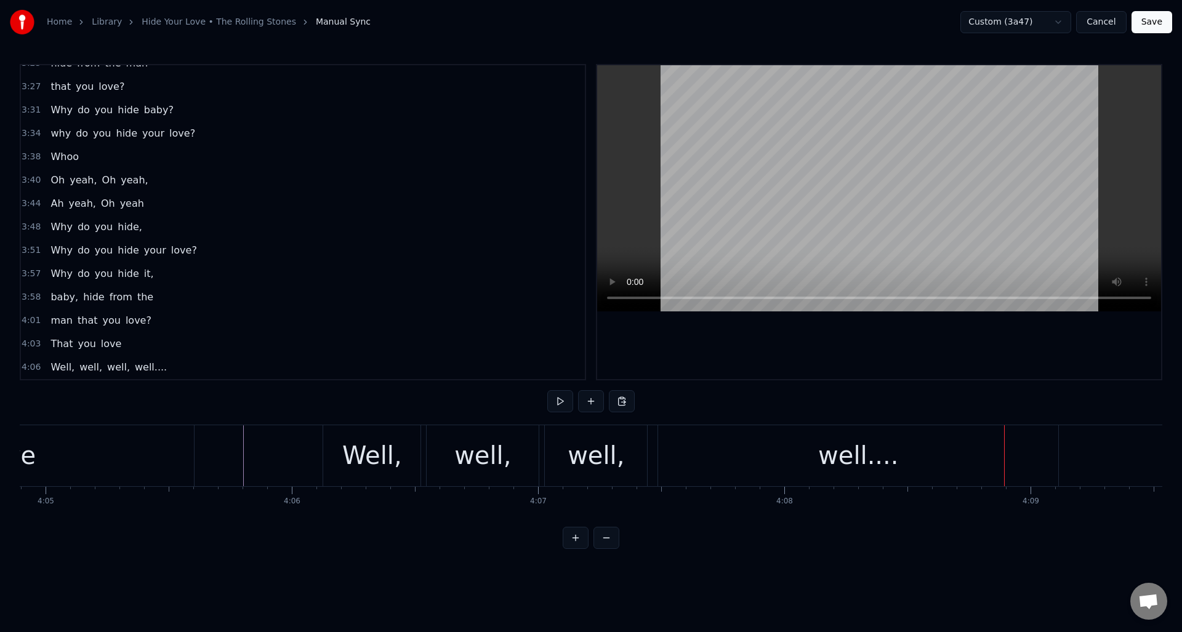
scroll to position [0, 60344]
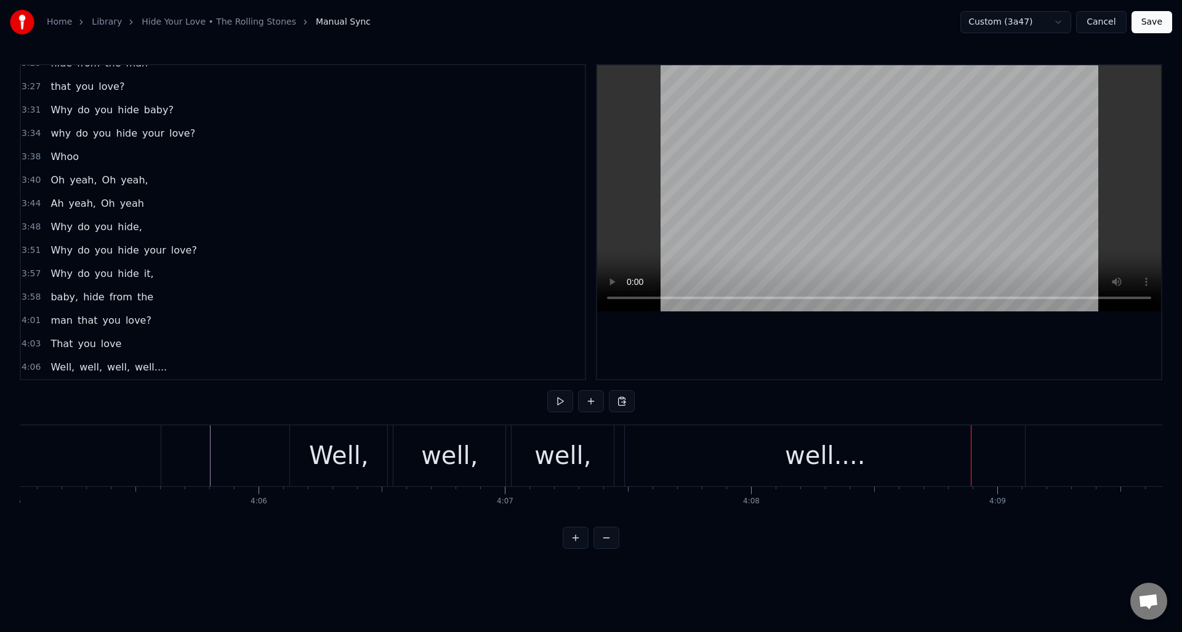
click at [750, 450] on div "well...." at bounding box center [825, 455] width 400 height 61
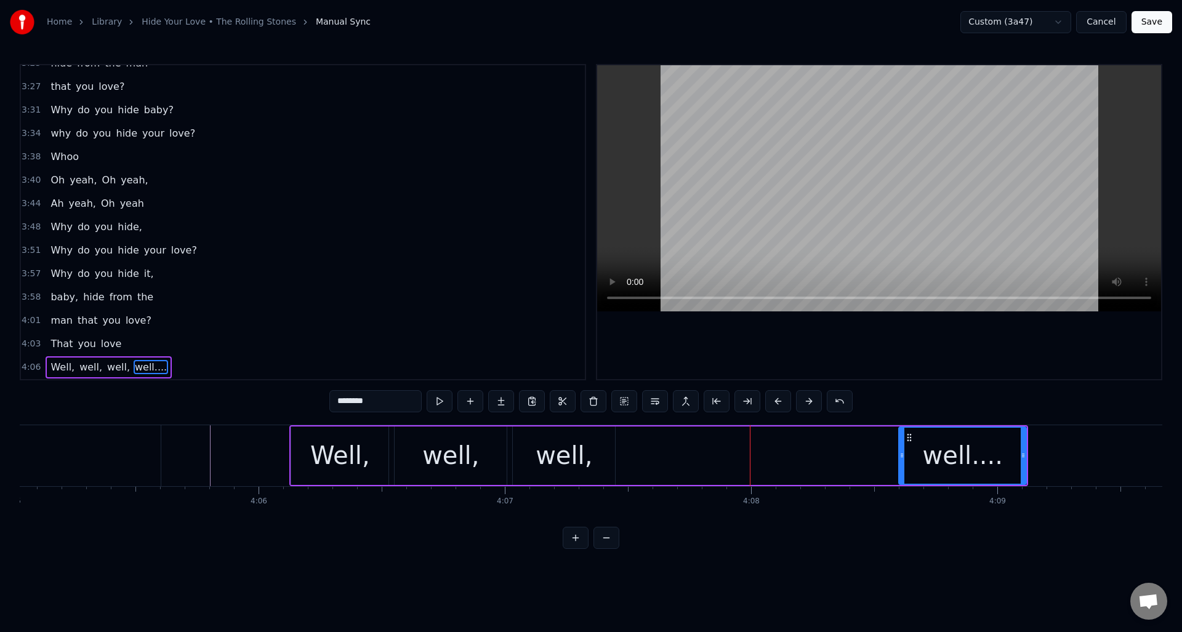
drag, startPoint x: 627, startPoint y: 460, endPoint x: 900, endPoint y: 464, distance: 272.8
click at [900, 464] on div at bounding box center [902, 456] width 5 height 56
click at [582, 441] on div "well," at bounding box center [564, 455] width 57 height 37
type input "*****"
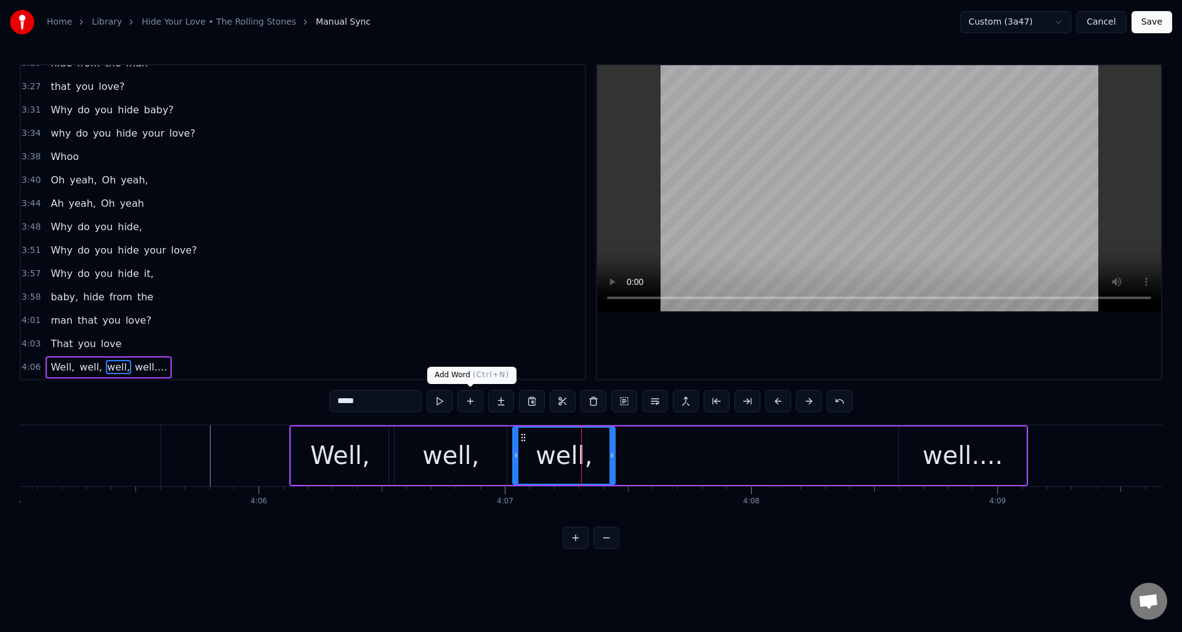
click at [479, 402] on button at bounding box center [470, 401] width 26 height 22
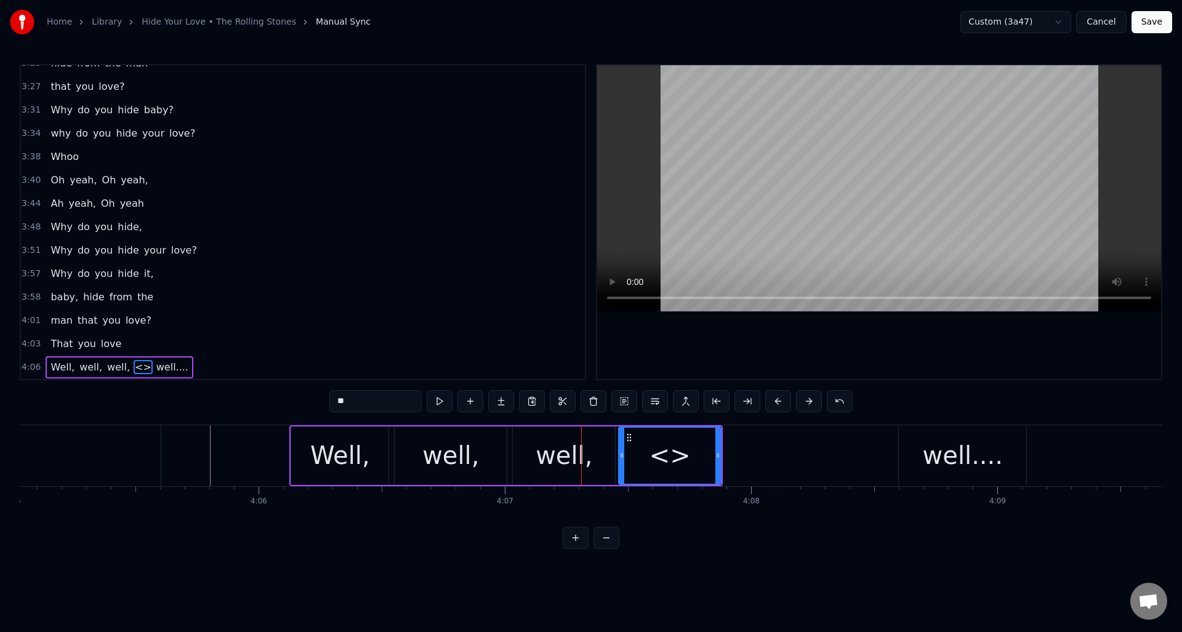
drag, startPoint x: 405, startPoint y: 408, endPoint x: 331, endPoint y: 401, distance: 73.6
click at [331, 401] on input "**" at bounding box center [375, 401] width 92 height 22
click at [560, 462] on div "well," at bounding box center [564, 455] width 57 height 37
type input "*****"
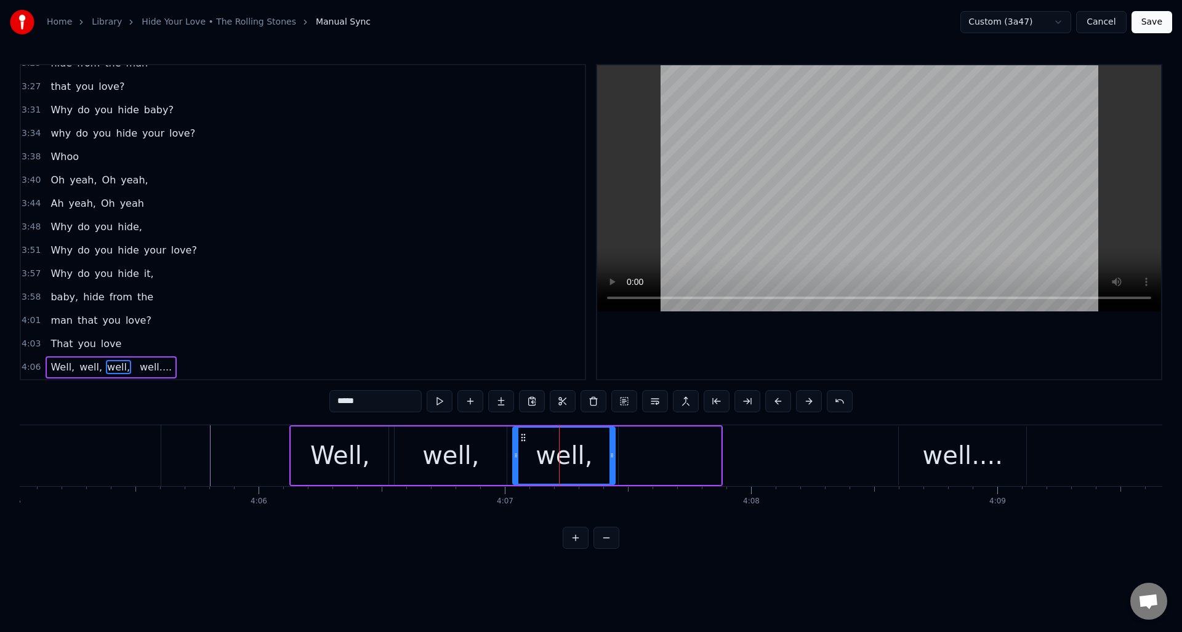
drag, startPoint x: 388, startPoint y: 402, endPoint x: 320, endPoint y: 398, distance: 69.1
click at [320, 398] on div "0:09 Sometimes I'm up, 0:11 sometimes I'm down 0:13 Sometimes I'm falling 0:15 …" at bounding box center [591, 306] width 1143 height 485
click at [659, 459] on div at bounding box center [670, 456] width 102 height 58
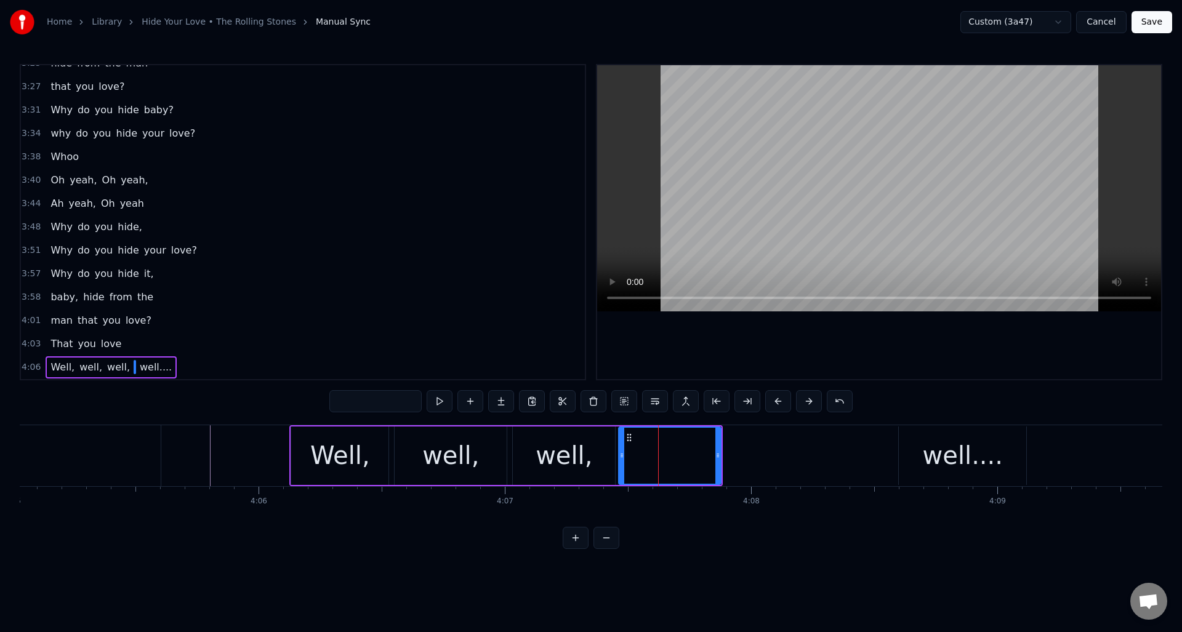
click at [366, 400] on input "text" at bounding box center [375, 401] width 92 height 22
paste input "*****"
type input "*****"
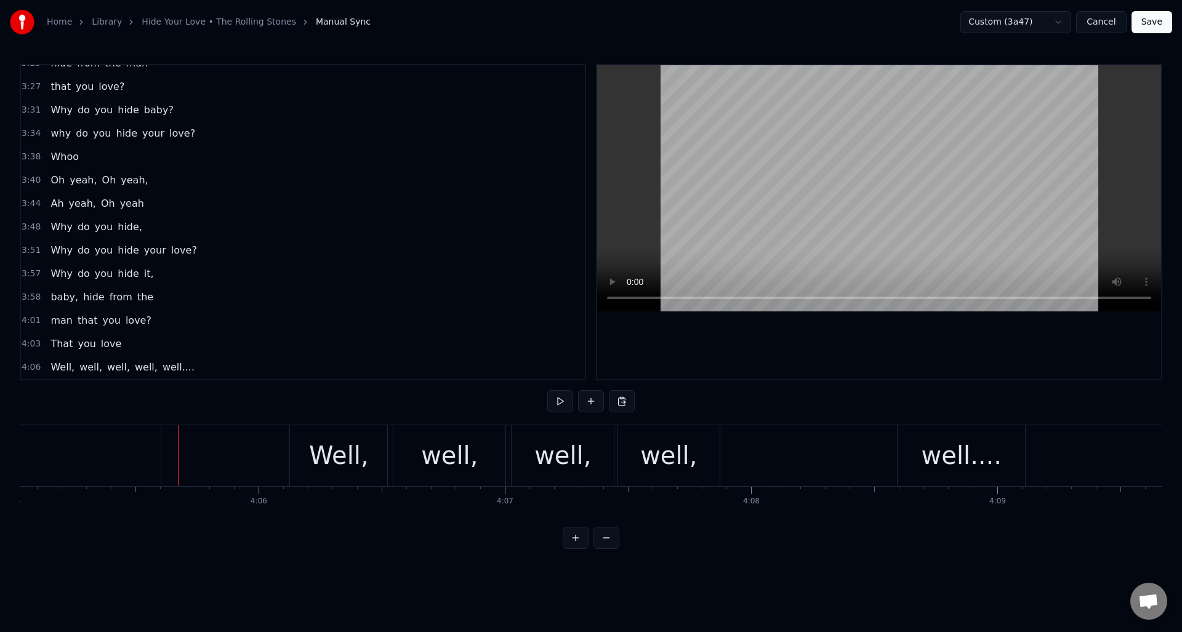
click at [660, 470] on div "well," at bounding box center [668, 455] width 57 height 37
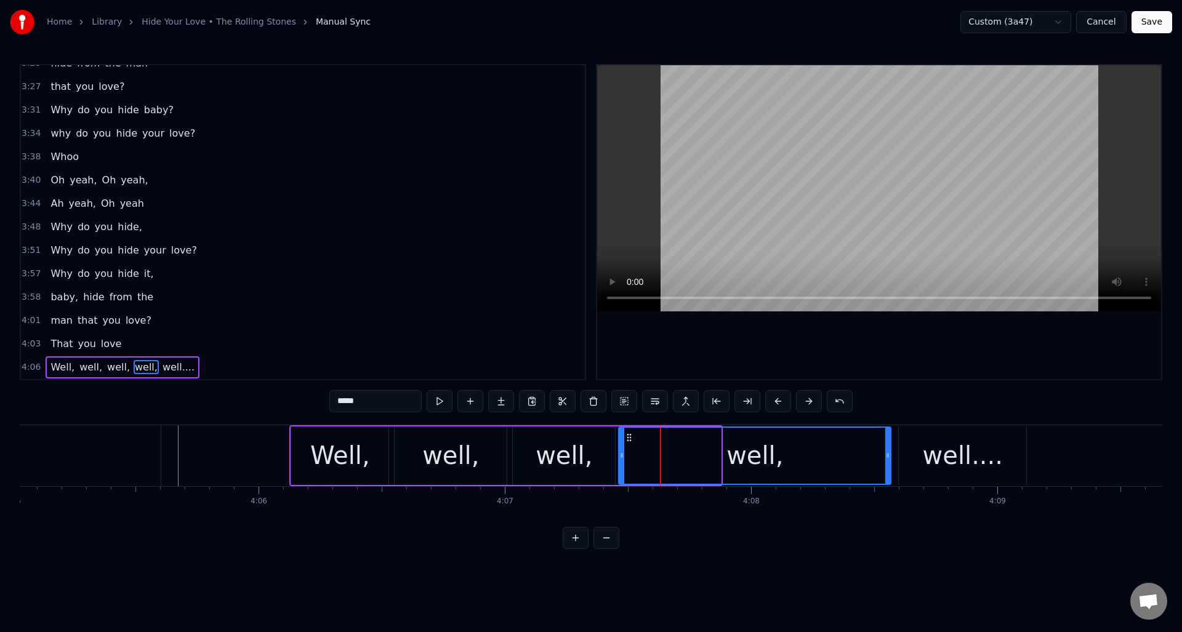
drag, startPoint x: 718, startPoint y: 467, endPoint x: 888, endPoint y: 461, distance: 170.0
click at [888, 461] on div at bounding box center [887, 456] width 5 height 56
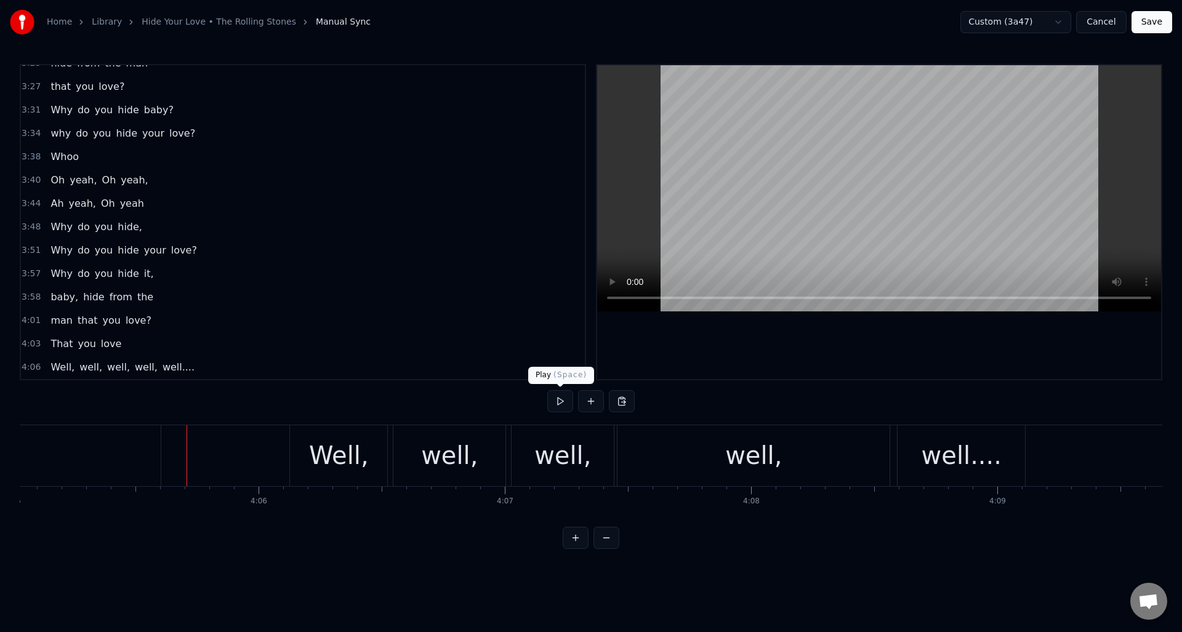
click at [562, 403] on button at bounding box center [560, 401] width 26 height 22
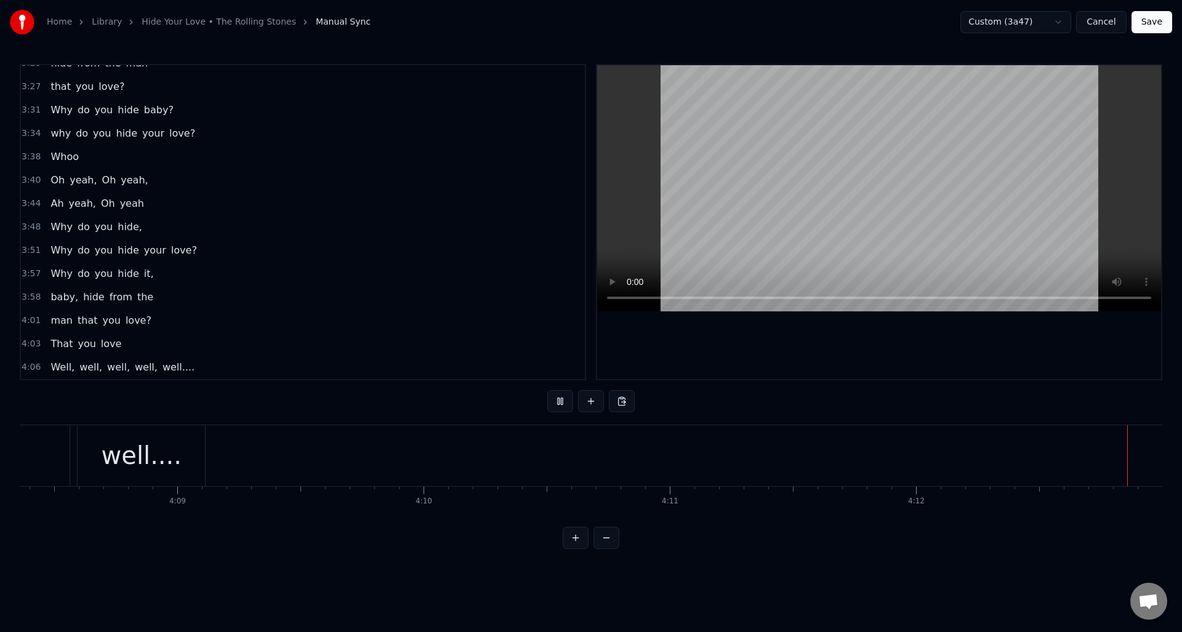
scroll to position [0, 61165]
click at [562, 403] on button at bounding box center [560, 401] width 26 height 22
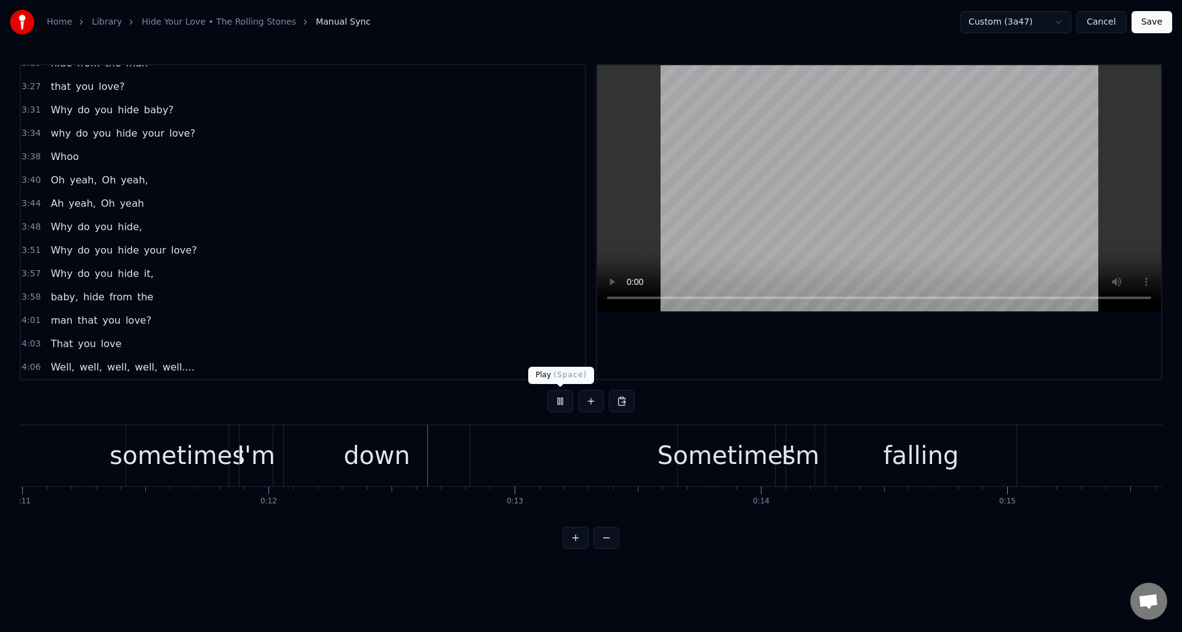
scroll to position [0, 2931]
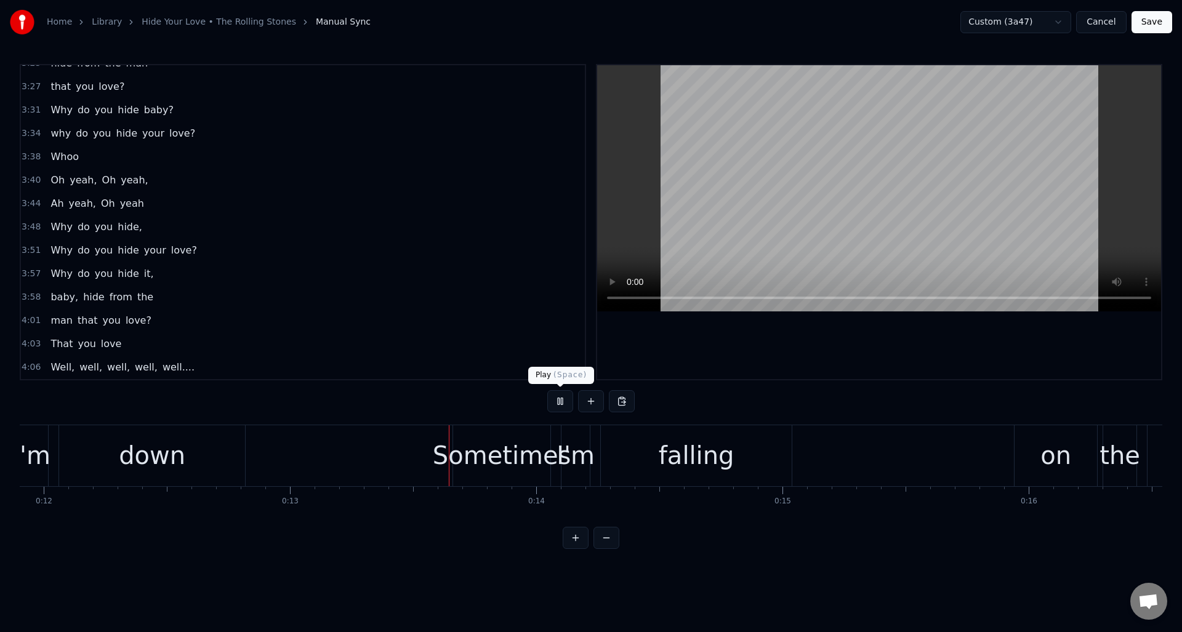
click at [560, 400] on button at bounding box center [560, 401] width 26 height 22
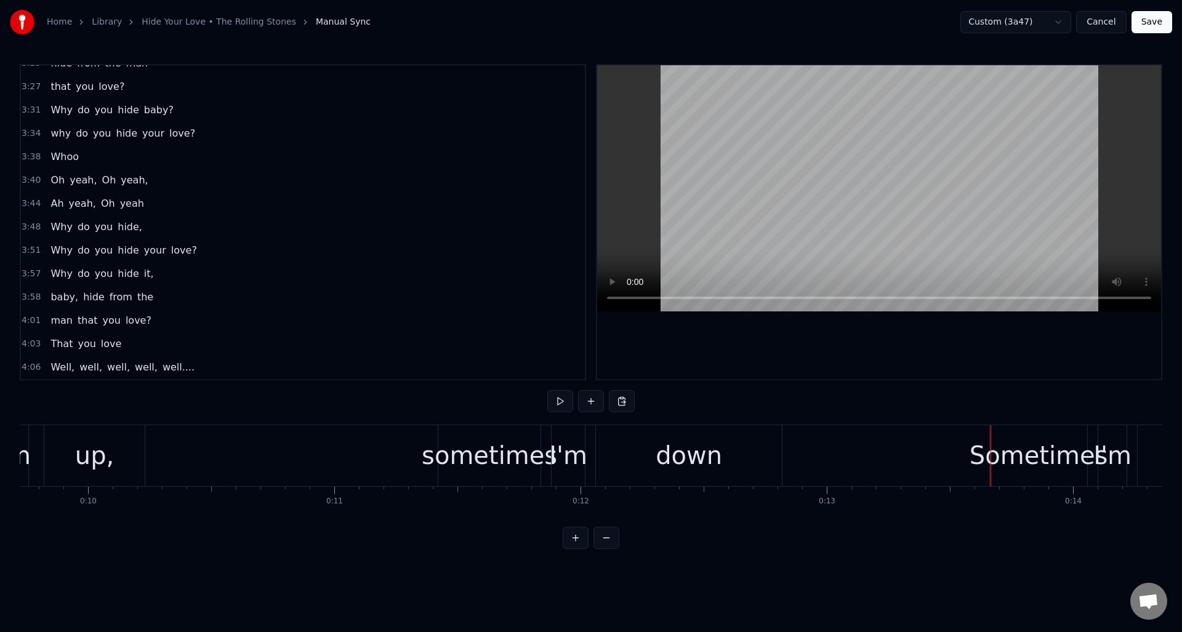
scroll to position [0, 2428]
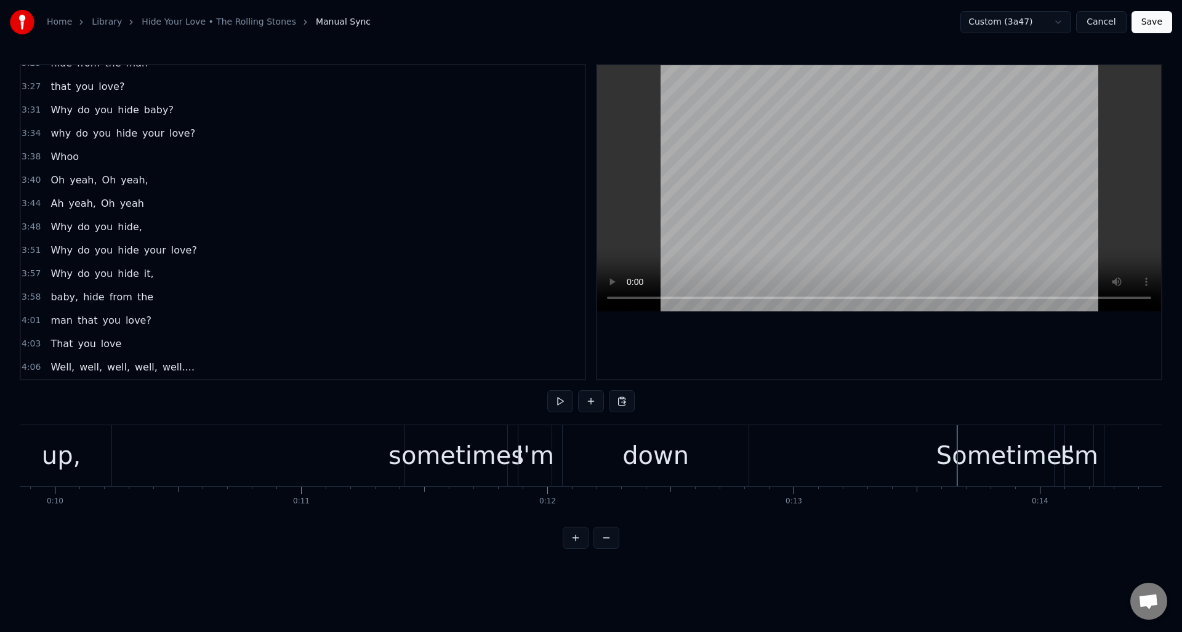
click at [428, 461] on div "sometimes" at bounding box center [455, 455] width 135 height 37
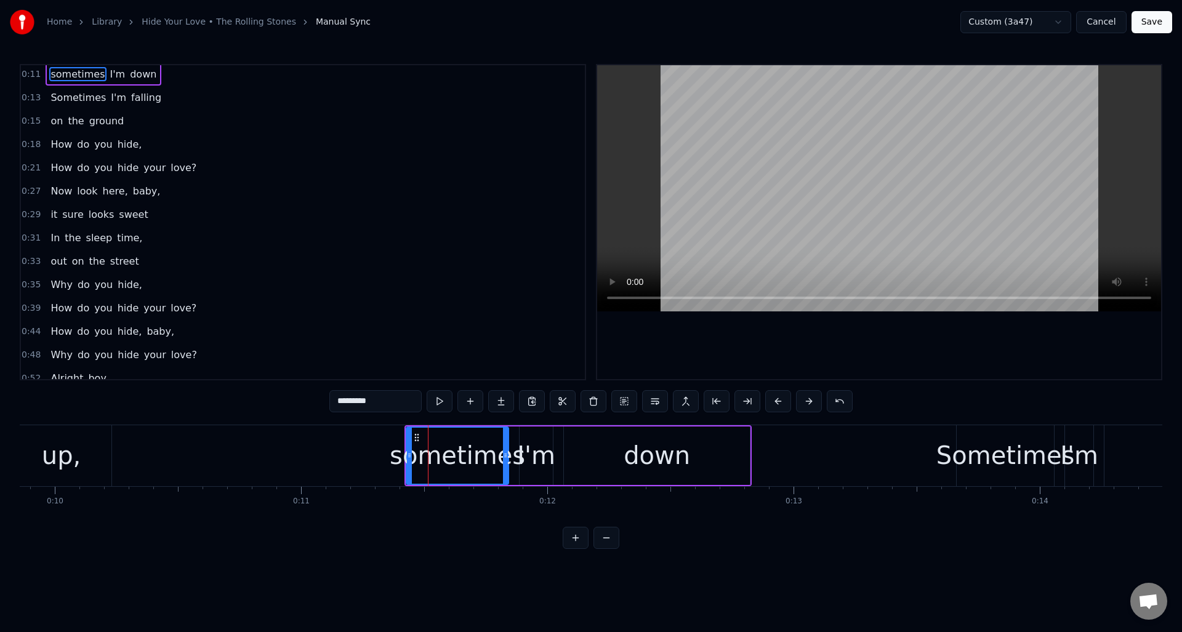
scroll to position [0, 0]
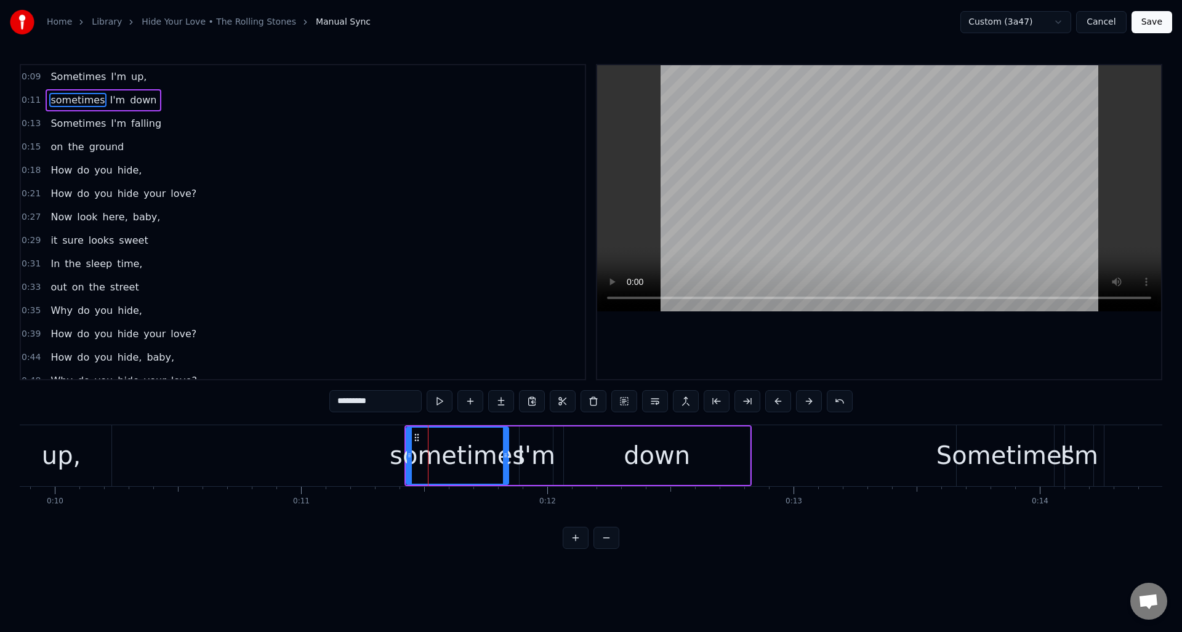
drag, startPoint x: 341, startPoint y: 401, endPoint x: 332, endPoint y: 398, distance: 9.6
click at [332, 399] on input "*********" at bounding box center [375, 401] width 92 height 22
type input "*********"
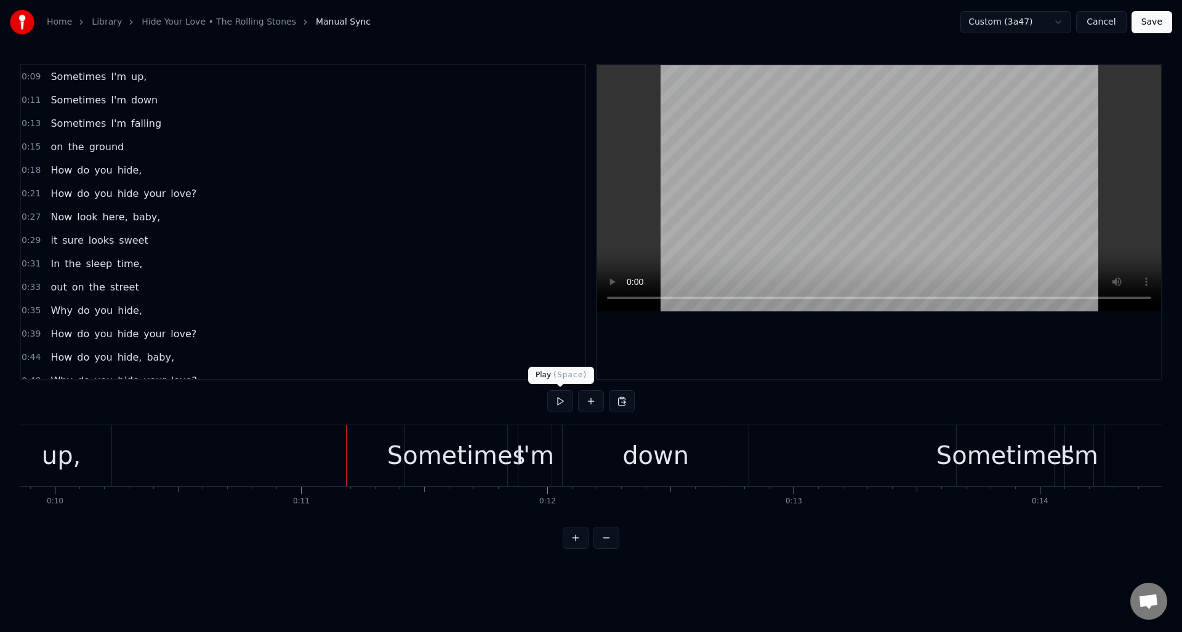
click at [560, 402] on button at bounding box center [560, 401] width 26 height 22
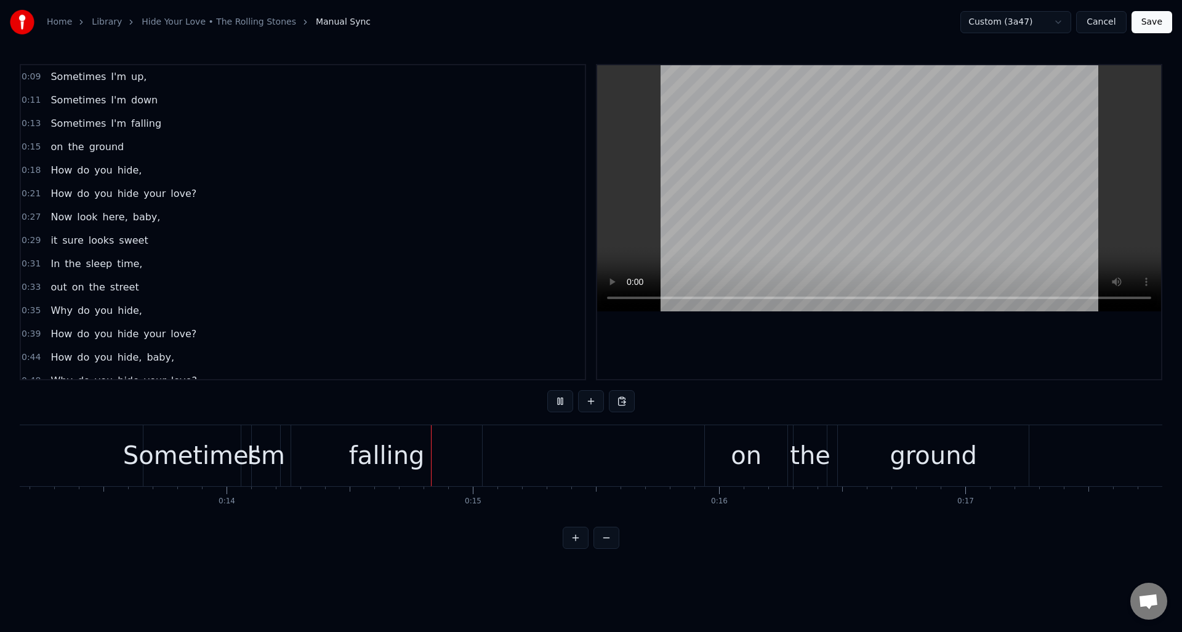
scroll to position [0, 3448]
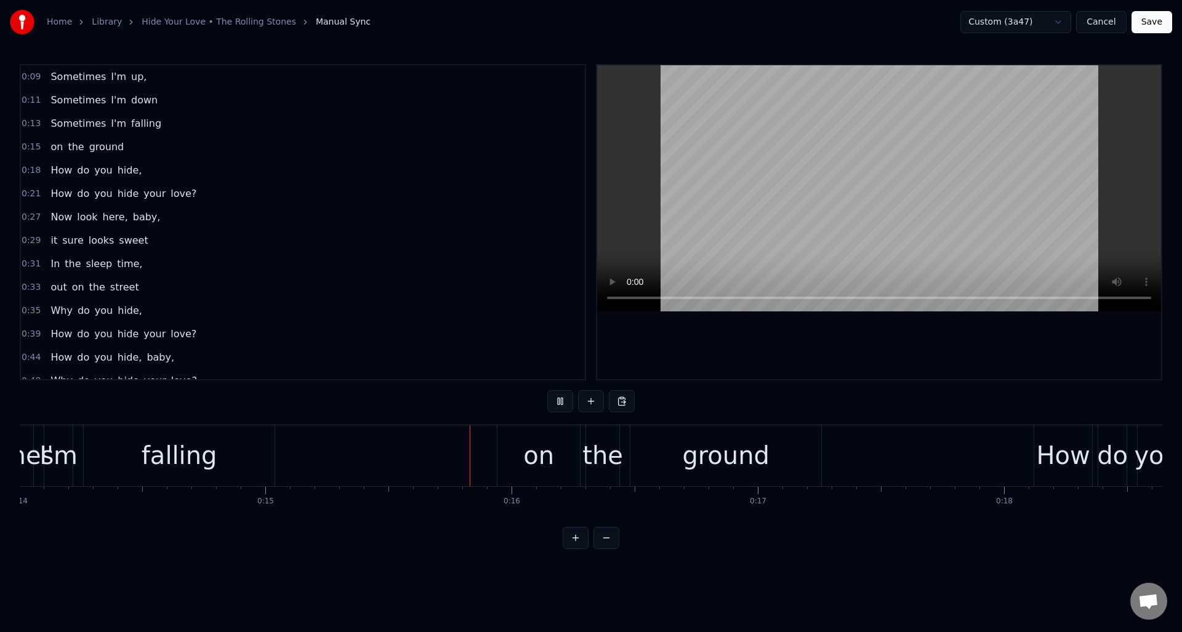
click at [560, 402] on button at bounding box center [560, 401] width 26 height 22
click at [536, 456] on div "on" at bounding box center [538, 455] width 31 height 37
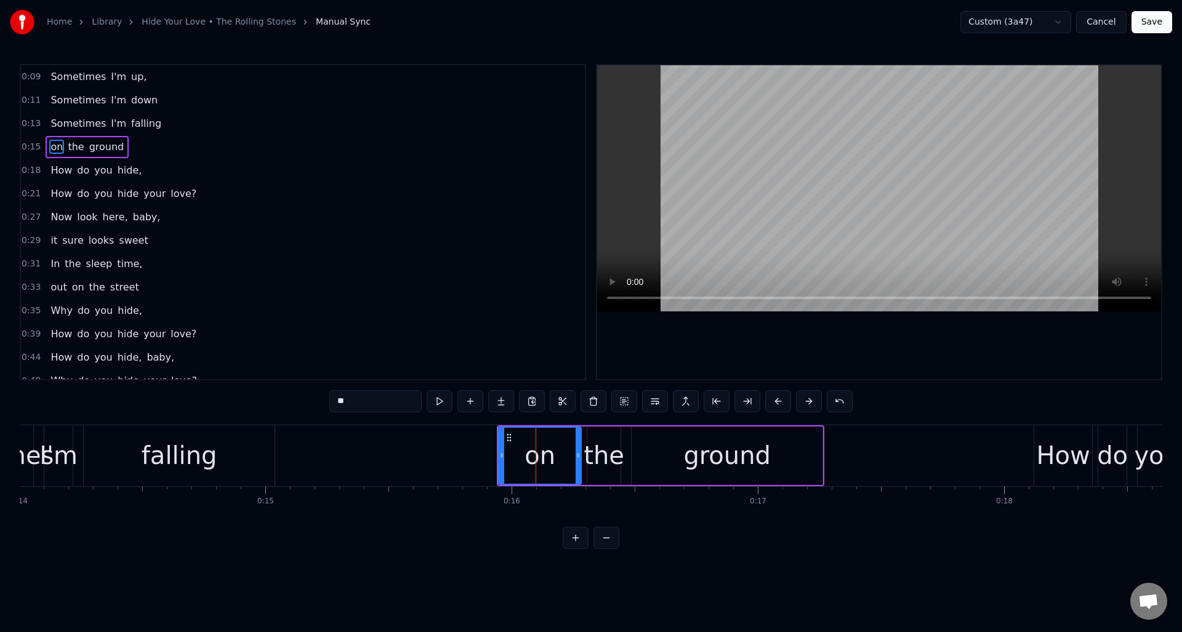
drag, startPoint x: 342, startPoint y: 402, endPoint x: 287, endPoint y: 401, distance: 54.8
click at [287, 401] on div "0:09 Sometimes I'm up, 0:11 Sometimes I'm down 0:13 Sometimes I'm falling 0:15 …" at bounding box center [591, 306] width 1143 height 485
type input "**"
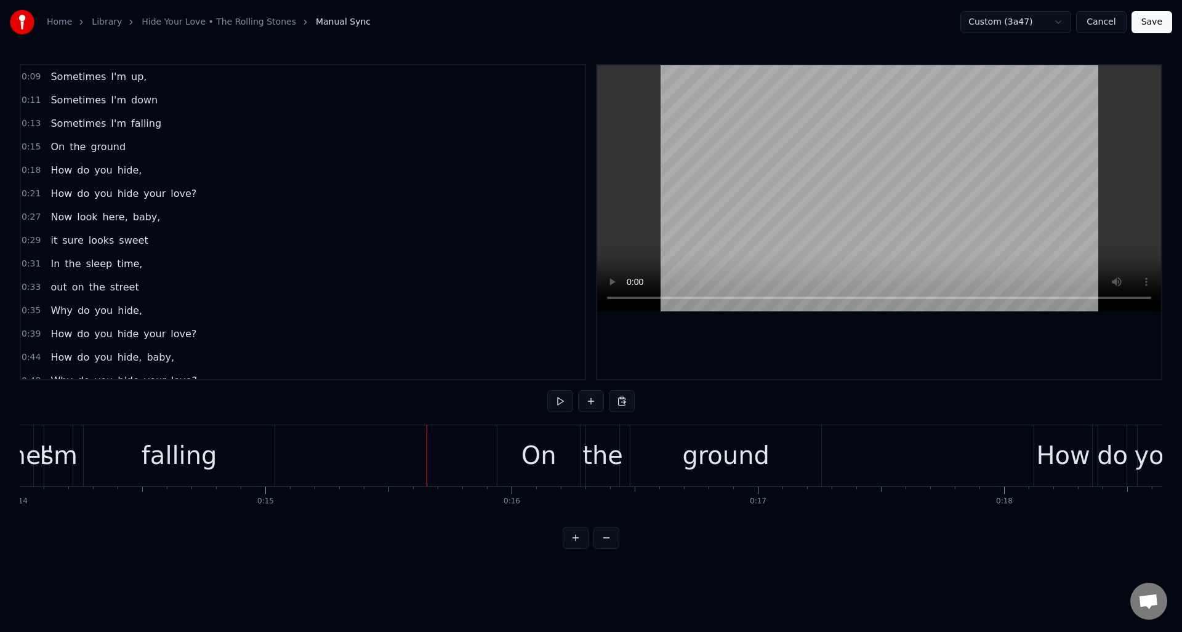
click at [557, 405] on button at bounding box center [560, 401] width 26 height 22
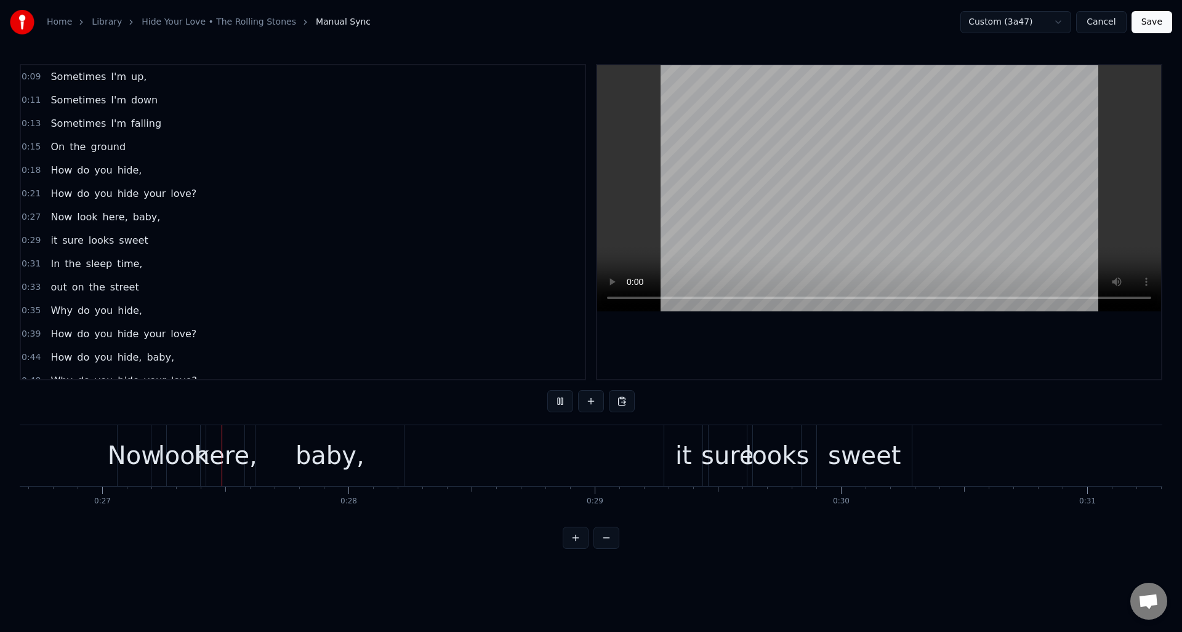
scroll to position [0, 6569]
click at [560, 401] on button at bounding box center [560, 401] width 26 height 22
click at [680, 454] on div "it" at bounding box center [682, 455] width 17 height 37
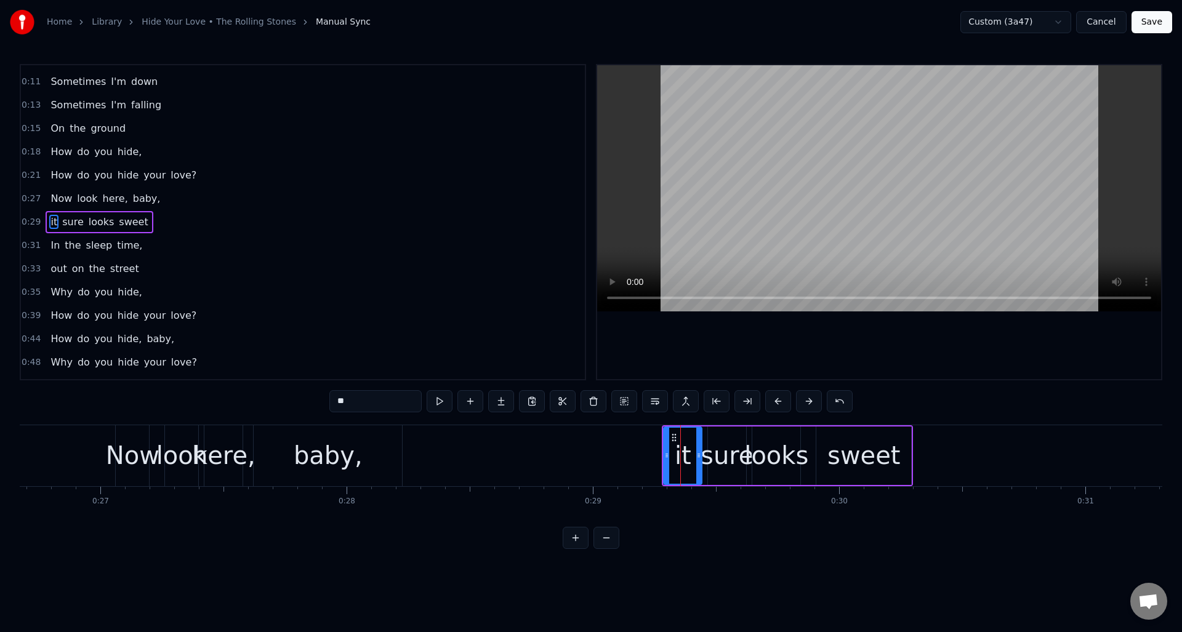
drag, startPoint x: 339, startPoint y: 403, endPoint x: 326, endPoint y: 403, distance: 12.9
click at [326, 403] on div "0:09 Sometimes I'm up, 0:11 Sometimes I'm down 0:13 Sometimes I'm falling 0:15 …" at bounding box center [591, 306] width 1143 height 485
type input "**"
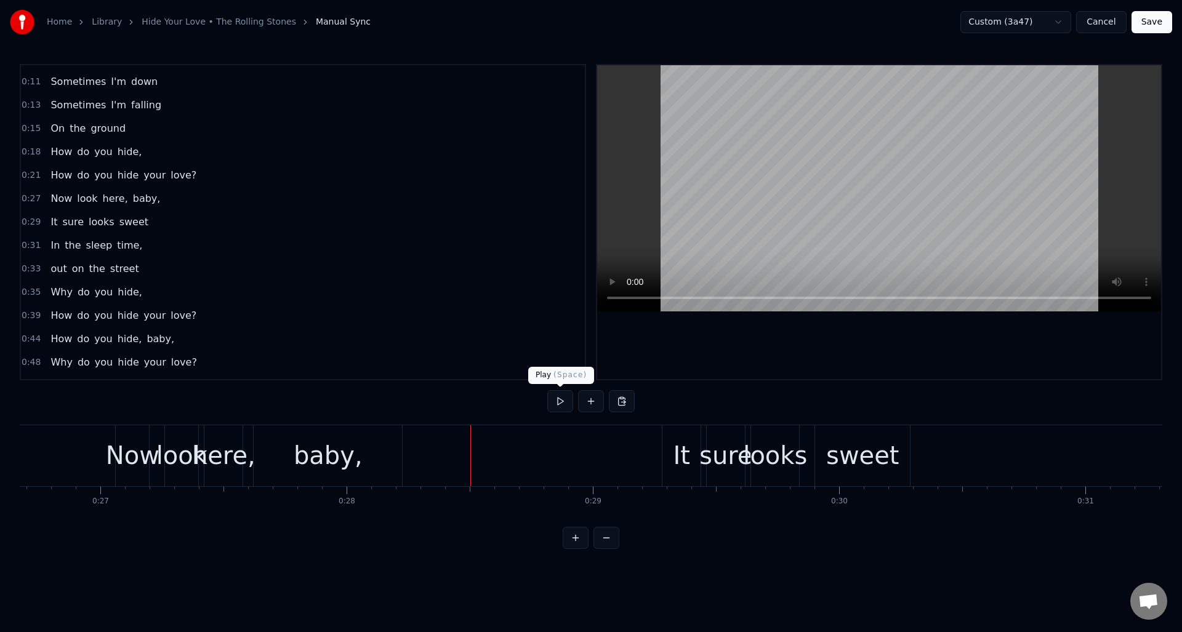
click at [558, 402] on button at bounding box center [560, 401] width 26 height 22
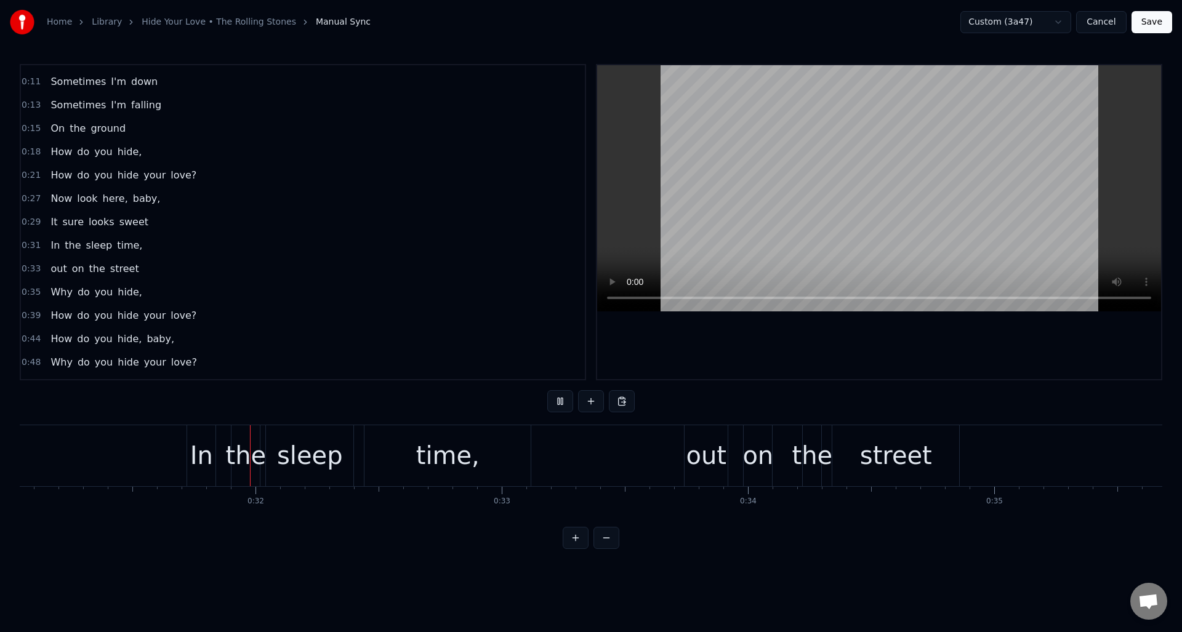
scroll to position [0, 7649]
click at [558, 402] on button at bounding box center [560, 401] width 26 height 22
click at [702, 446] on div "out" at bounding box center [702, 455] width 41 height 37
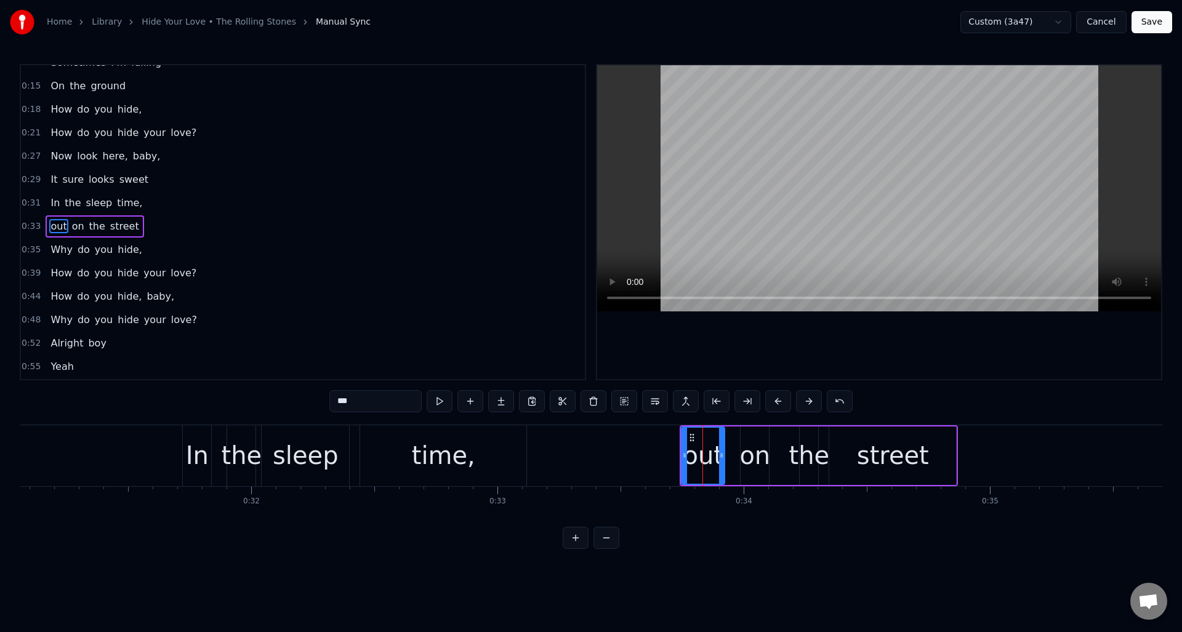
scroll to position [65, 0]
drag, startPoint x: 341, startPoint y: 401, endPoint x: 326, endPoint y: 401, distance: 15.4
click at [326, 401] on div "0:09 Sometimes I'm up, 0:11 Sometimes I'm down 0:13 Sometimes I'm falling 0:15 …" at bounding box center [591, 306] width 1143 height 485
type input "***"
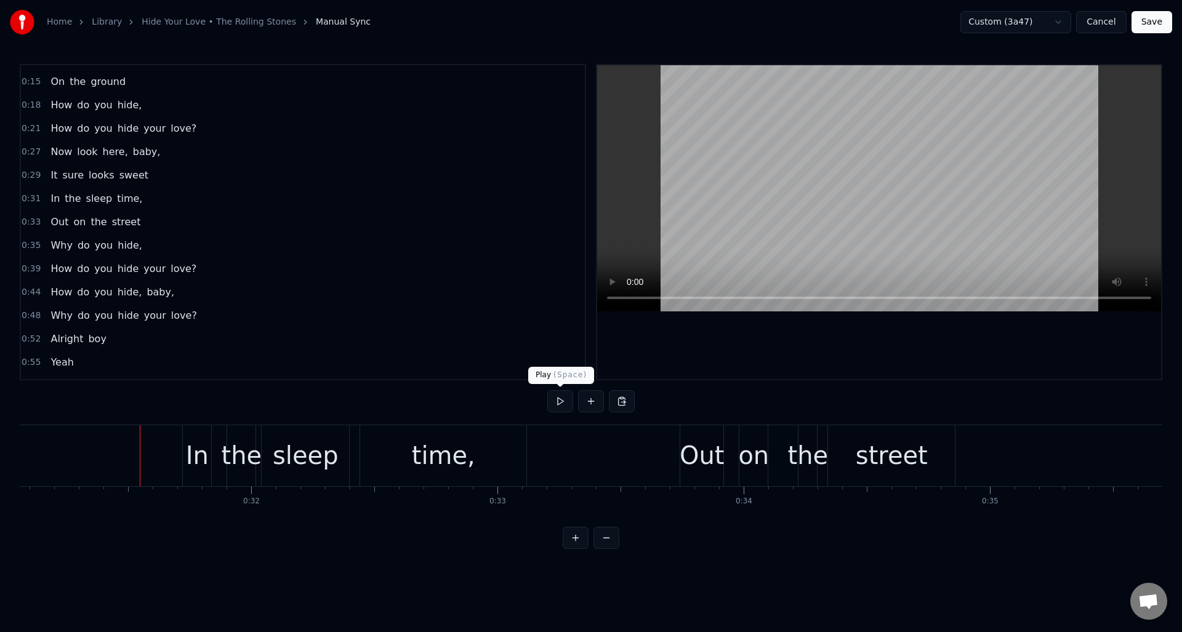
click at [563, 403] on button at bounding box center [560, 401] width 26 height 22
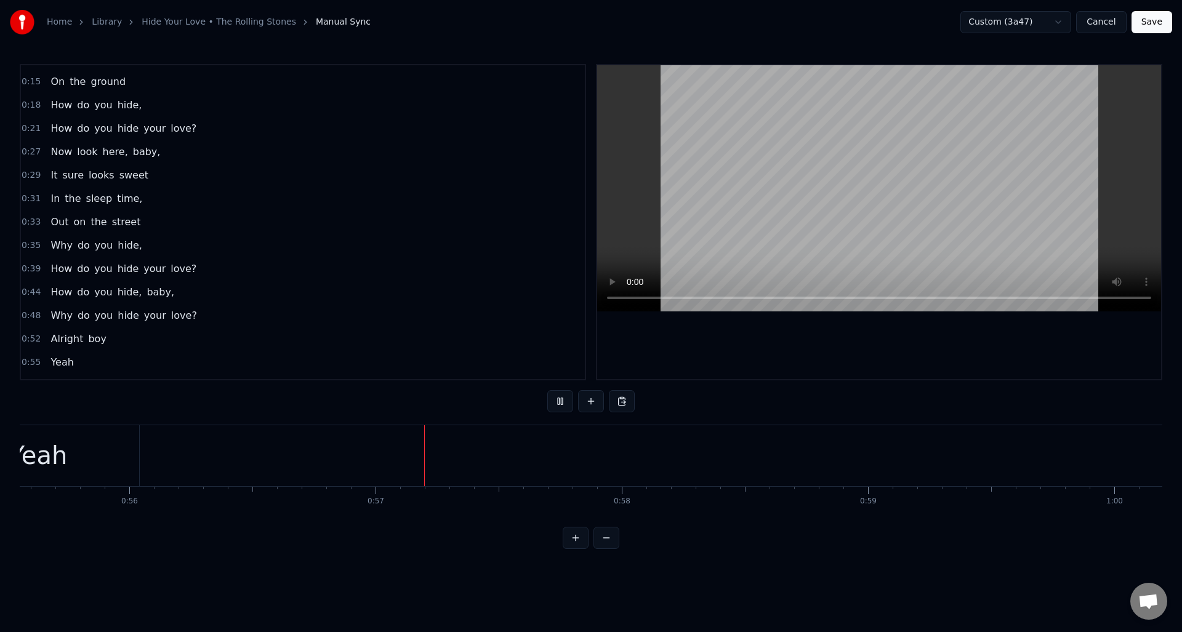
scroll to position [0, 13906]
click at [561, 404] on button at bounding box center [560, 401] width 26 height 22
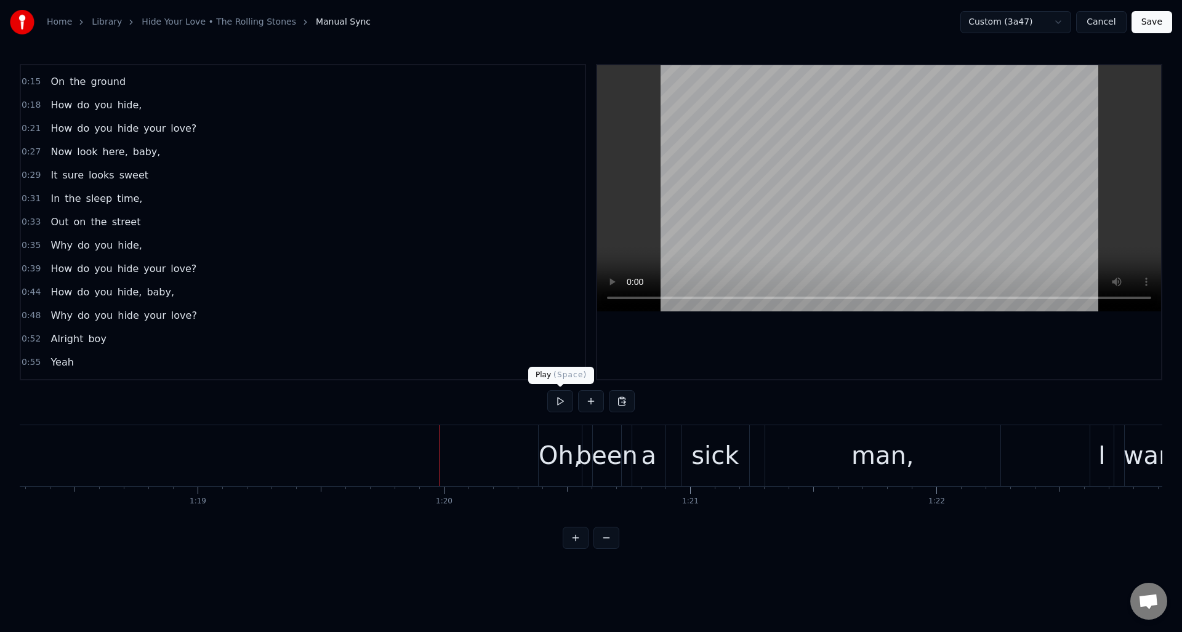
click at [557, 401] on button at bounding box center [560, 401] width 26 height 22
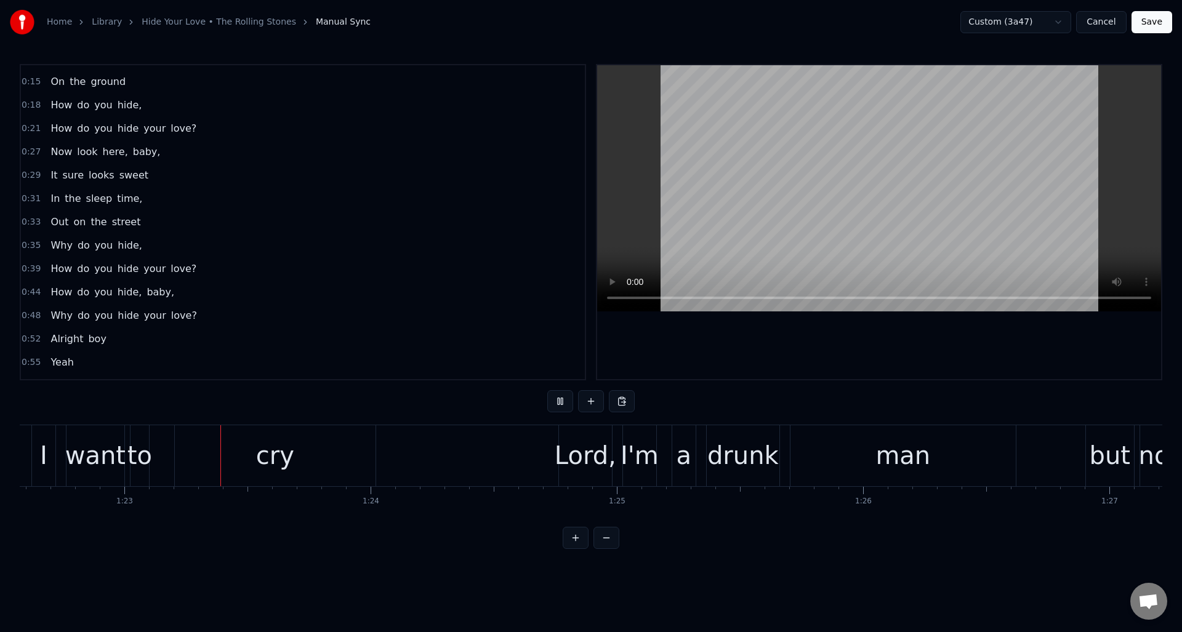
scroll to position [0, 20339]
click at [557, 401] on button at bounding box center [560, 401] width 26 height 22
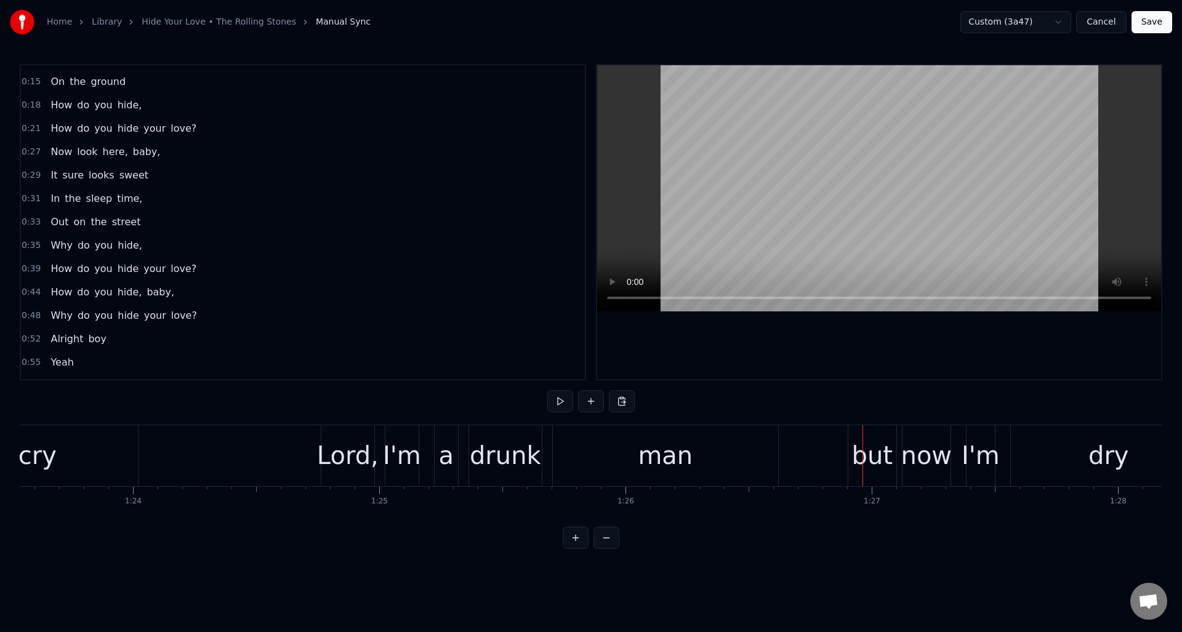
scroll to position [0, 20775]
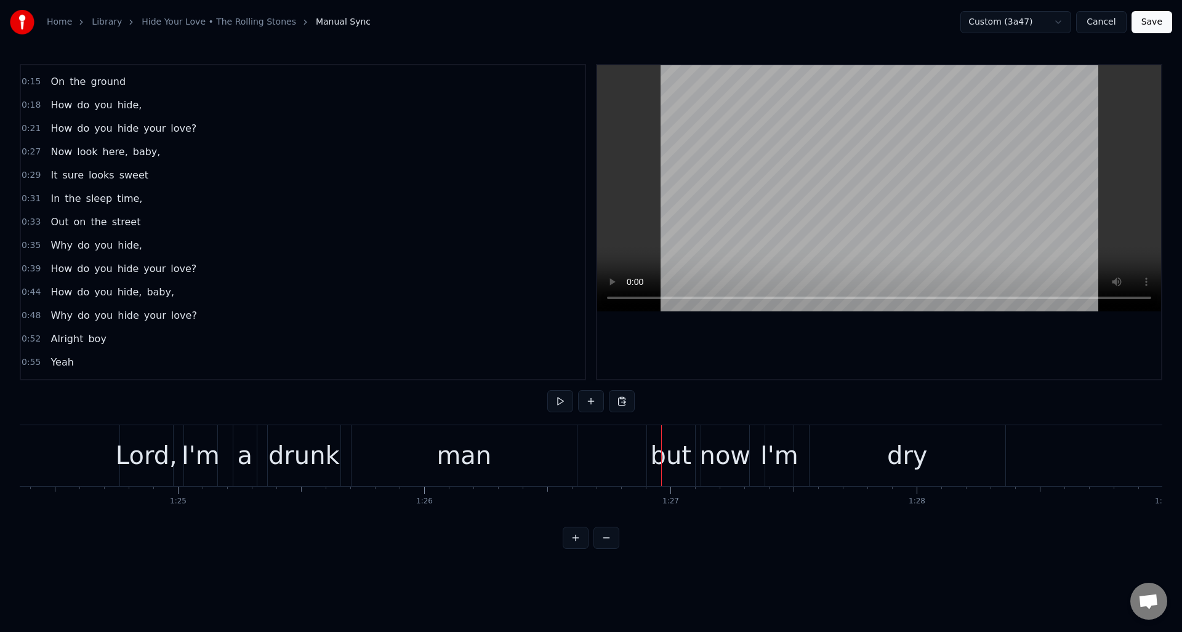
click at [668, 448] on div "but" at bounding box center [671, 455] width 41 height 37
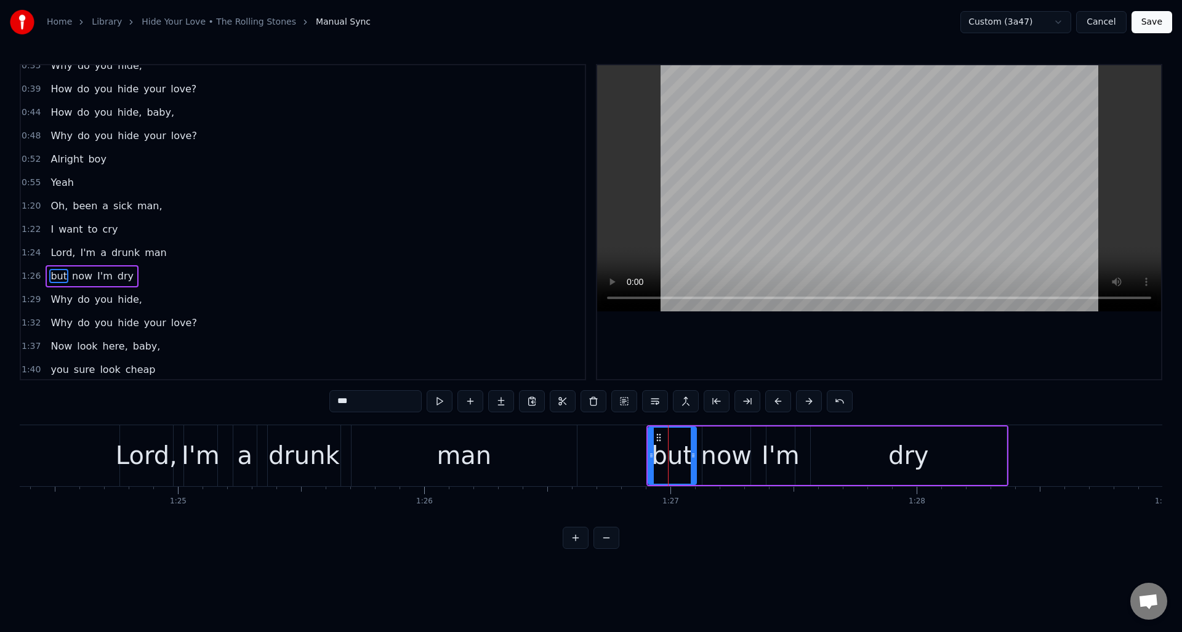
scroll to position [299, 0]
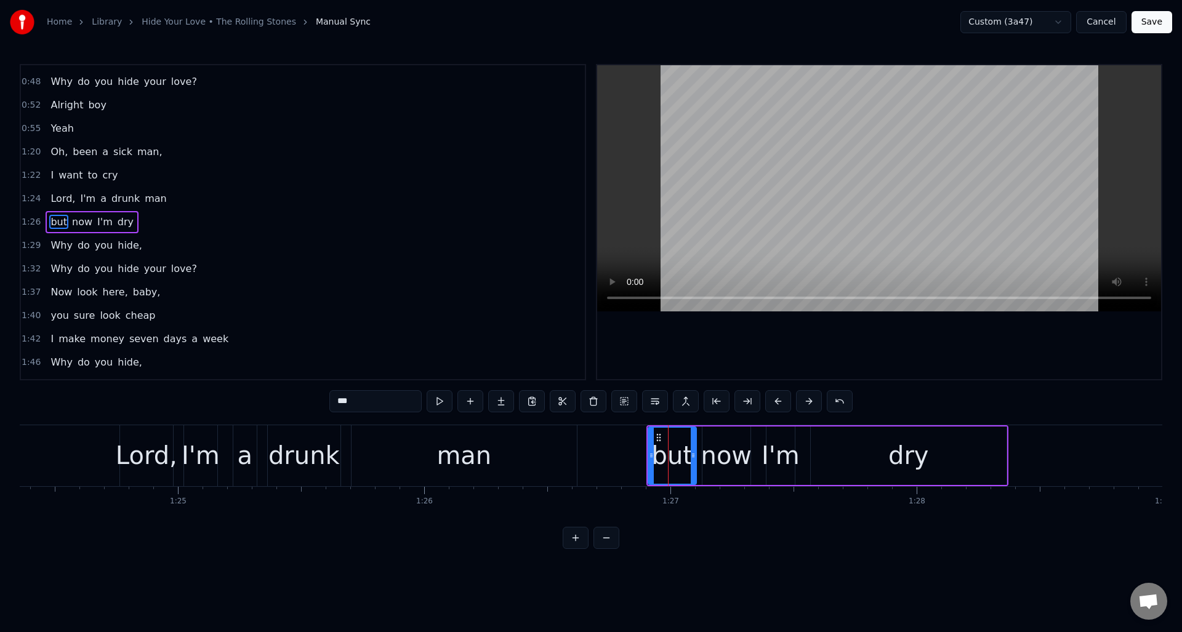
drag, startPoint x: 340, startPoint y: 403, endPoint x: 325, endPoint y: 402, distance: 15.4
click at [325, 402] on div "0:09 Sometimes I'm up, 0:11 Sometimes I'm down 0:13 Sometimes I'm falling 0:15 …" at bounding box center [591, 306] width 1143 height 485
type input "***"
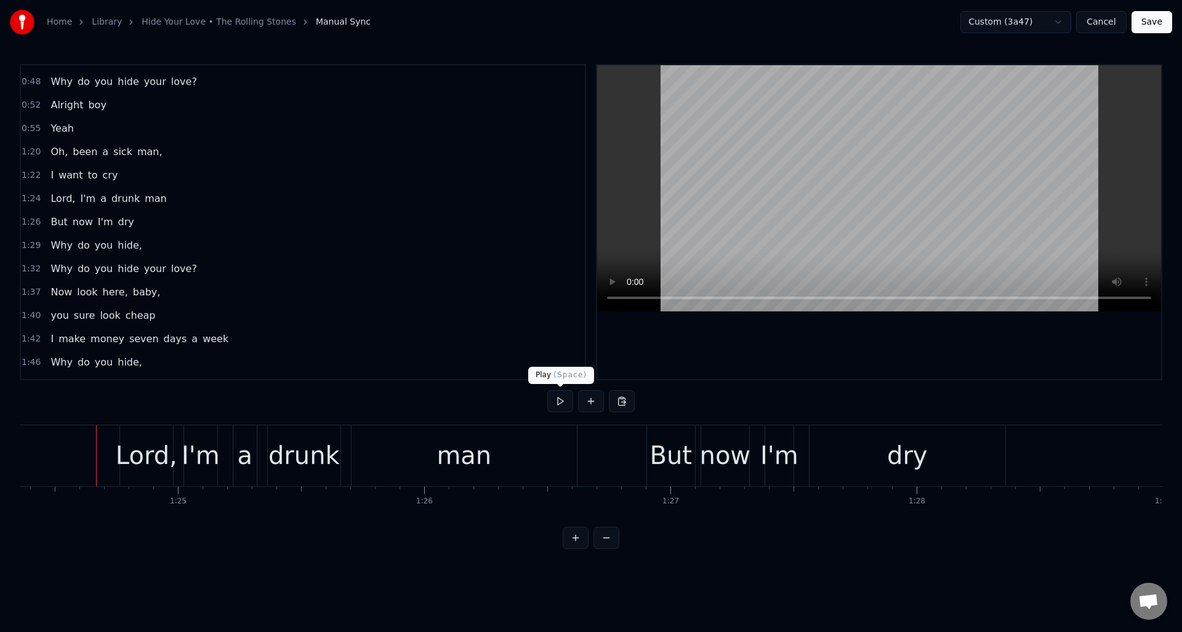
click at [562, 401] on button at bounding box center [560, 401] width 26 height 22
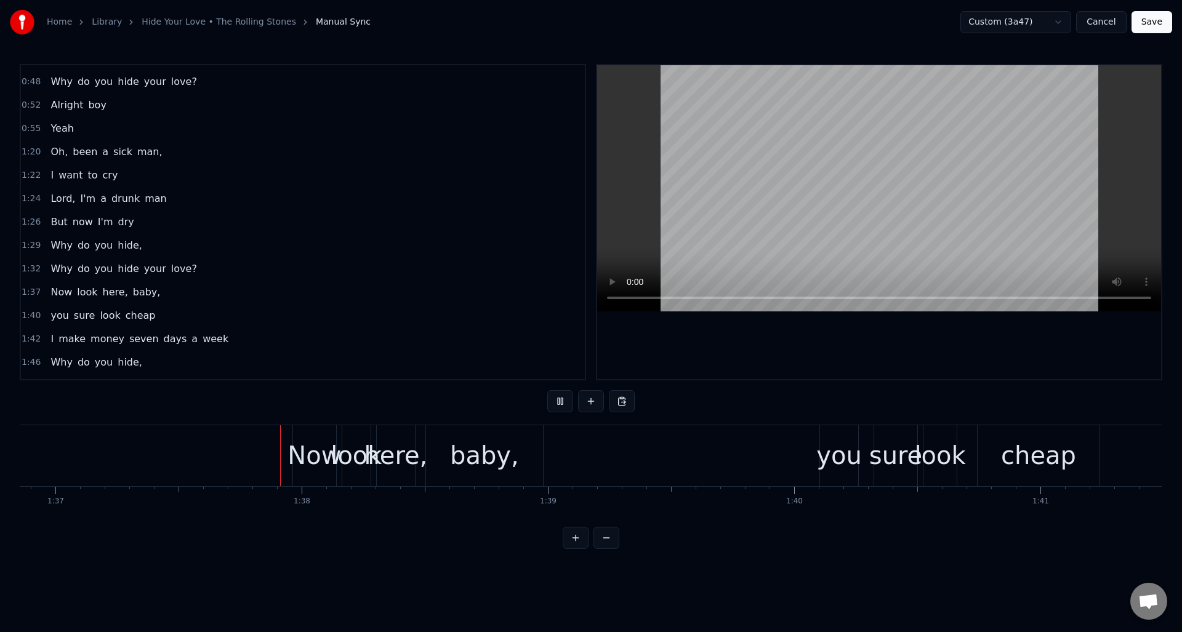
scroll to position [0, 23900]
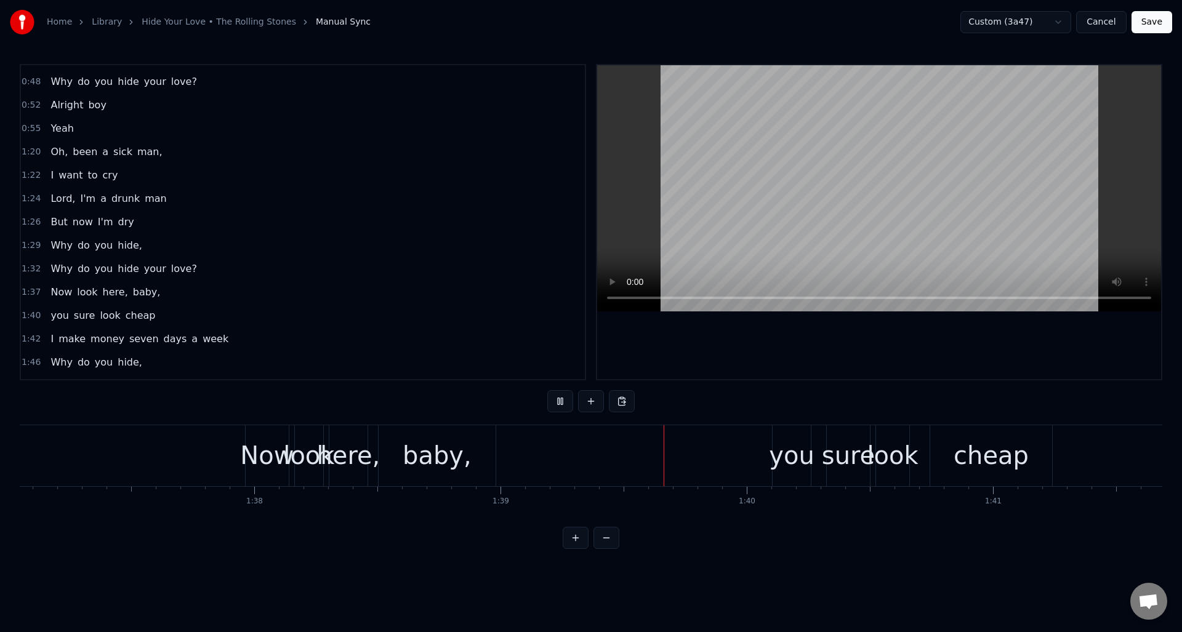
click at [558, 401] on button at bounding box center [560, 401] width 26 height 22
click at [784, 456] on div "you" at bounding box center [792, 455] width 46 height 37
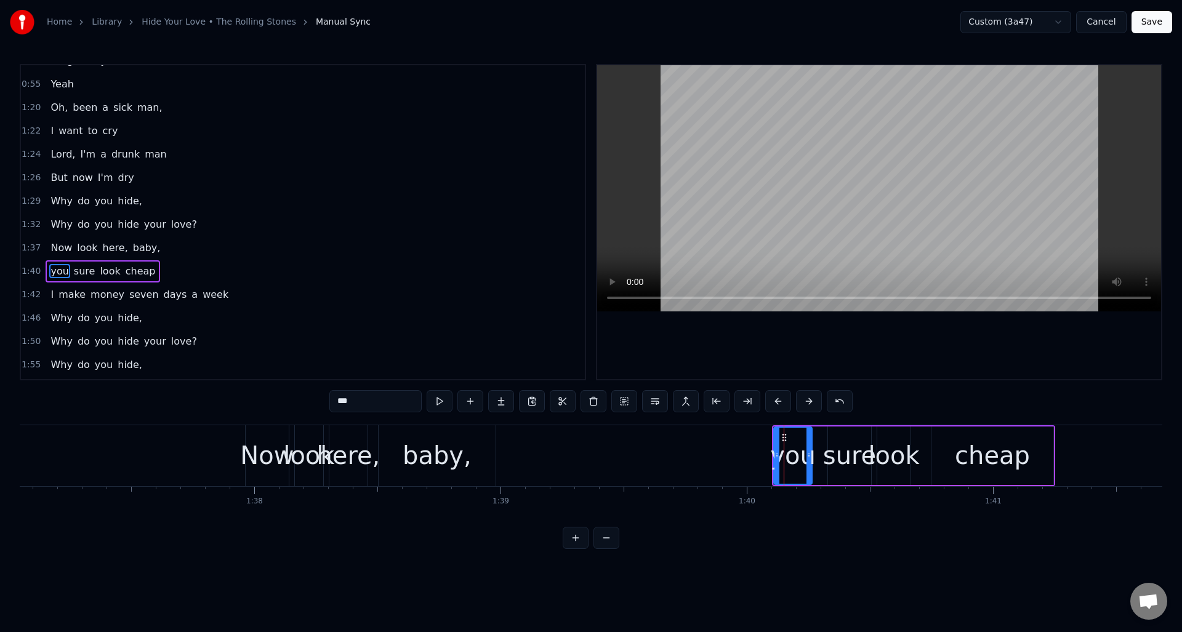
scroll to position [393, 0]
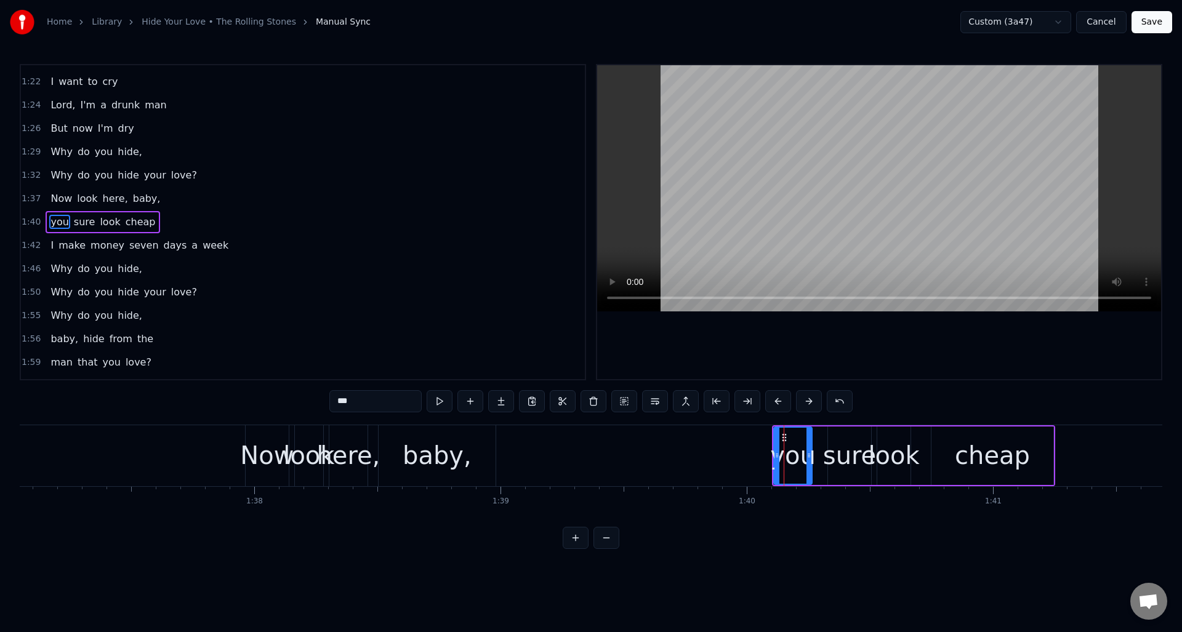
drag, startPoint x: 342, startPoint y: 401, endPoint x: 328, endPoint y: 403, distance: 14.9
click at [328, 403] on div "0:09 Sometimes I'm up, 0:11 Sometimes I'm down 0:13 Sometimes I'm falling 0:15 …" at bounding box center [591, 306] width 1143 height 485
type input "***"
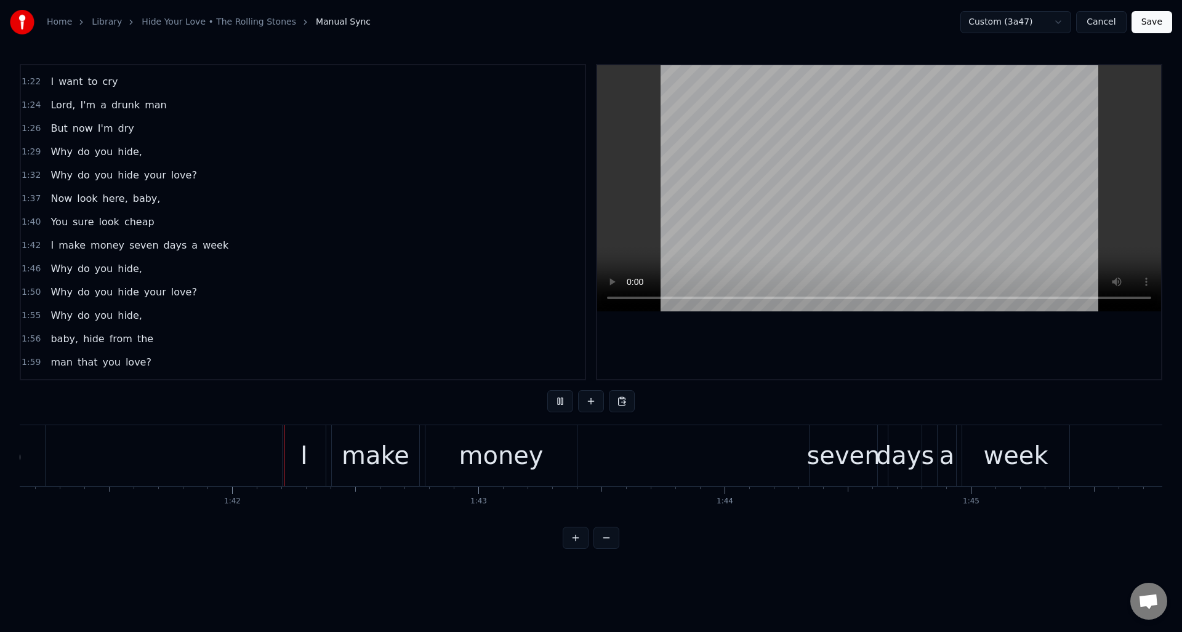
scroll to position [0, 24959]
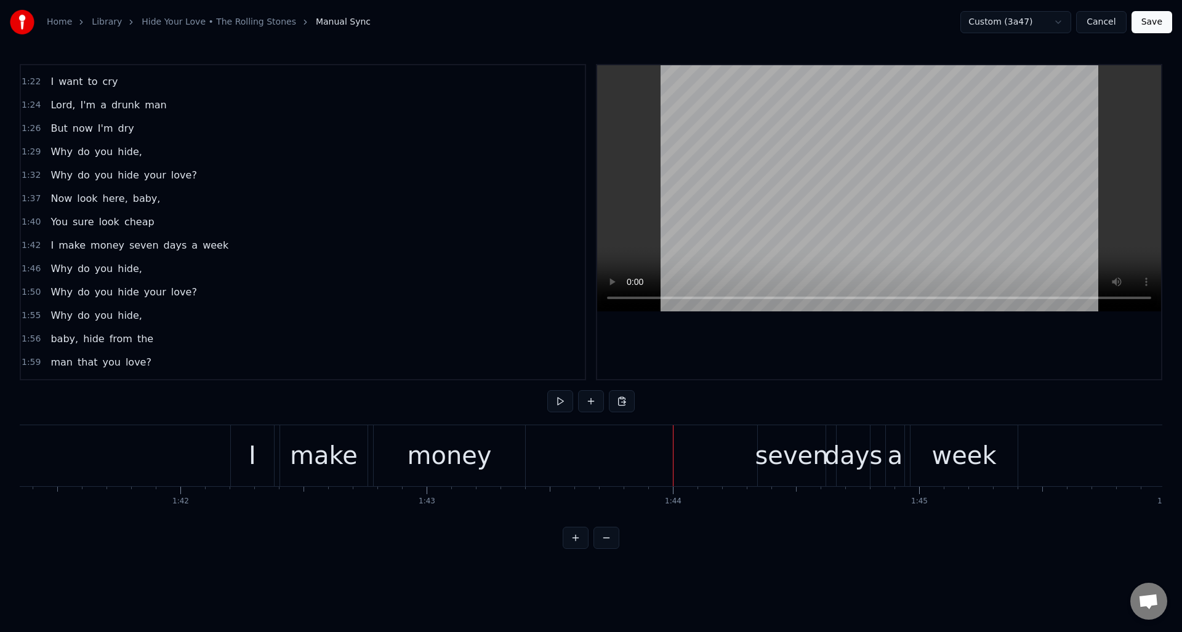
click at [800, 450] on div "seven" at bounding box center [791, 455] width 73 height 37
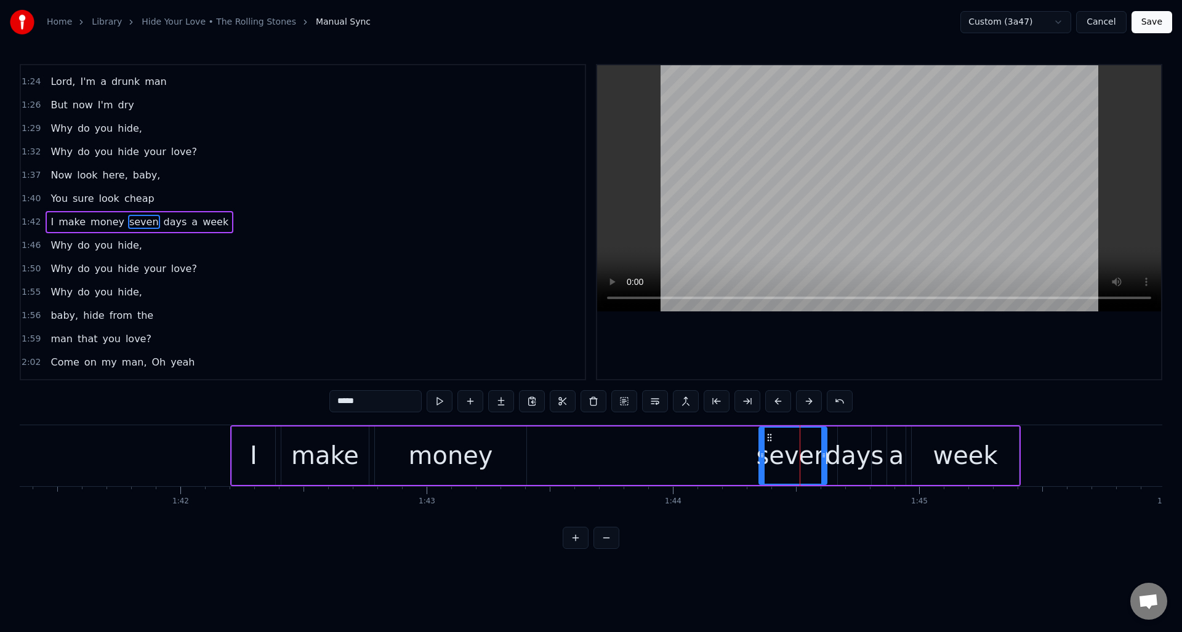
drag, startPoint x: 343, startPoint y: 401, endPoint x: 319, endPoint y: 401, distance: 24.0
click at [319, 401] on div "0:09 Sometimes I'm up, 0:11 Sometimes I'm down 0:13 Sometimes I'm falling 0:15 …" at bounding box center [591, 306] width 1143 height 485
type input "*****"
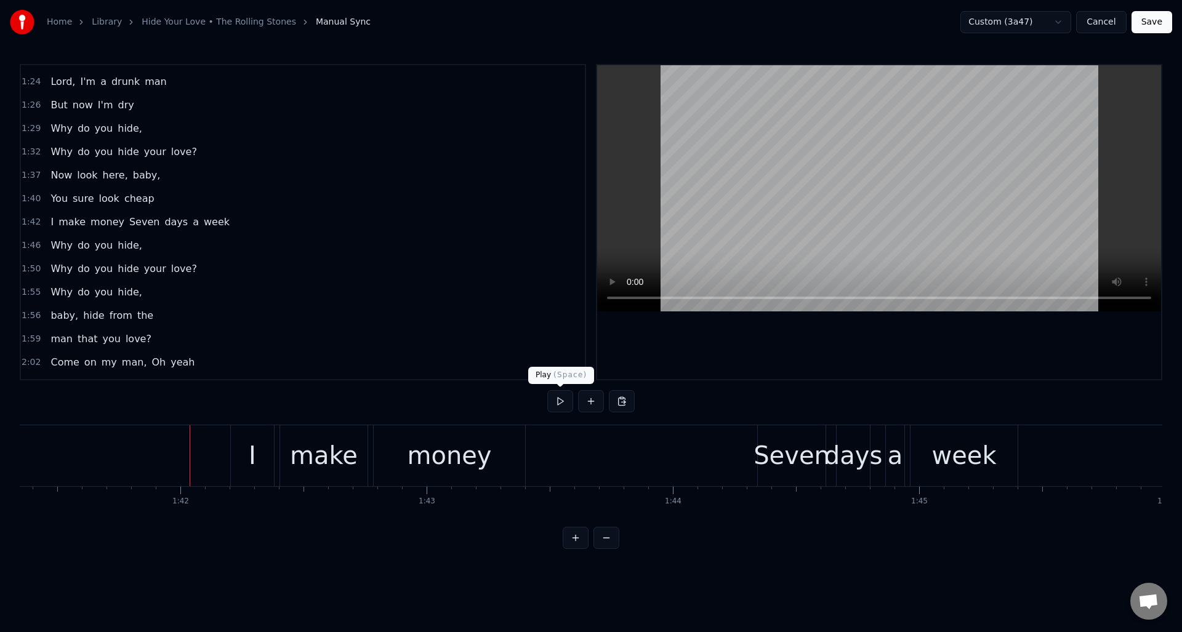
click at [562, 403] on button at bounding box center [560, 401] width 26 height 22
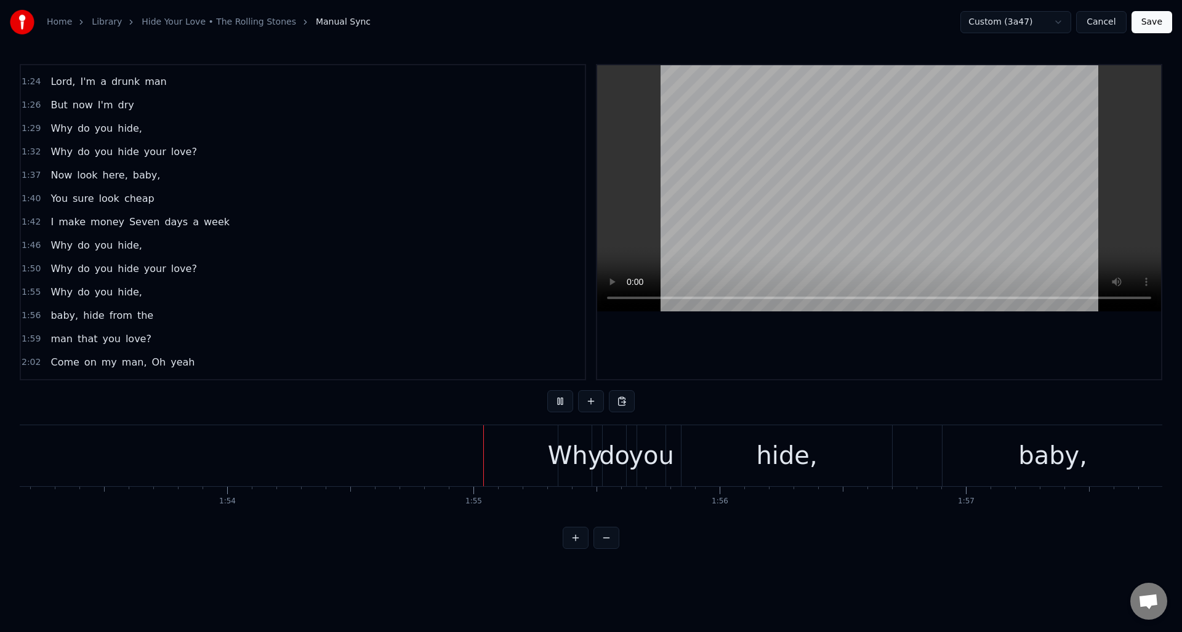
scroll to position [0, 28128]
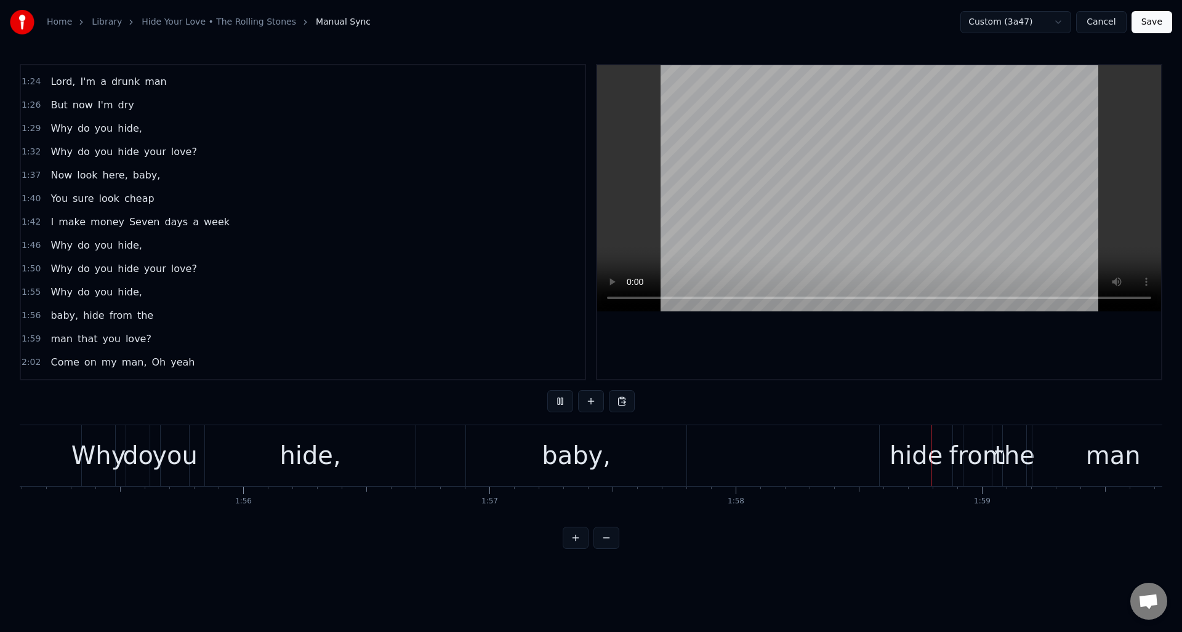
click at [562, 403] on button at bounding box center [560, 401] width 26 height 22
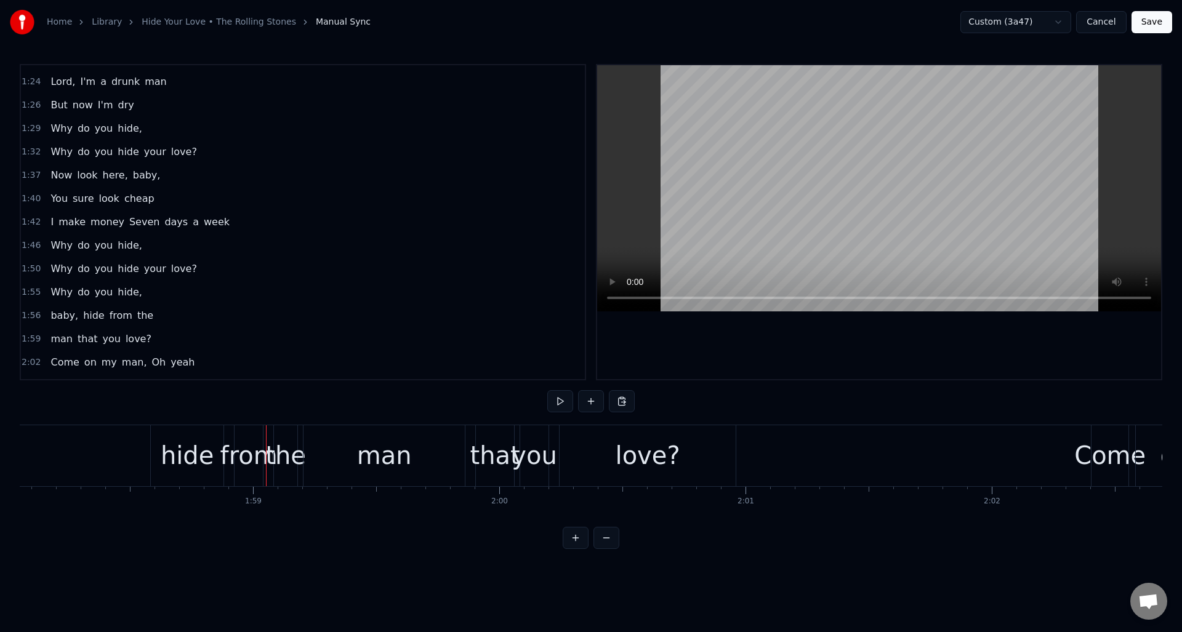
scroll to position [0, 28973]
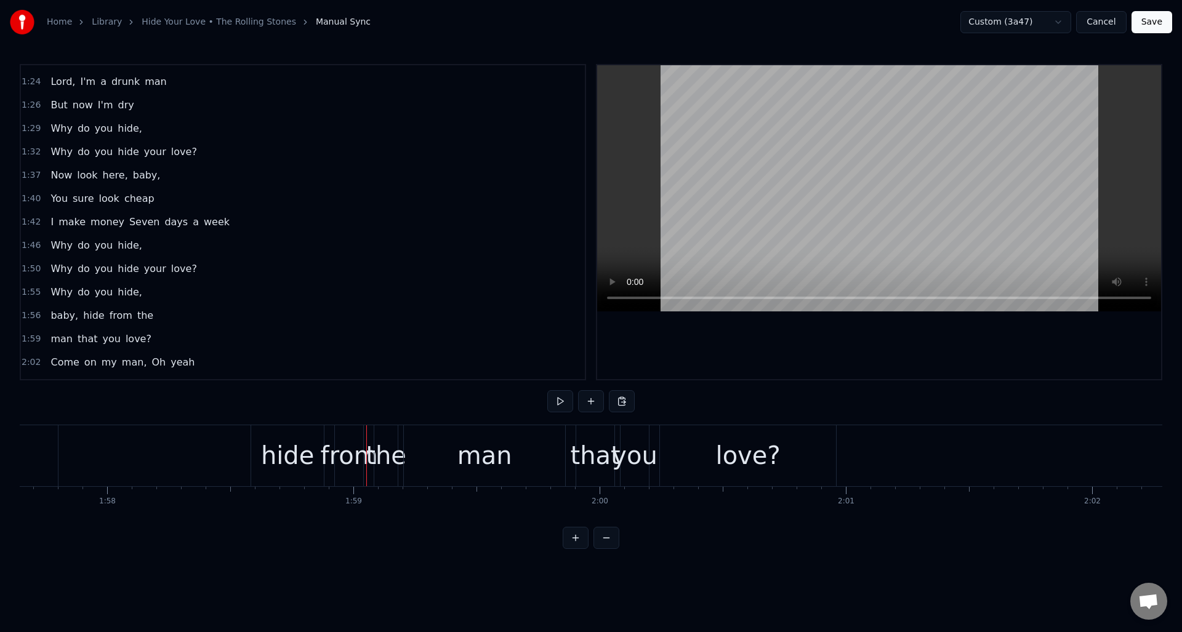
click at [281, 450] on div "hide" at bounding box center [287, 455] width 53 height 37
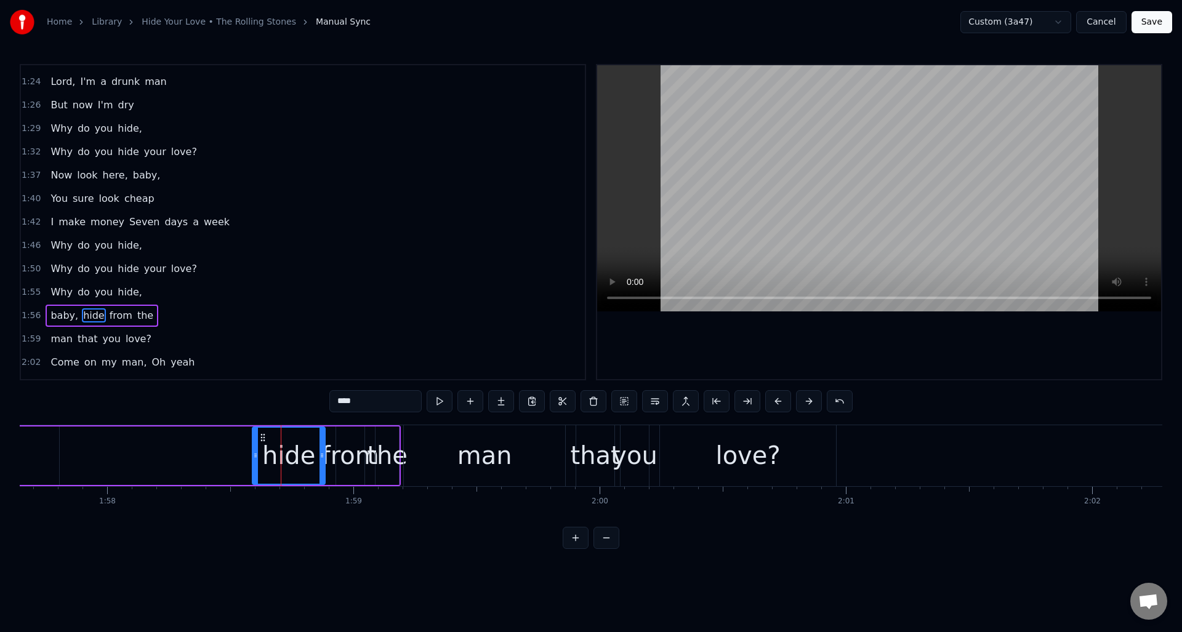
scroll to position [510, 0]
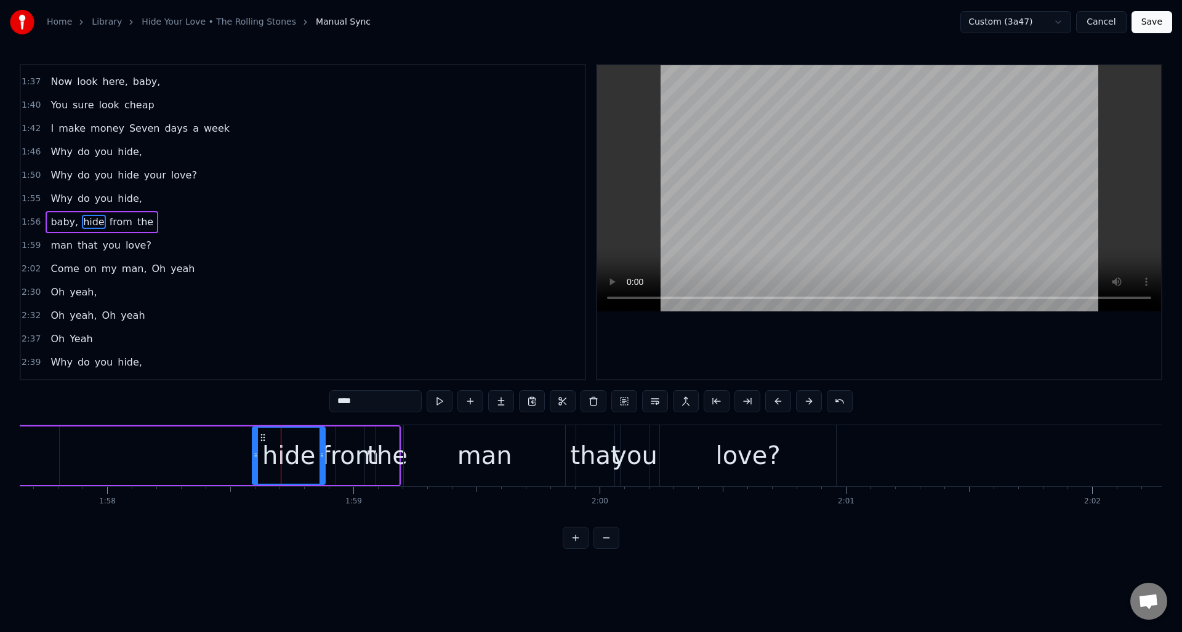
drag, startPoint x: 342, startPoint y: 402, endPoint x: 331, endPoint y: 401, distance: 11.1
click at [331, 401] on input "****" at bounding box center [375, 401] width 92 height 22
type input "****"
click at [150, 438] on div "baby, Hide from the" at bounding box center [119, 455] width 564 height 61
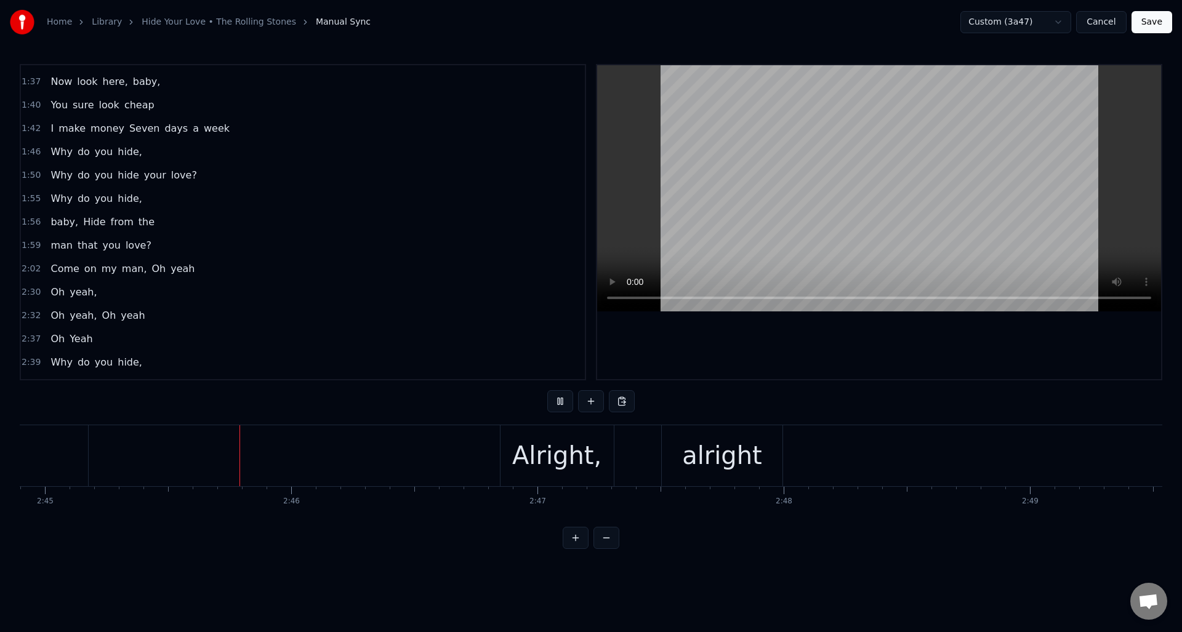
scroll to position [0, 40612]
click at [691, 457] on div "alright" at bounding box center [720, 455] width 80 height 37
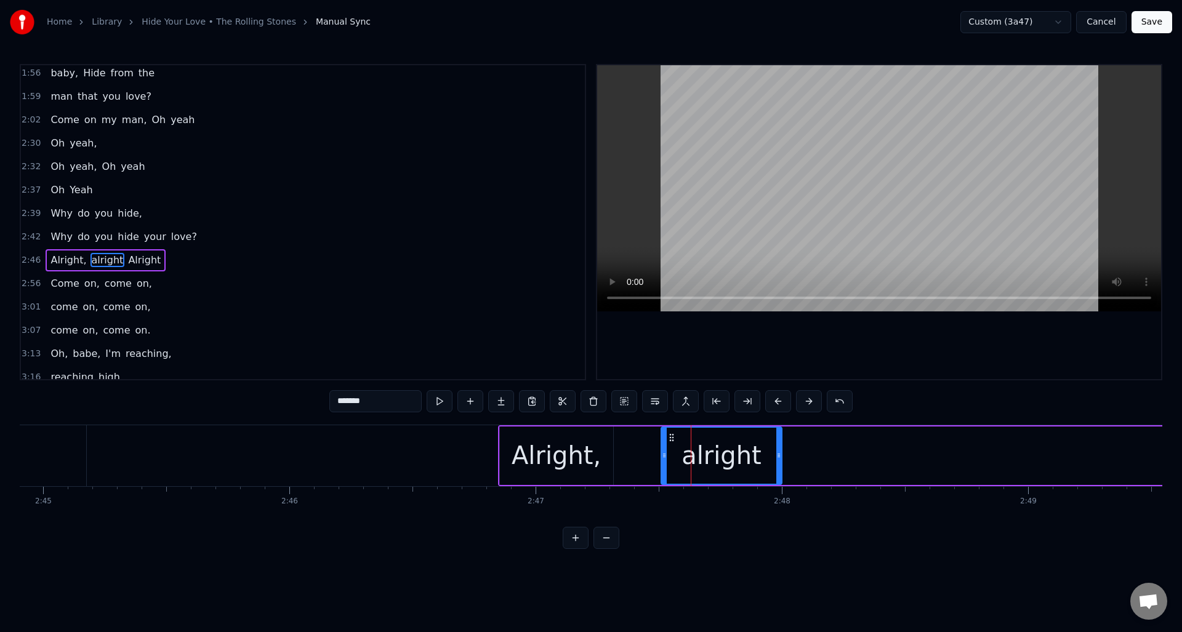
scroll to position [697, 0]
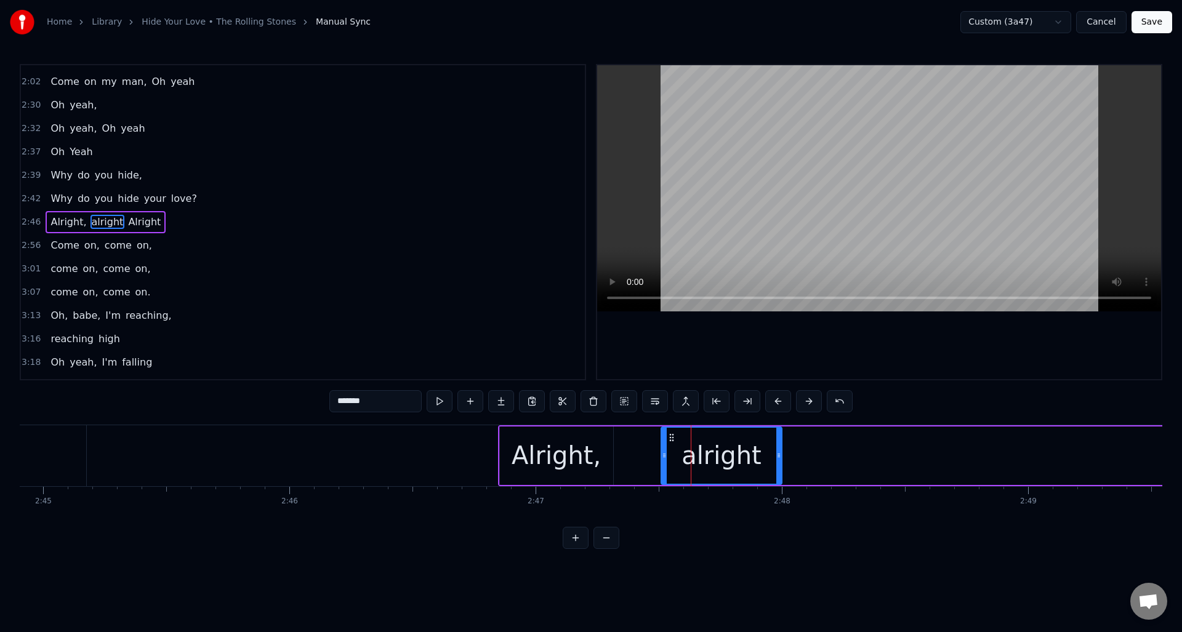
drag, startPoint x: 342, startPoint y: 403, endPoint x: 327, endPoint y: 403, distance: 14.8
click at [327, 403] on div "0:09 Sometimes I'm up, 0:11 Sometimes I'm down 0:13 Sometimes I'm falling 0:15 …" at bounding box center [591, 306] width 1143 height 485
type input "*******"
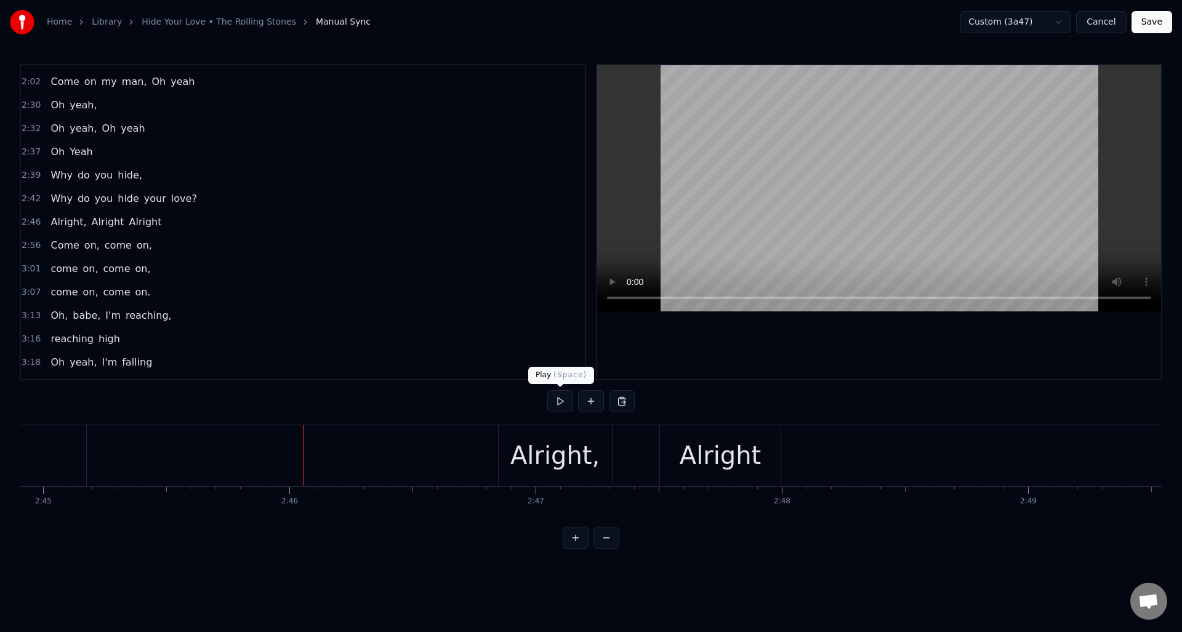
click at [557, 403] on button at bounding box center [560, 401] width 26 height 22
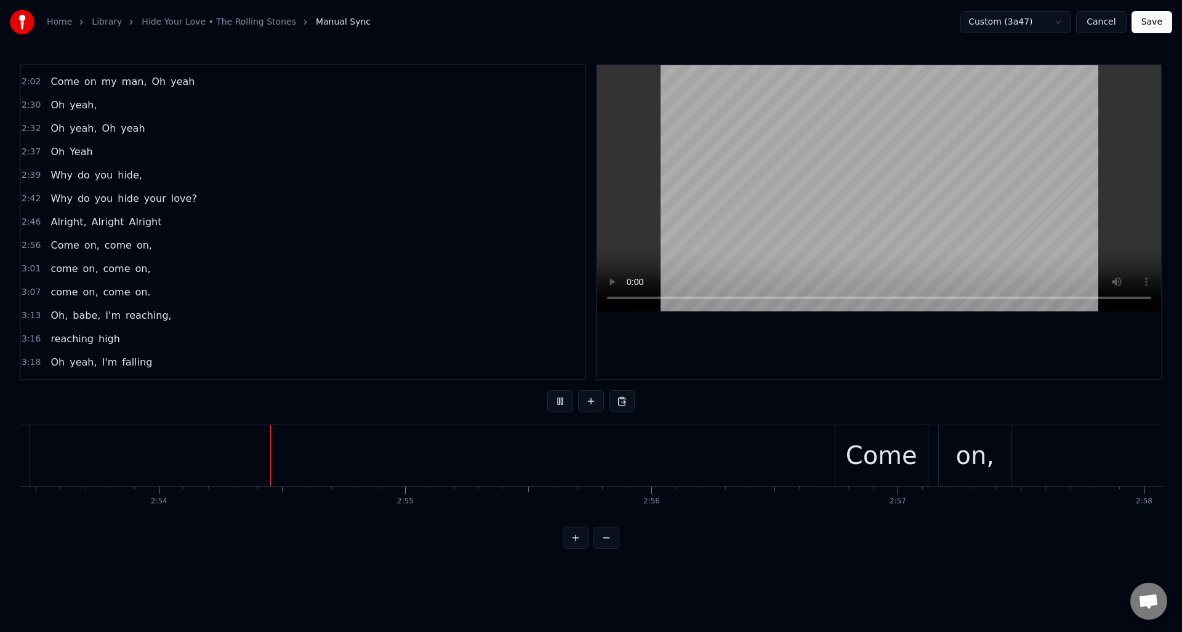
scroll to position [0, 42714]
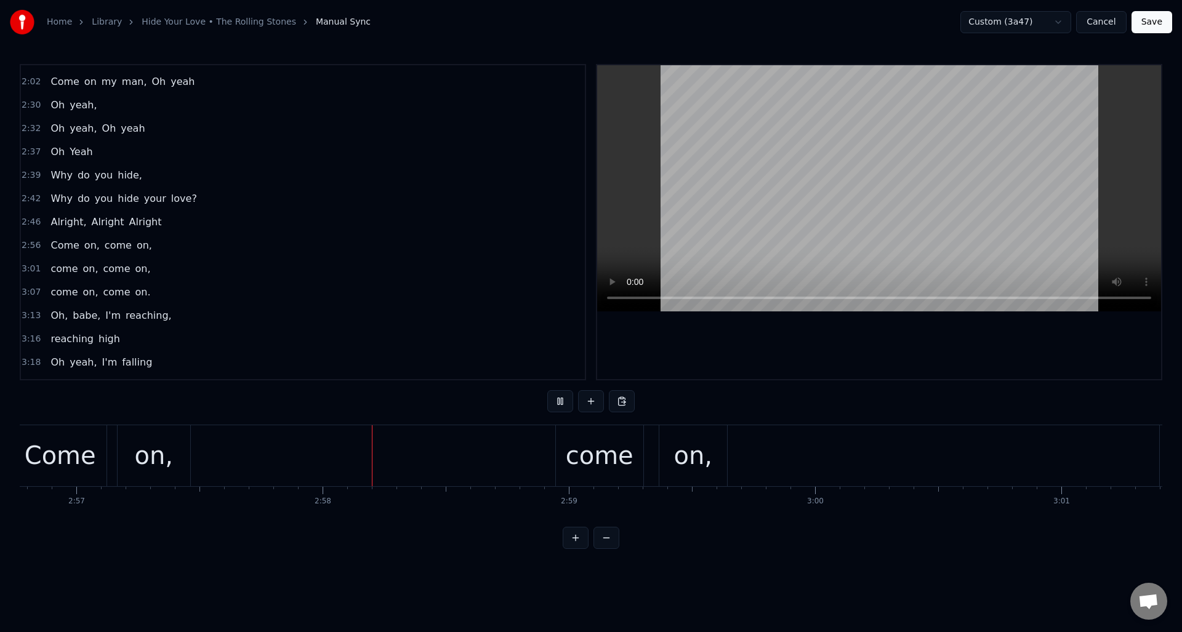
click at [557, 403] on button at bounding box center [560, 401] width 26 height 22
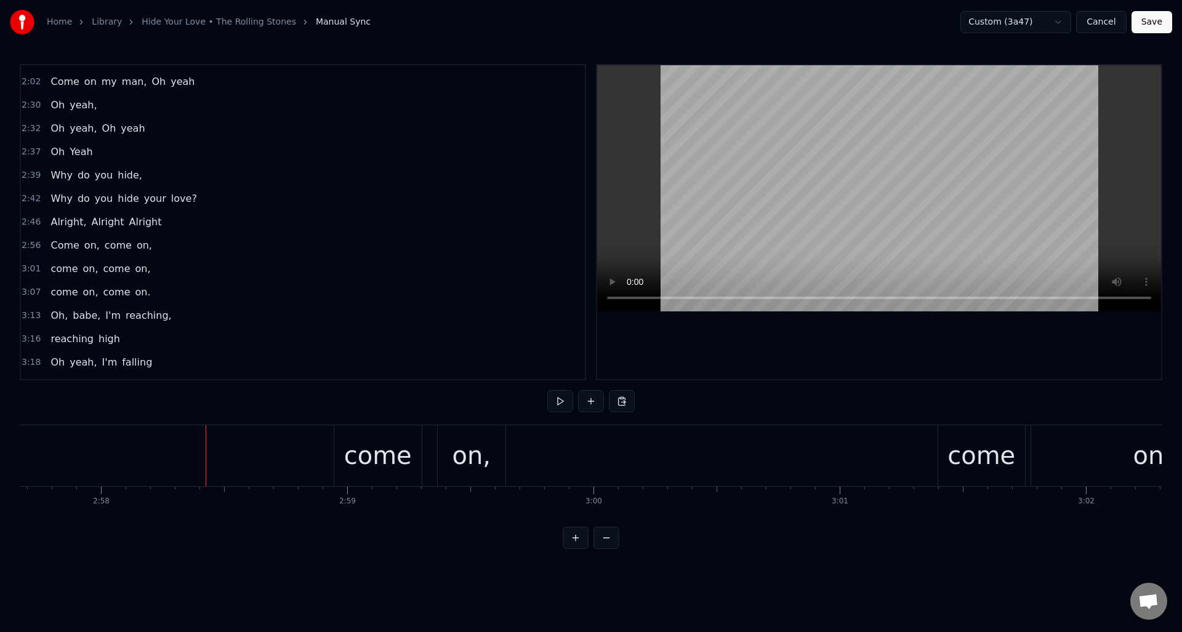
scroll to position [0, 43762]
click at [346, 454] on div "come" at bounding box center [372, 455] width 68 height 37
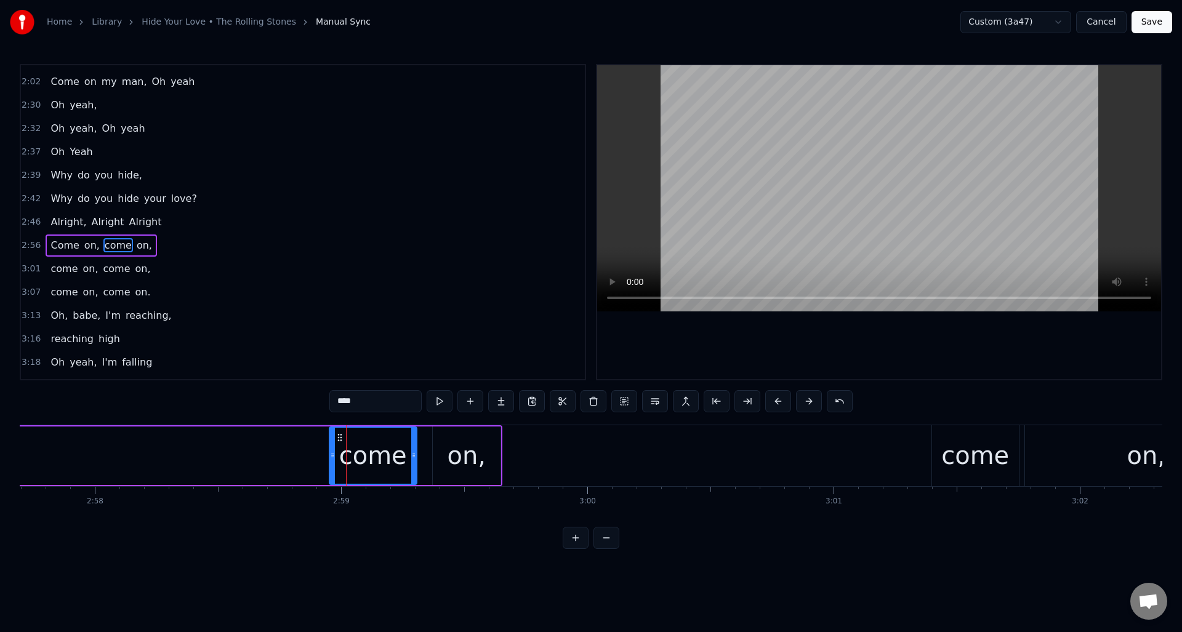
scroll to position [720, 0]
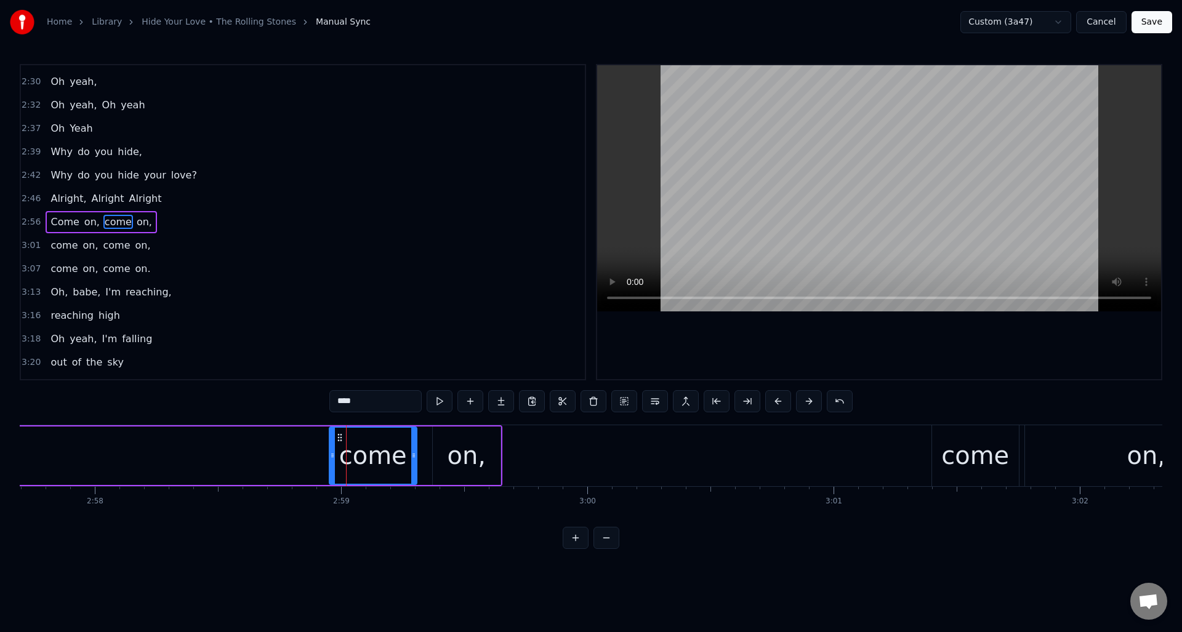
drag, startPoint x: 342, startPoint y: 403, endPoint x: 320, endPoint y: 401, distance: 22.2
click at [320, 401] on div "0:09 Sometimes I'm up, 0:11 Sometimes I'm down 0:13 Sometimes I'm falling 0:15 …" at bounding box center [591, 306] width 1143 height 485
click at [973, 457] on div "come" at bounding box center [975, 455] width 68 height 37
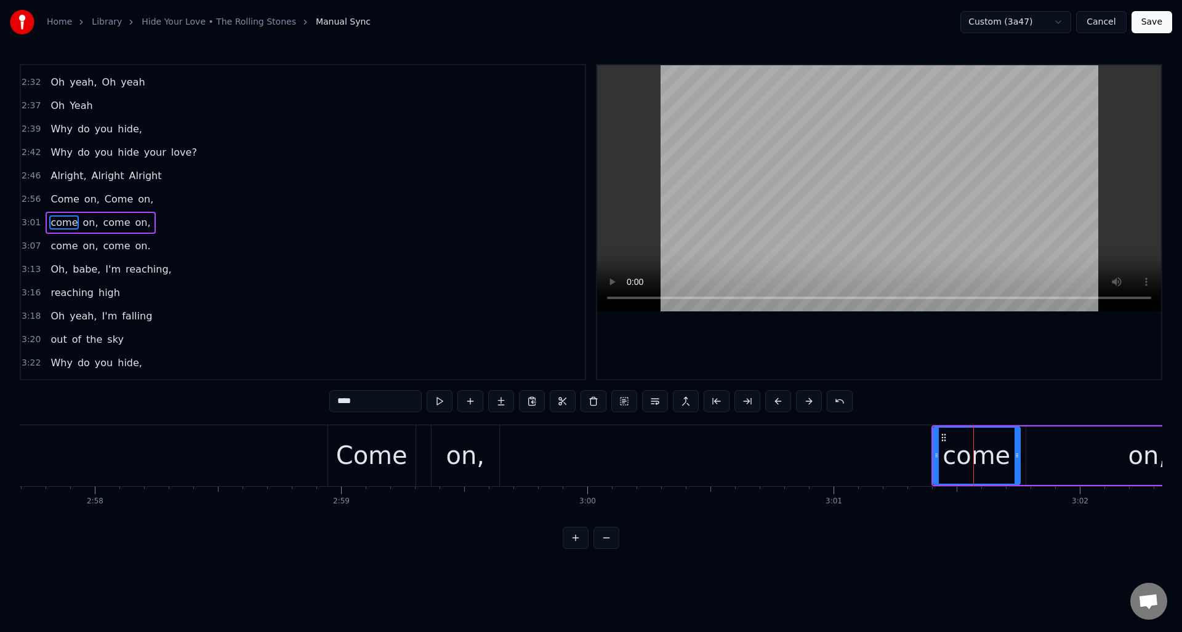
scroll to position [744, 0]
click at [343, 403] on input "****" at bounding box center [375, 401] width 92 height 22
drag, startPoint x: 343, startPoint y: 403, endPoint x: 335, endPoint y: 403, distance: 8.0
click at [335, 403] on input "****" at bounding box center [375, 401] width 92 height 22
type input "****"
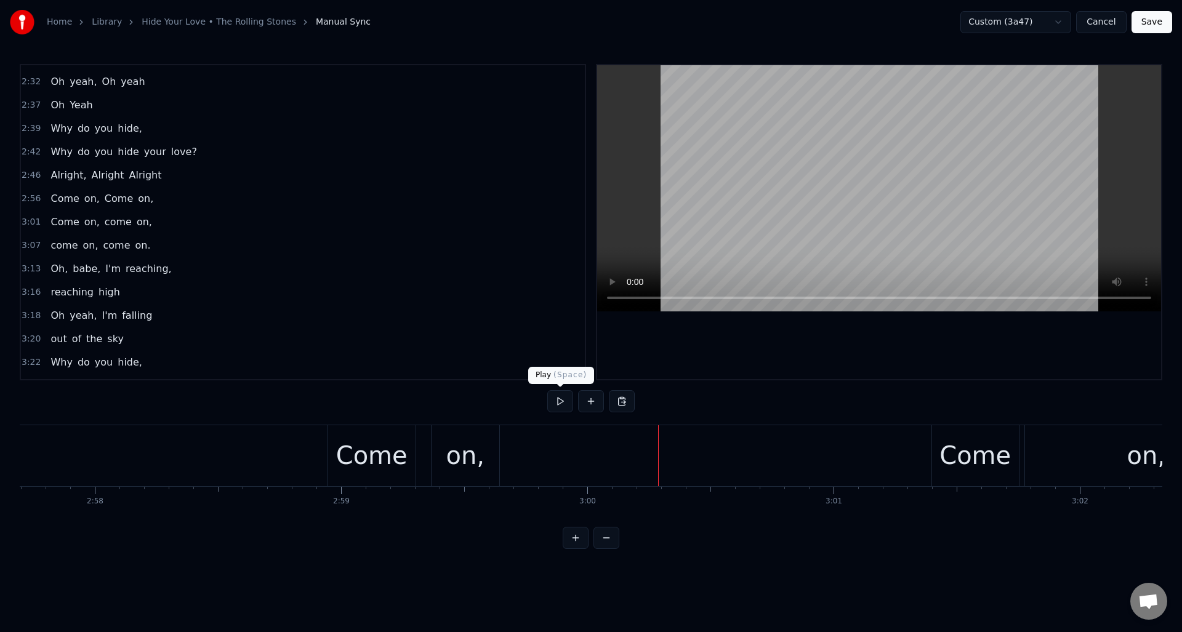
click at [562, 401] on button at bounding box center [560, 401] width 26 height 22
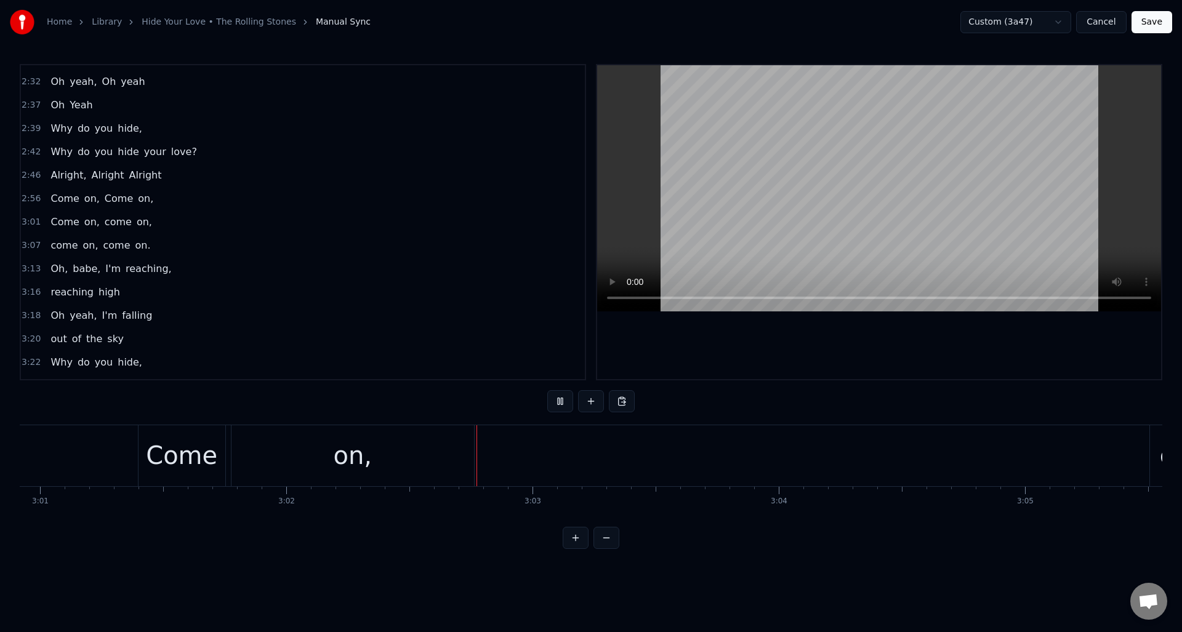
click at [562, 401] on button at bounding box center [560, 401] width 26 height 22
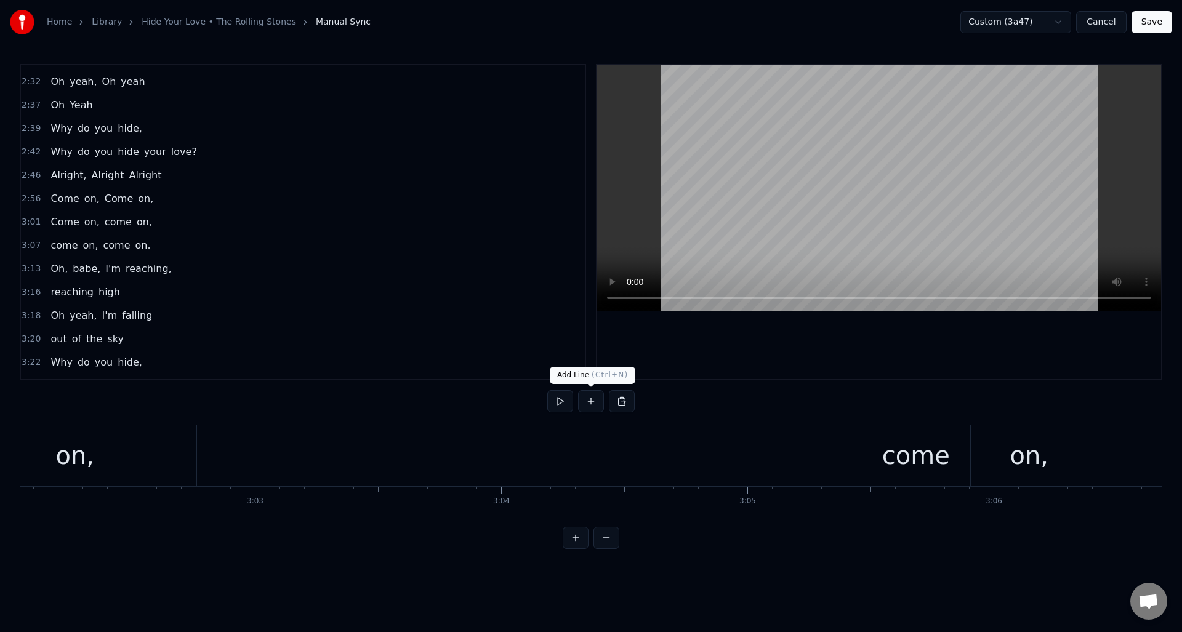
scroll to position [0, 44834]
click at [901, 445] on div "come" at bounding box center [916, 455] width 68 height 37
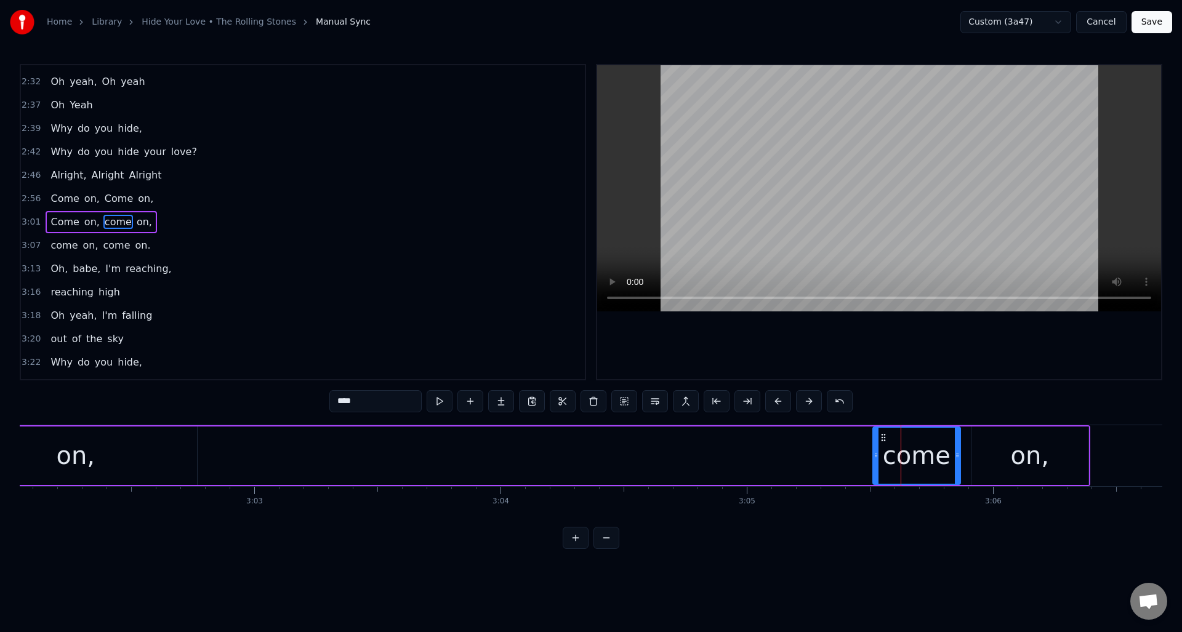
drag, startPoint x: 342, startPoint y: 403, endPoint x: 323, endPoint y: 402, distance: 18.5
click at [323, 402] on div "0:09 Sometimes I'm up, 0:11 Sometimes I'm down 0:13 Sometimes I'm falling 0:15 …" at bounding box center [591, 306] width 1143 height 485
type input "****"
click at [424, 445] on div "Come on, Come on," at bounding box center [475, 455] width 1231 height 61
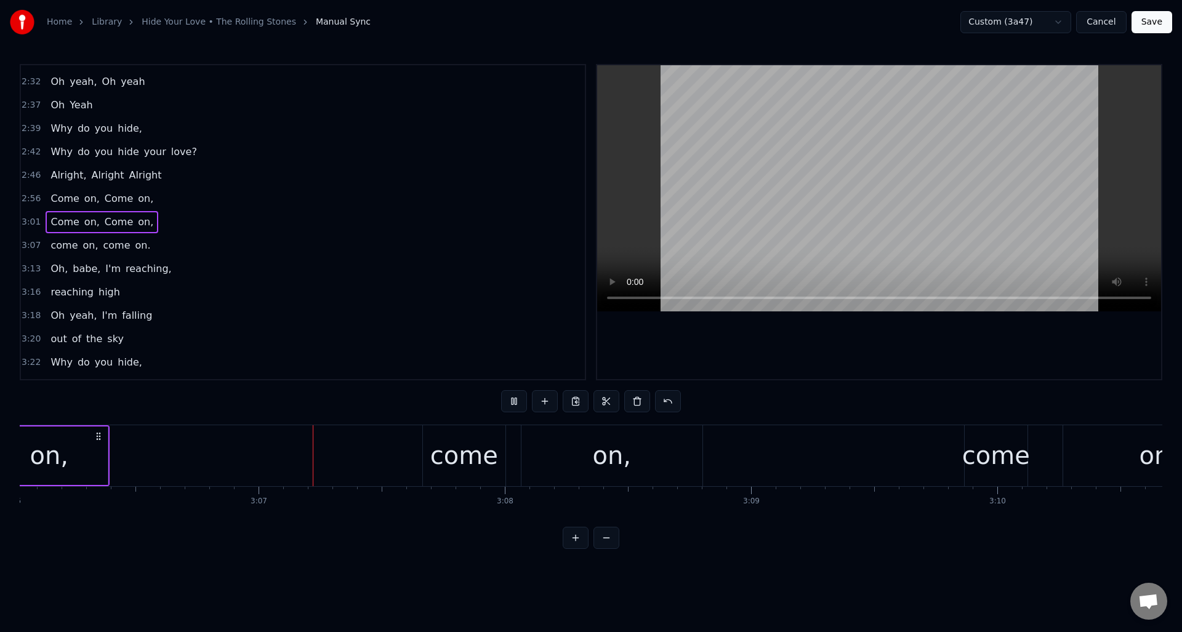
scroll to position [0, 45879]
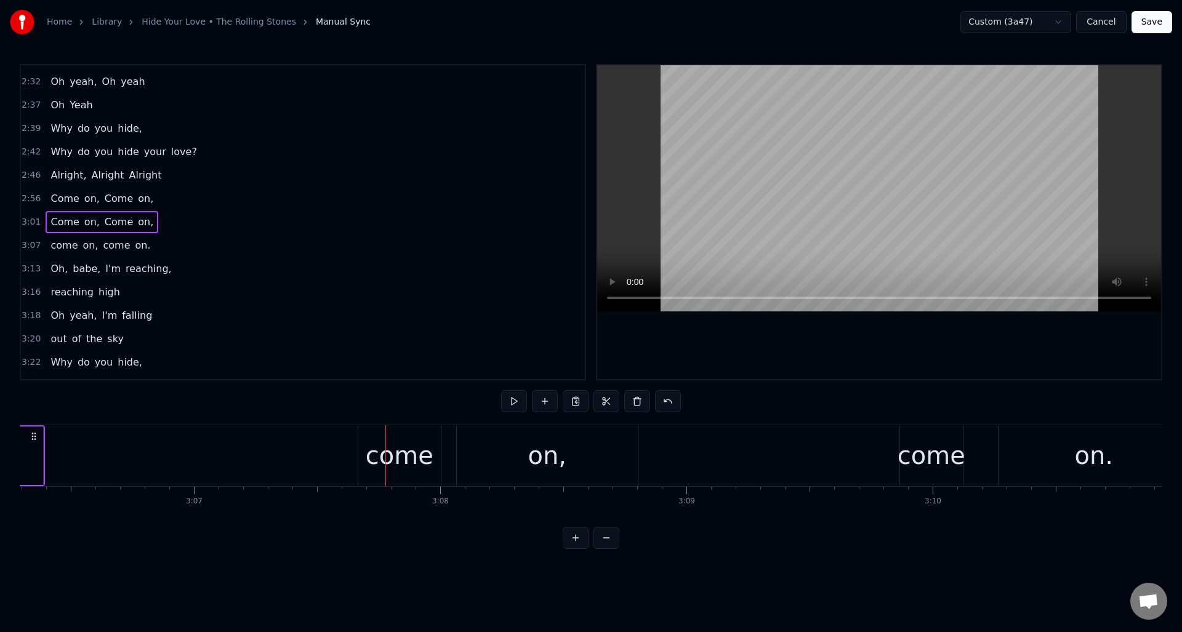
click at [408, 451] on div "come" at bounding box center [400, 455] width 68 height 37
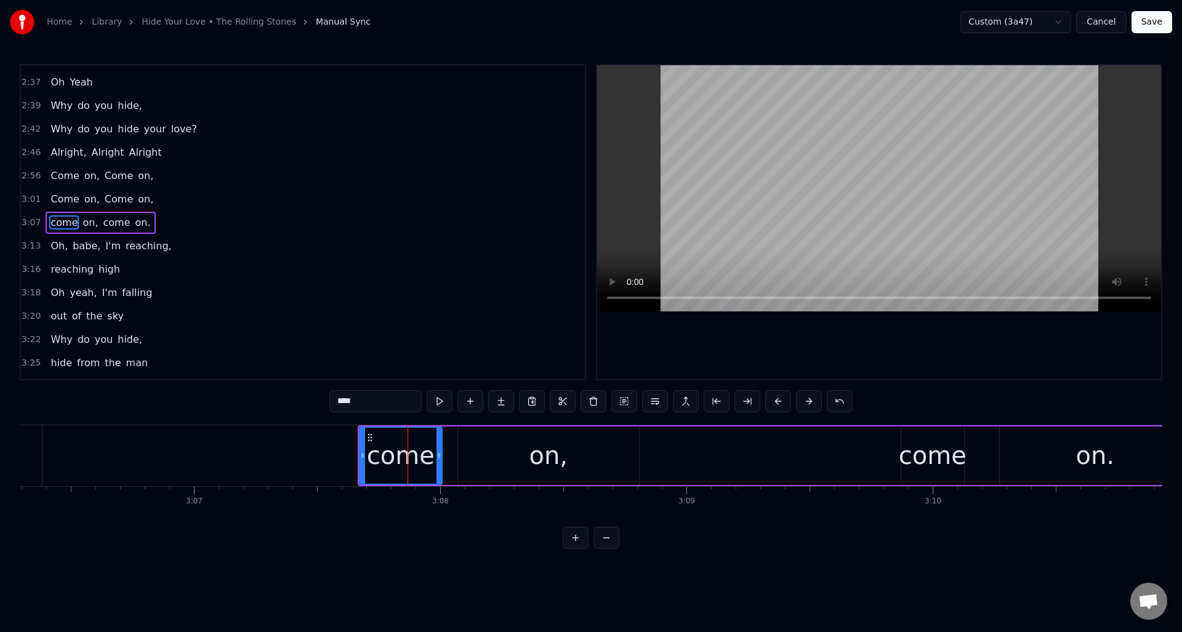
scroll to position [767, 0]
drag, startPoint x: 342, startPoint y: 400, endPoint x: 329, endPoint y: 401, distance: 13.7
click at [329, 401] on input "****" at bounding box center [375, 401] width 92 height 22
click at [915, 456] on div "come" at bounding box center [933, 455] width 68 height 37
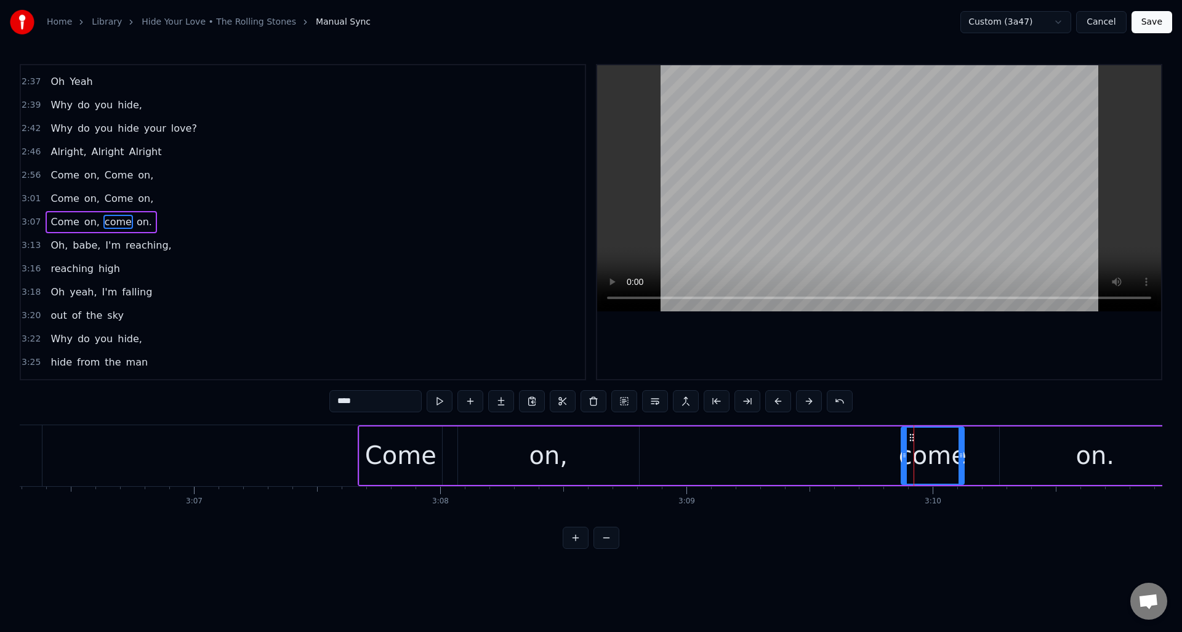
drag, startPoint x: 341, startPoint y: 405, endPoint x: 324, endPoint y: 403, distance: 17.3
click at [324, 403] on div "0:09 Sometimes I'm up, 0:11 Sometimes I'm down 0:13 Sometimes I'm falling 0:15 …" at bounding box center [591, 306] width 1143 height 485
type input "****"
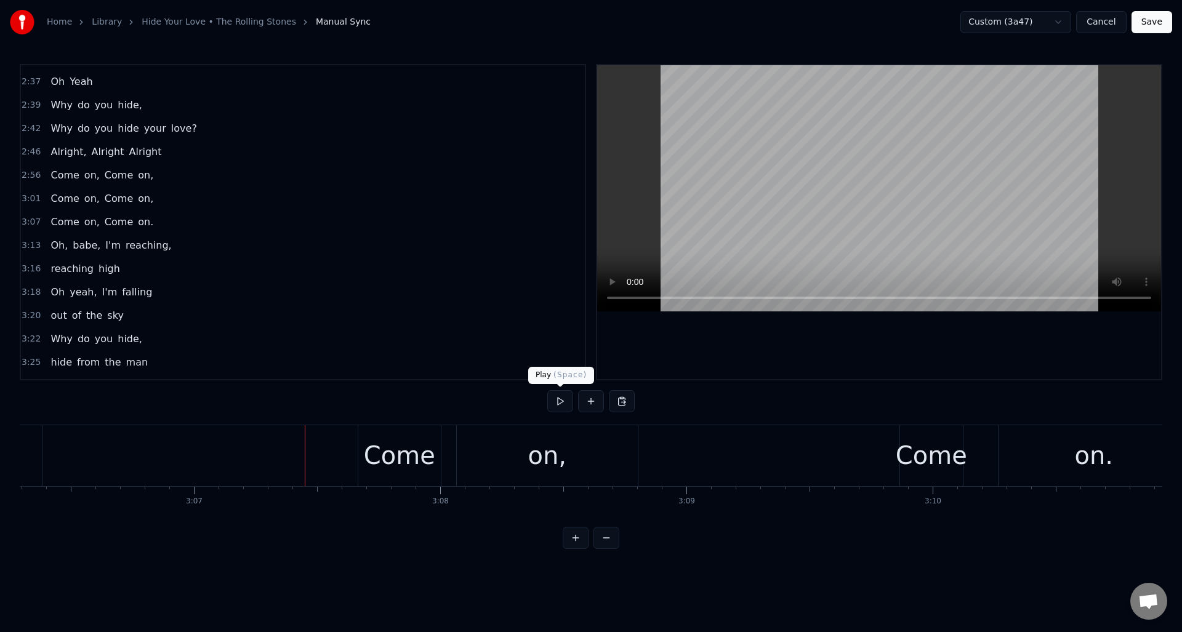
click at [563, 400] on button at bounding box center [560, 401] width 26 height 22
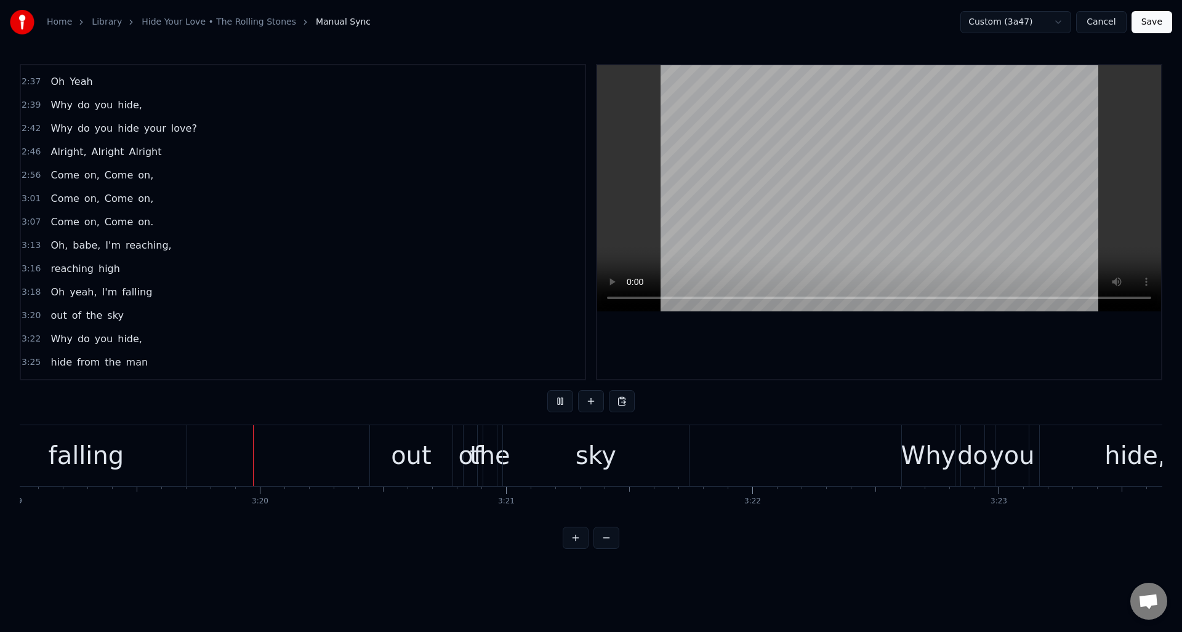
scroll to position [0, 49016]
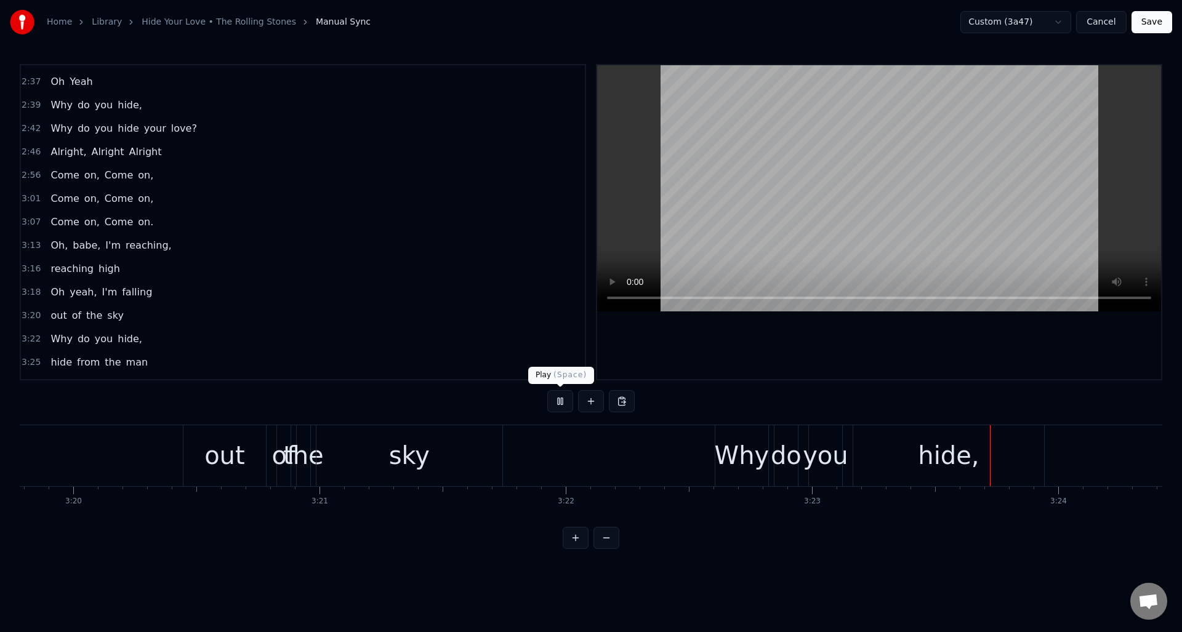
click at [562, 404] on button at bounding box center [560, 401] width 26 height 22
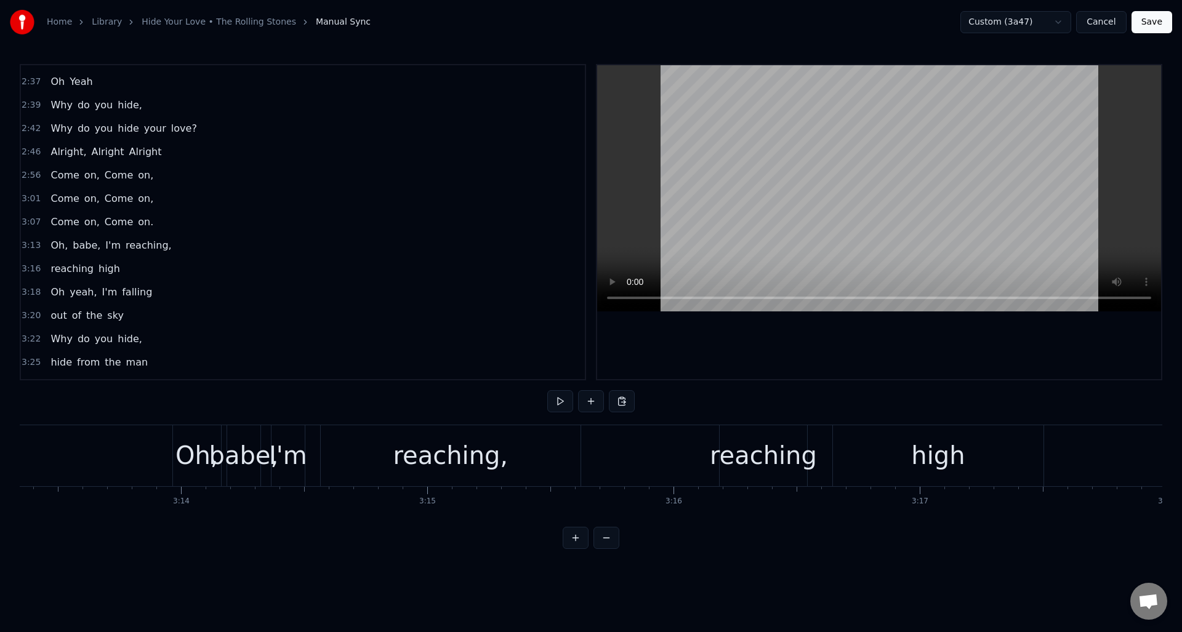
scroll to position [0, 47650]
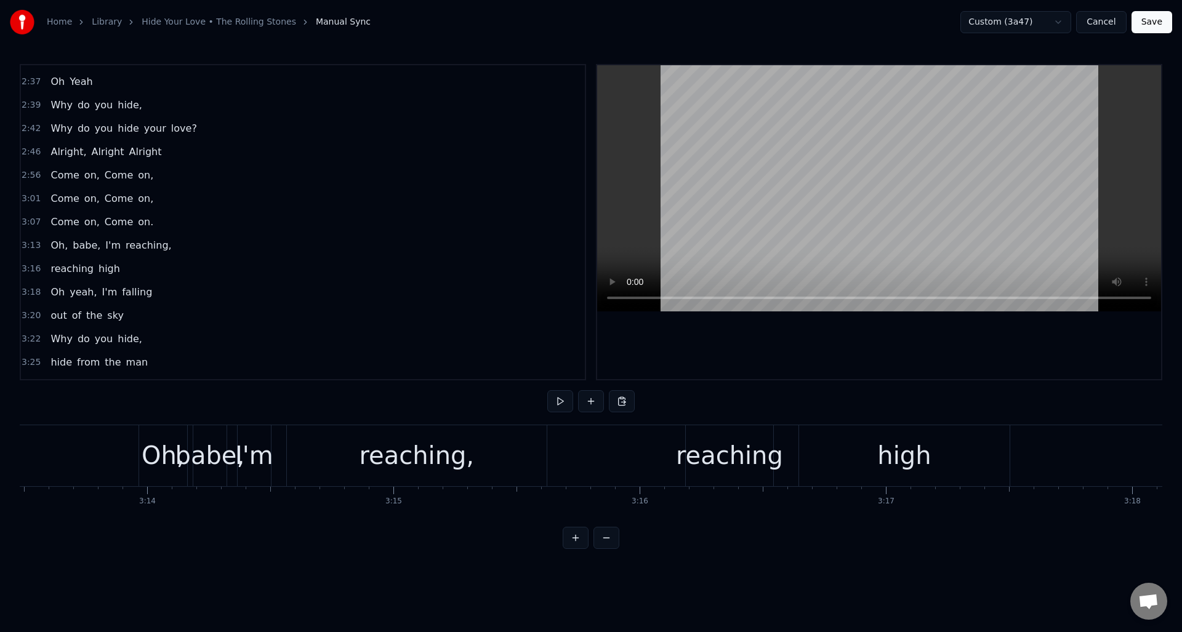
click at [724, 455] on div "reaching" at bounding box center [729, 455] width 107 height 37
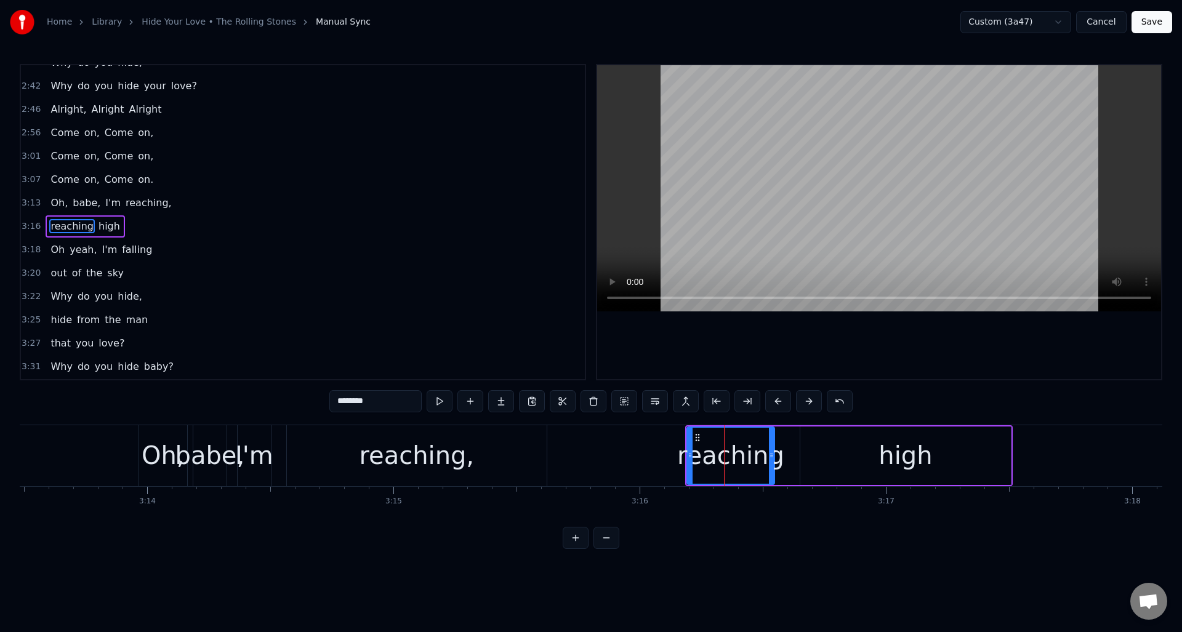
scroll to position [814, 0]
drag, startPoint x: 341, startPoint y: 401, endPoint x: 326, endPoint y: 401, distance: 15.4
click at [326, 401] on div "0:09 Sometimes I'm up, 0:11 Sometimes I'm down 0:13 Sometimes I'm falling 0:15 …" at bounding box center [591, 306] width 1143 height 485
type input "********"
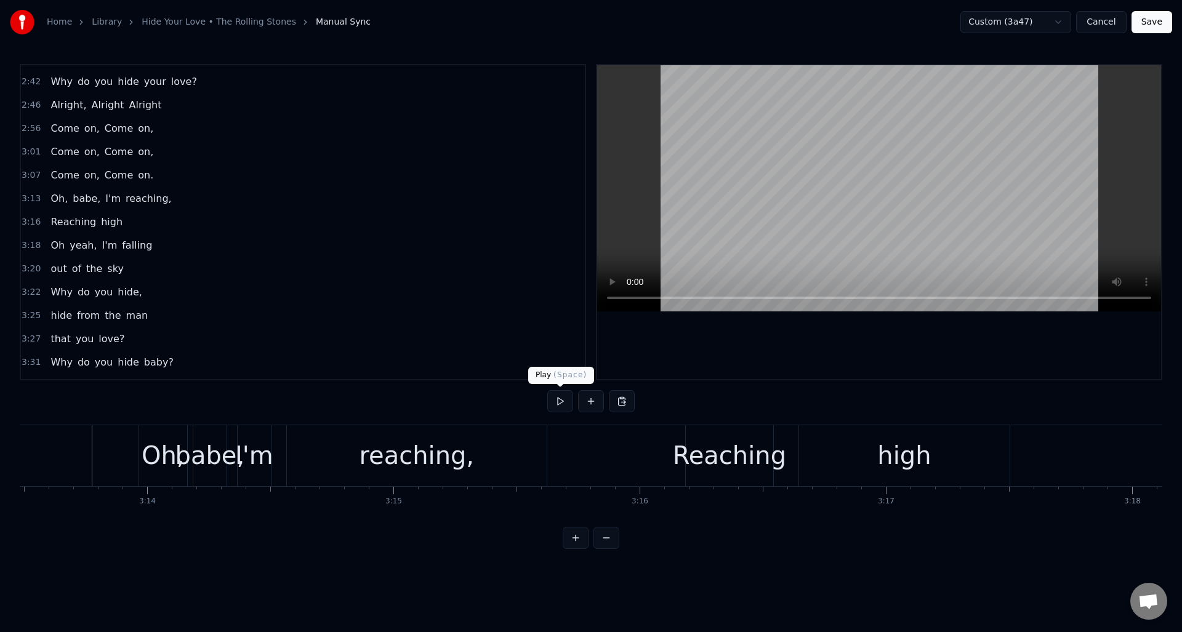
click at [559, 396] on button at bounding box center [560, 401] width 26 height 22
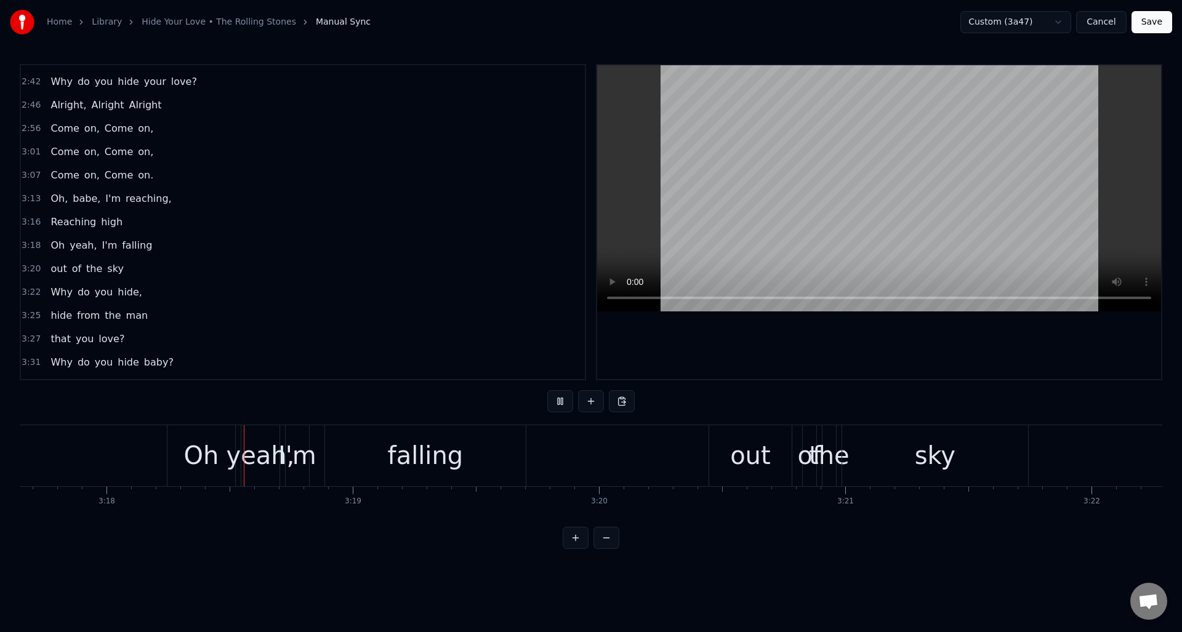
scroll to position [0, 48676]
click at [559, 396] on button at bounding box center [560, 401] width 26 height 22
click at [739, 455] on div "out" at bounding box center [750, 455] width 41 height 37
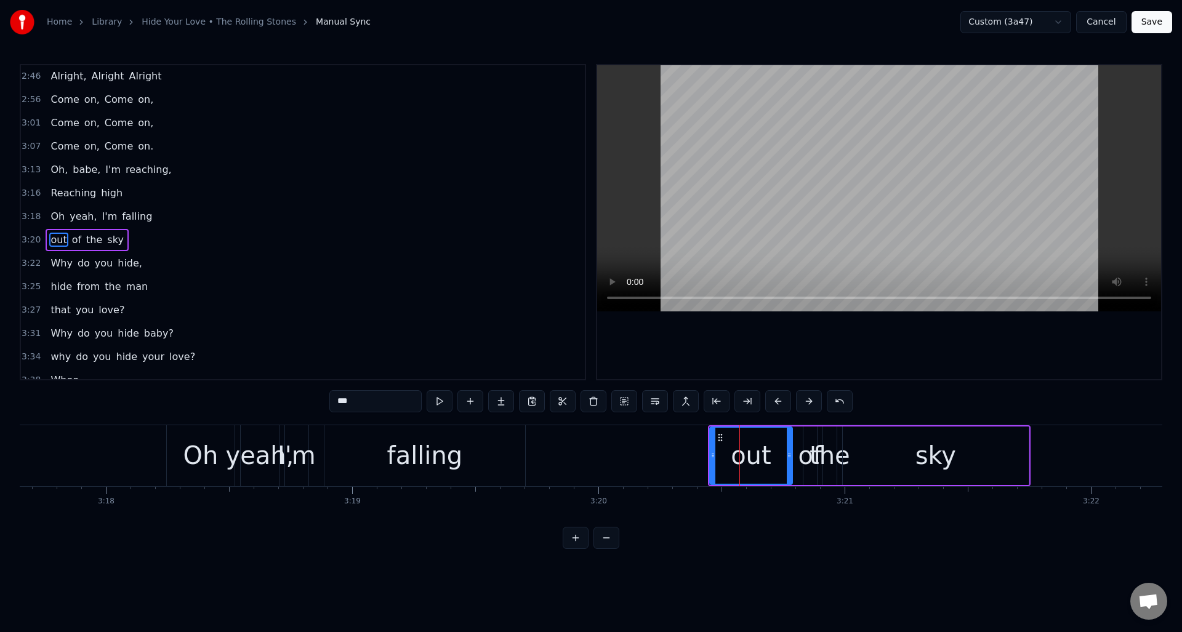
scroll to position [861, 0]
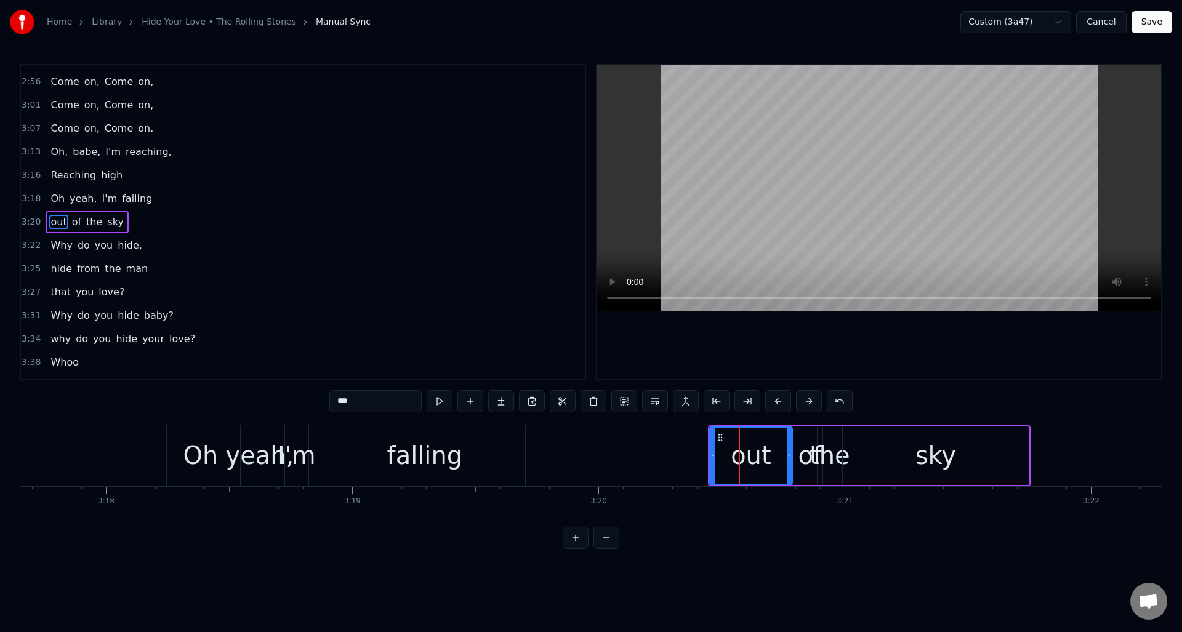
drag, startPoint x: 340, startPoint y: 403, endPoint x: 333, endPoint y: 403, distance: 7.4
click at [333, 403] on input "***" at bounding box center [375, 401] width 92 height 22
type input "***"
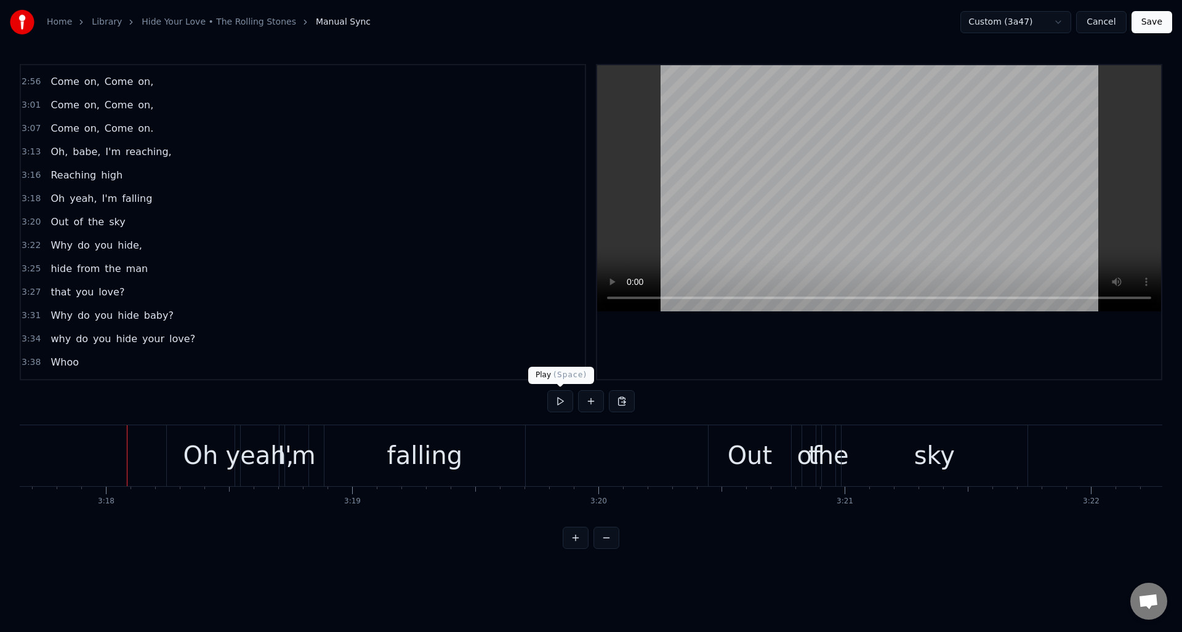
click at [557, 400] on button at bounding box center [560, 401] width 26 height 22
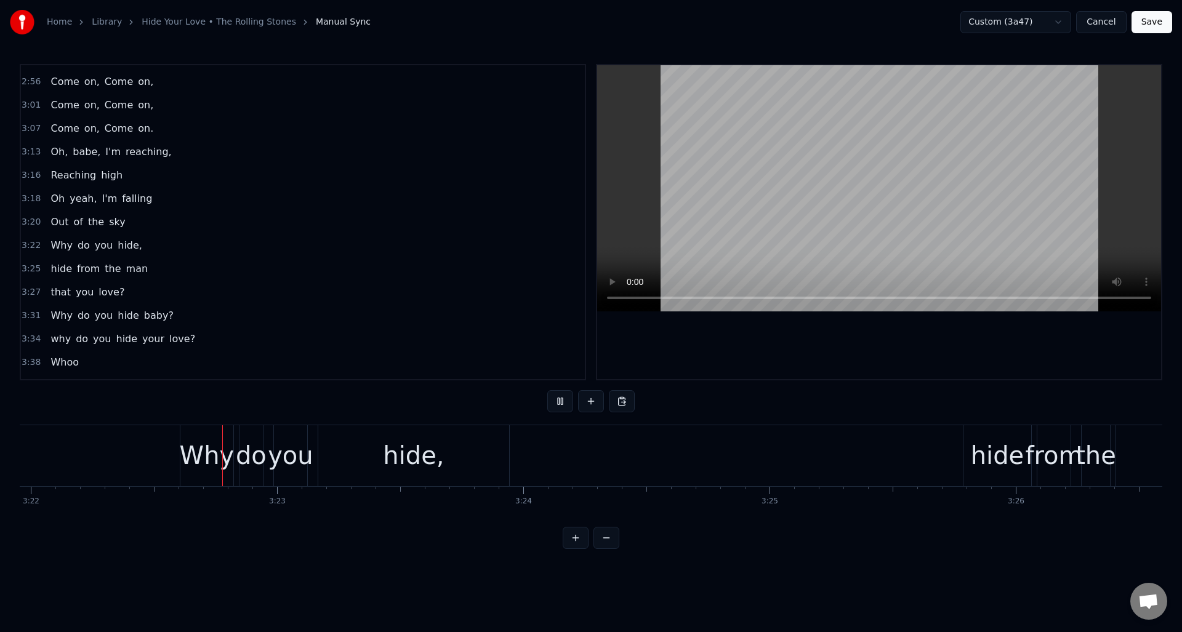
scroll to position [0, 49739]
click at [557, 400] on button at bounding box center [560, 401] width 26 height 22
click at [999, 451] on div "hide" at bounding box center [994, 455] width 53 height 37
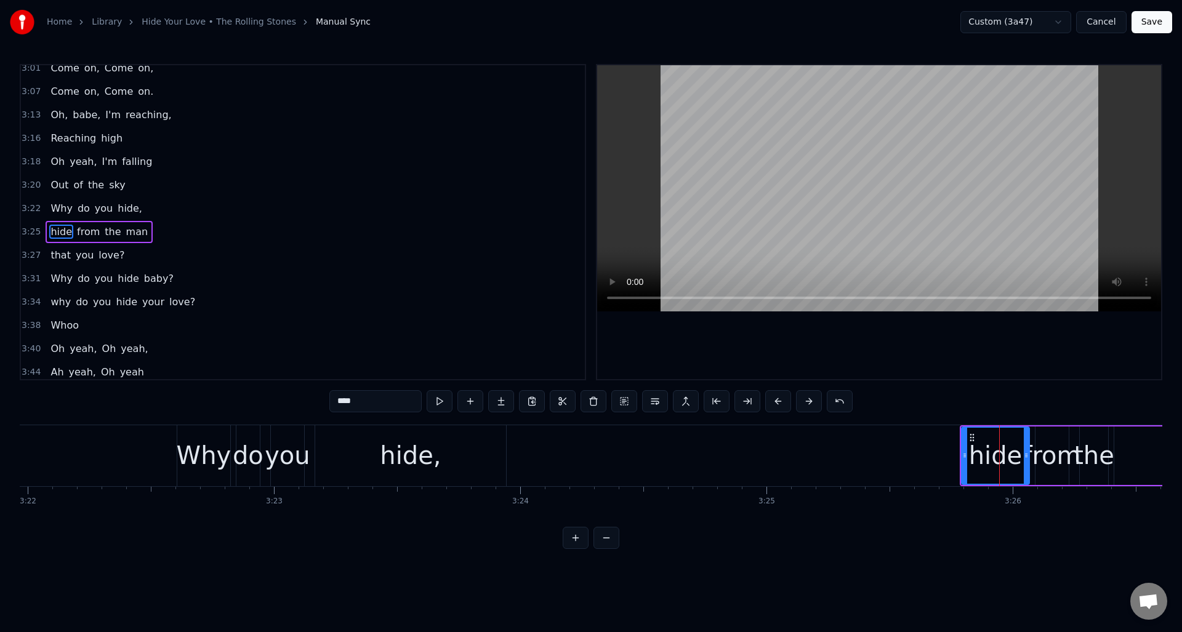
scroll to position [908, 0]
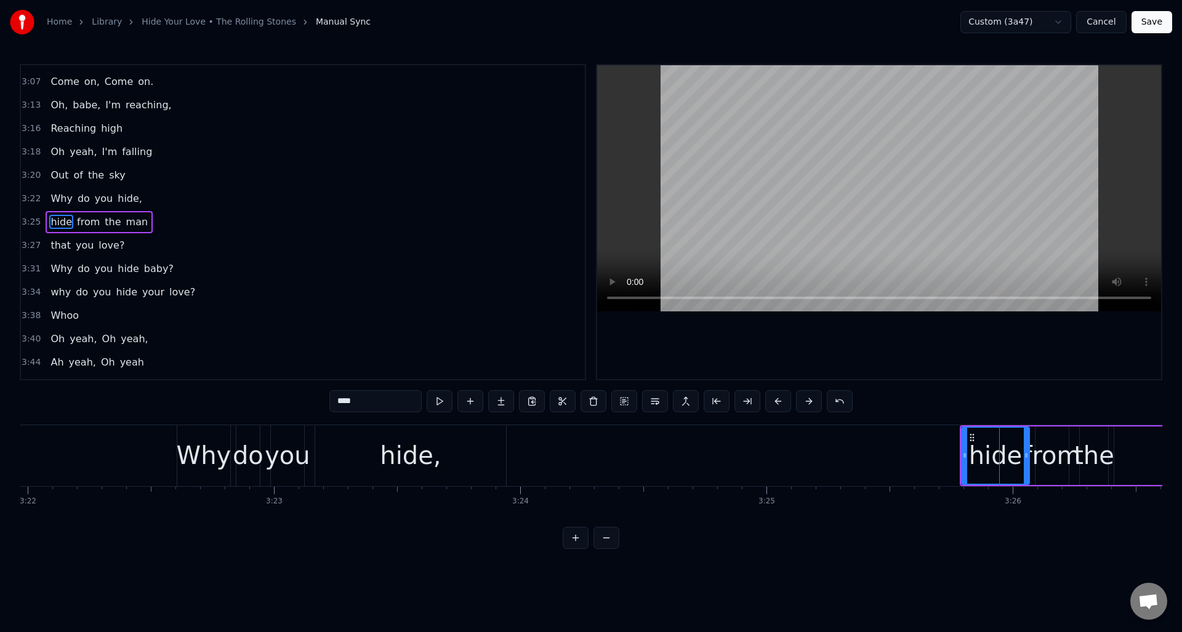
drag, startPoint x: 341, startPoint y: 403, endPoint x: 307, endPoint y: 404, distance: 34.5
click at [307, 404] on div "0:09 Sometimes I'm up, 0:11 Sometimes I'm down 0:13 Sometimes I'm falling 0:15 …" at bounding box center [591, 306] width 1143 height 485
type input "****"
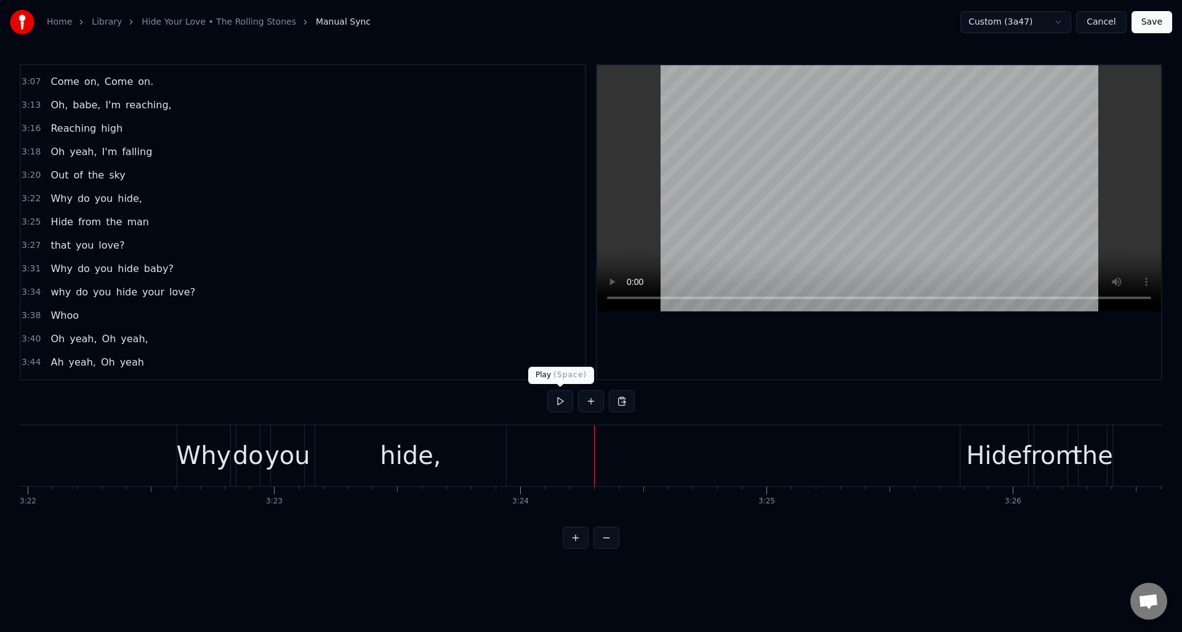
click at [557, 402] on button at bounding box center [560, 401] width 26 height 22
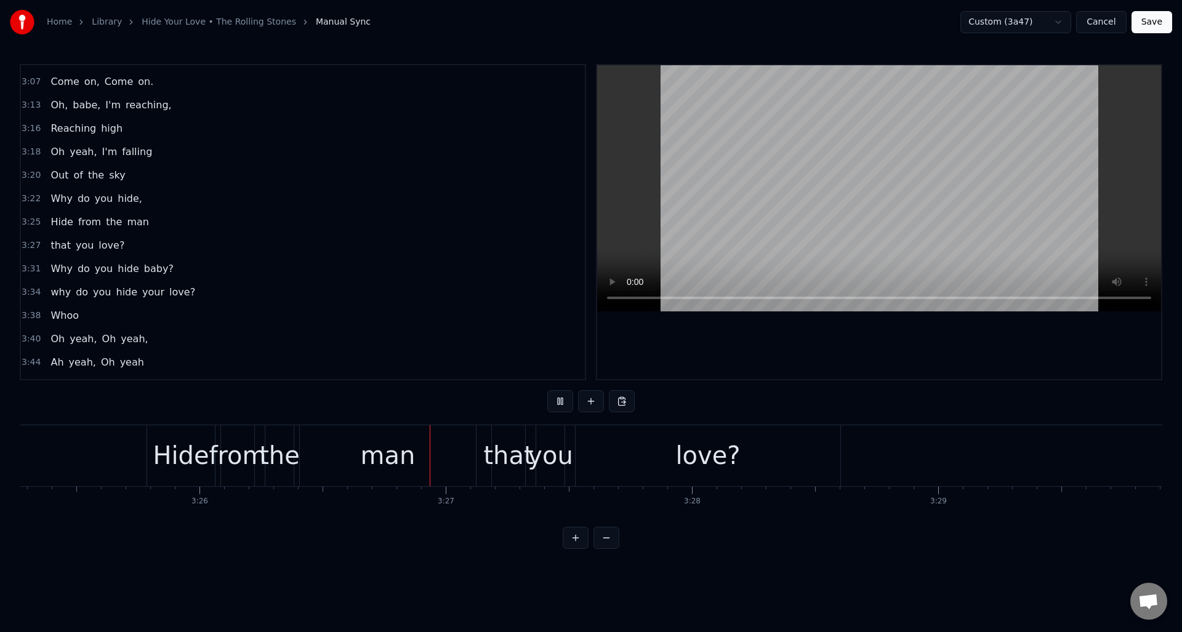
scroll to position [0, 50759]
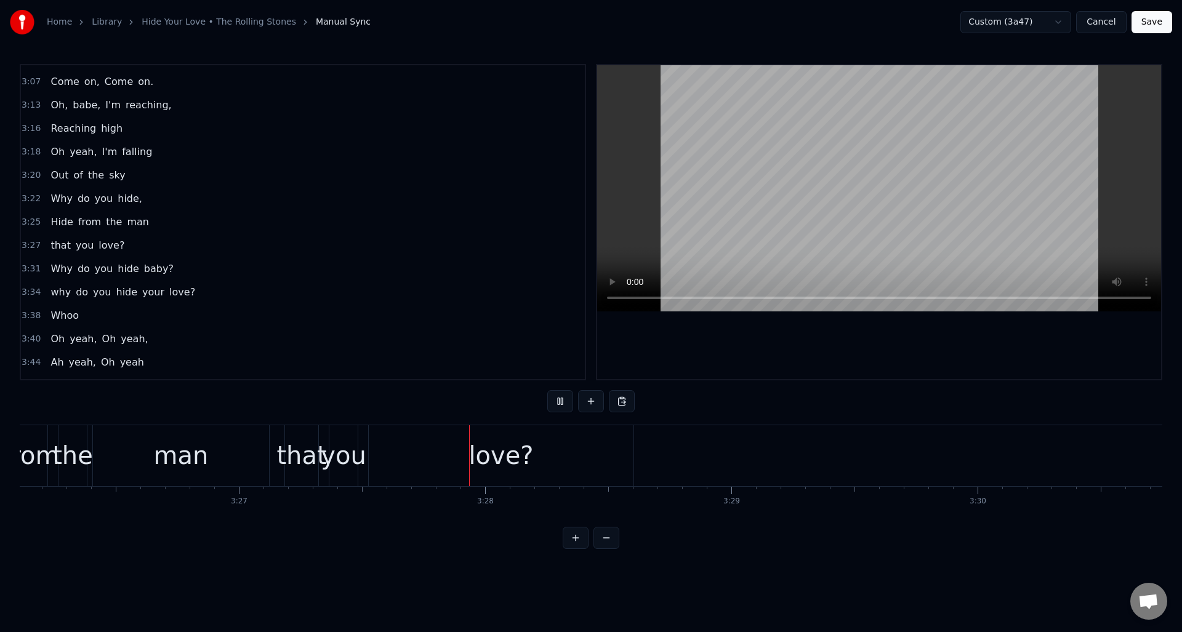
click at [558, 401] on button at bounding box center [560, 401] width 26 height 22
click at [541, 462] on div "love?" at bounding box center [501, 455] width 265 height 61
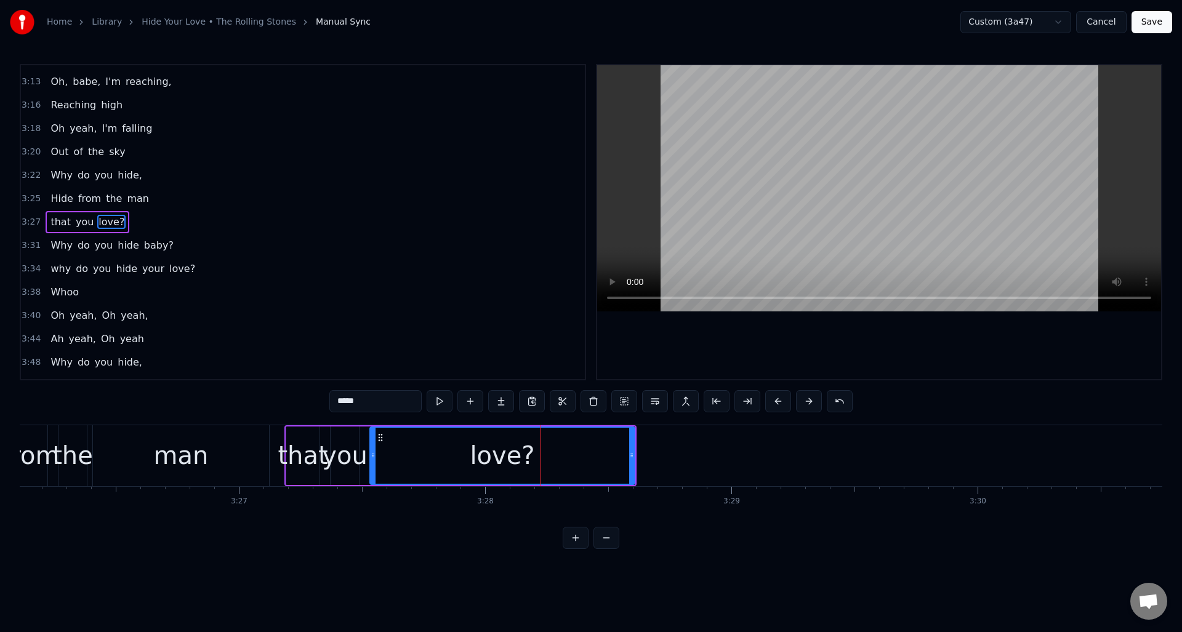
click at [60, 218] on span "that" at bounding box center [60, 222] width 23 height 14
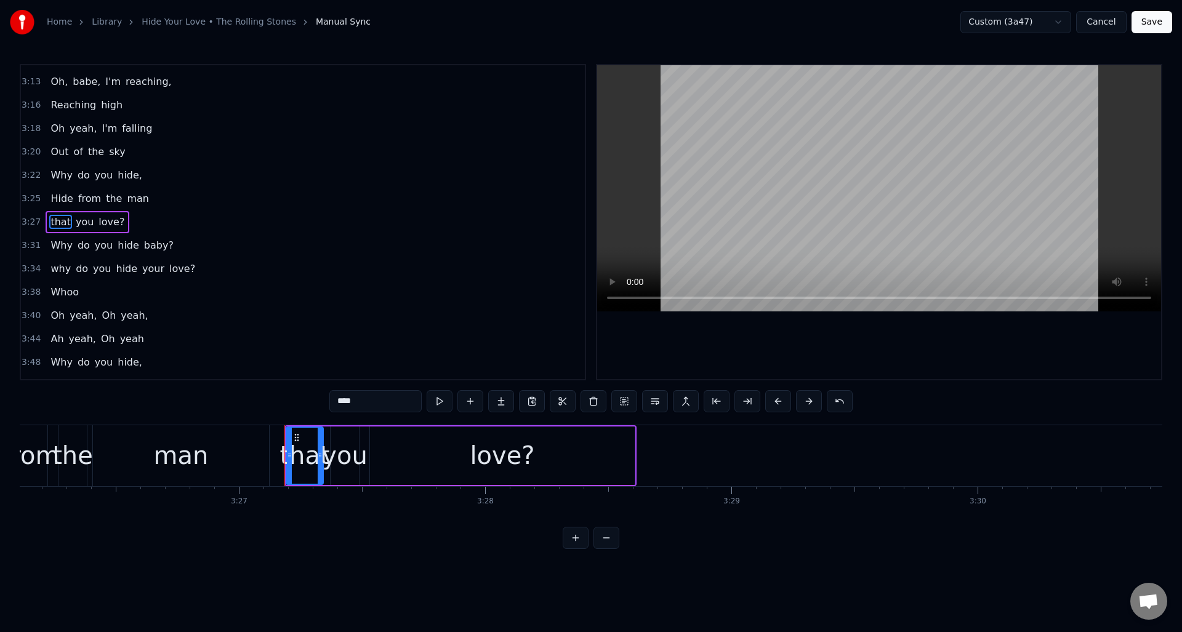
click at [320, 440] on div at bounding box center [320, 456] width 5 height 56
drag, startPoint x: 288, startPoint y: 441, endPoint x: 289, endPoint y: 431, distance: 10.6
click at [277, 443] on div at bounding box center [278, 456] width 5 height 56
click at [686, 403] on button at bounding box center [686, 401] width 26 height 22
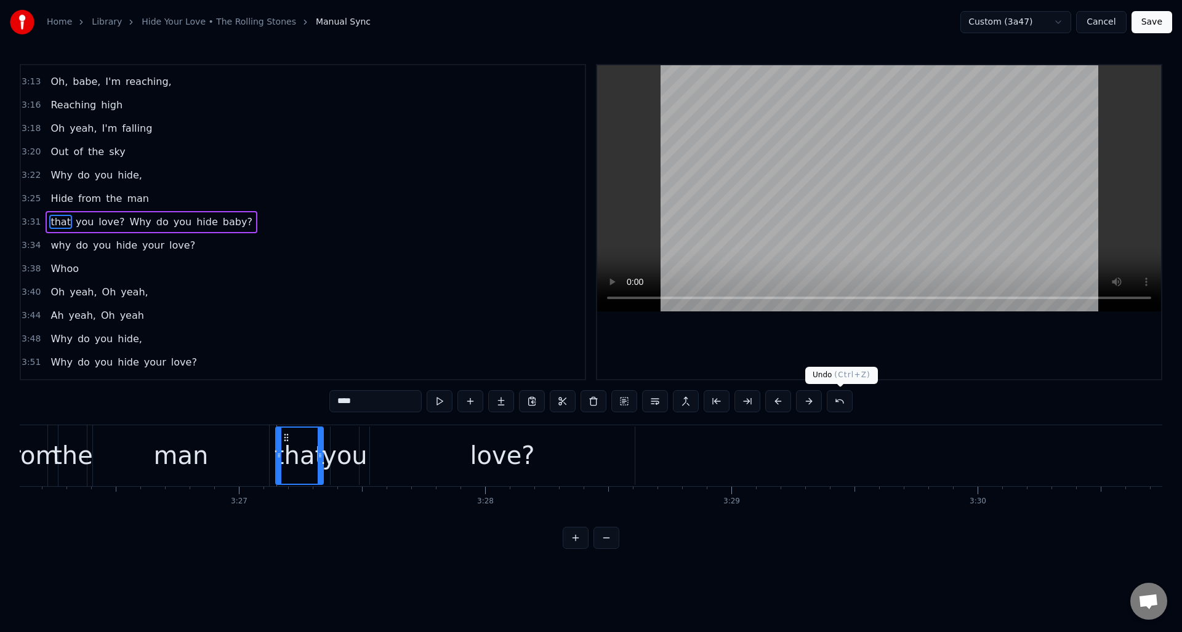
click at [838, 401] on button at bounding box center [840, 401] width 26 height 22
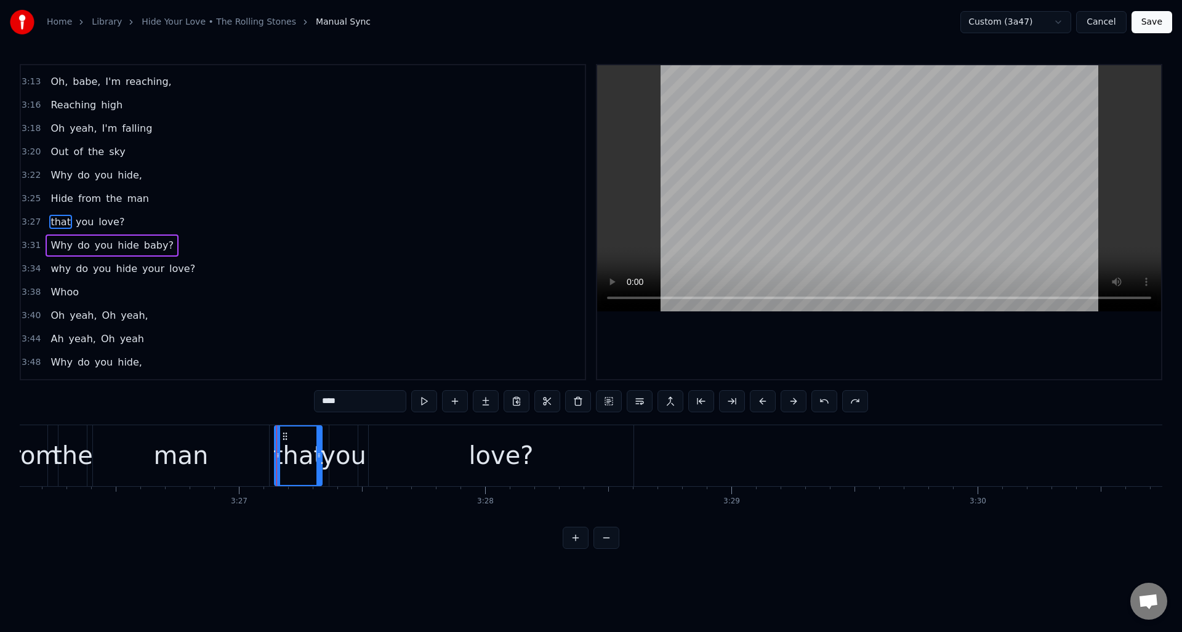
click at [60, 199] on span "Hide" at bounding box center [61, 198] width 25 height 14
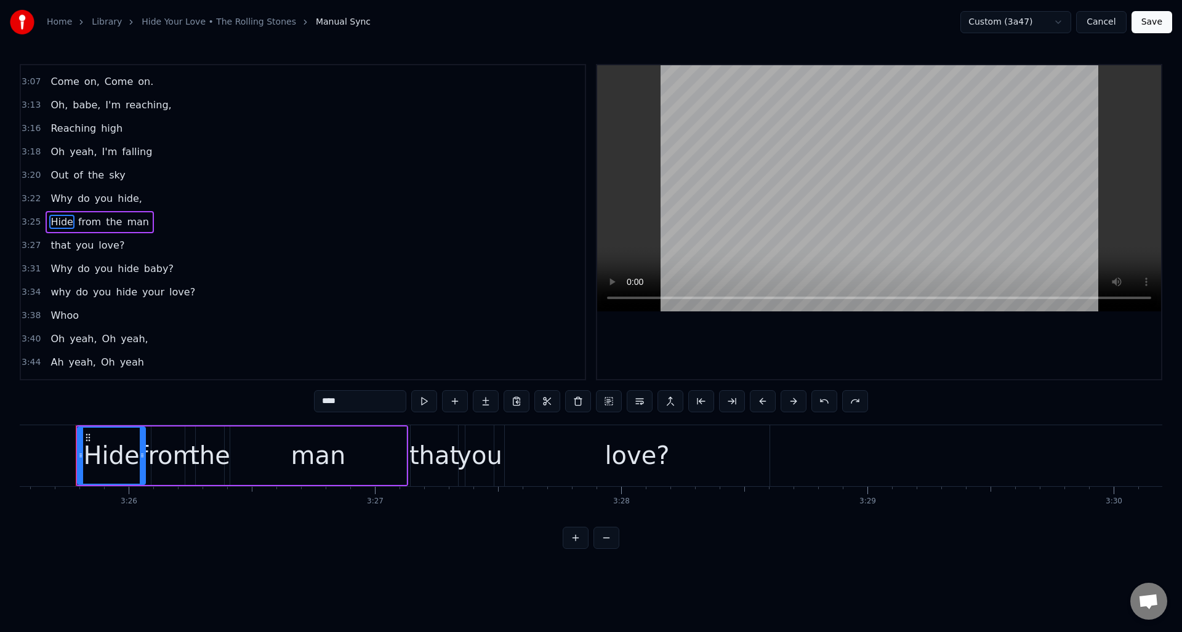
scroll to position [0, 50618]
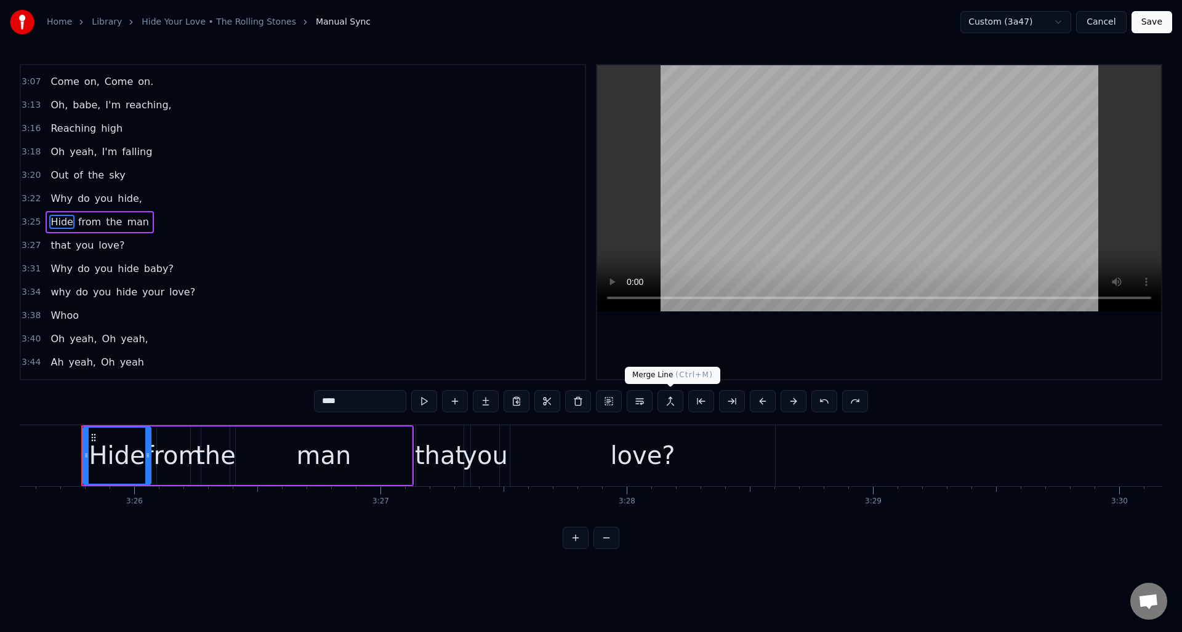
click at [672, 402] on button at bounding box center [671, 401] width 26 height 22
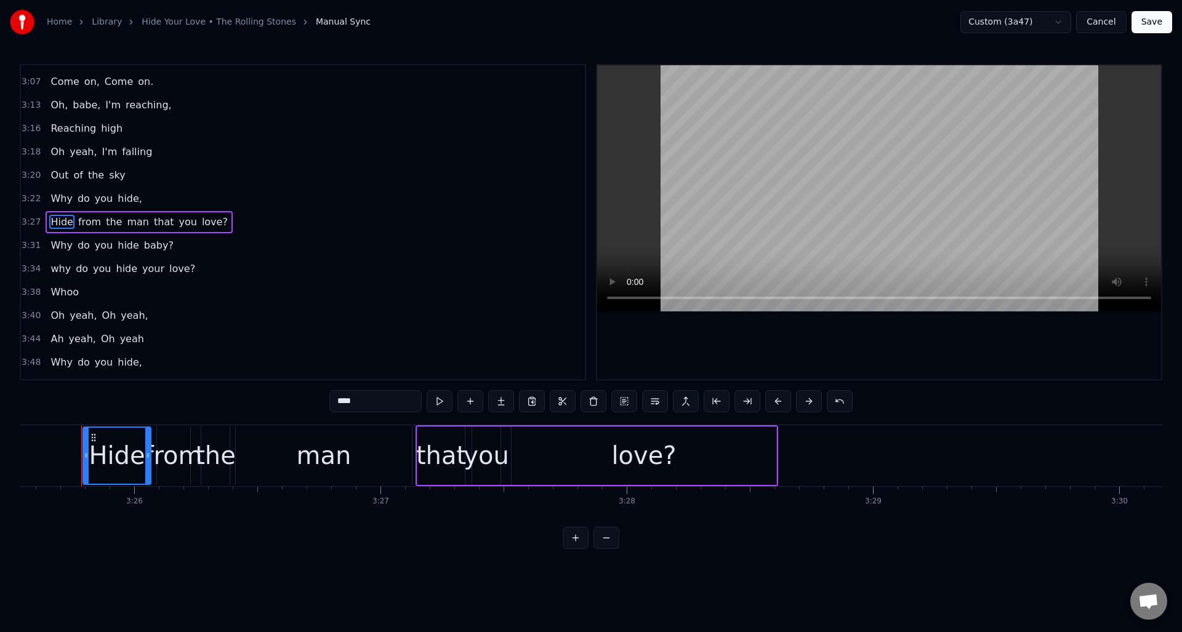
click at [325, 442] on div "man" at bounding box center [324, 455] width 55 height 37
type input "***"
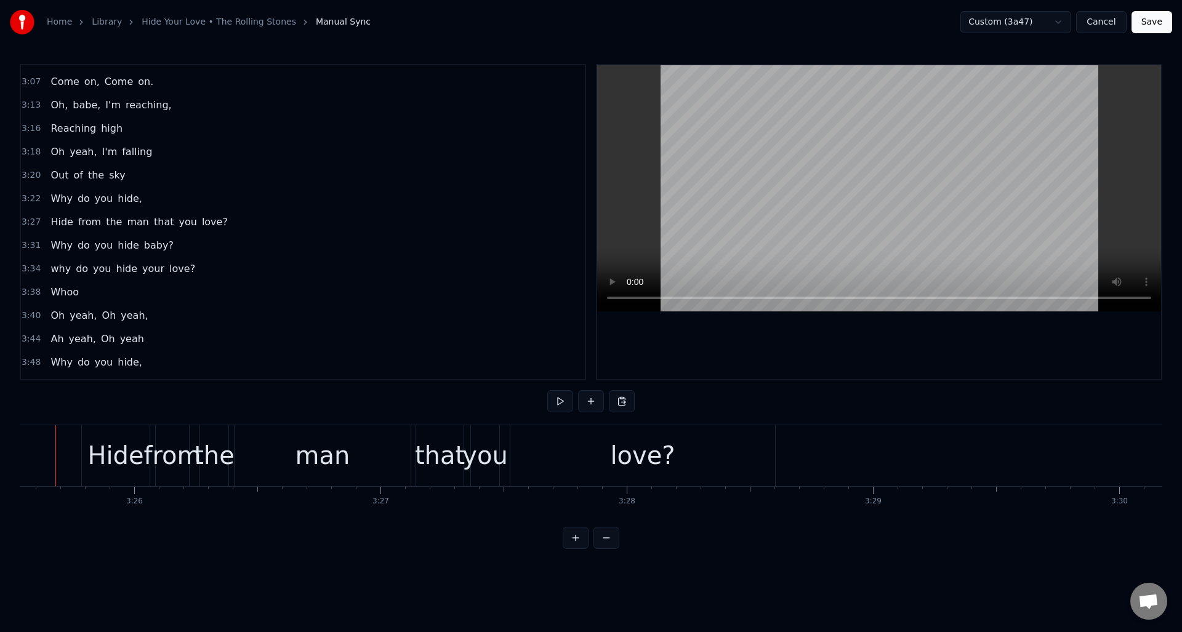
scroll to position [0, 50592]
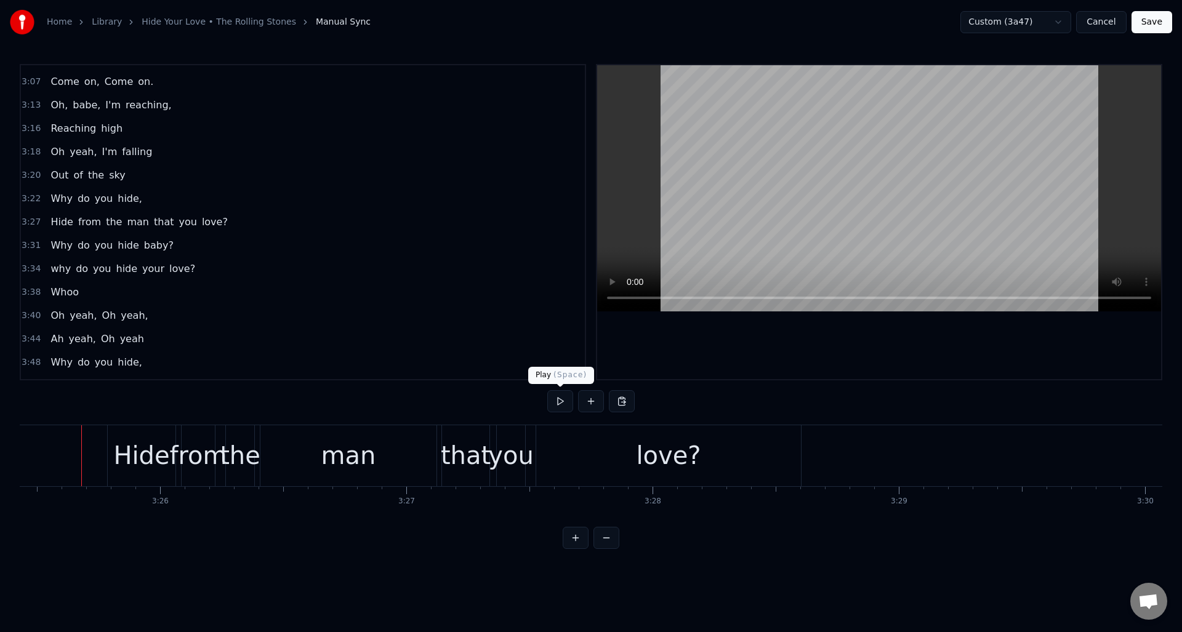
click at [562, 400] on button at bounding box center [560, 401] width 26 height 22
click at [371, 441] on div "man" at bounding box center [348, 455] width 176 height 61
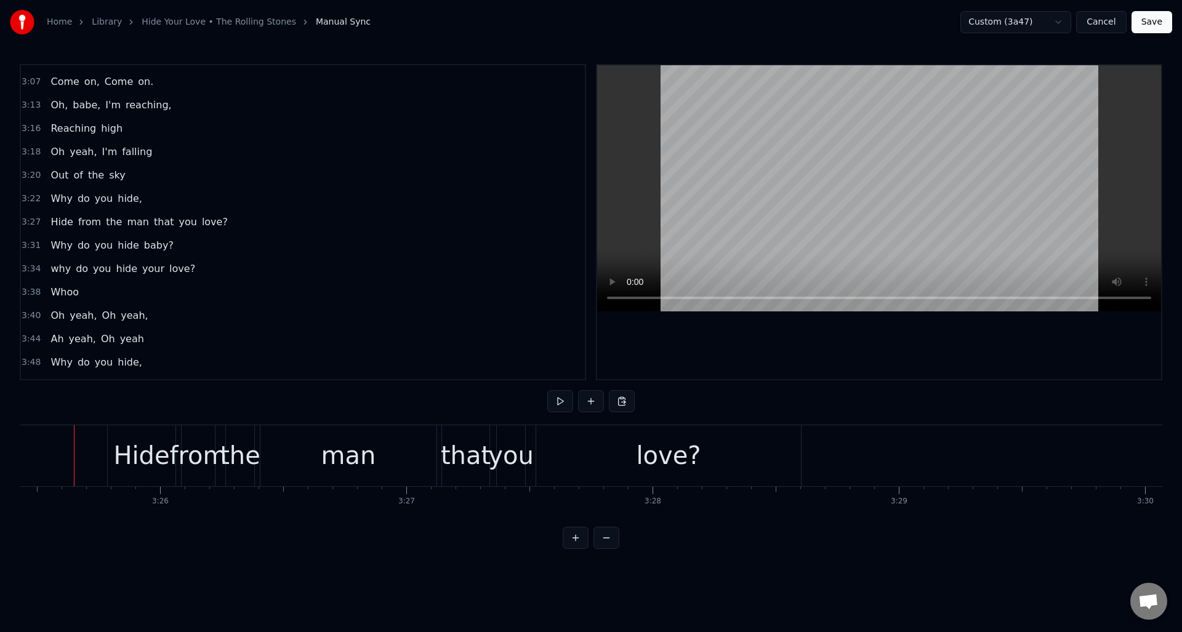
scroll to position [0, 50585]
click at [559, 398] on button at bounding box center [560, 401] width 26 height 22
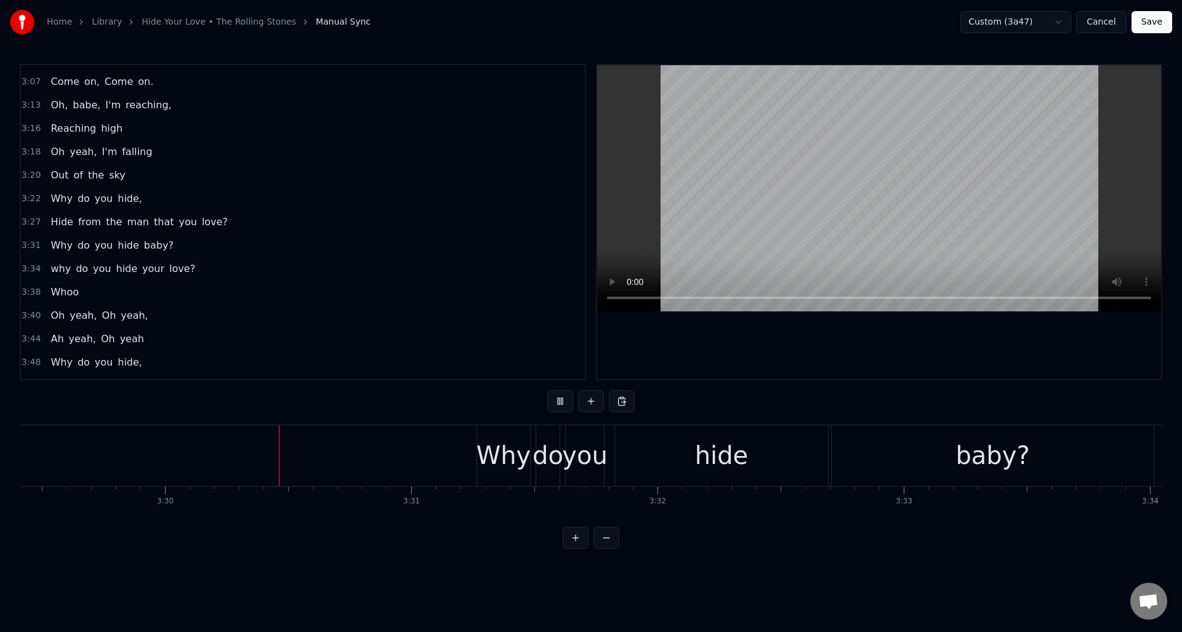
scroll to position [0, 51615]
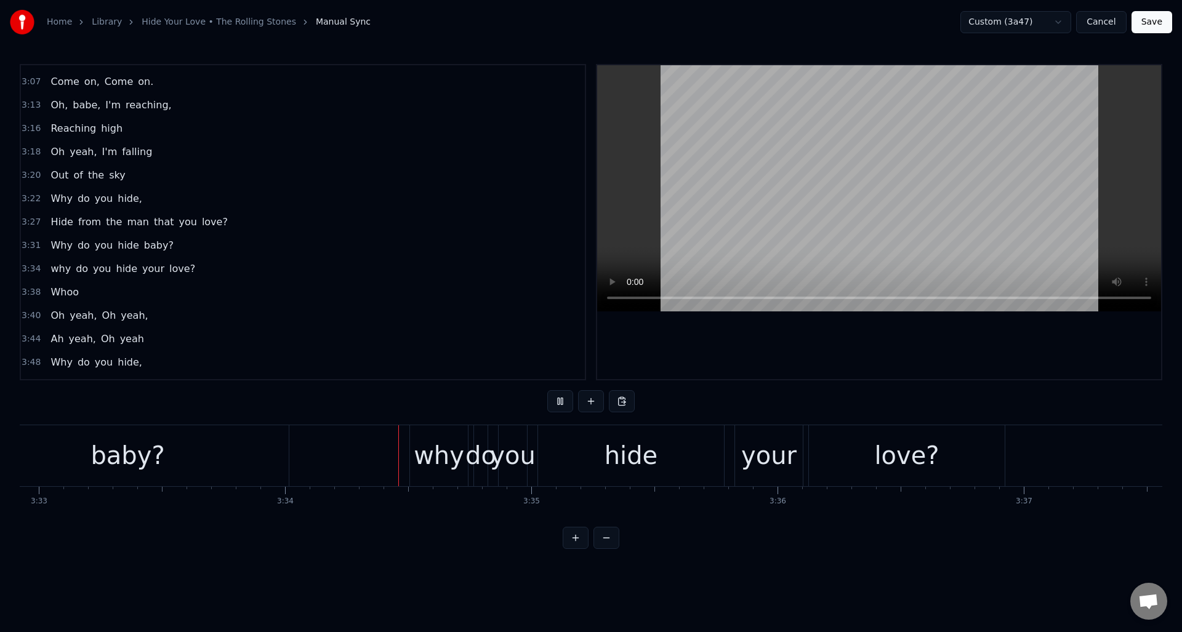
click at [559, 398] on button at bounding box center [560, 401] width 26 height 22
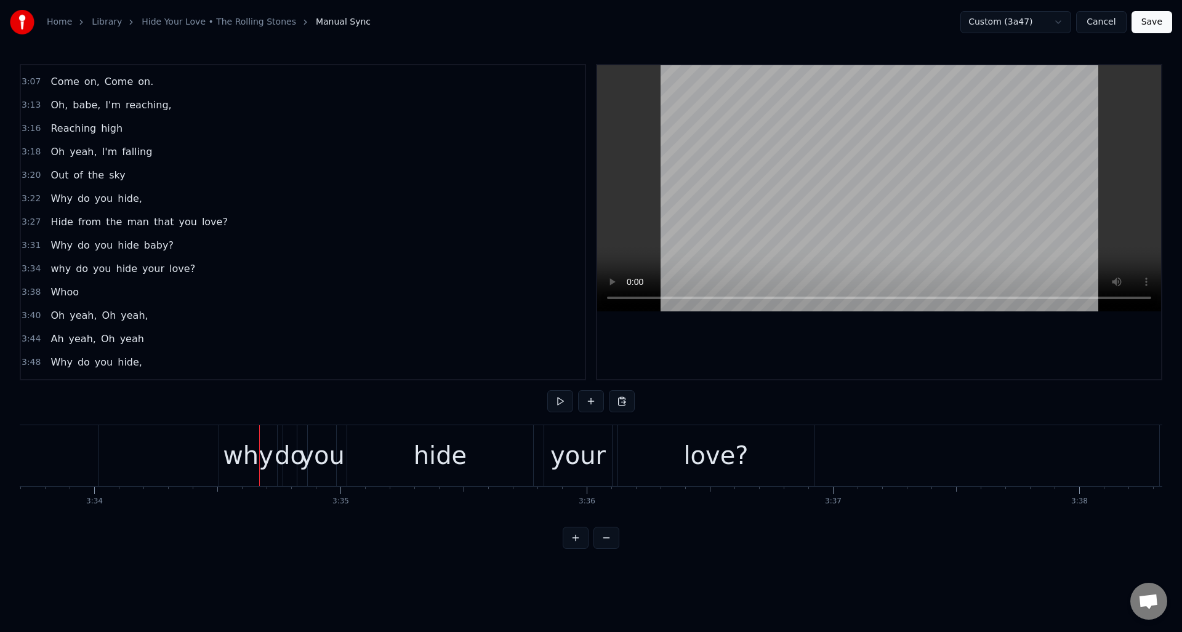
scroll to position [0, 52662]
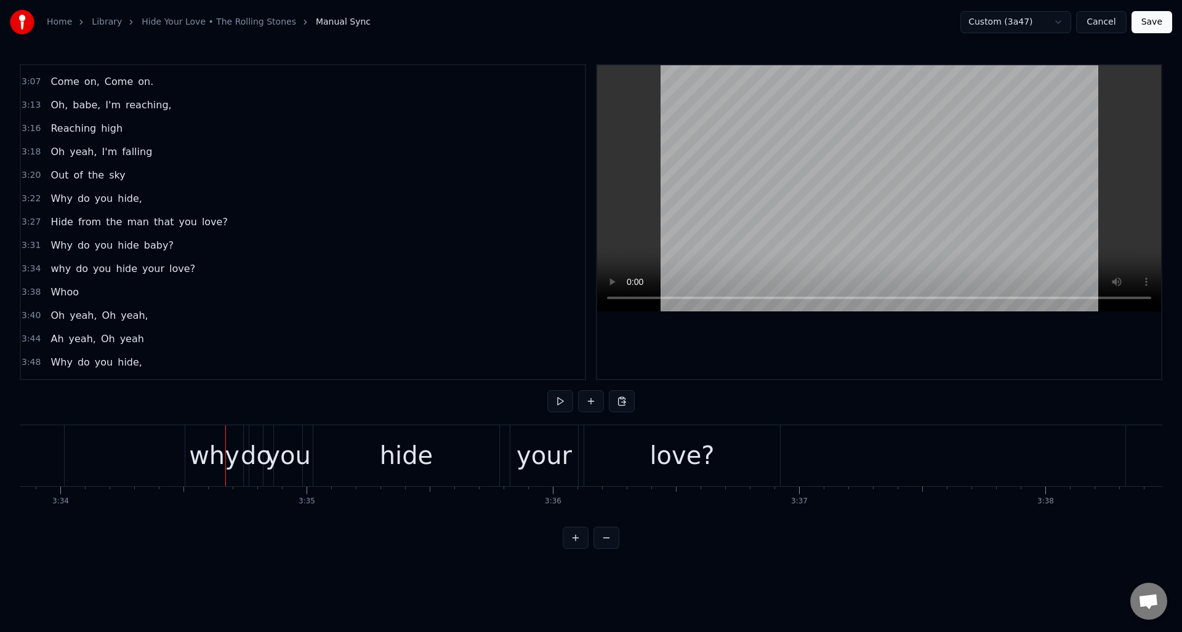
click at [195, 456] on div "why" at bounding box center [214, 455] width 50 height 37
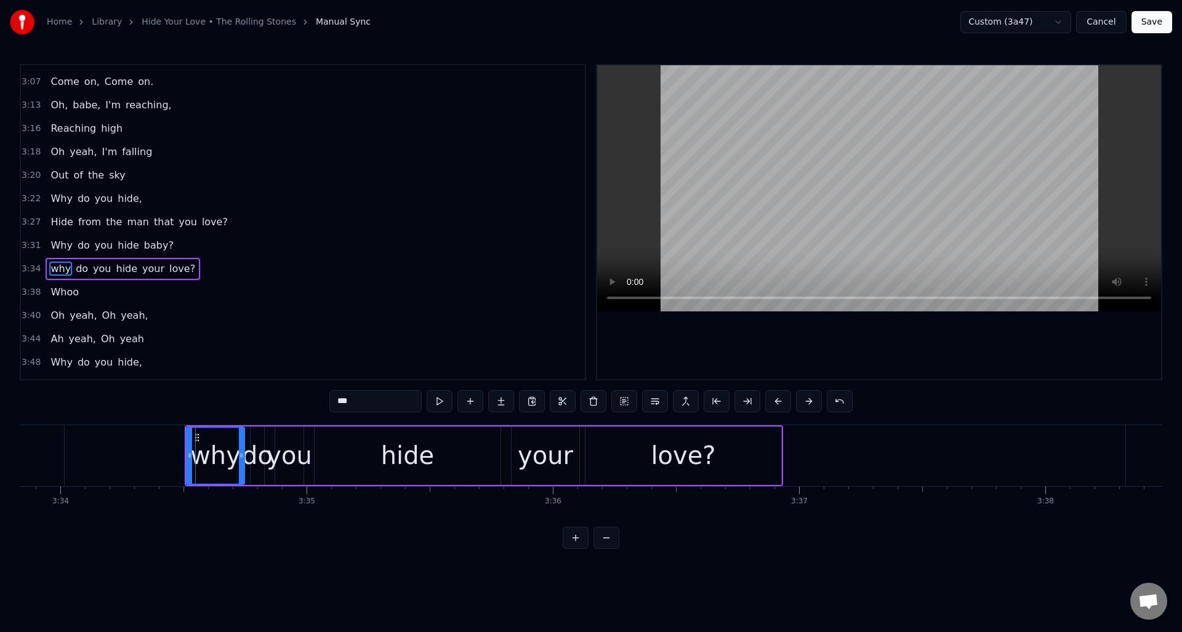
scroll to position [954, 0]
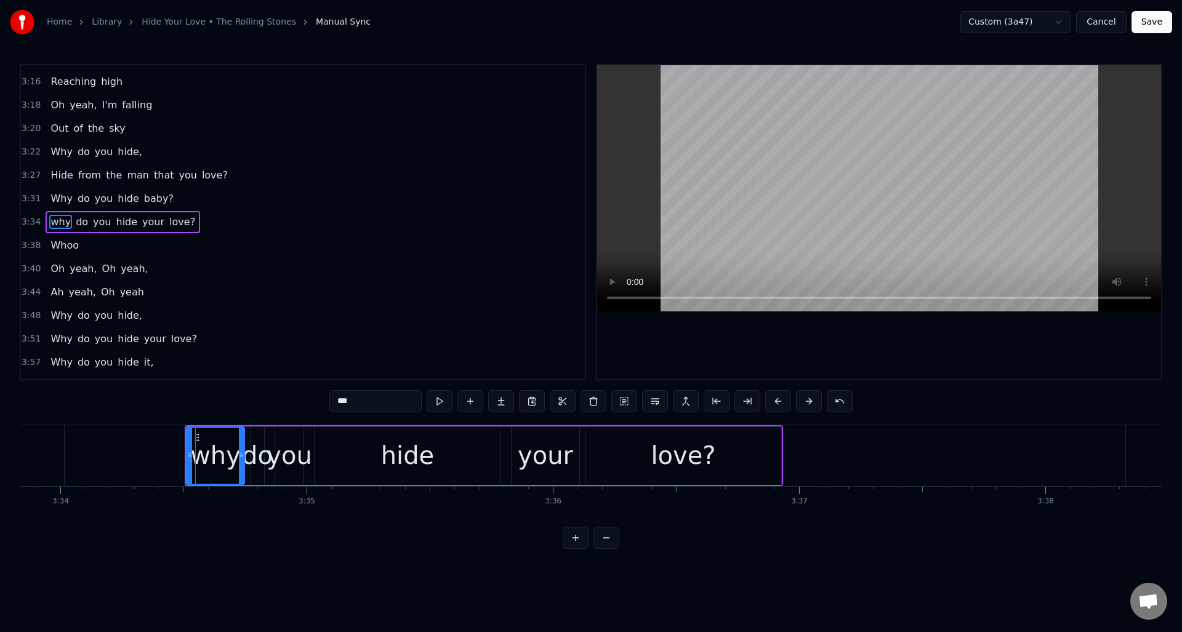
drag, startPoint x: 342, startPoint y: 401, endPoint x: 328, endPoint y: 403, distance: 14.3
click at [328, 403] on div "0:09 Sometimes I'm up, 0:11 Sometimes I'm down 0:13 Sometimes I'm falling 0:15 …" at bounding box center [591, 306] width 1143 height 485
type input "***"
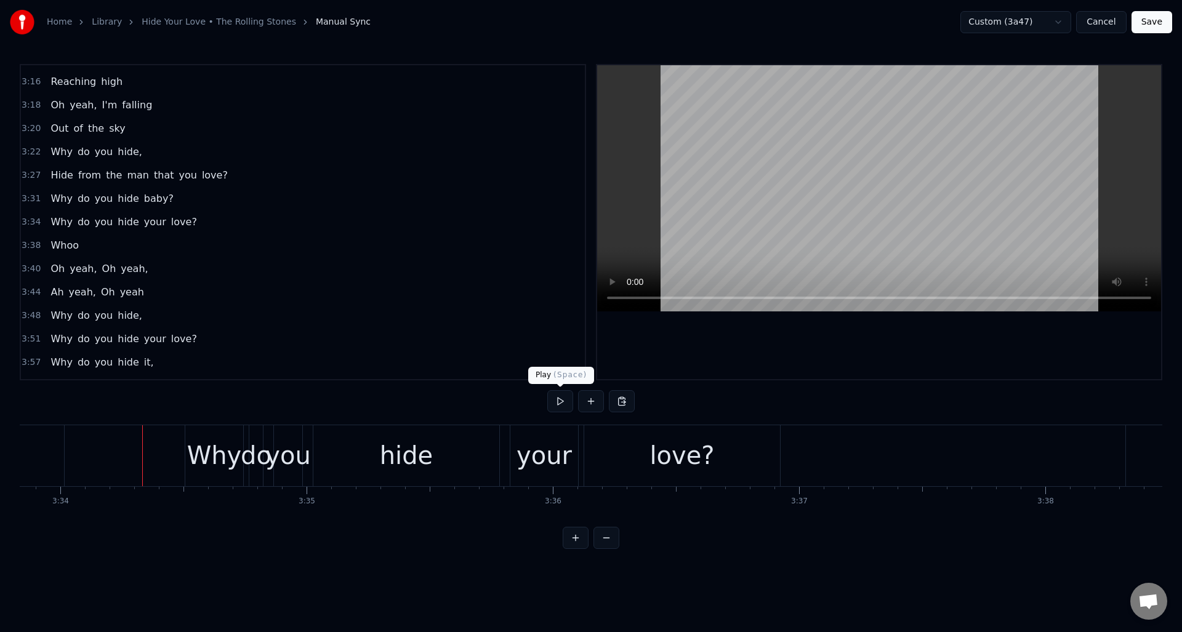
click at [554, 402] on button at bounding box center [560, 401] width 26 height 22
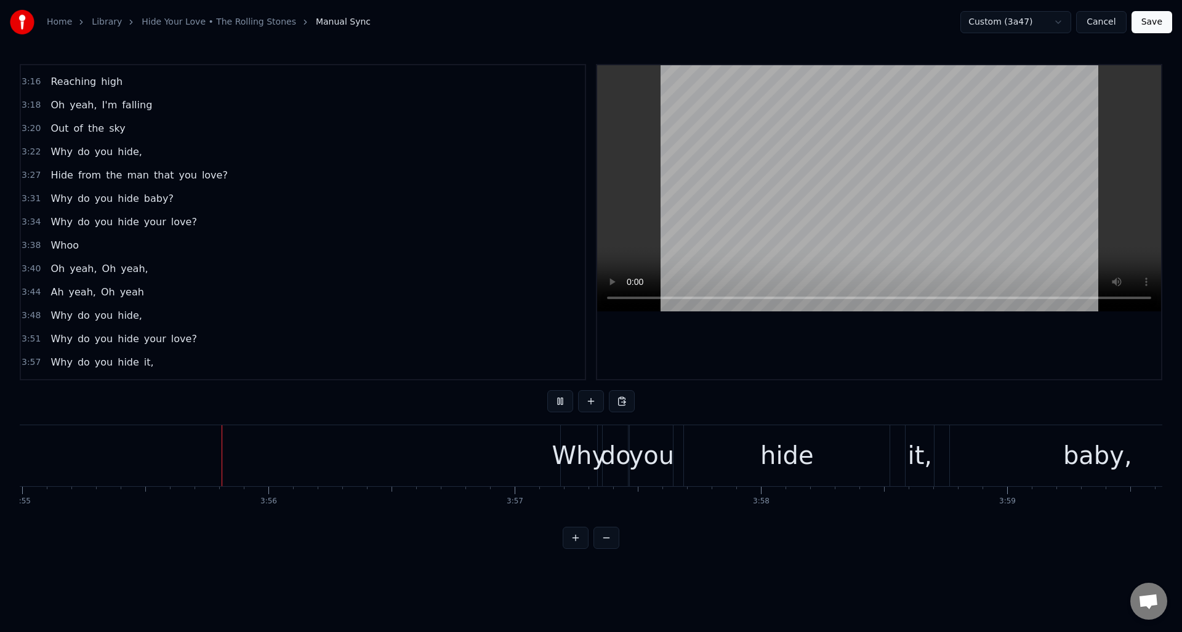
scroll to position [0, 57874]
click at [557, 400] on button at bounding box center [560, 401] width 26 height 22
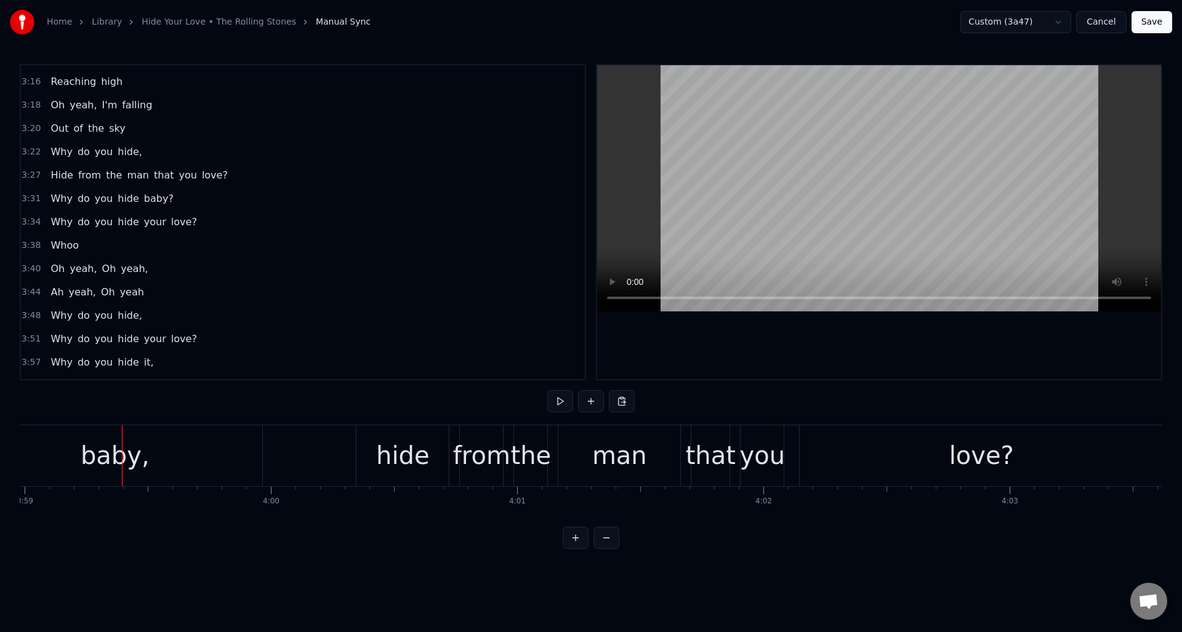
scroll to position [0, 58895]
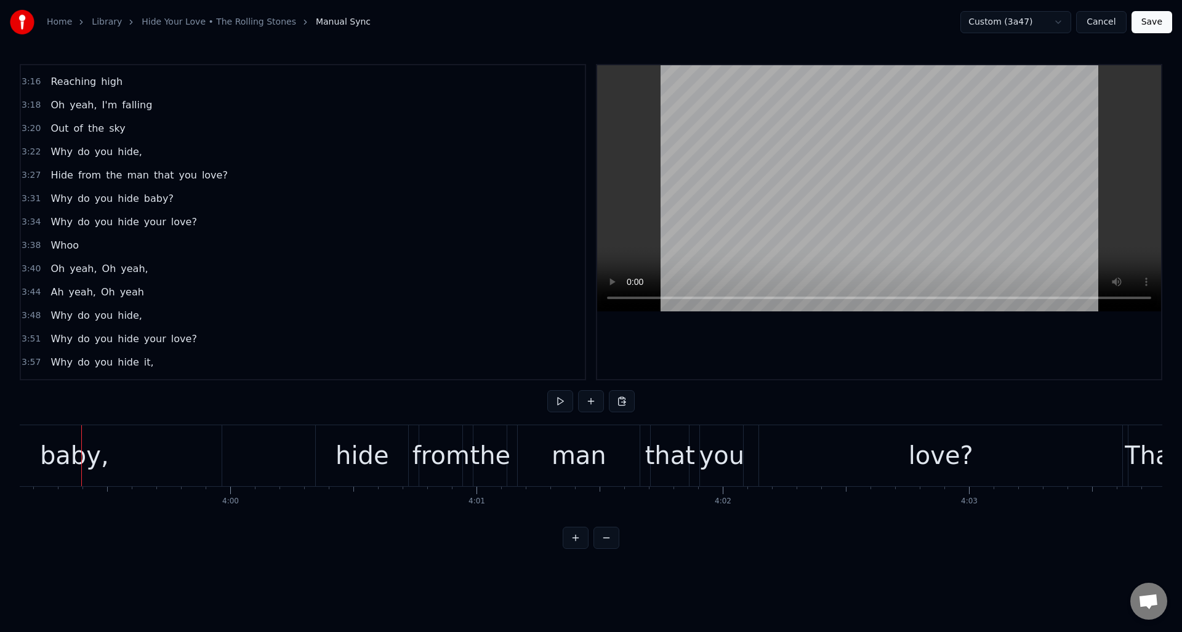
click at [132, 454] on div "baby," at bounding box center [74, 455] width 295 height 61
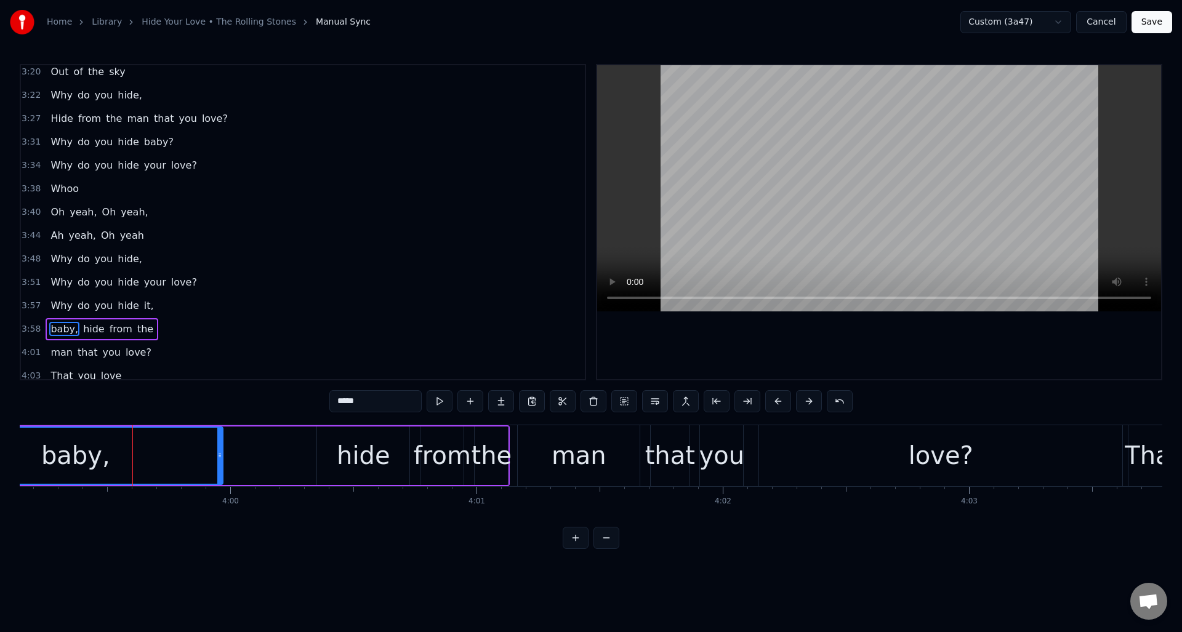
scroll to position [1043, 0]
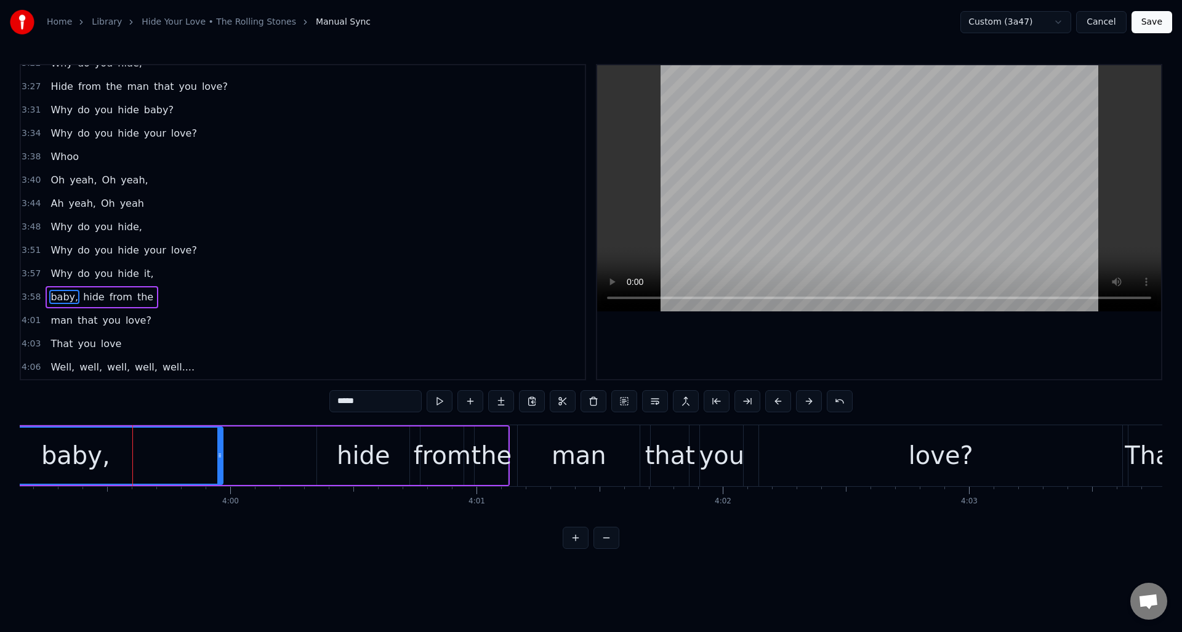
click at [62, 276] on span "Why" at bounding box center [61, 274] width 24 height 14
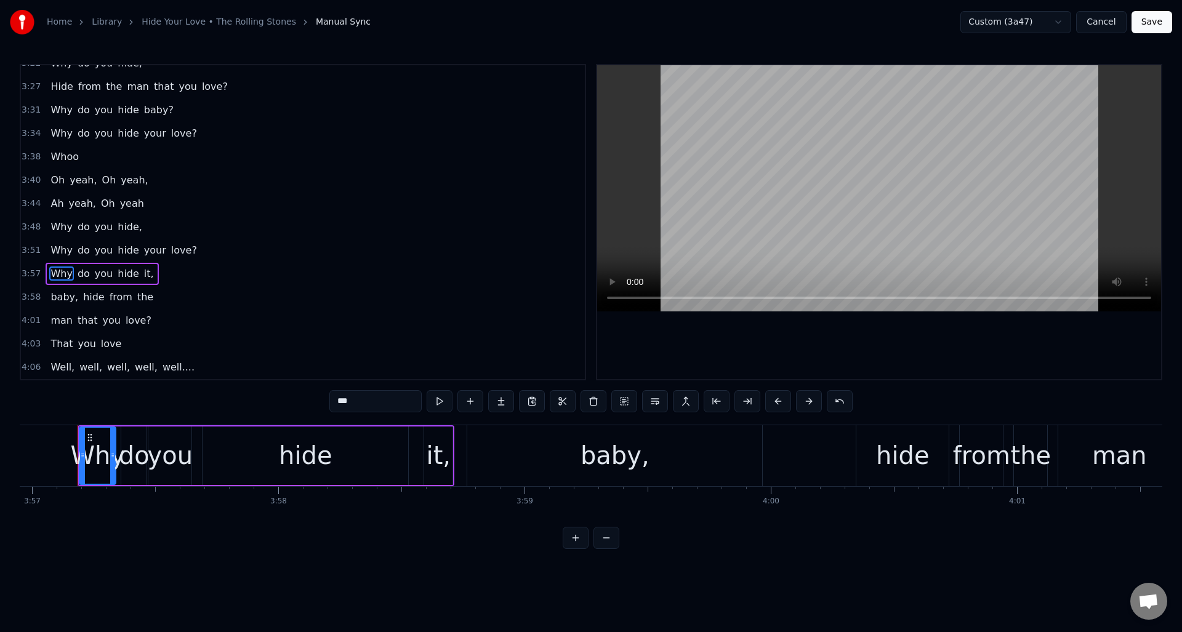
scroll to position [0, 58351]
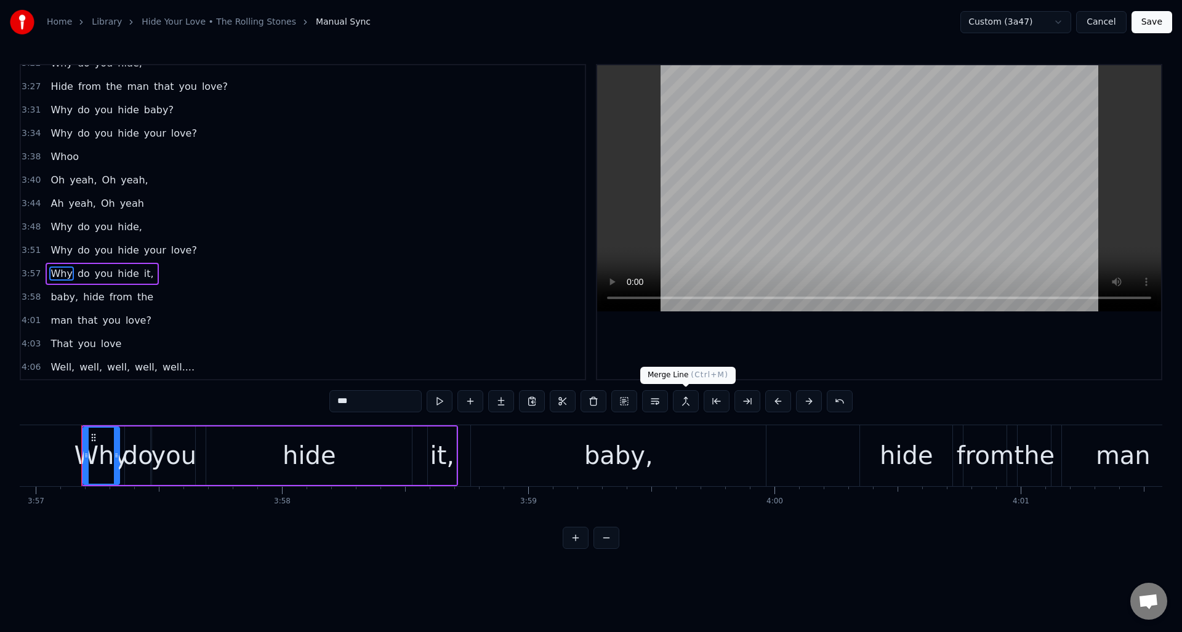
click at [688, 399] on button at bounding box center [686, 401] width 26 height 22
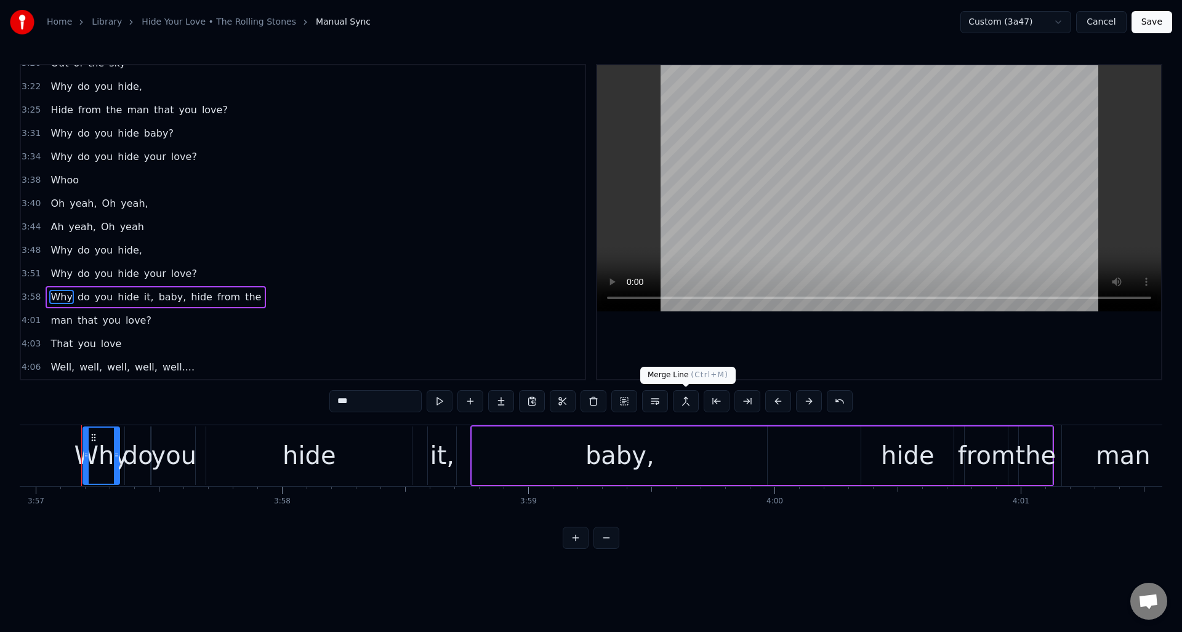
scroll to position [1020, 0]
click at [190, 296] on span "hide" at bounding box center [202, 297] width 24 height 14
type input "****"
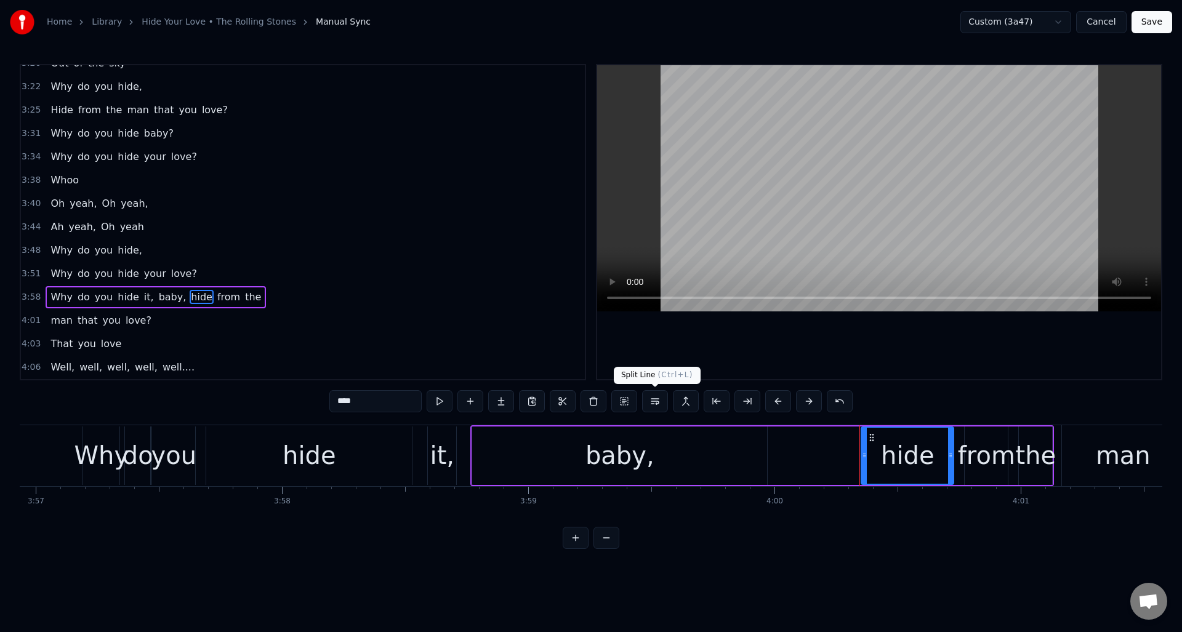
click at [658, 401] on button at bounding box center [655, 401] width 26 height 22
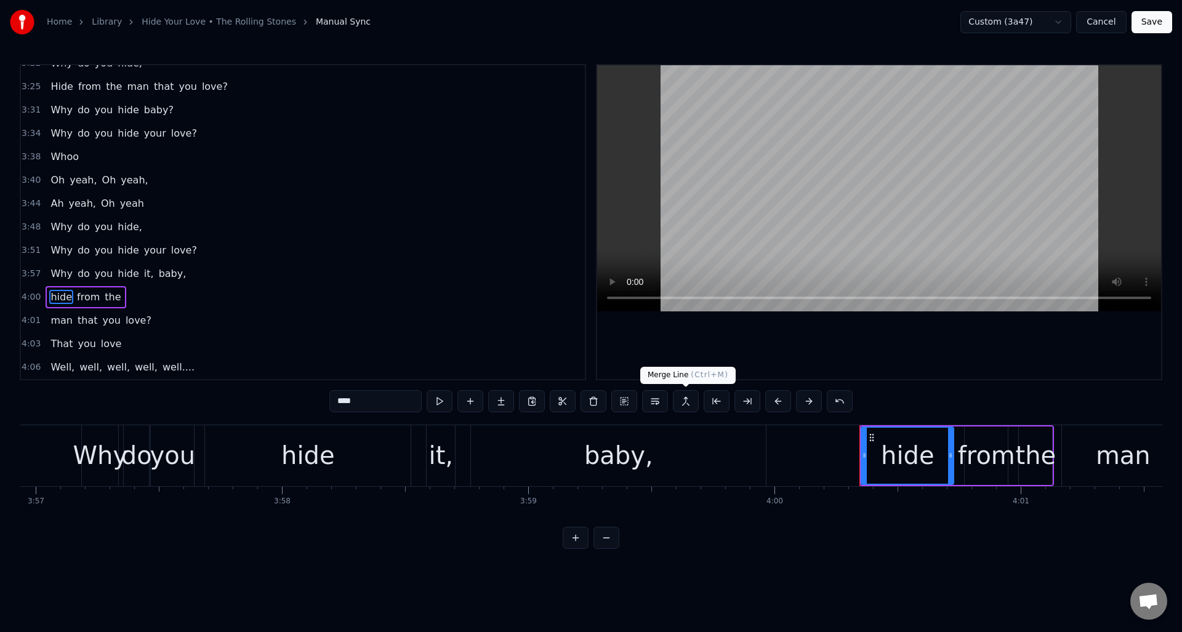
click at [683, 404] on button at bounding box center [686, 401] width 26 height 22
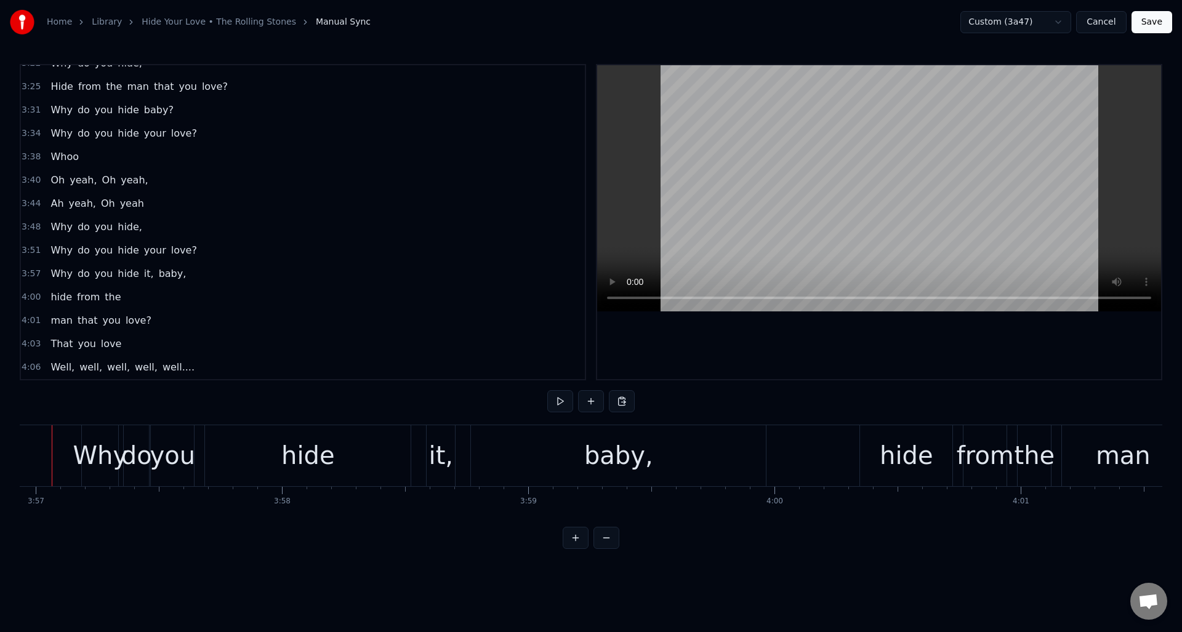
scroll to position [0, 58321]
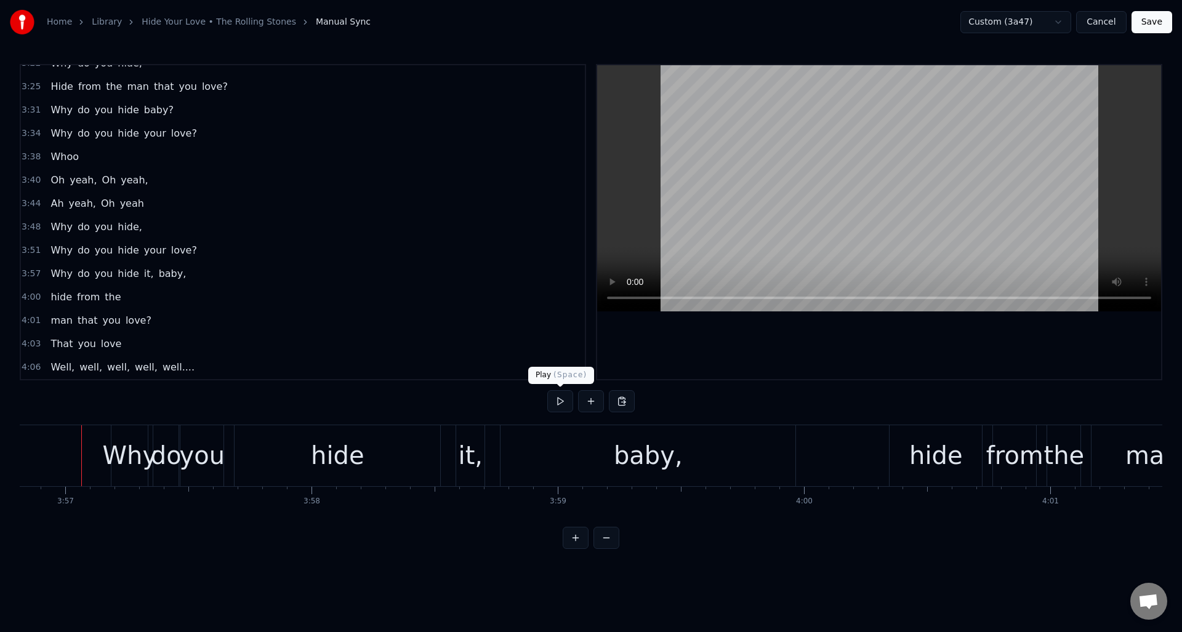
click at [560, 402] on button at bounding box center [560, 401] width 26 height 22
drag, startPoint x: 560, startPoint y: 402, endPoint x: 576, endPoint y: 405, distance: 15.7
click at [561, 402] on button at bounding box center [560, 401] width 26 height 22
click at [922, 457] on div "hide" at bounding box center [935, 455] width 53 height 37
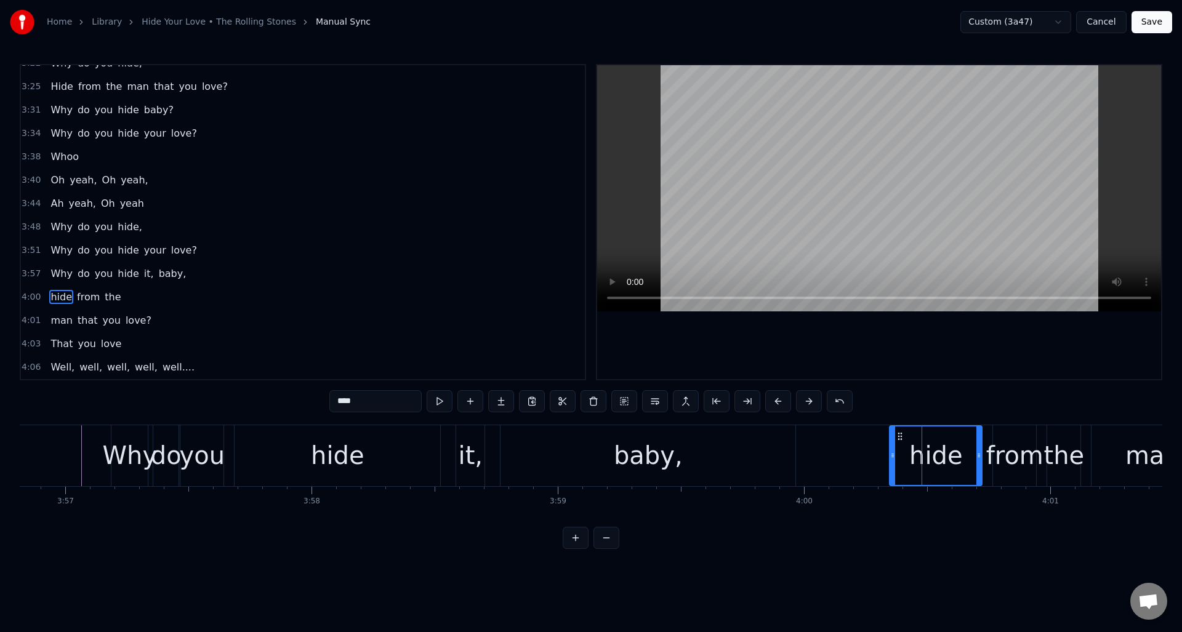
drag, startPoint x: 342, startPoint y: 401, endPoint x: 324, endPoint y: 402, distance: 17.9
click at [324, 402] on div "0:09 Sometimes I'm up, 0:11 Sometimes I'm down 0:13 Sometimes I'm falling 0:15 …" at bounding box center [591, 306] width 1143 height 485
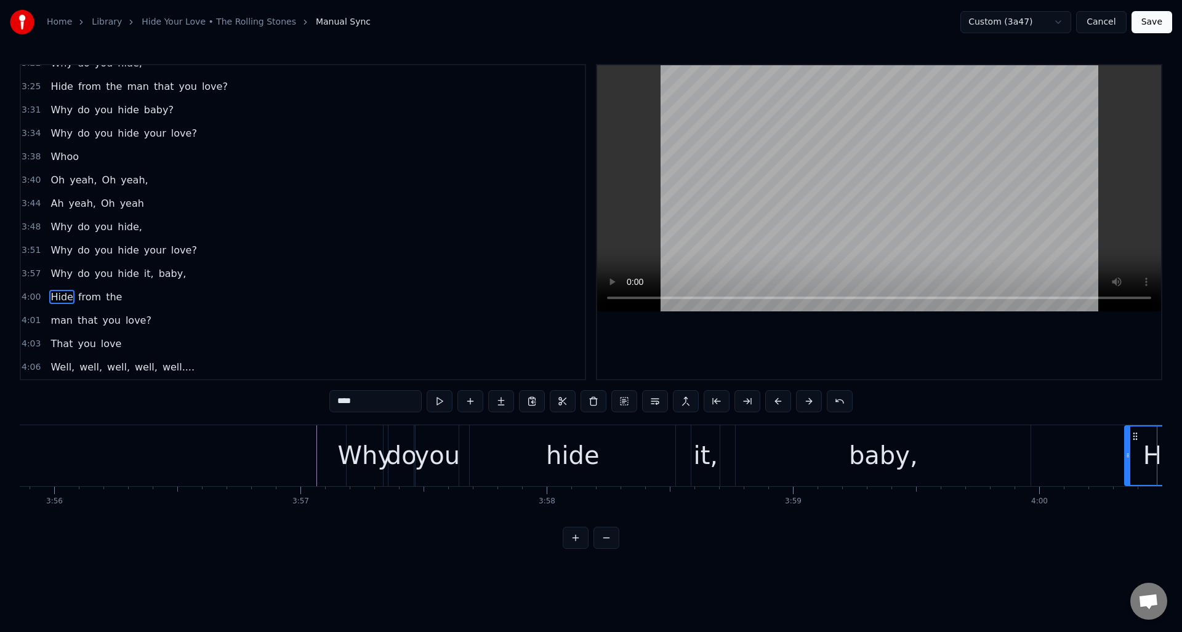
scroll to position [0, 58187]
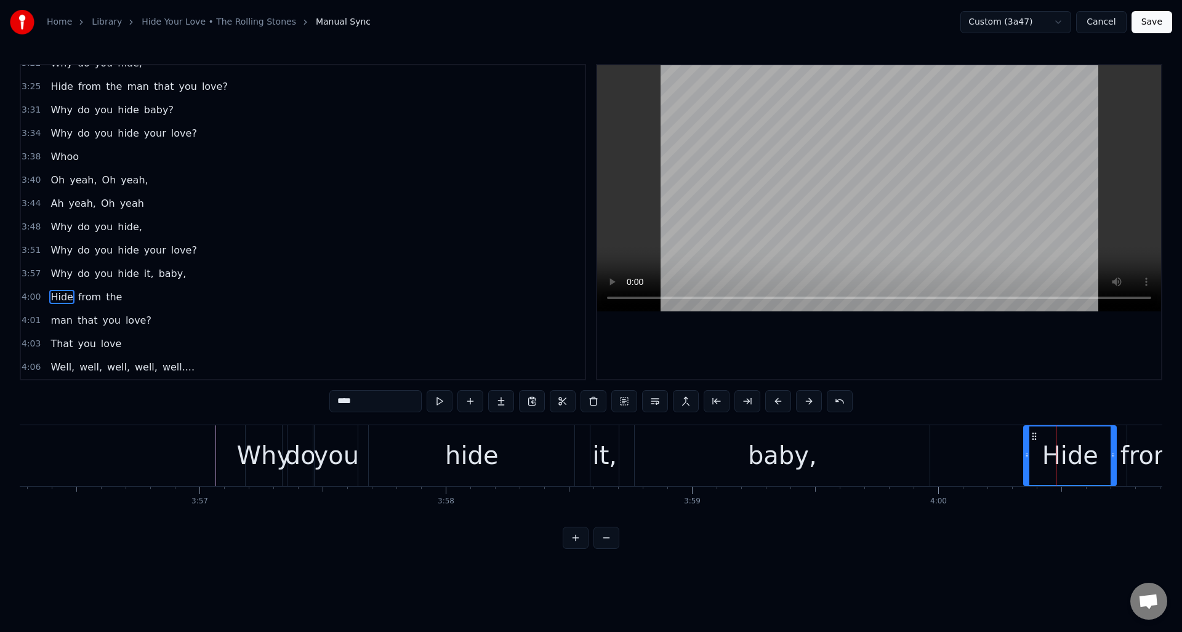
type input "****"
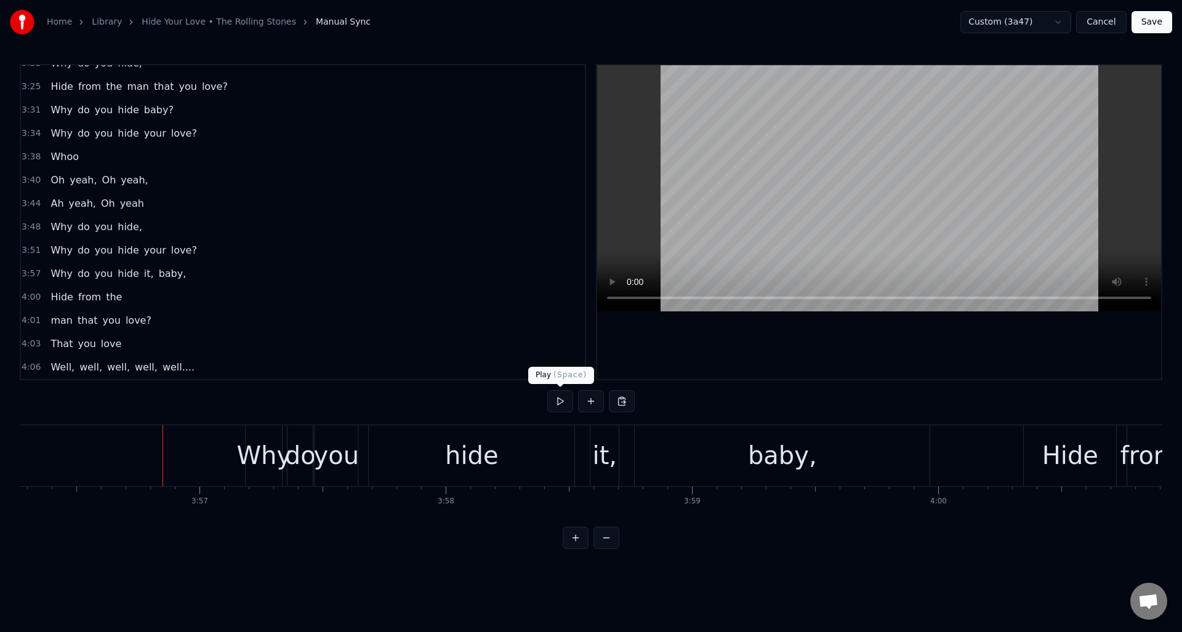
click at [558, 399] on button at bounding box center [560, 401] width 26 height 22
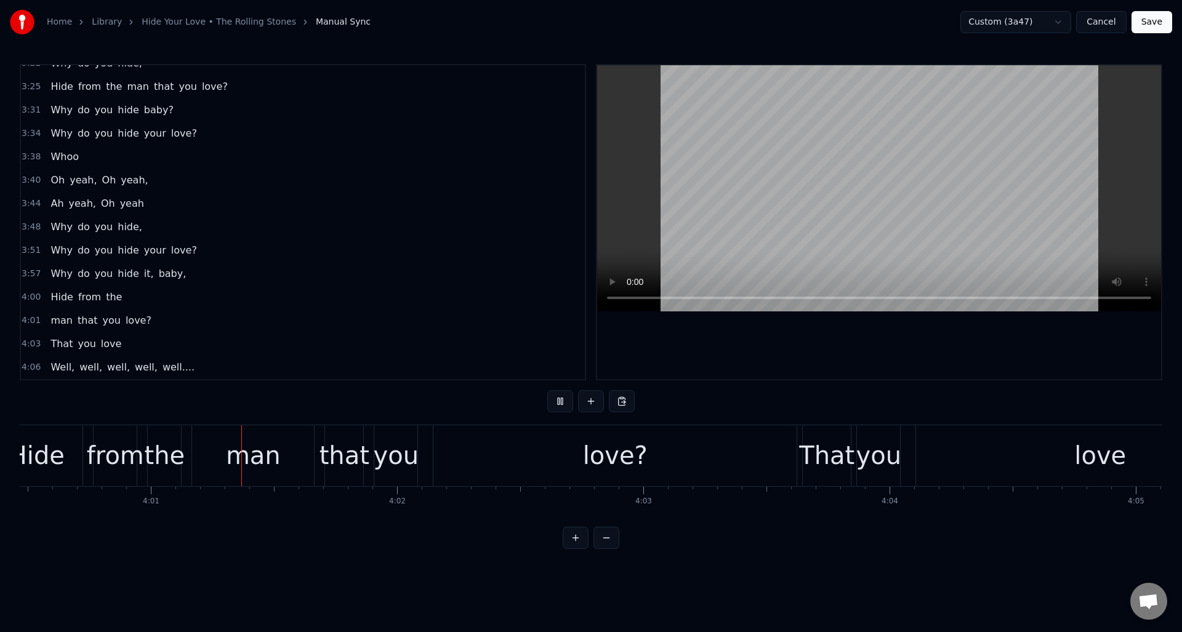
scroll to position [0, 59222]
click at [558, 399] on button at bounding box center [560, 401] width 26 height 22
click at [260, 454] on div "man" at bounding box center [252, 455] width 55 height 37
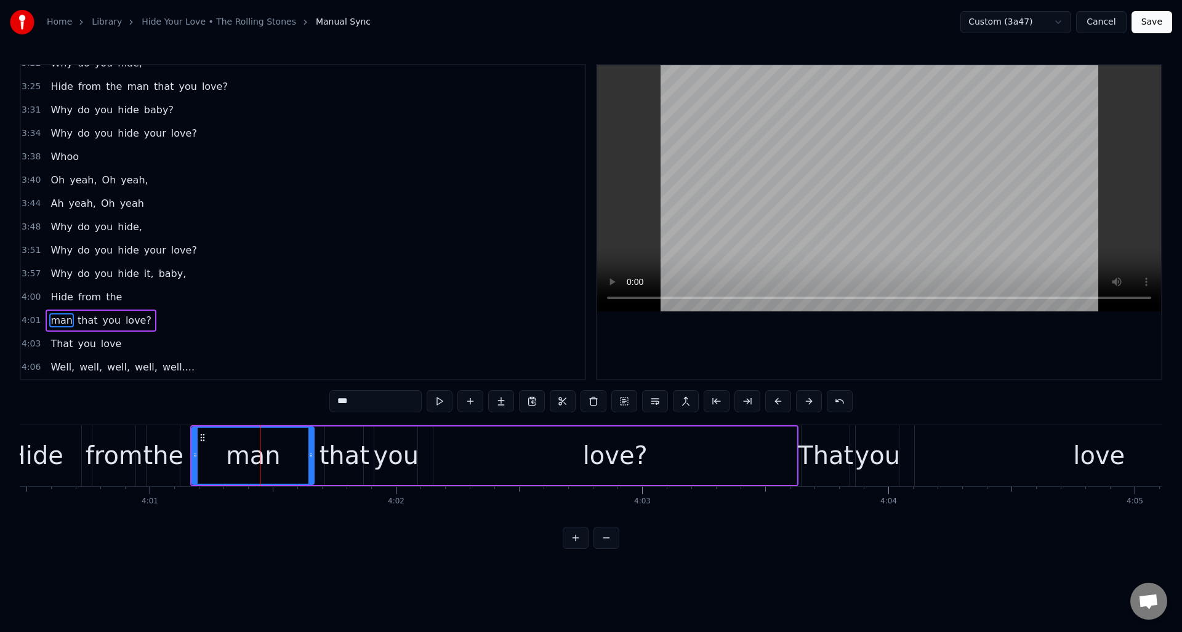
drag, startPoint x: 66, startPoint y: 299, endPoint x: 81, endPoint y: 300, distance: 15.4
click at [66, 299] on span "Hide" at bounding box center [61, 297] width 25 height 14
type input "****"
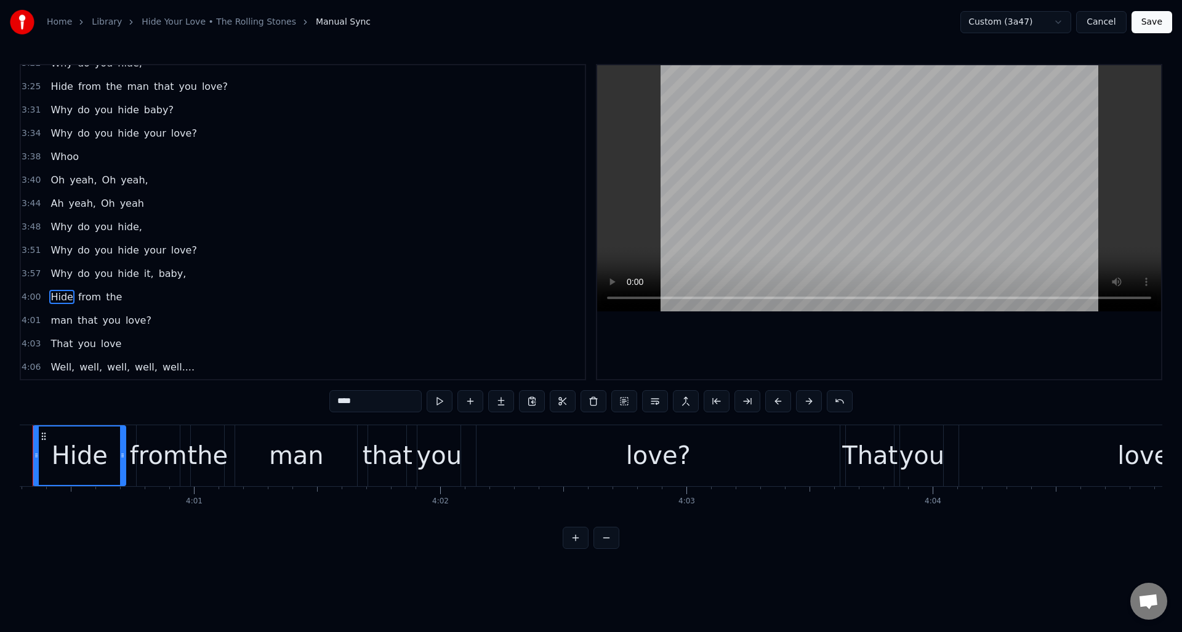
scroll to position [0, 59129]
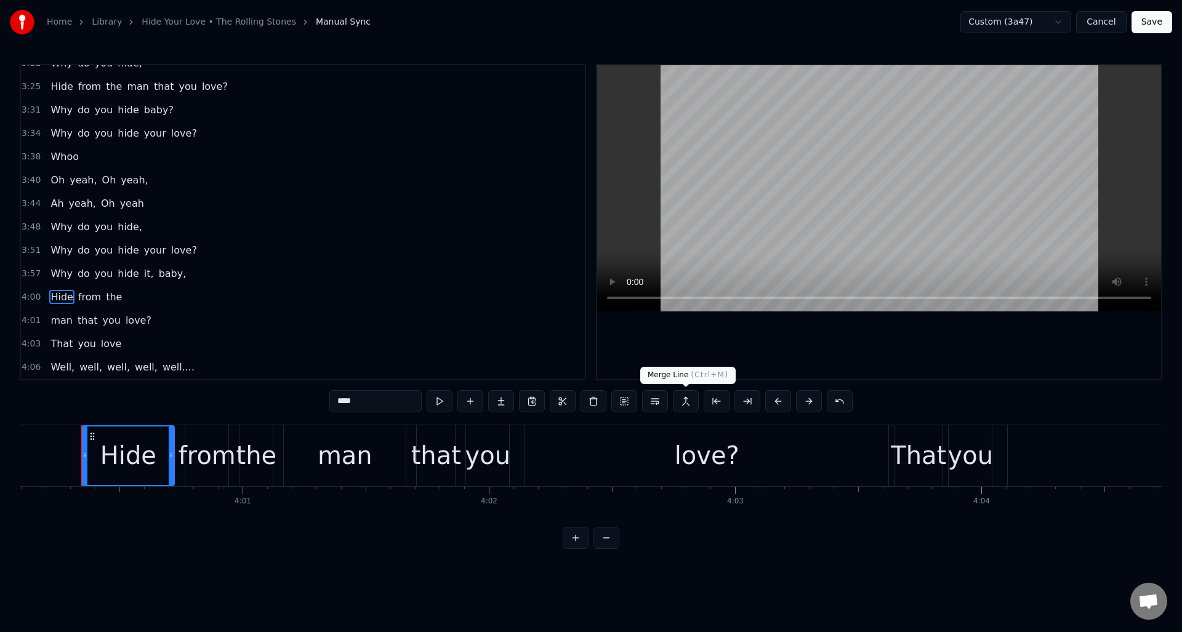
click at [685, 400] on button at bounding box center [686, 401] width 26 height 22
click at [686, 403] on button at bounding box center [686, 401] width 26 height 22
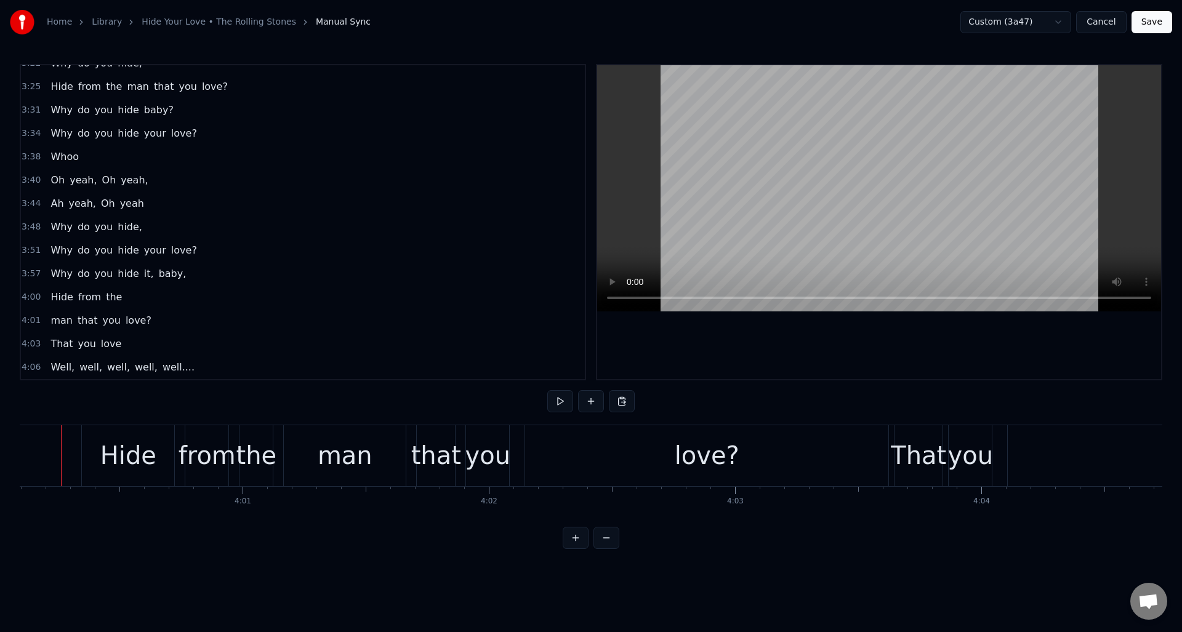
scroll to position [0, 59109]
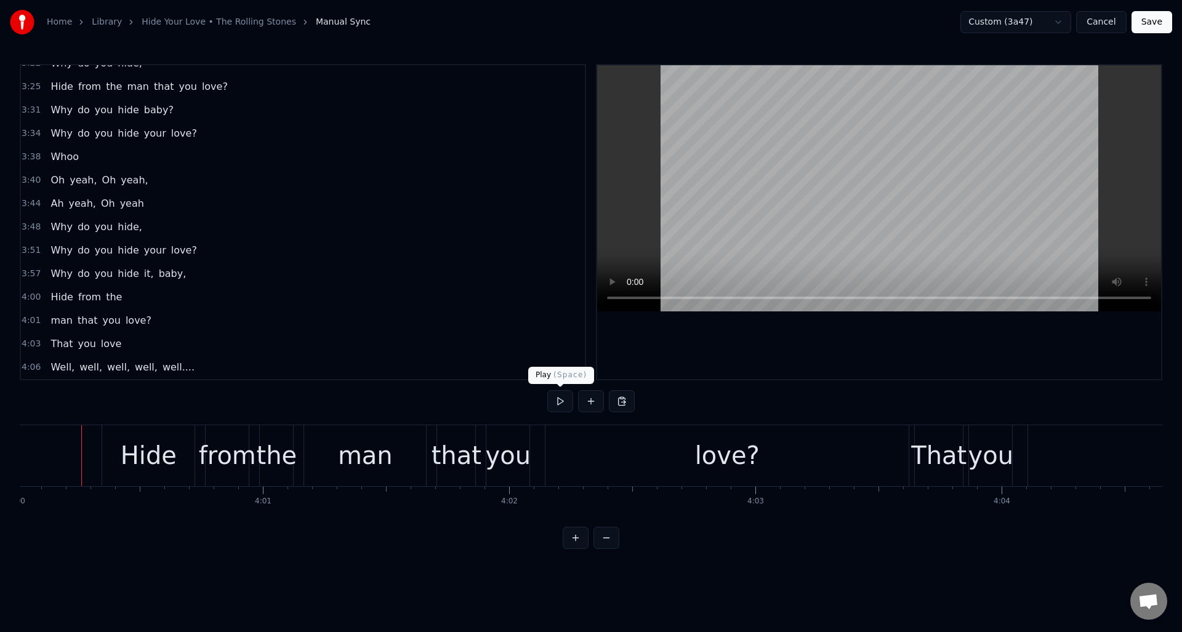
click at [563, 399] on button at bounding box center [560, 401] width 26 height 22
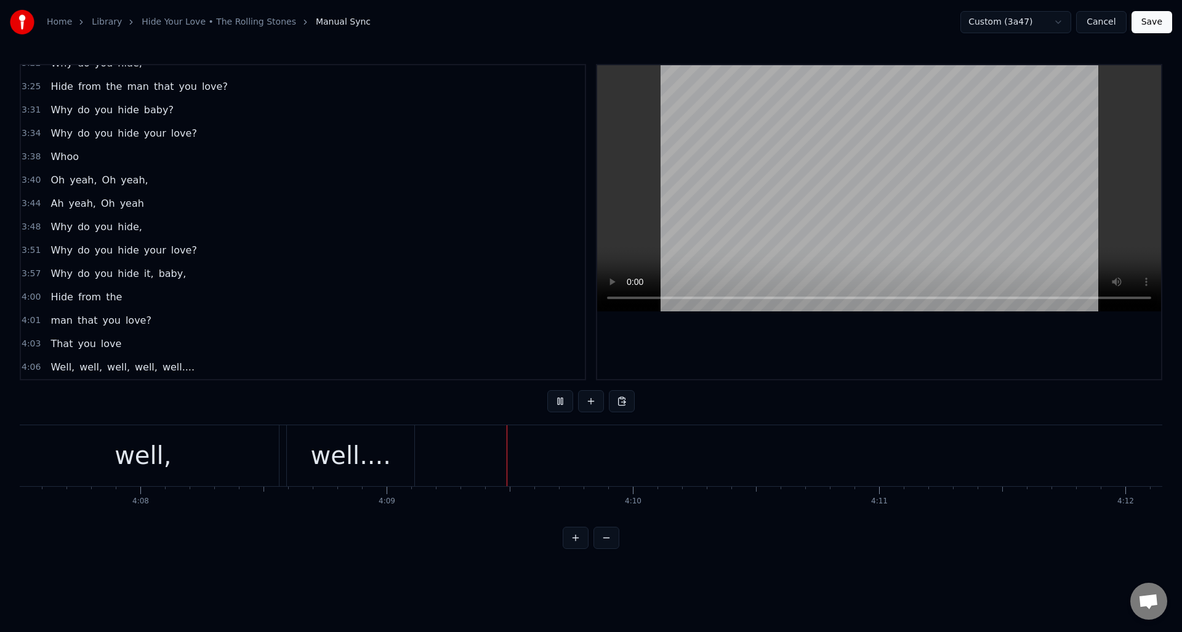
scroll to position [0, 61165]
click at [563, 399] on button at bounding box center [560, 401] width 26 height 22
click at [1159, 17] on button "Save" at bounding box center [1152, 22] width 41 height 22
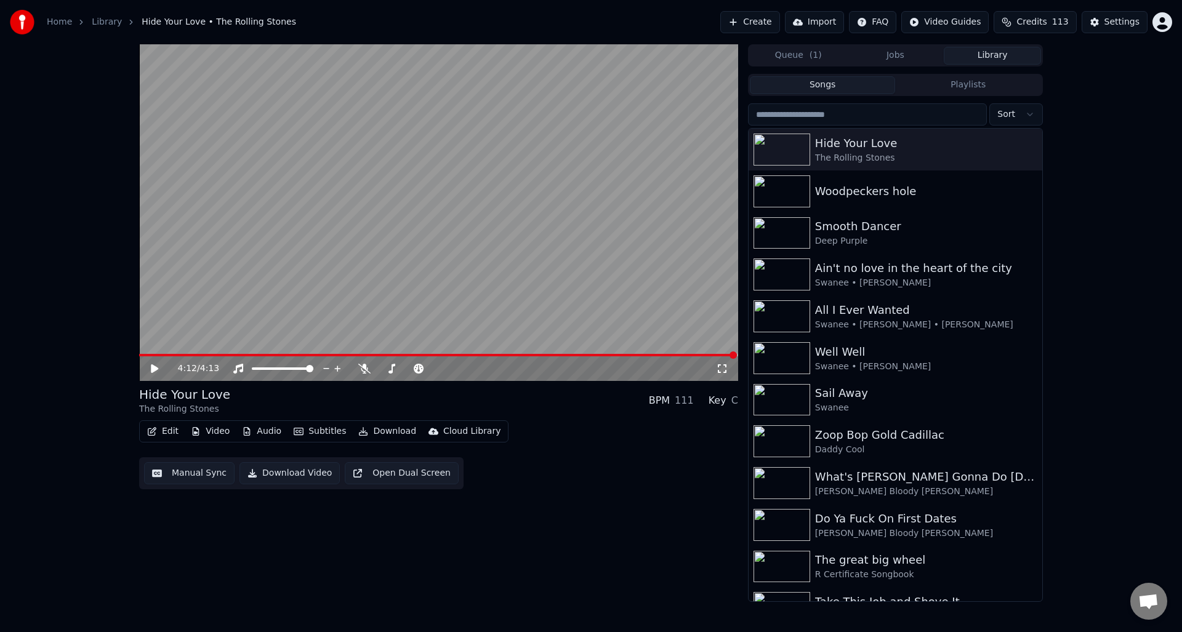
click at [278, 475] on button "Download Video" at bounding box center [290, 473] width 100 height 22
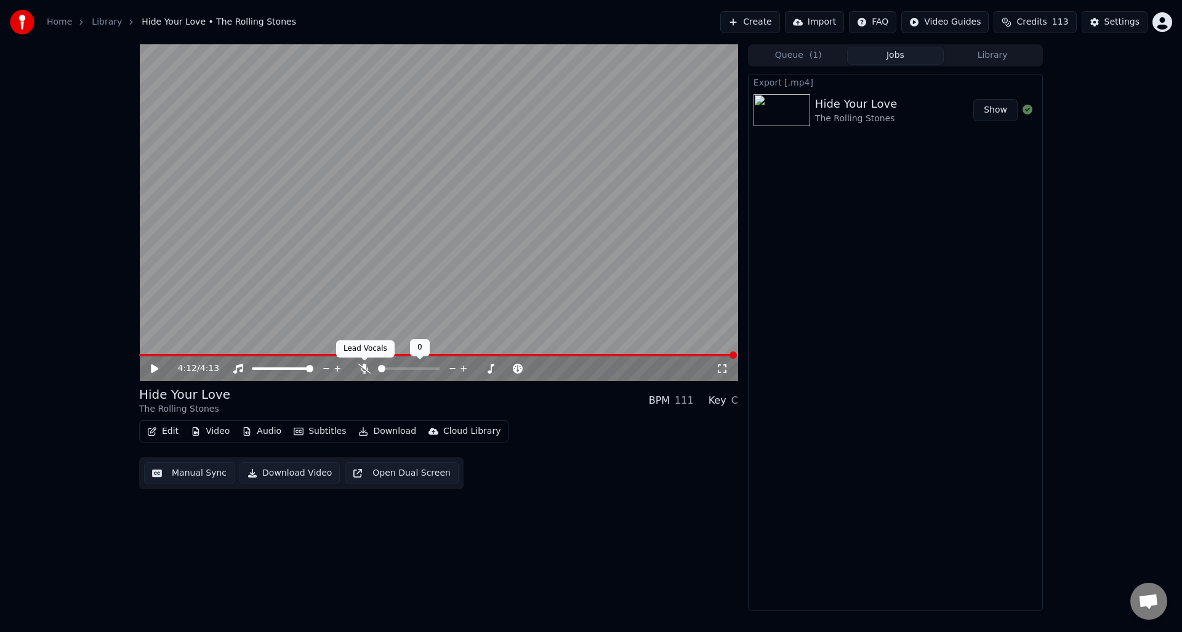
click at [364, 368] on icon at bounding box center [364, 369] width 12 height 10
click at [283, 472] on button "Download Video" at bounding box center [290, 473] width 100 height 22
click at [105, 20] on link "Library" at bounding box center [107, 22] width 30 height 12
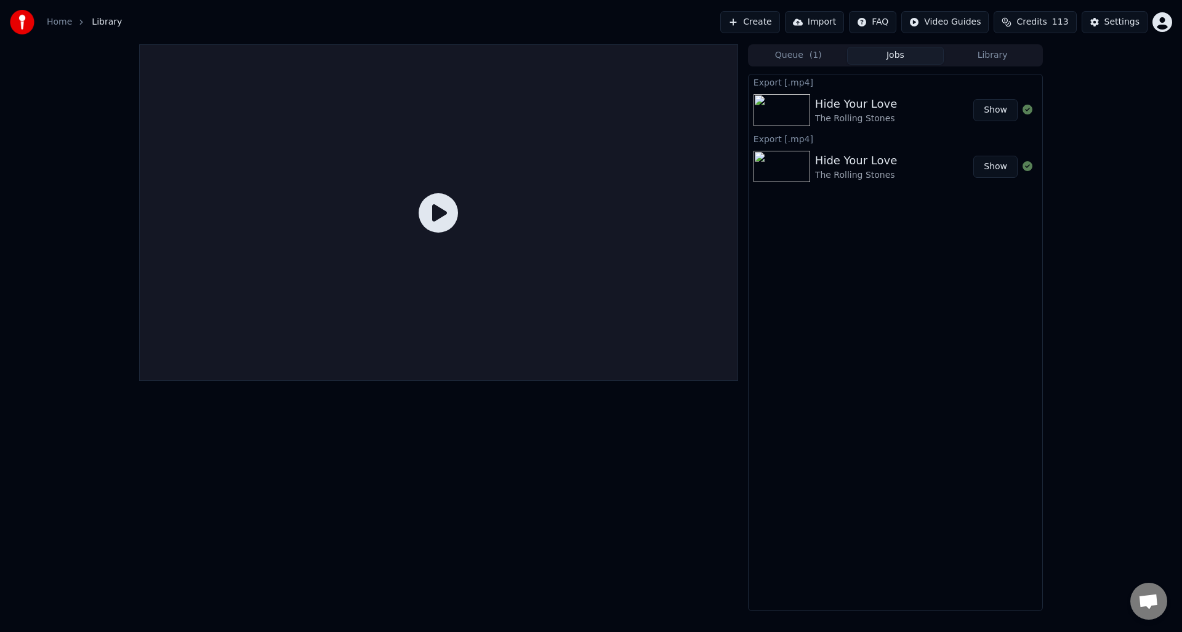
click at [996, 51] on button "Library" at bounding box center [992, 56] width 97 height 18
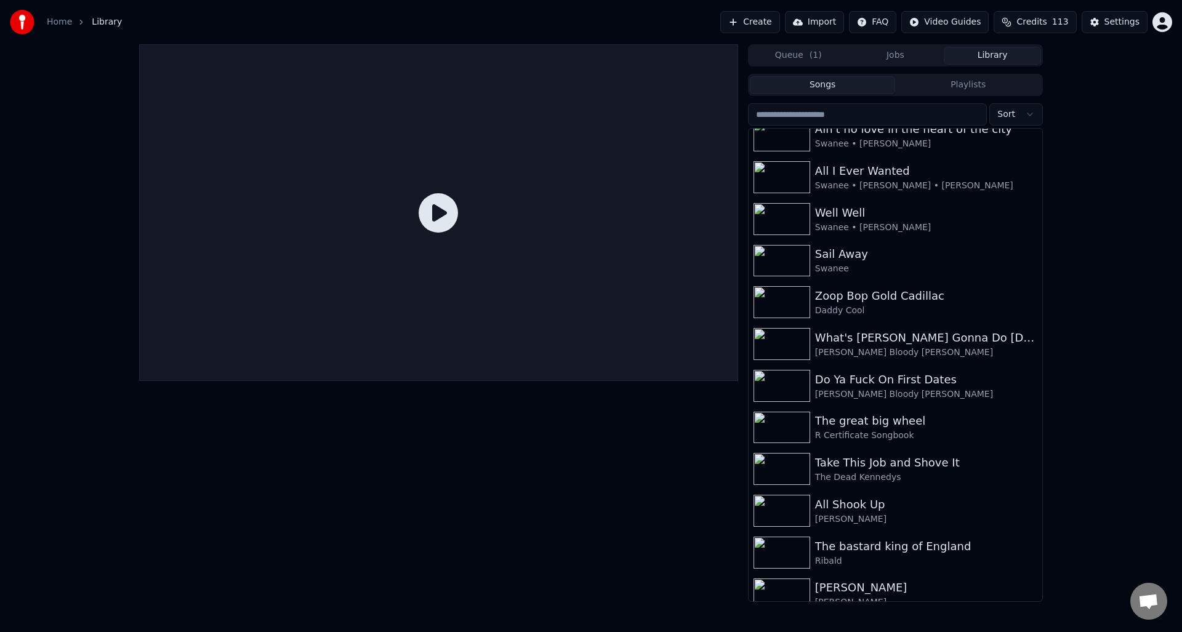
scroll to position [114, 0]
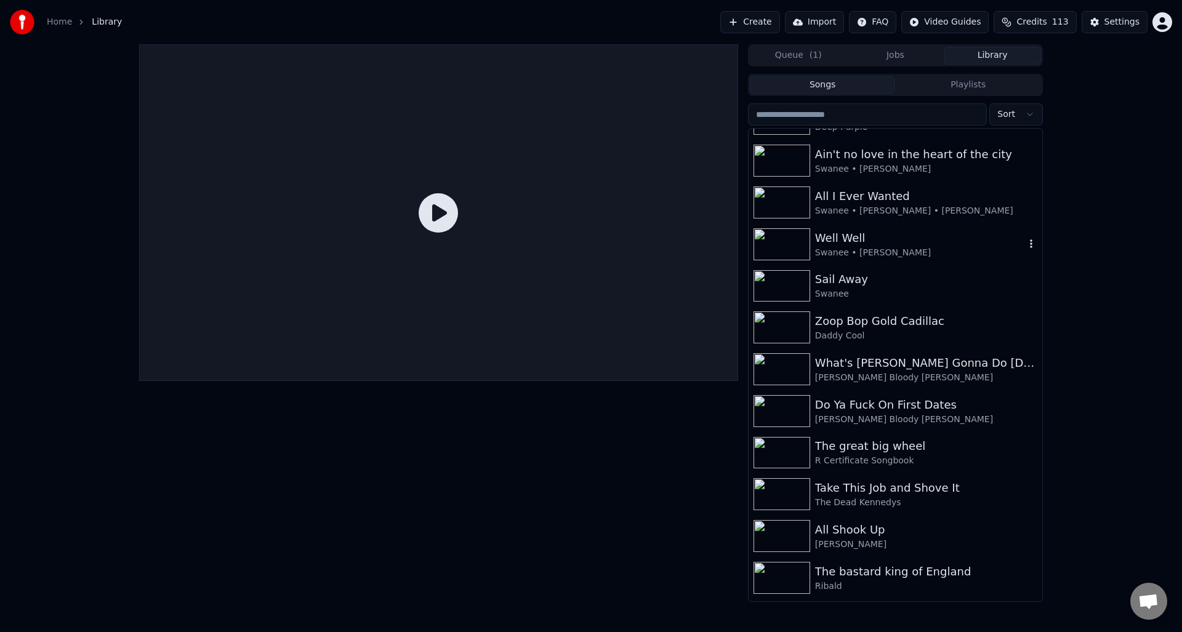
click at [839, 241] on div "Well Well" at bounding box center [920, 238] width 210 height 17
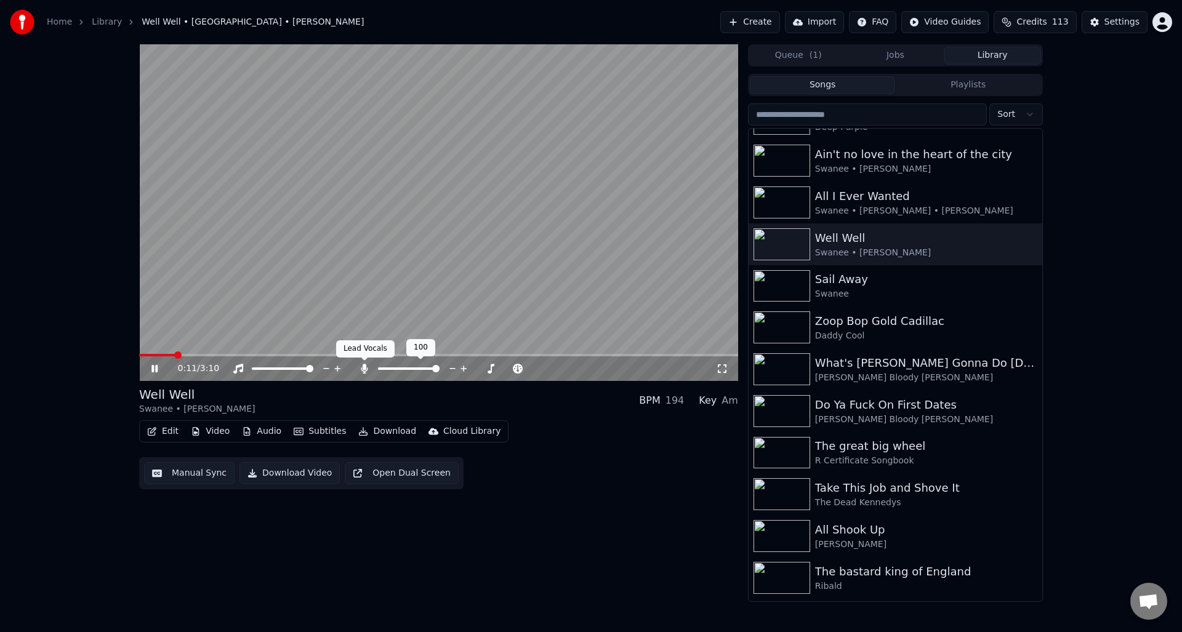
click at [363, 366] on icon at bounding box center [364, 369] width 7 height 10
click at [155, 366] on icon at bounding box center [163, 369] width 29 height 10
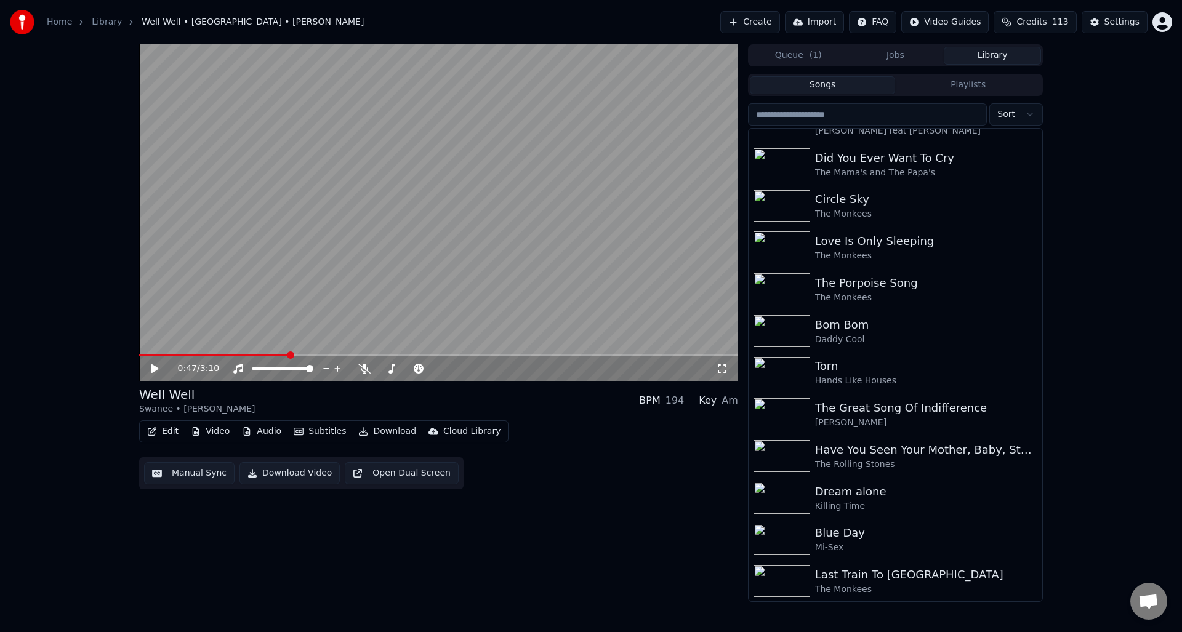
scroll to position [4382, 0]
click at [826, 366] on div "Torn" at bounding box center [920, 365] width 210 height 17
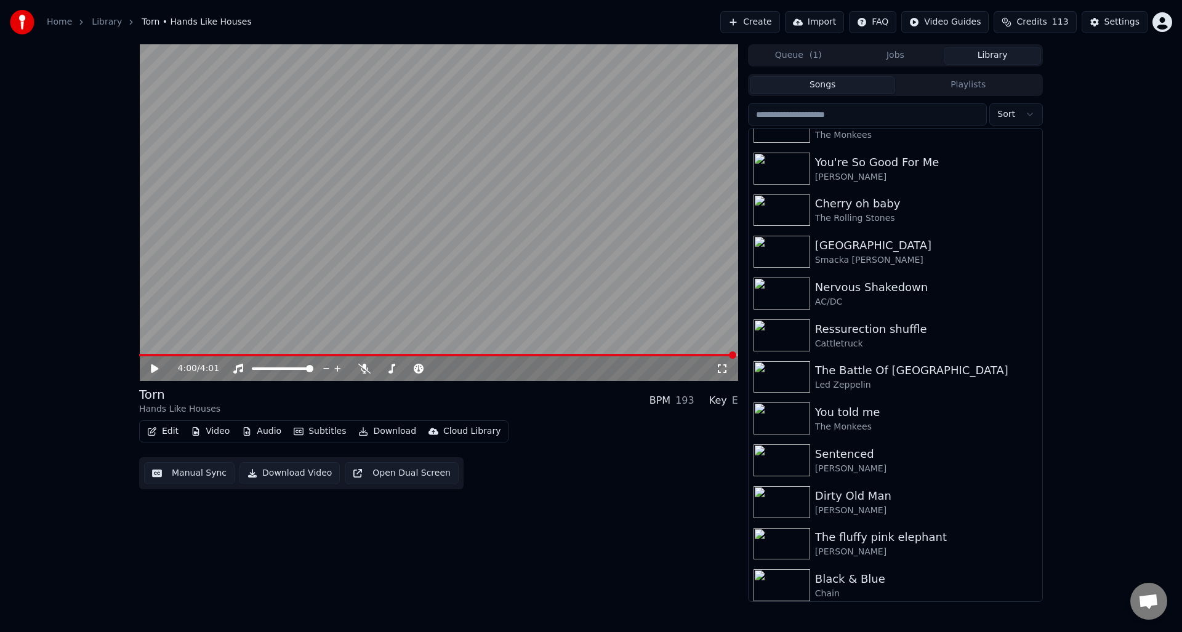
scroll to position [3743, 0]
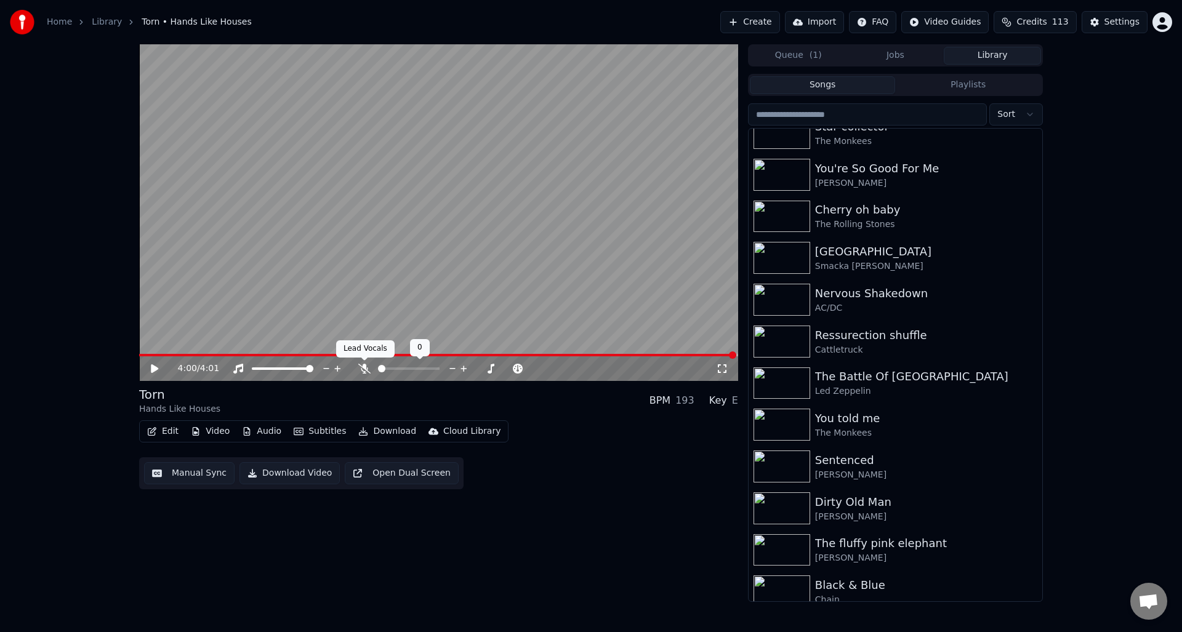
click at [363, 366] on icon at bounding box center [364, 369] width 12 height 10
click at [157, 369] on icon at bounding box center [154, 368] width 7 height 9
click at [154, 365] on icon at bounding box center [163, 369] width 29 height 10
click at [517, 354] on span at bounding box center [328, 355] width 378 height 2
click at [155, 367] on icon at bounding box center [154, 368] width 7 height 9
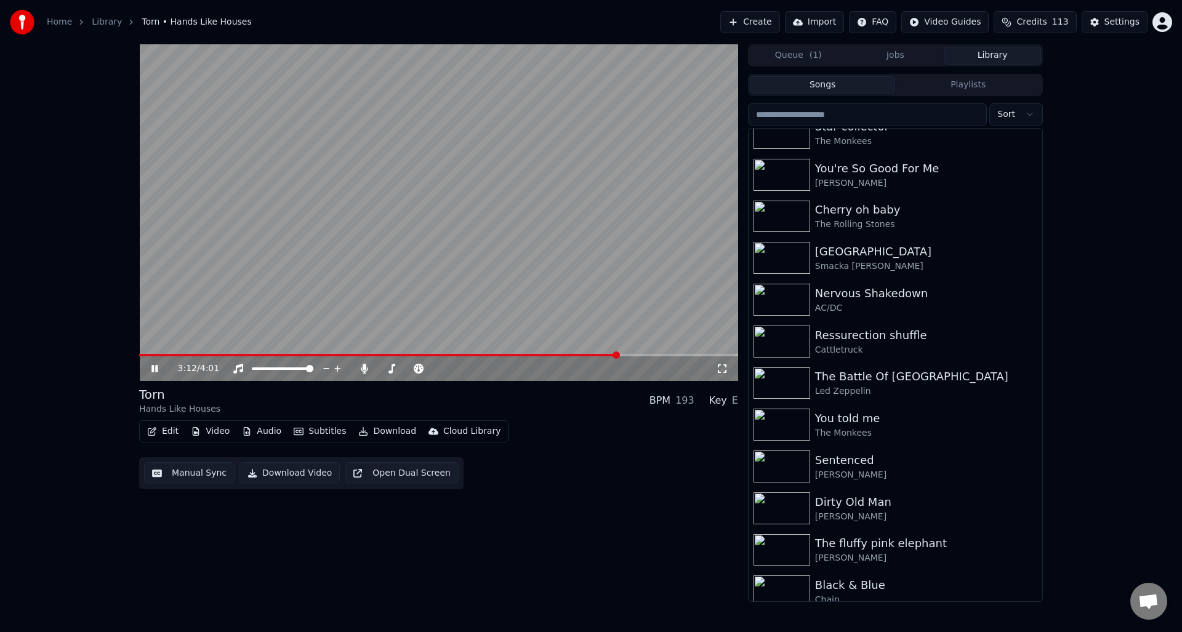
click at [155, 366] on icon at bounding box center [163, 369] width 29 height 10
click at [433, 354] on span at bounding box center [438, 355] width 599 height 2
click at [153, 368] on icon at bounding box center [154, 368] width 7 height 9
click at [428, 352] on span at bounding box center [427, 355] width 7 height 7
